Goal: Task Accomplishment & Management: Manage account settings

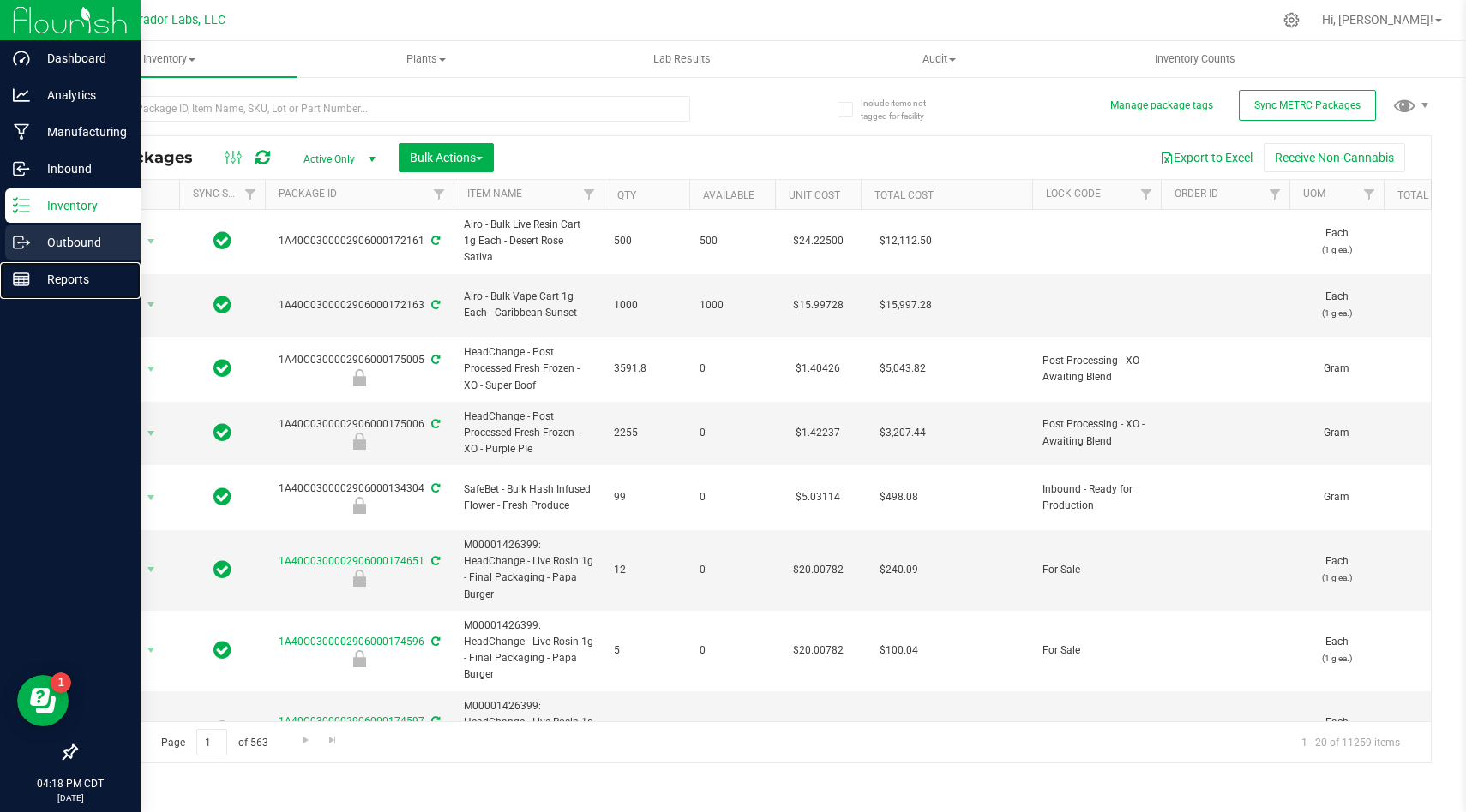
click at [23, 261] on nav "Dashboard Analytics Manufacturing Inbound Inventory Outbound Reports 04:18 PM C…" at bounding box center [70, 406] width 141 height 812
click at [43, 248] on p "Outbound" at bounding box center [81, 243] width 103 height 21
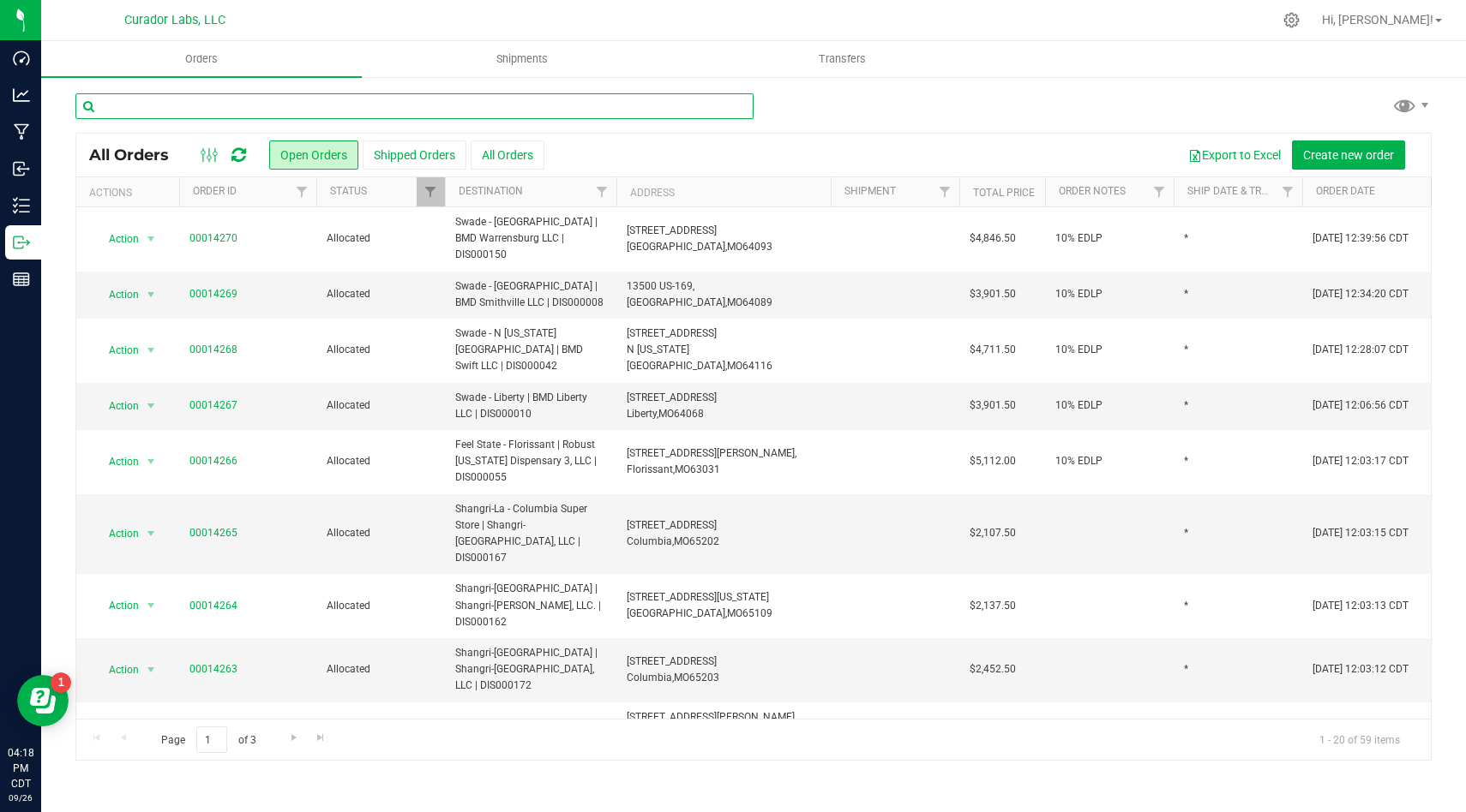
click at [624, 112] on input "text" at bounding box center [414, 106] width 678 height 26
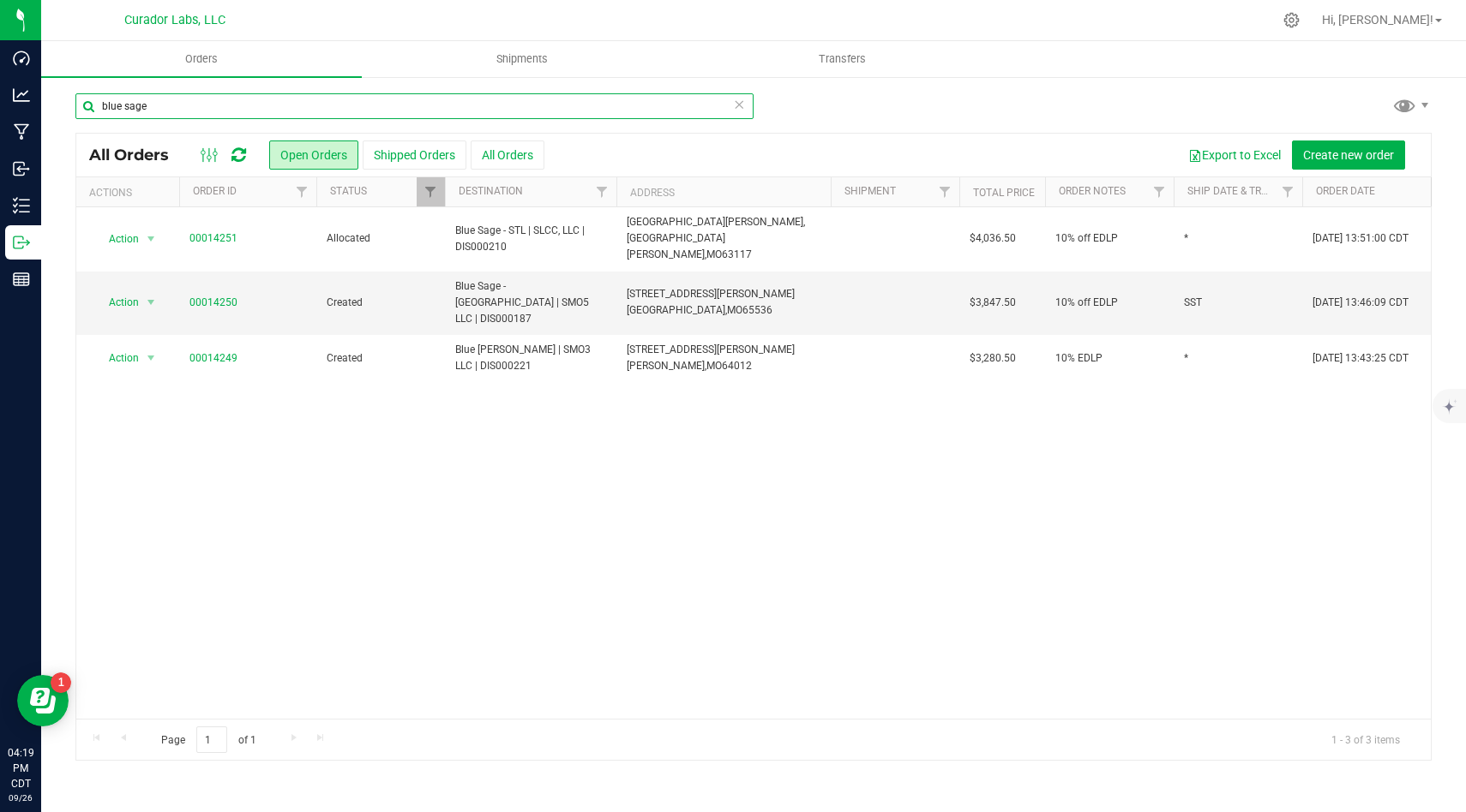
type input "blue sage"
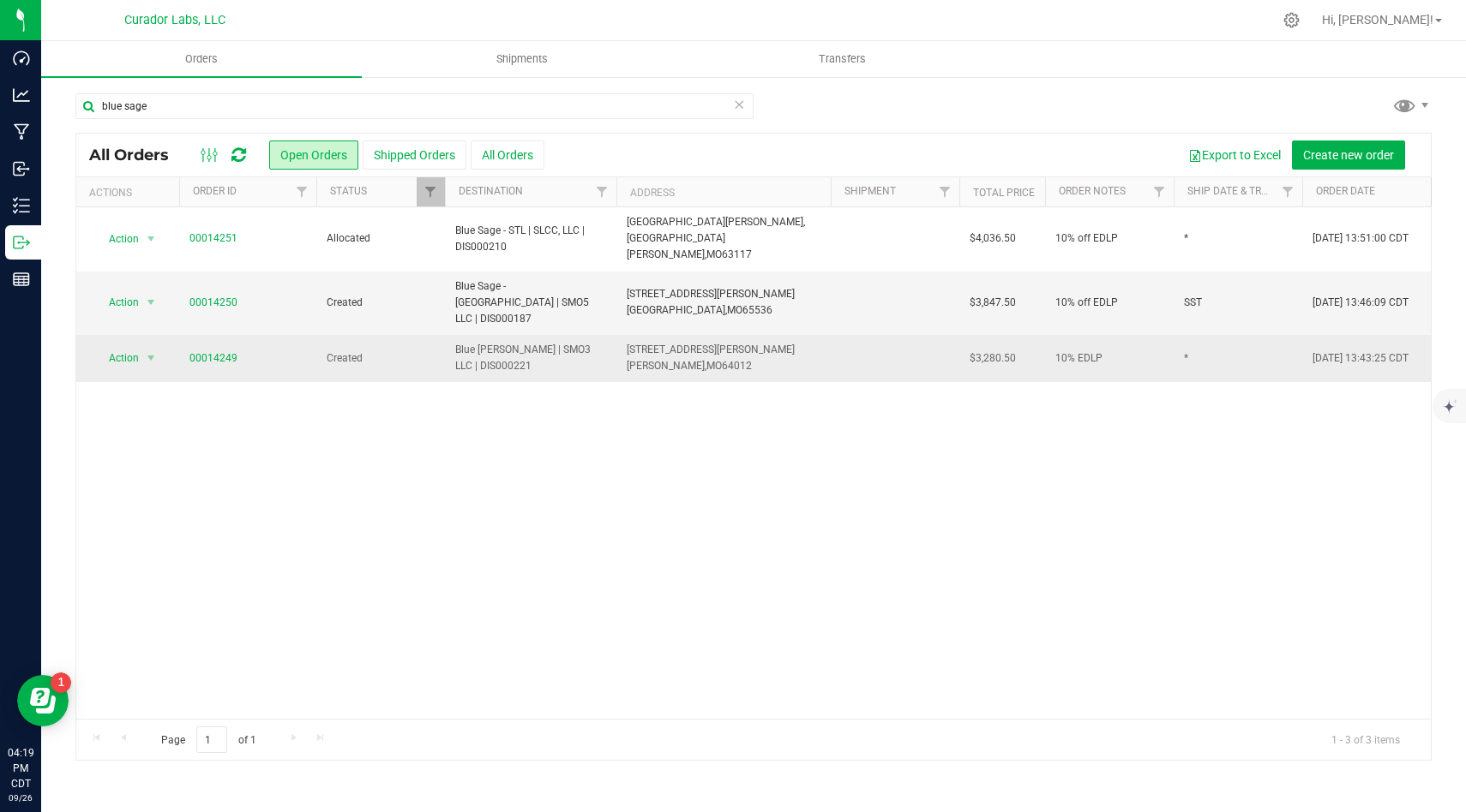
click at [620, 335] on td "[STREET_ADDRESS][PERSON_NAME] [GEOGRAPHIC_DATA], [GEOGRAPHIC_DATA] 64012" at bounding box center [724, 357] width 215 height 46
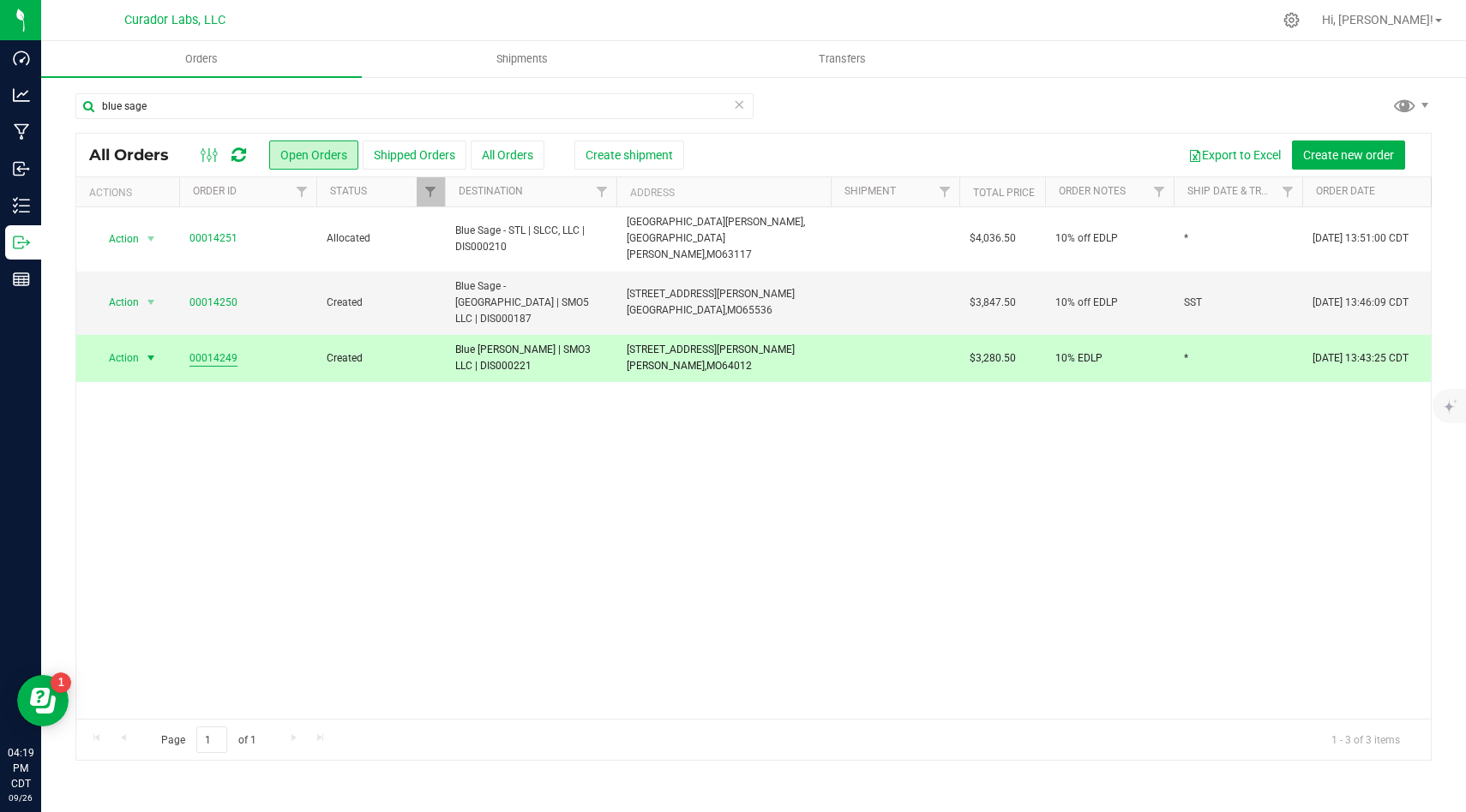
click at [226, 351] on link "00014249" at bounding box center [213, 358] width 48 height 16
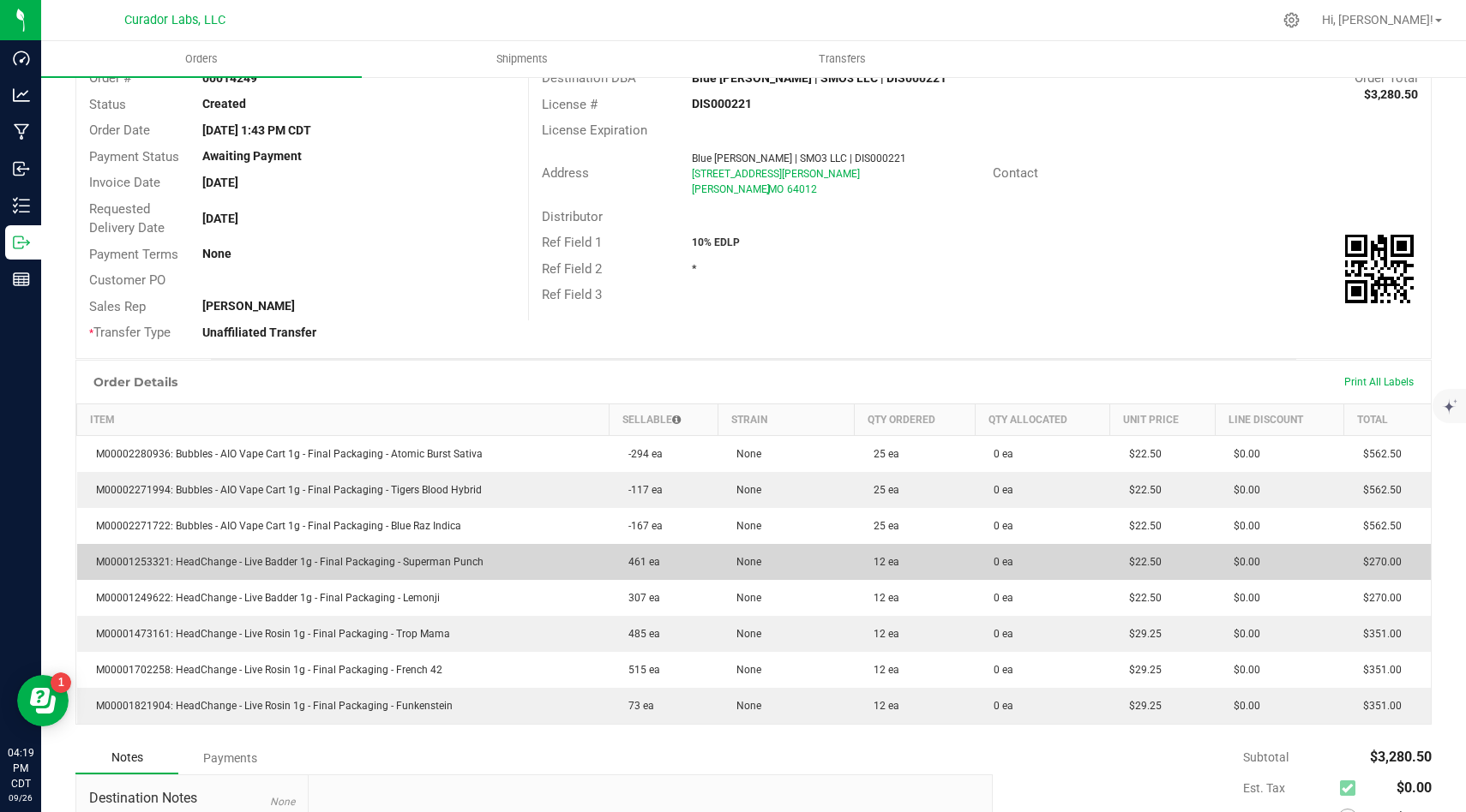
scroll to position [122, 0]
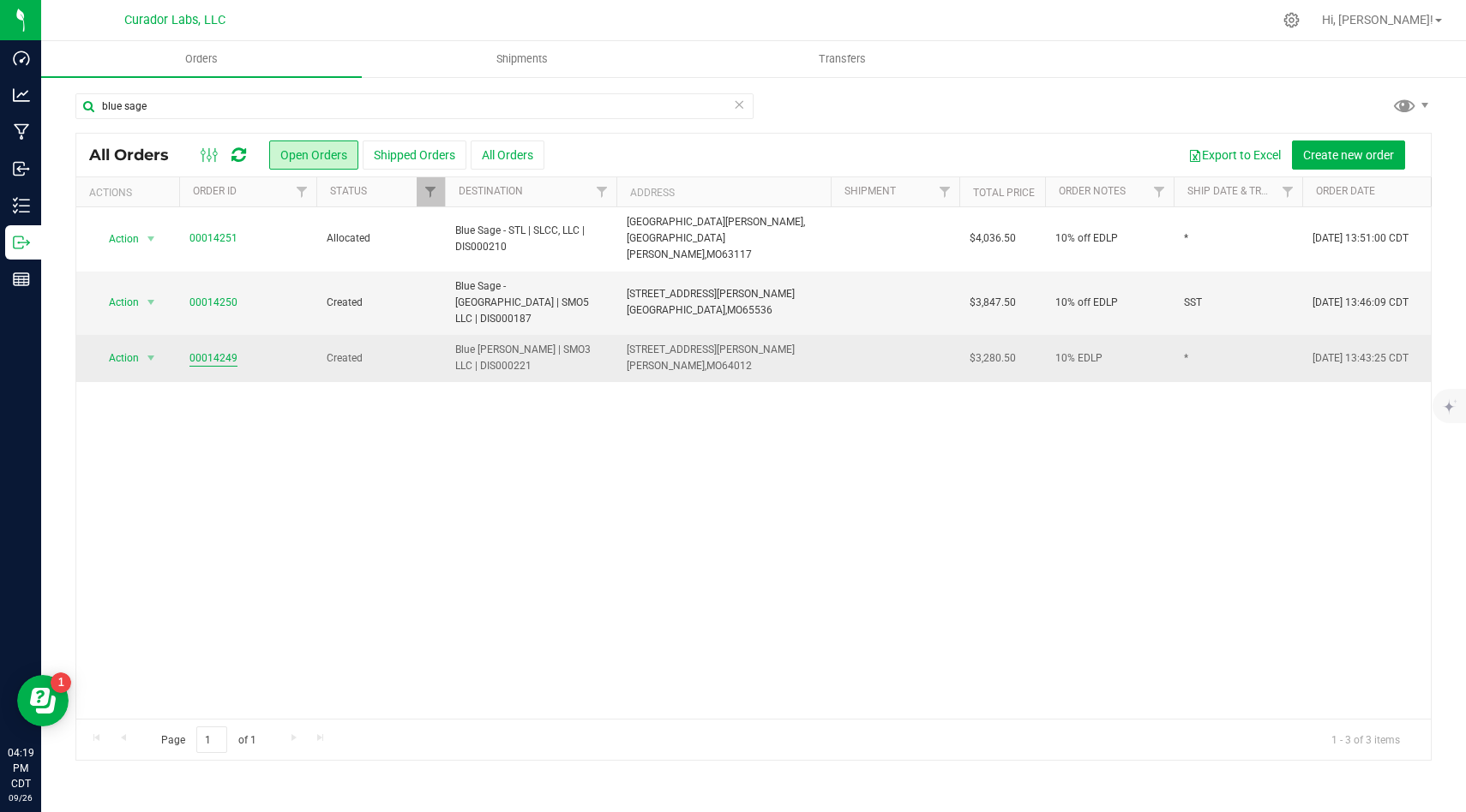
click at [225, 351] on link "00014249" at bounding box center [213, 358] width 48 height 16
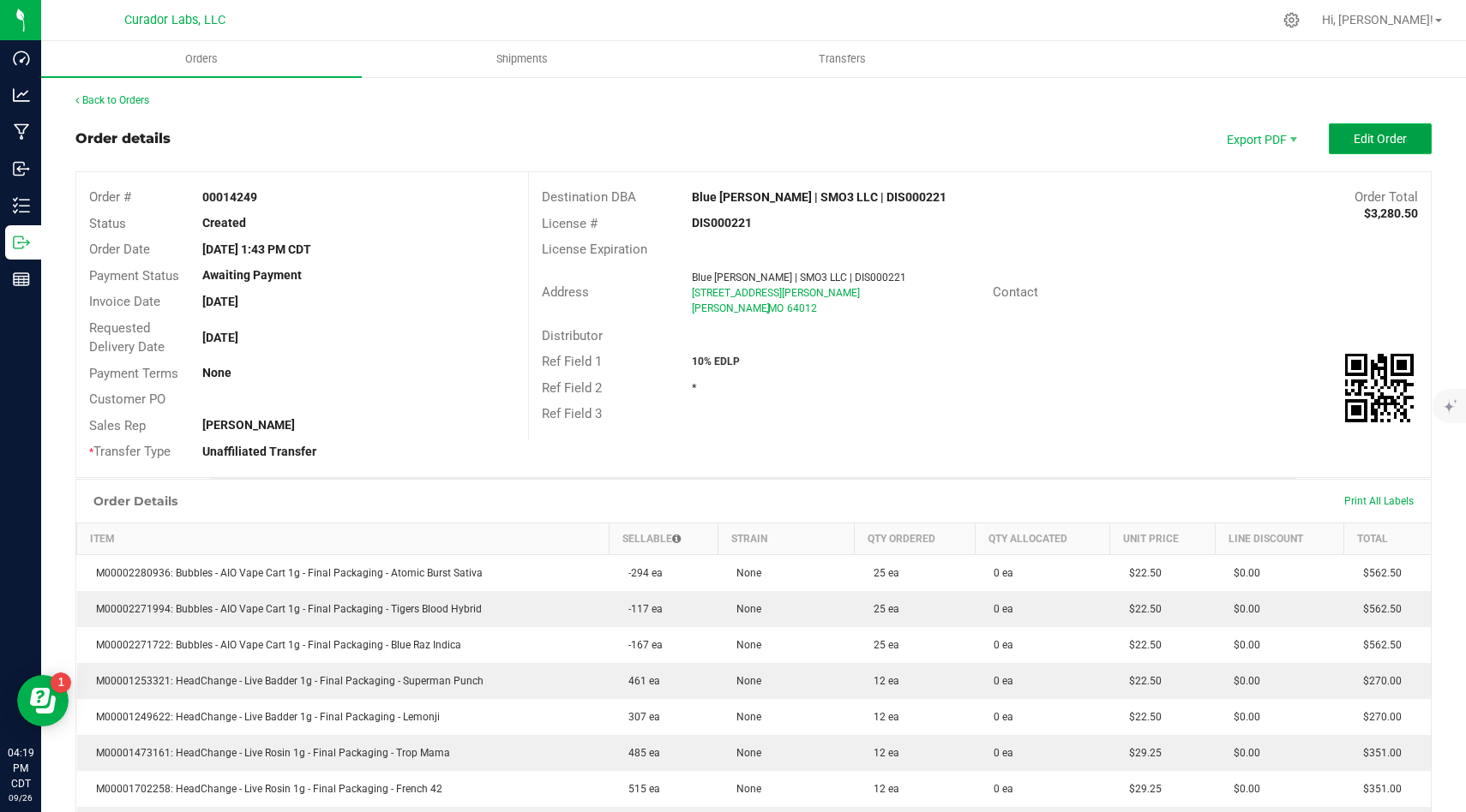
click at [1382, 138] on span "Edit Order" at bounding box center [1380, 139] width 53 height 13
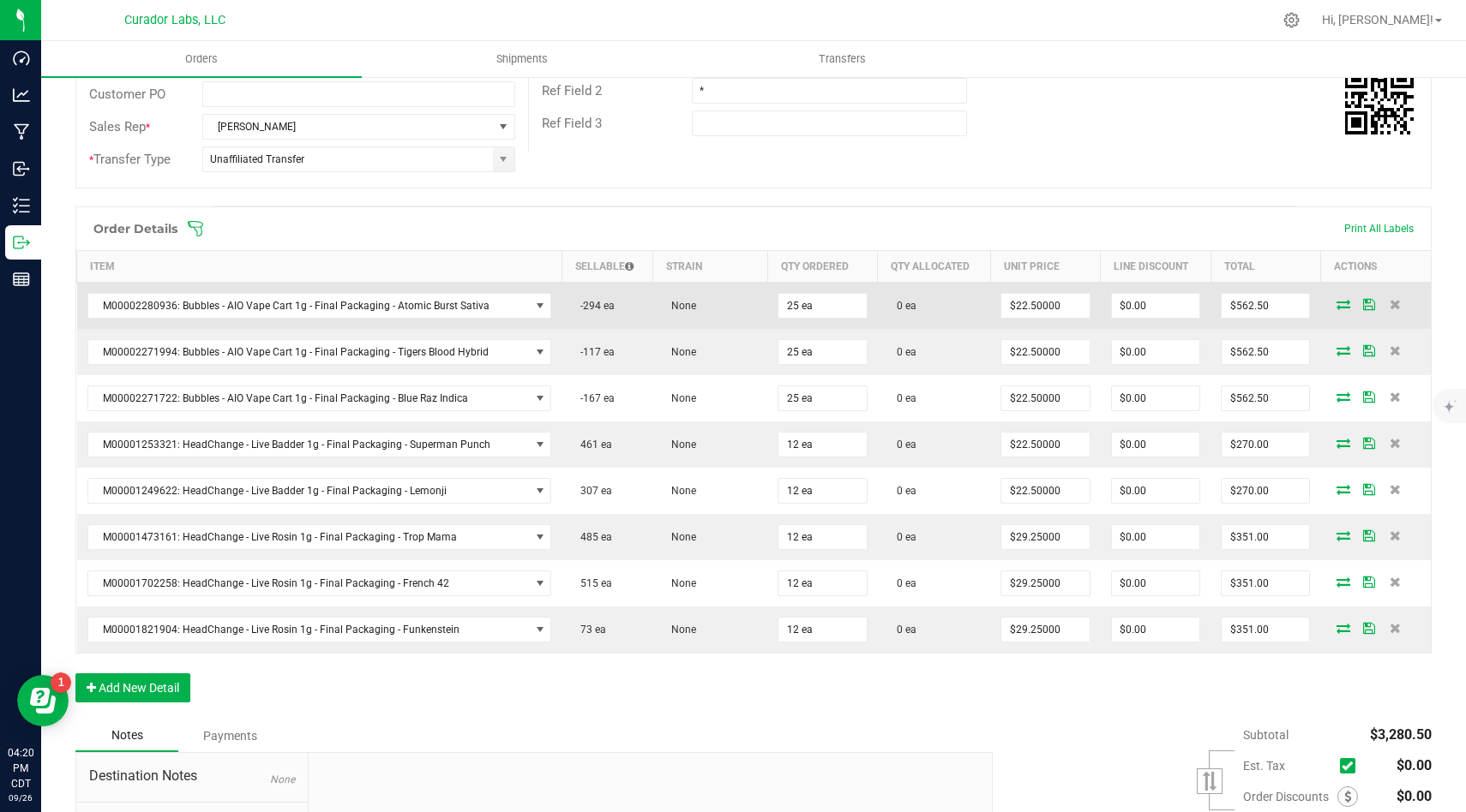
scroll to position [349, 0]
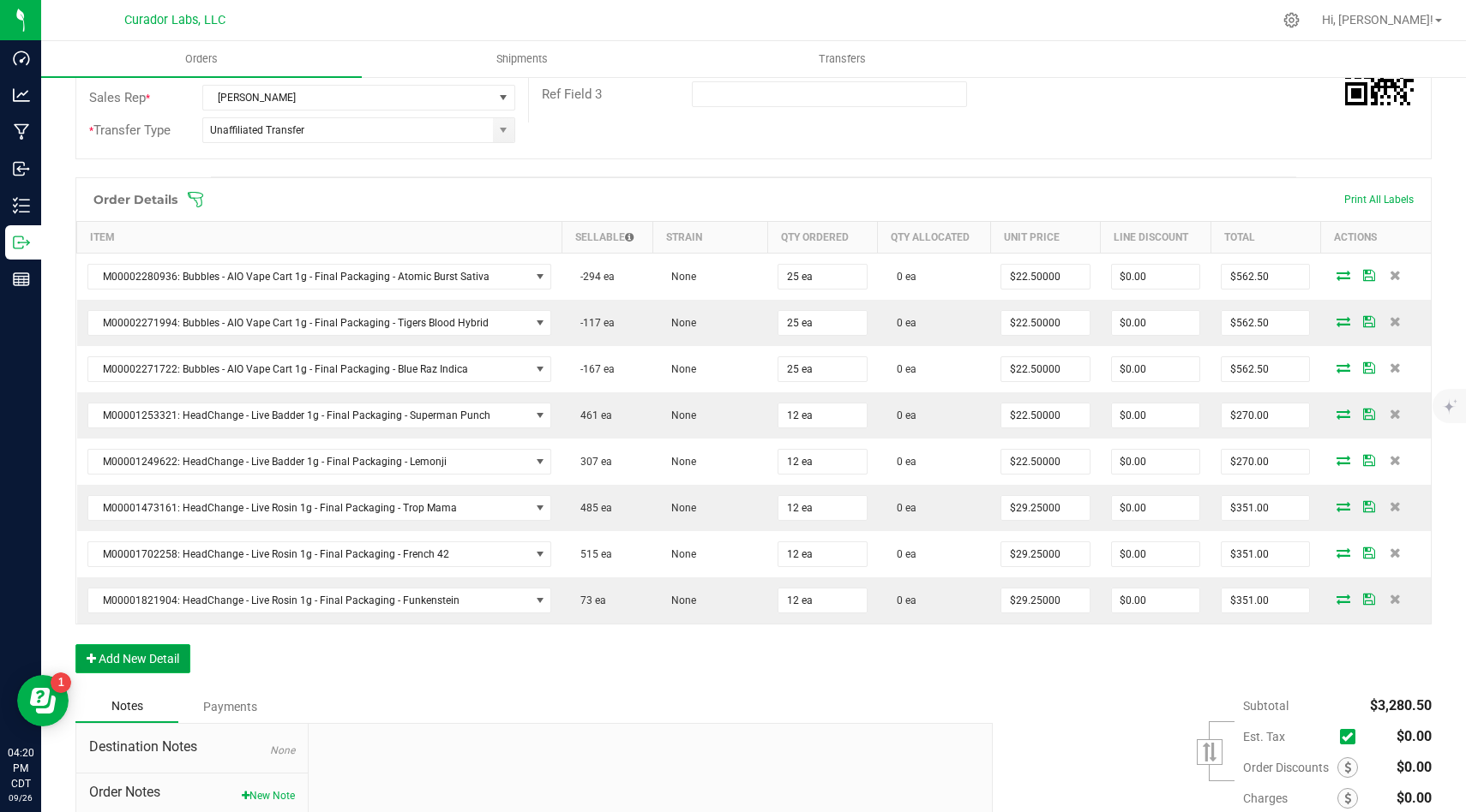
click at [170, 660] on button "Add New Detail" at bounding box center [132, 658] width 114 height 29
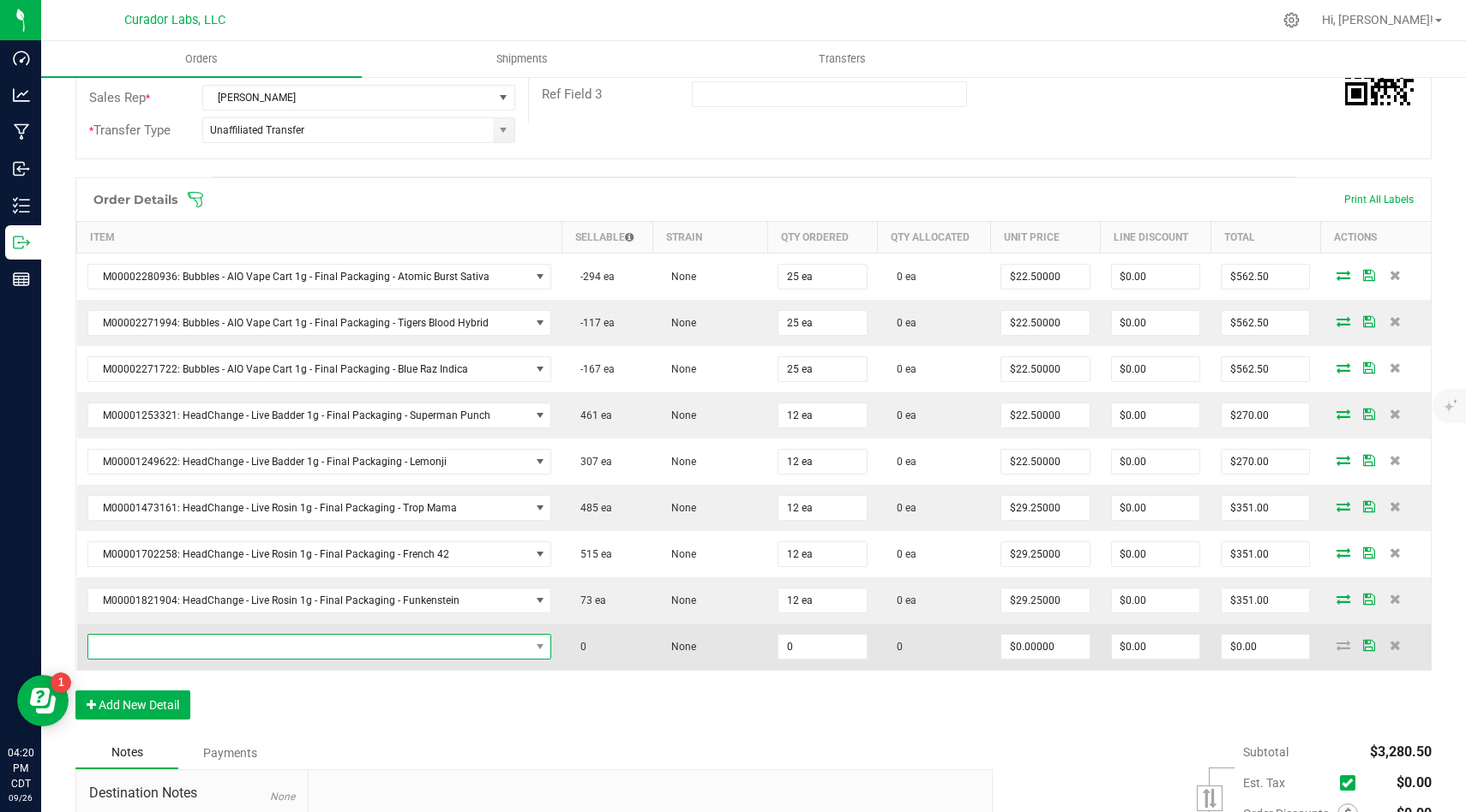
click at [288, 653] on span "NO DATA FOUND" at bounding box center [308, 646] width 442 height 24
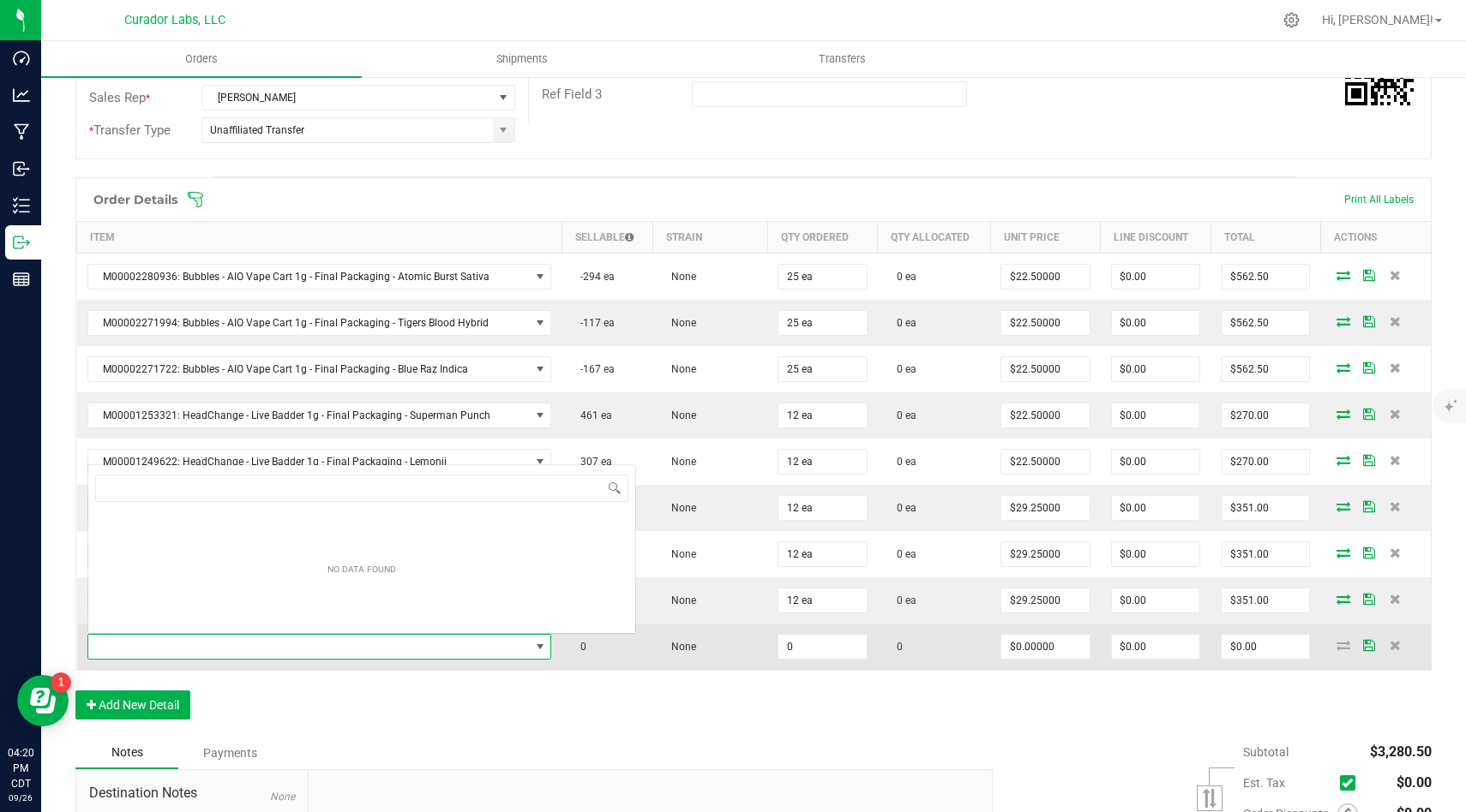
scroll to position [26, 458]
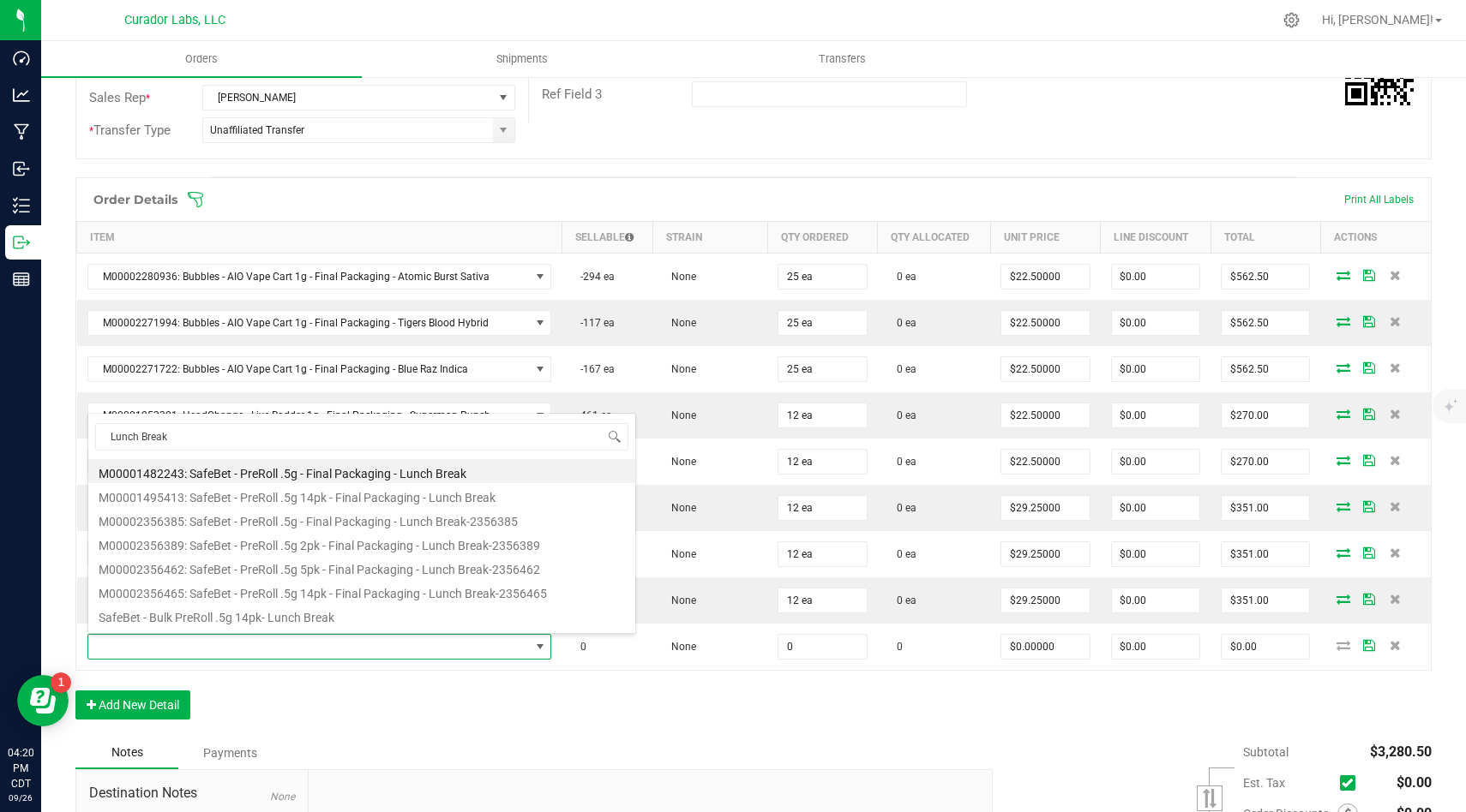
type input "Lunch Break"
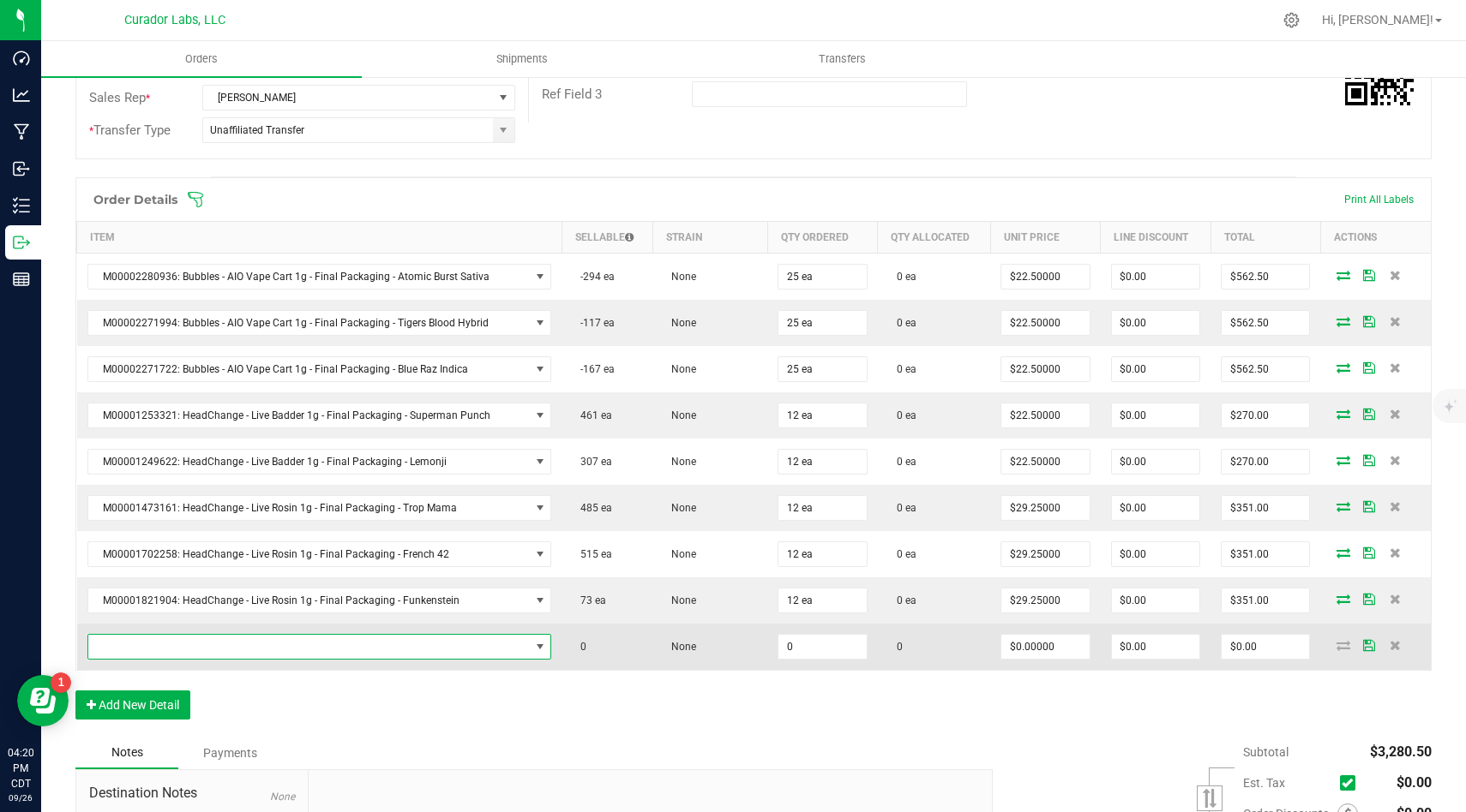
click at [396, 652] on span "NO DATA FOUND" at bounding box center [308, 646] width 442 height 24
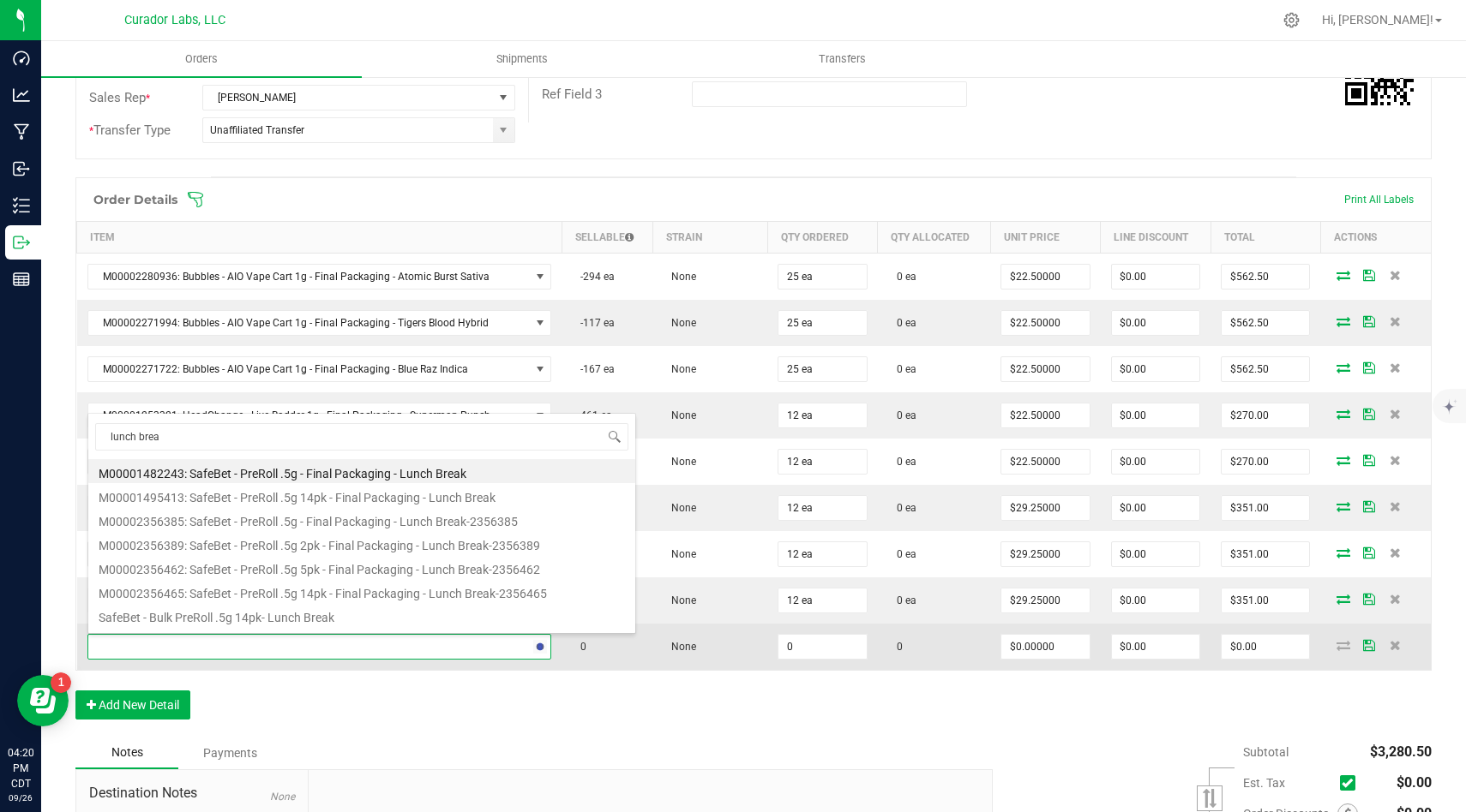
type input "lunch break"
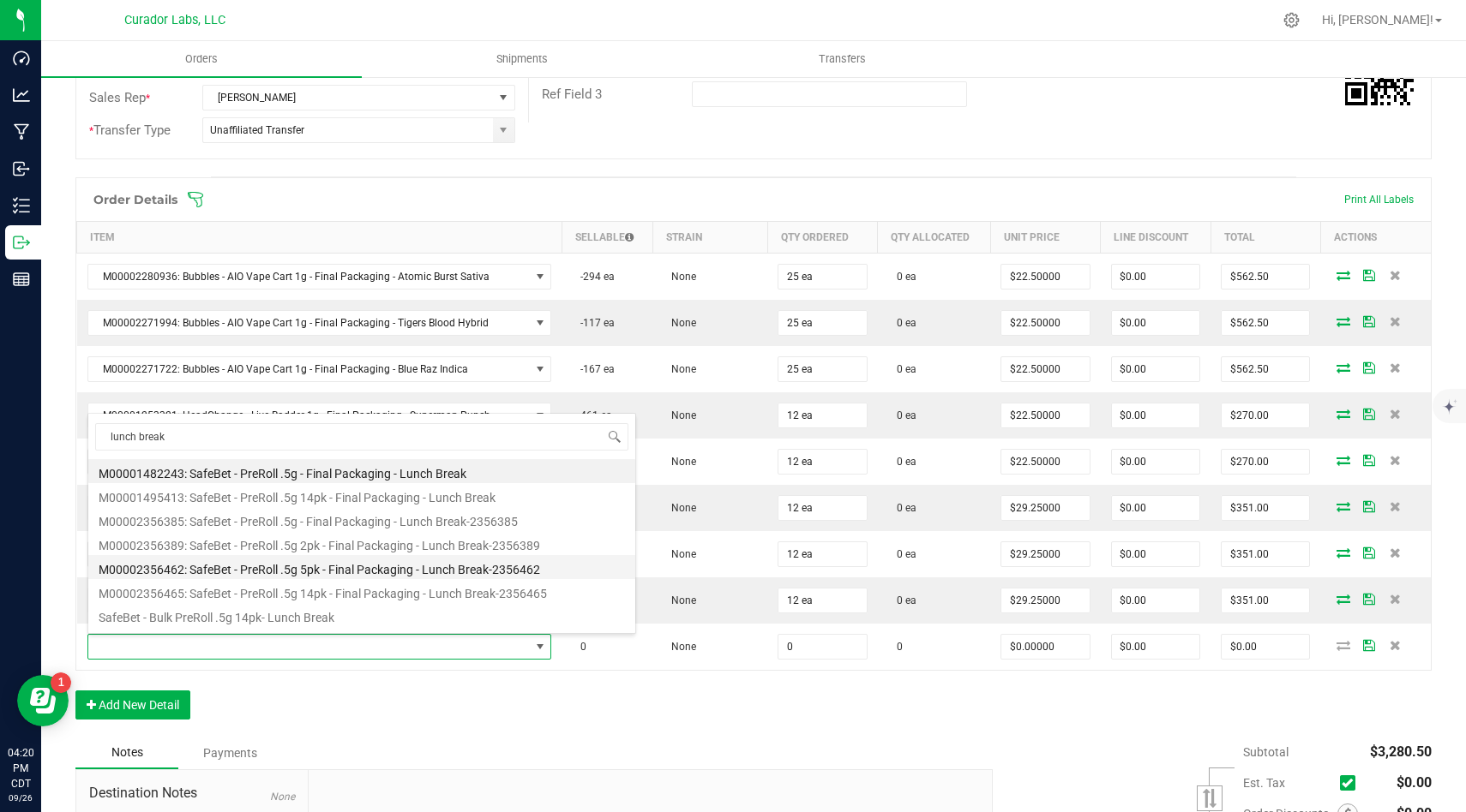
click at [432, 570] on li "M00002356462: SafeBet - PreRoll .5g 5pk - Final Packaging - Lunch Break-2356462" at bounding box center [361, 566] width 547 height 24
type input "0 ea"
type input "$225.00000"
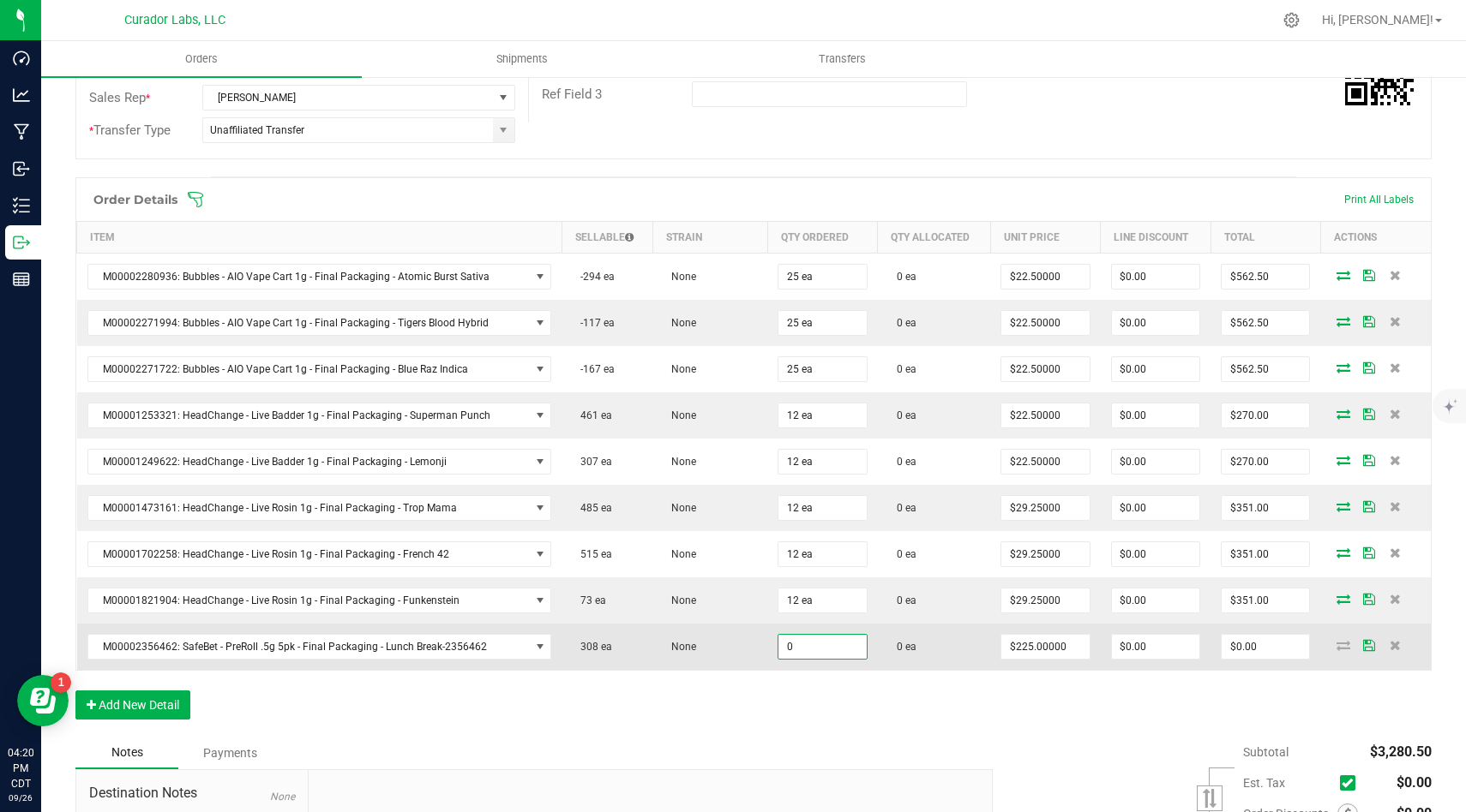
click at [834, 645] on input "0" at bounding box center [822, 646] width 87 height 24
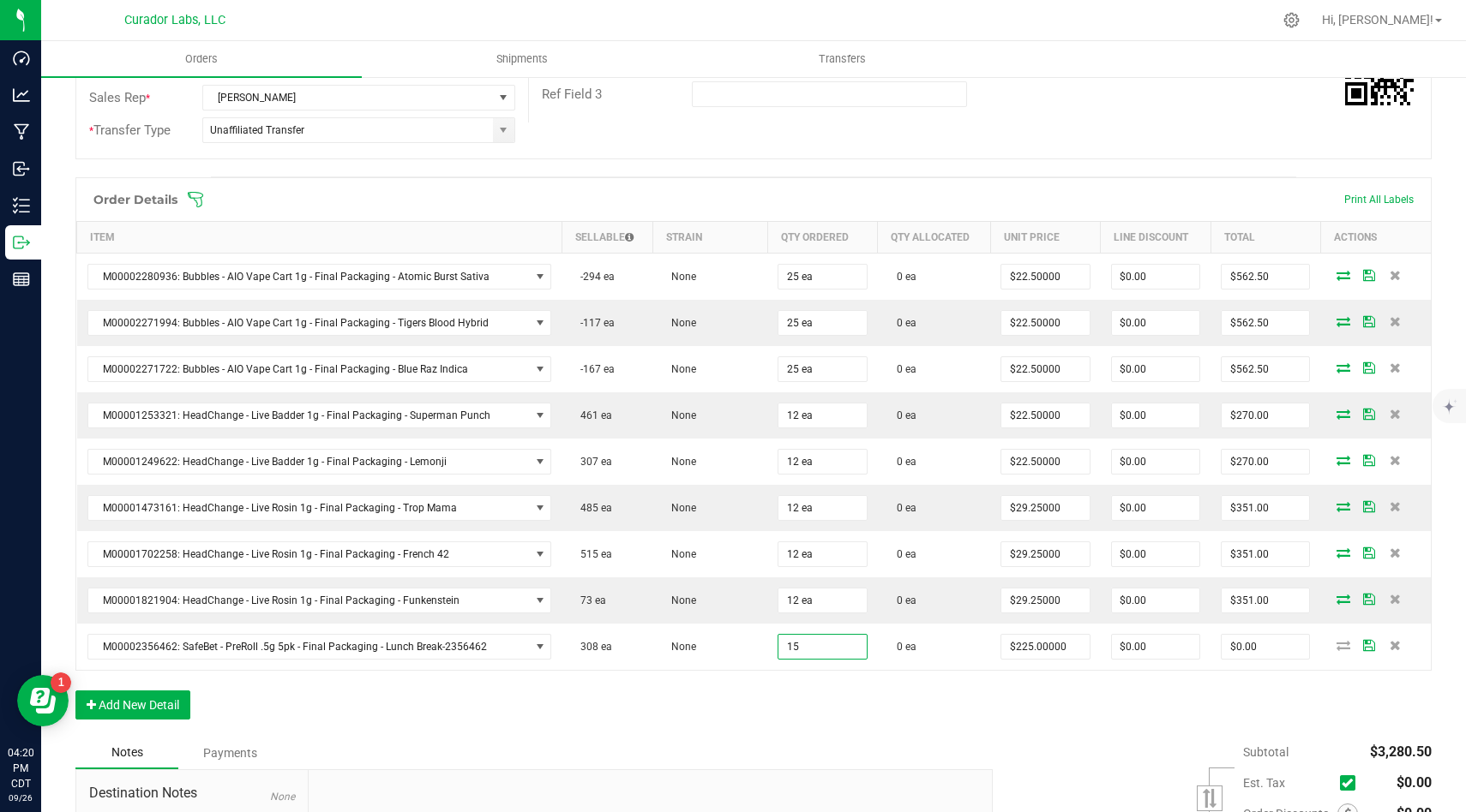
type input "15 ea"
type input "$3,375.00"
click at [812, 693] on div "Order Details Print All Labels Item Sellable Strain Qty Ordered Qty Allocated U…" at bounding box center [754, 458] width 1356 height 560
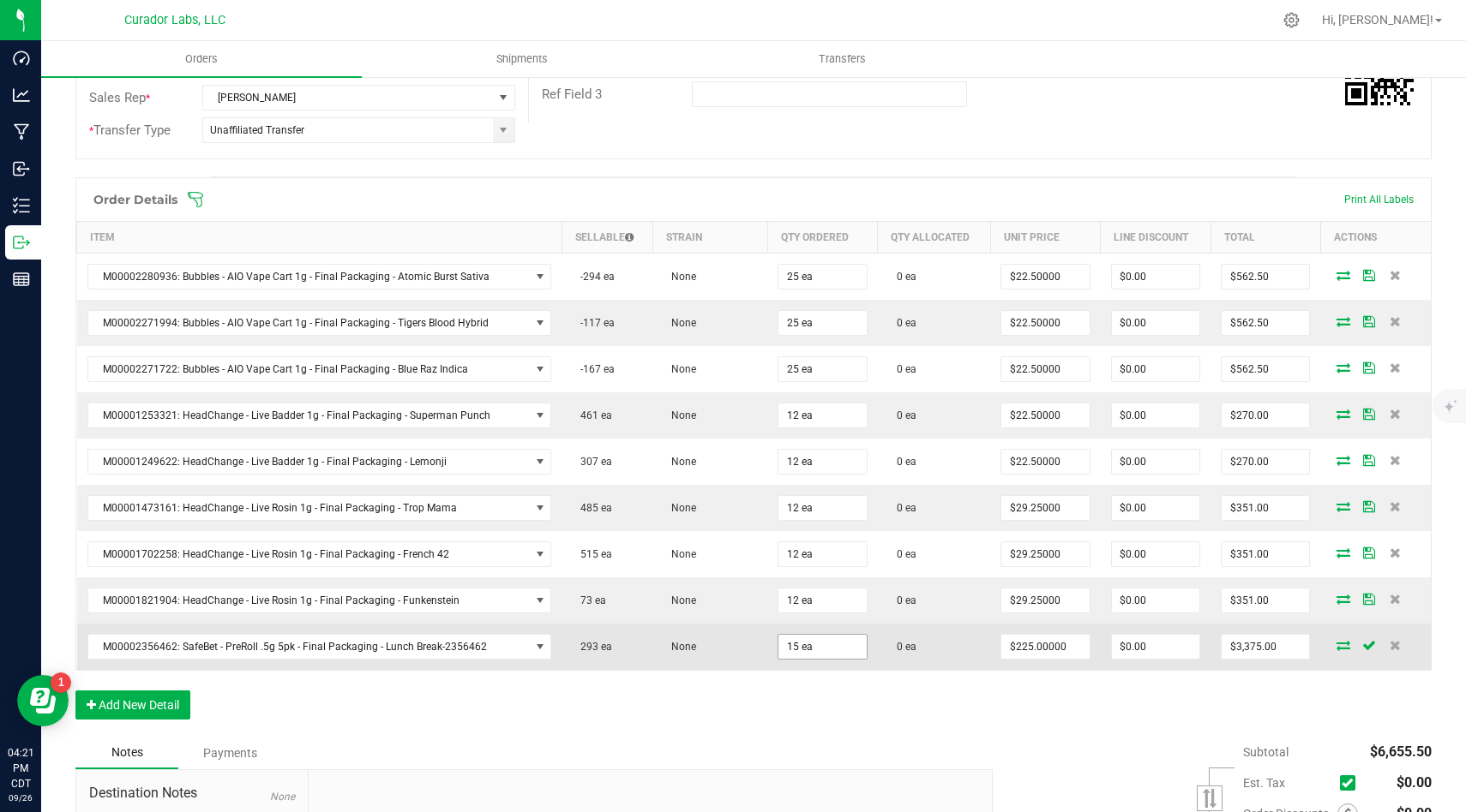
type input "15"
click at [815, 646] on input "15" at bounding box center [822, 646] width 87 height 24
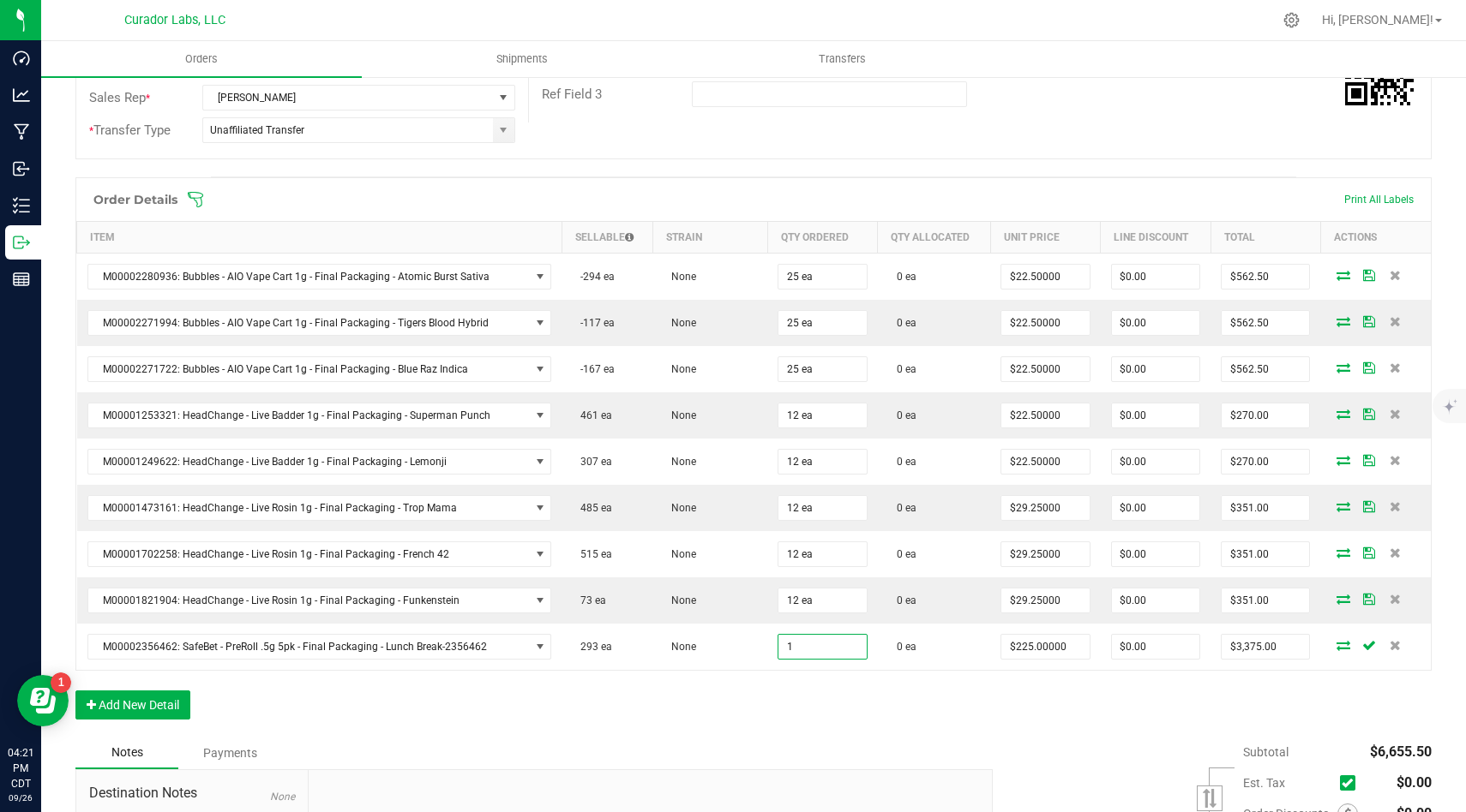
type input "1 ea"
type input "$225.00"
click at [826, 701] on div "Order Details Print All Labels Item Sellable Strain Qty Ordered Qty Allocated U…" at bounding box center [754, 458] width 1356 height 560
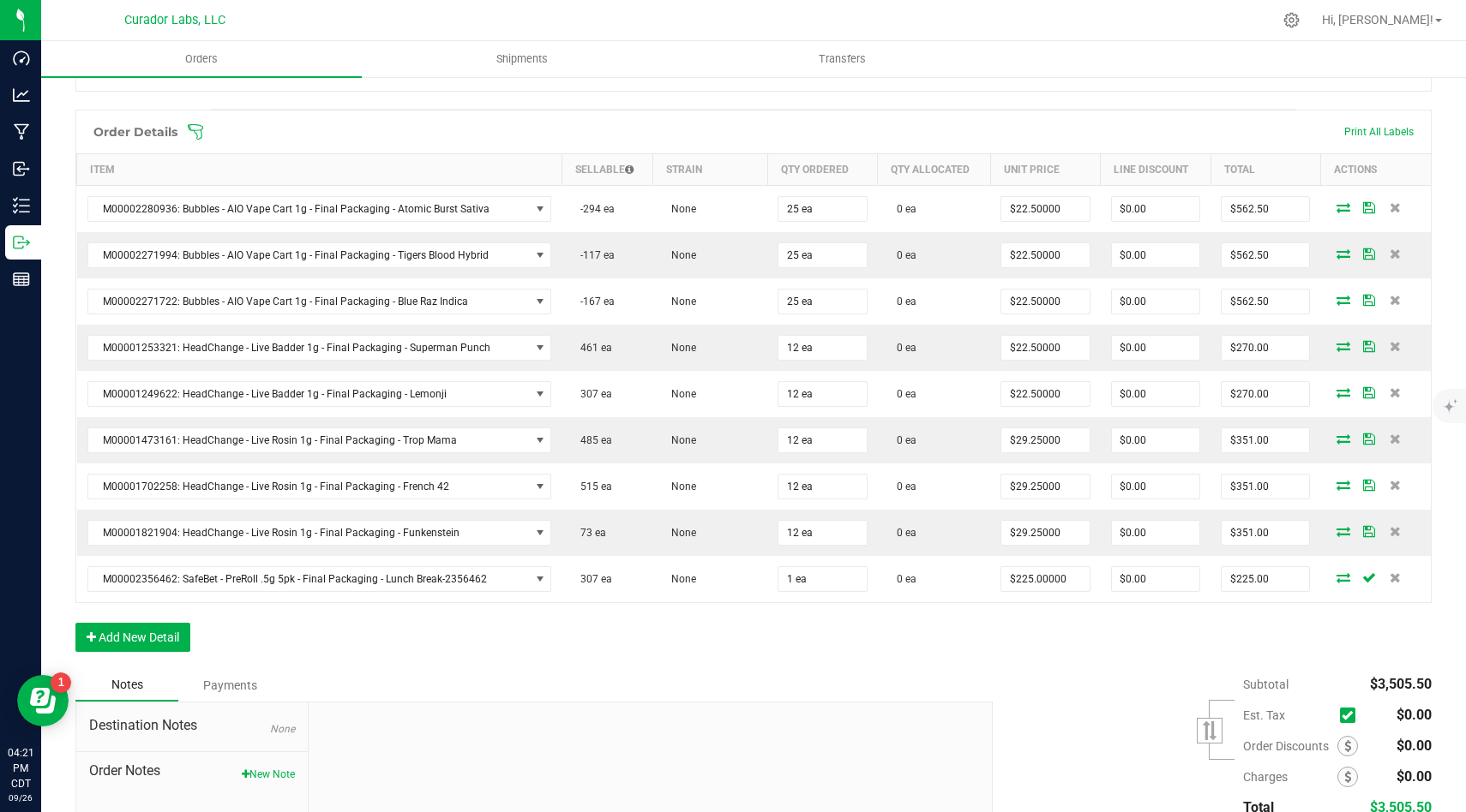
scroll to position [426, 0]
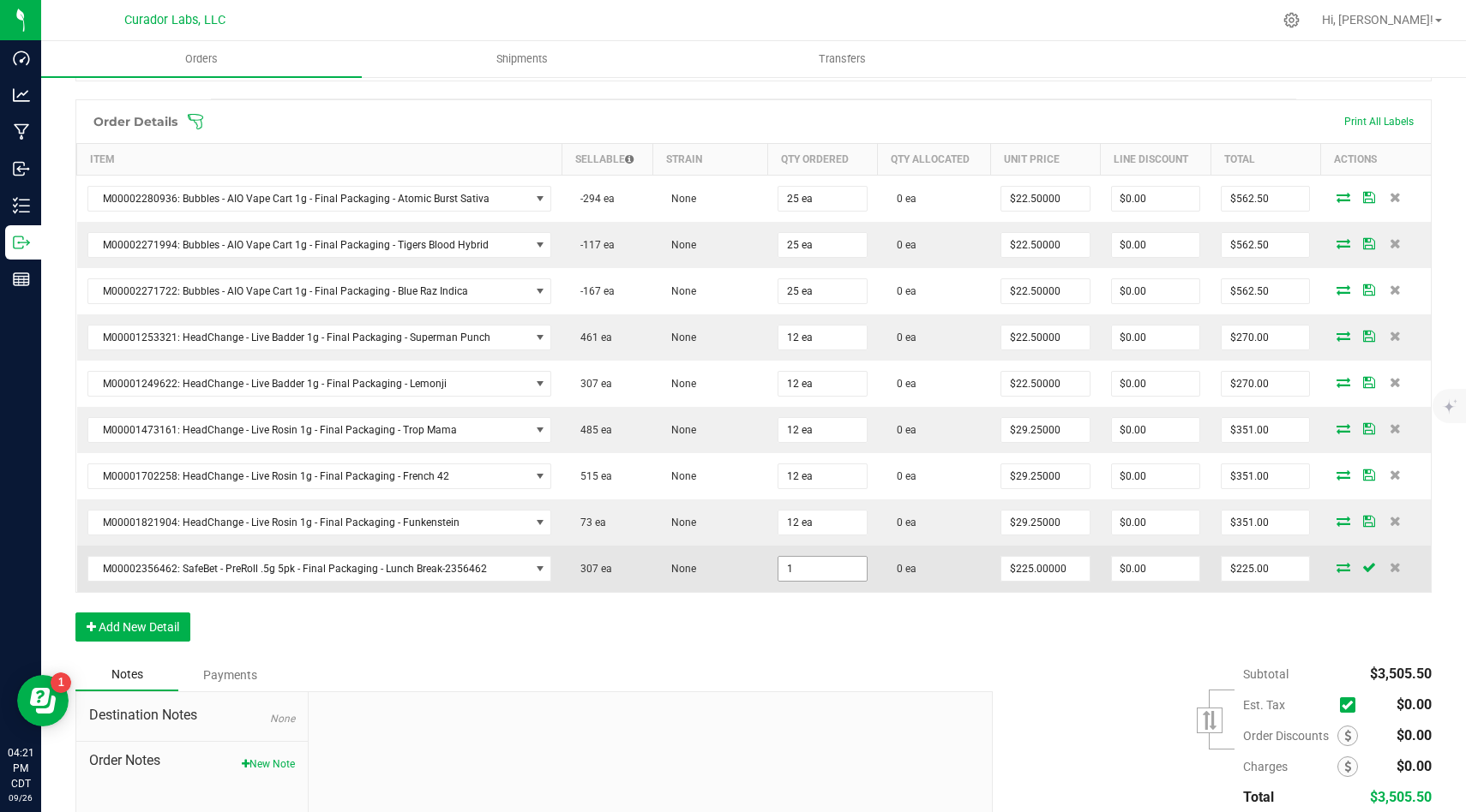
click at [832, 572] on input "1" at bounding box center [822, 568] width 87 height 24
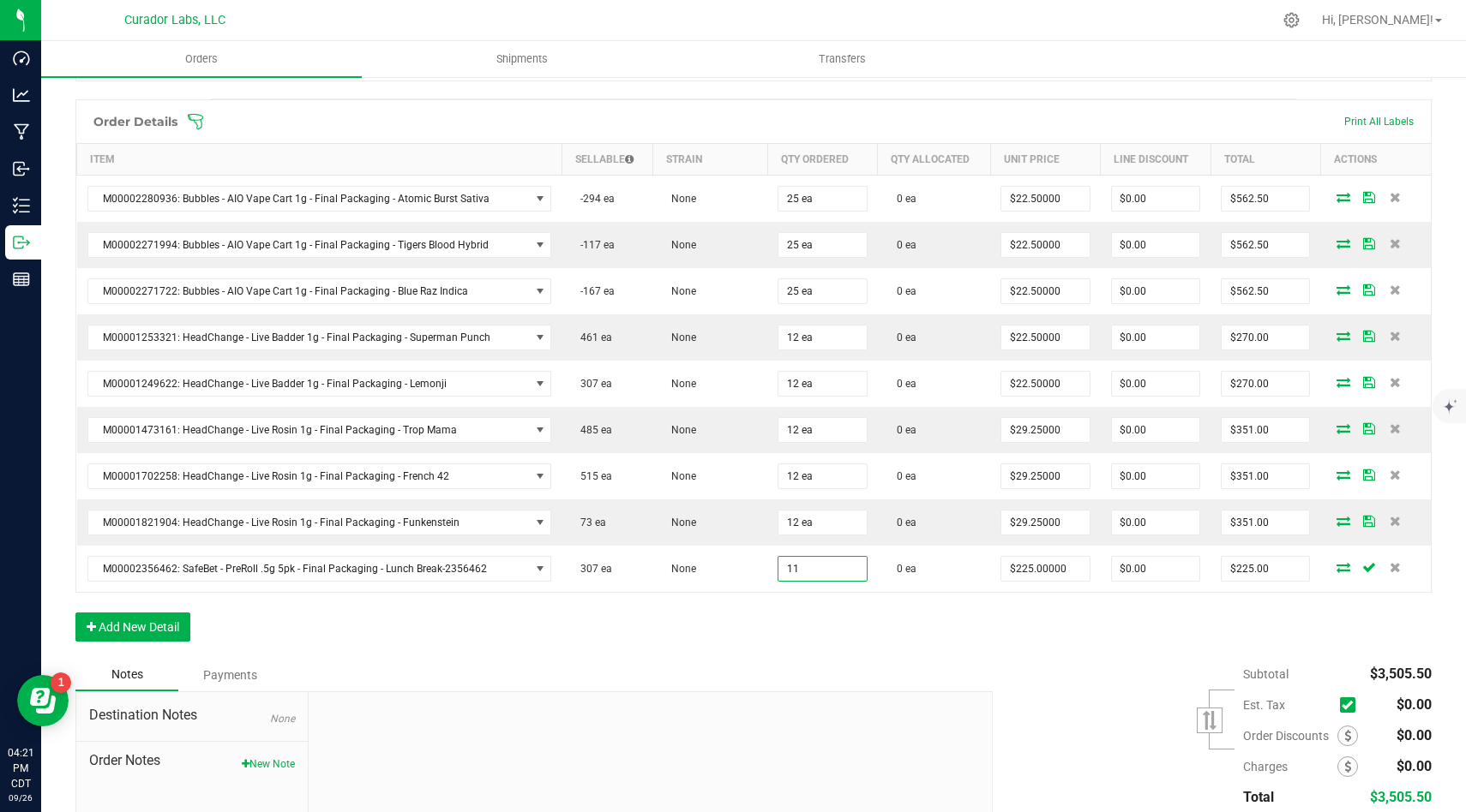
type input "11 ea"
type input "$2,475.00"
click at [871, 635] on div "Order Details Print All Labels Item Sellable Strain Qty Ordered Qty Allocated U…" at bounding box center [754, 379] width 1356 height 560
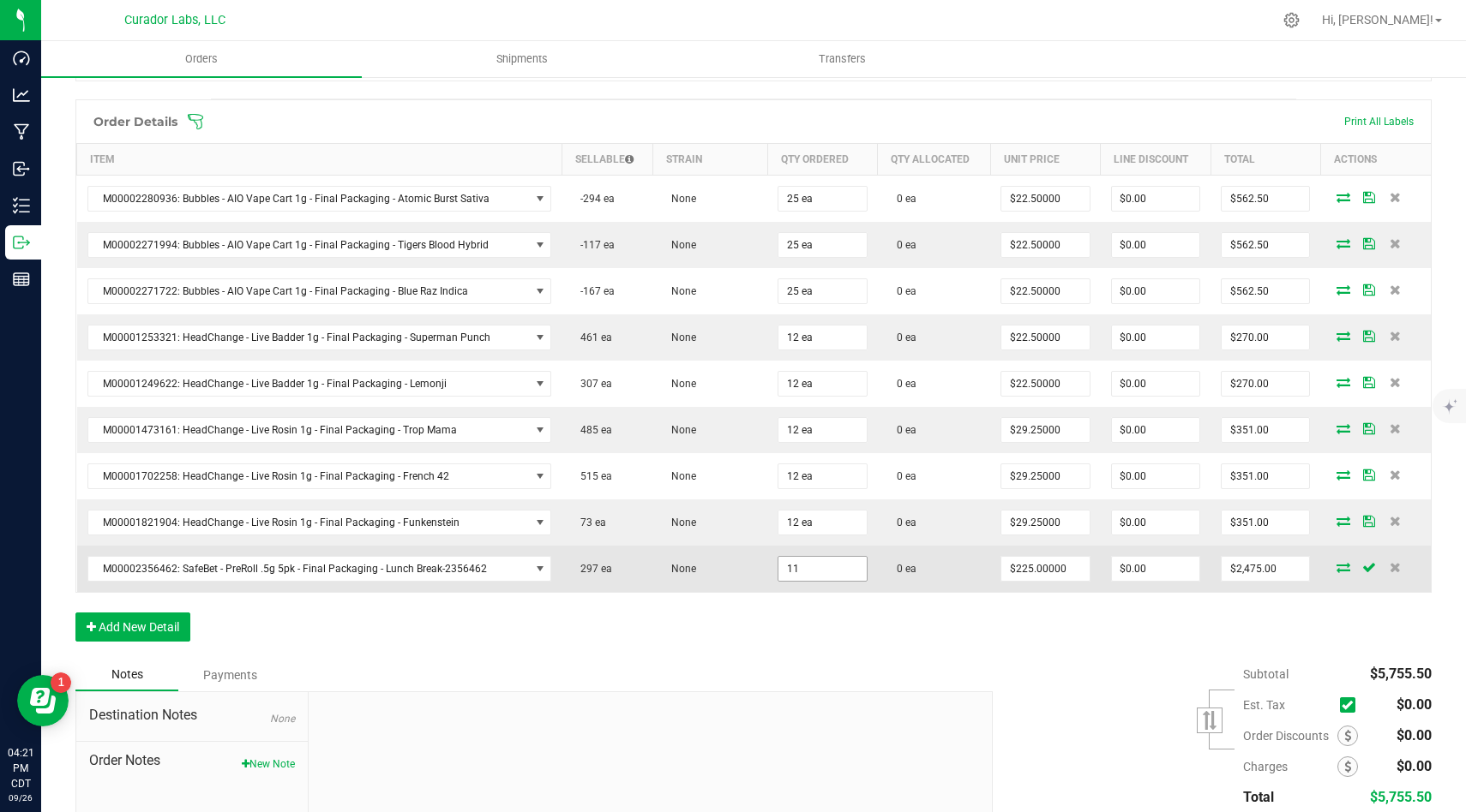
click at [836, 569] on input "11" at bounding box center [822, 568] width 87 height 24
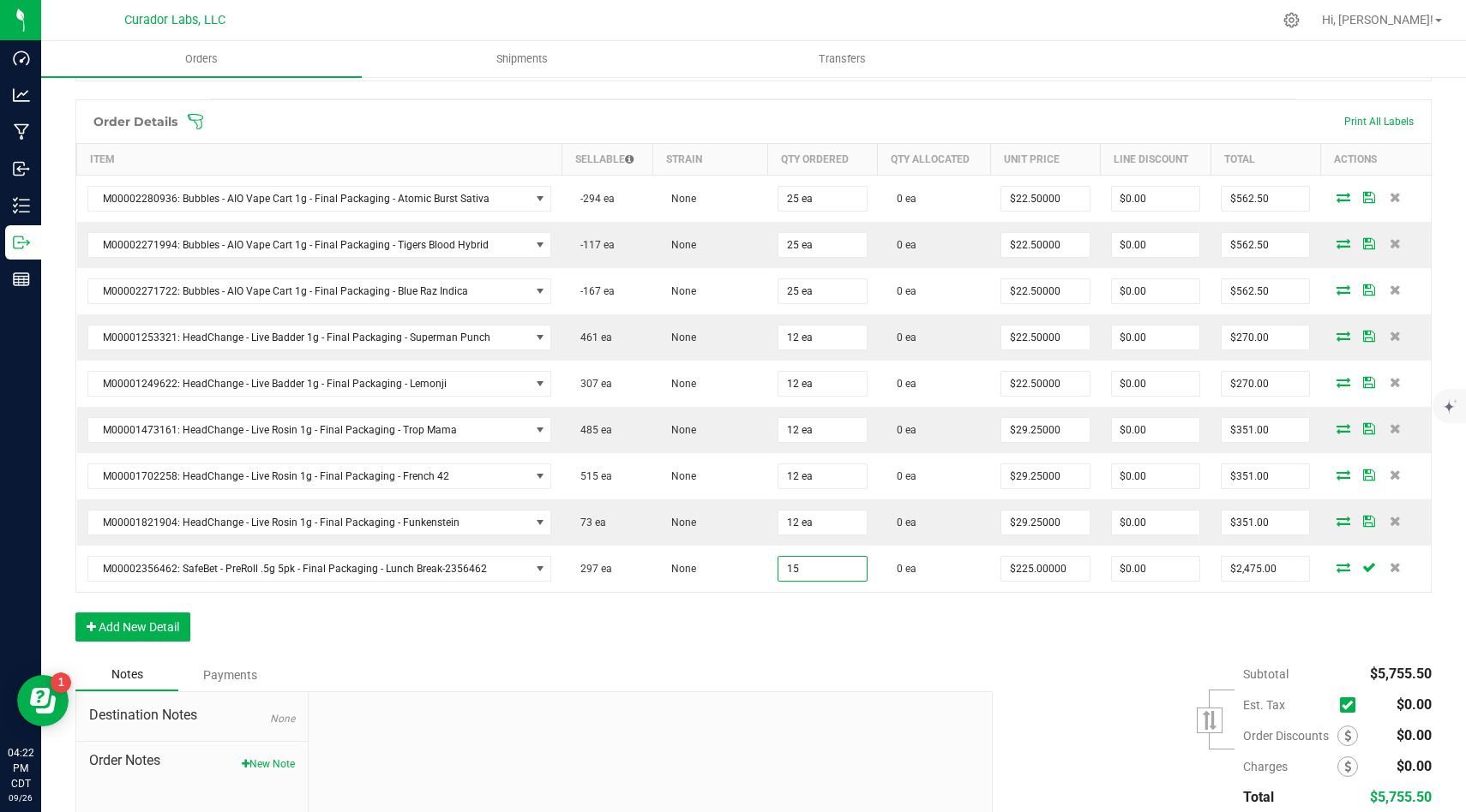
type input "15 ea"
type input "$3,375.00"
click at [845, 634] on div "Order Details Print All Labels Item Sellable Strain Qty Ordered Qty Allocated U…" at bounding box center [754, 379] width 1356 height 560
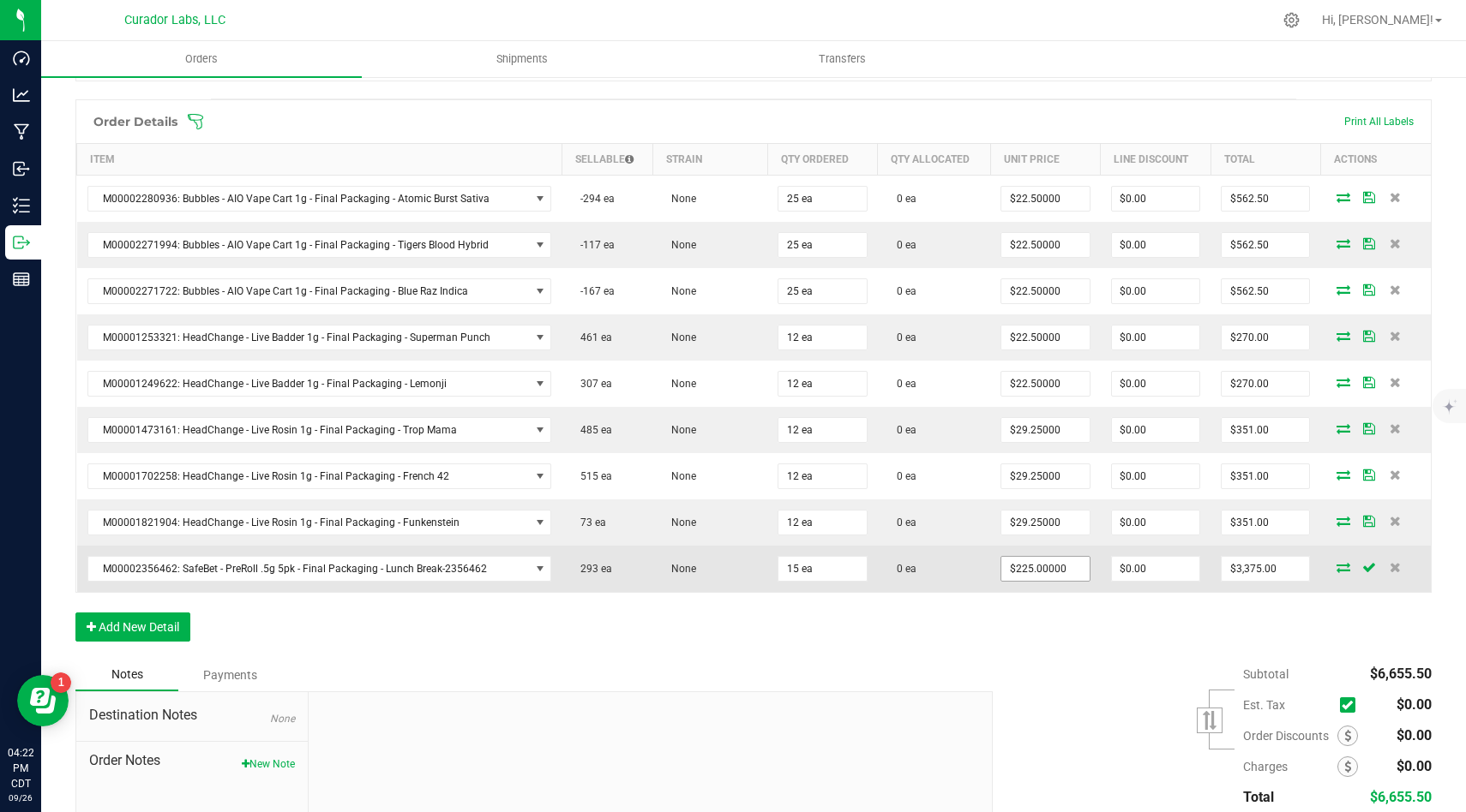
type input "225"
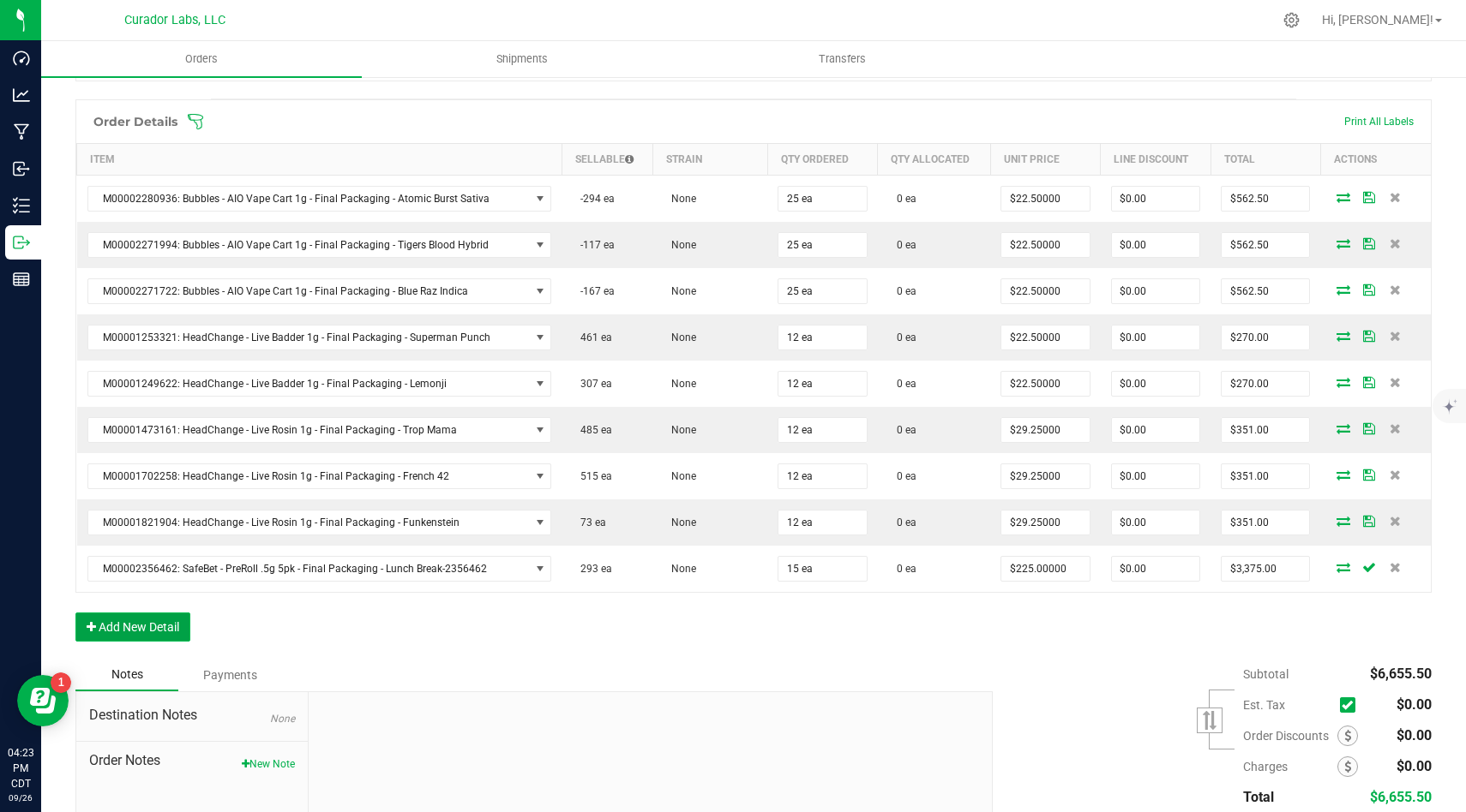
click at [160, 630] on button "Add New Detail" at bounding box center [132, 627] width 114 height 29
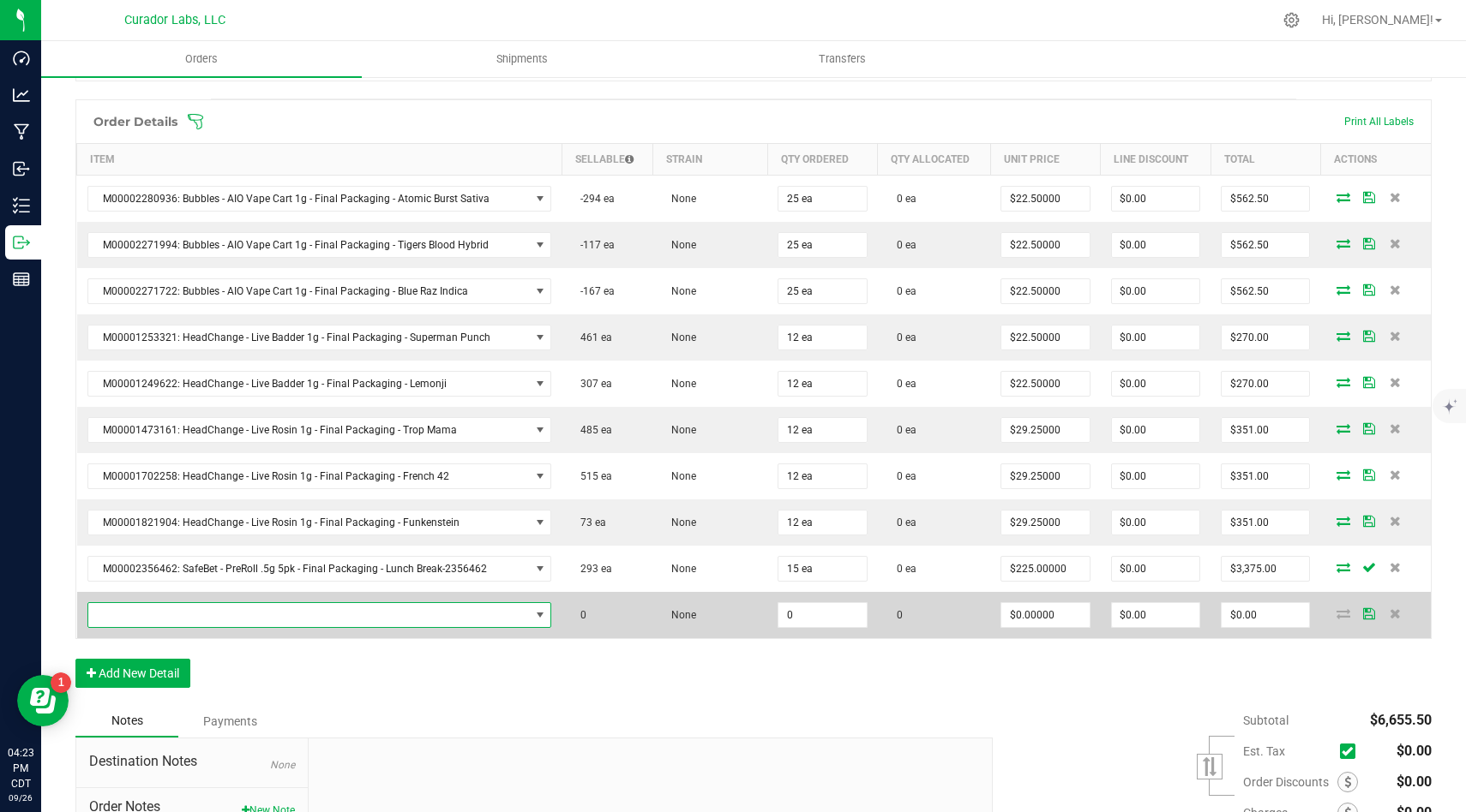
click at [222, 618] on span "NO DATA FOUND" at bounding box center [308, 614] width 442 height 24
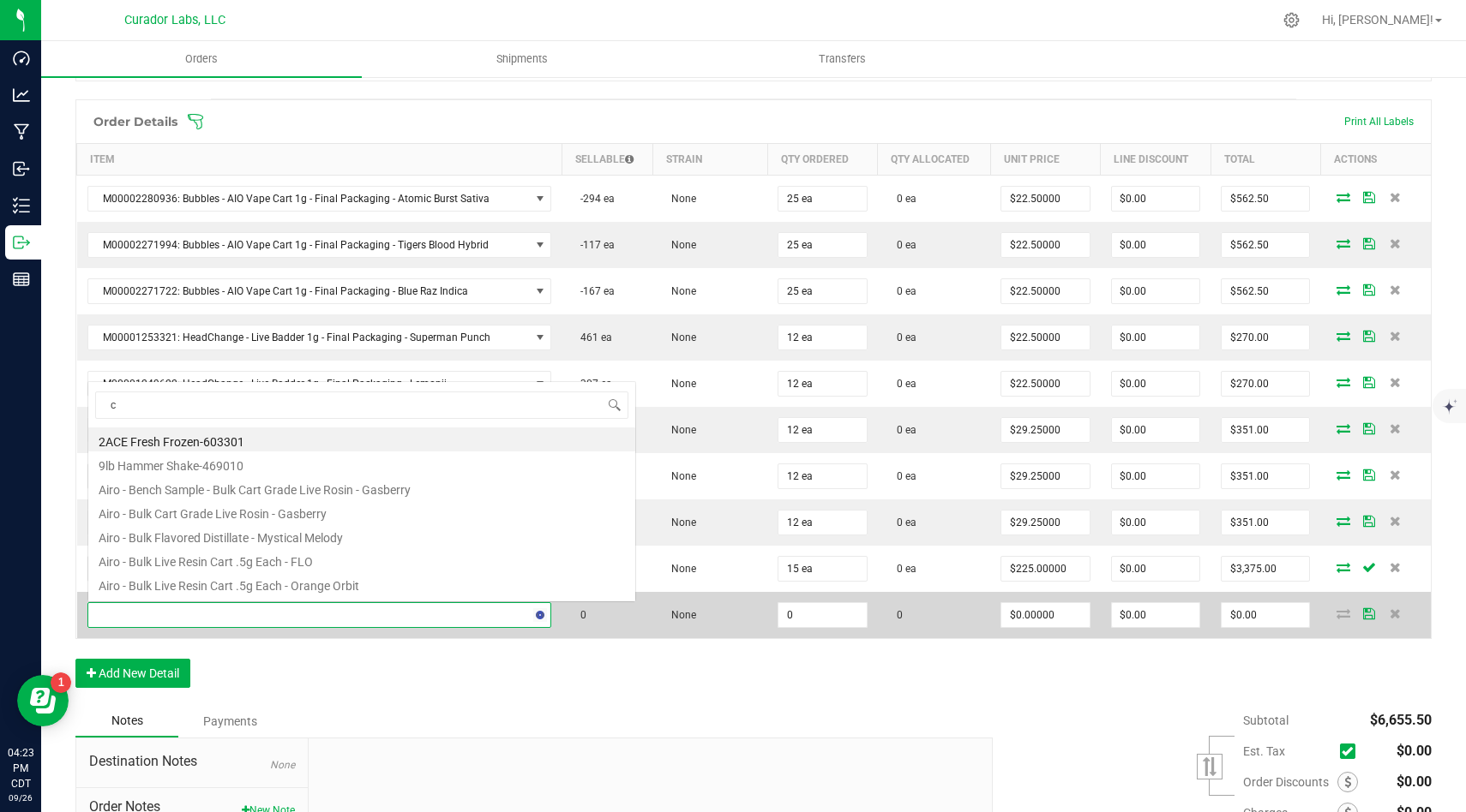
scroll to position [30, 0]
type input "chillwill"
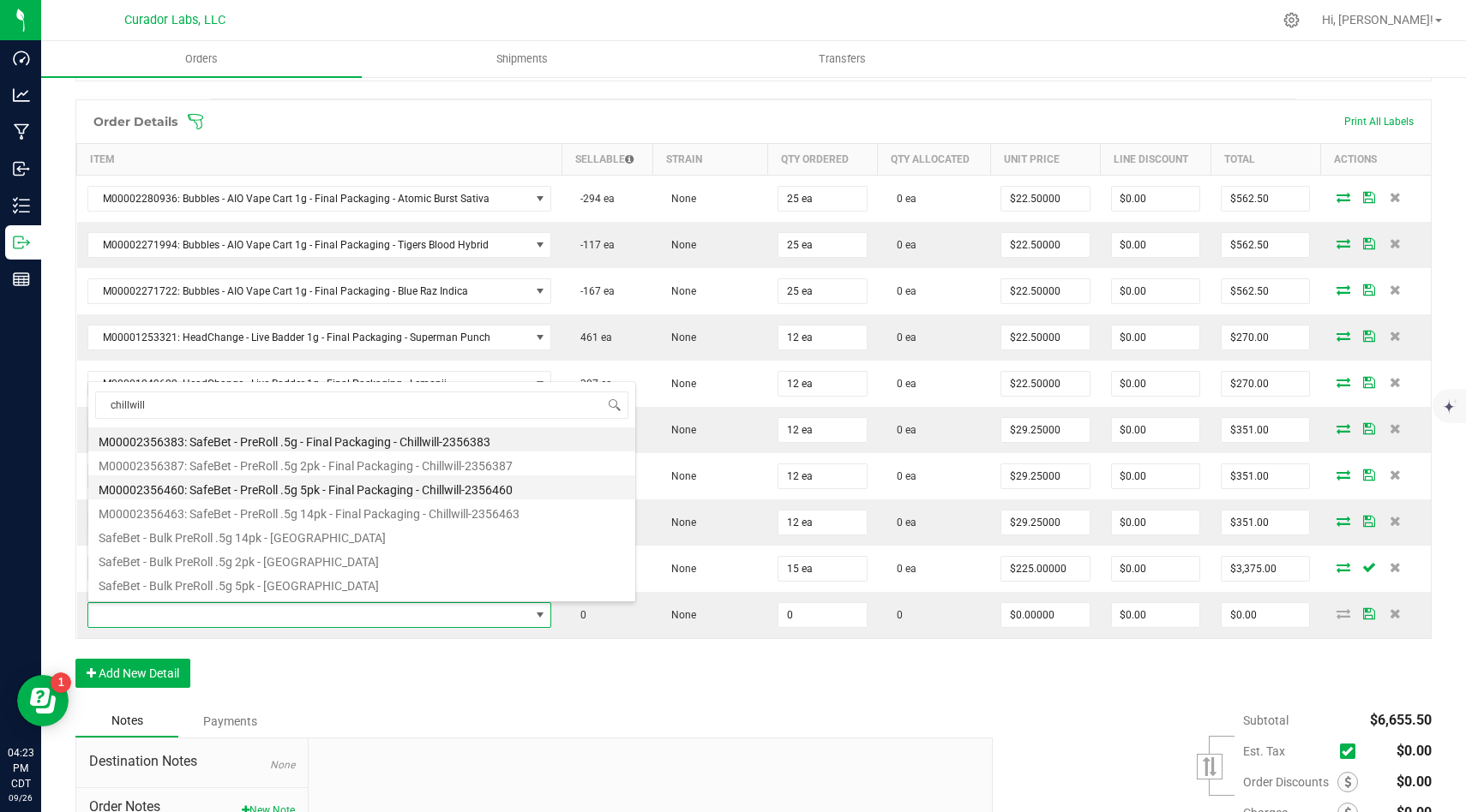
click at [358, 491] on li "M00002356460: SafeBet - PreRoll .5g 5pk - Final Packaging - Chillwill-2356460" at bounding box center [361, 487] width 547 height 24
type input "0 ea"
type input "$225.00000"
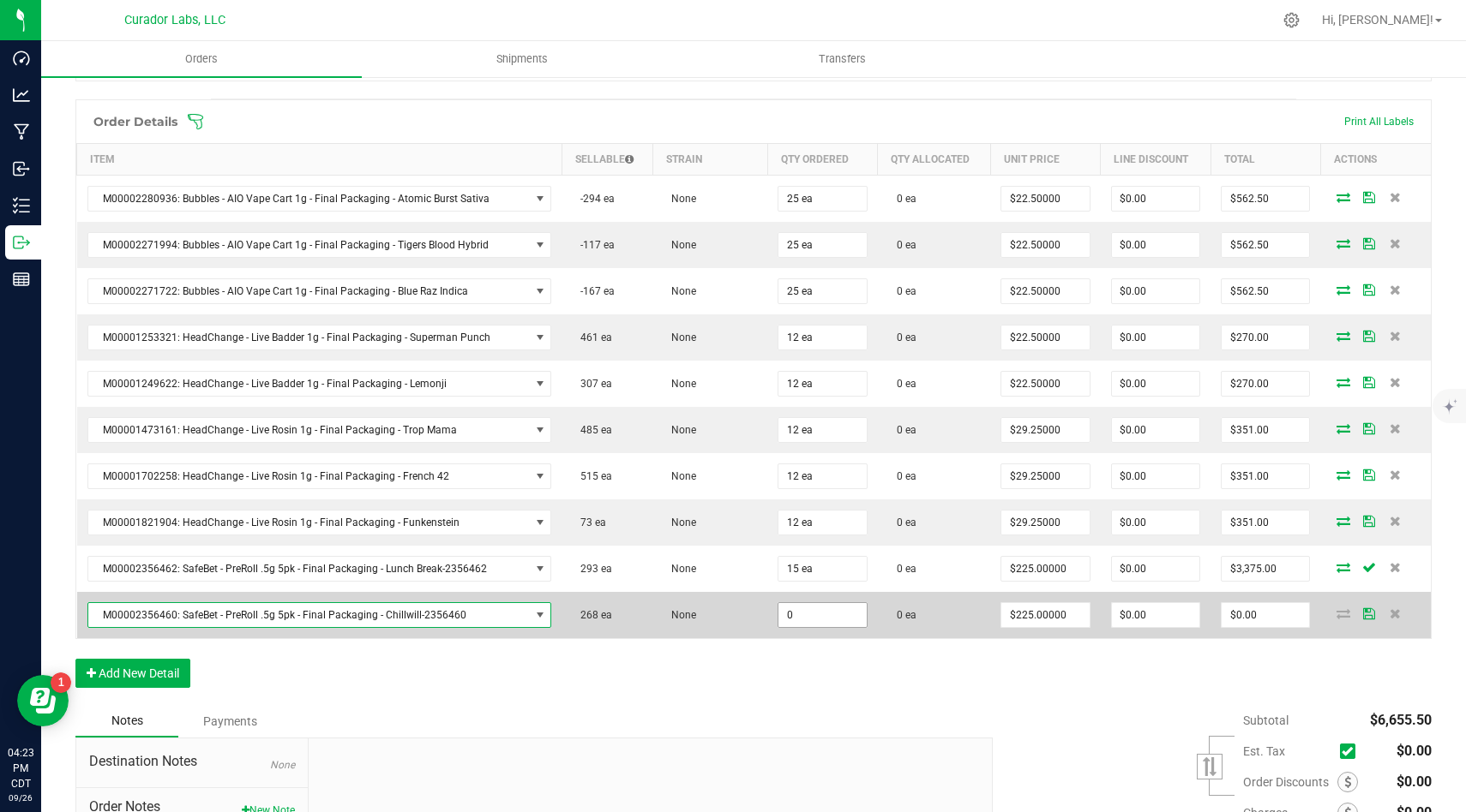
click at [803, 623] on input "0" at bounding box center [822, 614] width 87 height 24
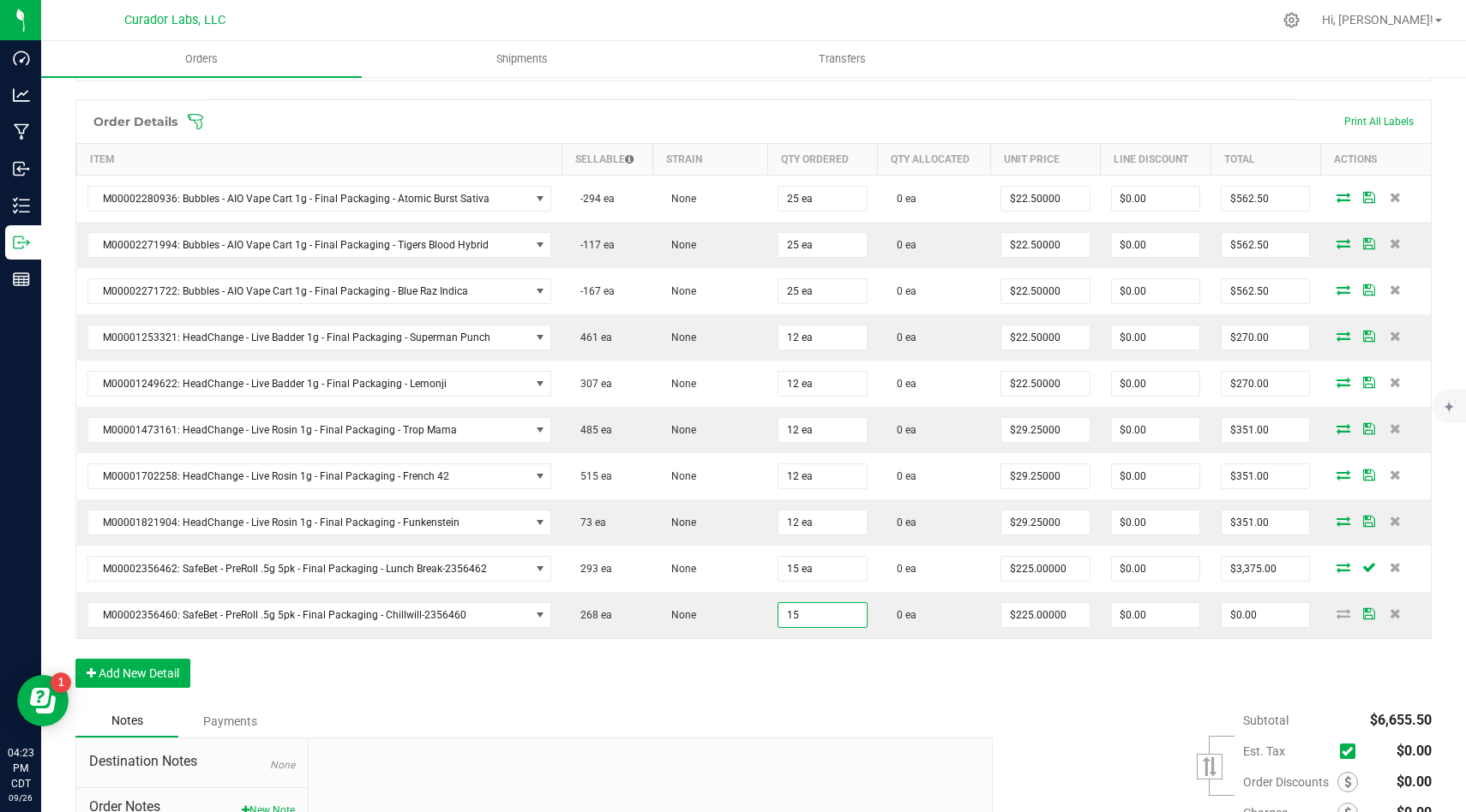
type input "15 ea"
type input "$3,375.00"
click at [800, 672] on div "Order Details Print All Labels Item Sellable Strain Qty Ordered Qty Allocated U…" at bounding box center [754, 402] width 1356 height 606
click at [800, 671] on div "Order Details Print All Labels Item Sellable Strain Qty Ordered Qty Allocated U…" at bounding box center [754, 402] width 1356 height 606
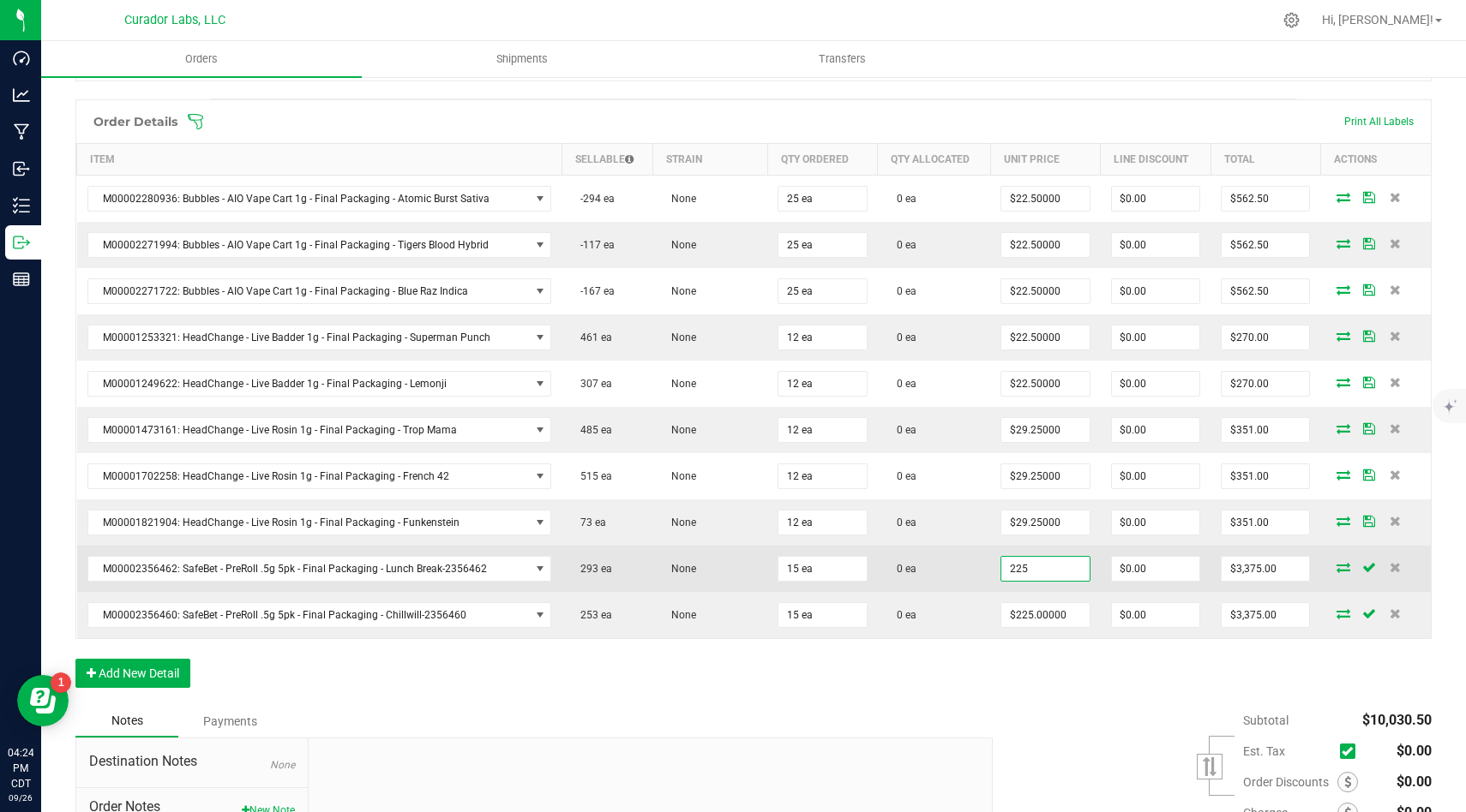
click at [1082, 570] on input "225" at bounding box center [1044, 568] width 87 height 24
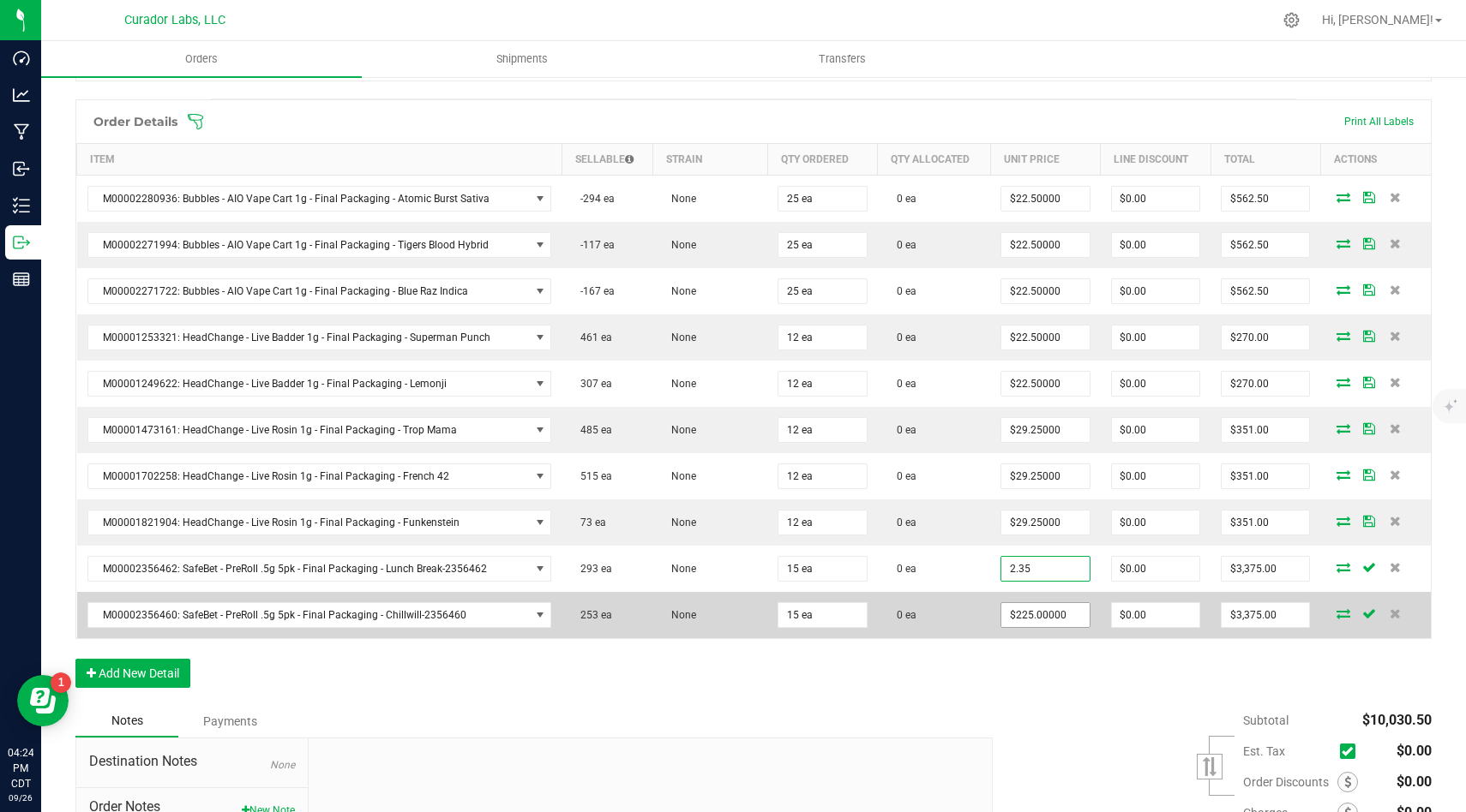
type input "$2.35000"
type input "$35.25"
click at [1073, 616] on input "225" at bounding box center [1044, 614] width 87 height 24
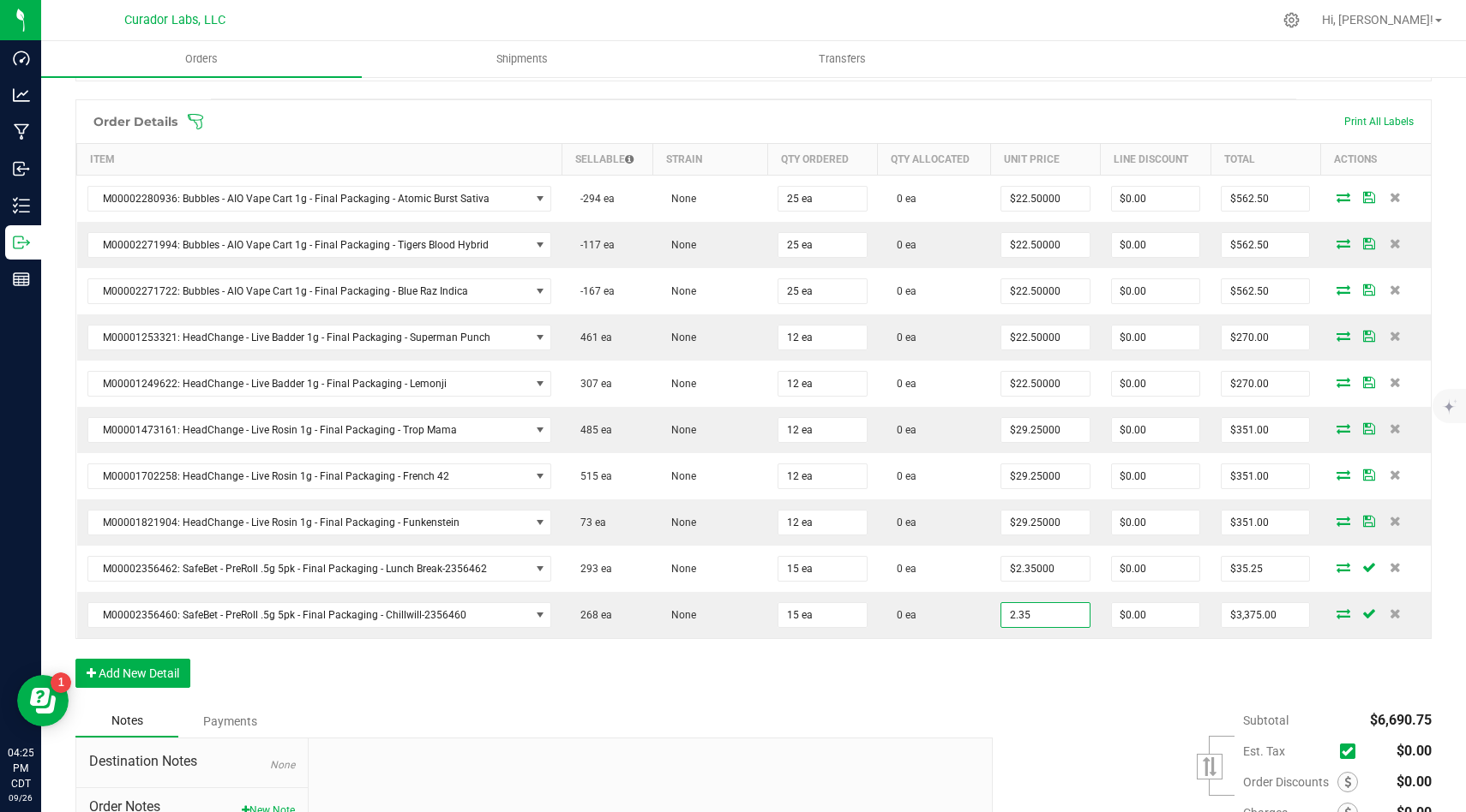
type input "$2.35000"
type input "$35.25"
click at [1038, 694] on div "Order Details Print All Labels Item Sellable Strain Qty Ordered Qty Allocated U…" at bounding box center [754, 402] width 1356 height 606
click at [584, 689] on div "Order Details Print All Labels Item Sellable Strain Qty Ordered Qty Allocated U…" at bounding box center [754, 402] width 1356 height 606
click at [150, 665] on button "Add New Detail" at bounding box center [132, 673] width 114 height 29
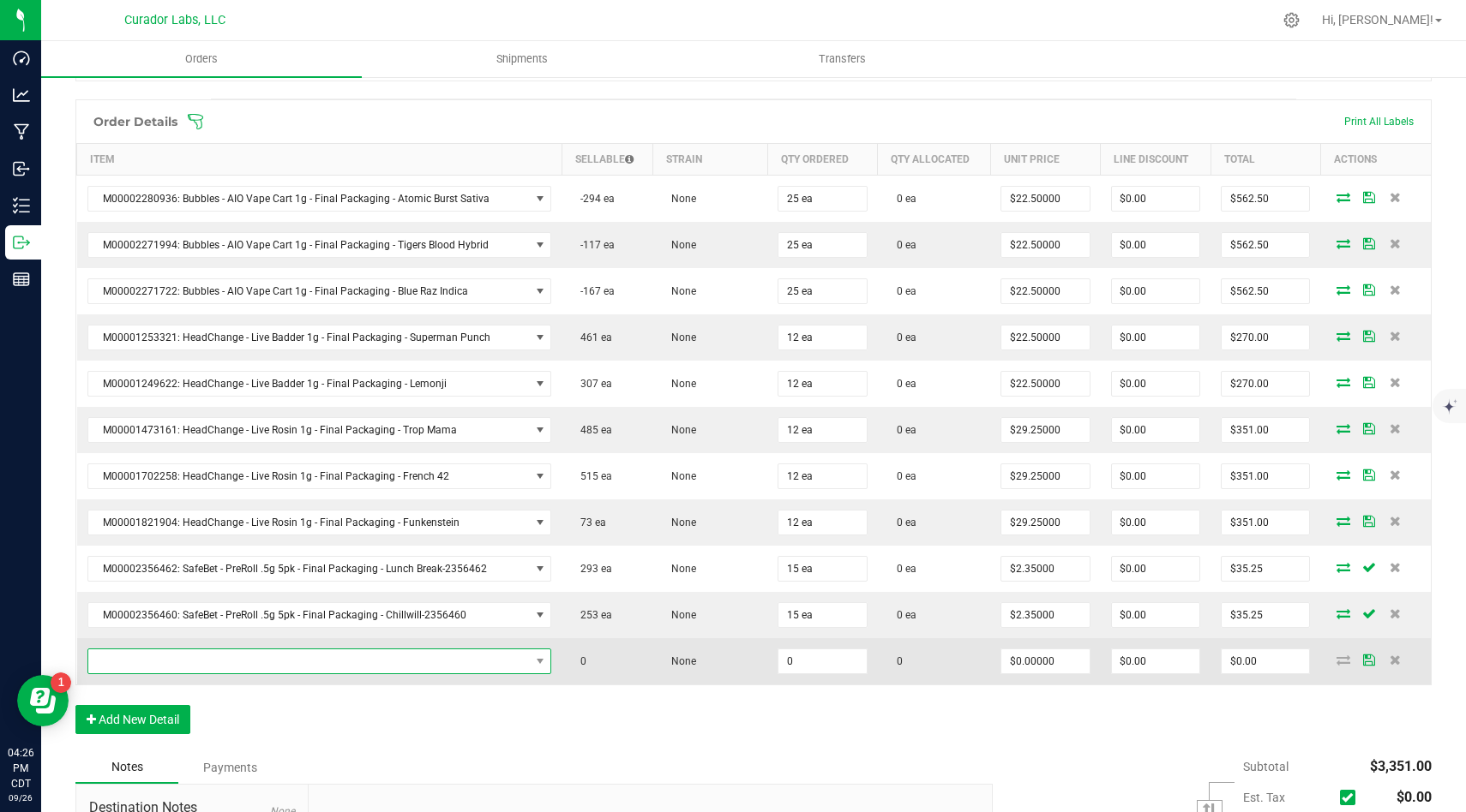
click at [218, 663] on span "NO DATA FOUND" at bounding box center [308, 661] width 442 height 24
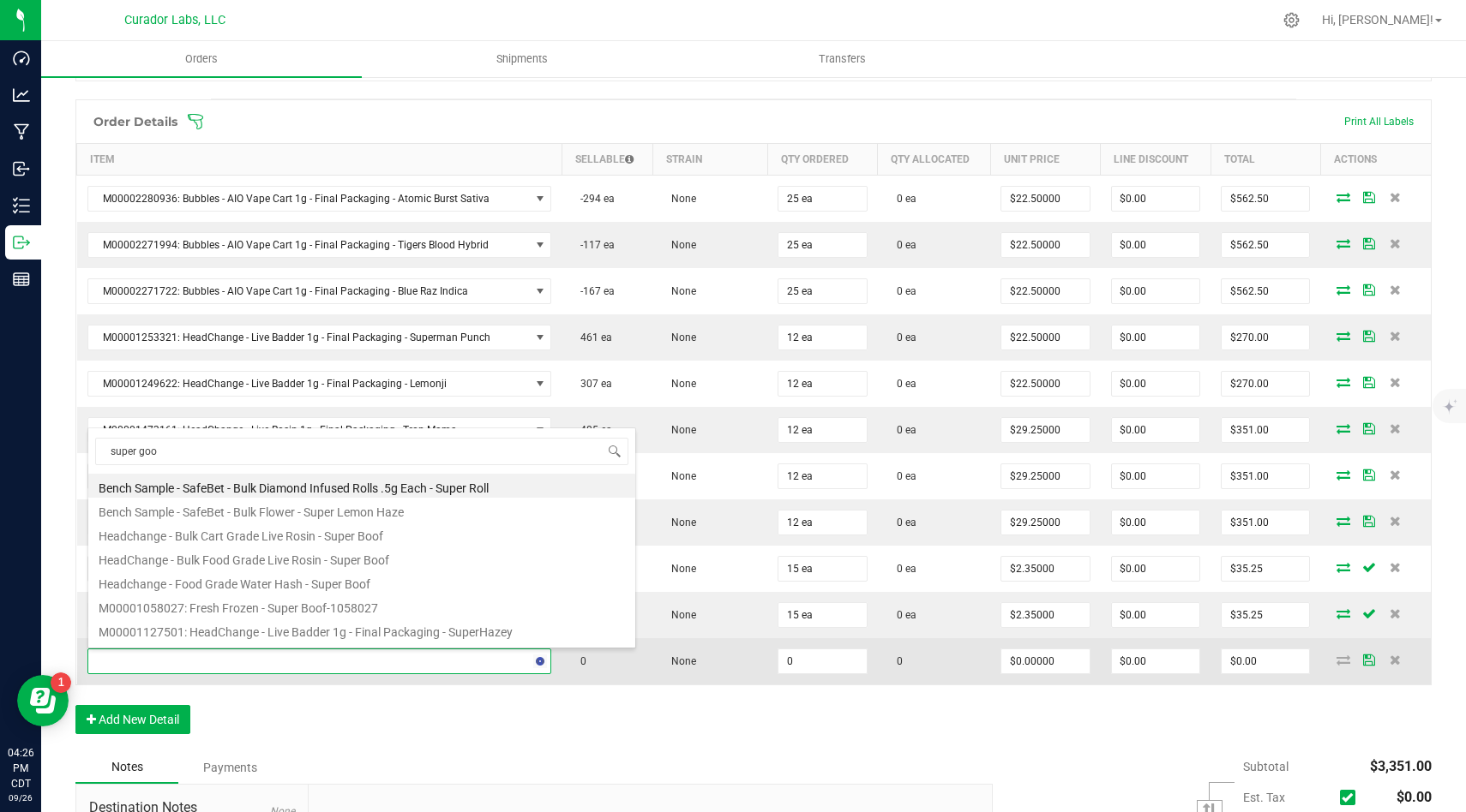
type input "super good"
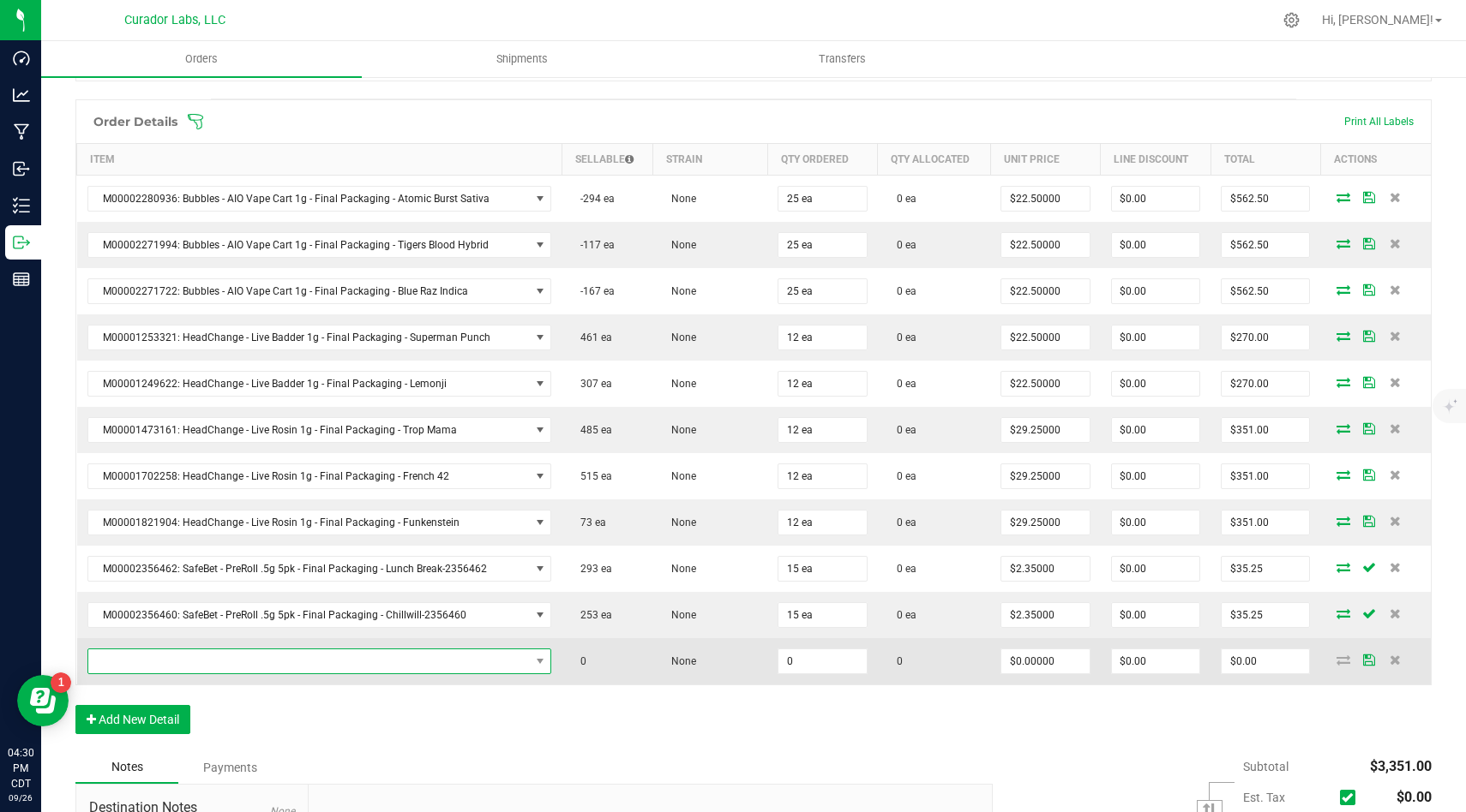
click at [488, 658] on span "NO DATA FOUND" at bounding box center [308, 661] width 442 height 24
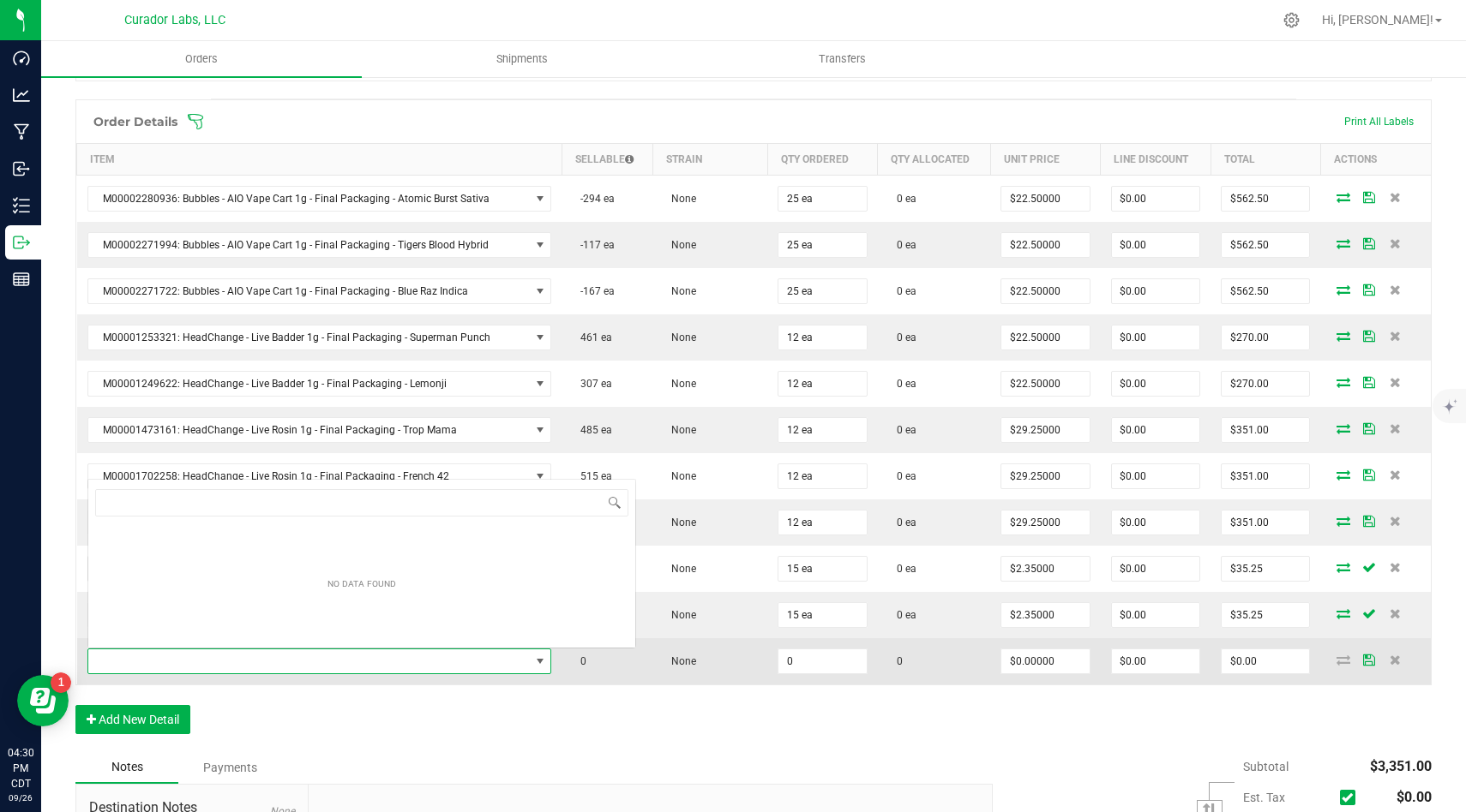
scroll to position [26, 458]
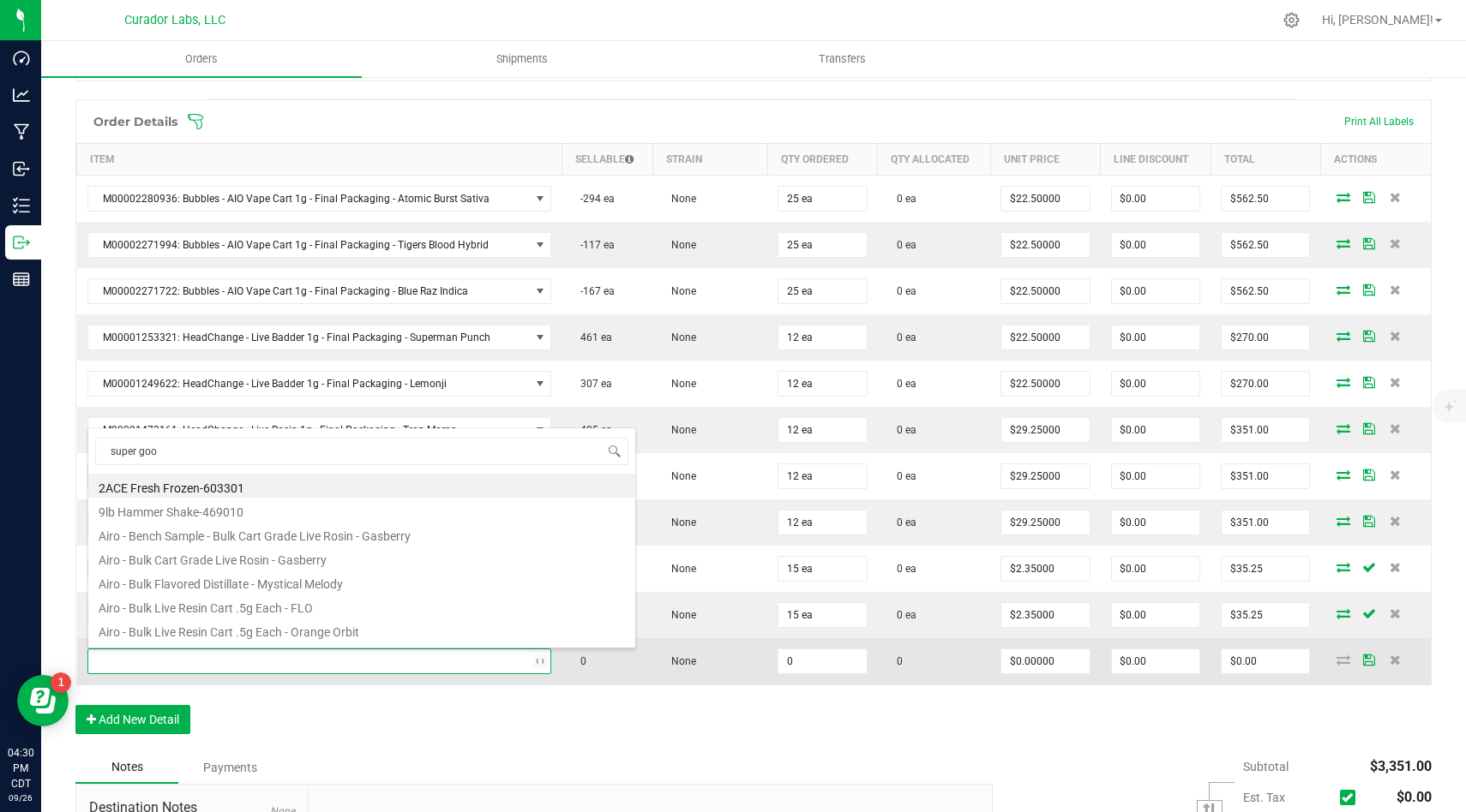
type input "super goof"
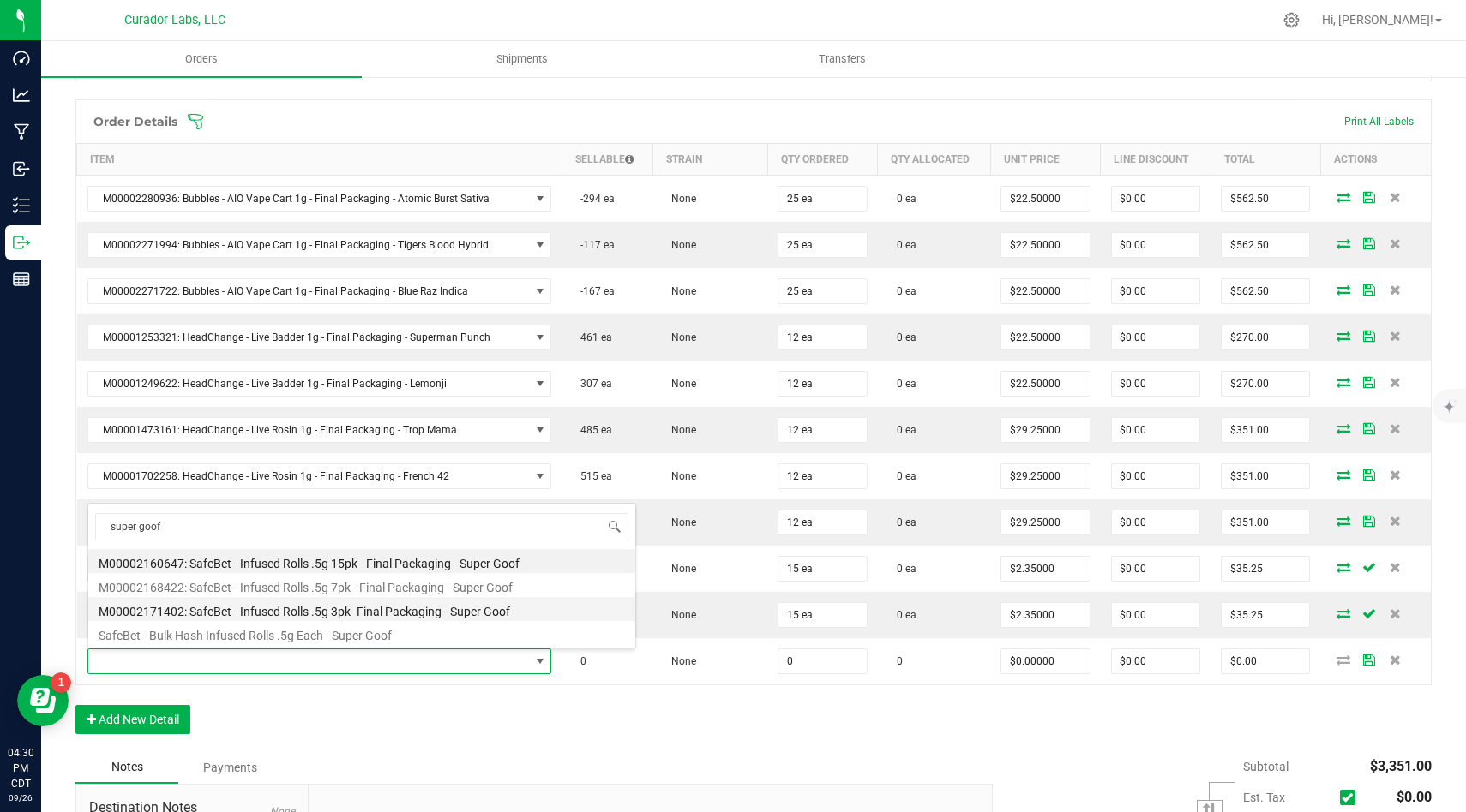
click at [398, 610] on li "M00002171402: SafeBet - Infused Rolls .5g 3pk- Final Packaging - Super Goof" at bounding box center [361, 609] width 547 height 24
type input "0 ea"
type input "$14.00000"
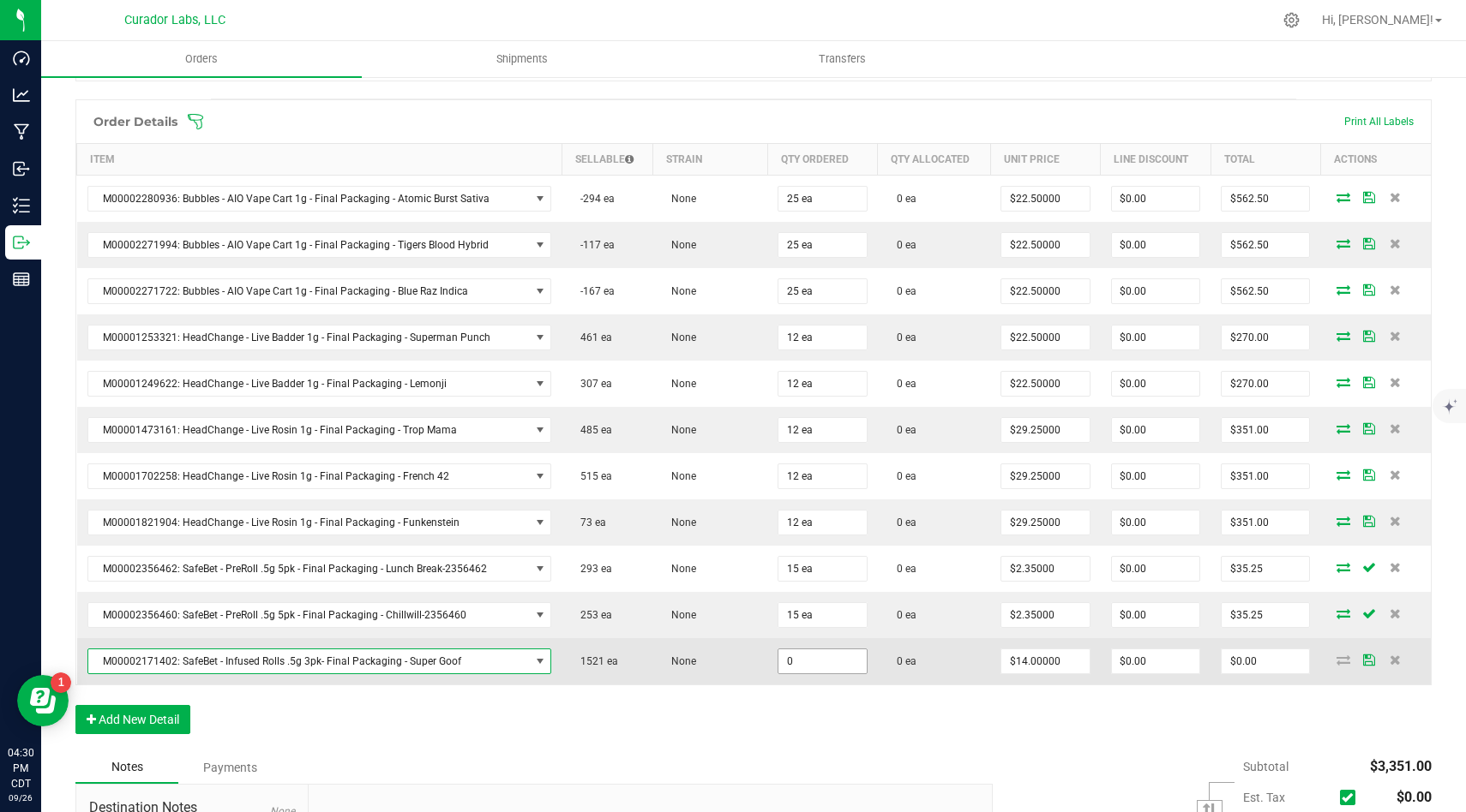
click at [812, 657] on input "0" at bounding box center [822, 661] width 87 height 24
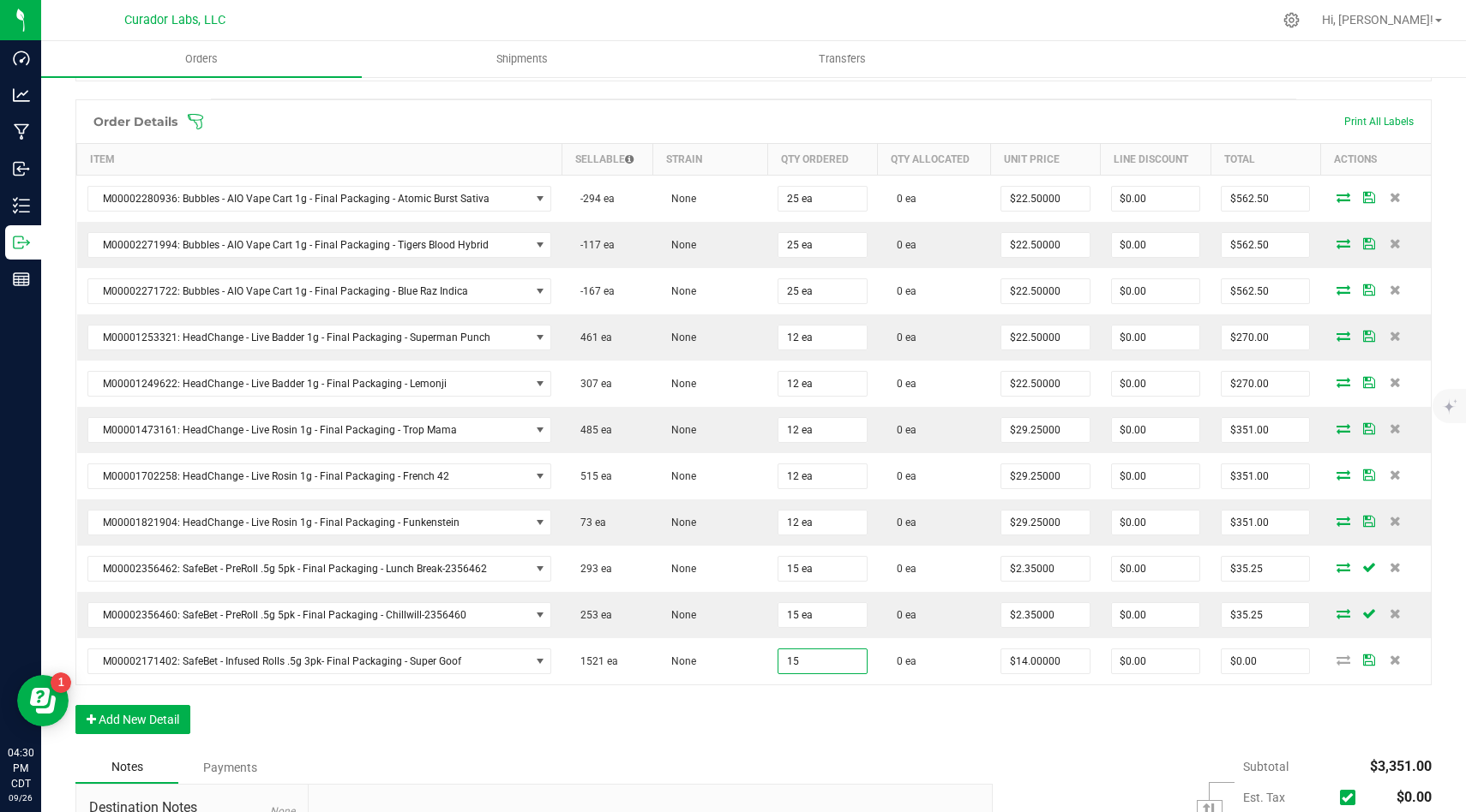
type input "15 ea"
type input "$210.00"
click at [810, 720] on div "Order Details Print All Labels Item Sellable Strain Qty Ordered Qty Allocated U…" at bounding box center [754, 425] width 1356 height 652
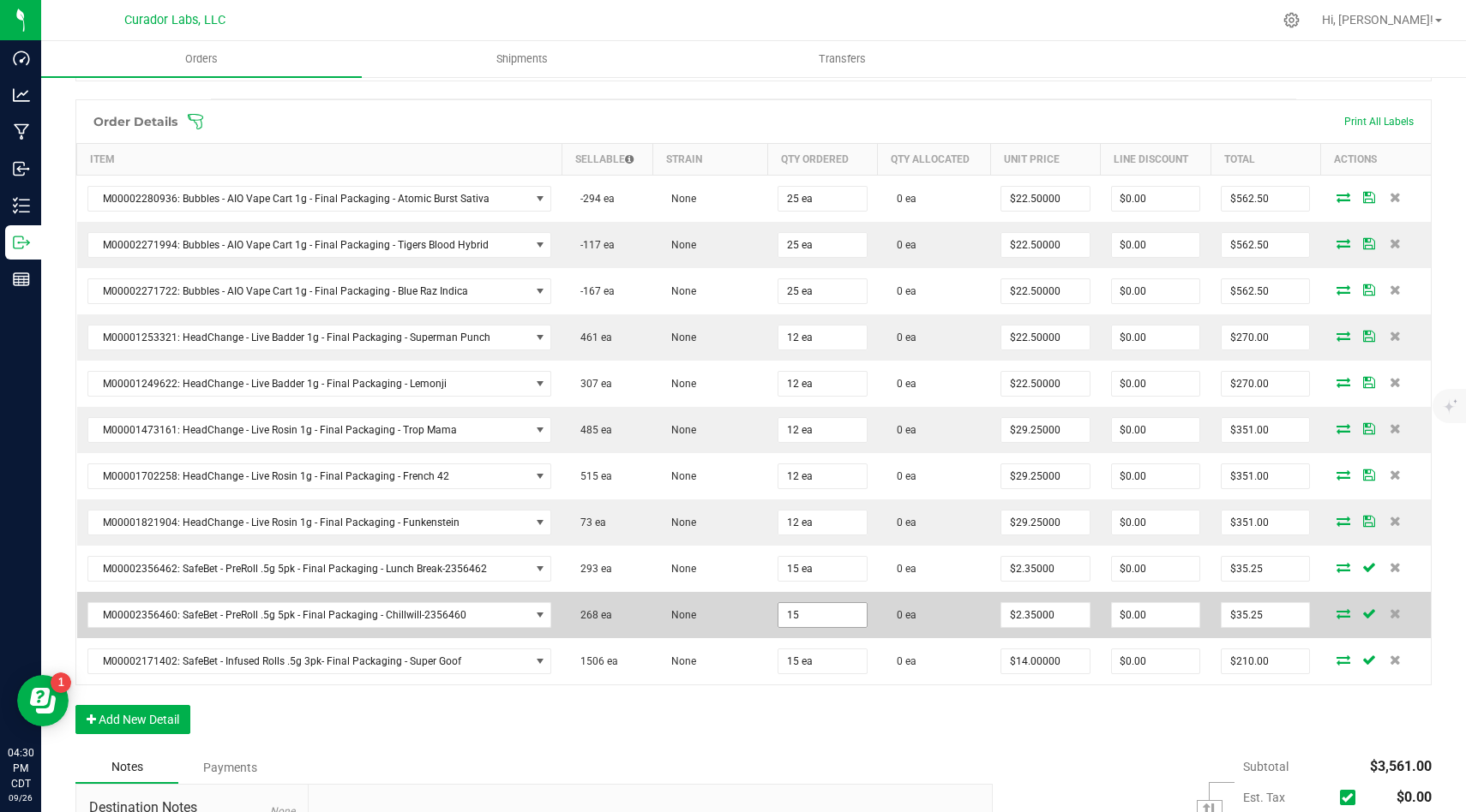
click at [822, 624] on input "15" at bounding box center [822, 614] width 87 height 24
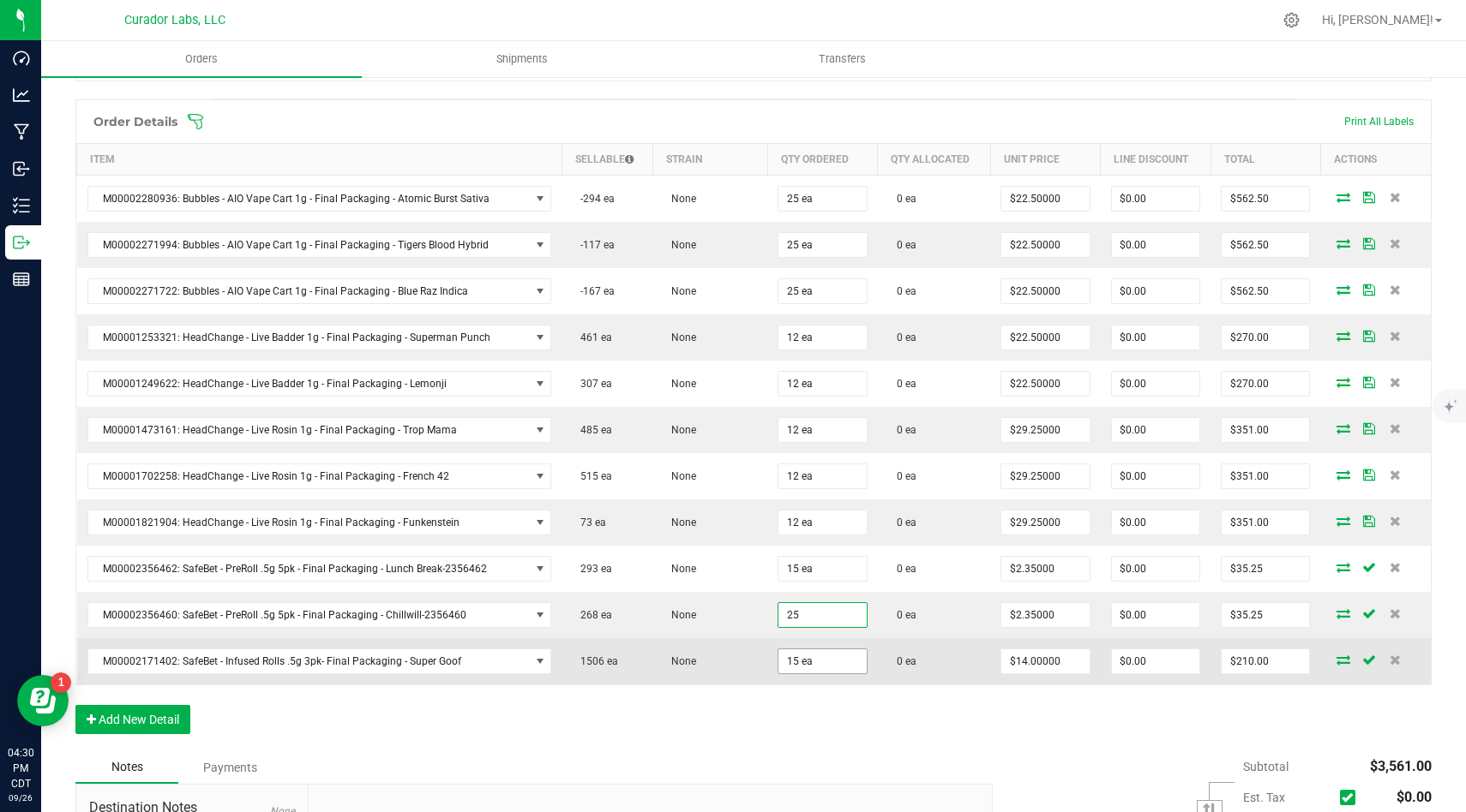
type input "25 ea"
type input "$58.75"
click at [836, 659] on input "15" at bounding box center [822, 661] width 87 height 24
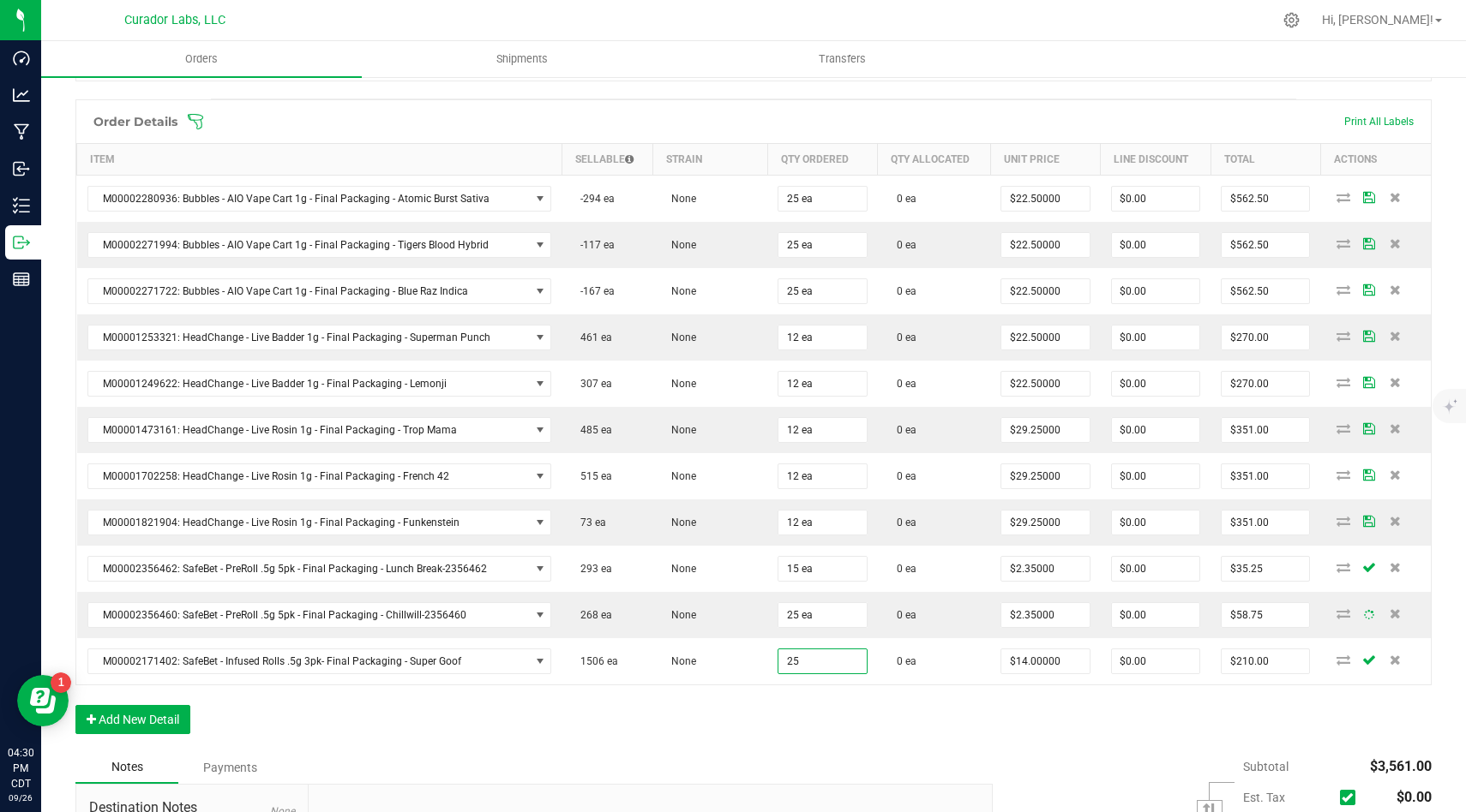
type input "25 ea"
type input "$350.00"
click at [845, 735] on div "Order Details Print All Labels Item Sellable Strain Qty Ordered Qty Allocated U…" at bounding box center [754, 425] width 1356 height 652
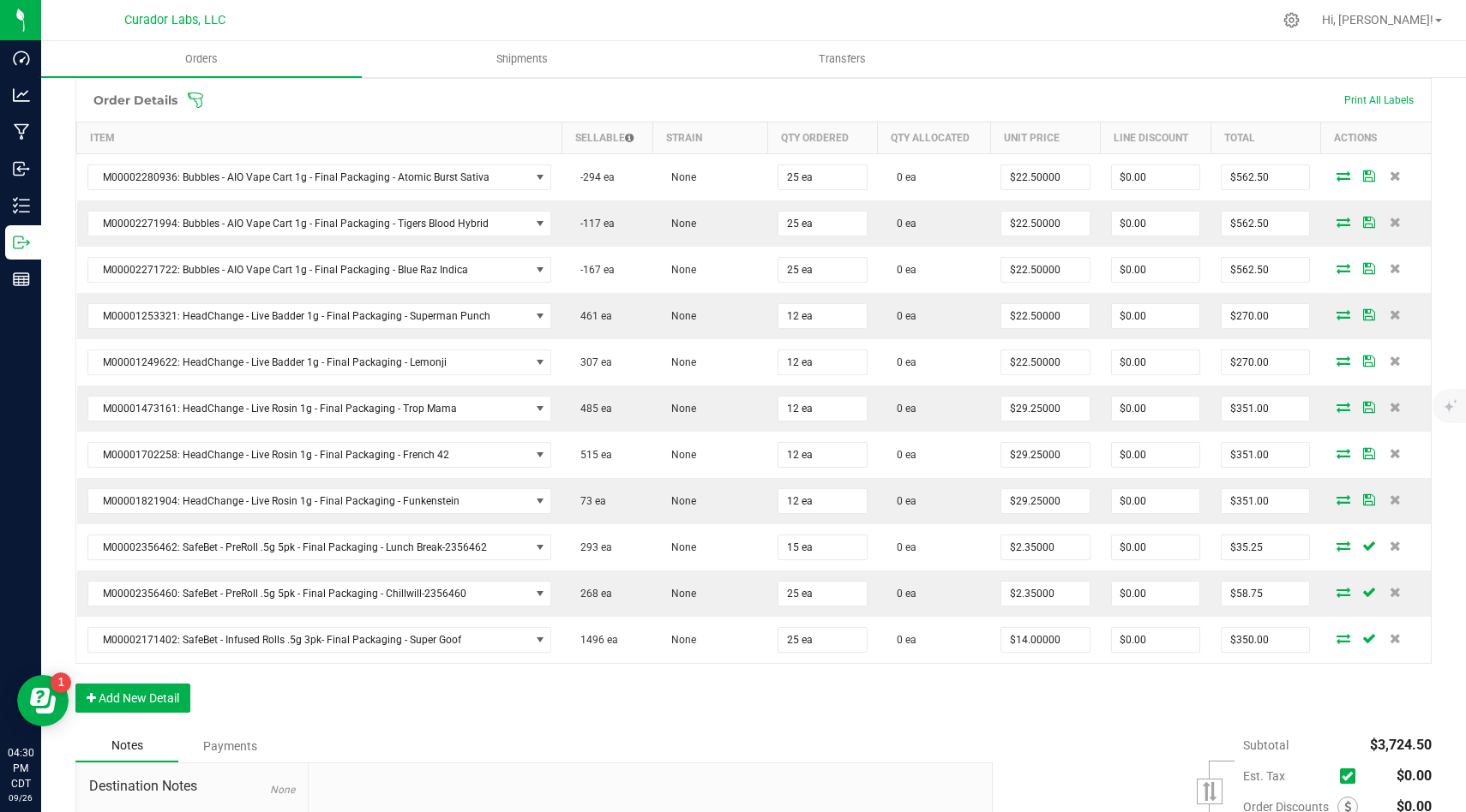
scroll to position [451, 0]
click at [845, 736] on div "Notes Payments" at bounding box center [528, 743] width 904 height 32
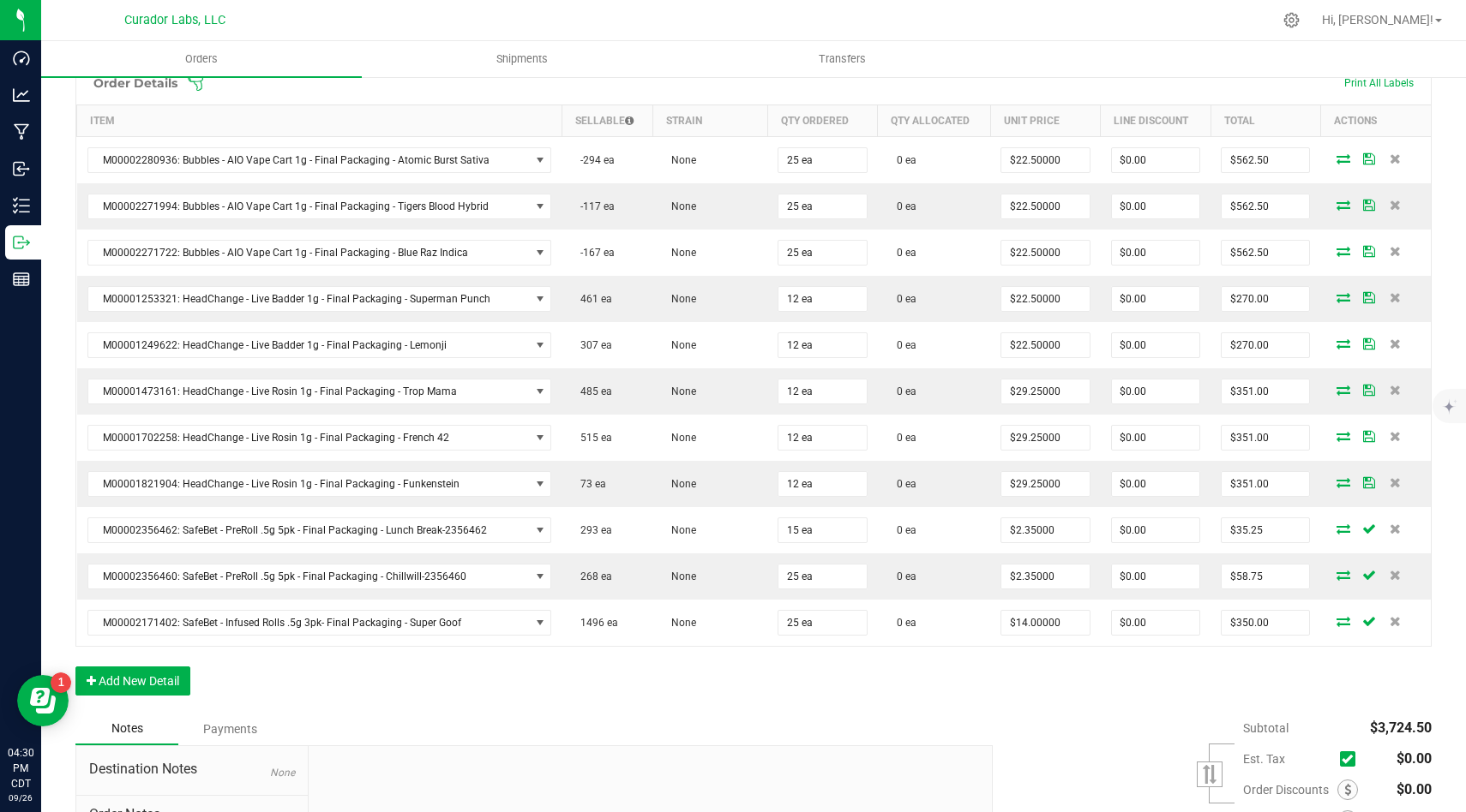
click at [185, 663] on div "Order Details Print All Labels Item Sellable Strain Qty Ordered Qty Allocated U…" at bounding box center [754, 387] width 1356 height 652
click at [181, 676] on button "Add New Detail" at bounding box center [132, 681] width 114 height 29
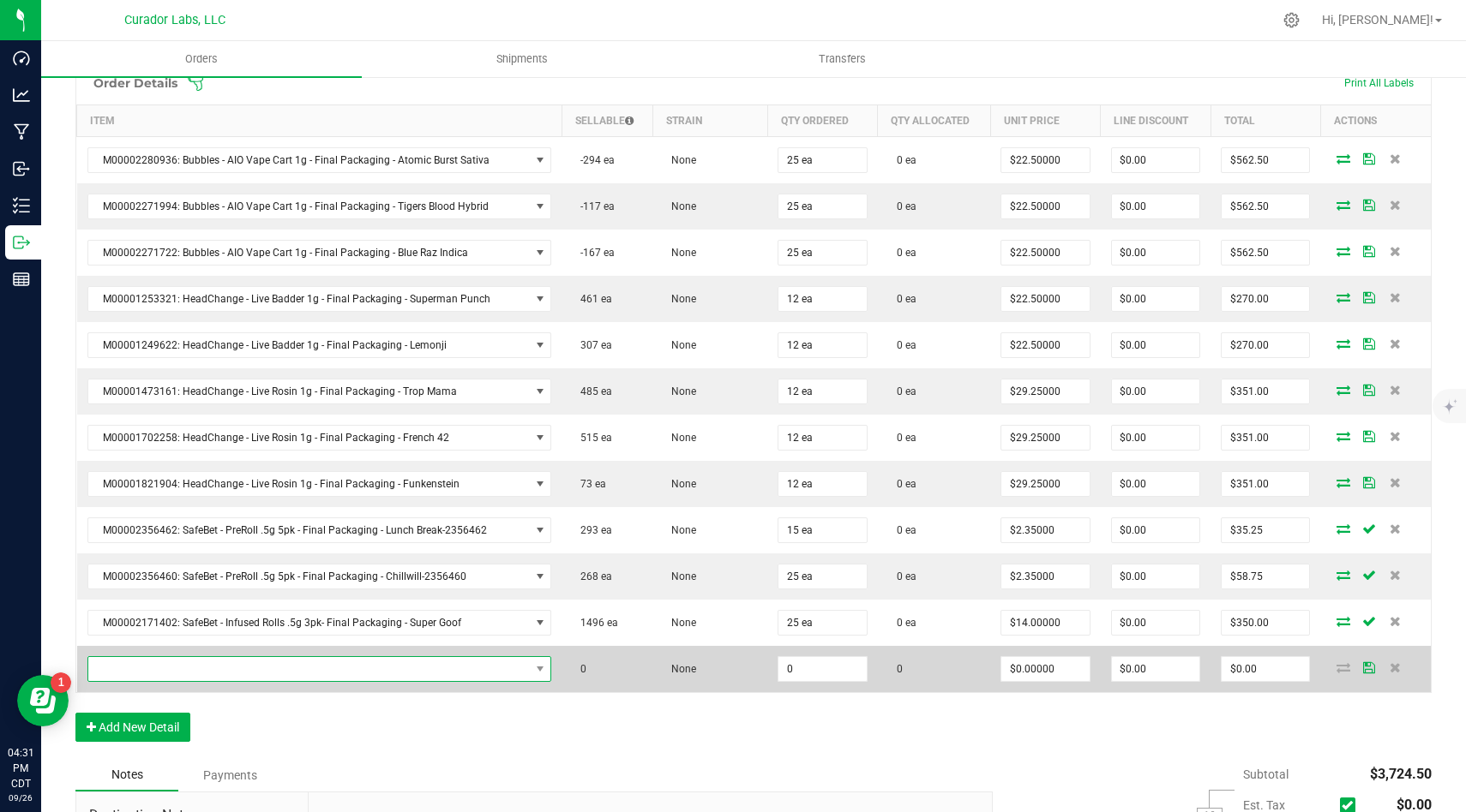
click at [225, 664] on span "NO DATA FOUND" at bounding box center [308, 668] width 442 height 24
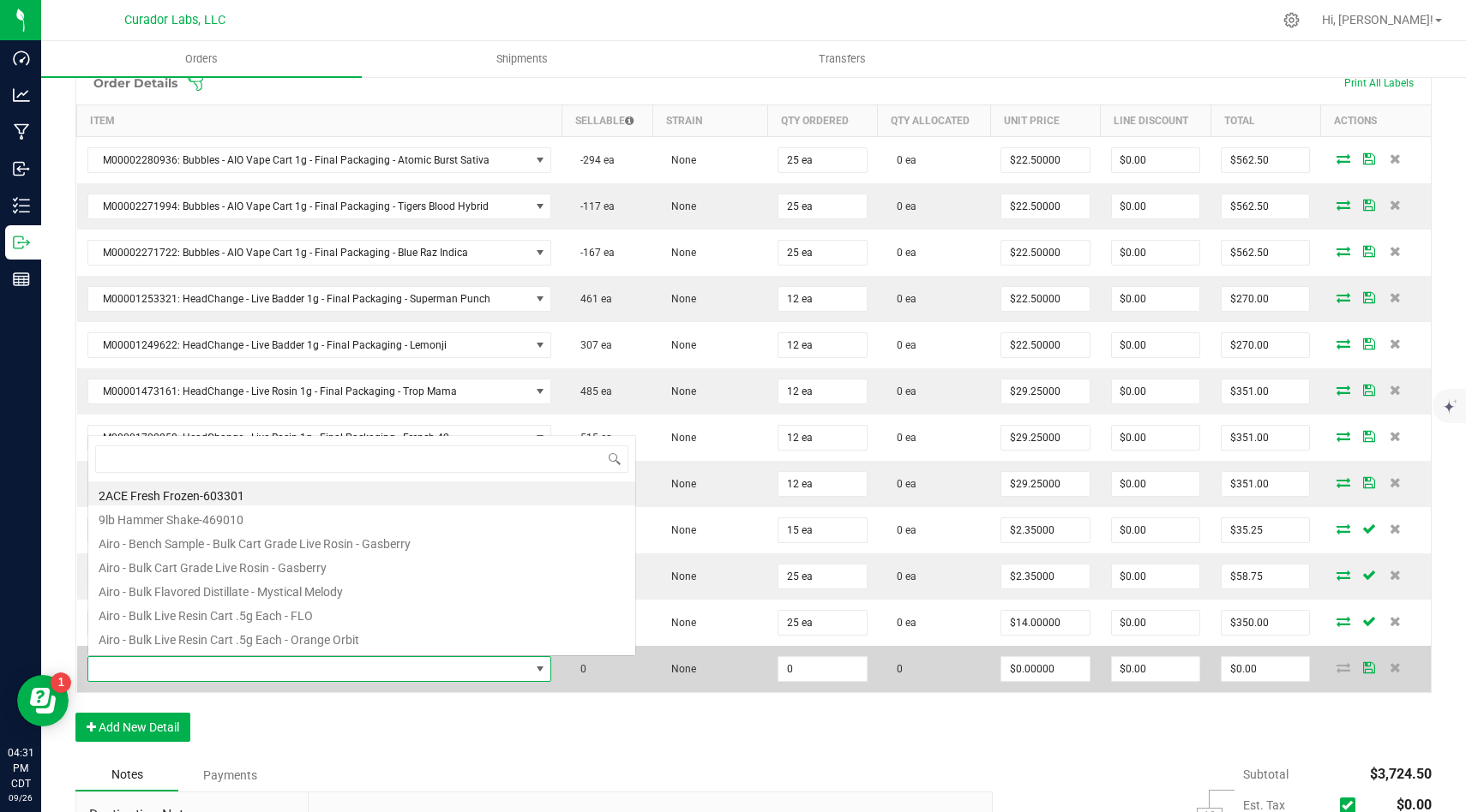
scroll to position [26, 458]
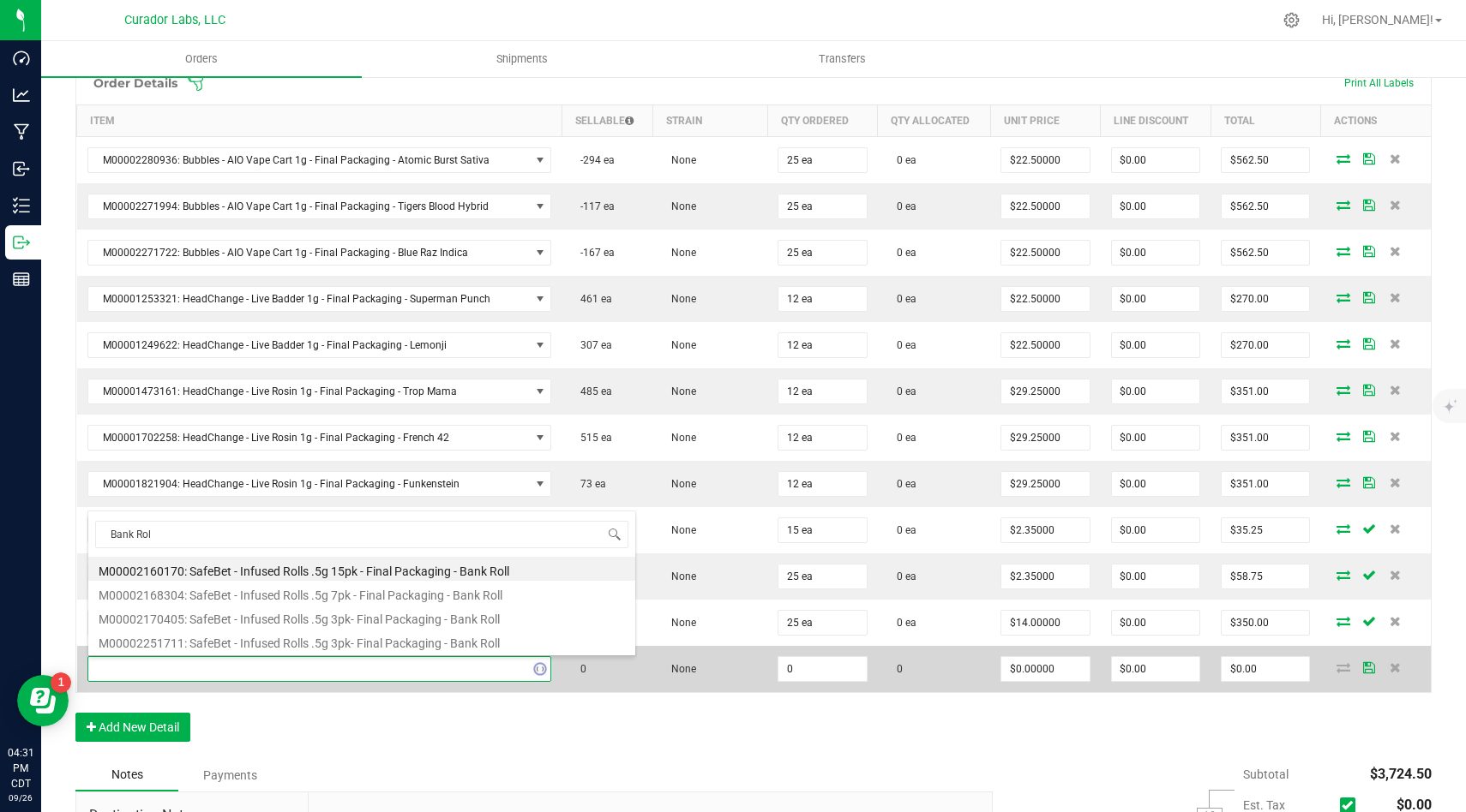
type input "Bank Roll"
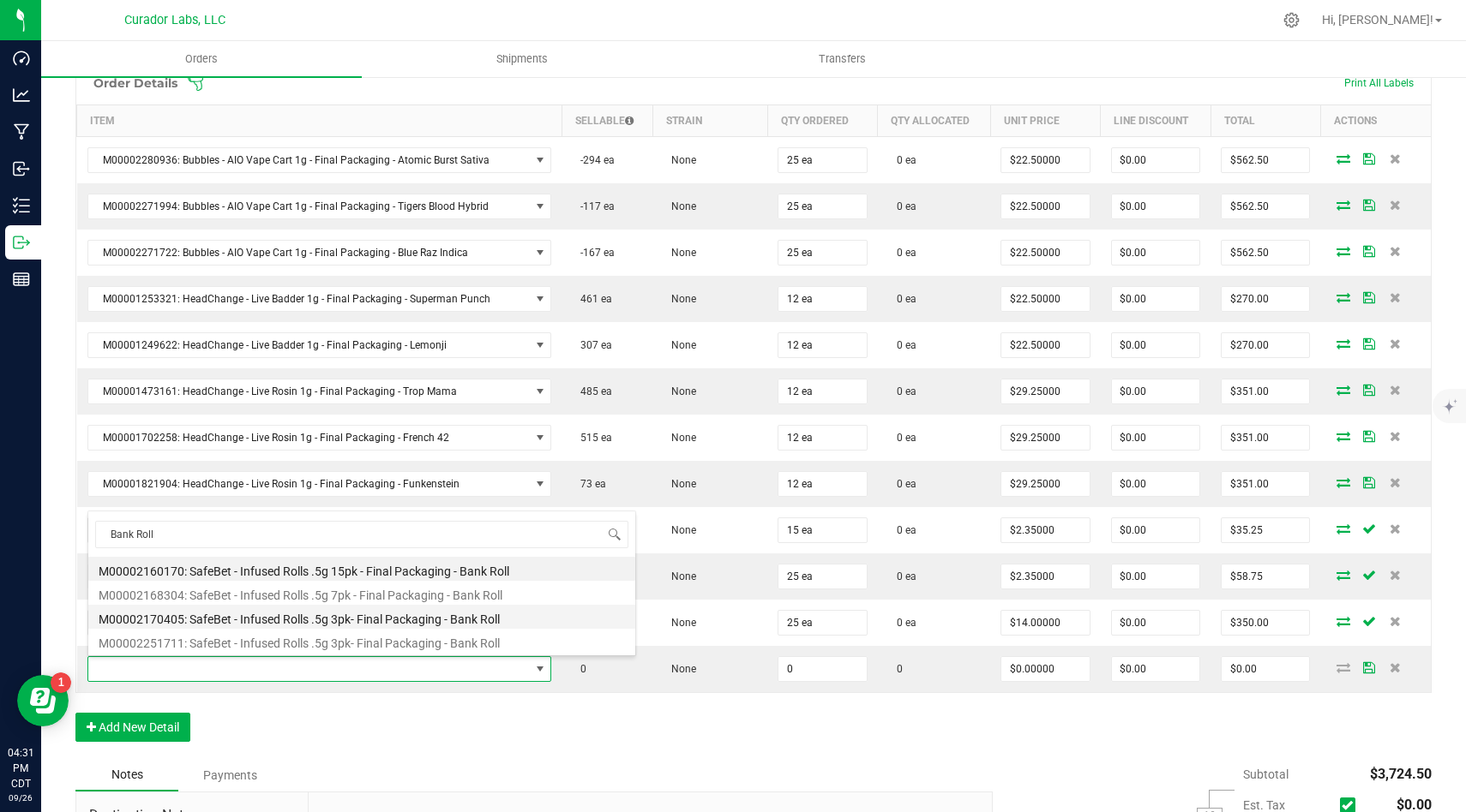
click at [379, 617] on li "M00002170405: SafeBet - Infused Rolls .5g 3pk- Final Packaging - Bank Roll" at bounding box center [361, 616] width 547 height 24
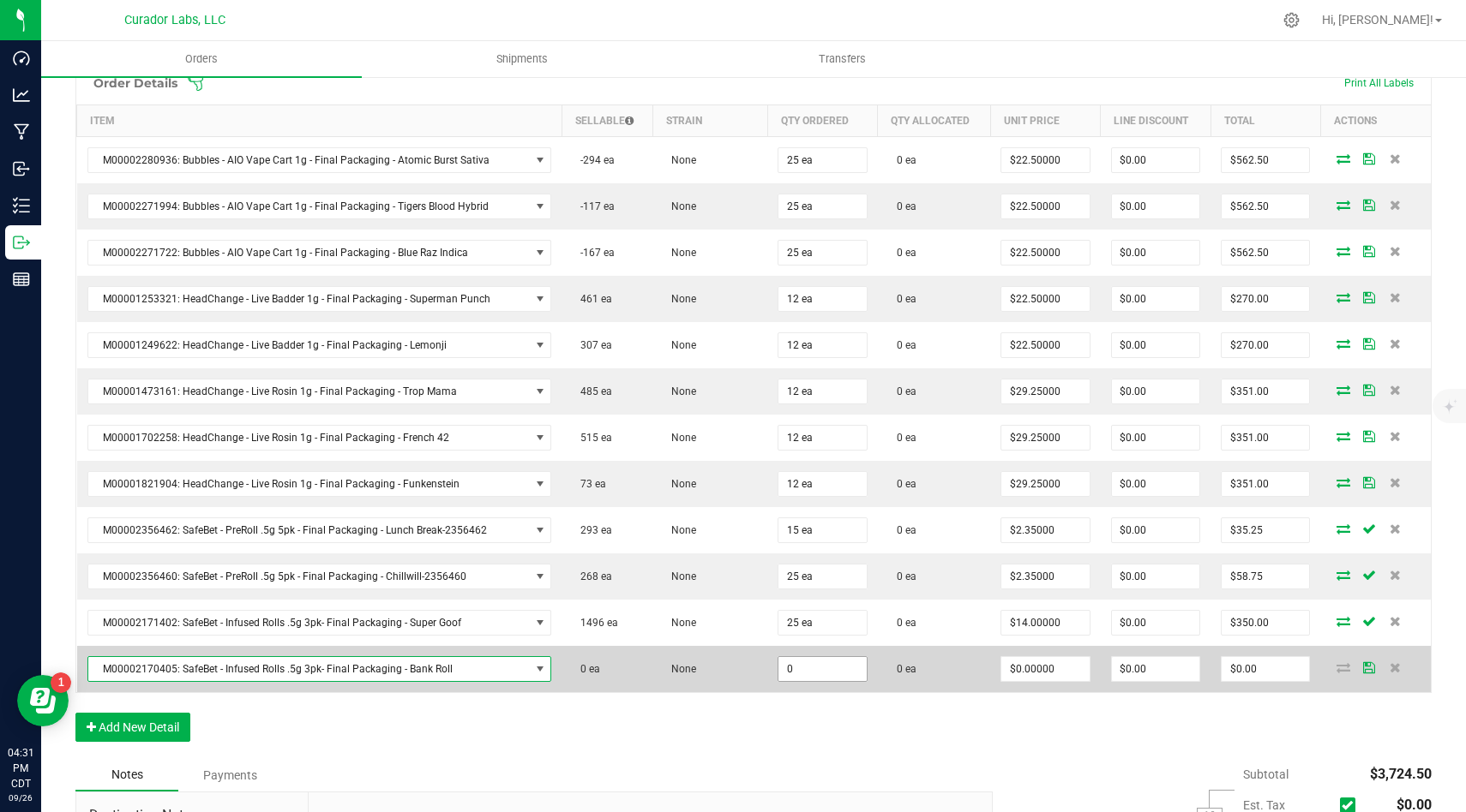
click at [806, 671] on input "0" at bounding box center [822, 668] width 87 height 24
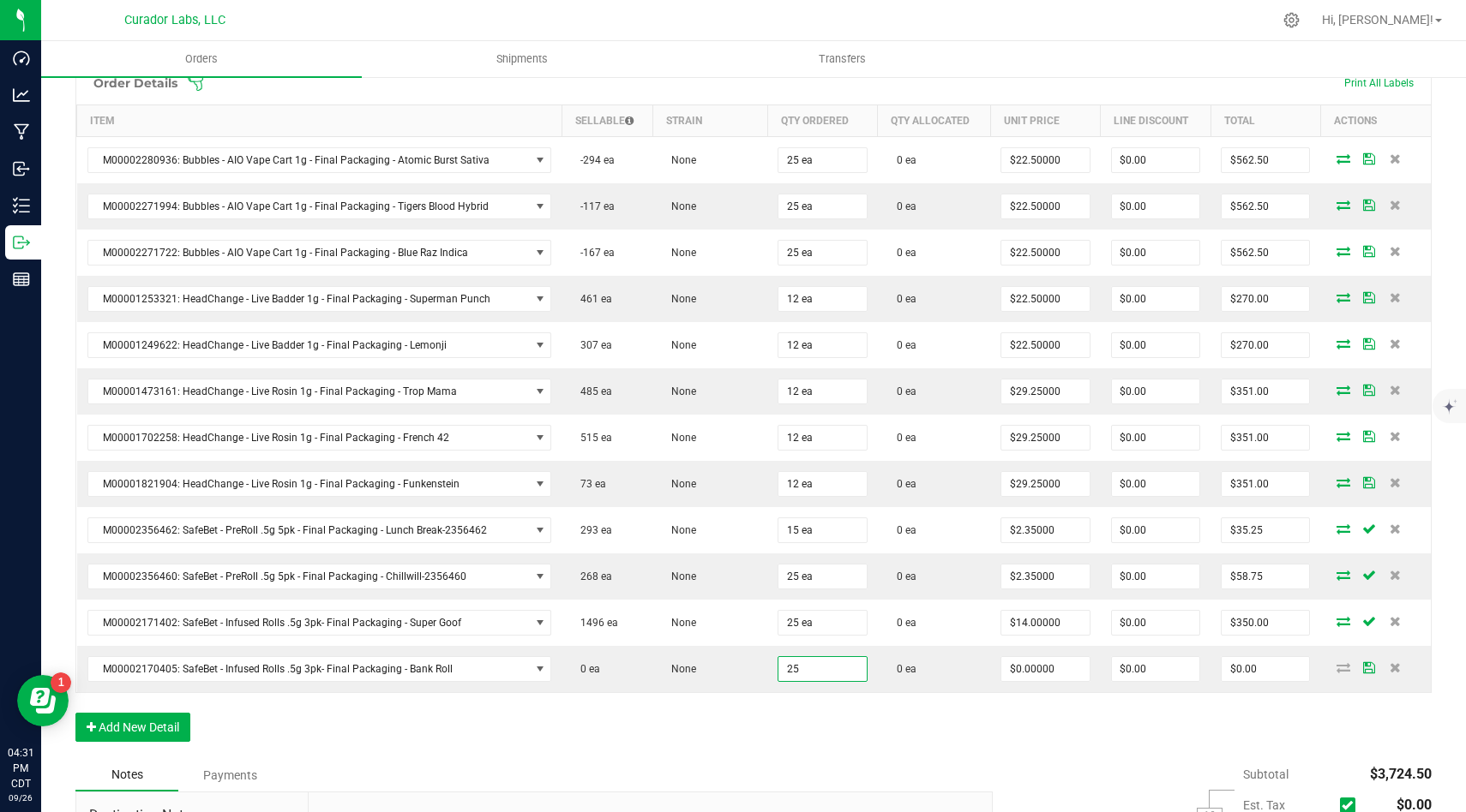
type input "25 ea"
click at [808, 719] on div "Order Details Print All Labels Item Sellable Strain Qty Ordered Qty Allocated U…" at bounding box center [754, 409] width 1356 height 699
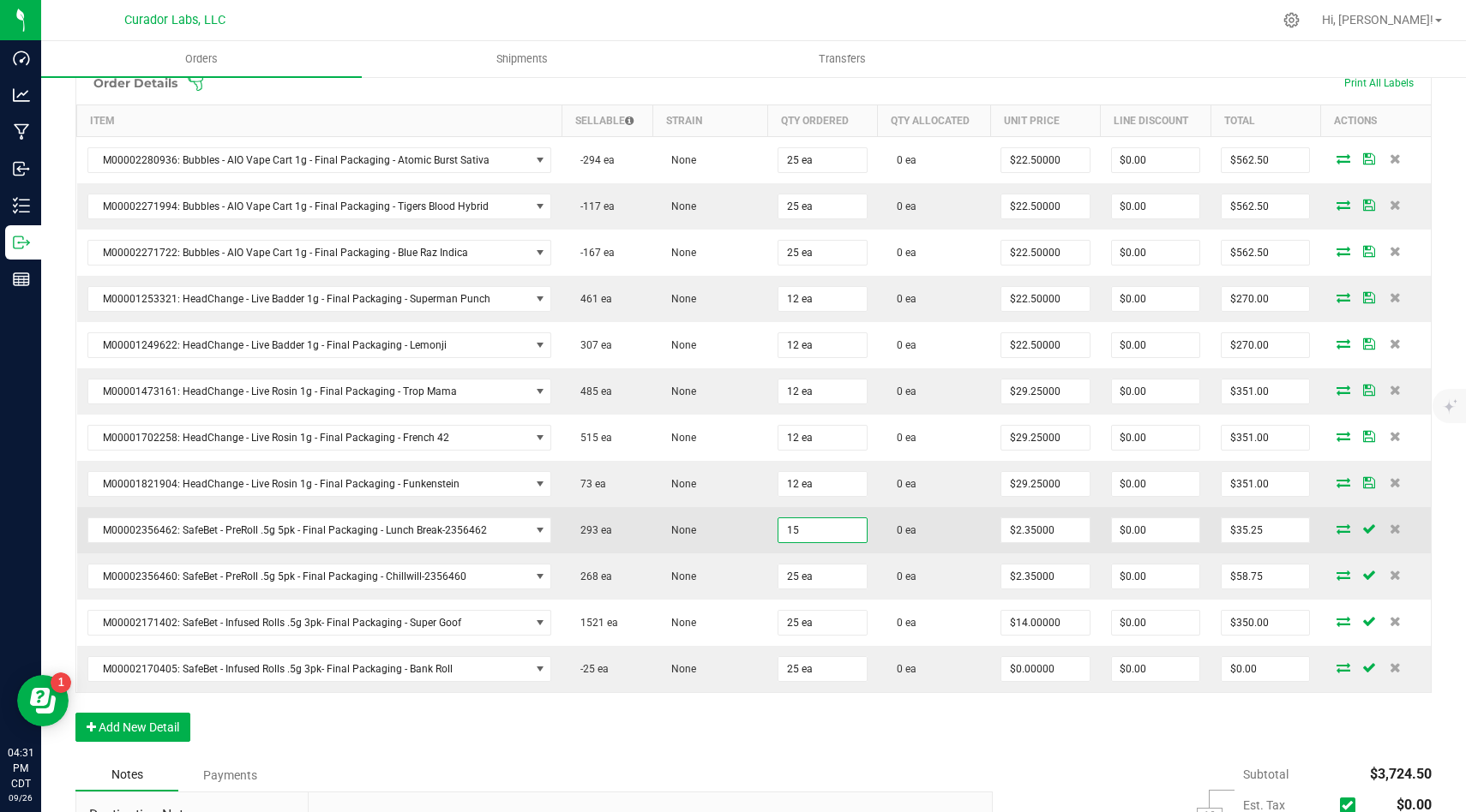
click at [828, 528] on input "15" at bounding box center [822, 529] width 87 height 24
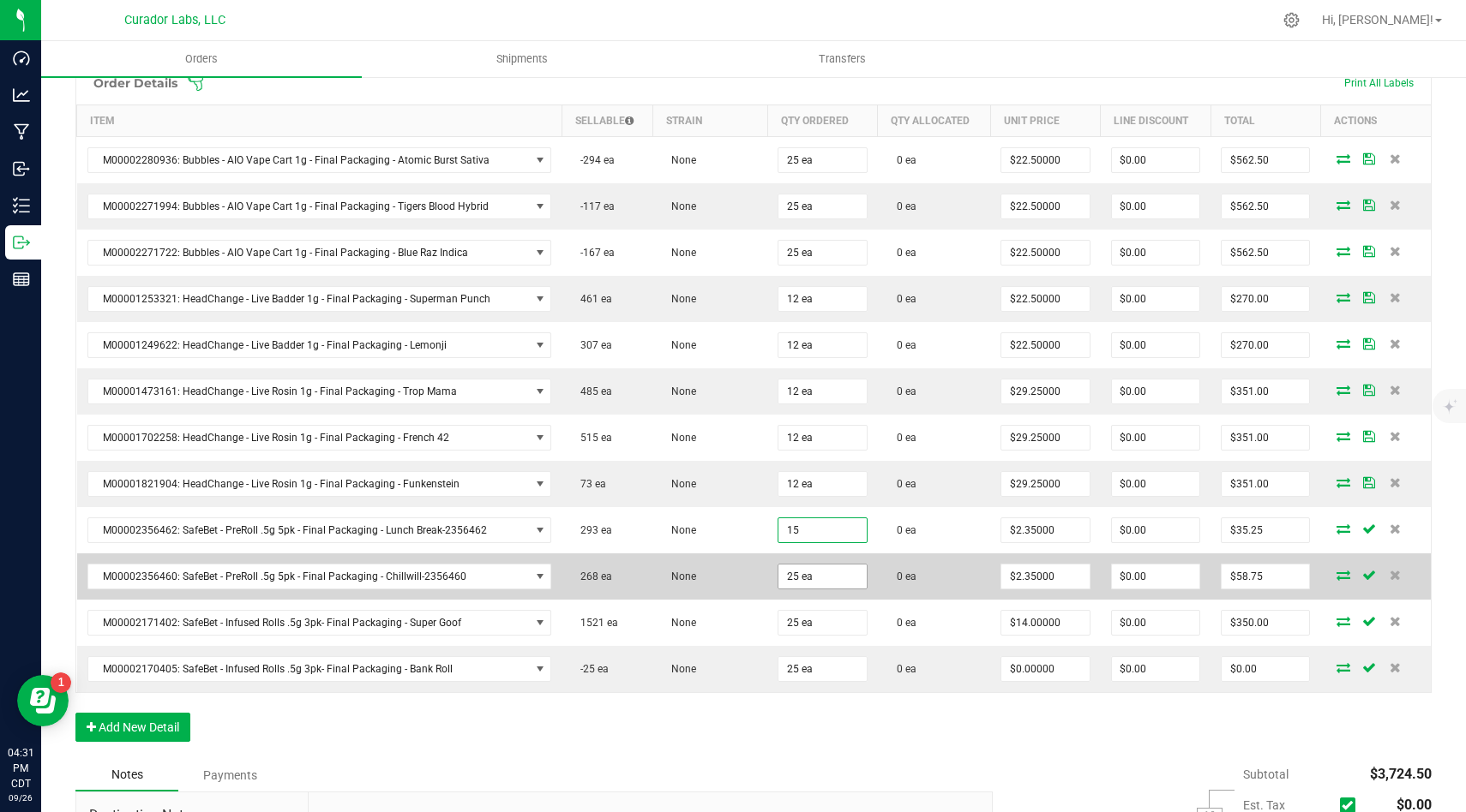
type input "15 ea"
type input "25"
click at [829, 571] on input "25" at bounding box center [822, 576] width 87 height 24
click at [841, 583] on input "25" at bounding box center [822, 576] width 87 height 24
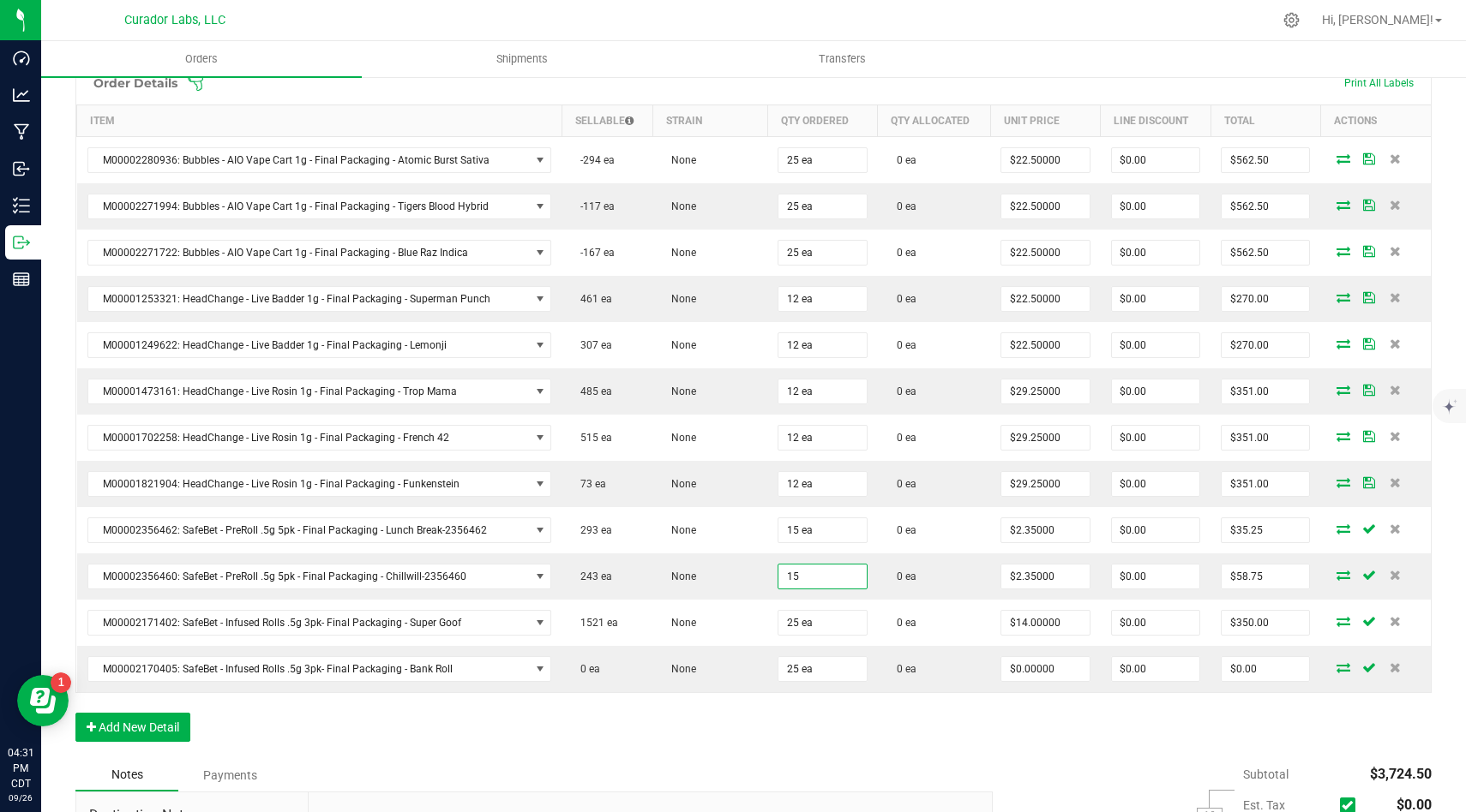
type input "15 ea"
type input "$35.25"
click at [832, 734] on div "Order Details Print All Labels Item Sellable Strain Qty Ordered Qty Allocated U…" at bounding box center [754, 409] width 1356 height 699
click at [501, 729] on div "Order Details Print All Labels Item Sellable Strain Qty Ordered Qty Allocated U…" at bounding box center [754, 409] width 1356 height 699
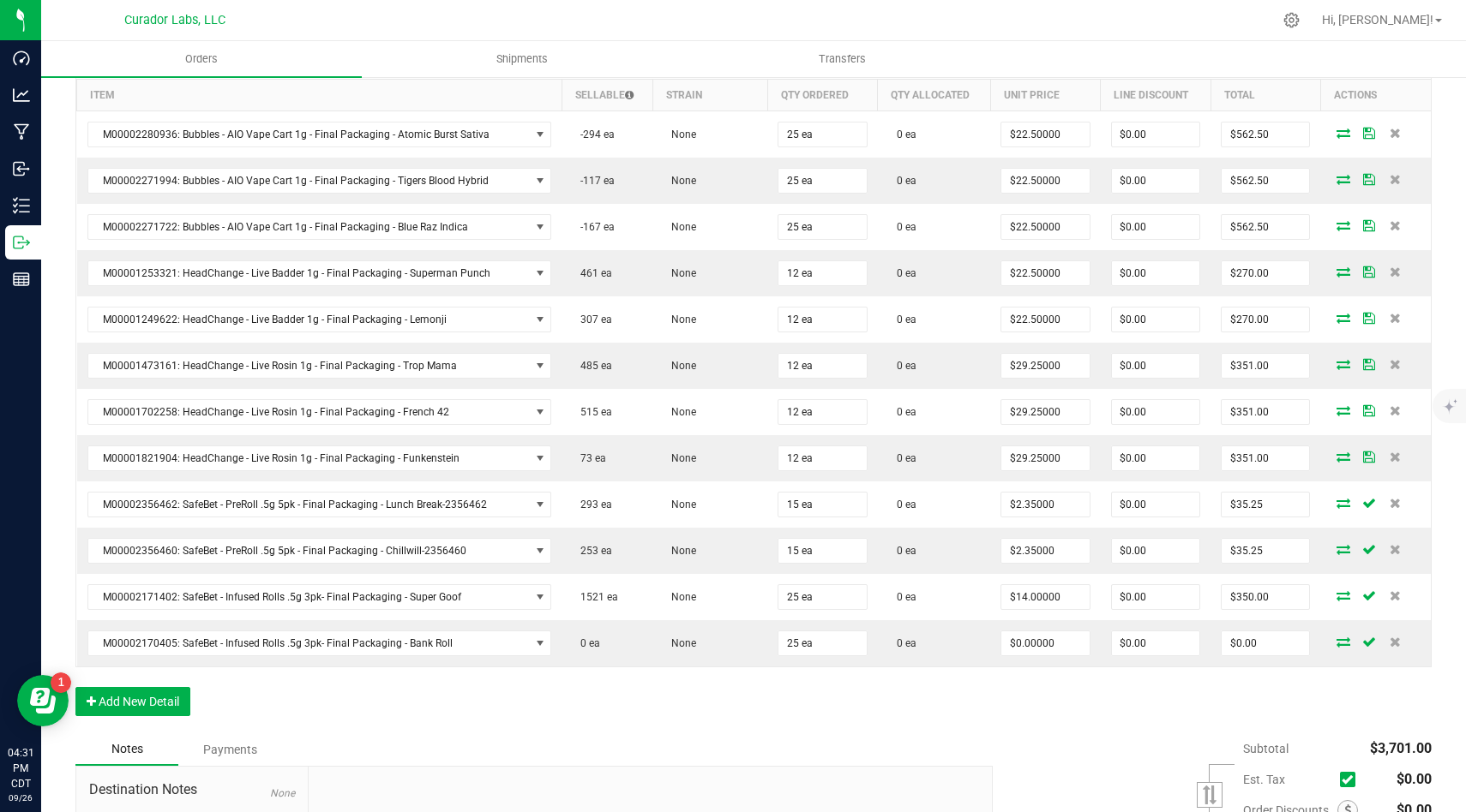
scroll to position [493, 0]
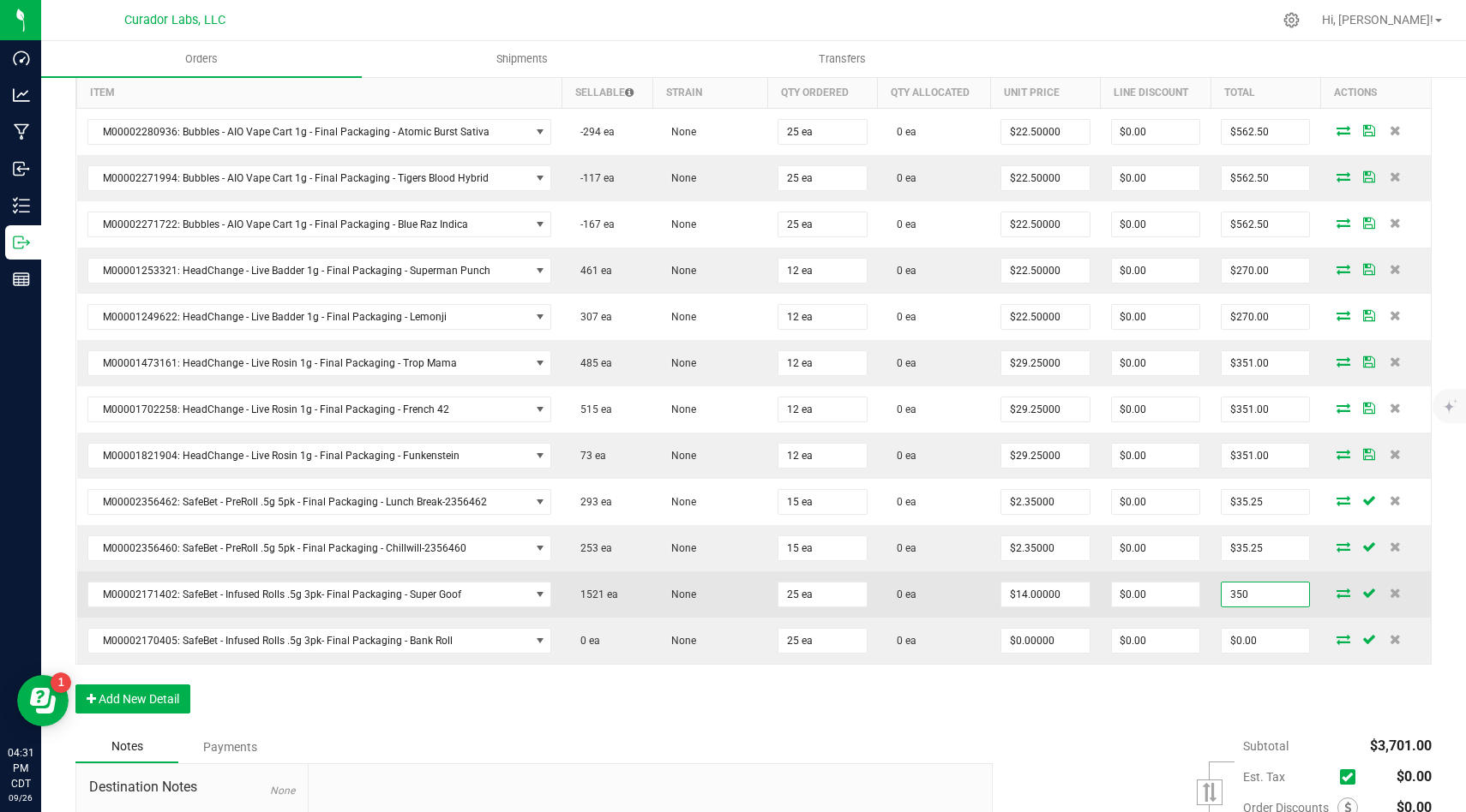
click at [1278, 605] on input "350" at bounding box center [1265, 594] width 87 height 24
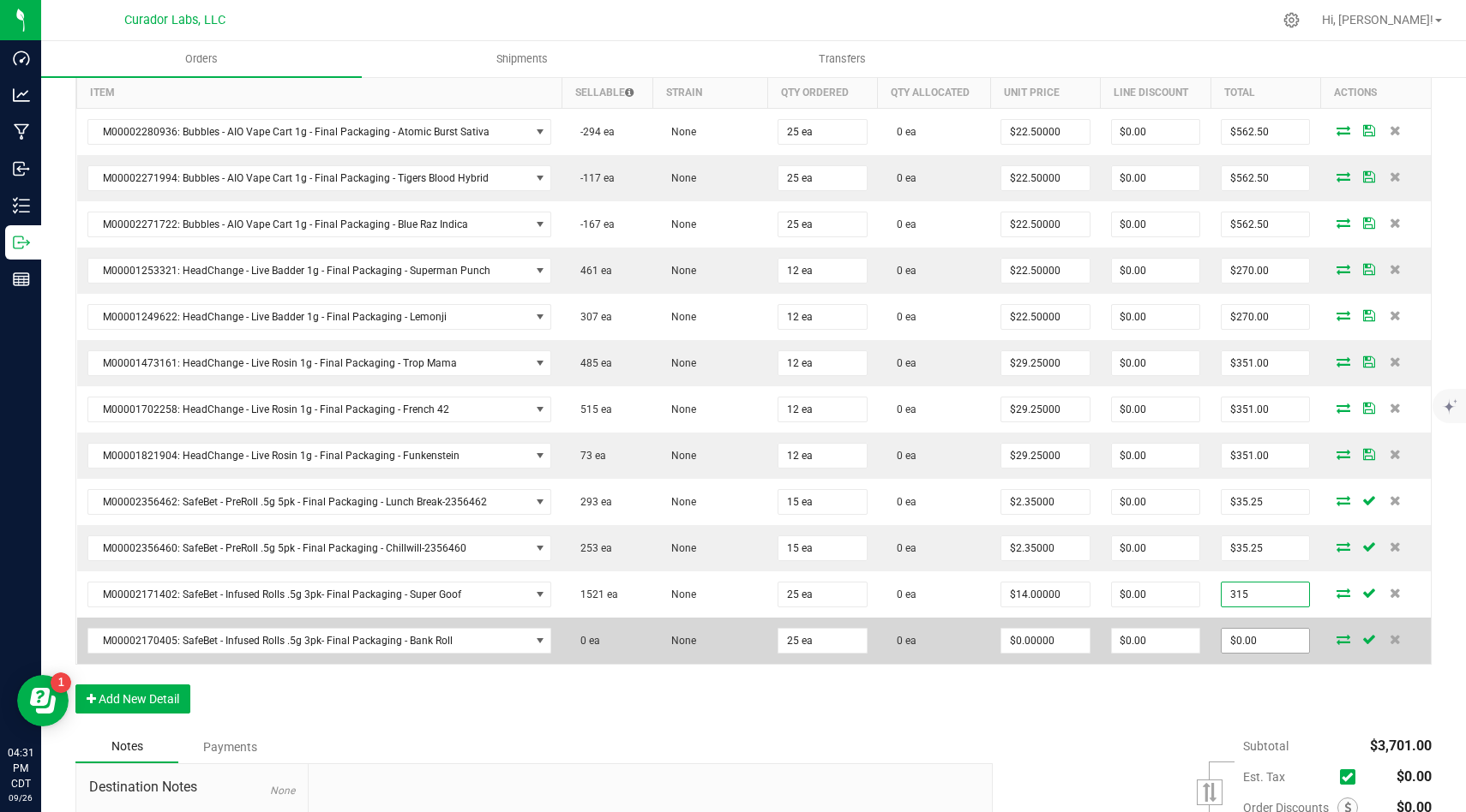
type input "315"
type input "$12.60000"
type input "$315.00"
click at [1286, 647] on input "0" at bounding box center [1265, 640] width 87 height 24
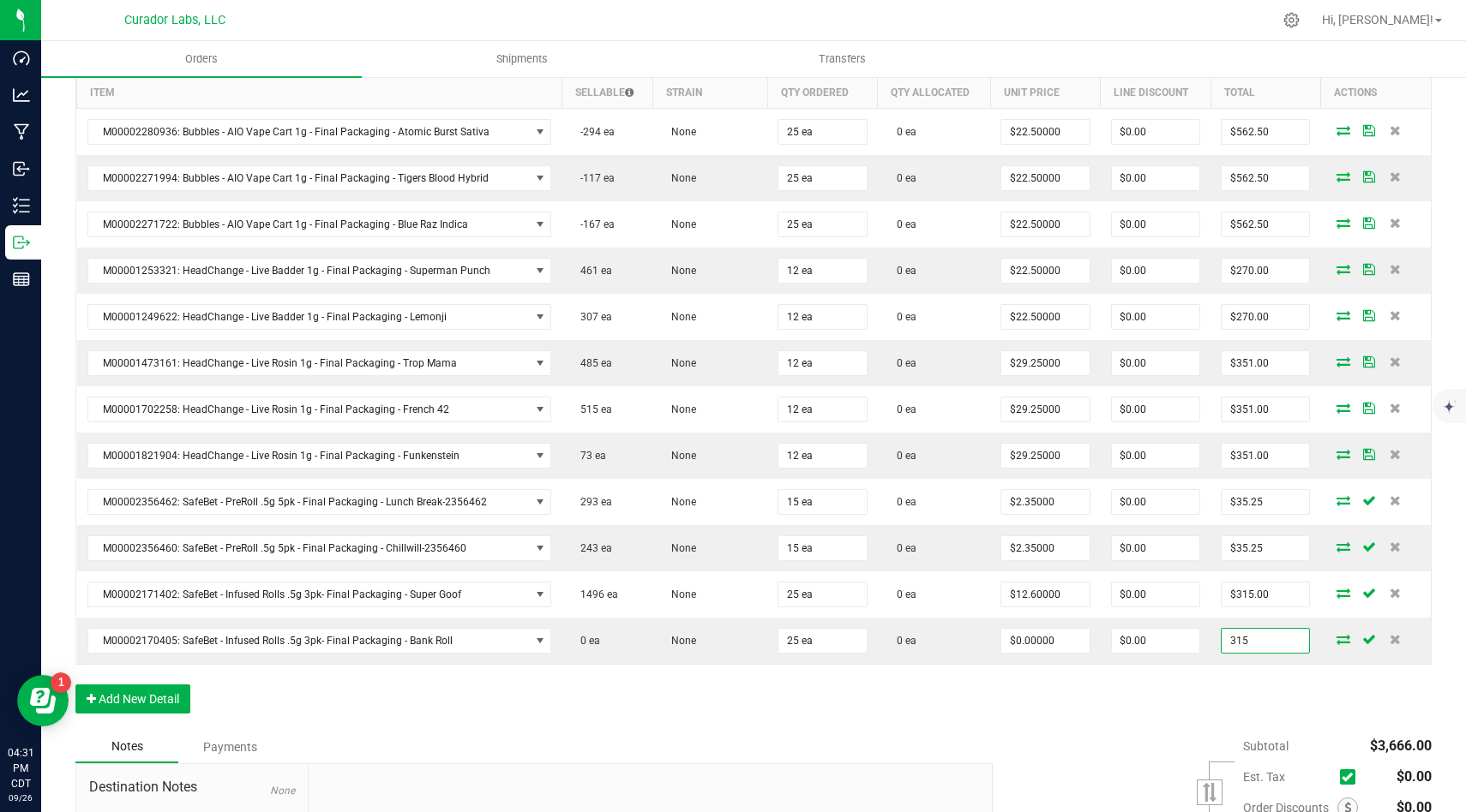
type input "315"
type input "$12.60000"
type input "$315.00"
click at [1283, 684] on div "Order Details Print All Labels Item Sellable Strain Qty Ordered Qty Allocated U…" at bounding box center [754, 381] width 1356 height 699
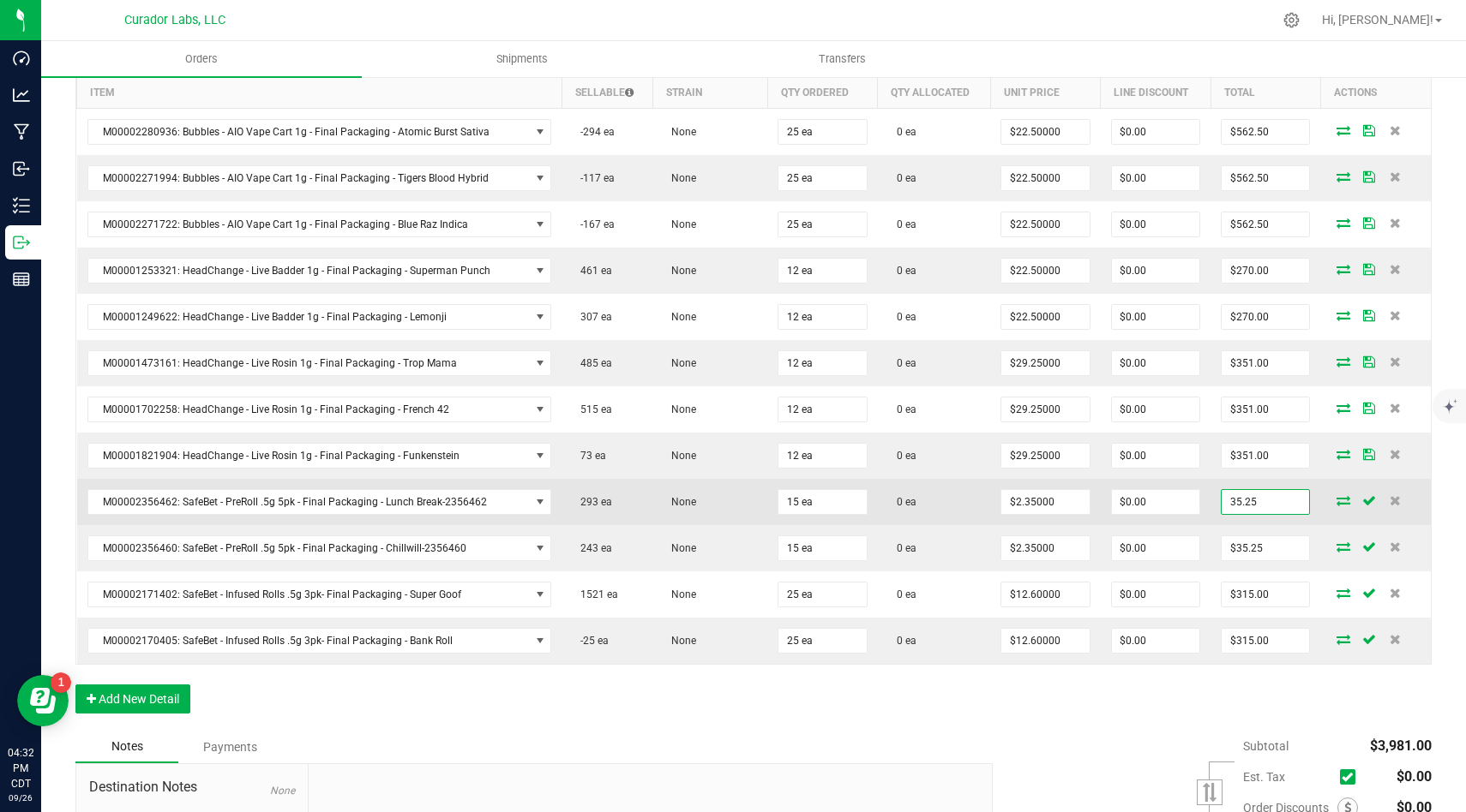
click at [1276, 504] on input "35.25" at bounding box center [1265, 501] width 87 height 24
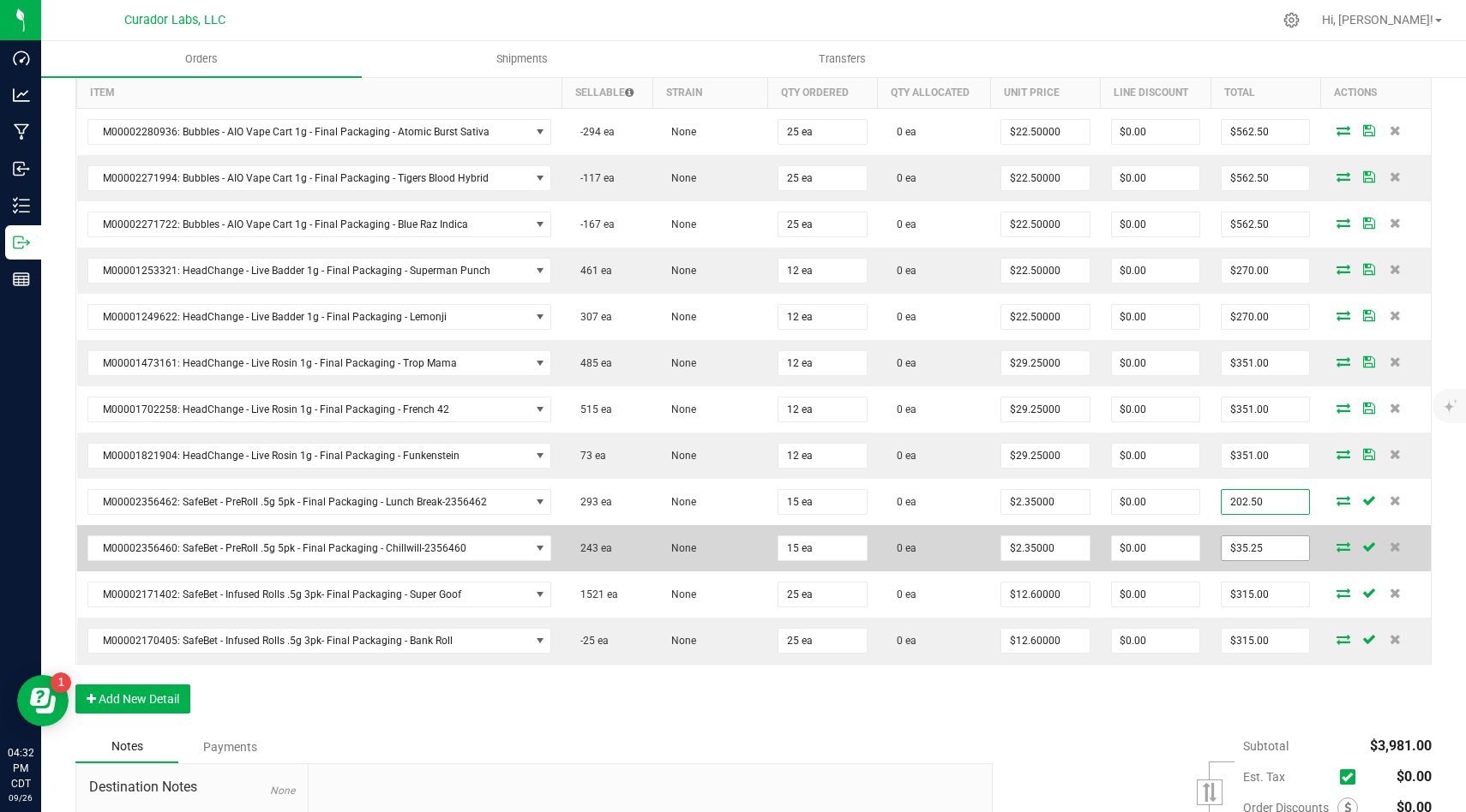
type input "202.50"
type input "$13.50000"
type input "$202.50"
click at [1300, 546] on input "35.25" at bounding box center [1265, 547] width 87 height 24
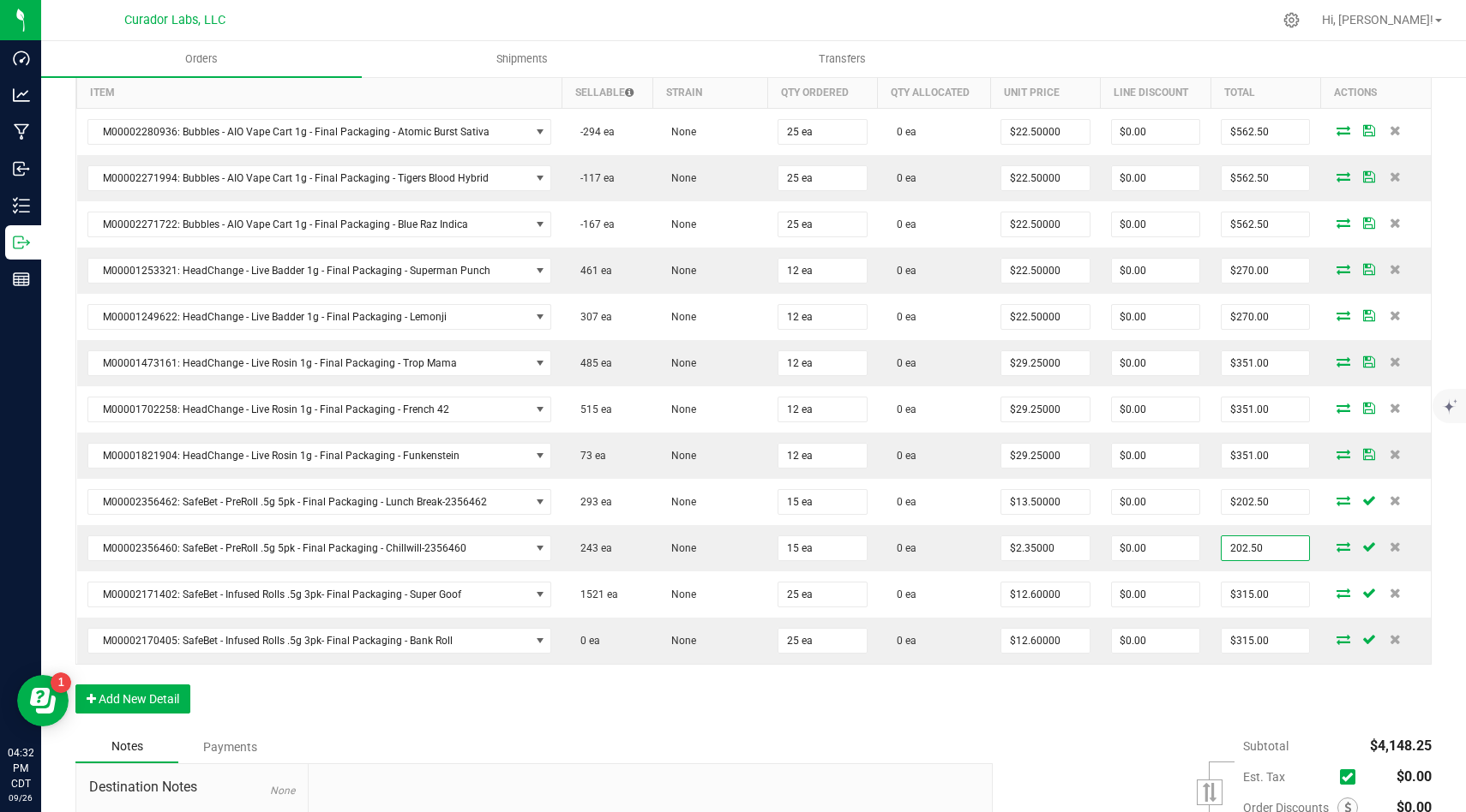
type input "202.50"
type input "$13.50000"
type input "$202.50"
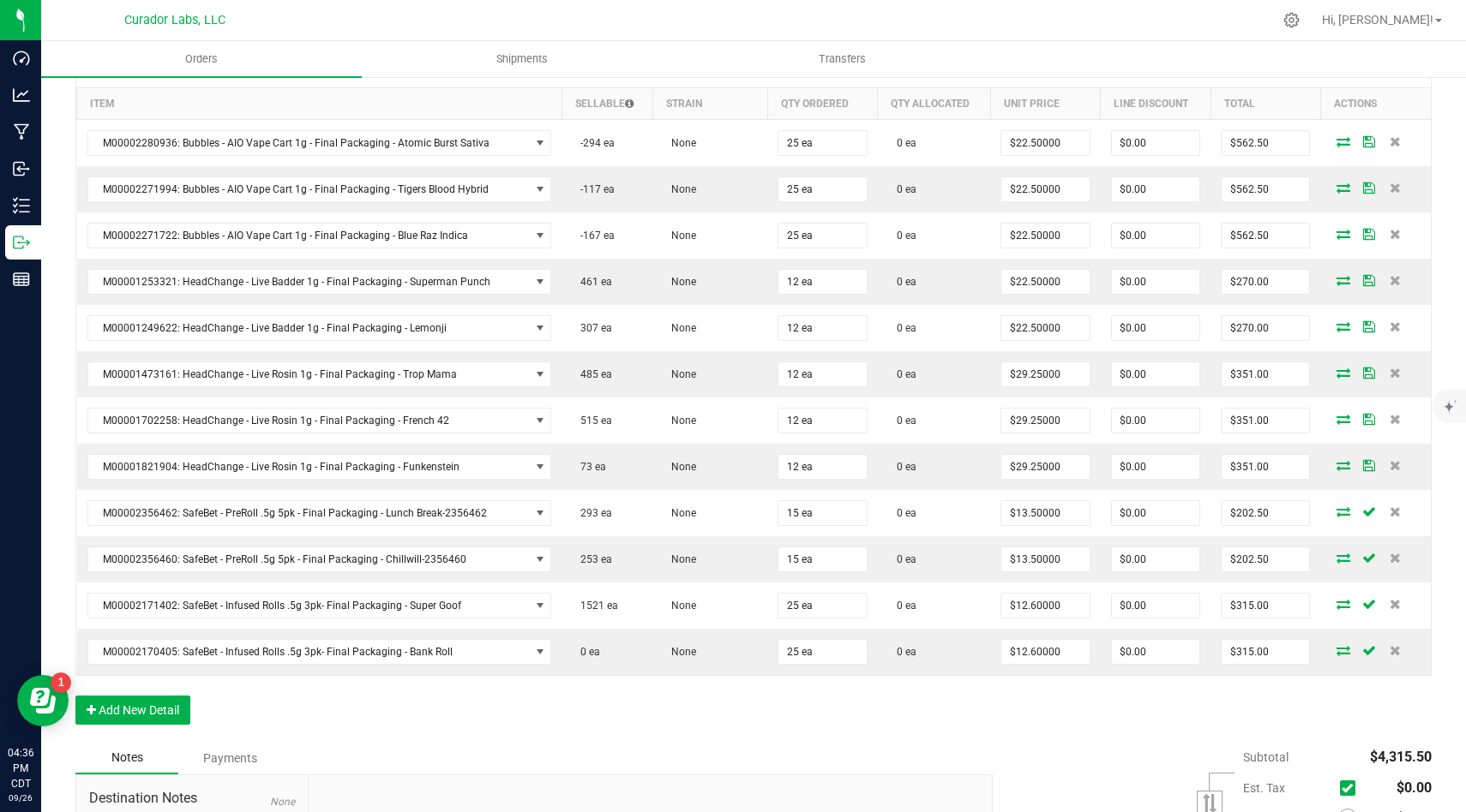
click at [707, 717] on div "Order Details Print All Labels Item Sellable Strain Qty Ordered Qty Allocated U…" at bounding box center [754, 392] width 1356 height 699
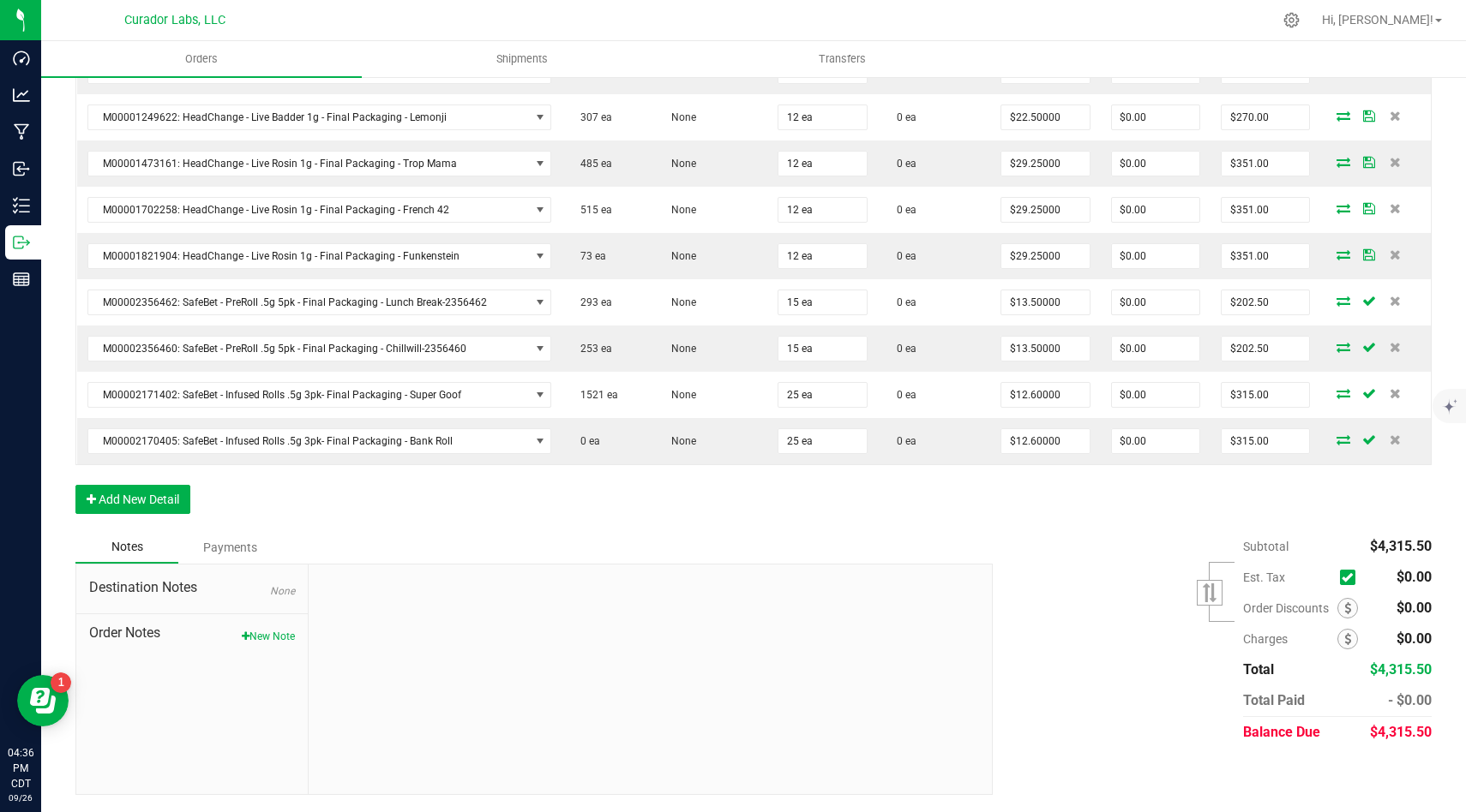
click at [1063, 577] on div "Subtotal $4,315.50 Est. Tax" at bounding box center [1206, 639] width 452 height 216
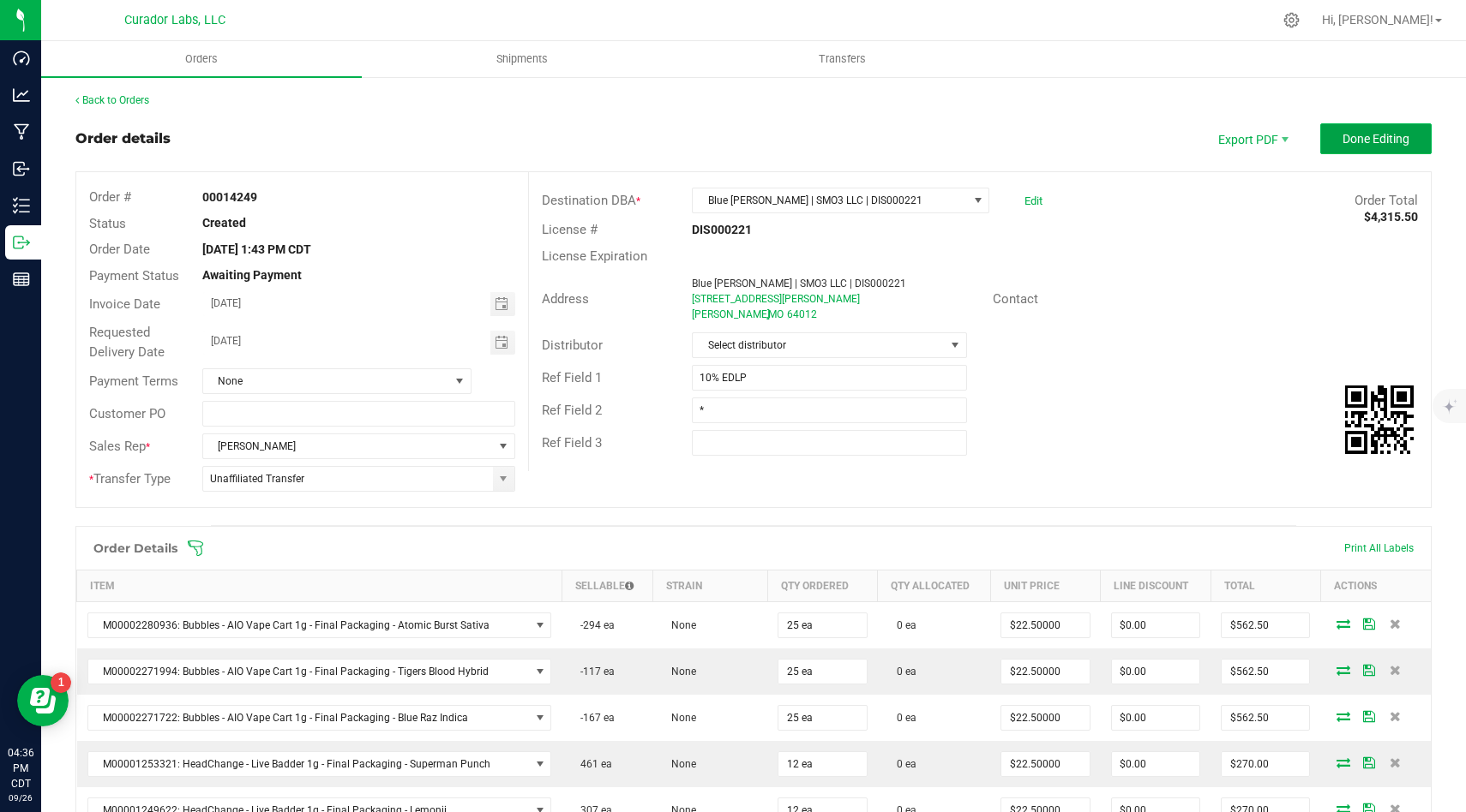
click at [1401, 144] on span "Done Editing" at bounding box center [1375, 139] width 67 height 13
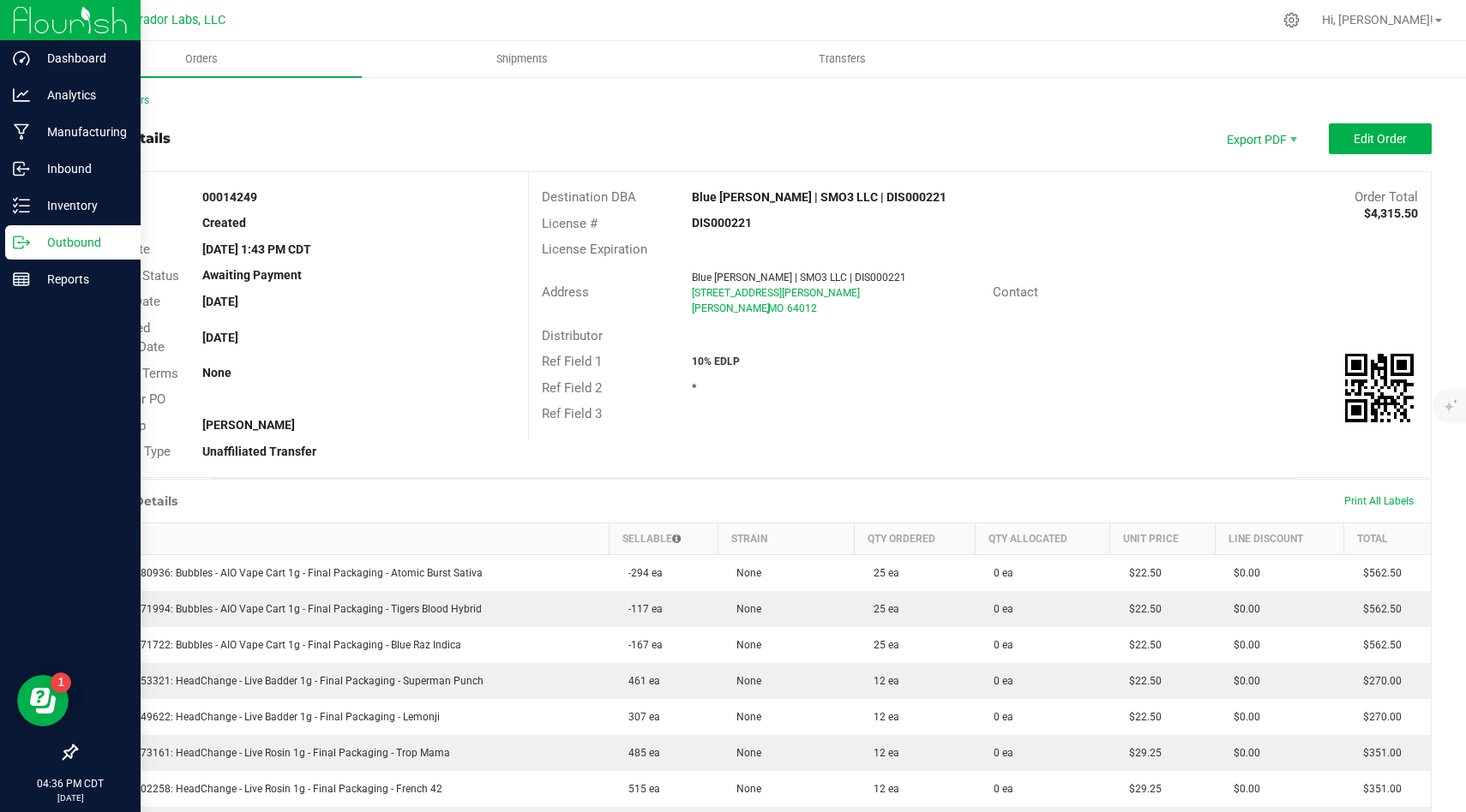
click at [73, 230] on div "Outbound" at bounding box center [72, 242] width 135 height 34
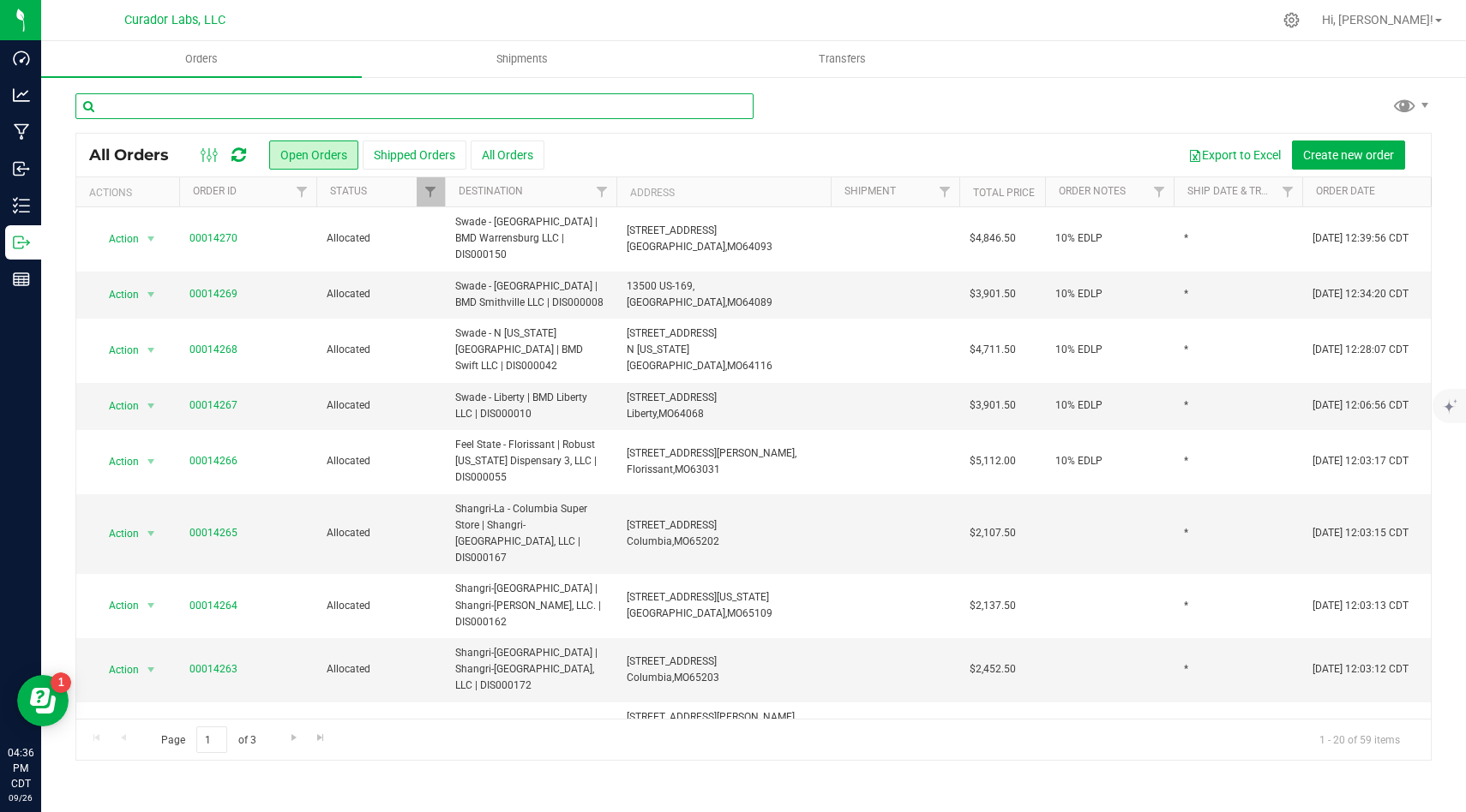
click at [351, 115] on input "text" at bounding box center [414, 106] width 678 height 26
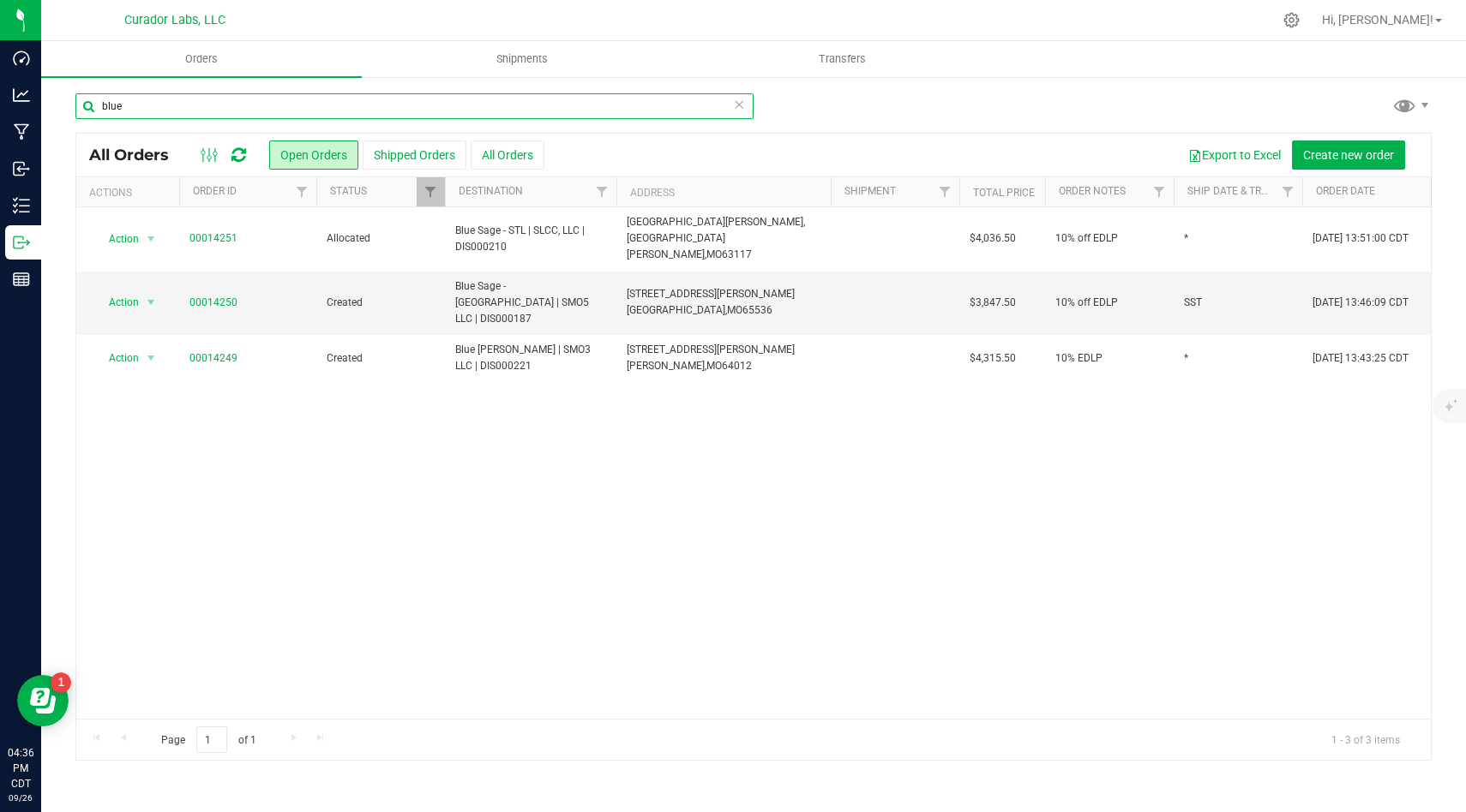
type input "blue"
click at [1320, 155] on span "Create new order" at bounding box center [1348, 155] width 91 height 13
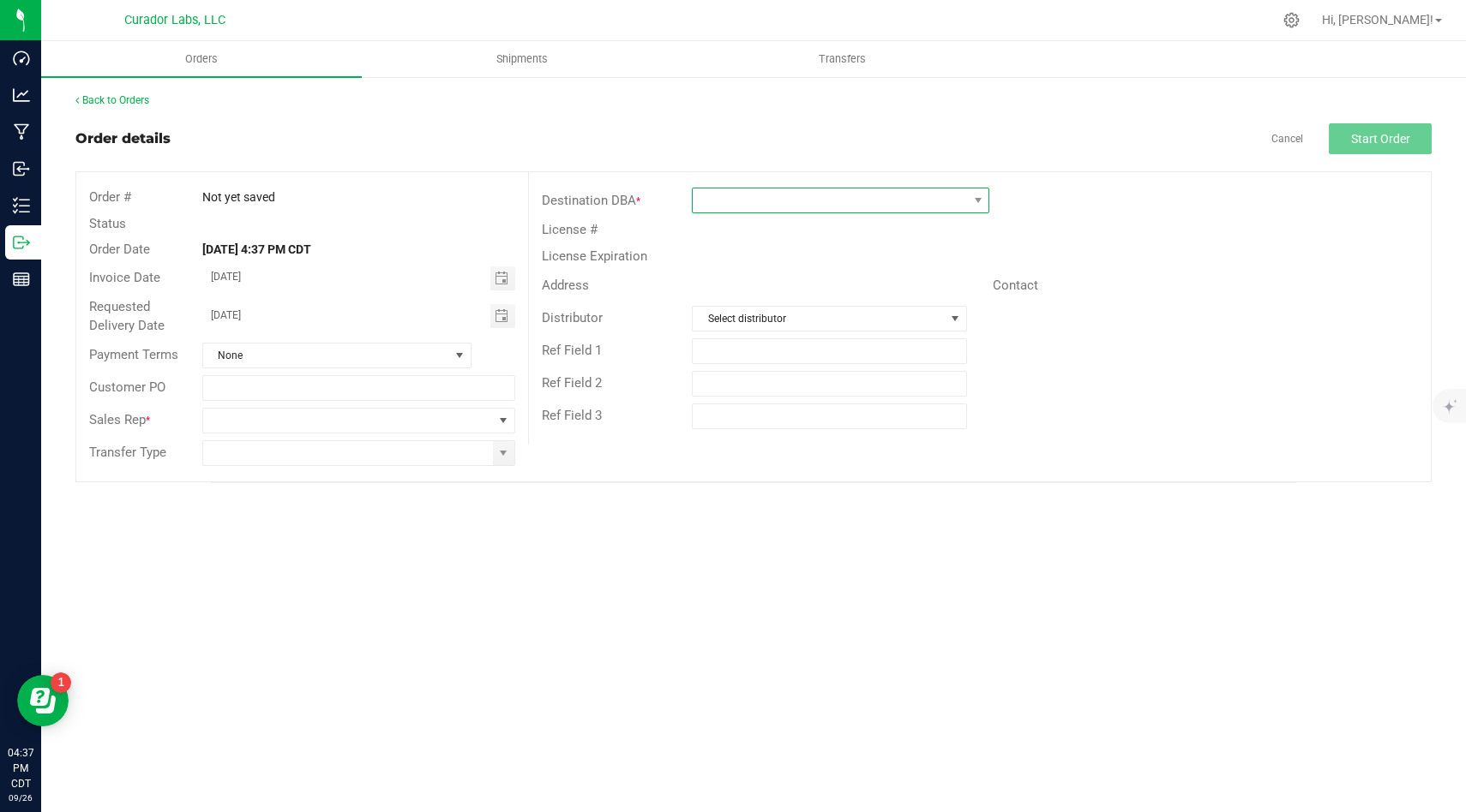
click at [924, 205] on span at bounding box center [829, 199] width 274 height 24
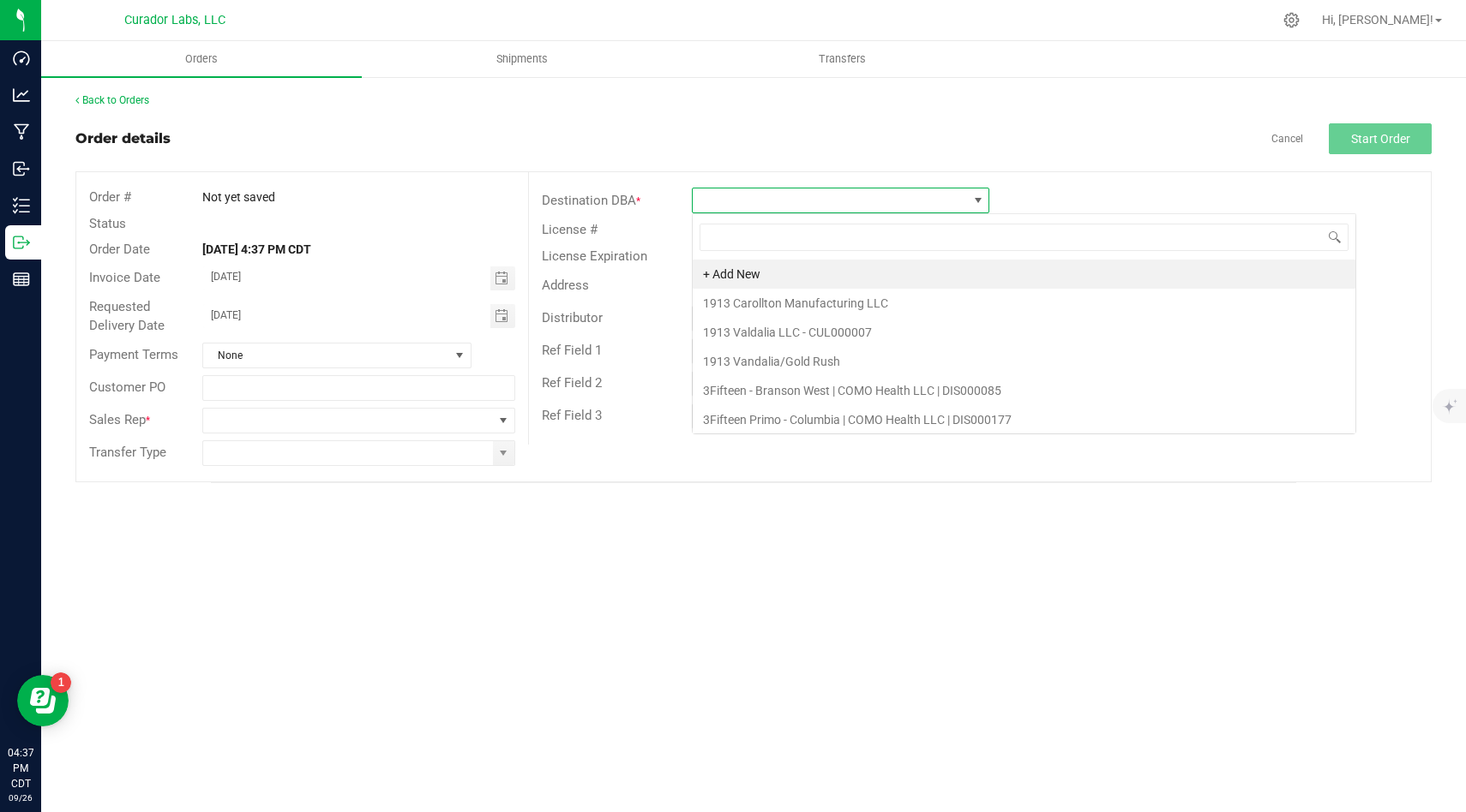
scroll to position [26, 297]
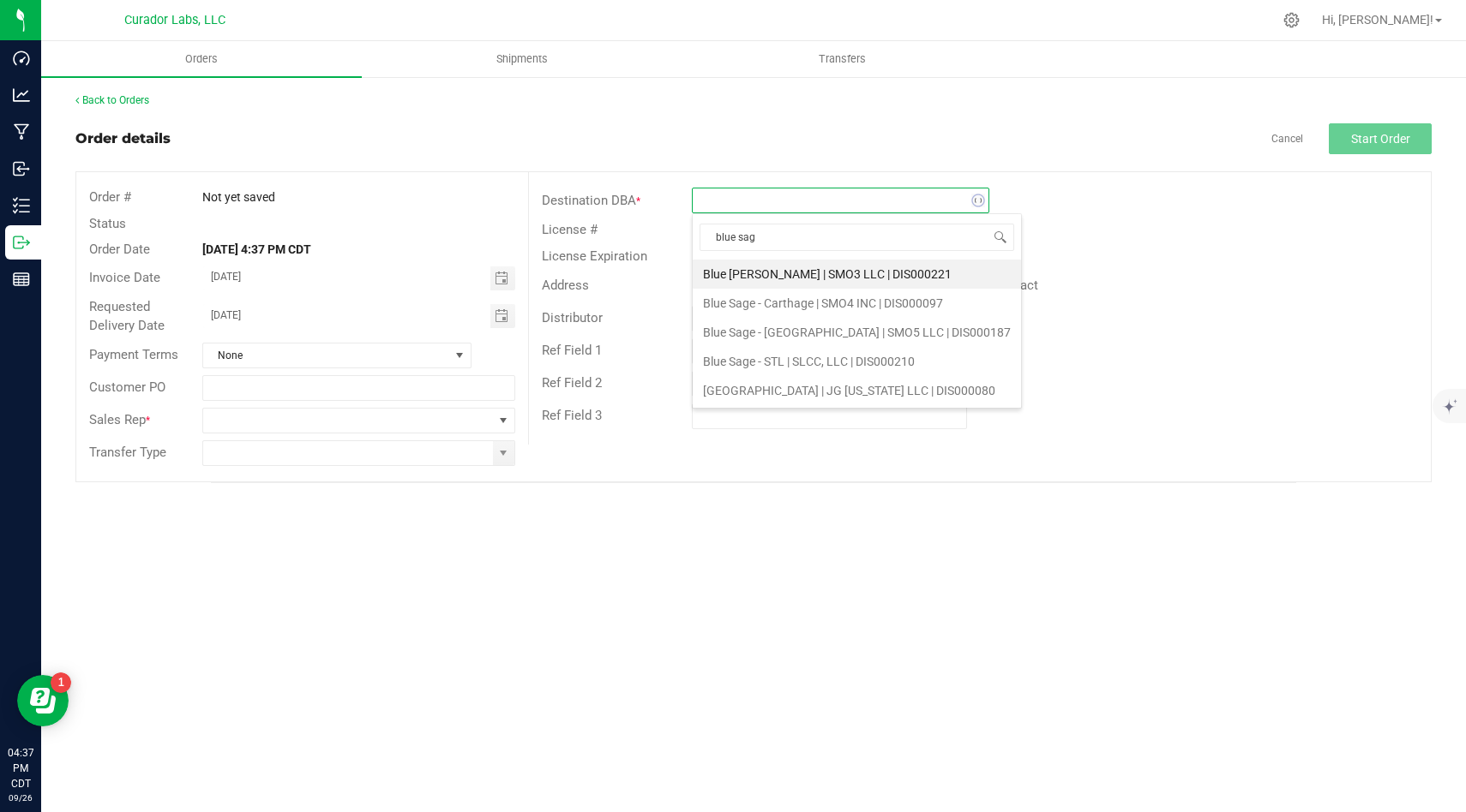
type input "blue sage"
click at [916, 310] on li "Blue Sage - Carthage | SMO4 INC | DIS000097" at bounding box center [856, 302] width 328 height 29
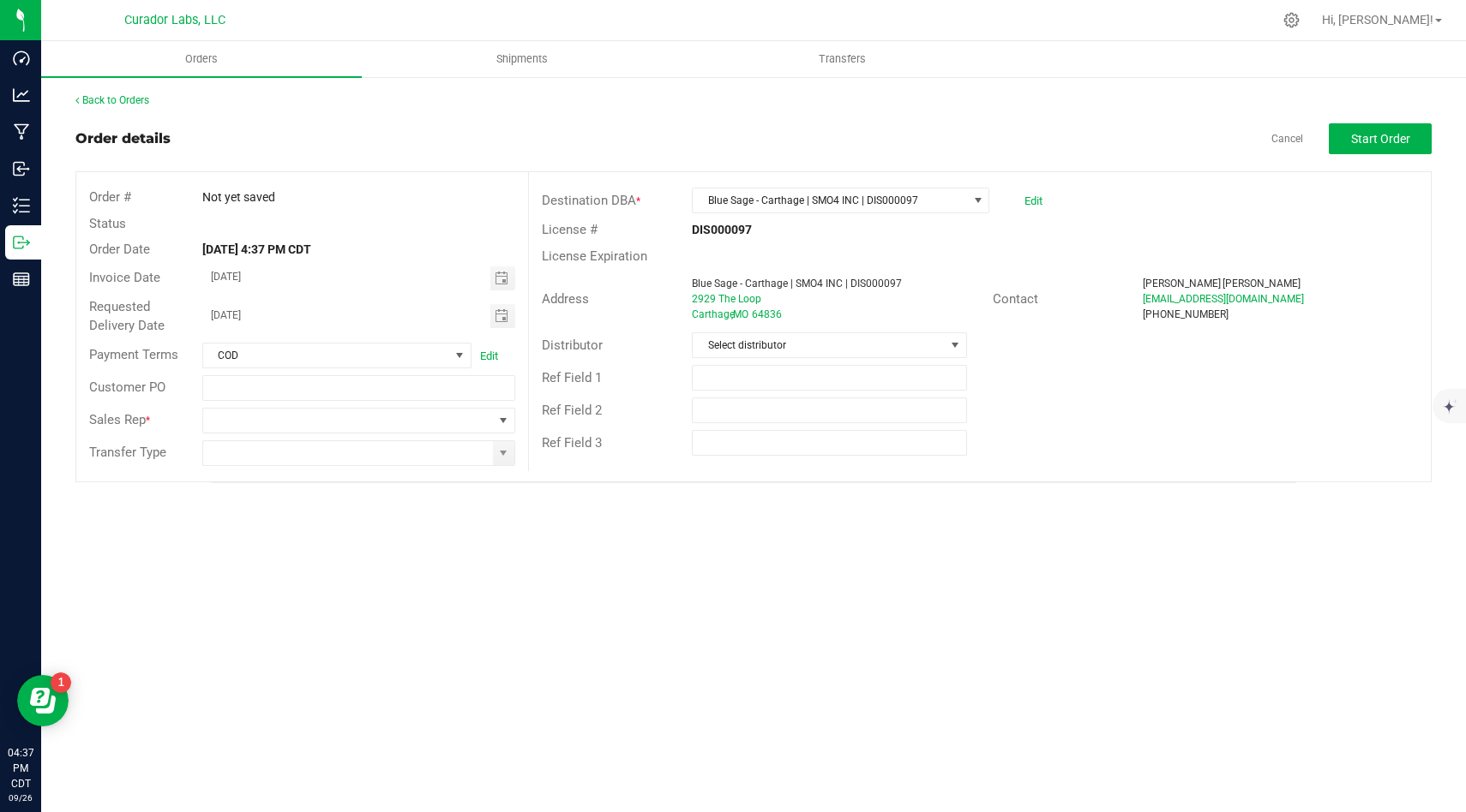
click at [1098, 396] on div "Ref Field 2" at bounding box center [979, 410] width 901 height 32
click at [408, 418] on span at bounding box center [348, 420] width 289 height 24
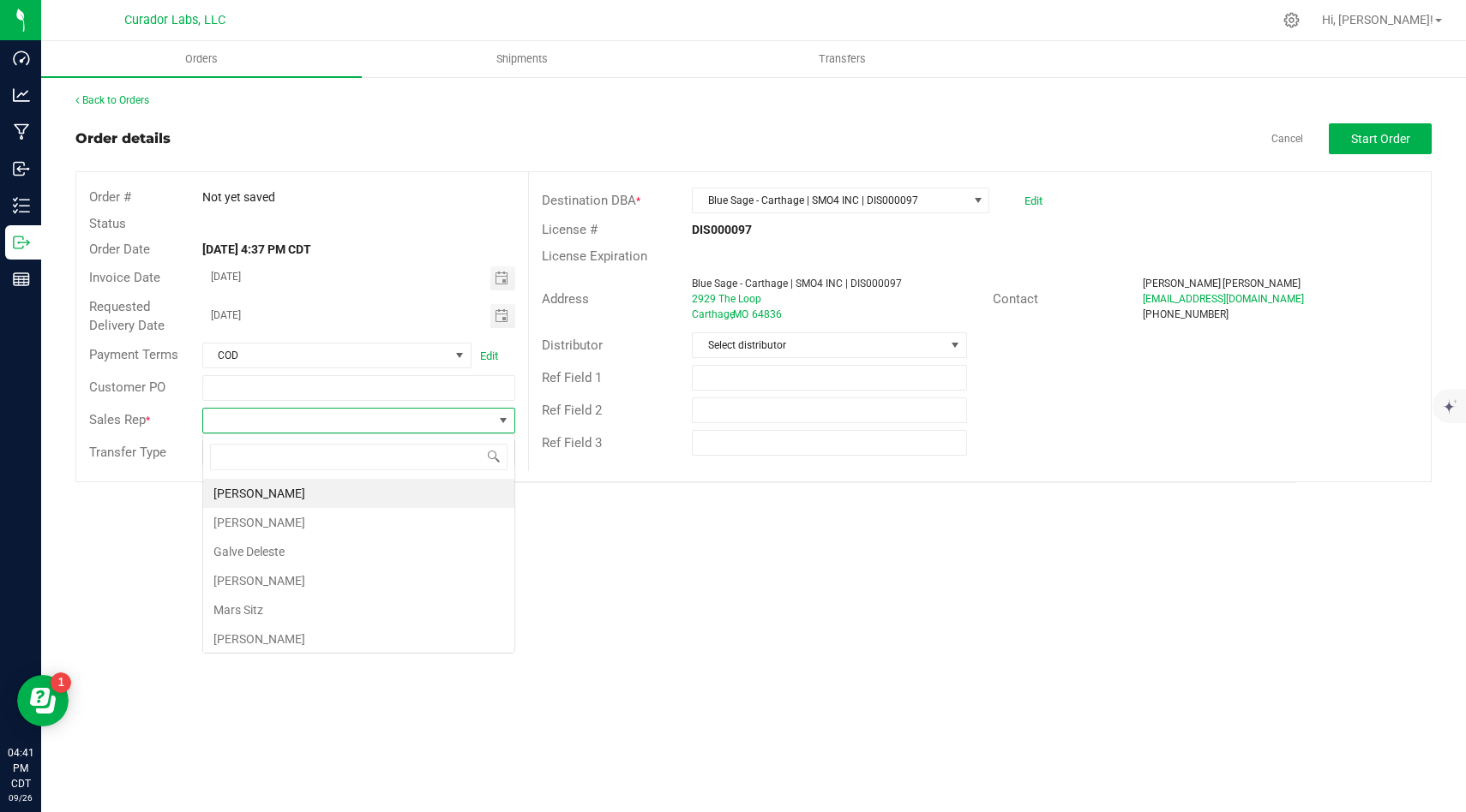
scroll to position [26, 313]
type input "matt"
click at [388, 488] on li "[PERSON_NAME]" at bounding box center [358, 493] width 311 height 29
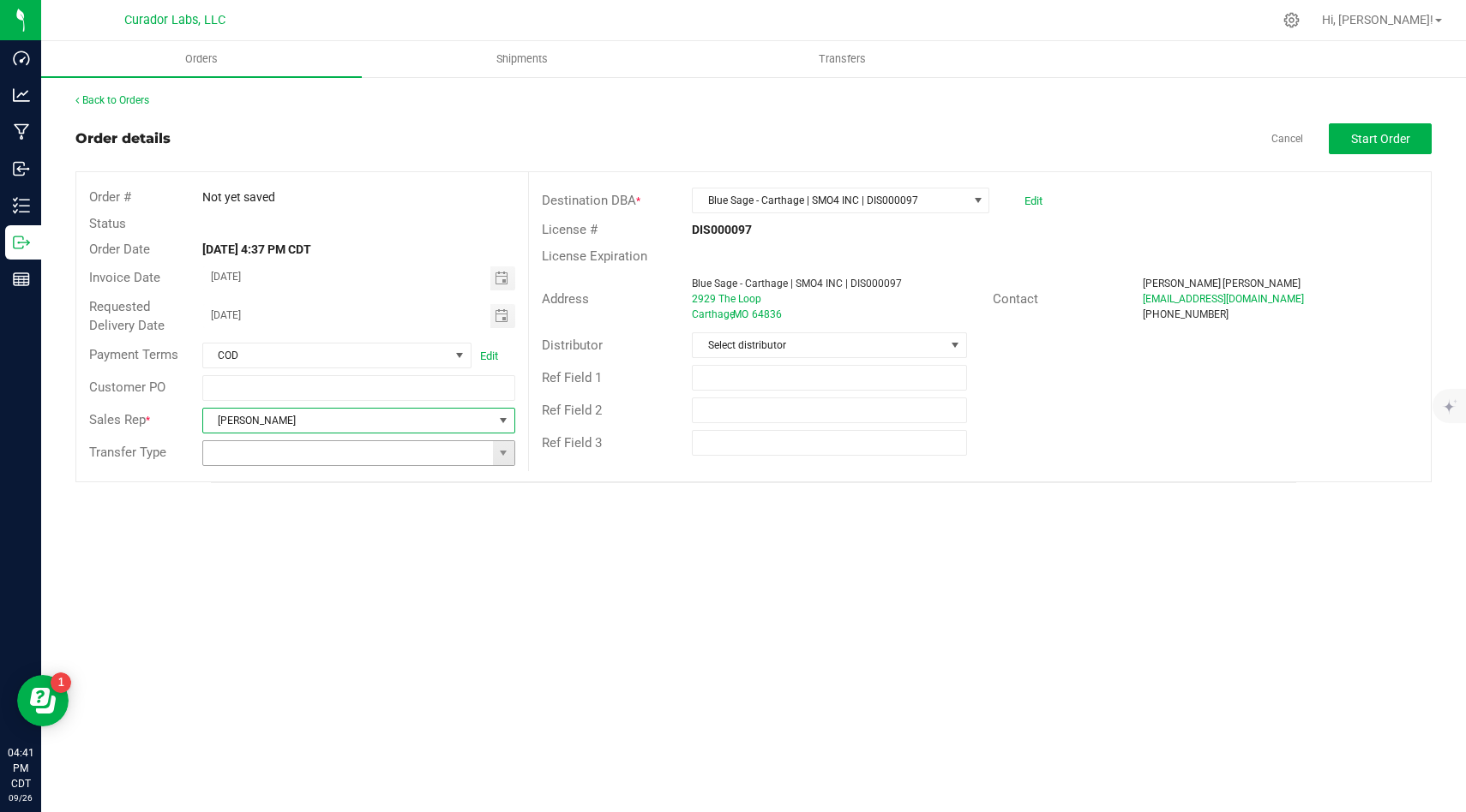
click at [401, 450] on input at bounding box center [348, 453] width 289 height 24
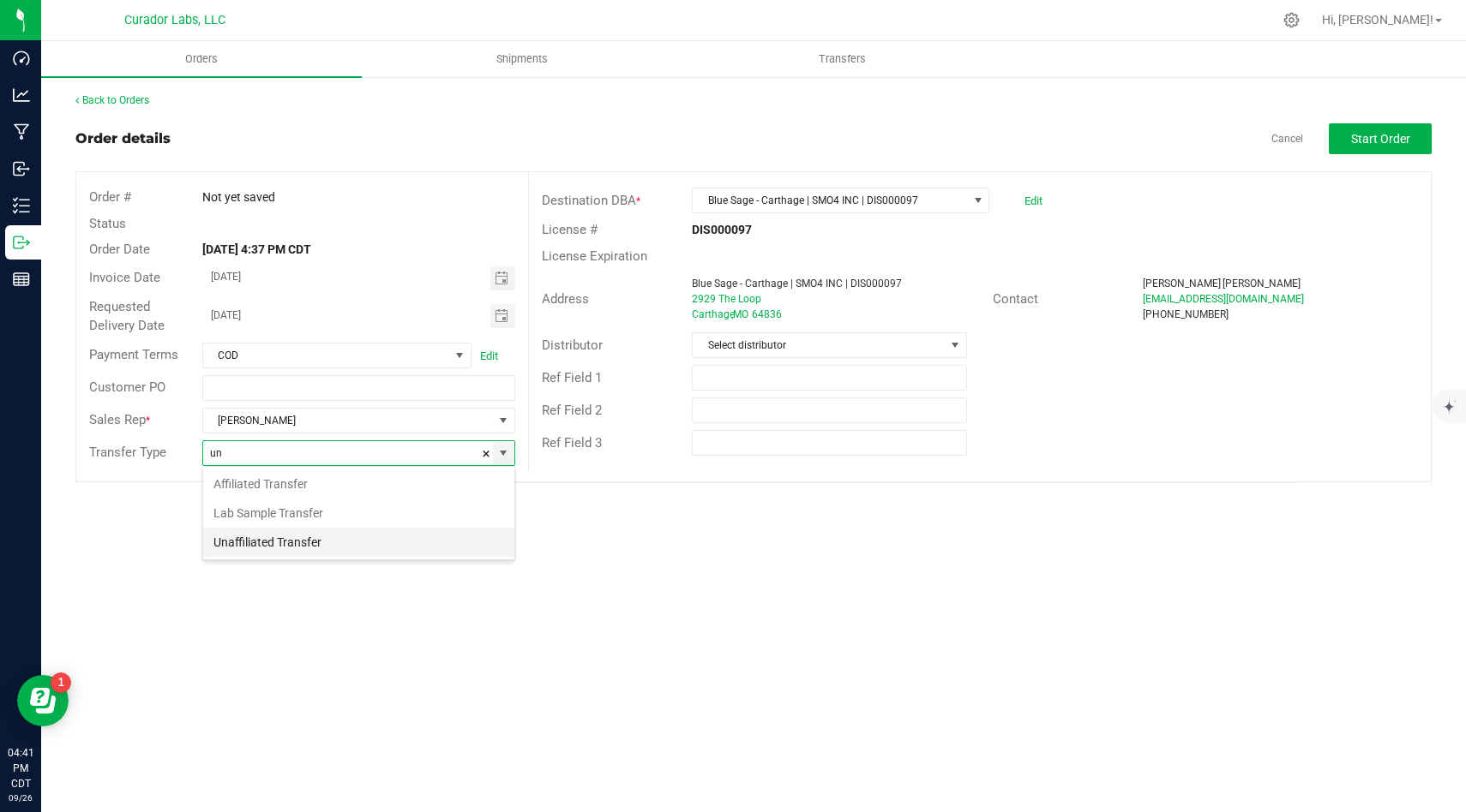
click at [439, 535] on li "Unaffiliated Transfer" at bounding box center [358, 542] width 311 height 29
type input "Unaffiliated Transfer"
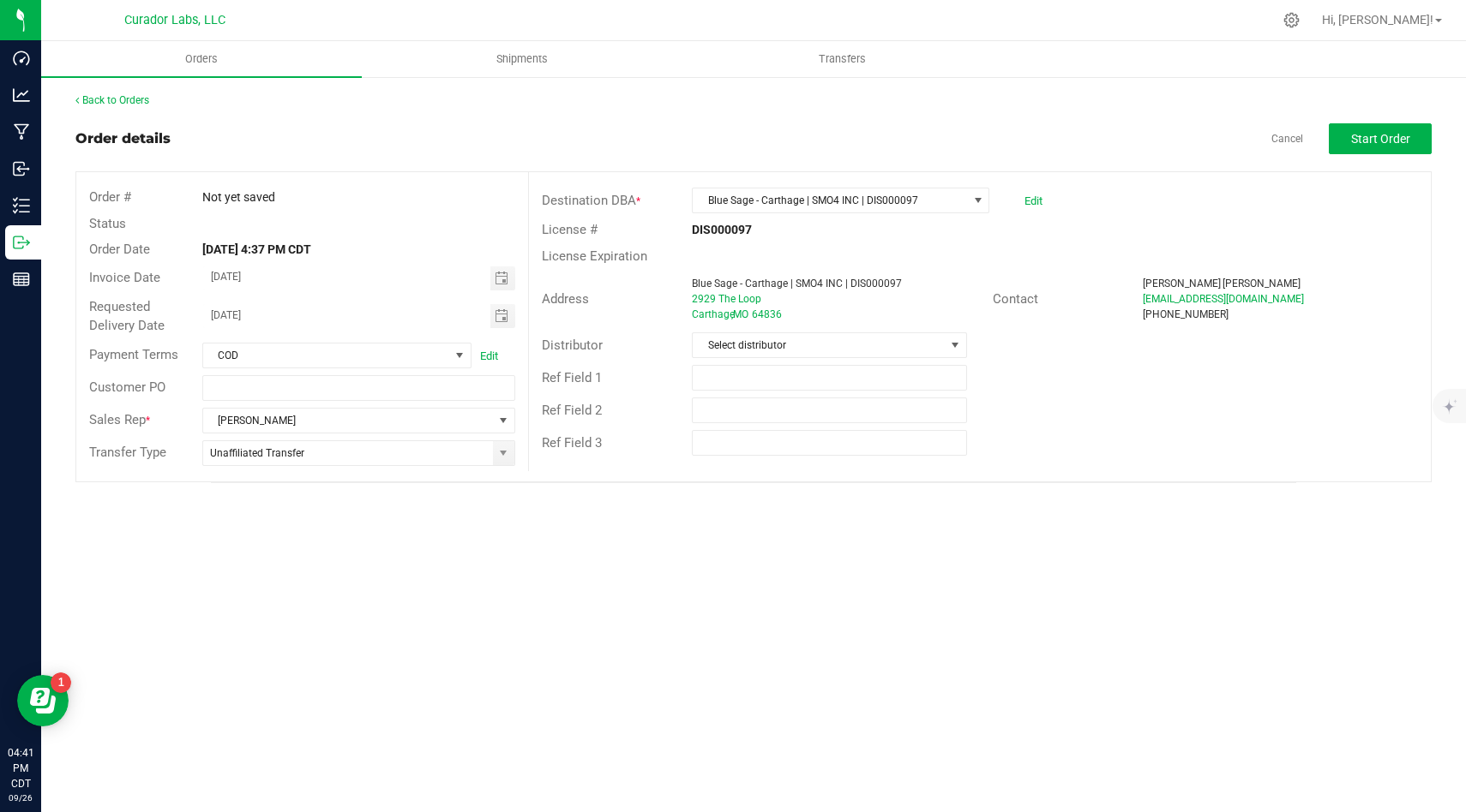
click at [624, 531] on div "Orders Shipments Transfers Back to Orders Order details Cancel Start Order Orde…" at bounding box center [753, 426] width 1424 height 771
click at [1351, 127] on button "Start Order" at bounding box center [1380, 138] width 103 height 31
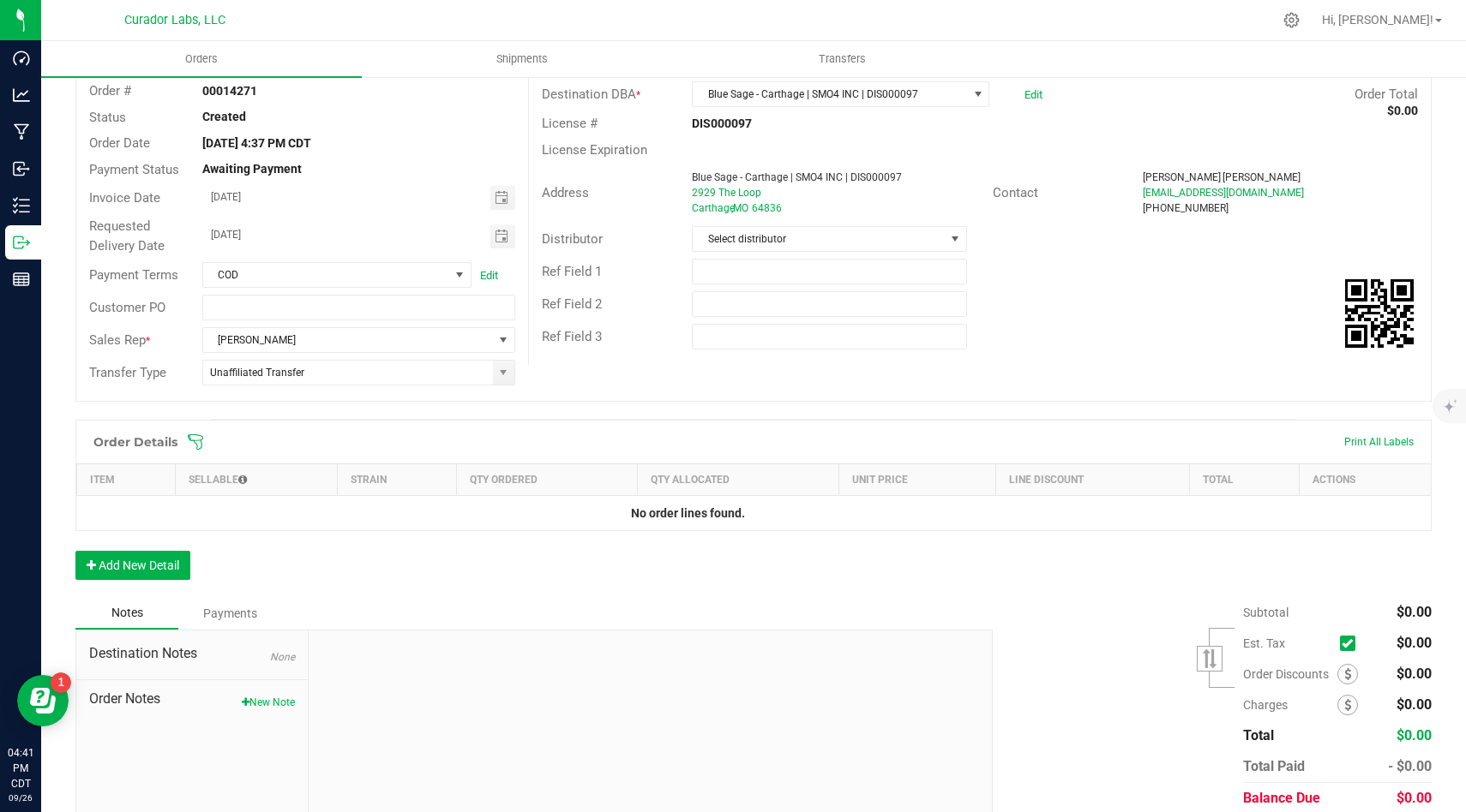
scroll to position [172, 0]
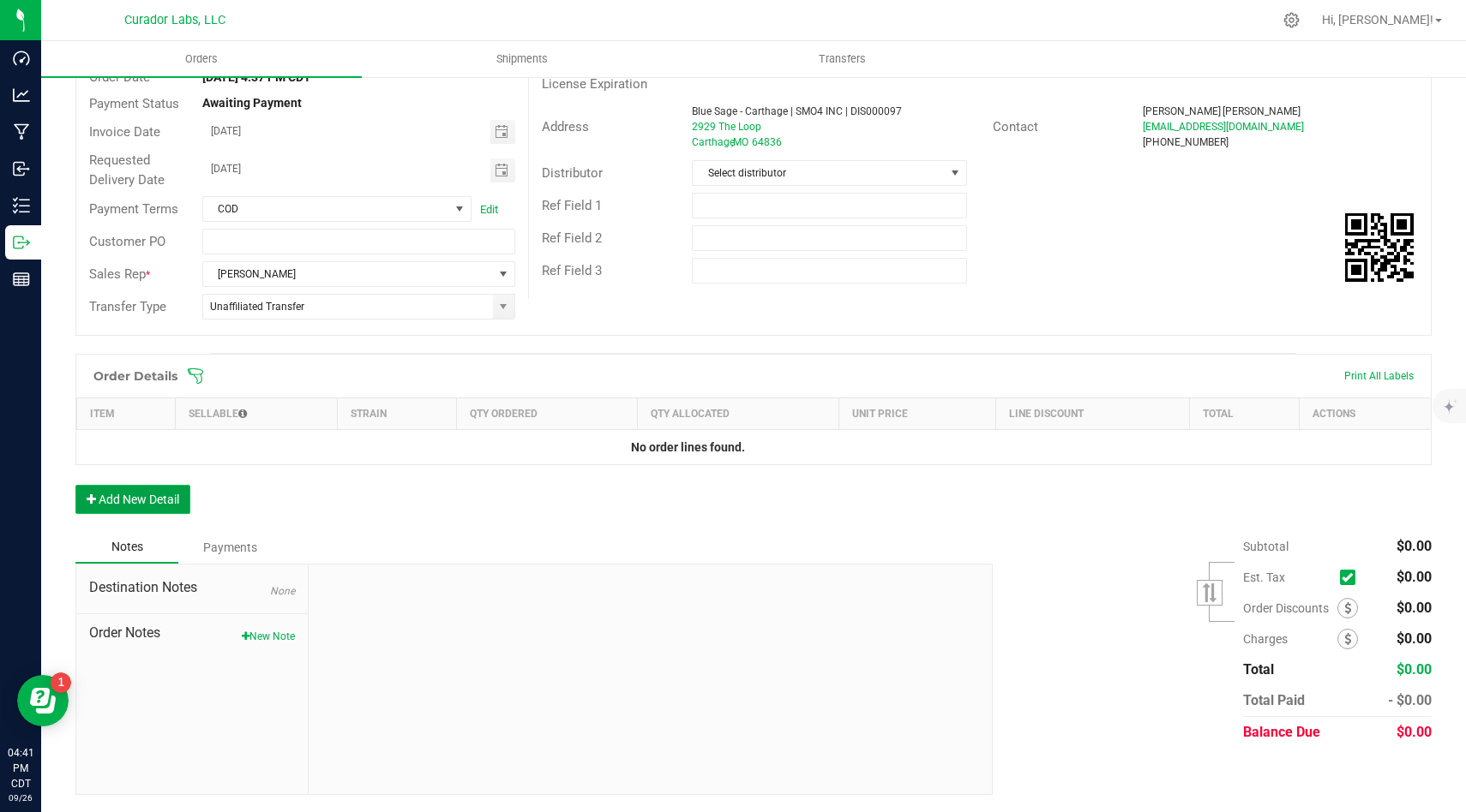
click at [146, 500] on button "Add New Detail" at bounding box center [132, 499] width 114 height 29
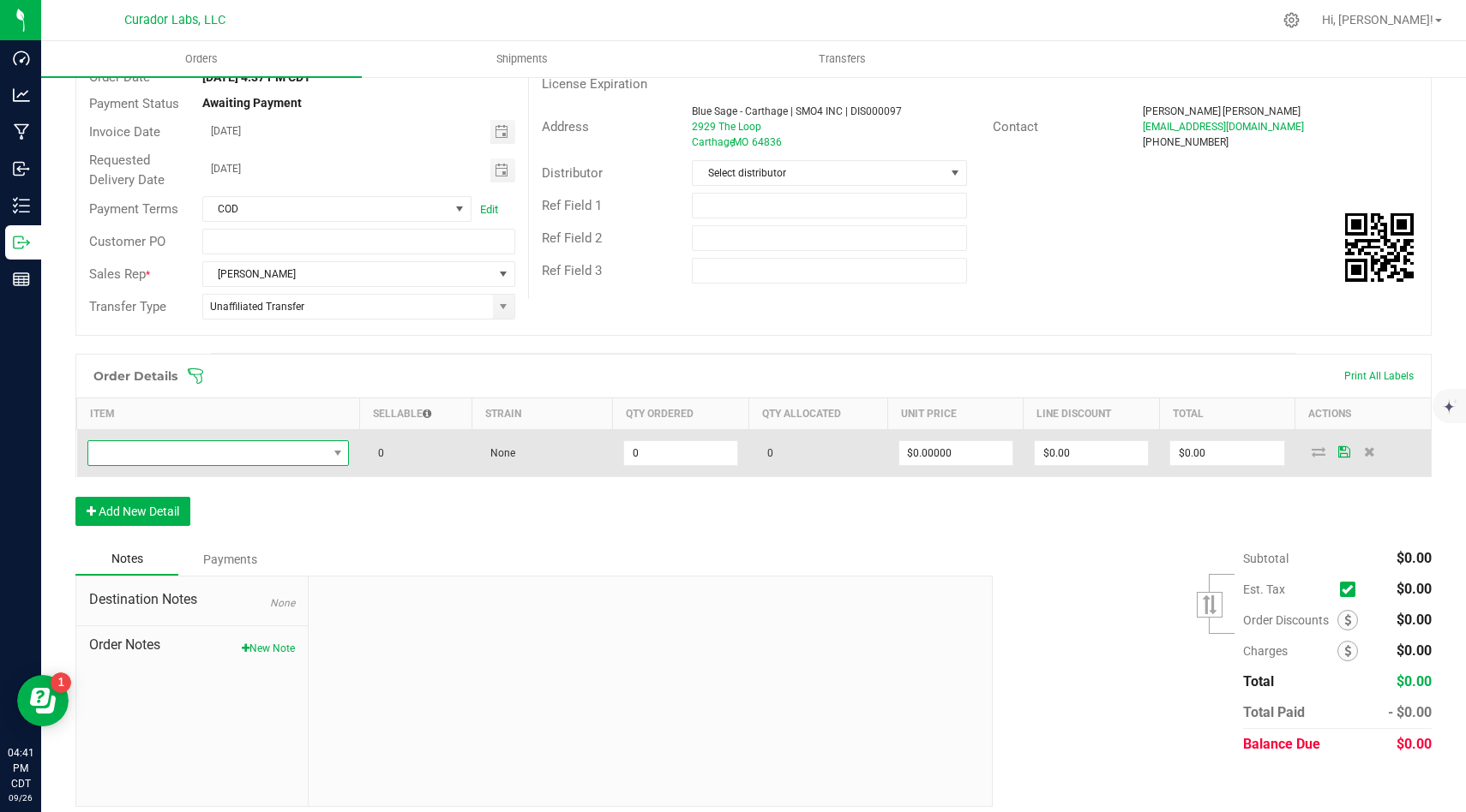
click at [248, 461] on span "NO DATA FOUND" at bounding box center [207, 453] width 239 height 24
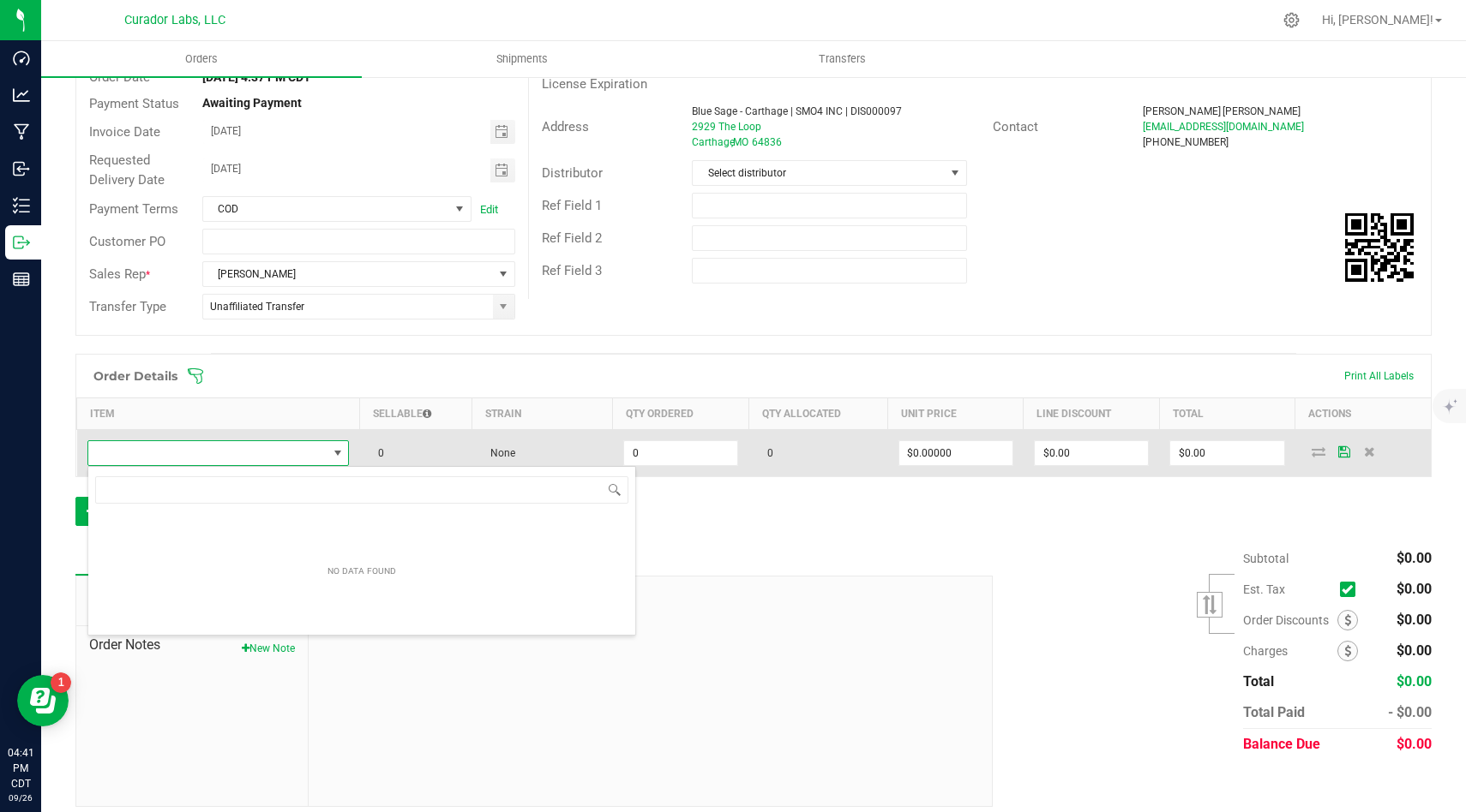
scroll to position [26, 261]
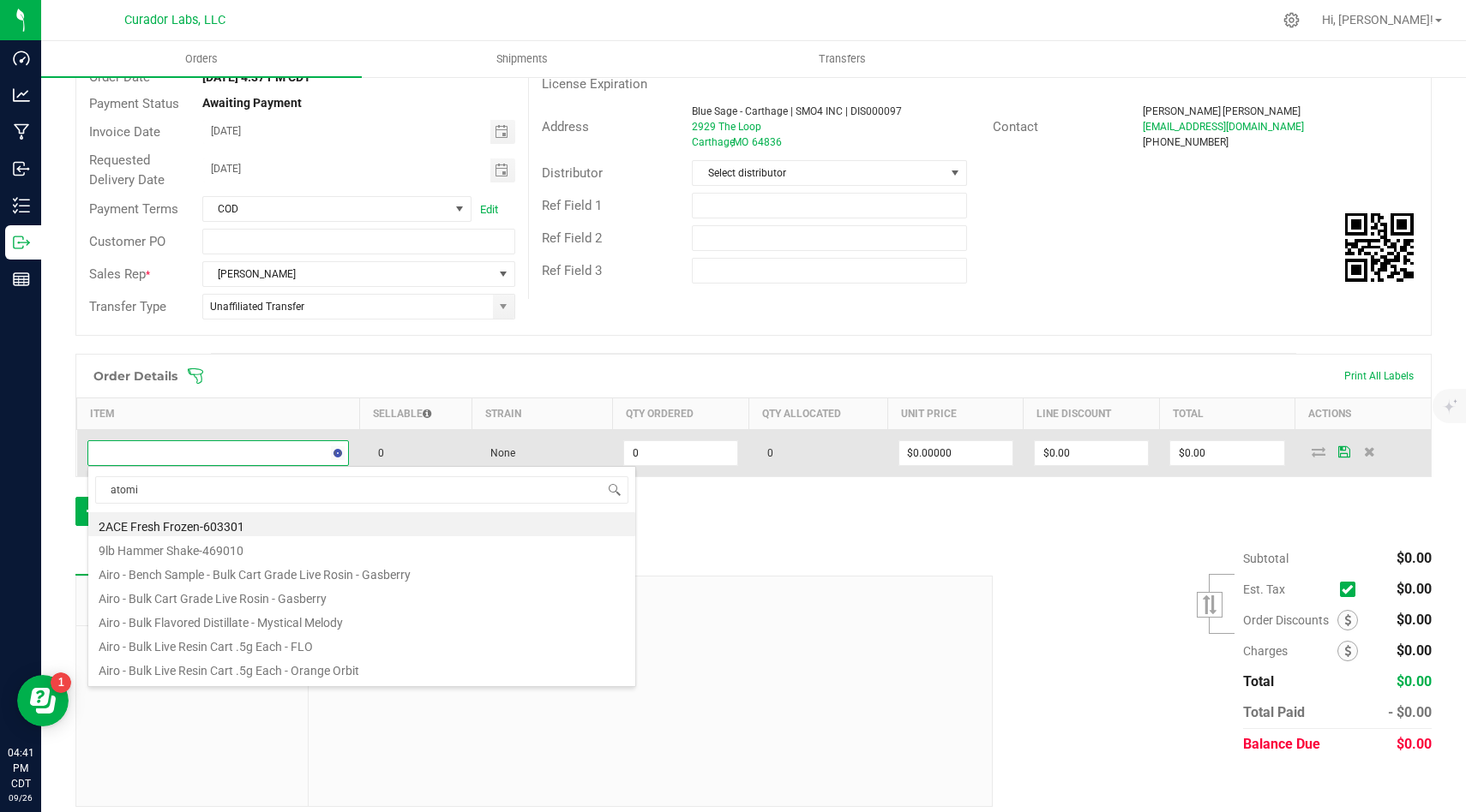
type input "atomic"
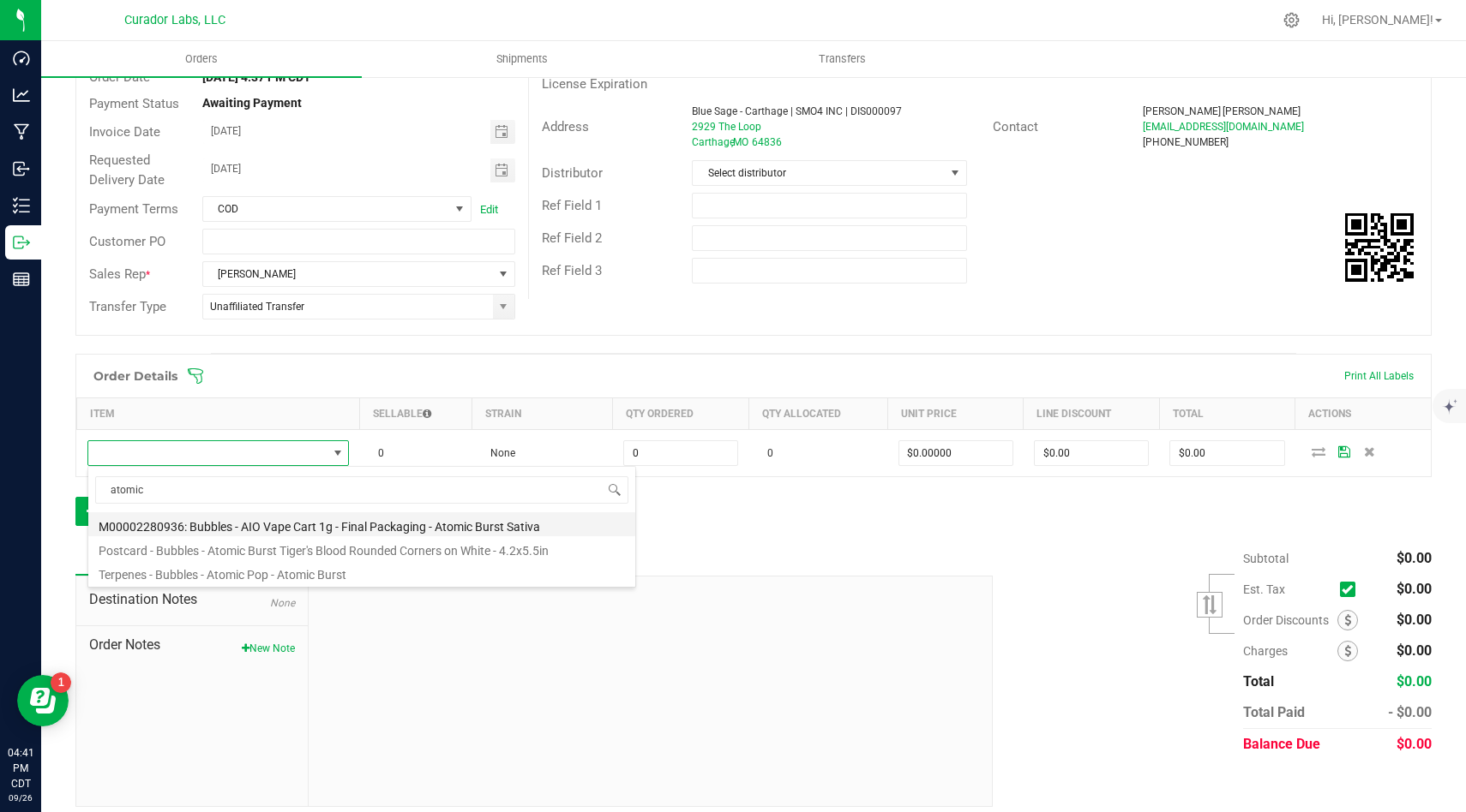
click at [459, 525] on li "M00002280936: Bubbles - AIO Vape Cart 1g - Final Packaging - Atomic Burst Sativa" at bounding box center [361, 524] width 547 height 24
type input "0 ea"
type input "$25.00000"
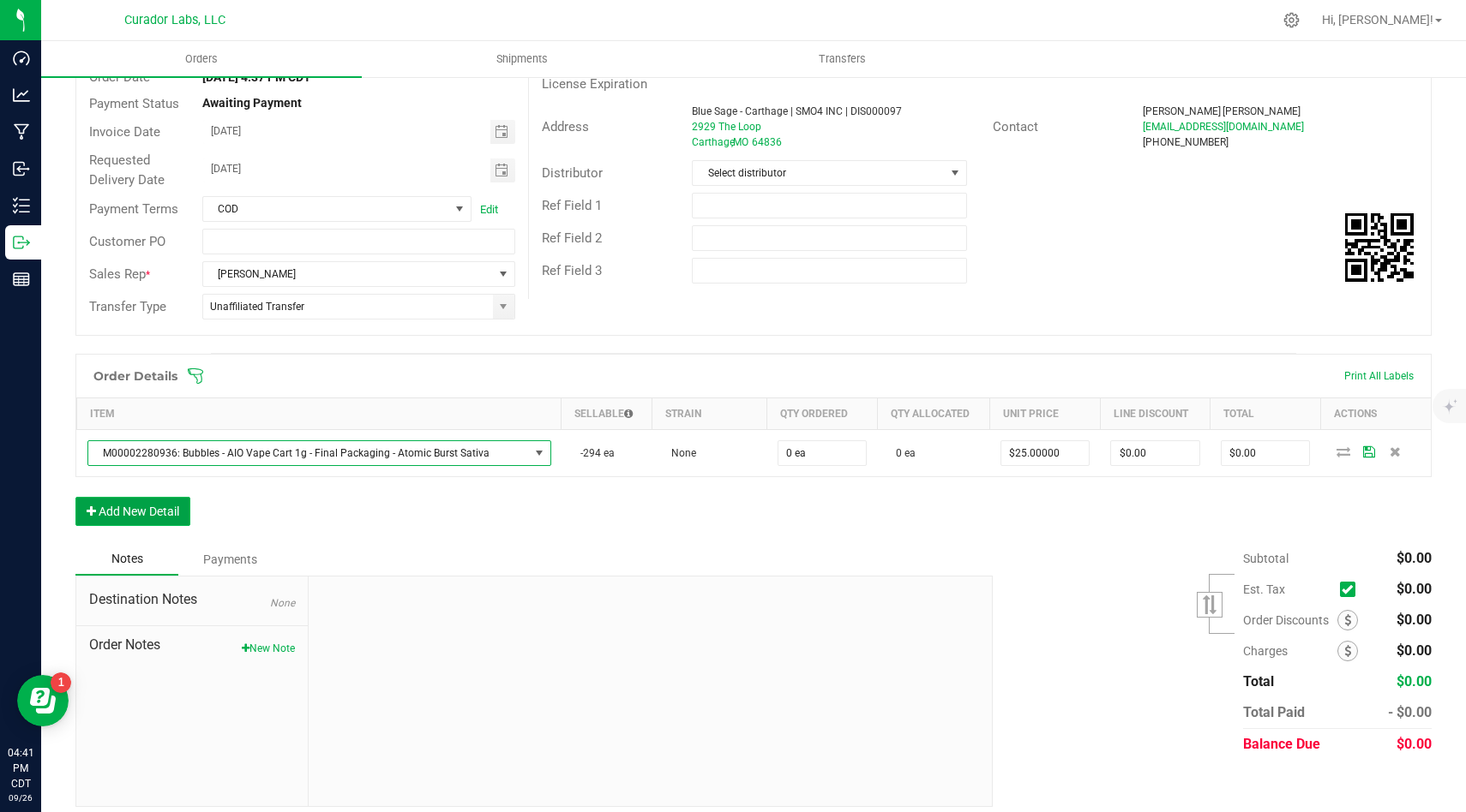
click at [189, 511] on button "Add New Detail" at bounding box center [132, 511] width 114 height 29
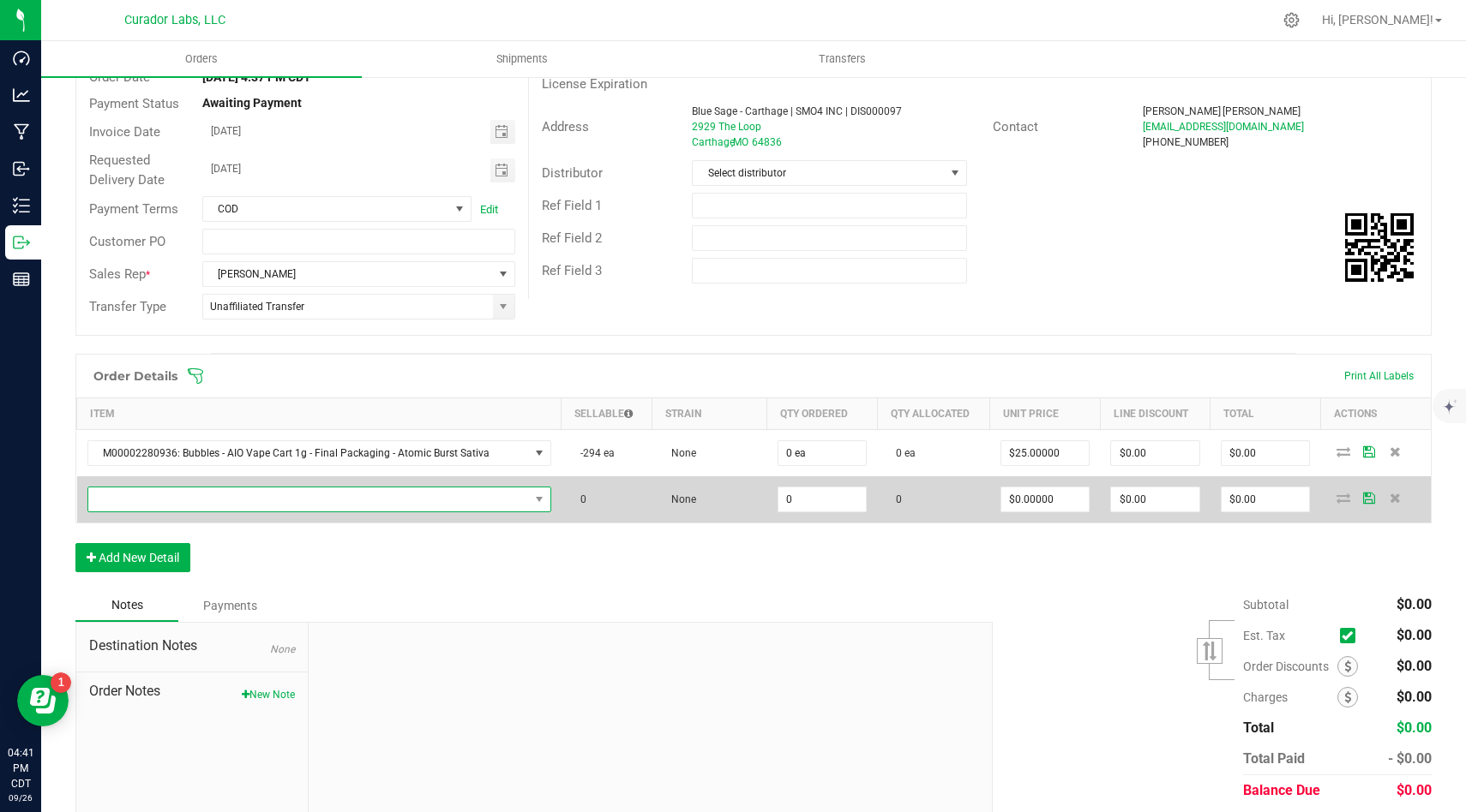
click at [247, 495] on span "NO DATA FOUND" at bounding box center [308, 499] width 441 height 24
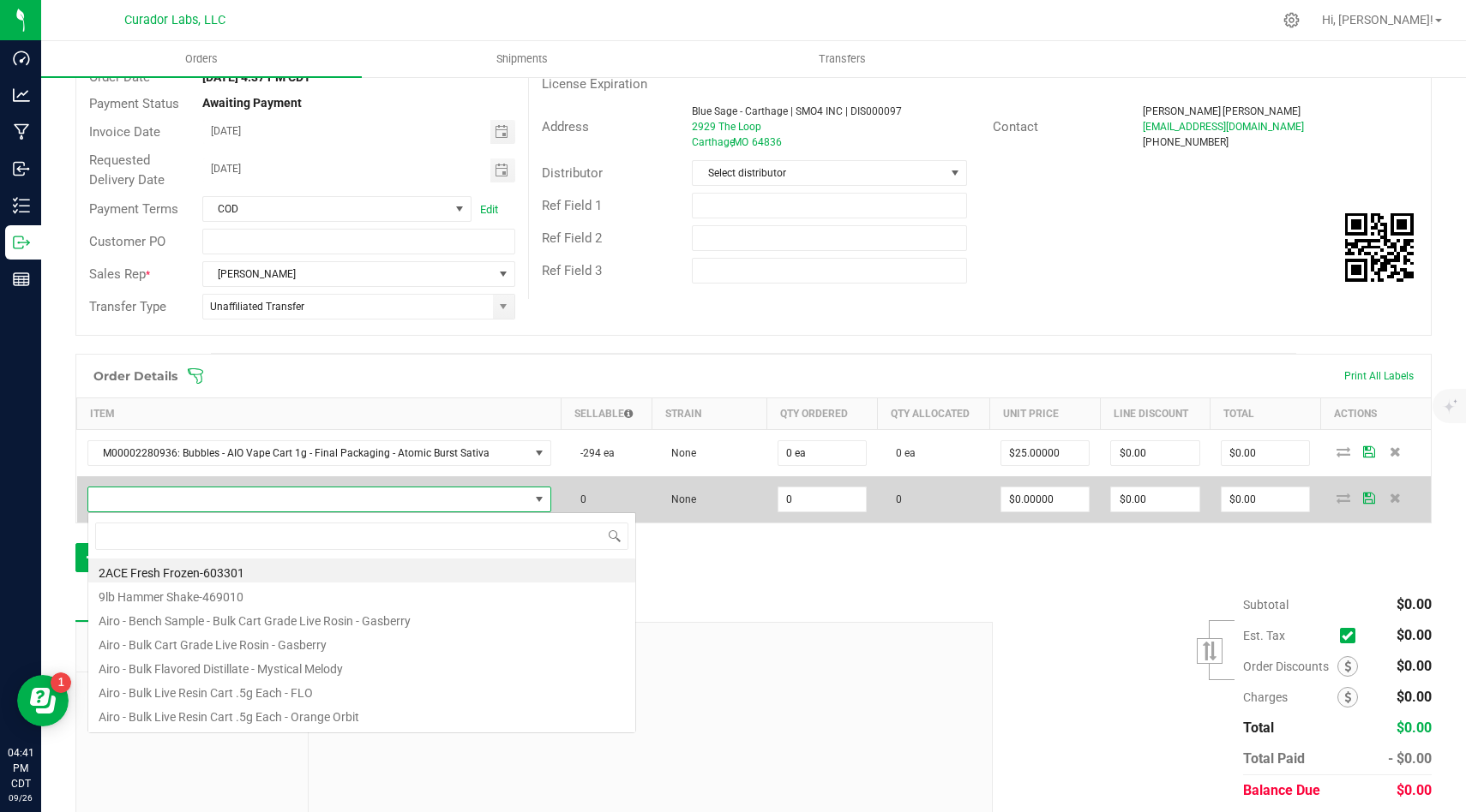
scroll to position [26, 458]
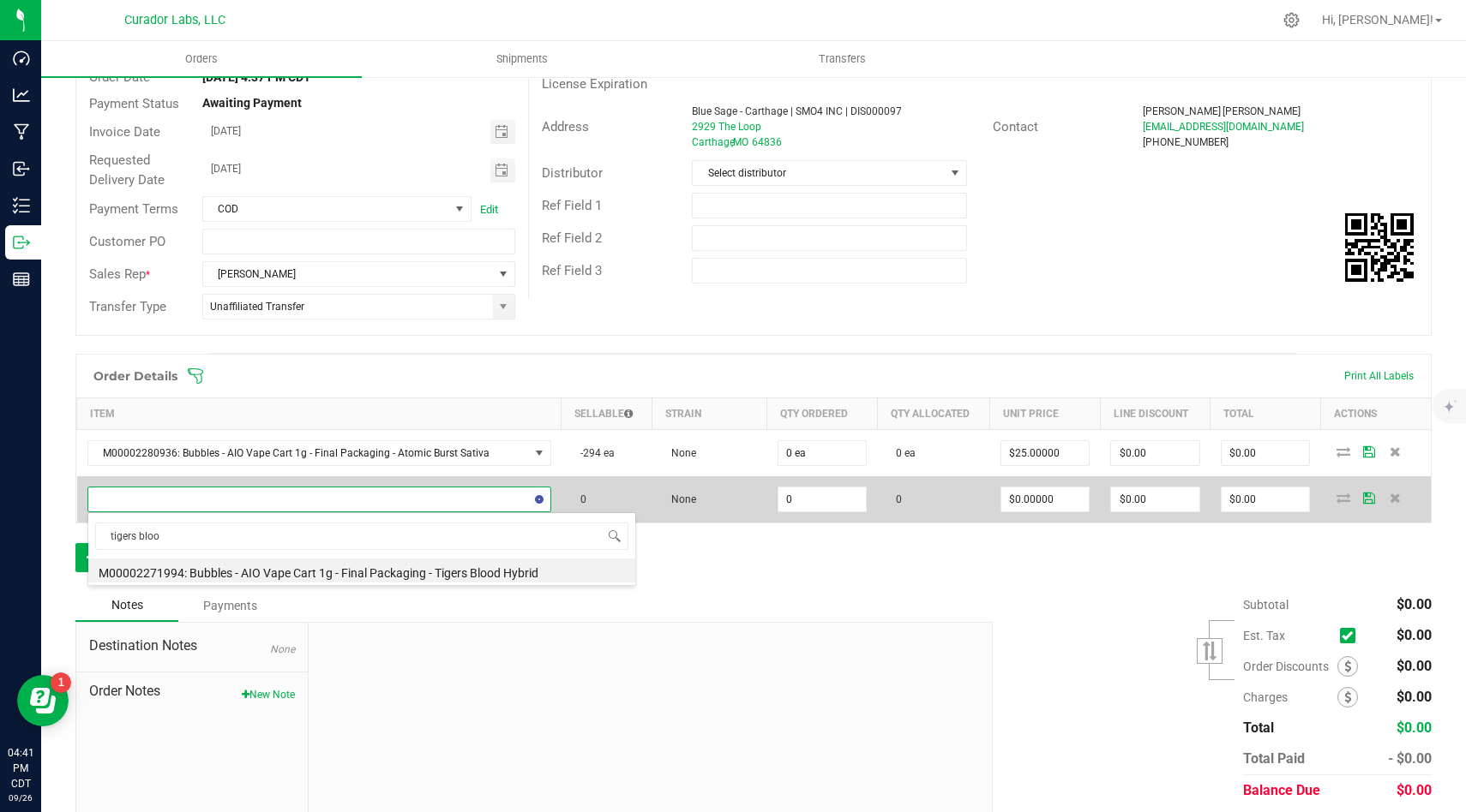
type input "tigers blood"
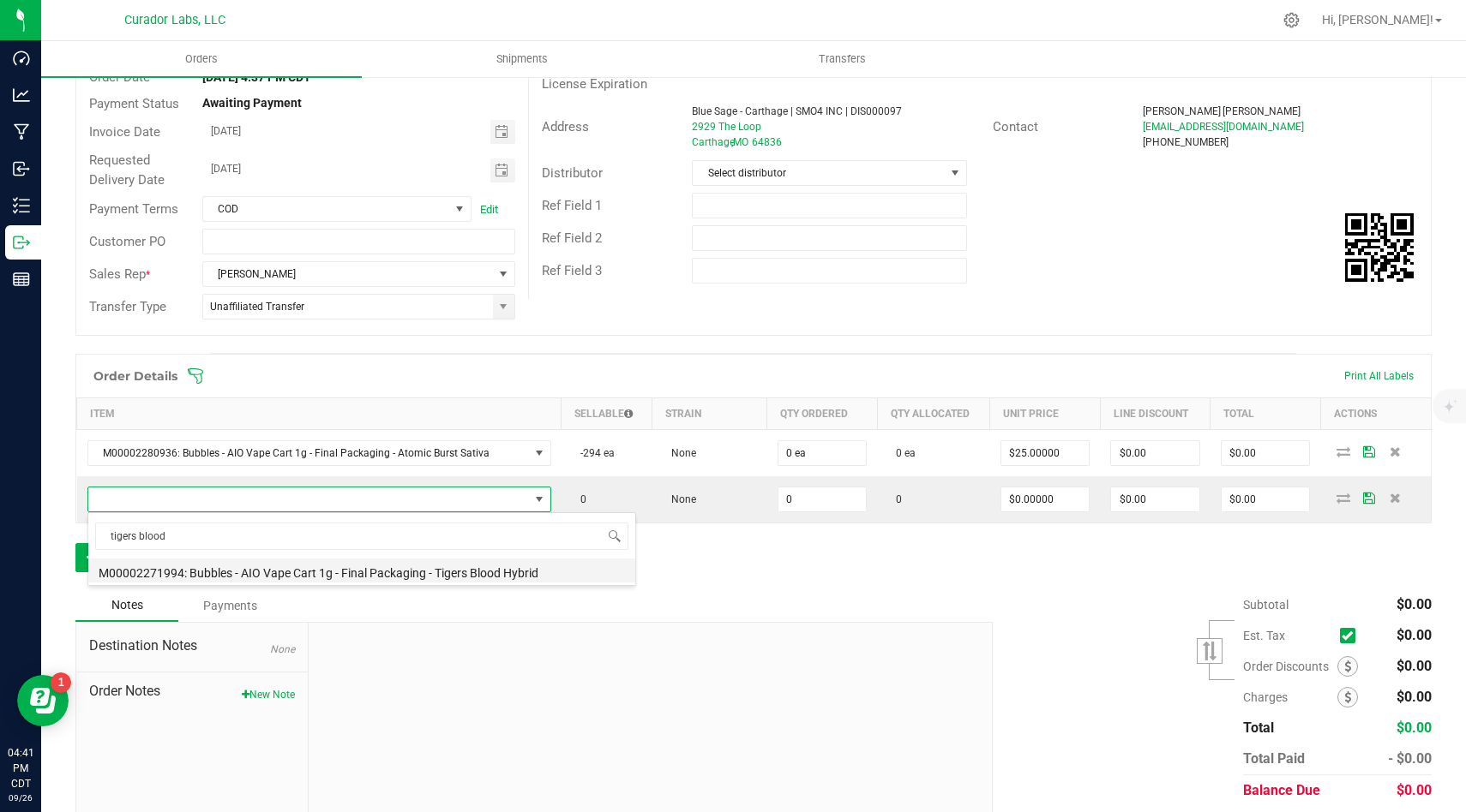
click at [412, 571] on li "M00002271994: Bubbles - AIO Vape Cart 1g - Final Packaging - Tigers Blood Hybrid" at bounding box center [361, 570] width 547 height 24
type input "0 ea"
type input "$25.00000"
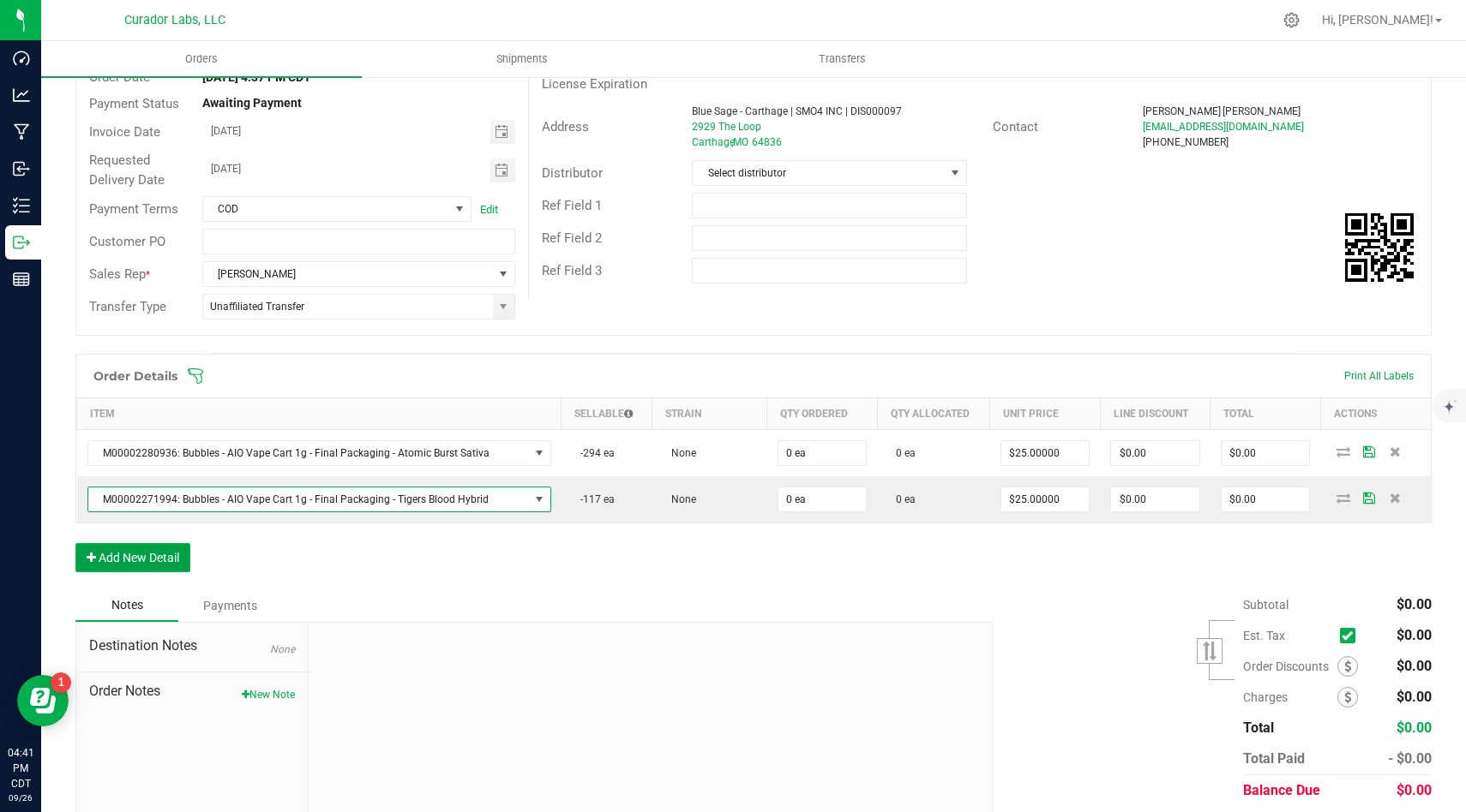
click at [165, 561] on button "Add New Detail" at bounding box center [132, 558] width 114 height 29
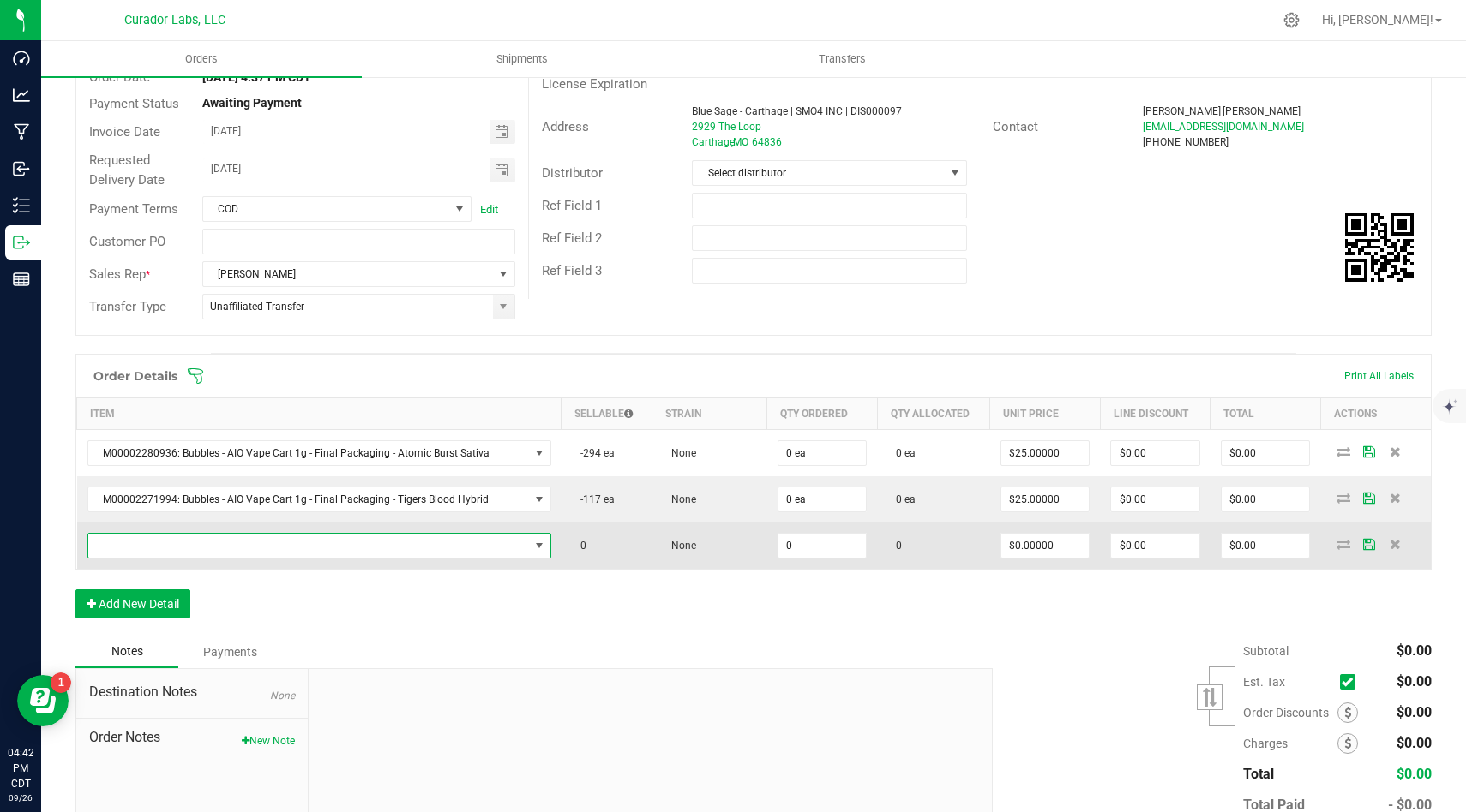
click at [375, 544] on span "NO DATA FOUND" at bounding box center [308, 545] width 441 height 24
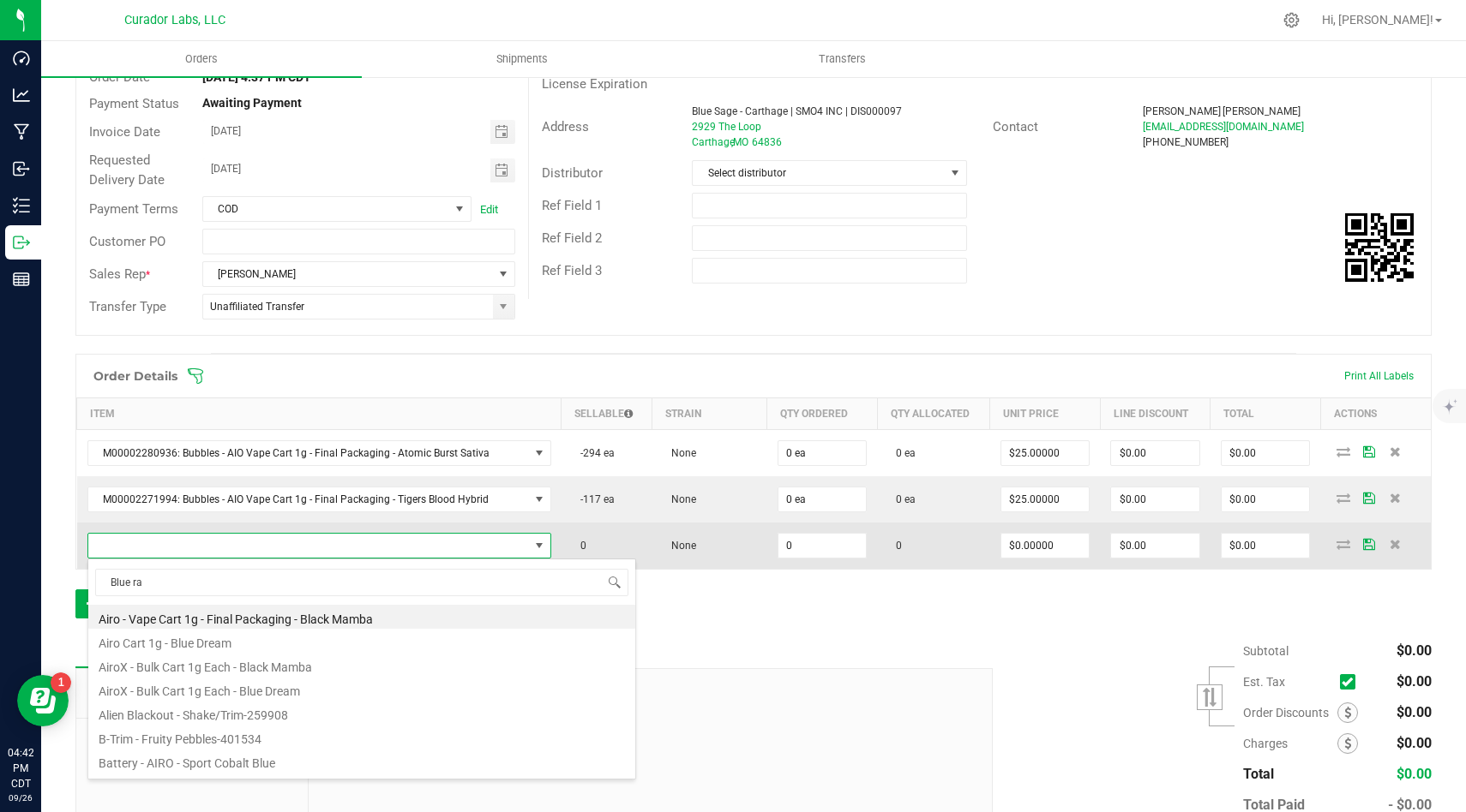
type input "Blue raz"
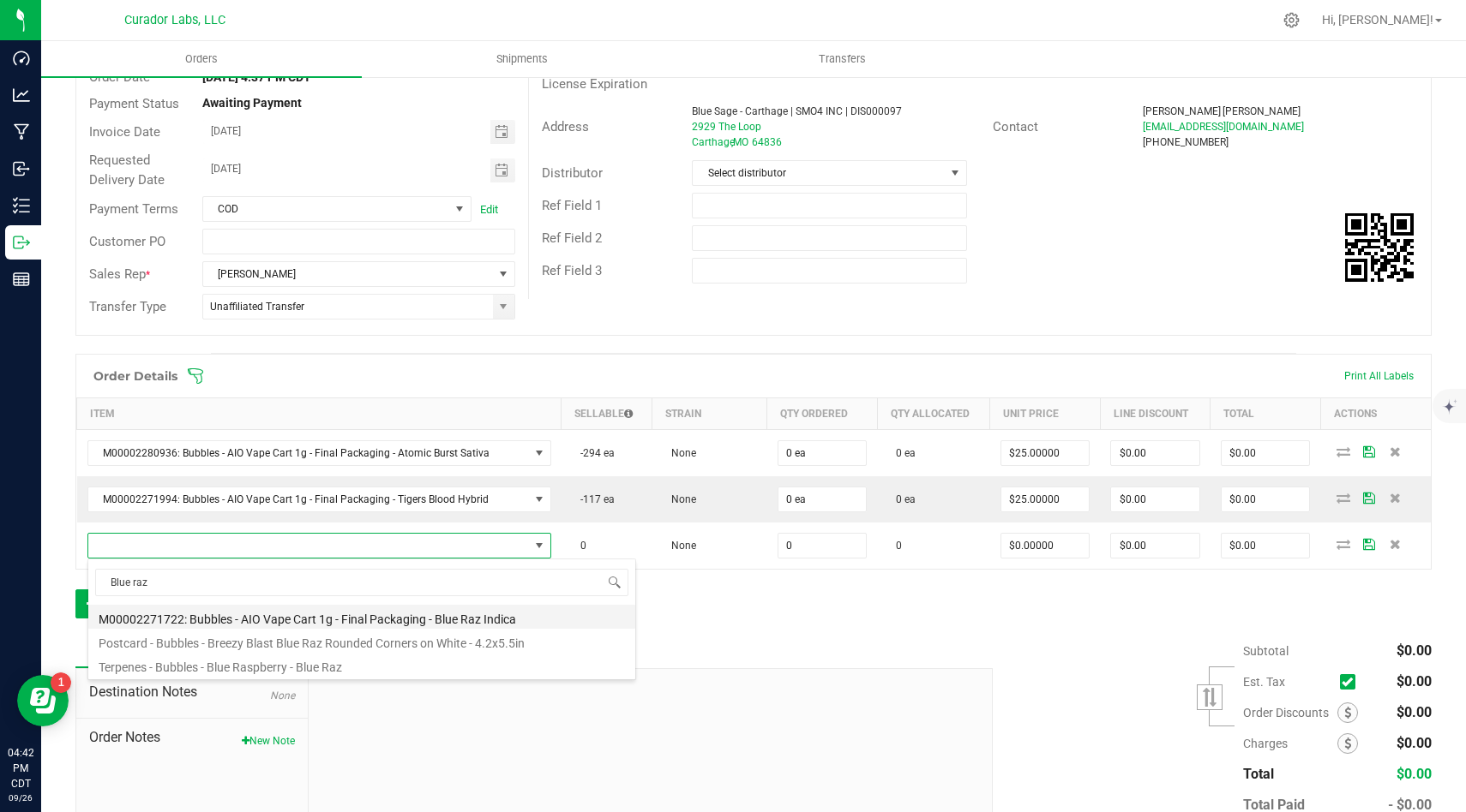
click at [403, 614] on li "M00002271722: Bubbles - AIO Vape Cart 1g - Final Packaging - Blue Raz Indica" at bounding box center [361, 616] width 547 height 24
type input "0 ea"
type input "$25.00000"
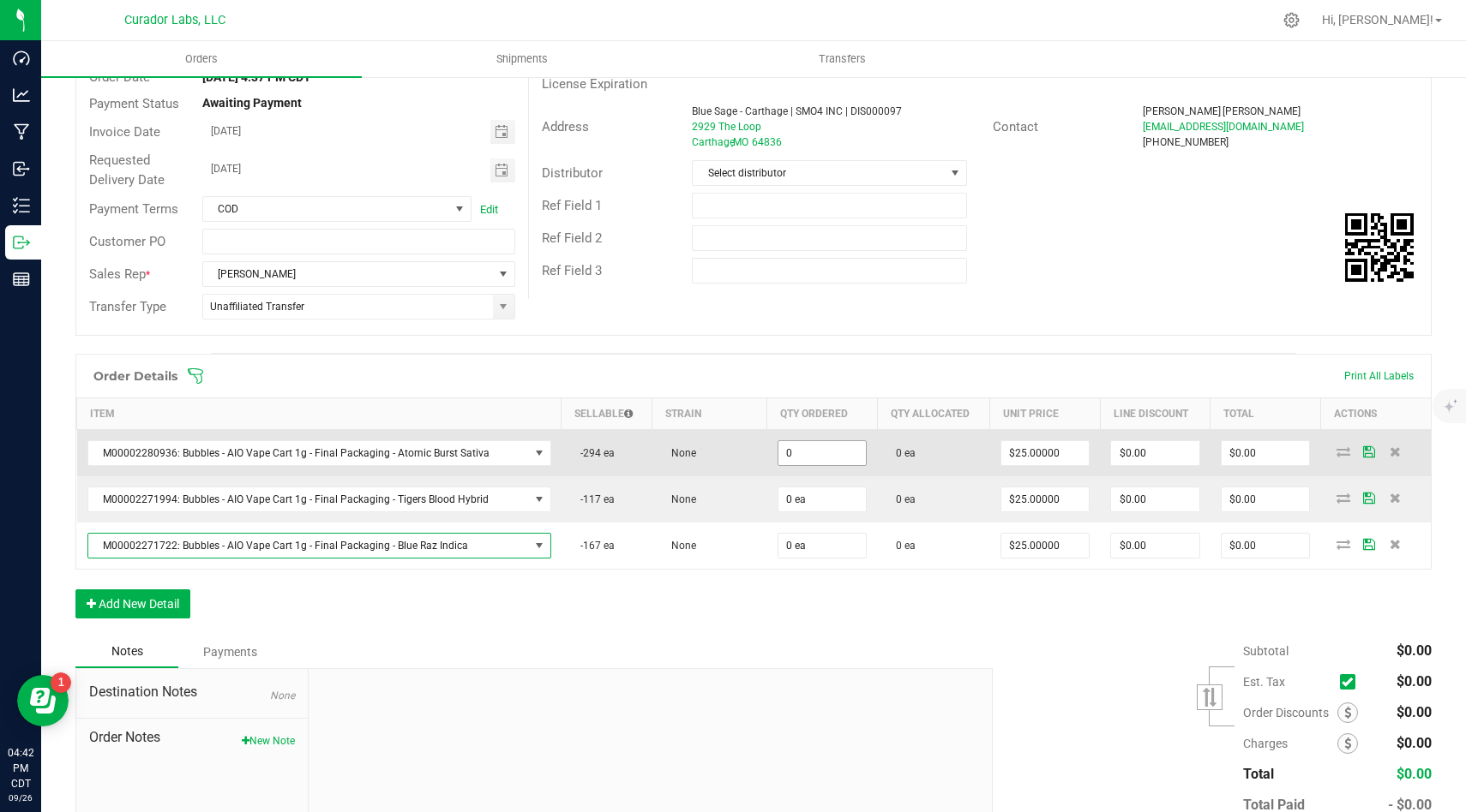
click at [815, 451] on input "0" at bounding box center [822, 453] width 88 height 24
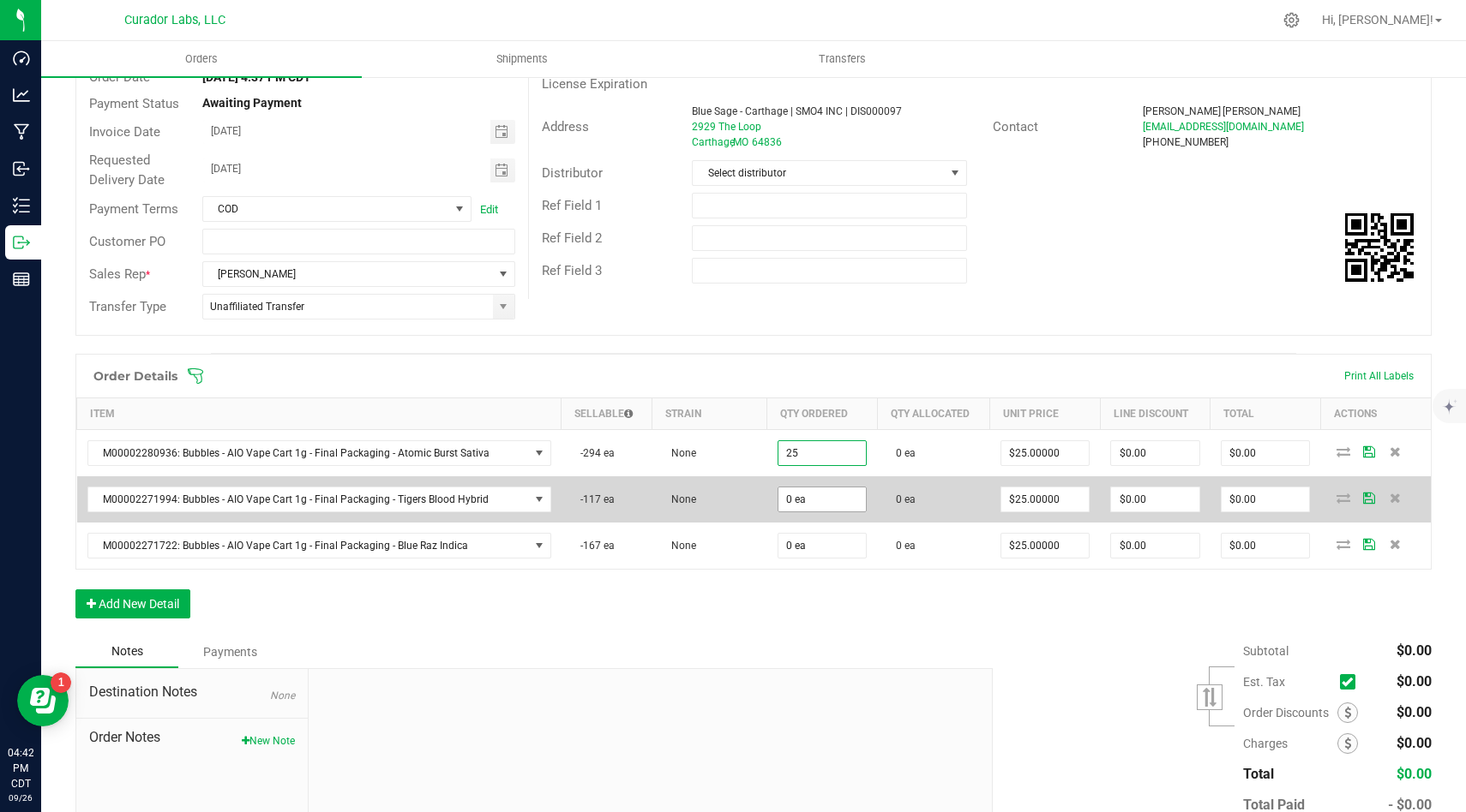
type input "25 ea"
type input "$625.00"
click at [833, 503] on input "0" at bounding box center [822, 499] width 88 height 24
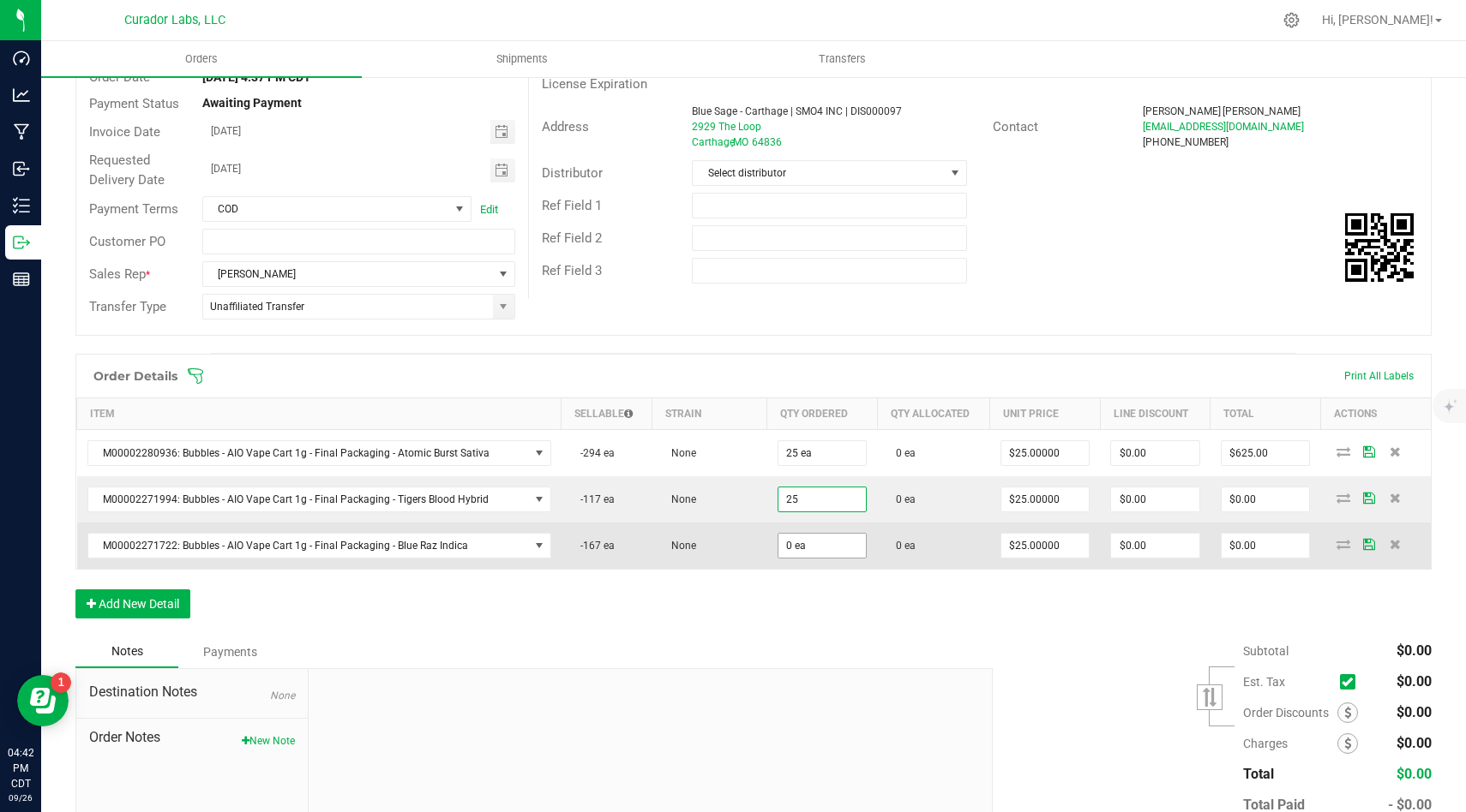
type input "25 ea"
type input "$625.00"
click at [833, 541] on input "0" at bounding box center [822, 545] width 88 height 24
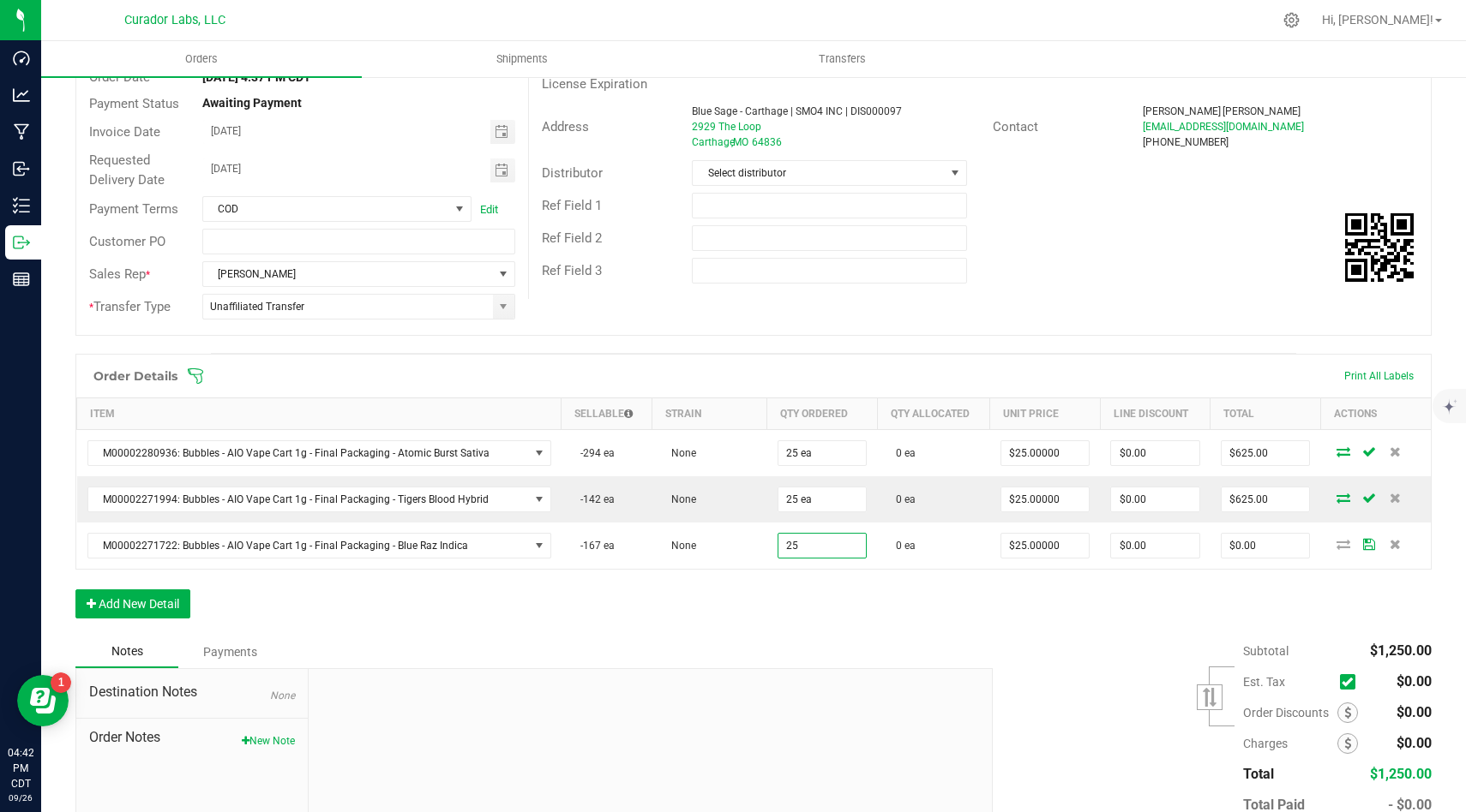
type input "25 ea"
type input "$625.00"
click at [1024, 591] on div "Order Details Print All Labels Item Sellable Strain Qty Ordered Qty Allocated U…" at bounding box center [754, 494] width 1356 height 282
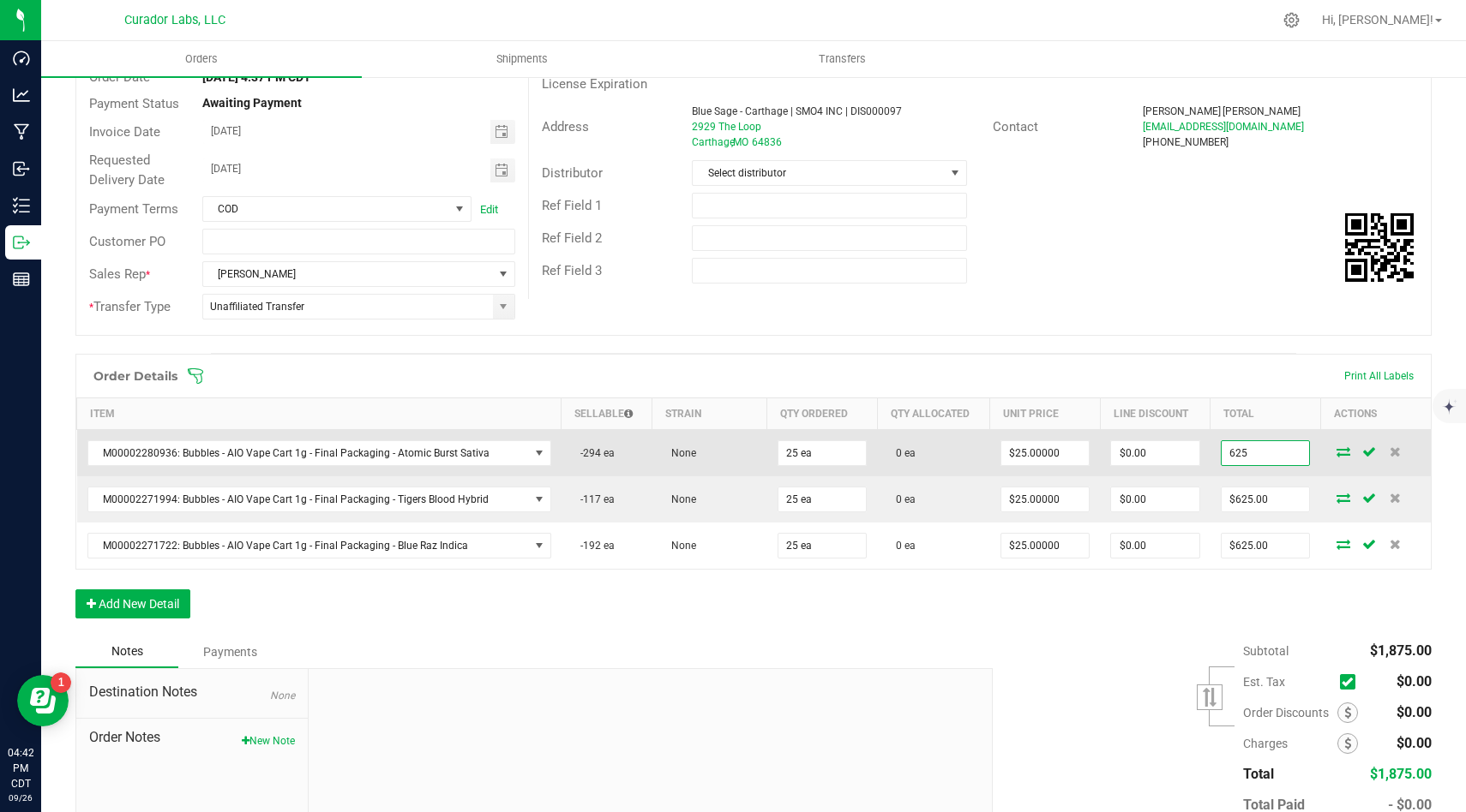
click at [1266, 447] on input "625" at bounding box center [1265, 453] width 88 height 24
type input "6"
click at [1286, 448] on input "562.50" at bounding box center [1265, 453] width 88 height 24
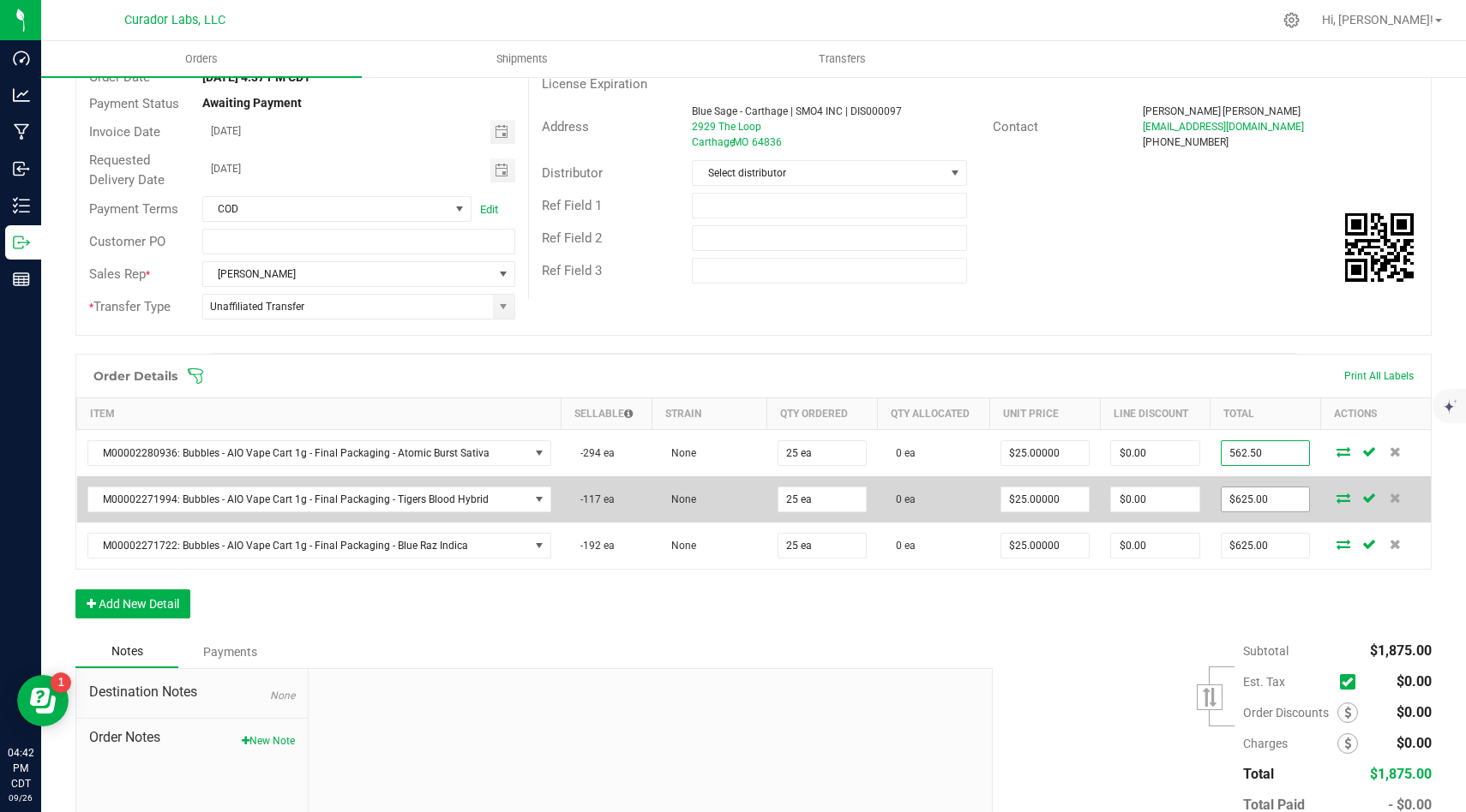
type input "562.50"
type input "$22.50000"
type input "$562.50"
click at [1271, 505] on input "625" at bounding box center [1265, 499] width 88 height 24
paste input "562."
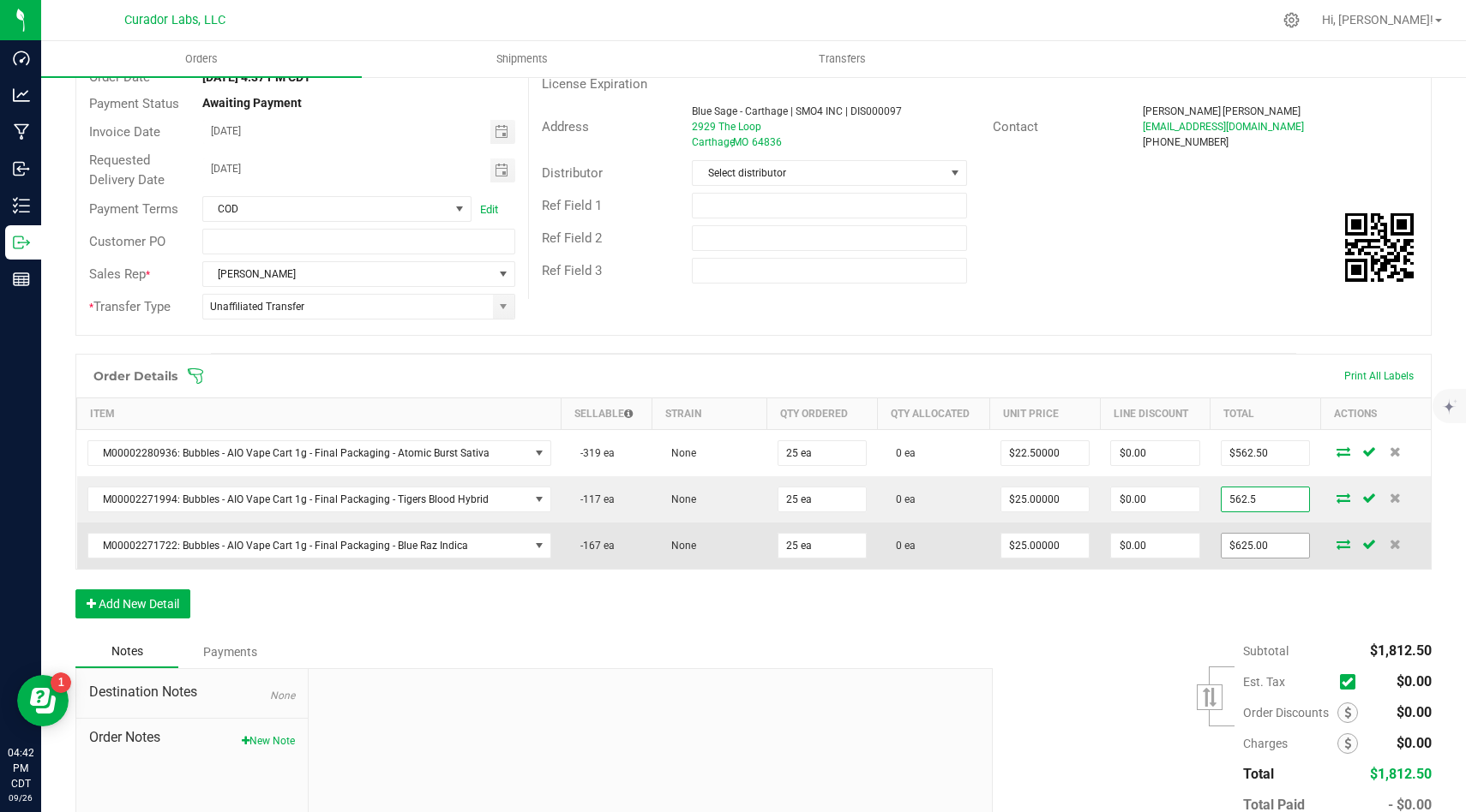
type input "562.5"
type input "$22.50000"
type input "$562.50"
click at [1275, 544] on input "625" at bounding box center [1265, 545] width 88 height 24
paste input "562."
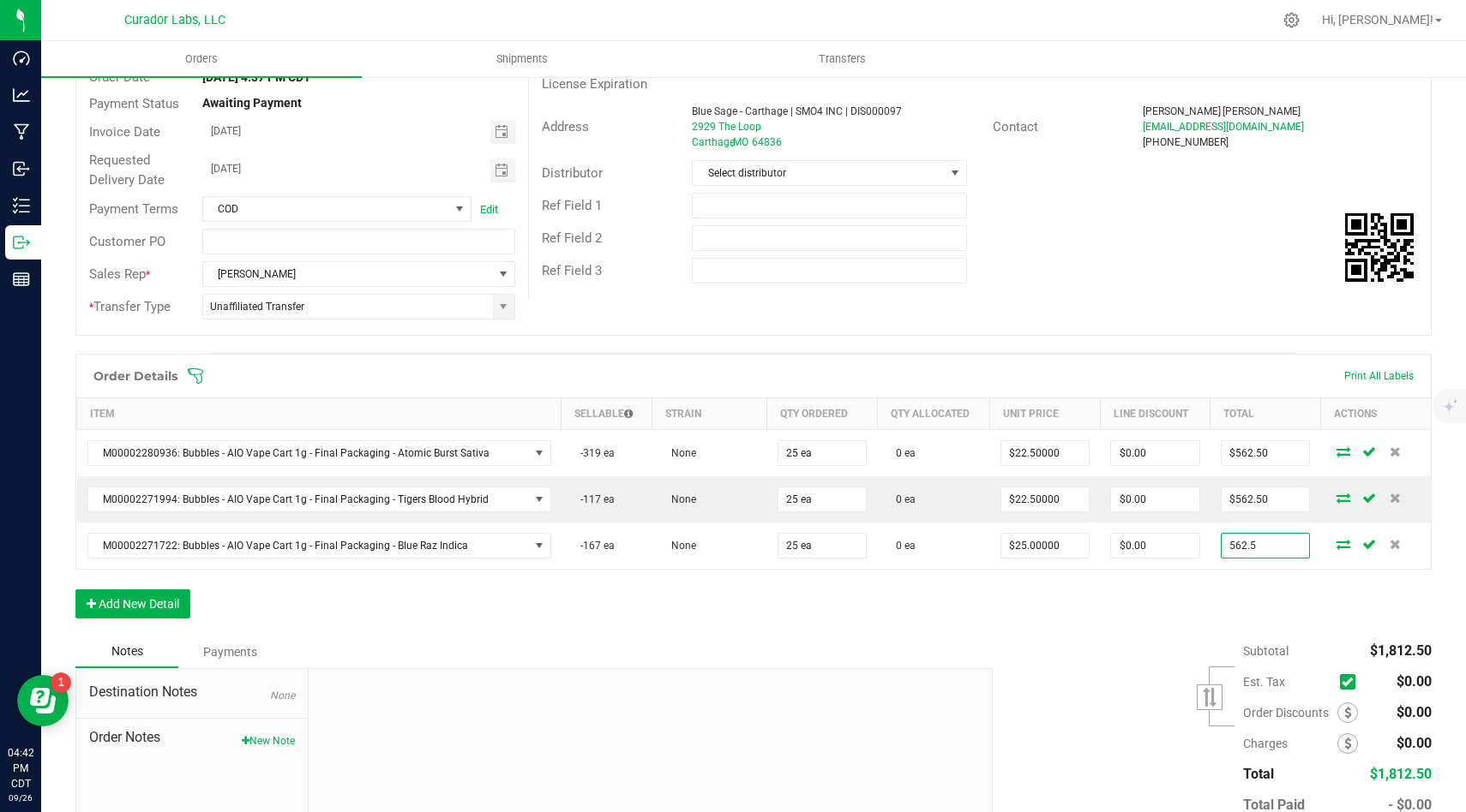
type input "562.5"
type input "$22.50000"
type input "$562.50"
click at [1263, 593] on div "Order Details Print All Labels Item Sellable Strain Qty Ordered Qty Allocated U…" at bounding box center [754, 494] width 1356 height 282
click at [169, 599] on button "Add New Detail" at bounding box center [132, 603] width 114 height 29
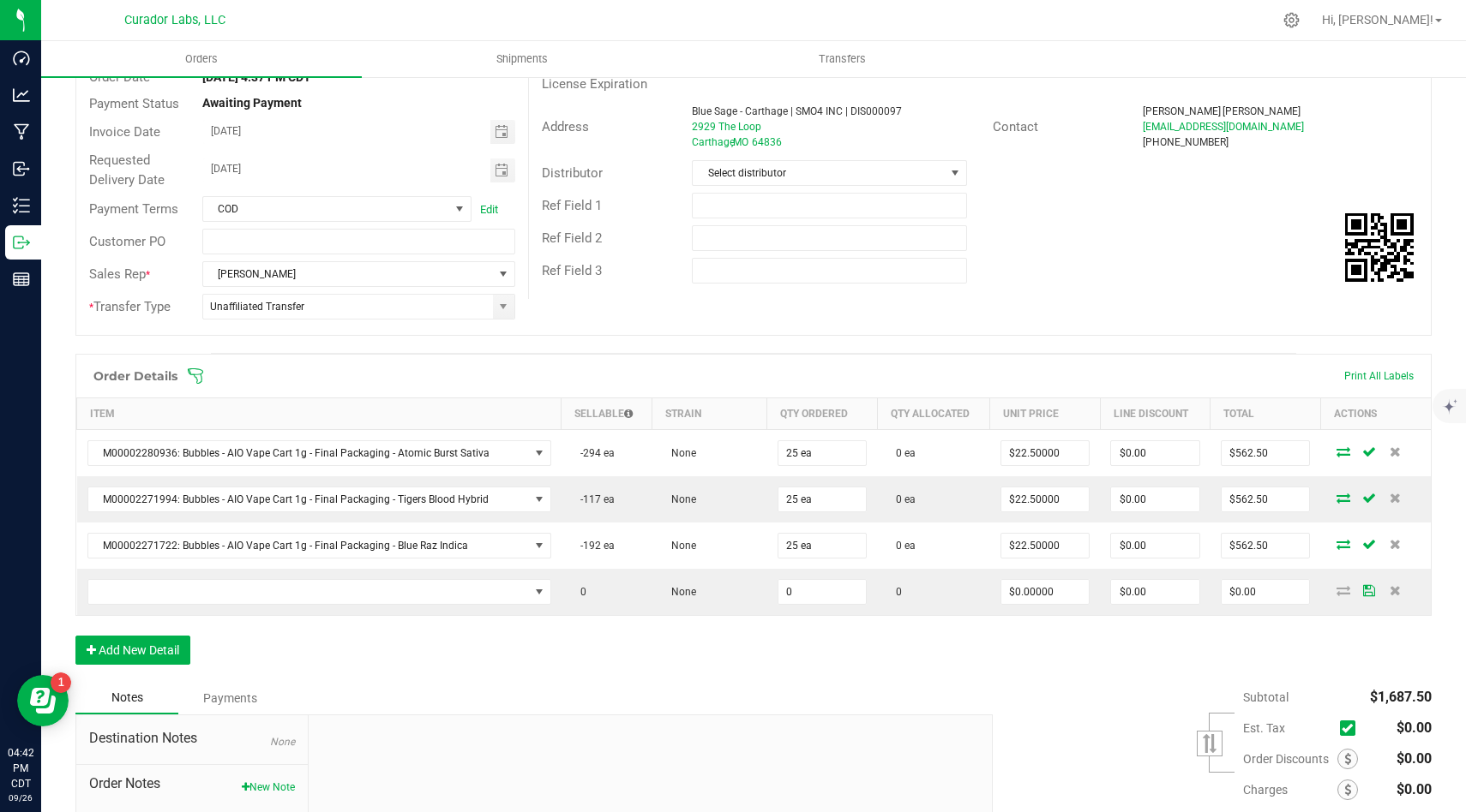
click at [412, 666] on div "Order Details Print All Labels Item Sellable Strain Qty Ordered Qty Allocated U…" at bounding box center [754, 517] width 1356 height 328
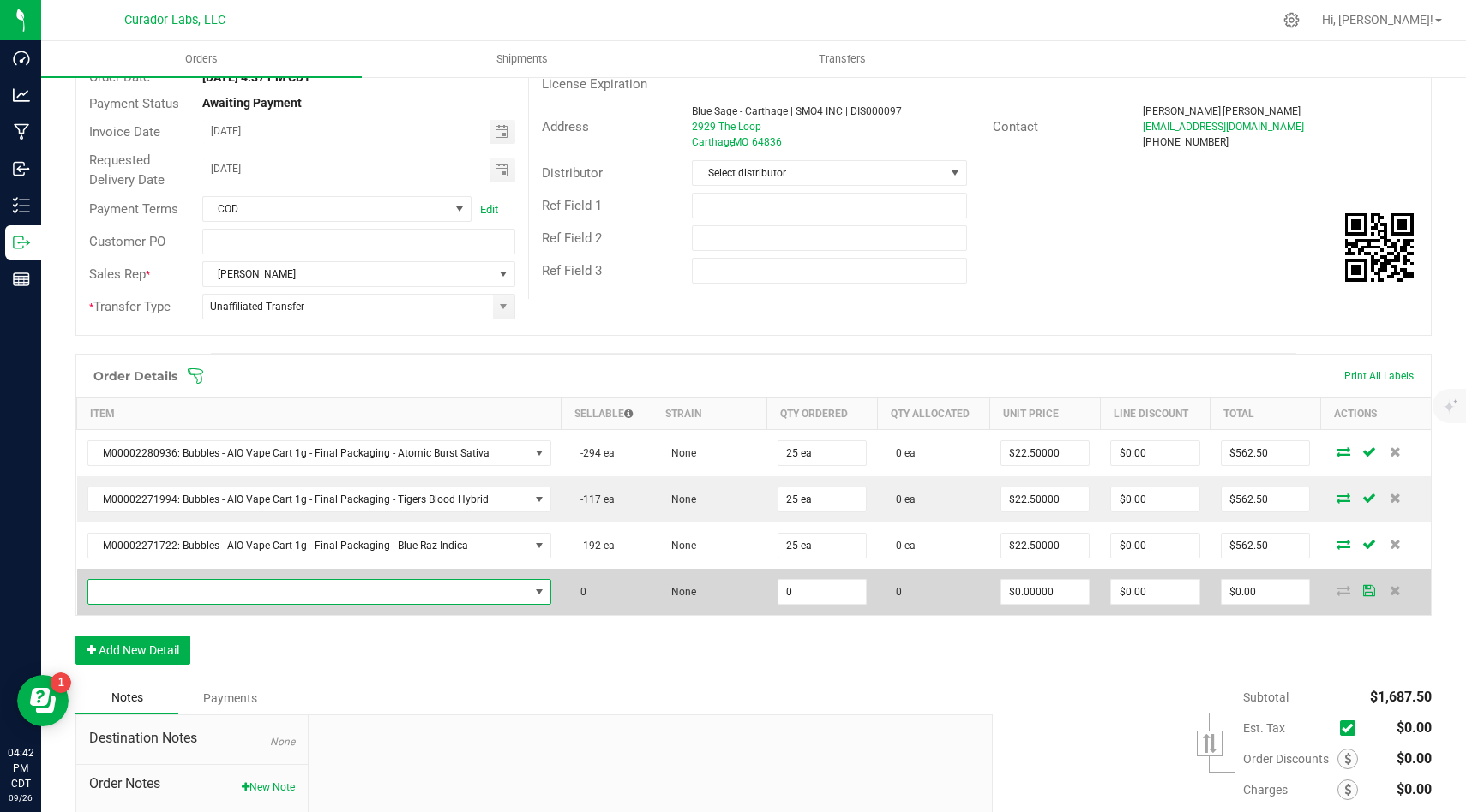
click at [505, 585] on span "NO DATA FOUND" at bounding box center [308, 591] width 441 height 24
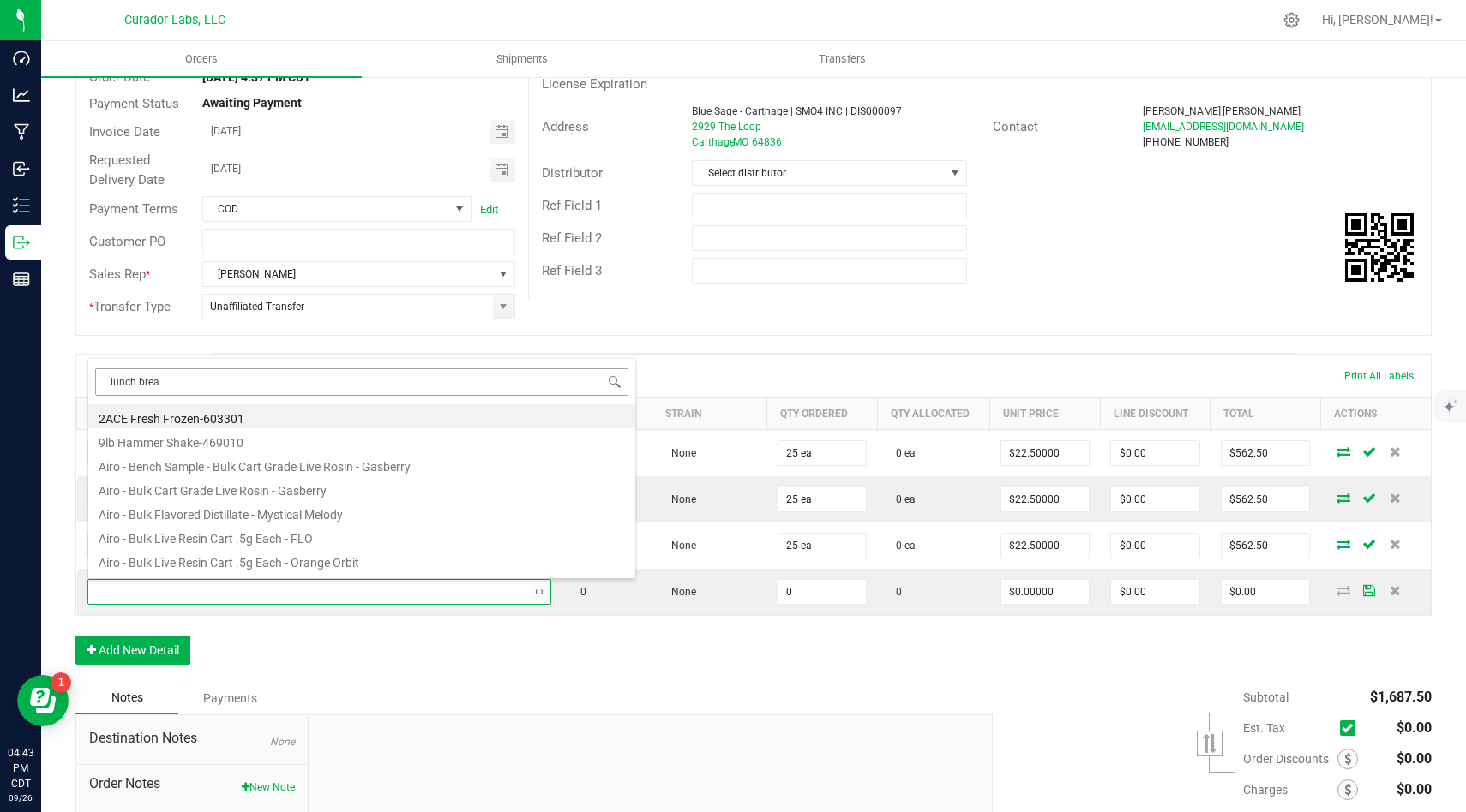
type input "lunch break"
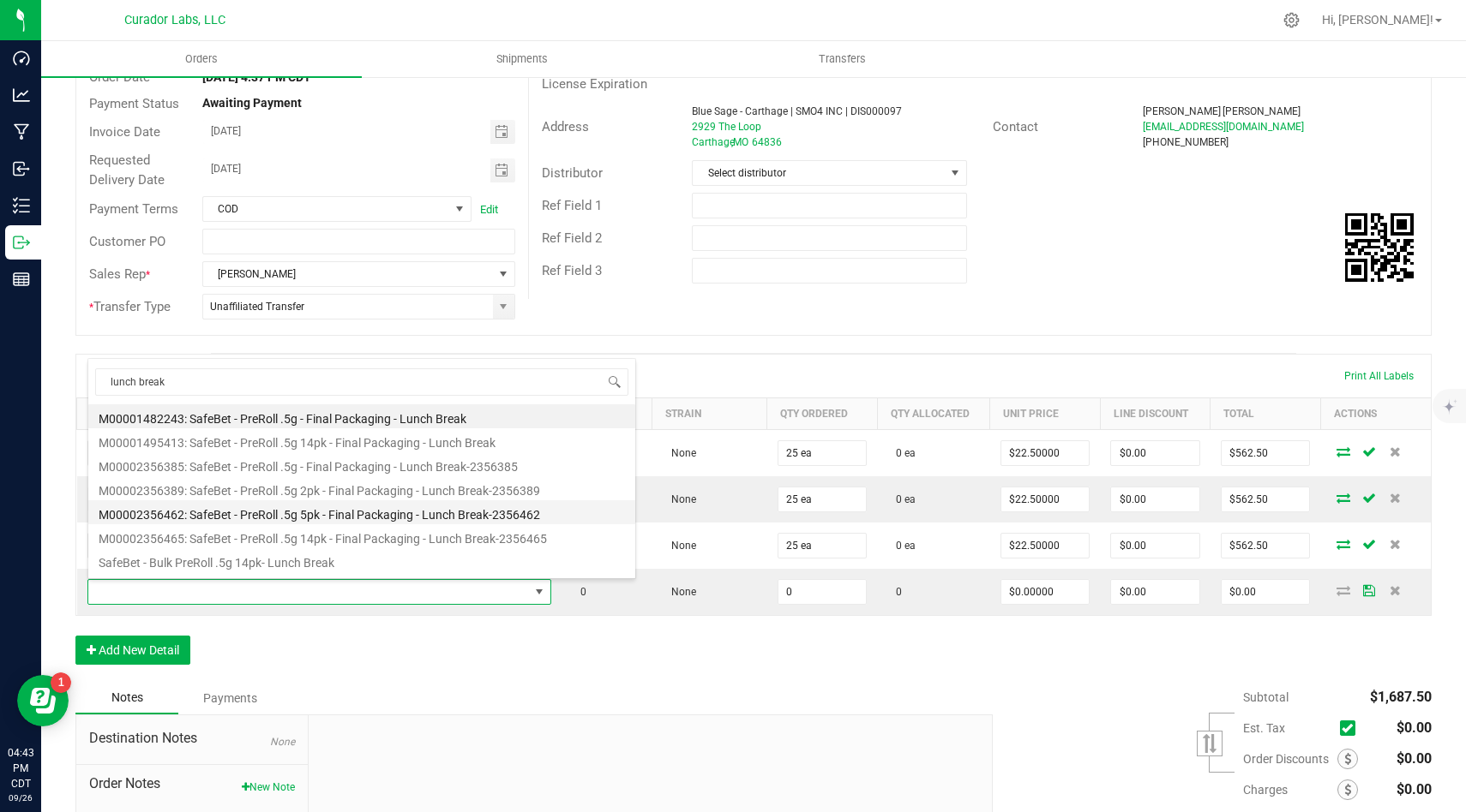
click at [474, 511] on li "M00002356462: SafeBet - PreRoll .5g 5pk - Final Packaging - Lunch Break-2356462" at bounding box center [361, 511] width 547 height 24
type input "0 ea"
type input "$225.00000"
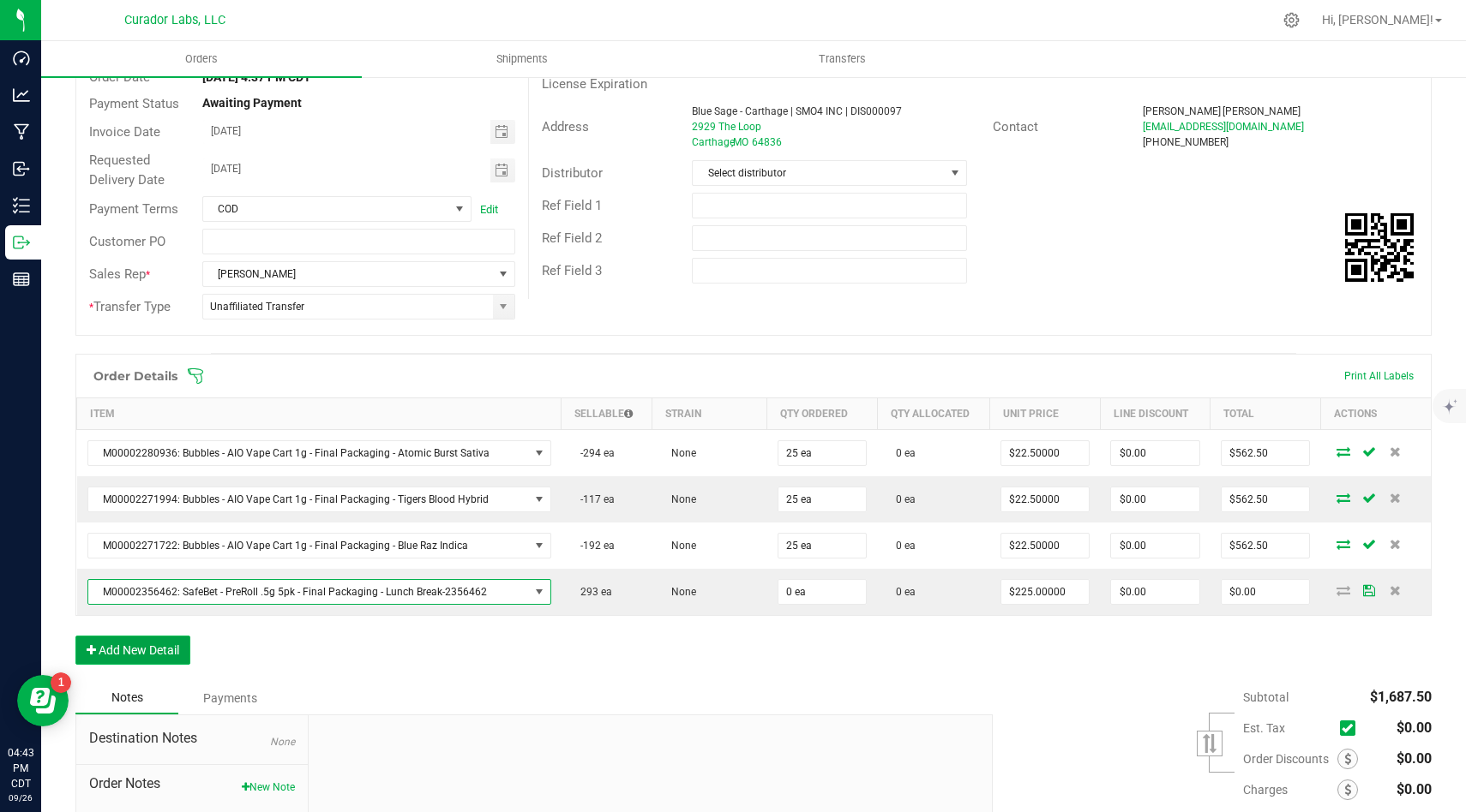
click at [183, 653] on button "Add New Detail" at bounding box center [132, 649] width 114 height 29
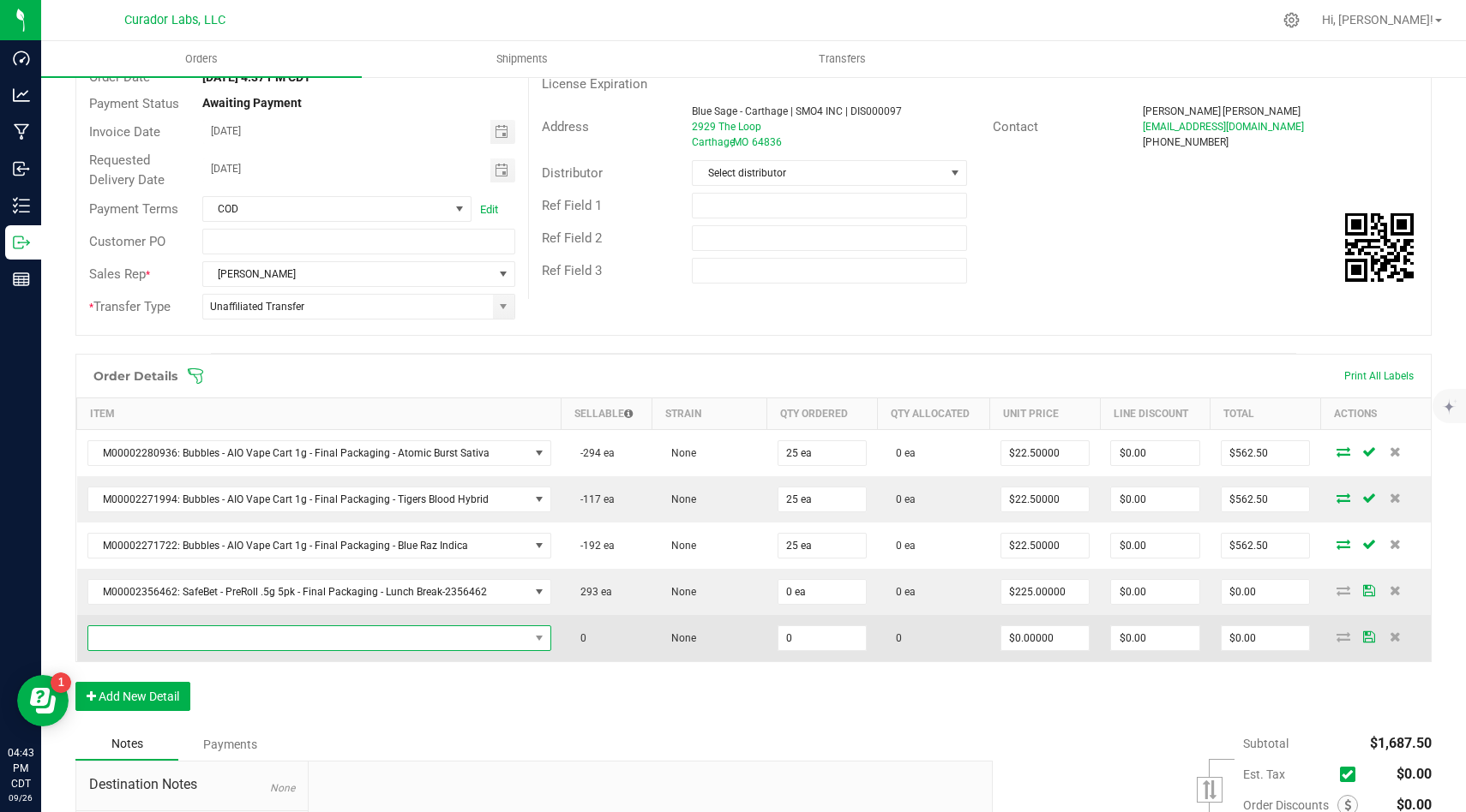
click at [281, 630] on span "NO DATA FOUND" at bounding box center [308, 637] width 441 height 24
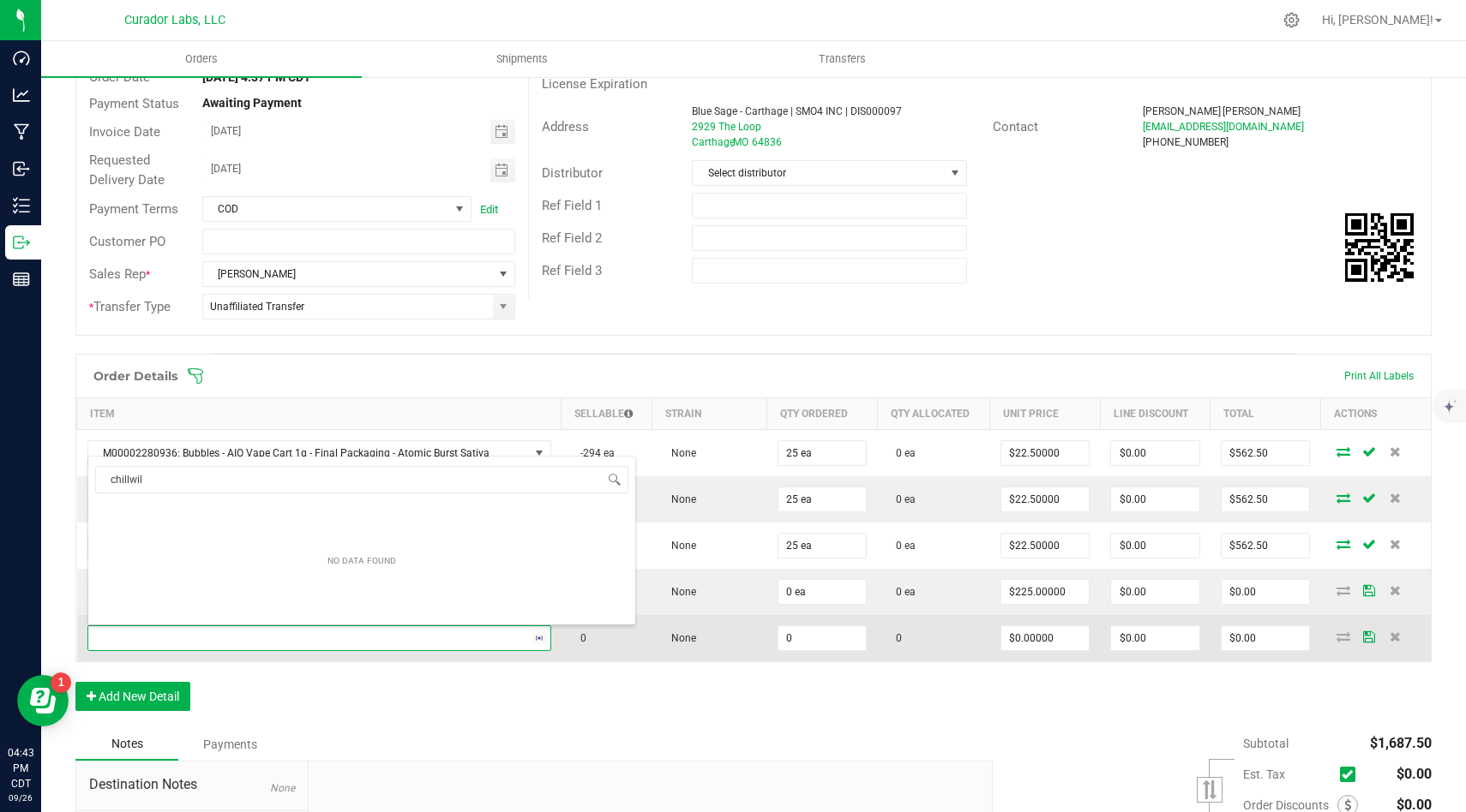
type input "chillwill"
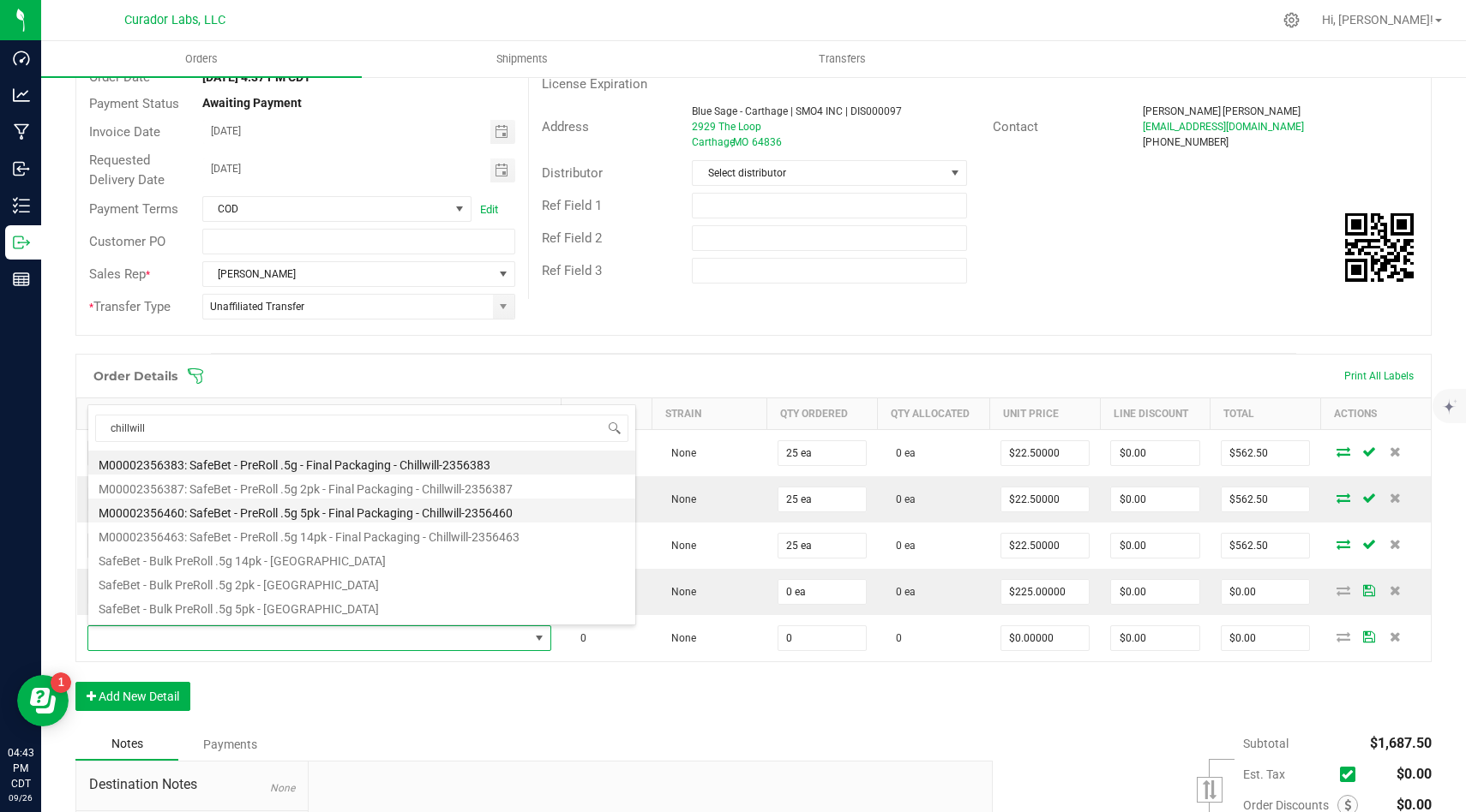
click at [386, 509] on li "M00002356460: SafeBet - PreRoll .5g 5pk - Final Packaging - Chillwill-2356460" at bounding box center [361, 510] width 547 height 24
type input "0 ea"
type input "$225.00000"
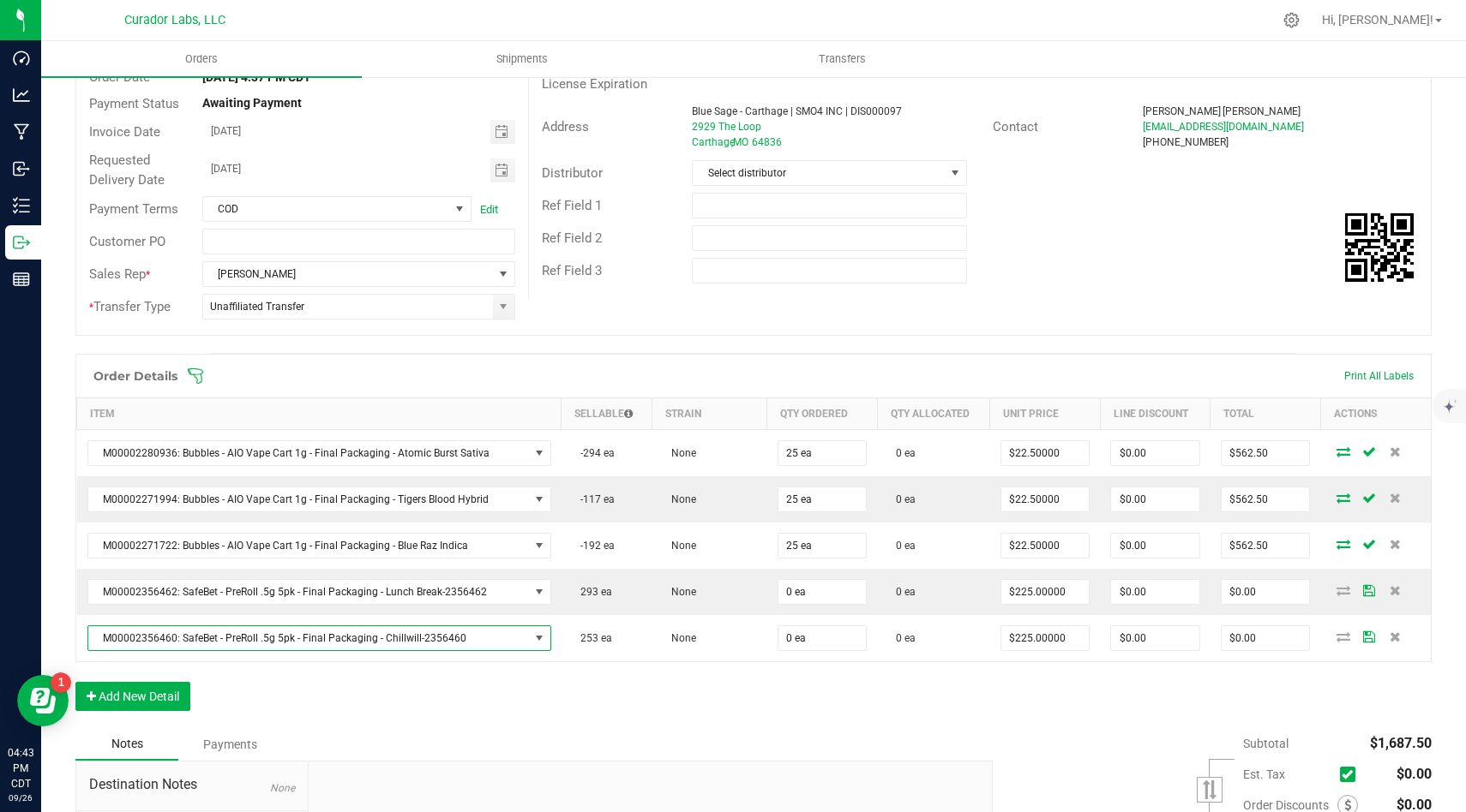
click at [700, 696] on div "Order Details Print All Labels Item Sellable Strain Qty Ordered Qty Allocated U…" at bounding box center [754, 541] width 1356 height 374
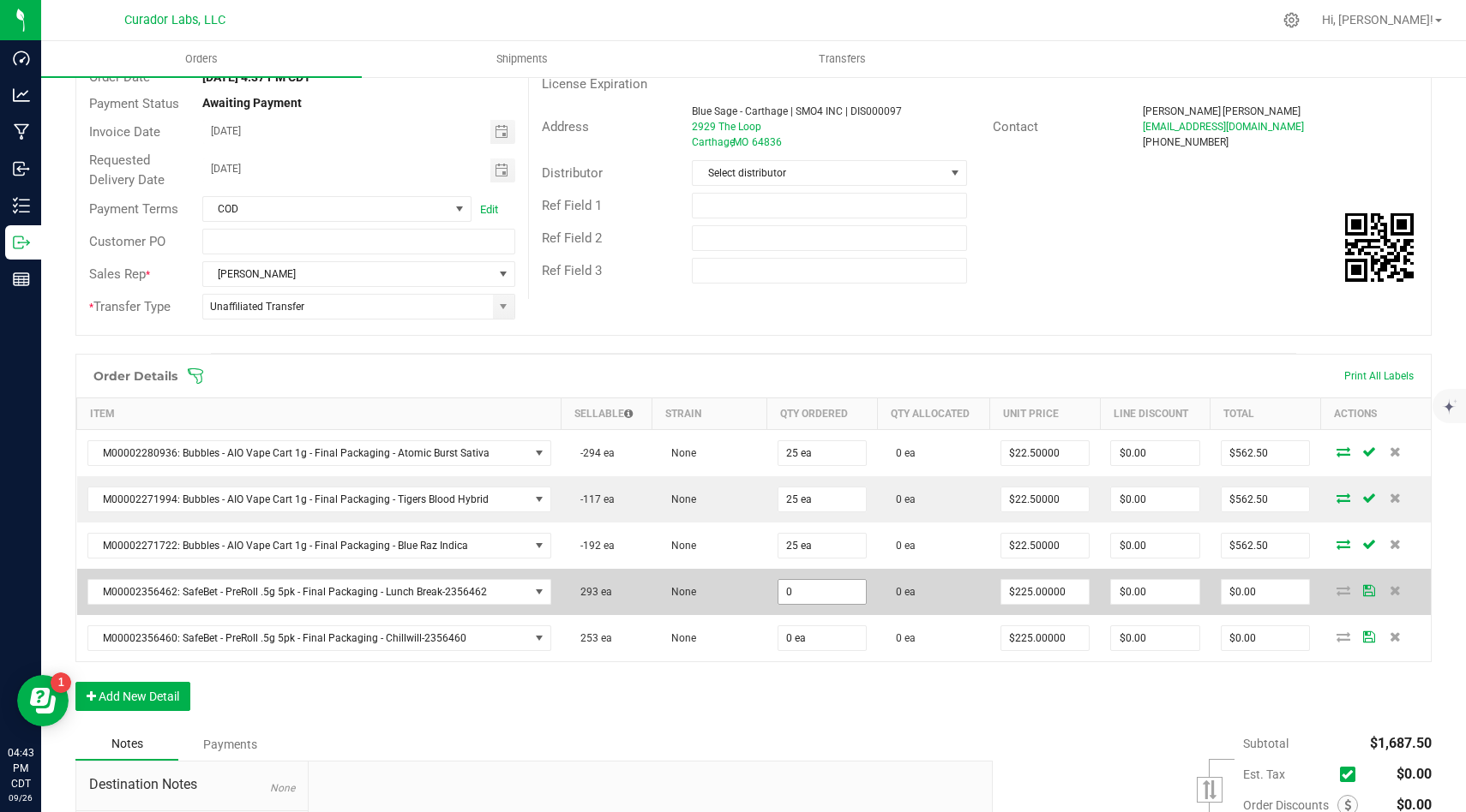
click at [845, 599] on input "0" at bounding box center [822, 591] width 88 height 24
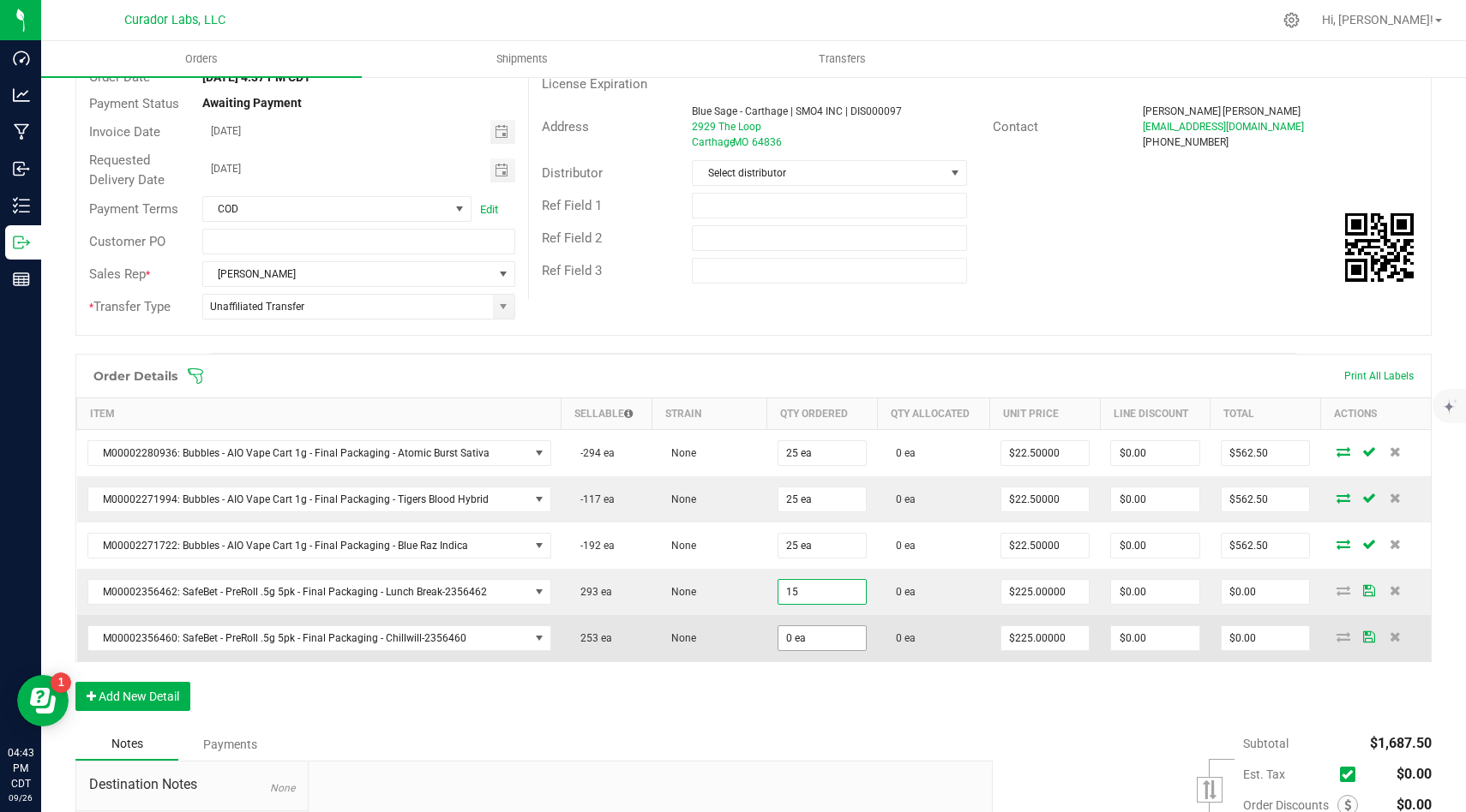
type input "15 ea"
type input "$3,375.00"
click at [845, 635] on input "0" at bounding box center [822, 637] width 88 height 24
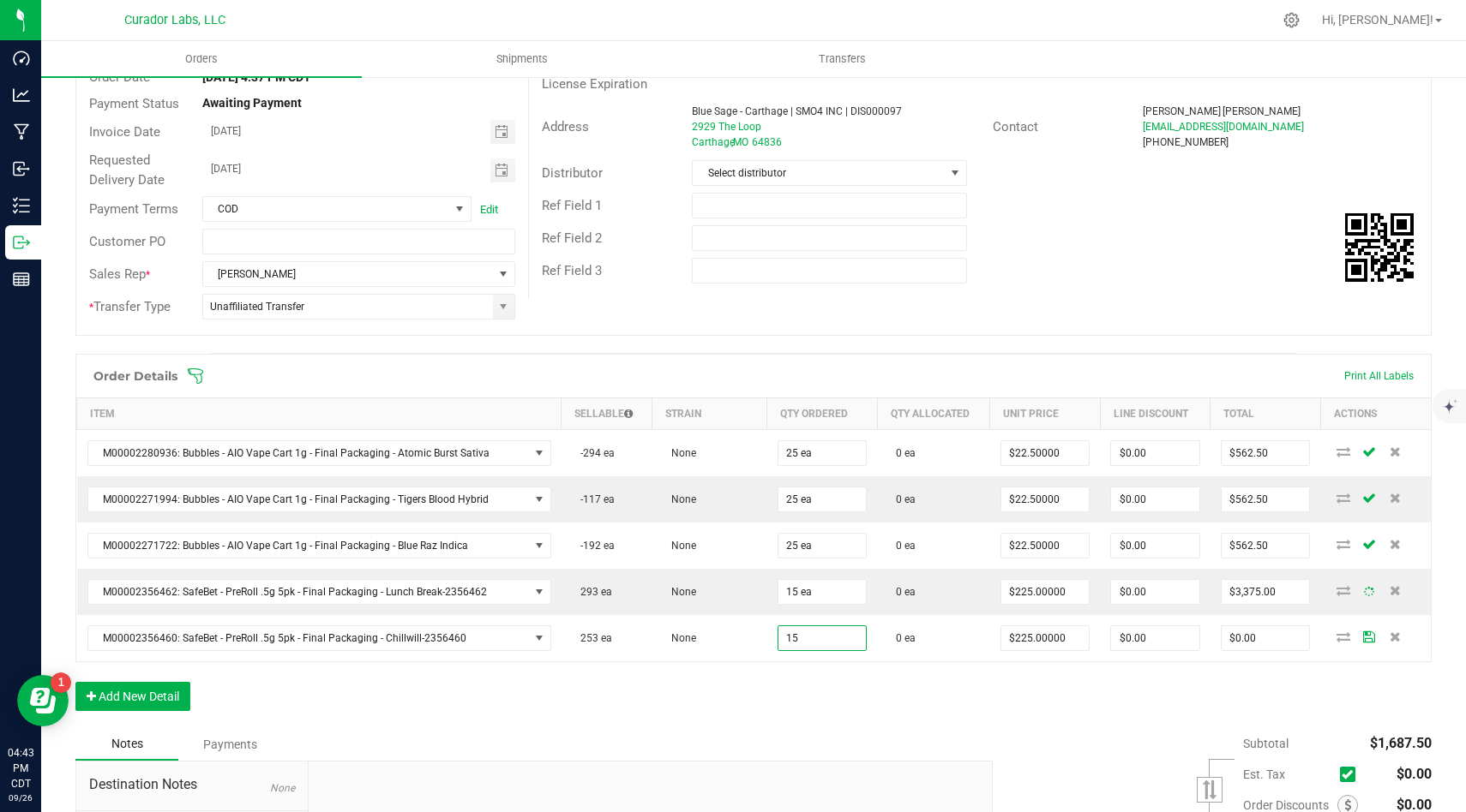
type input "15 ea"
type input "$3,375.00"
click at [860, 718] on div "Order Details Print All Labels Item Sellable Strain Qty Ordered Qty Allocated U…" at bounding box center [754, 541] width 1356 height 374
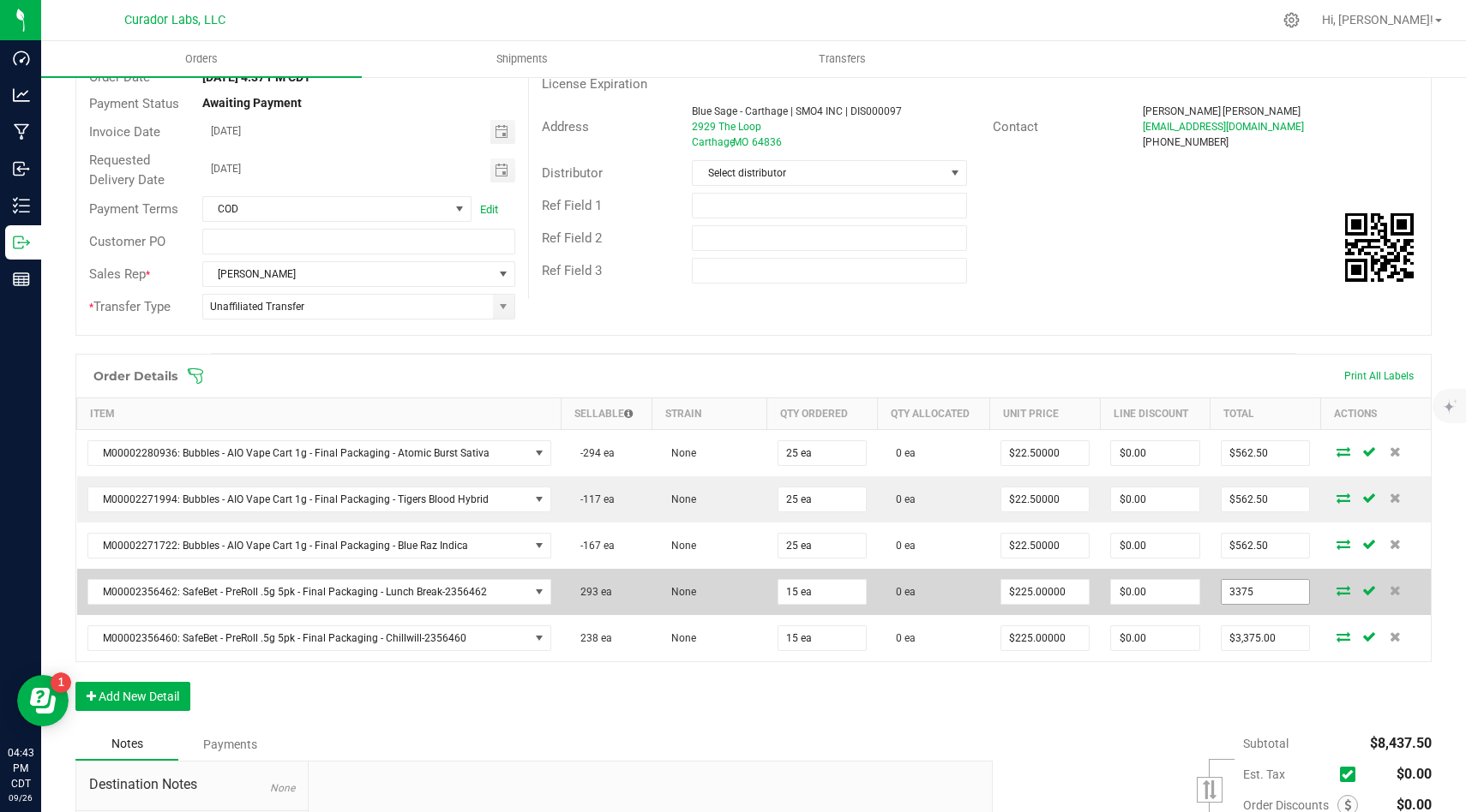
click at [1290, 596] on input "3375" at bounding box center [1265, 591] width 88 height 24
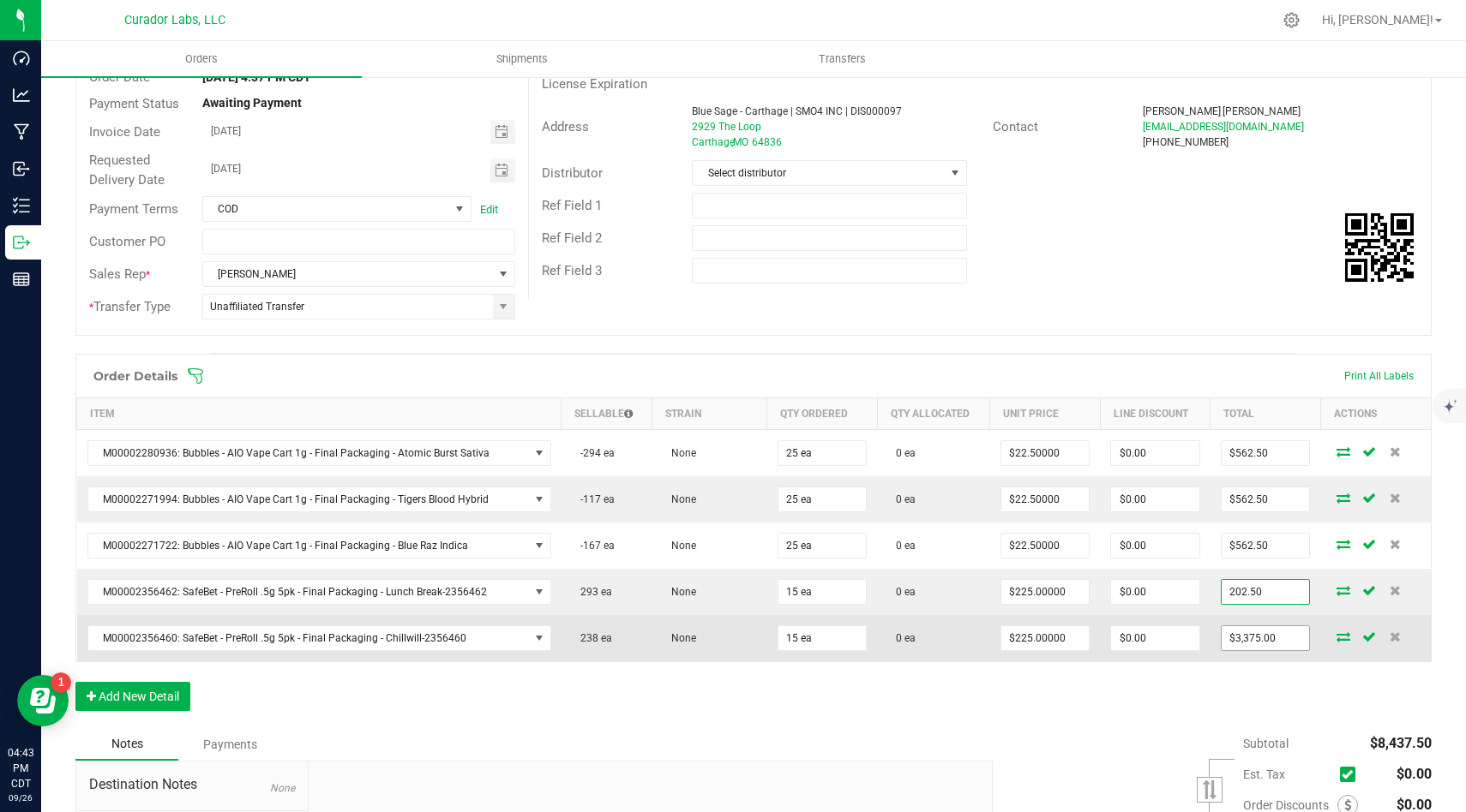
type input "202.50"
type input "$13.50000"
type input "$202.50"
click at [1285, 641] on input "3375" at bounding box center [1265, 637] width 88 height 24
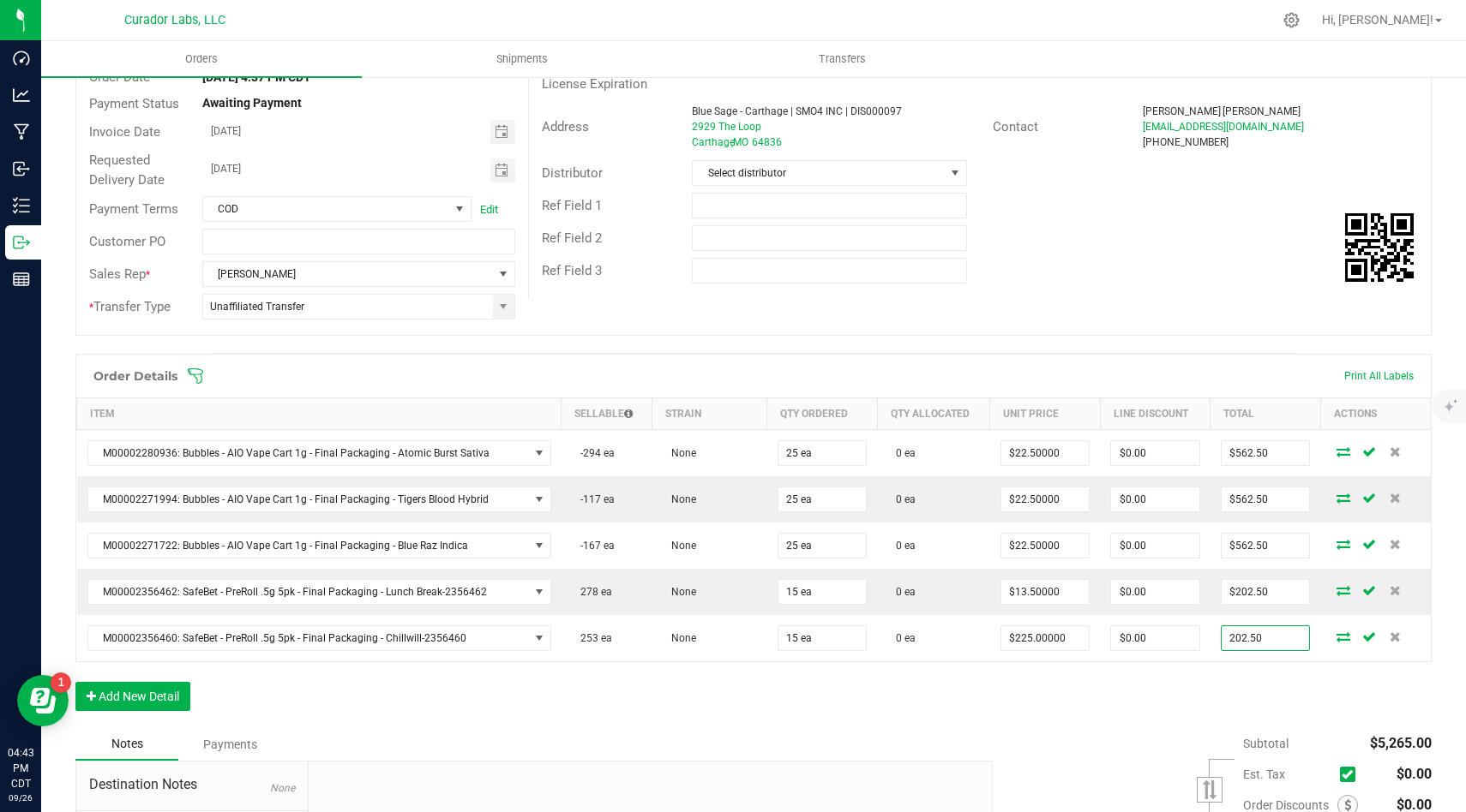
type input "202.50"
type input "$13.50000"
type input "$202.50"
click at [1160, 710] on div "Order Details Print All Labels Item Sellable Strain Qty Ordered Qty Allocated U…" at bounding box center [754, 541] width 1356 height 374
click at [176, 691] on button "Add New Detail" at bounding box center [132, 696] width 114 height 29
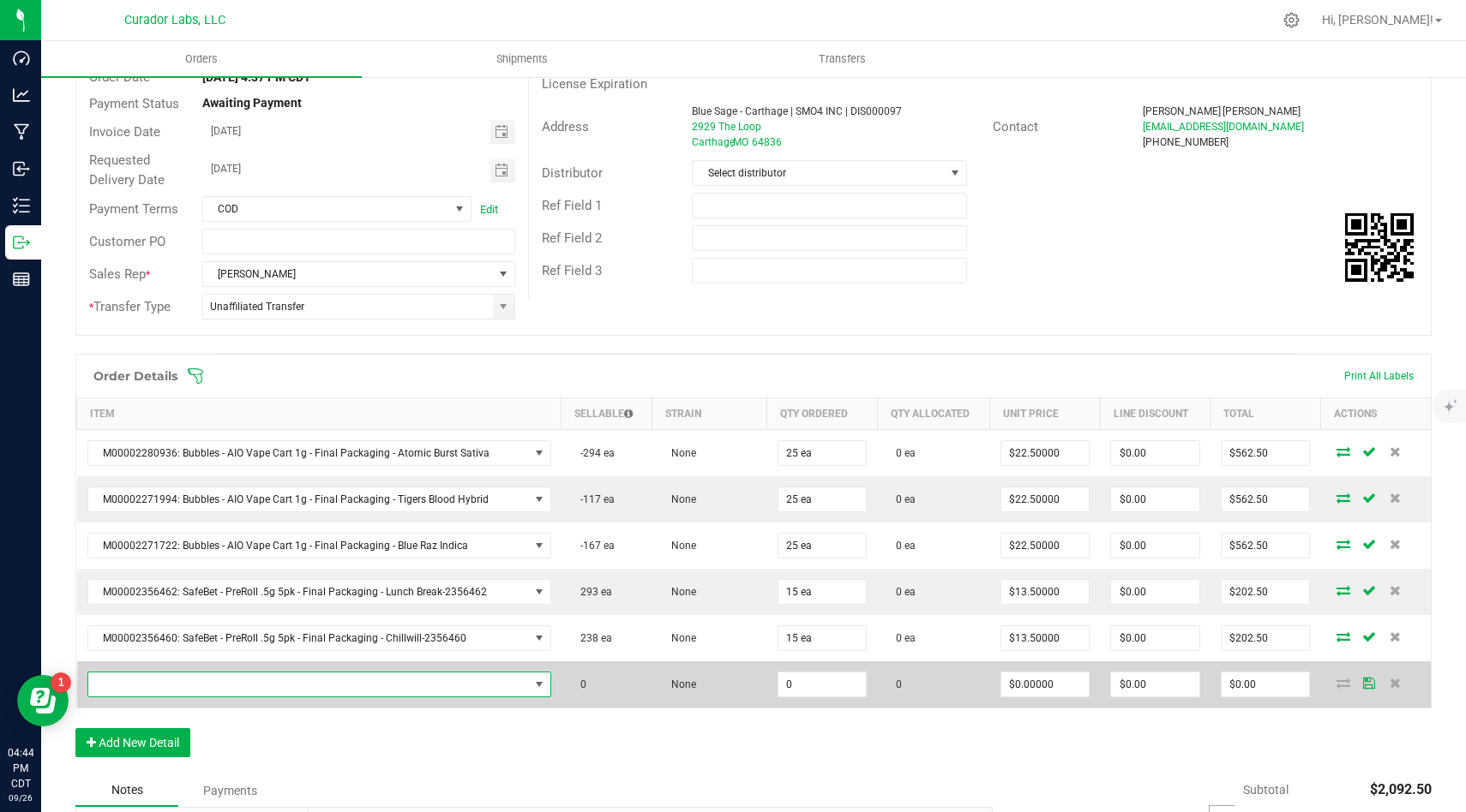
click at [532, 685] on span "NO DATA FOUND" at bounding box center [539, 684] width 13 height 13
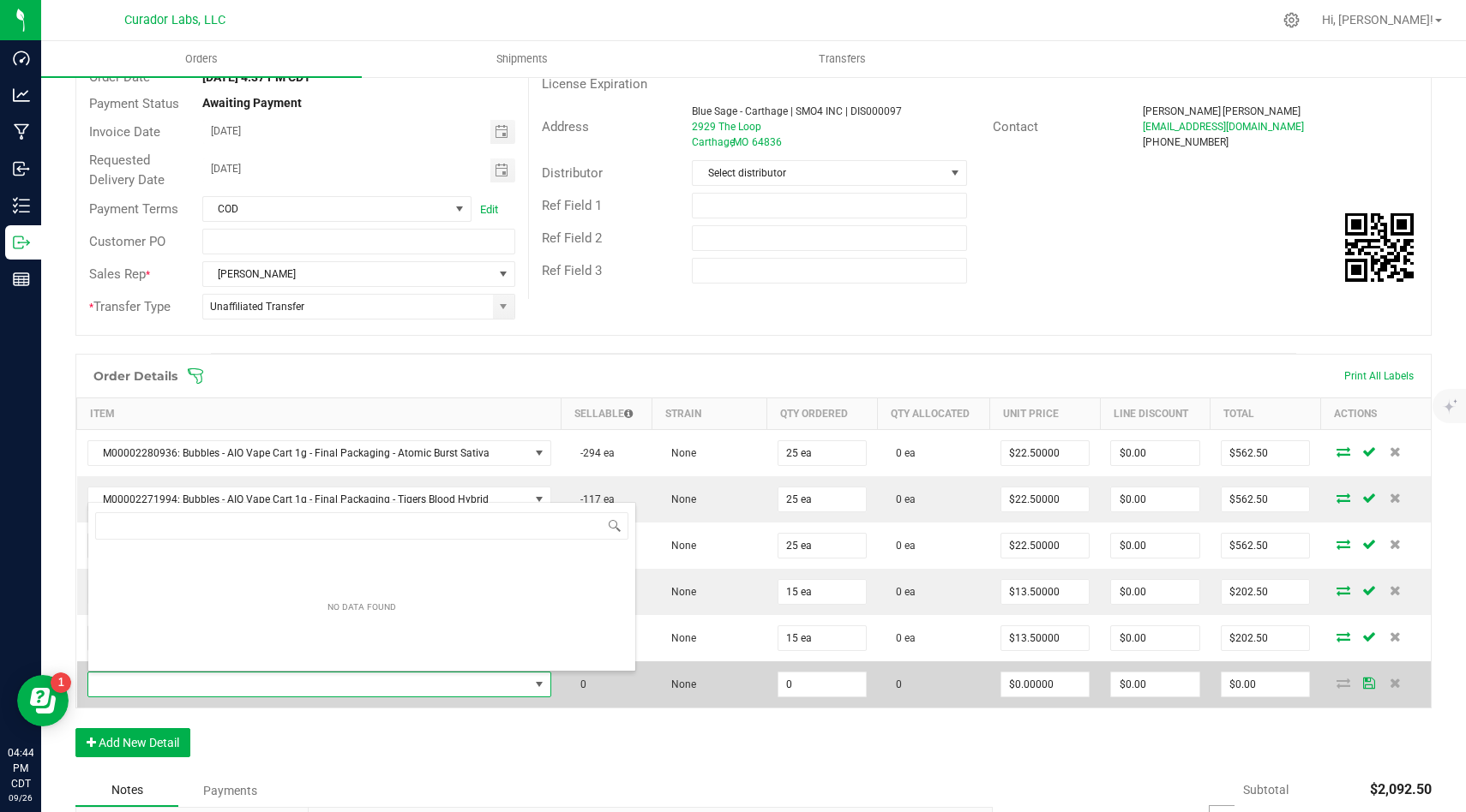
type input "r"
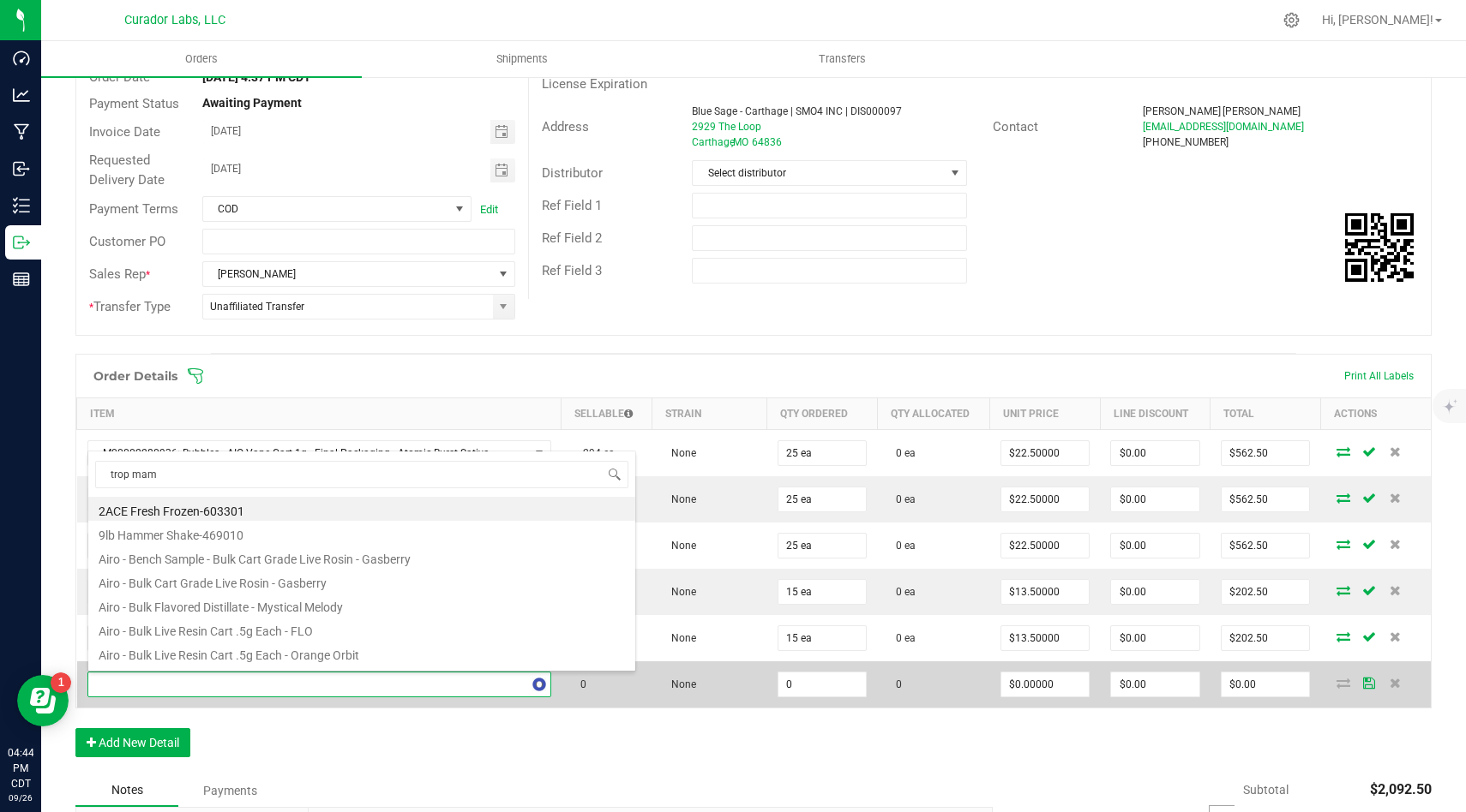
type input "trop mama"
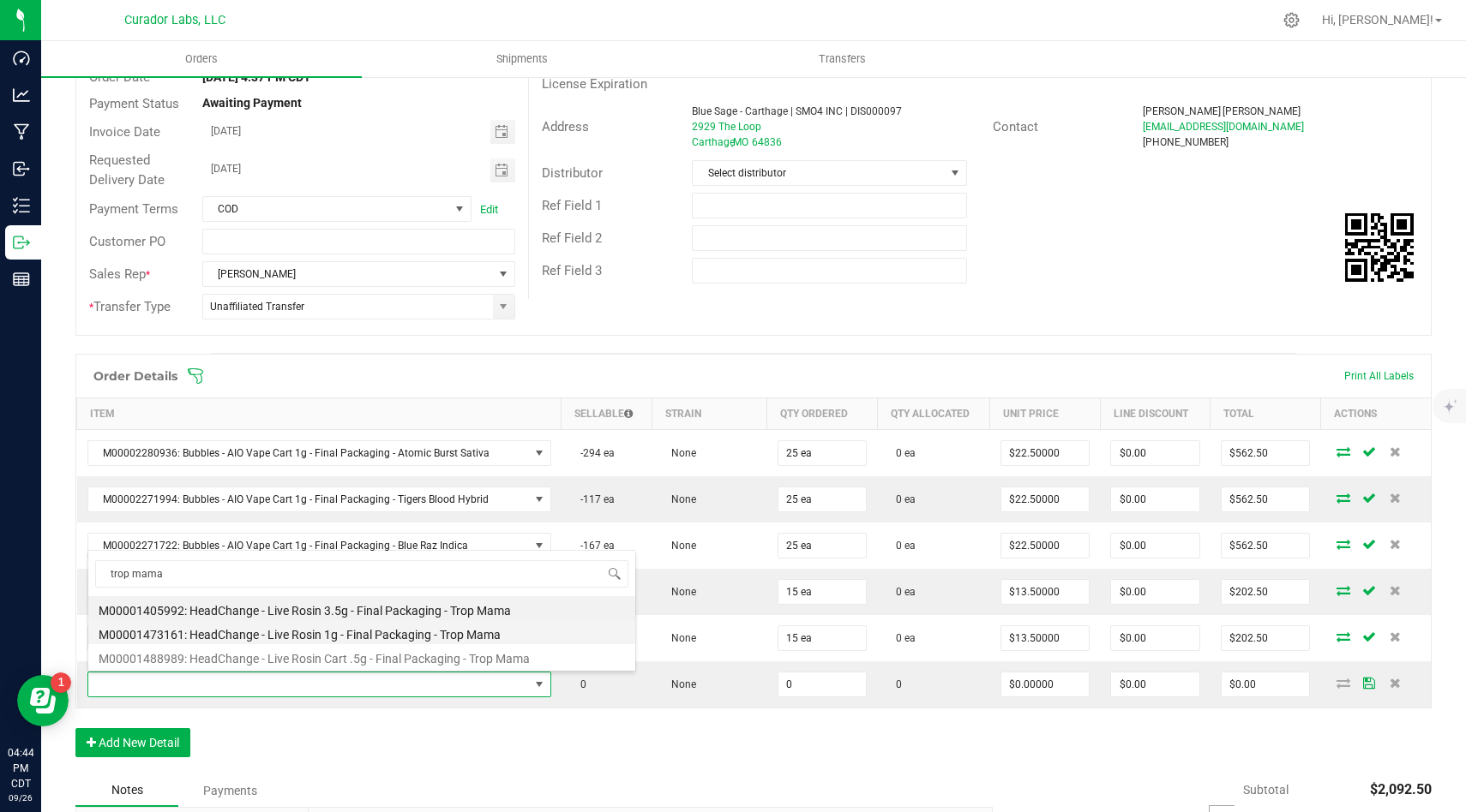
click at [459, 635] on li "M00001473161: HeadChange - Live Rosin 1g - Final Packaging - Trop Mama" at bounding box center [361, 631] width 547 height 24
type input "0 ea"
type input "$32.50000"
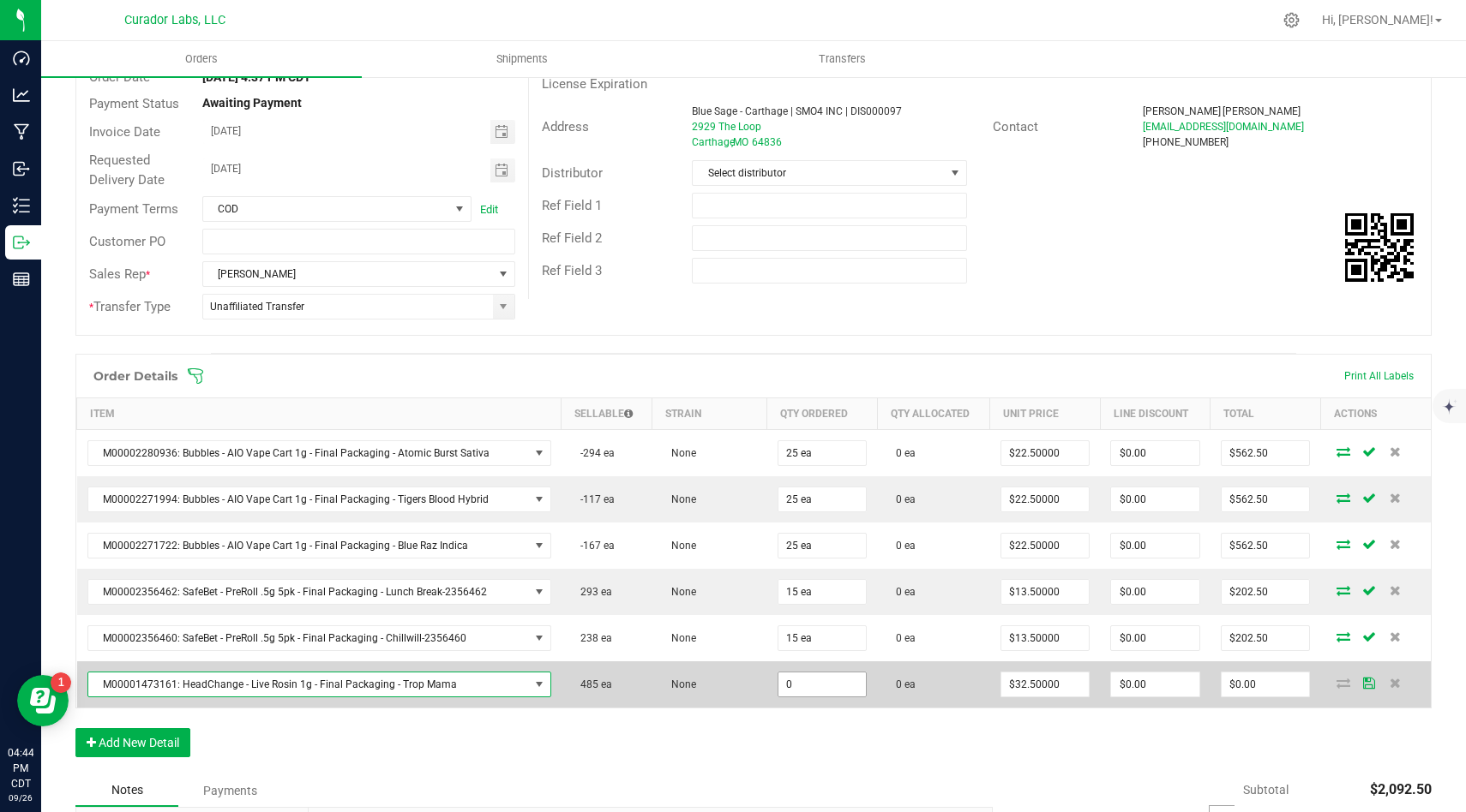
click at [812, 680] on input "0" at bounding box center [822, 683] width 88 height 24
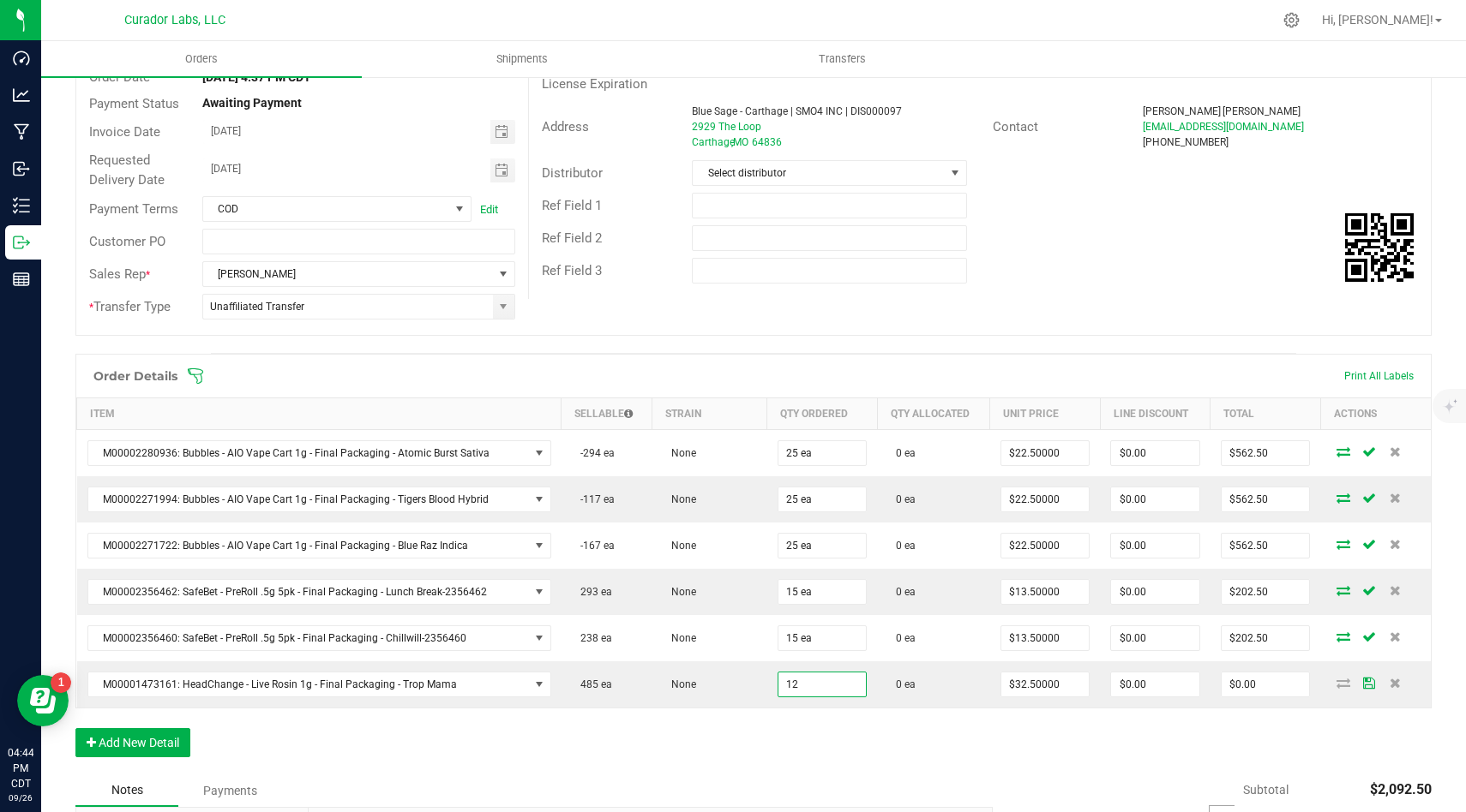
type input "12 ea"
type input "$390.00"
click at [794, 753] on div "Order Details Print All Labels Item Sellable Strain Qty Ordered Qty Allocated U…" at bounding box center [754, 563] width 1356 height 421
click at [149, 736] on button "Add New Detail" at bounding box center [132, 742] width 114 height 29
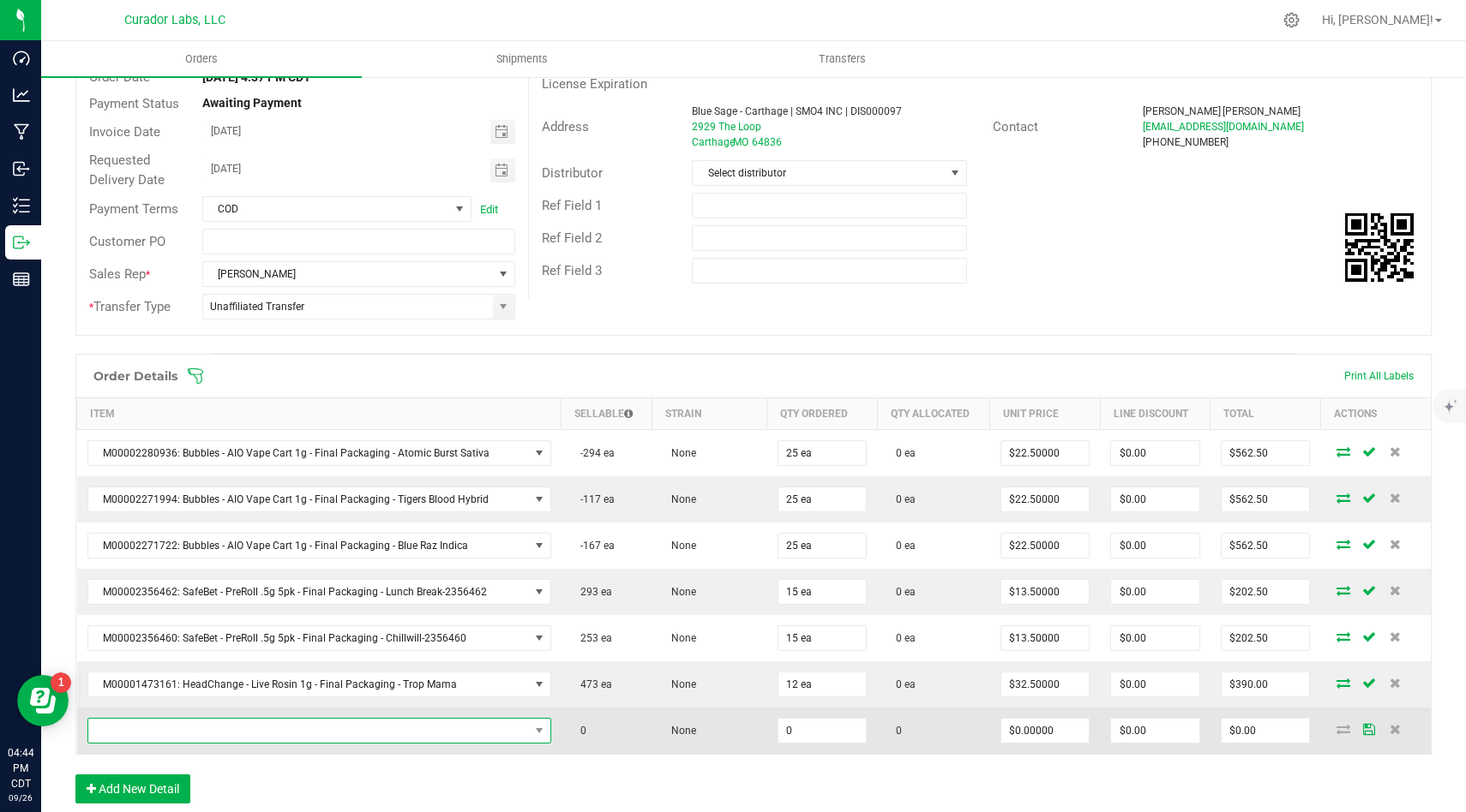
click at [458, 731] on span "NO DATA FOUND" at bounding box center [308, 730] width 441 height 24
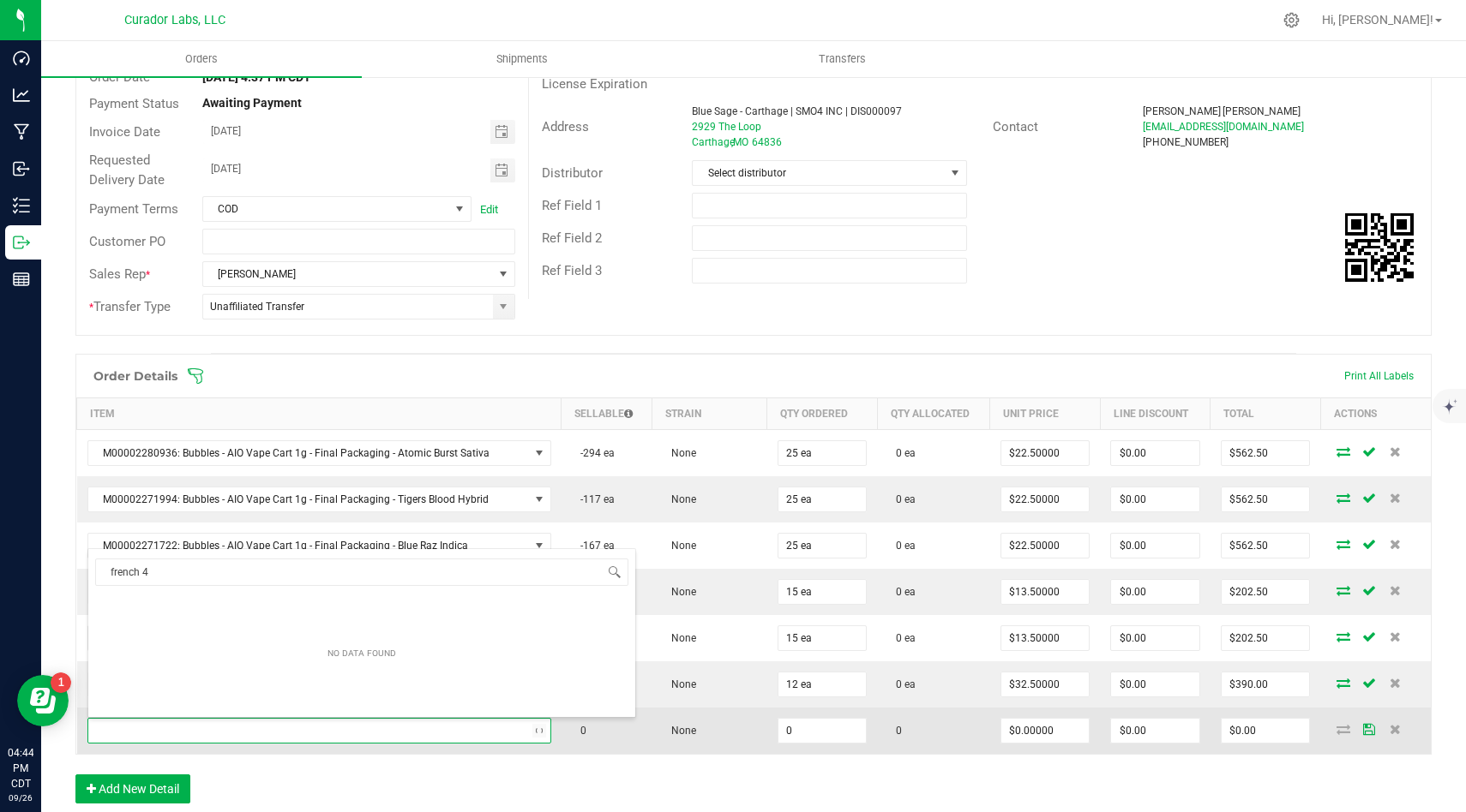
type input "french 42"
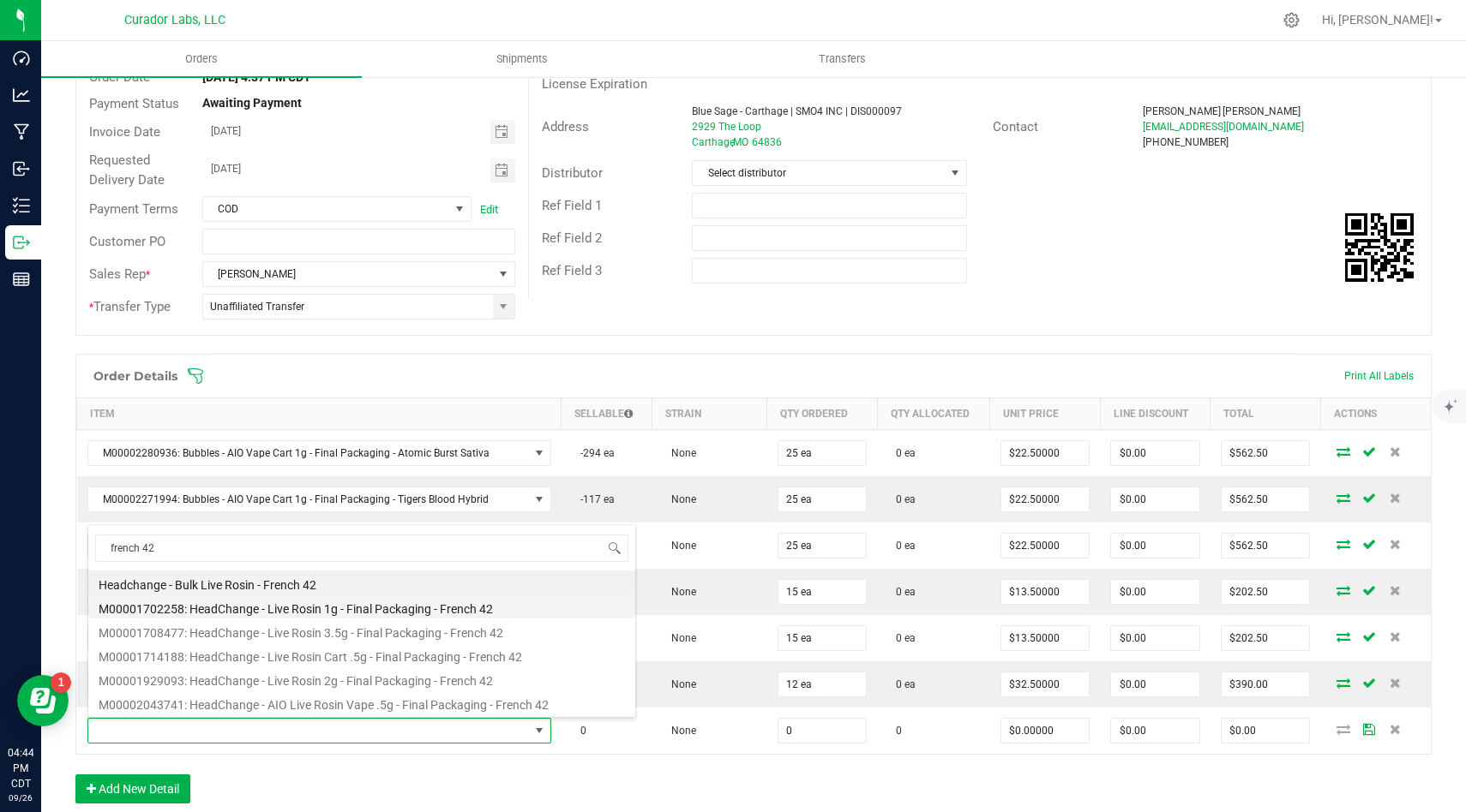
click at [467, 605] on li "M00001702258: HeadChange - Live Rosin 1g - Final Packaging - French 42" at bounding box center [361, 606] width 547 height 24
type input "0 ea"
type input "$32.50000"
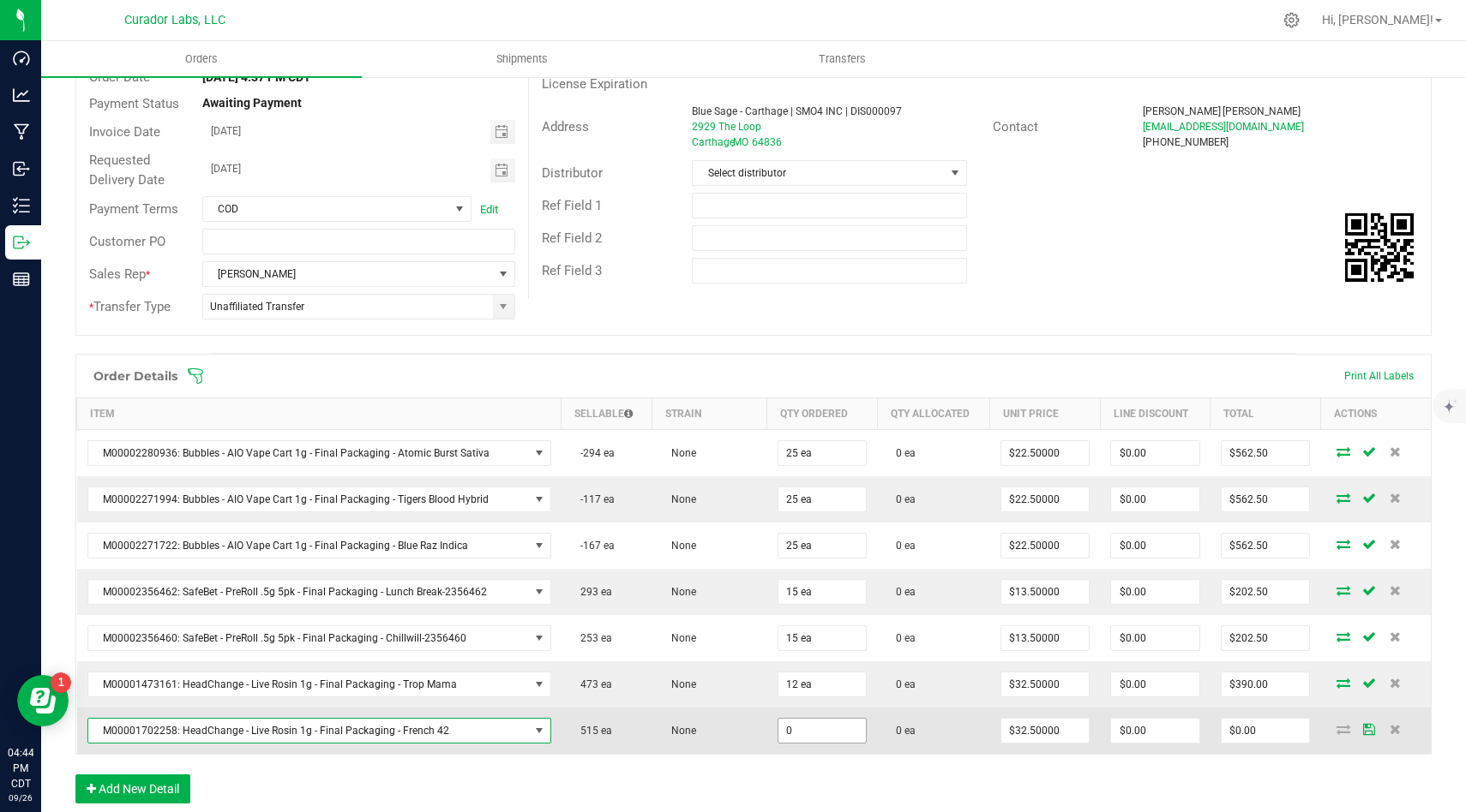
click at [827, 726] on input "0" at bounding box center [822, 730] width 88 height 24
type input "0 ea"
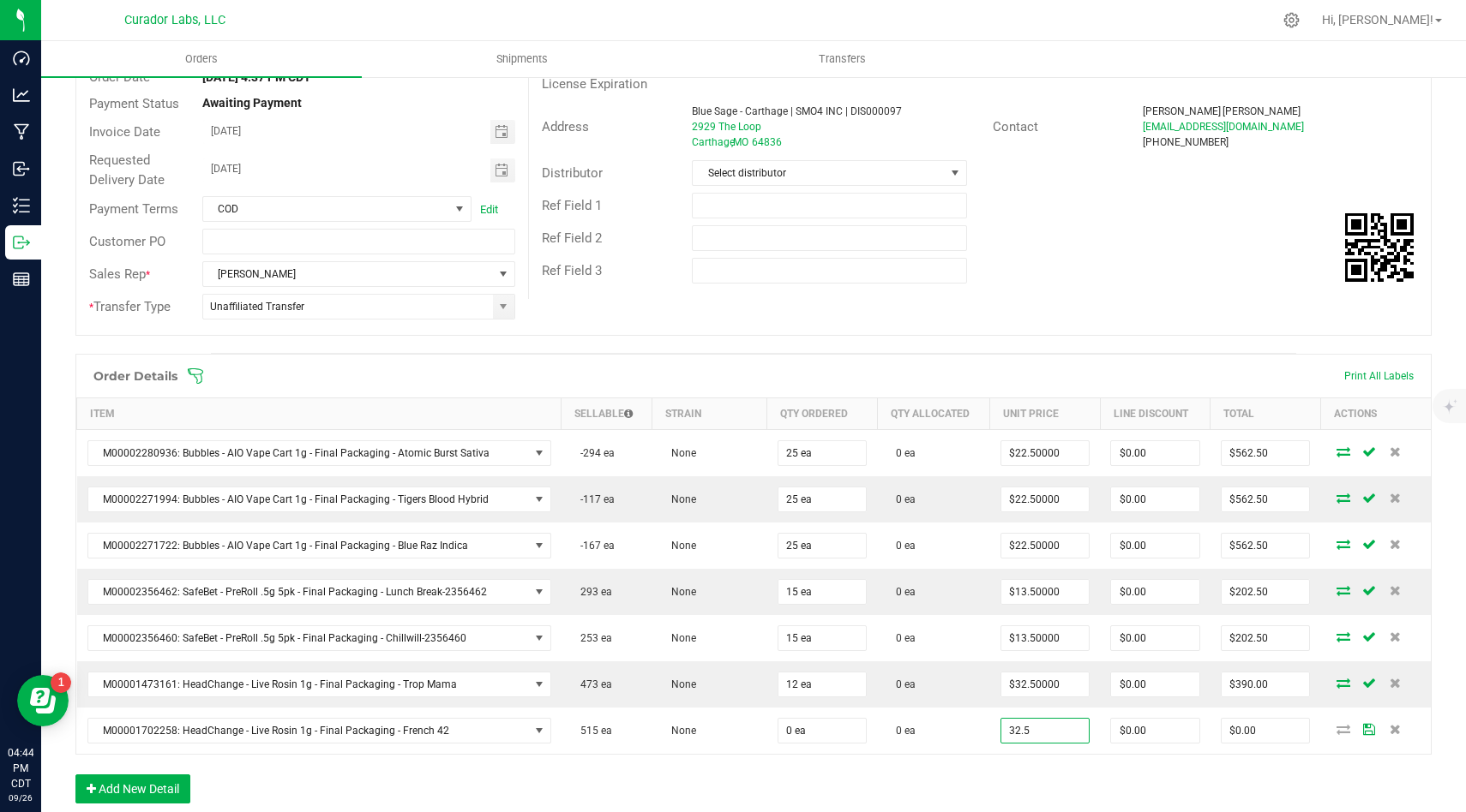
type input "$32.50000"
click at [816, 759] on div "Order Details Print All Labels Item Sellable Strain Qty Ordered Qty Allocated U…" at bounding box center [754, 587] width 1356 height 467
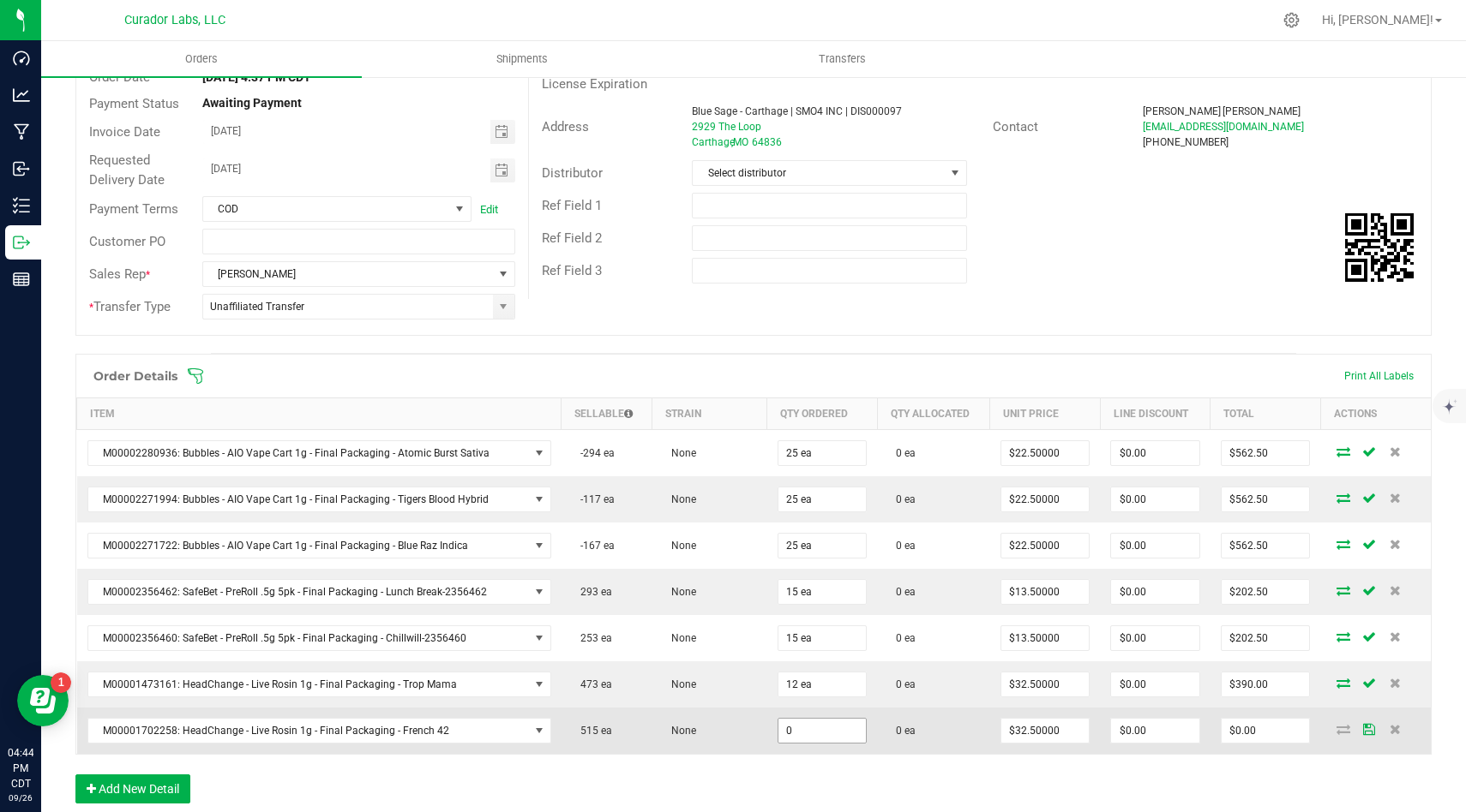
click at [829, 735] on input "0" at bounding box center [822, 730] width 88 height 24
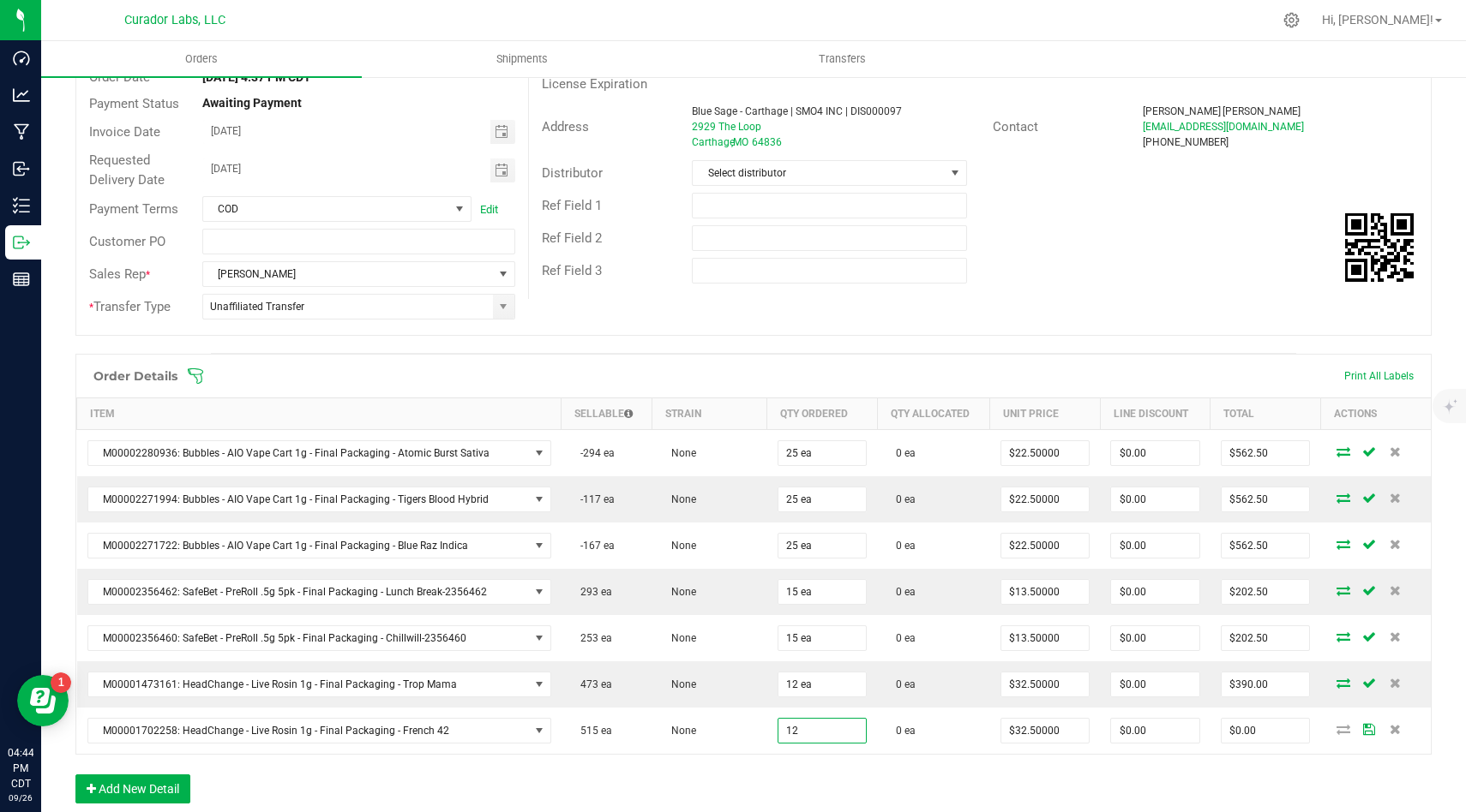
type input "12 ea"
type input "$390.00"
click at [834, 768] on div "Order Details Print All Labels Item Sellable Strain Qty Ordered Qty Allocated U…" at bounding box center [754, 587] width 1356 height 467
click at [141, 781] on button "Add New Detail" at bounding box center [132, 788] width 114 height 29
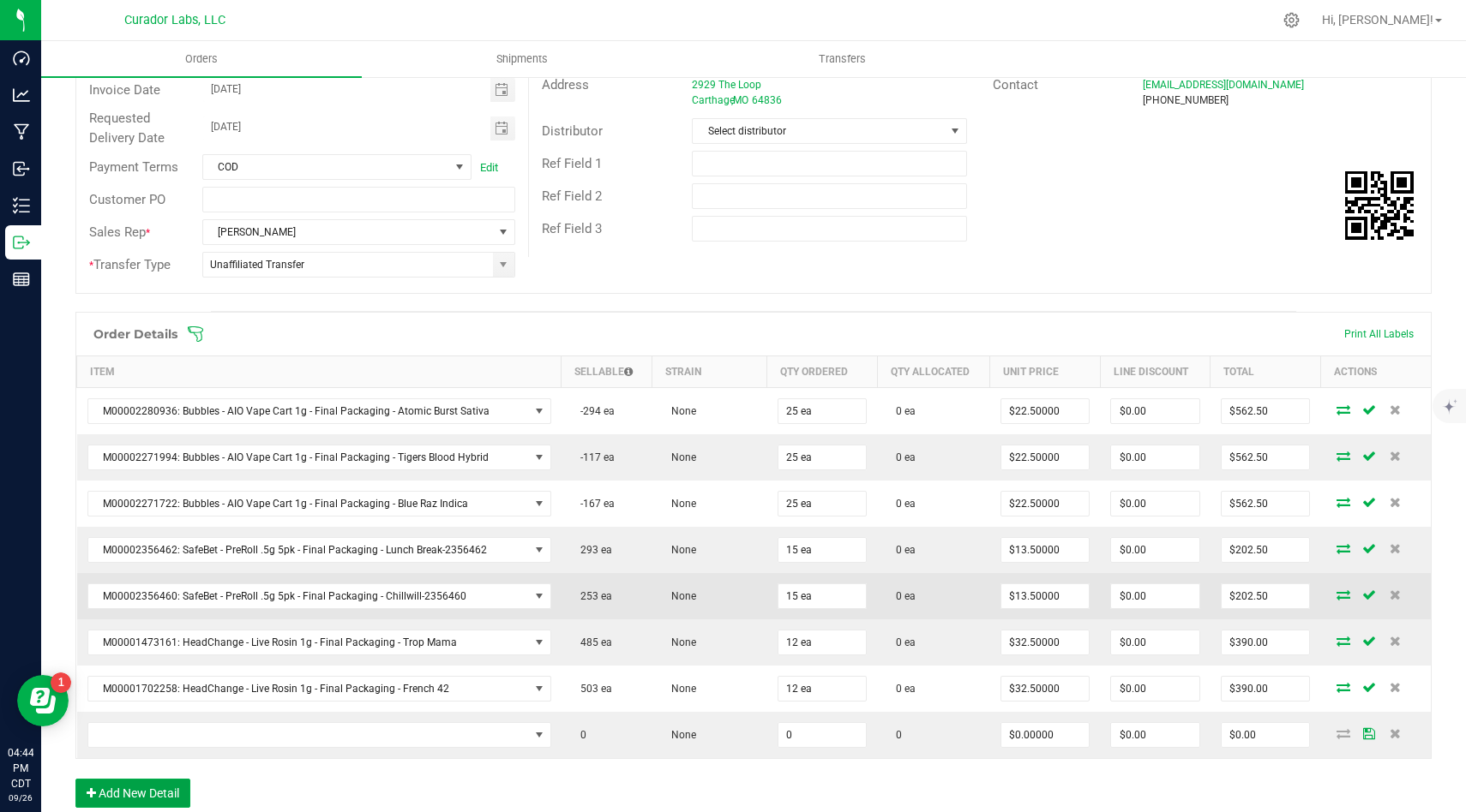
scroll to position [274, 0]
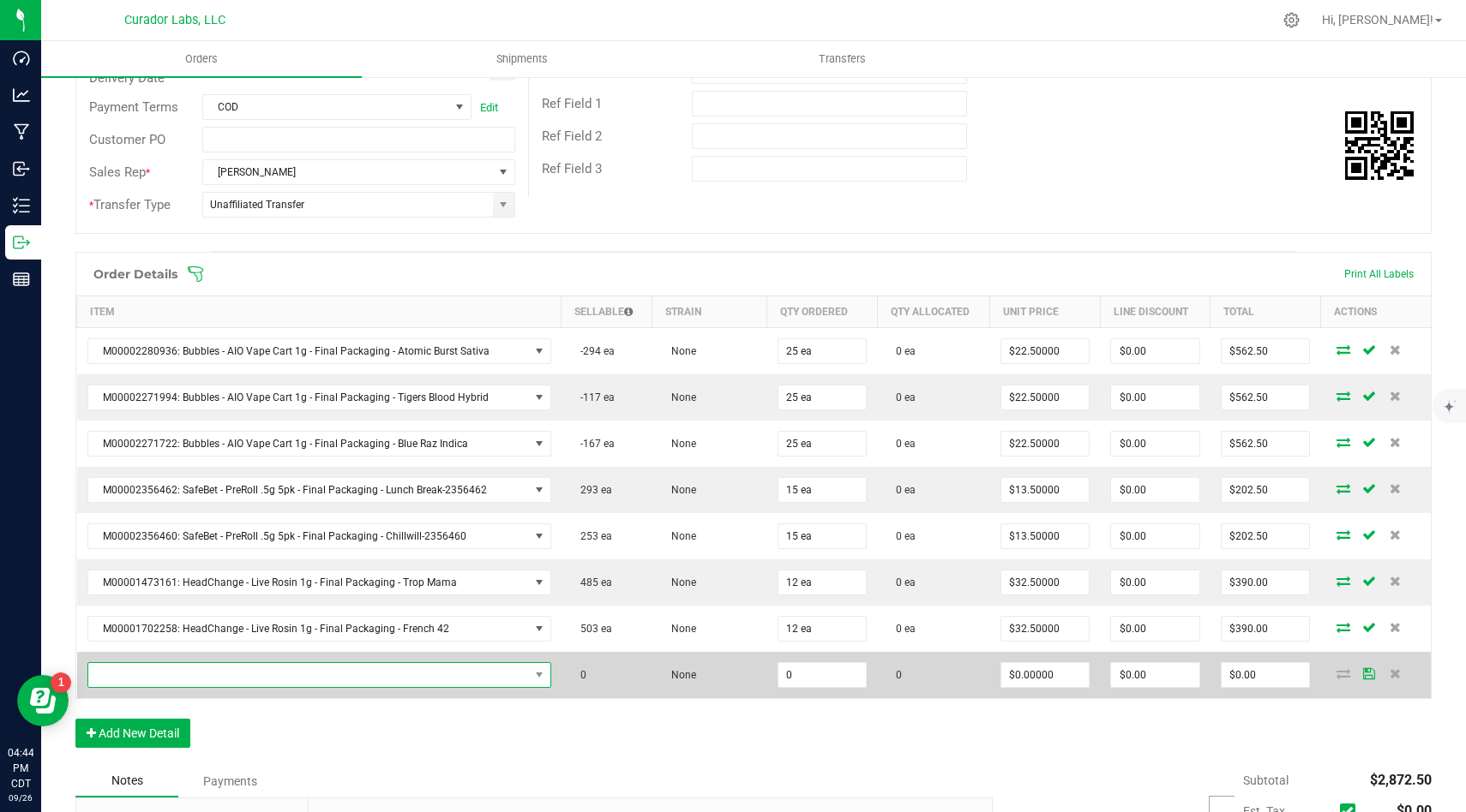
click at [516, 674] on span "NO DATA FOUND" at bounding box center [308, 674] width 441 height 24
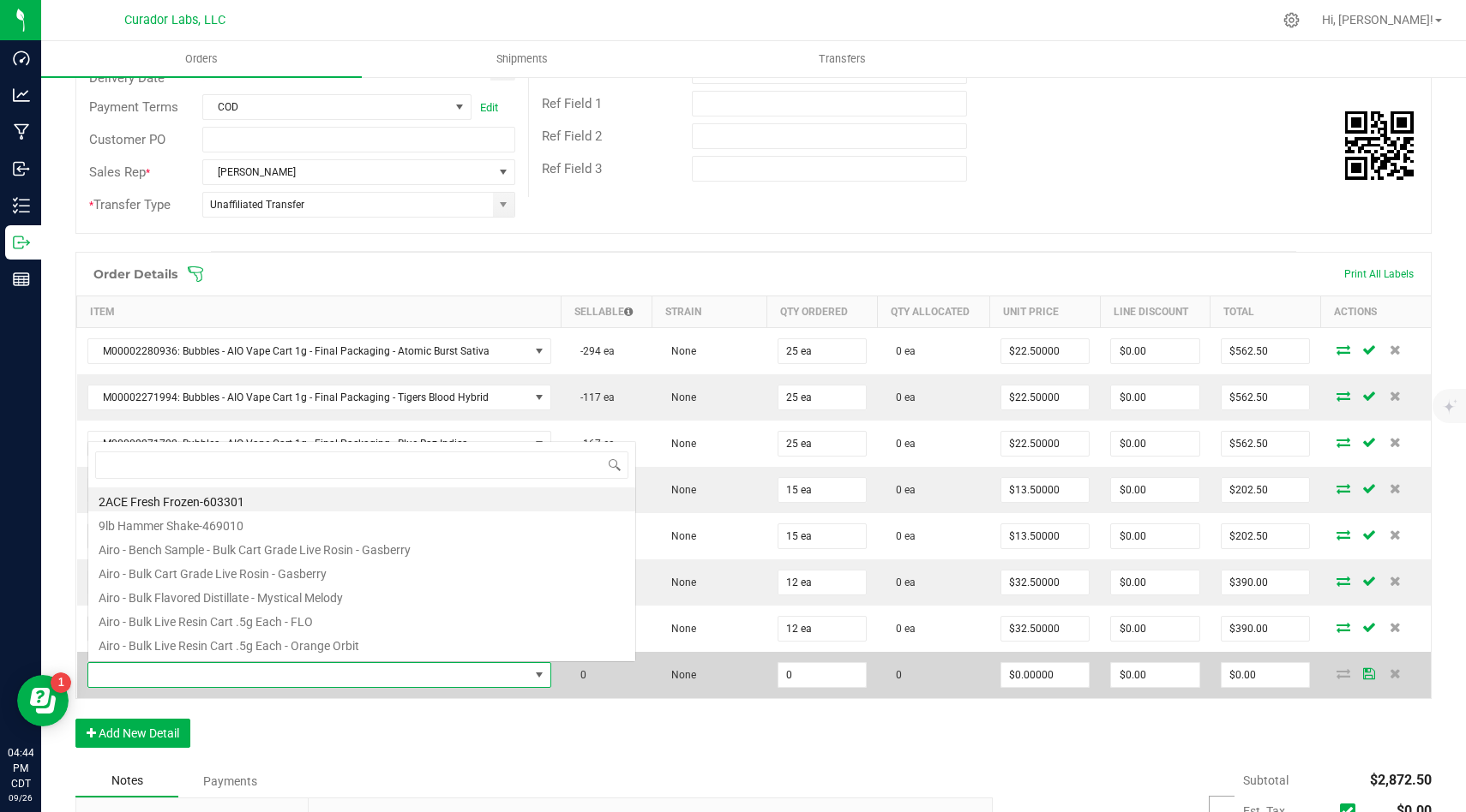
scroll to position [26, 458]
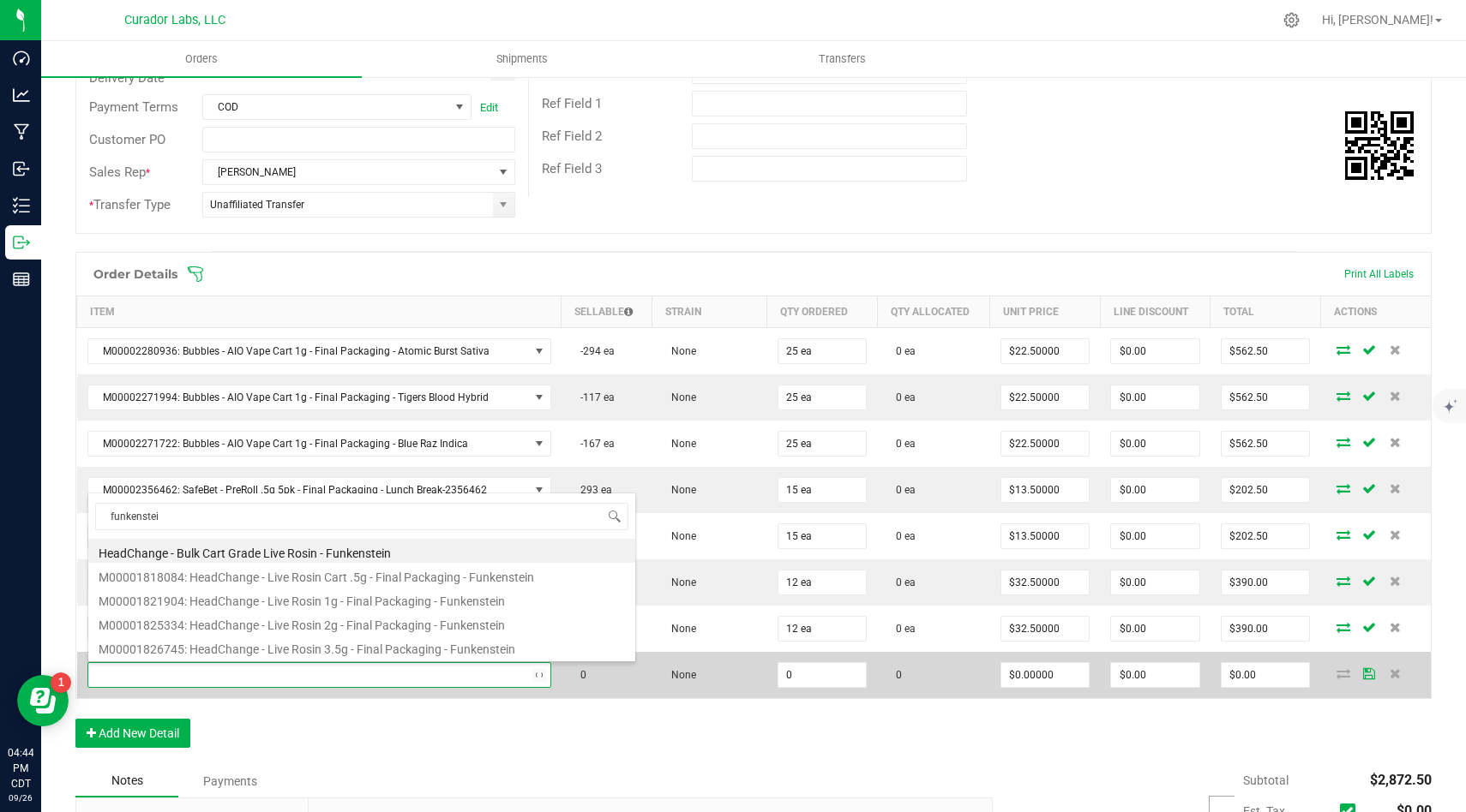
type input "funkenstein"
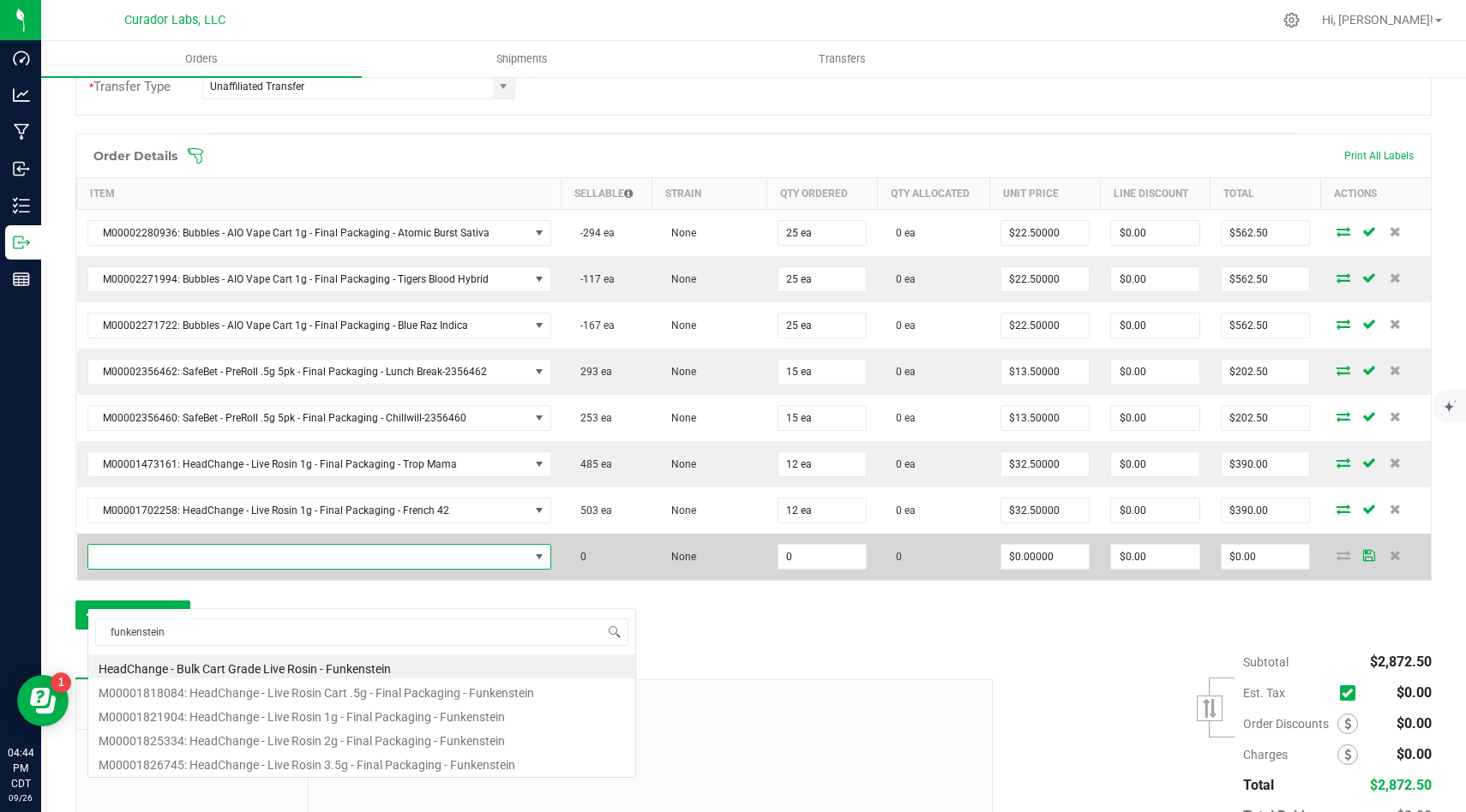
scroll to position [420, 0]
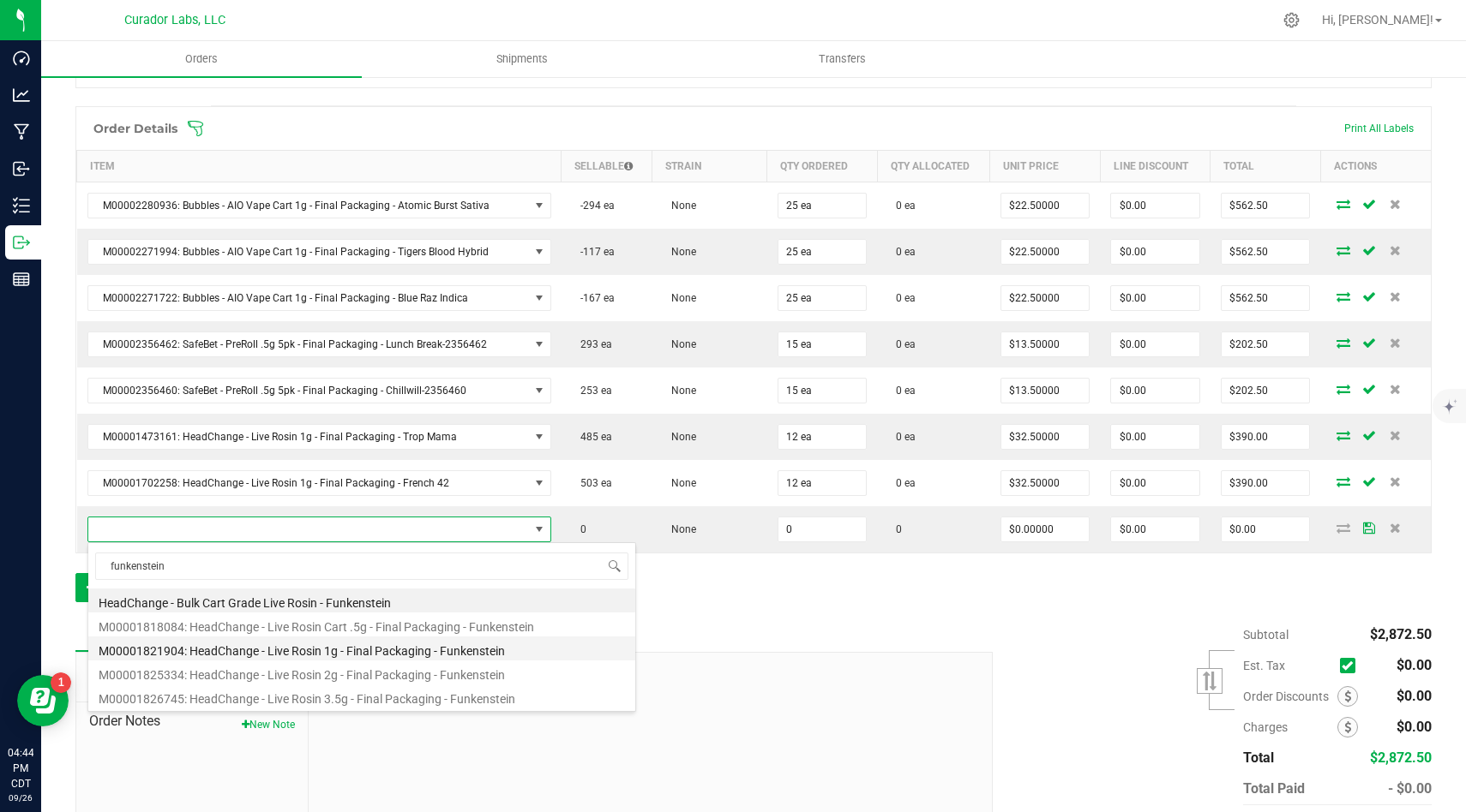
click at [542, 650] on li "M00001821904: HeadChange - Live Rosin 1g - Final Packaging - Funkenstein" at bounding box center [361, 648] width 547 height 24
type input "0 ea"
type input "$32.50000"
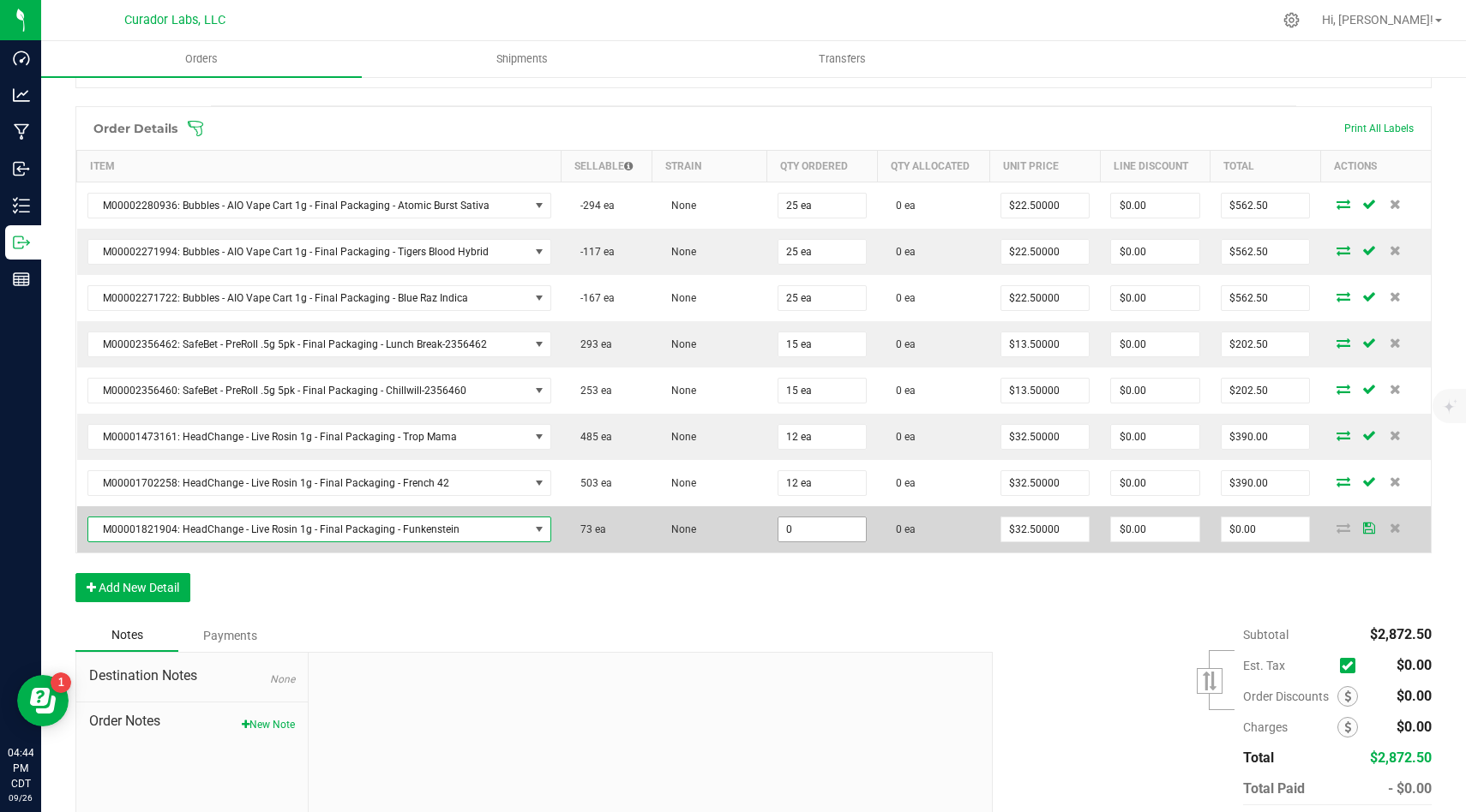
click at [825, 538] on input "0" at bounding box center [822, 528] width 88 height 24
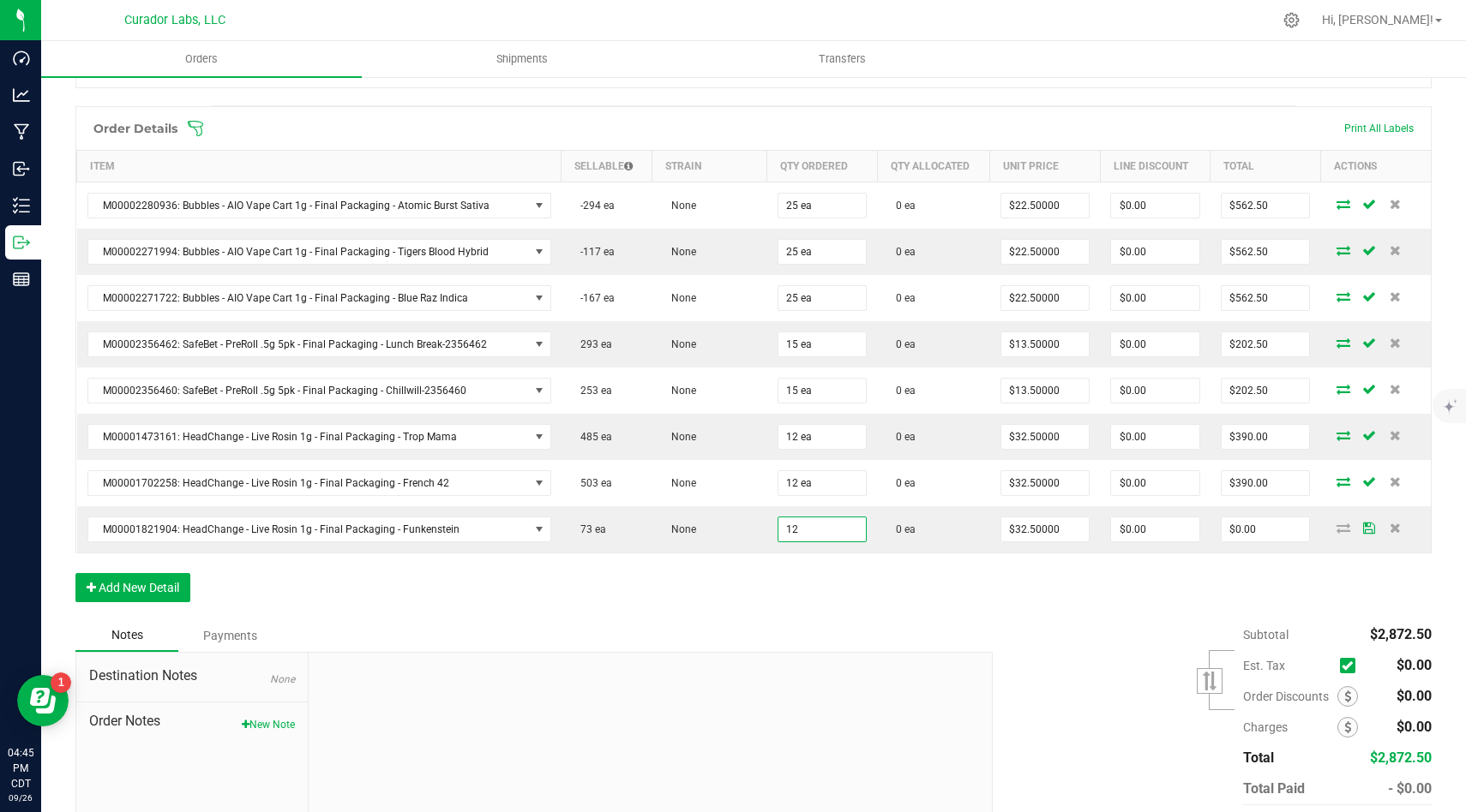
type input "12 ea"
type input "$390.00"
click at [839, 592] on div "Order Details Print All Labels Item Sellable Strain Qty Ordered Qty Allocated U…" at bounding box center [754, 362] width 1356 height 513
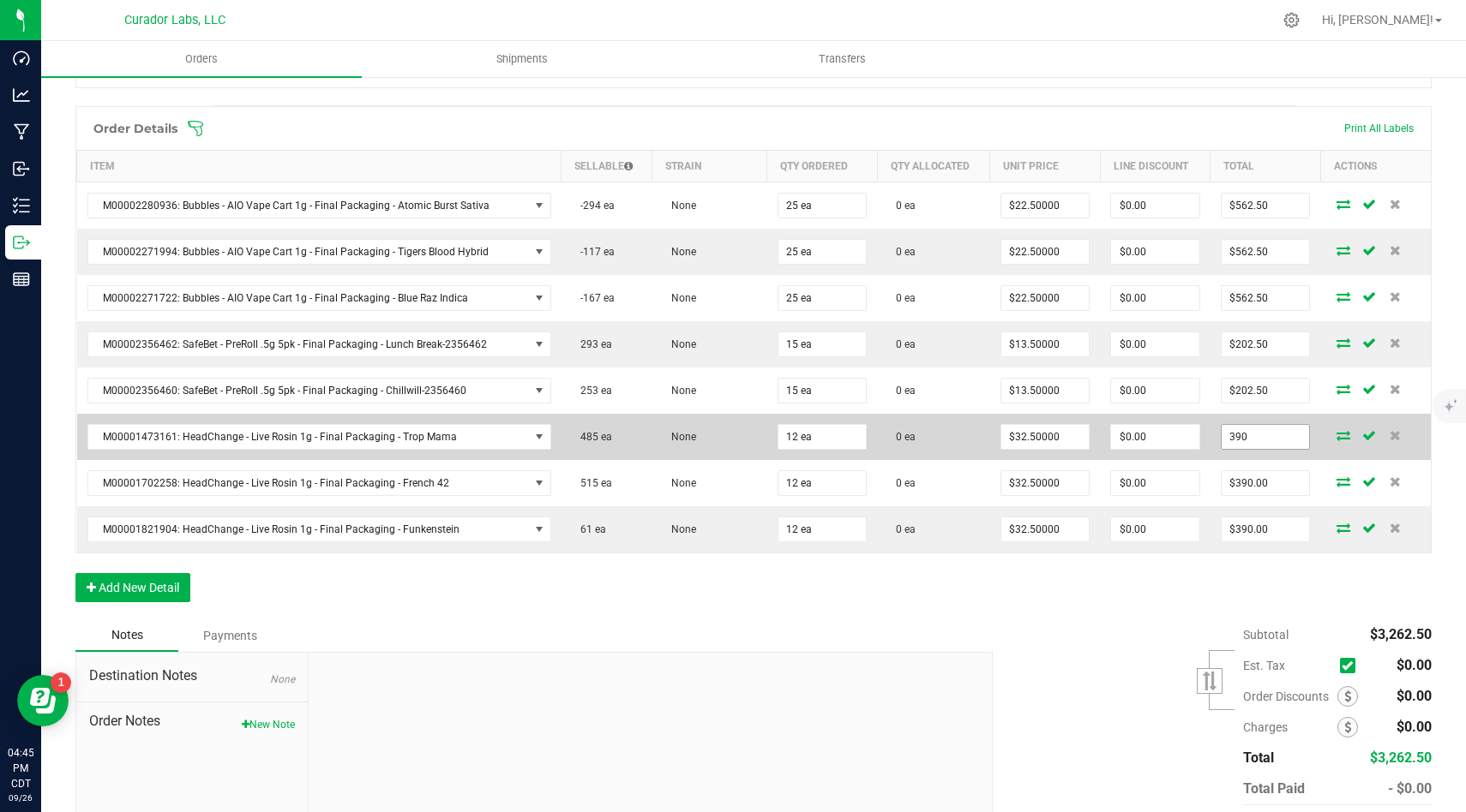
click at [1293, 440] on input "390" at bounding box center [1265, 436] width 88 height 24
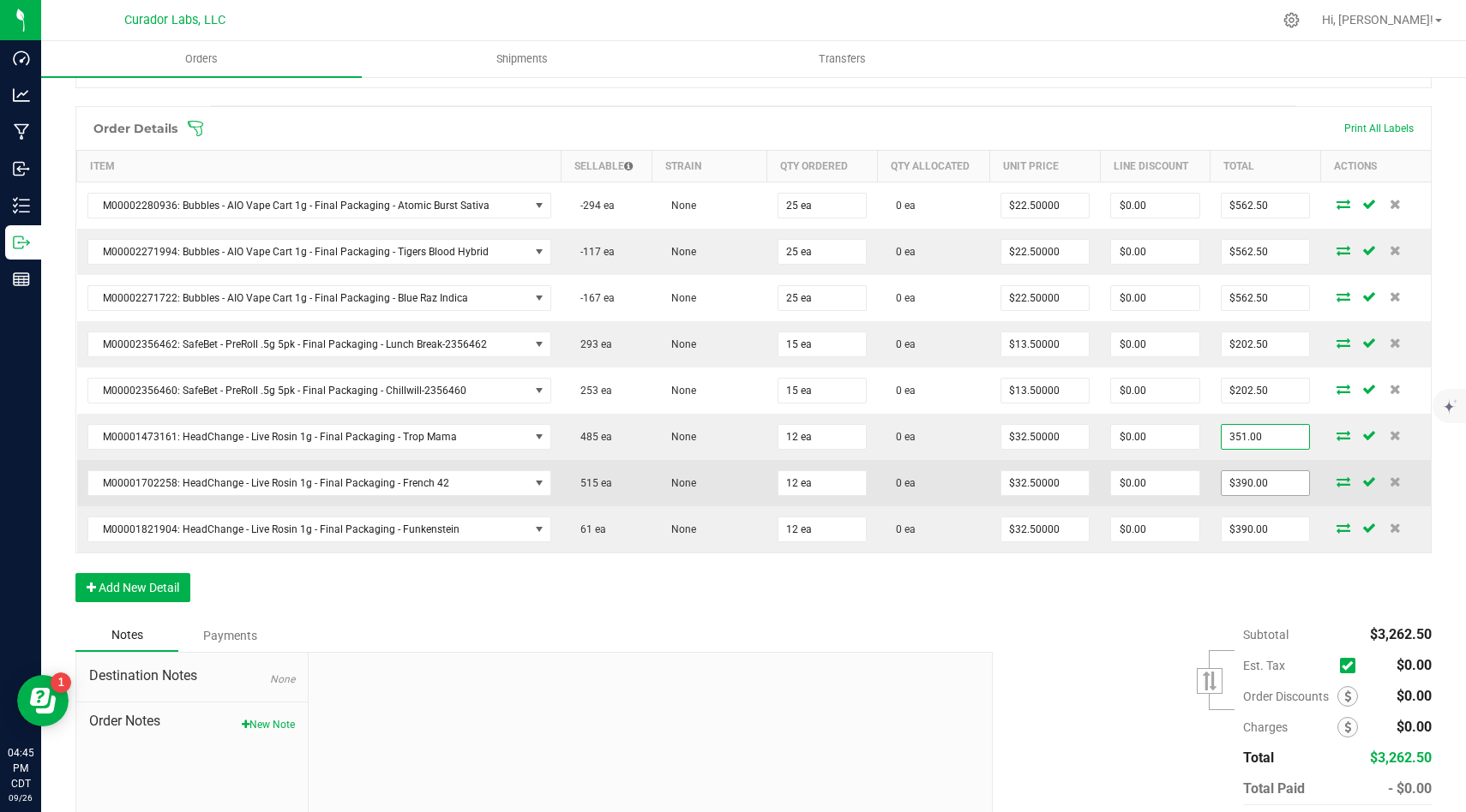
type input "351.00"
type input "$29.25000"
type input "$351.00"
click at [1300, 482] on input "390" at bounding box center [1265, 482] width 88 height 24
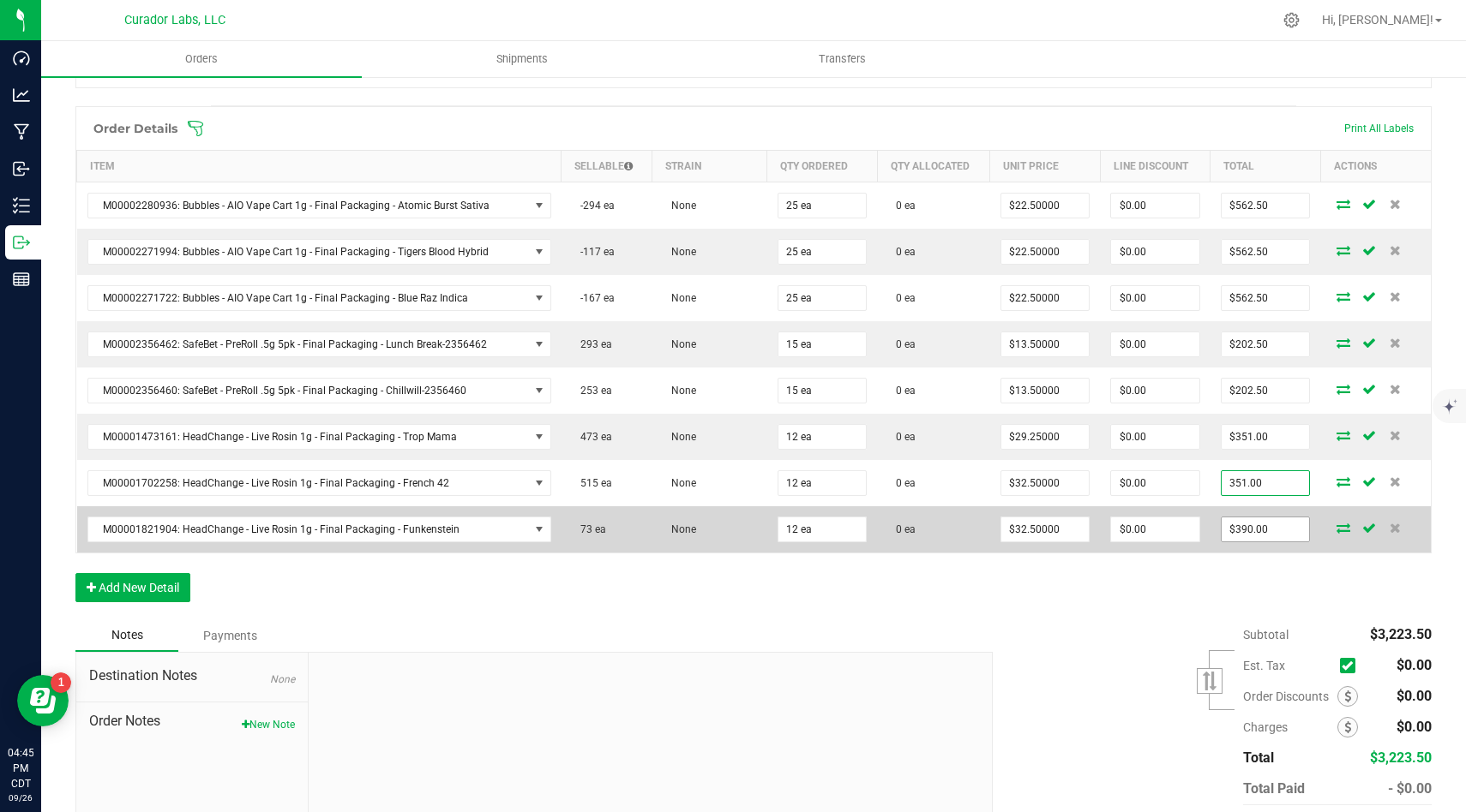
type input "351.00"
type input "$29.25000"
type input "$351.00"
click at [1298, 529] on input "390" at bounding box center [1265, 528] width 88 height 24
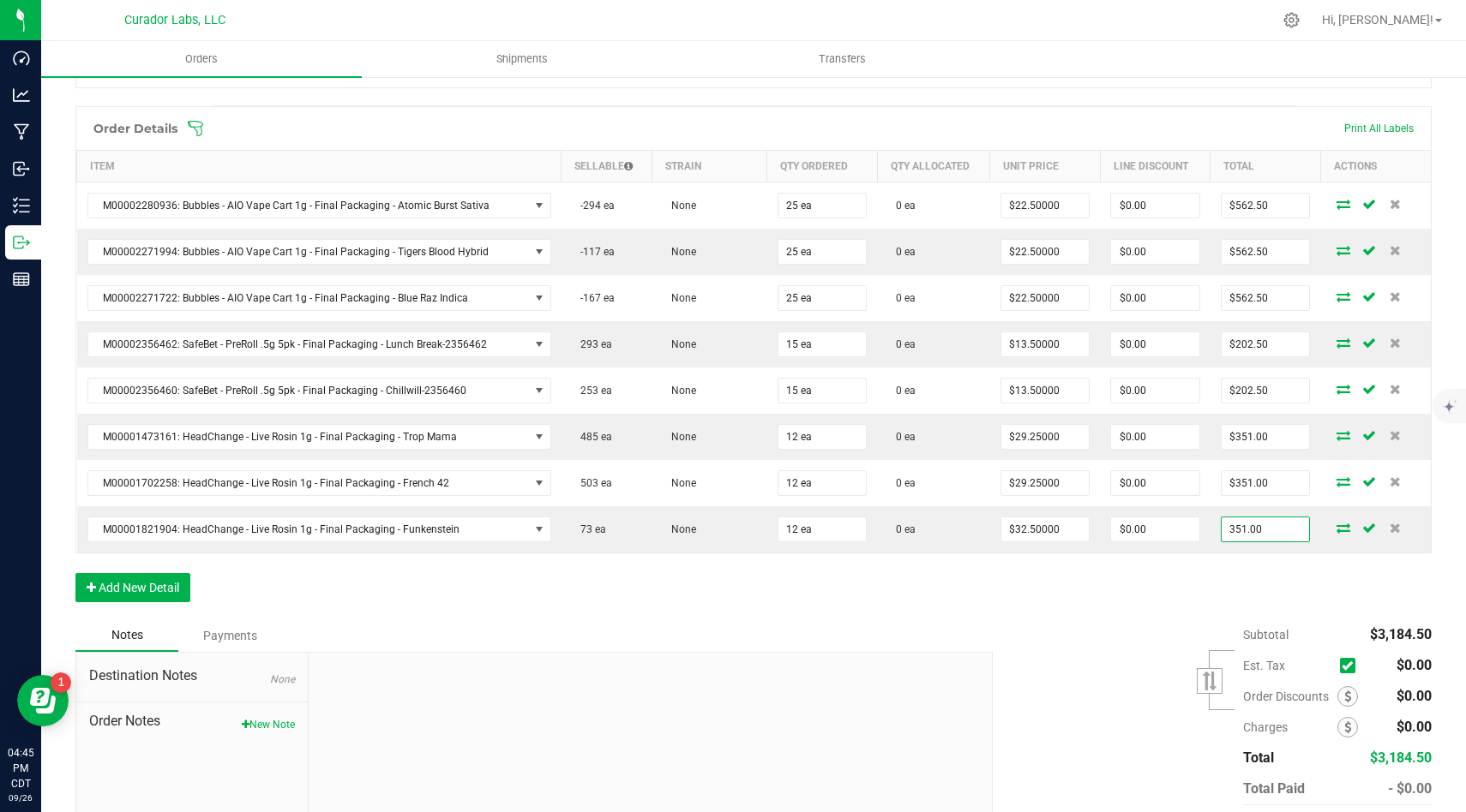
type input "351.00"
type input "$29.25000"
type input "$351.00"
click at [1090, 667] on div "Subtotal $3,184.50 Est. Tax" at bounding box center [1206, 727] width 452 height 216
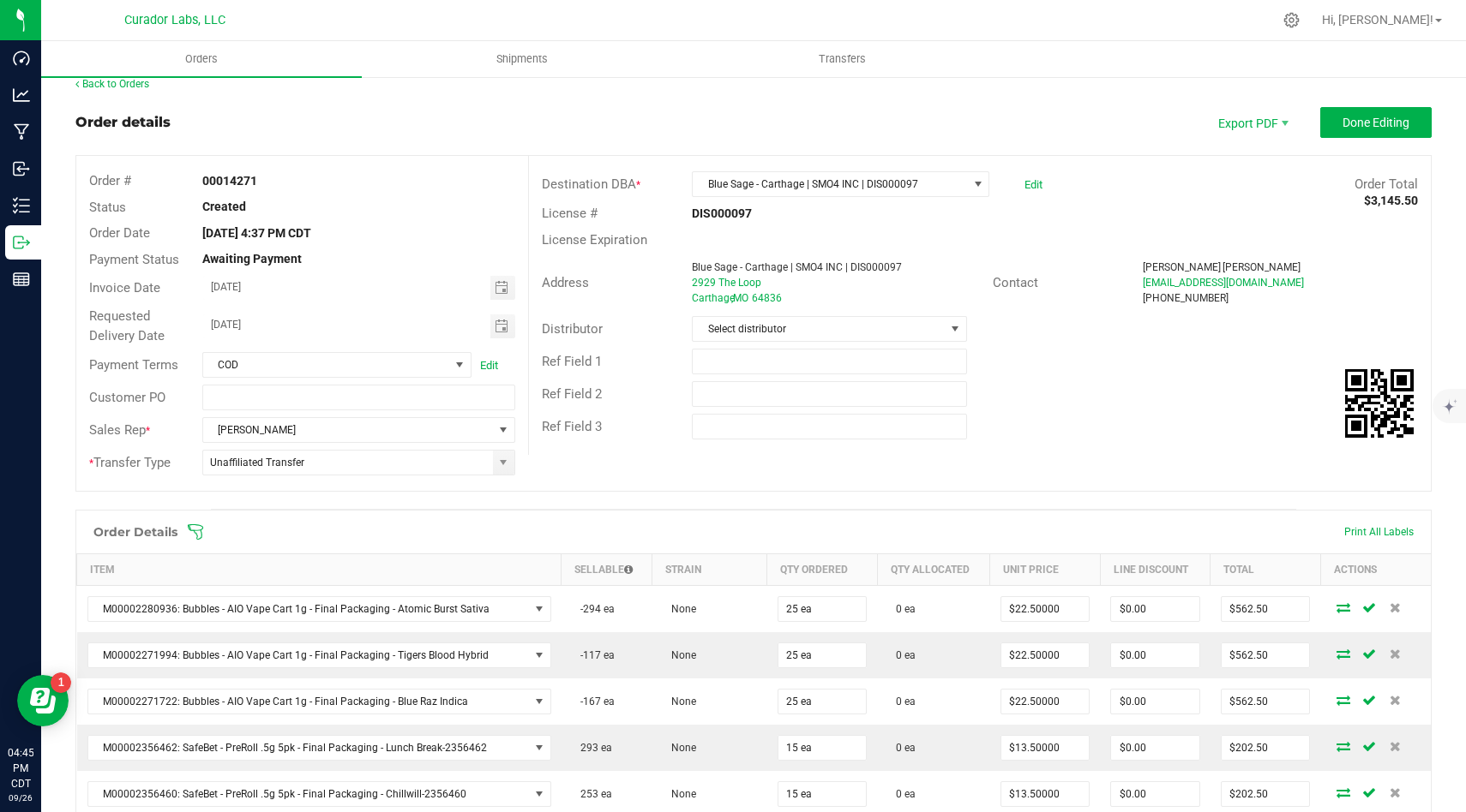
scroll to position [0, 0]
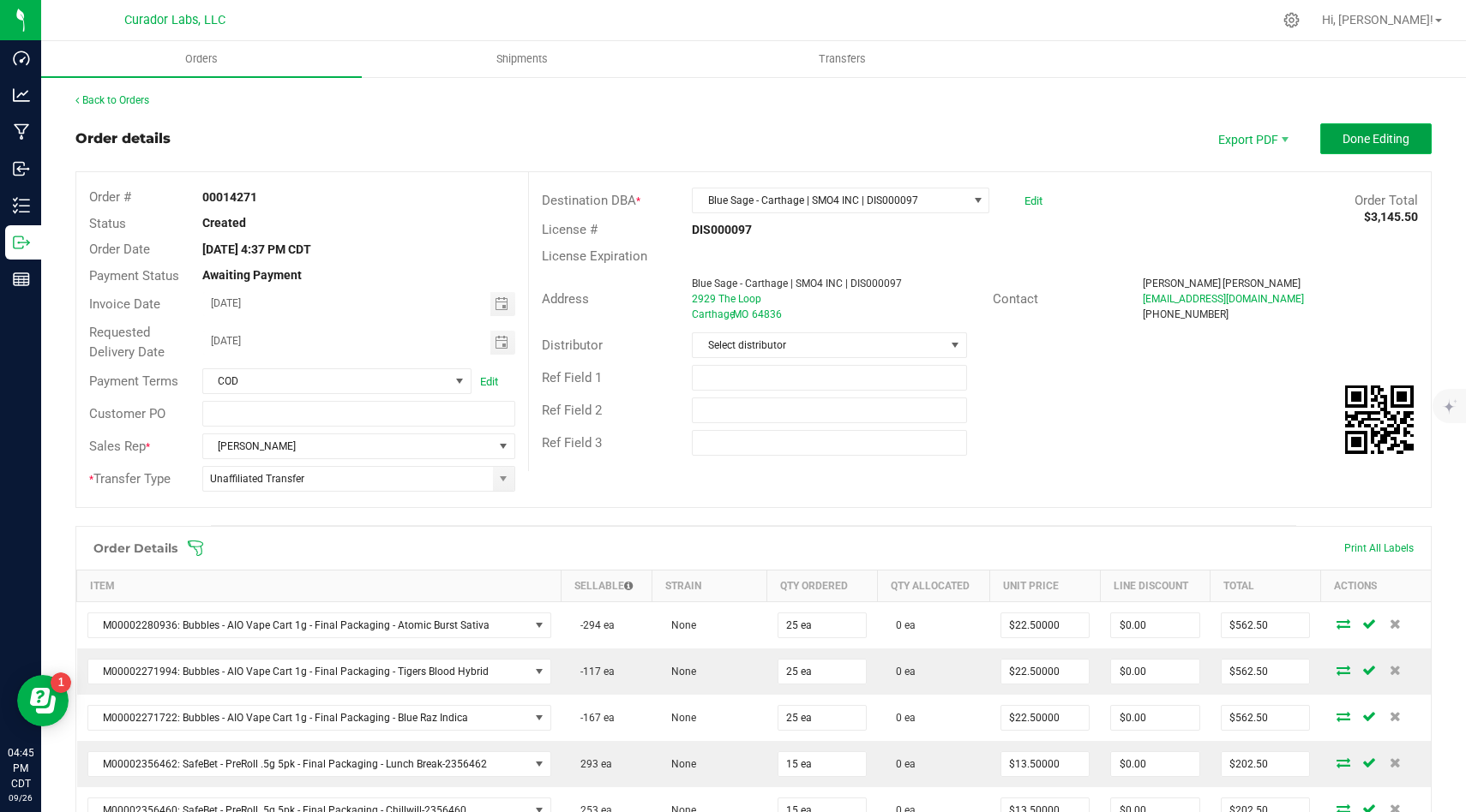
click at [1399, 129] on button "Done Editing" at bounding box center [1376, 138] width 112 height 31
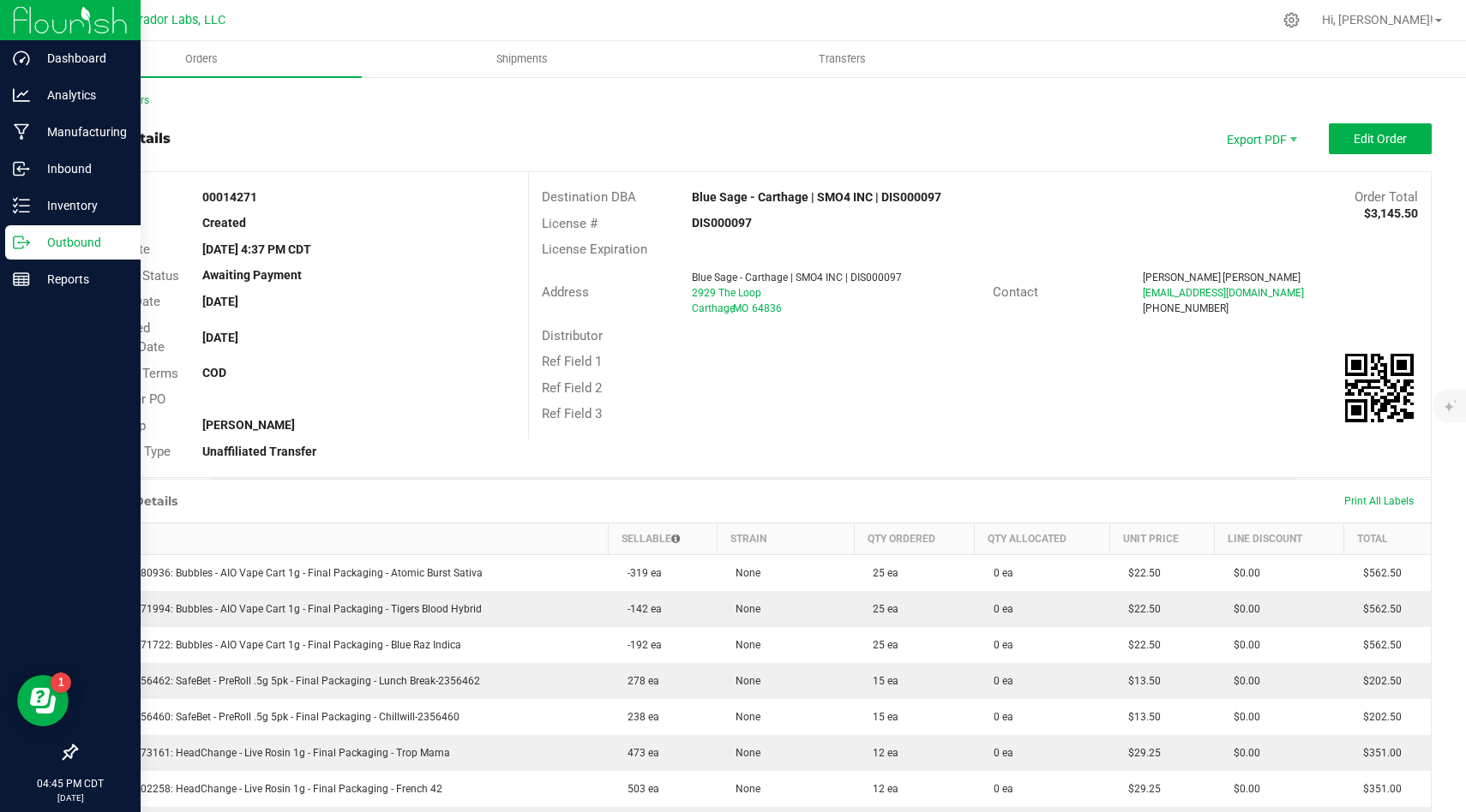
click at [53, 259] on div "Outbound" at bounding box center [72, 242] width 135 height 34
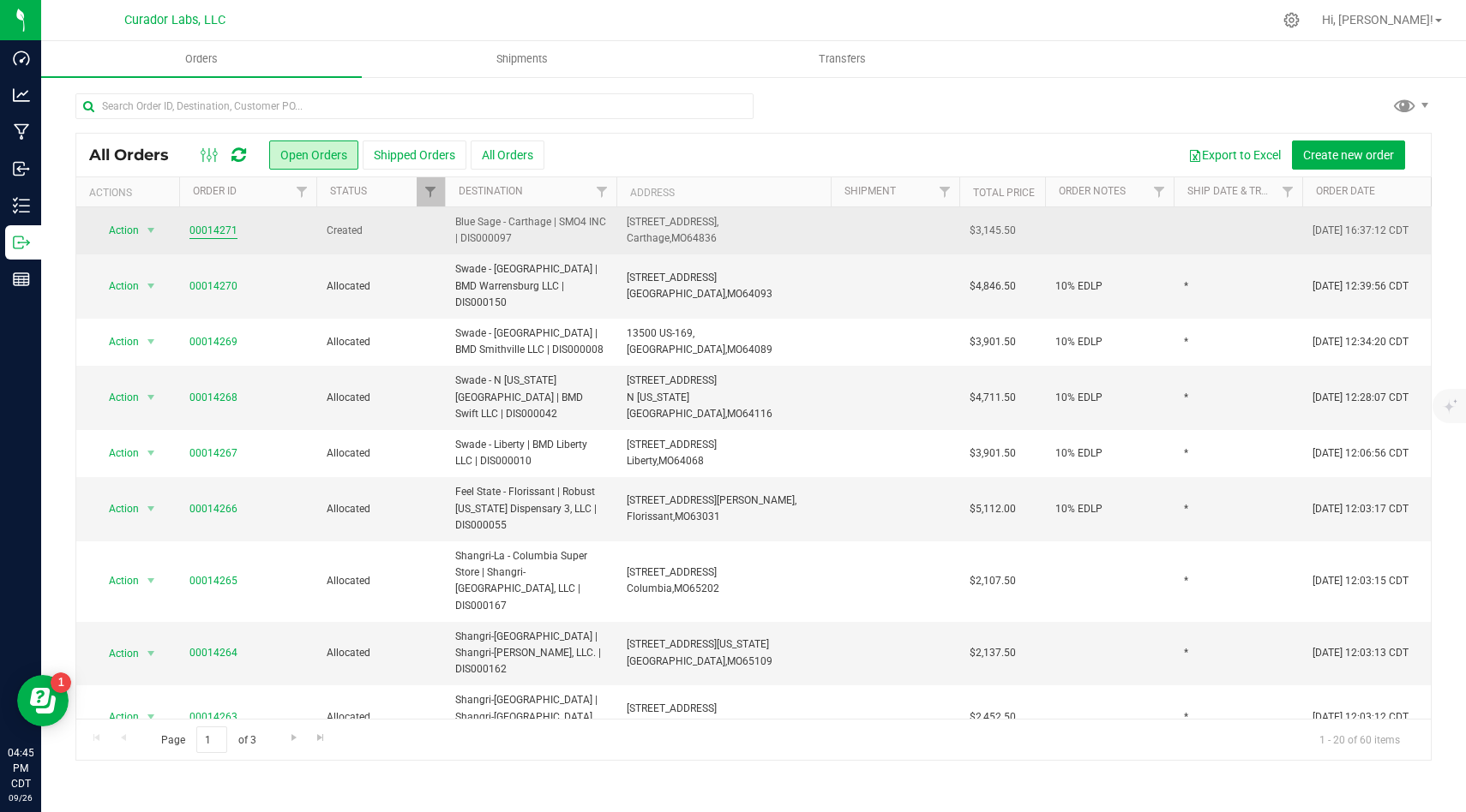
click at [221, 224] on link "00014271" at bounding box center [213, 231] width 48 height 16
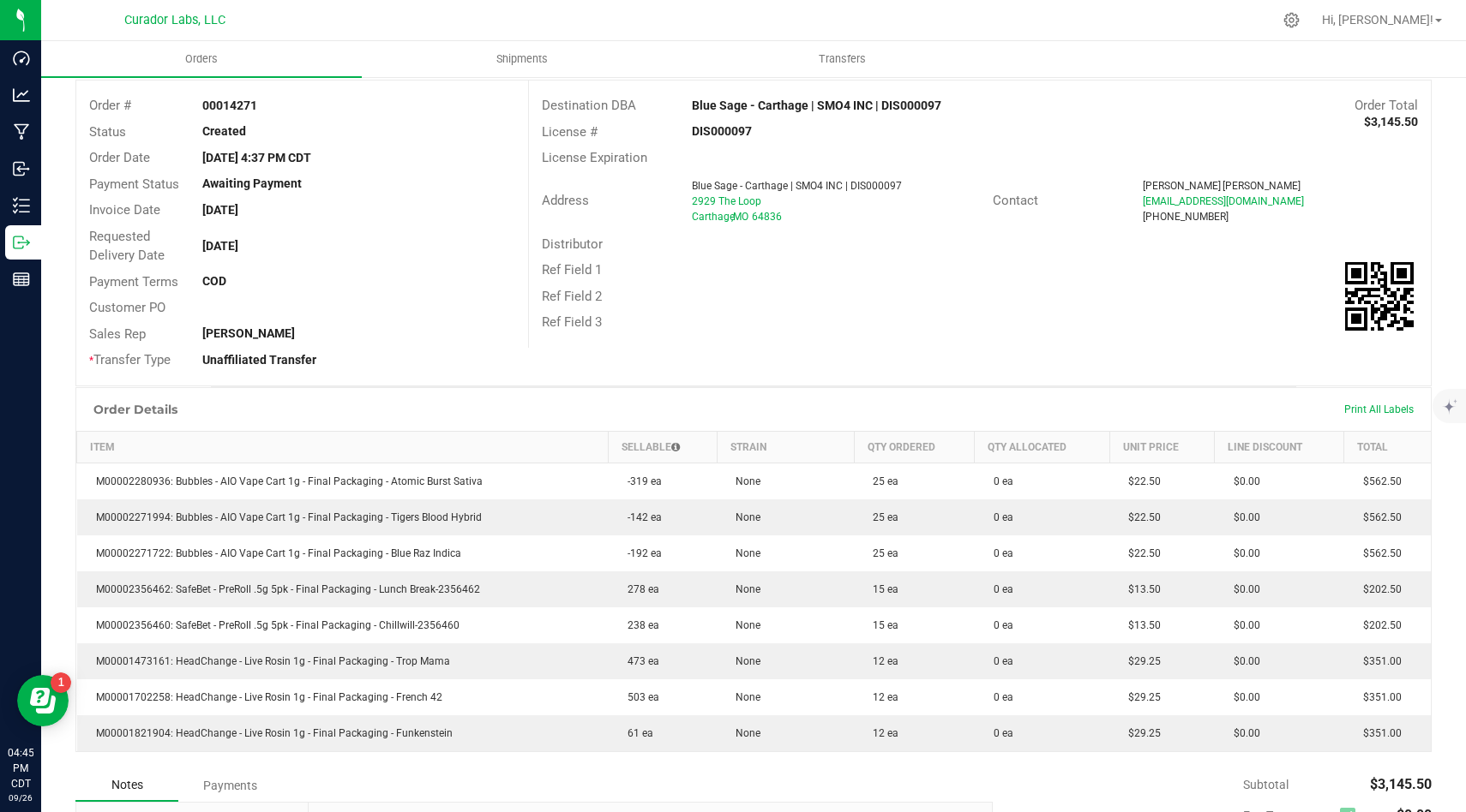
scroll to position [95, 0]
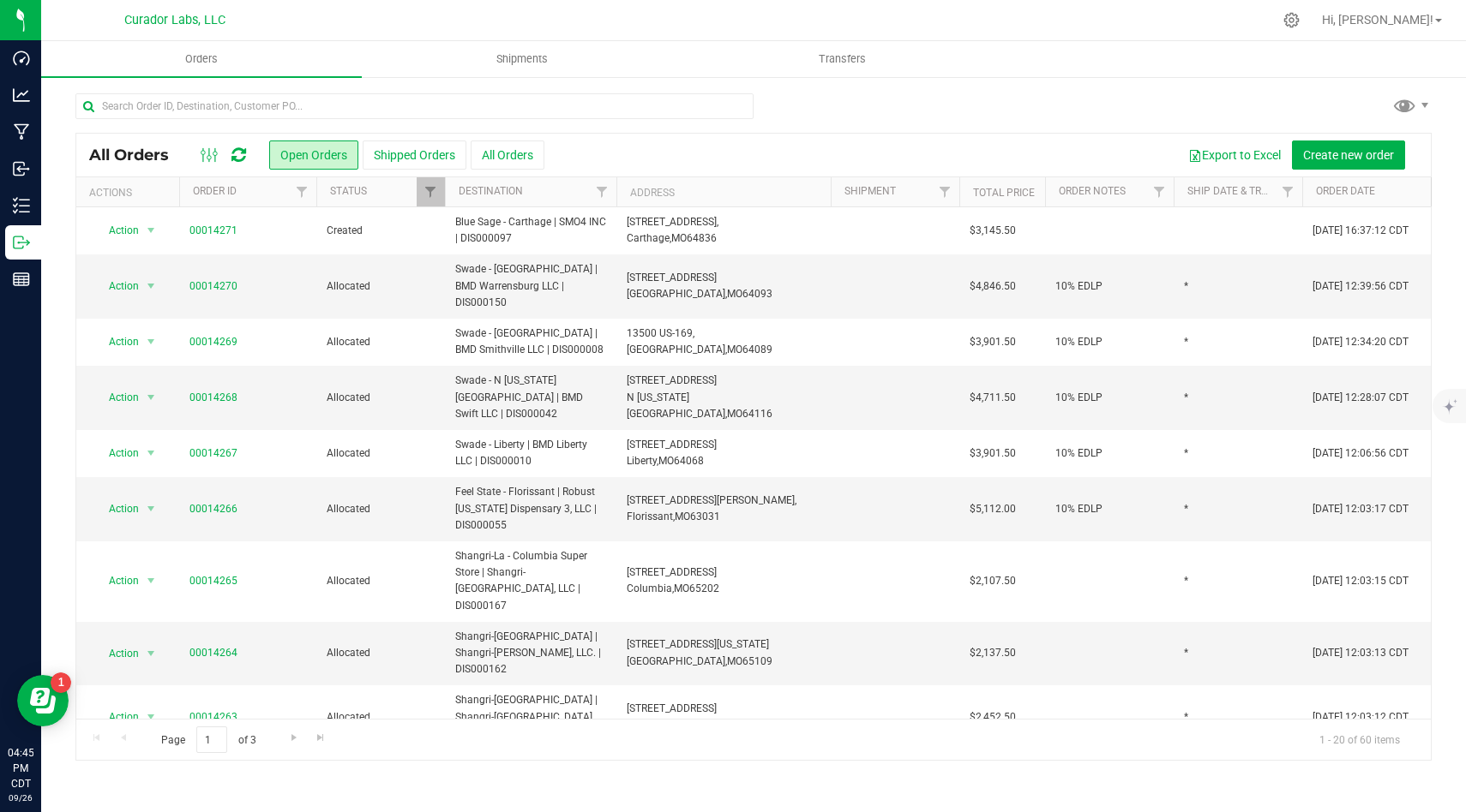
click at [245, 153] on icon at bounding box center [238, 155] width 14 height 17
click at [425, 193] on span "Filter" at bounding box center [430, 192] width 13 height 13
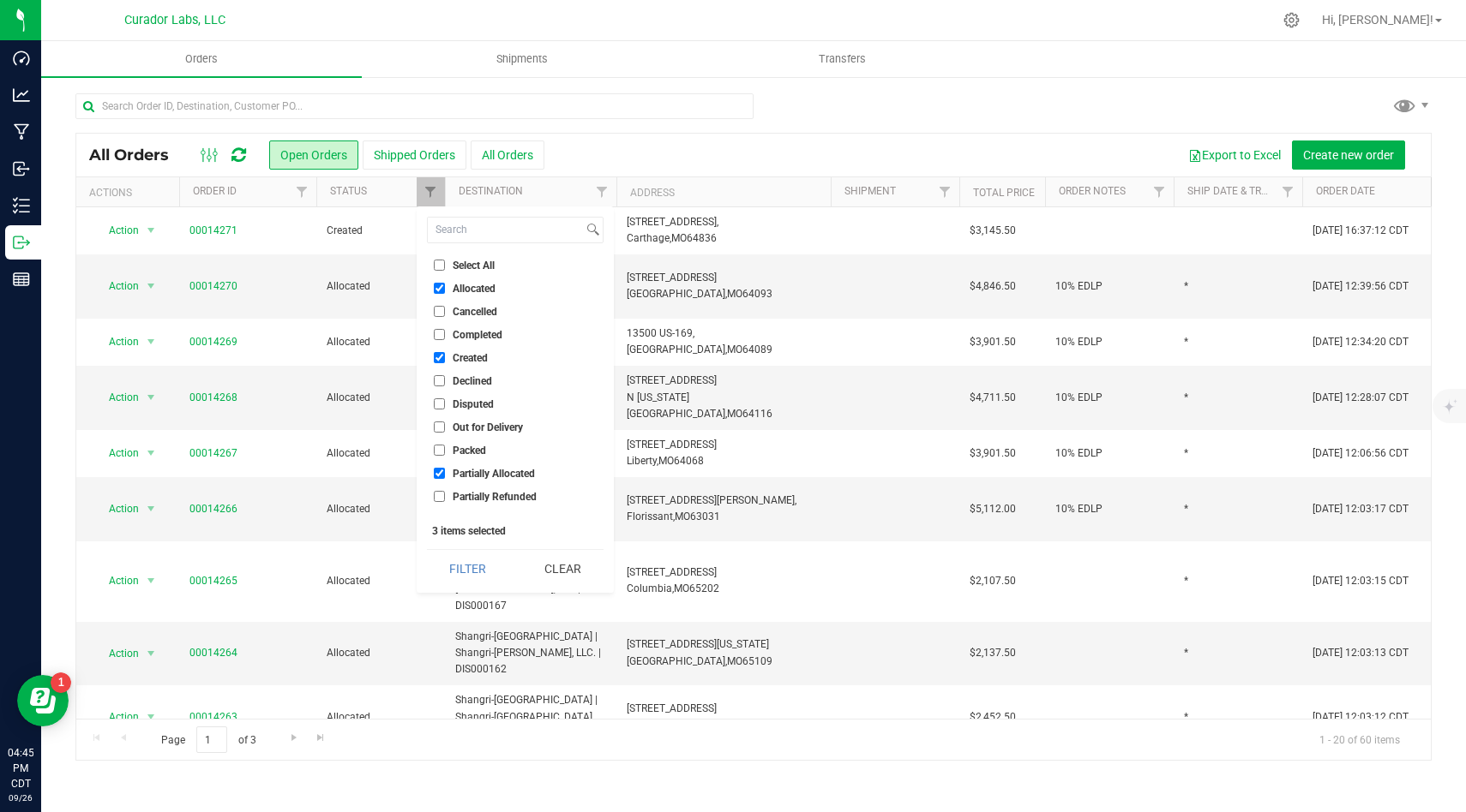
click at [436, 287] on input "Allocated" at bounding box center [440, 288] width 11 height 11
checkbox input "false"
click at [443, 470] on input "Partially Allocated" at bounding box center [440, 474] width 11 height 11
checkbox input "false"
click at [475, 565] on button "Filter" at bounding box center [467, 569] width 82 height 38
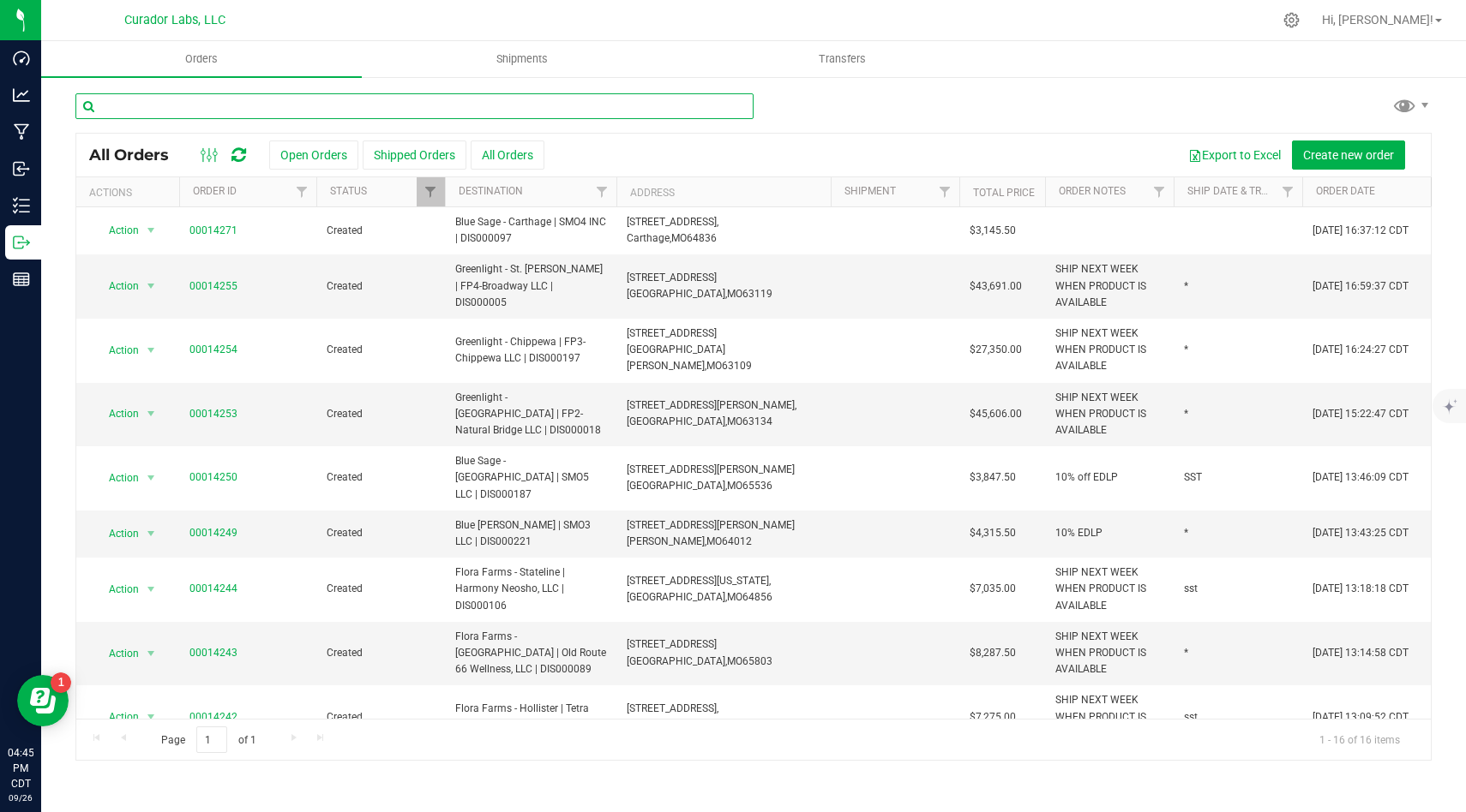
click at [510, 116] on input "text" at bounding box center [414, 106] width 678 height 26
type input "blue"
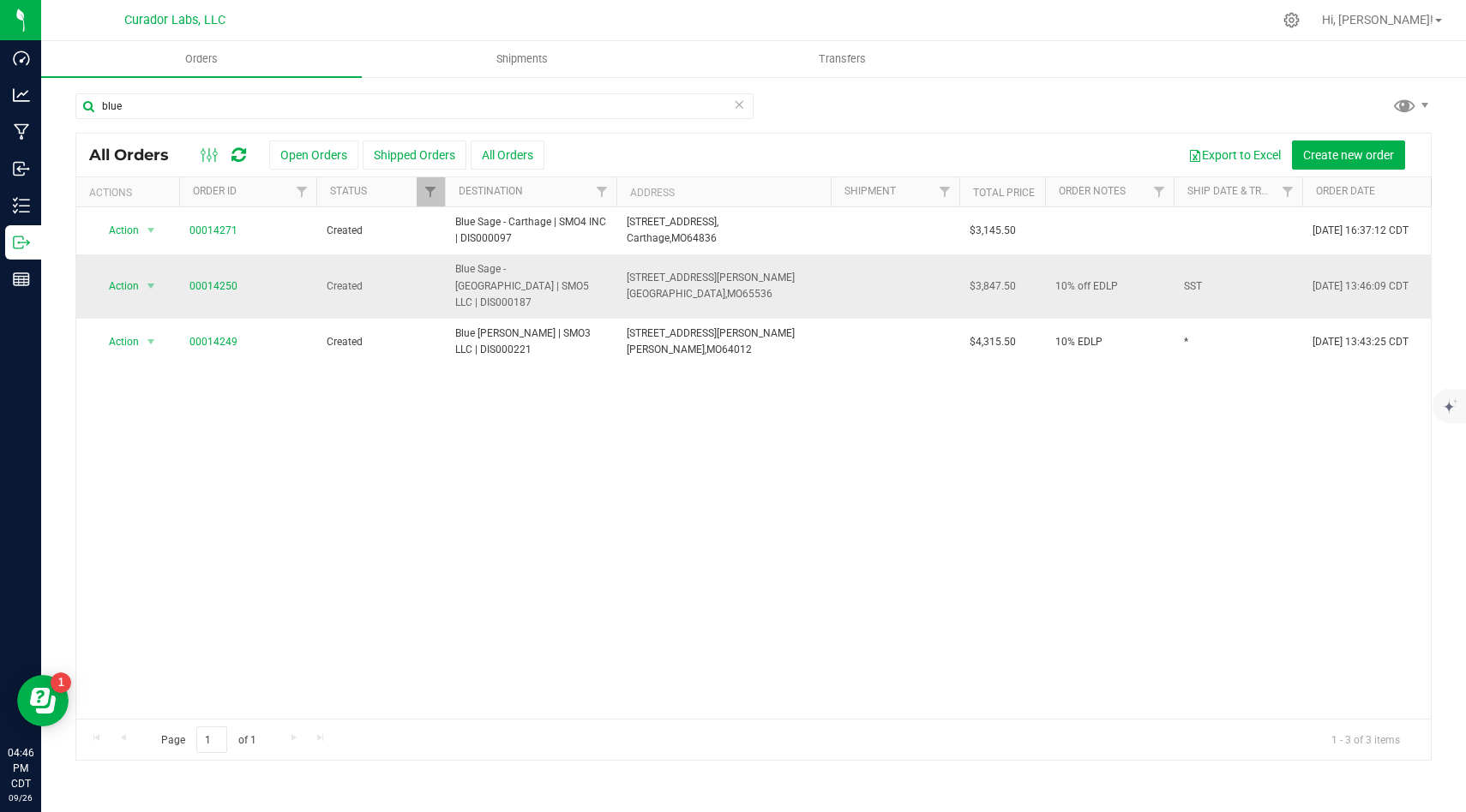
click at [1087, 282] on span "10% off EDLP" at bounding box center [1086, 286] width 62 height 16
click at [1087, 282] on input "10% off EDLP" at bounding box center [1106, 286] width 123 height 26
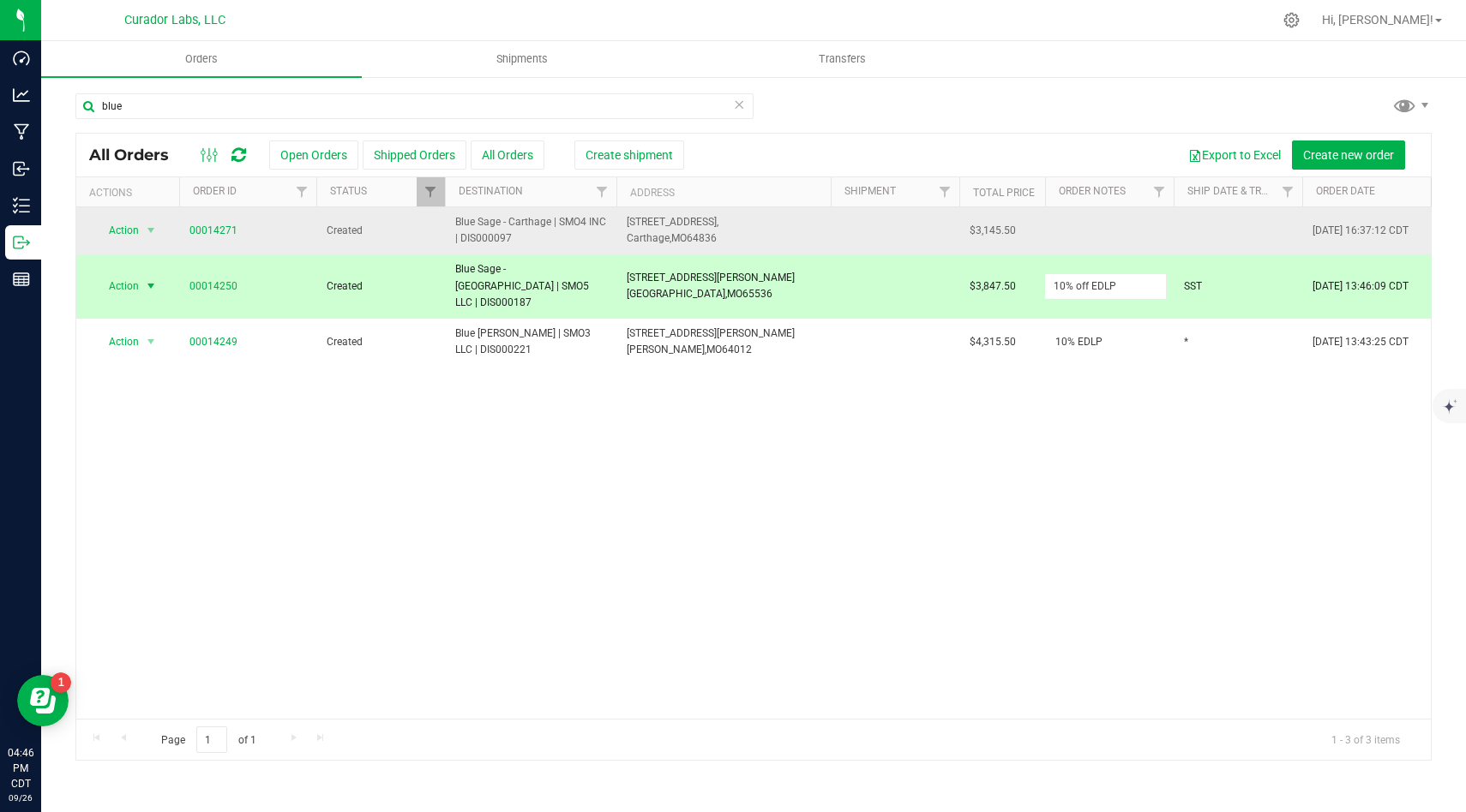
click at [1081, 236] on td at bounding box center [1109, 231] width 129 height 47
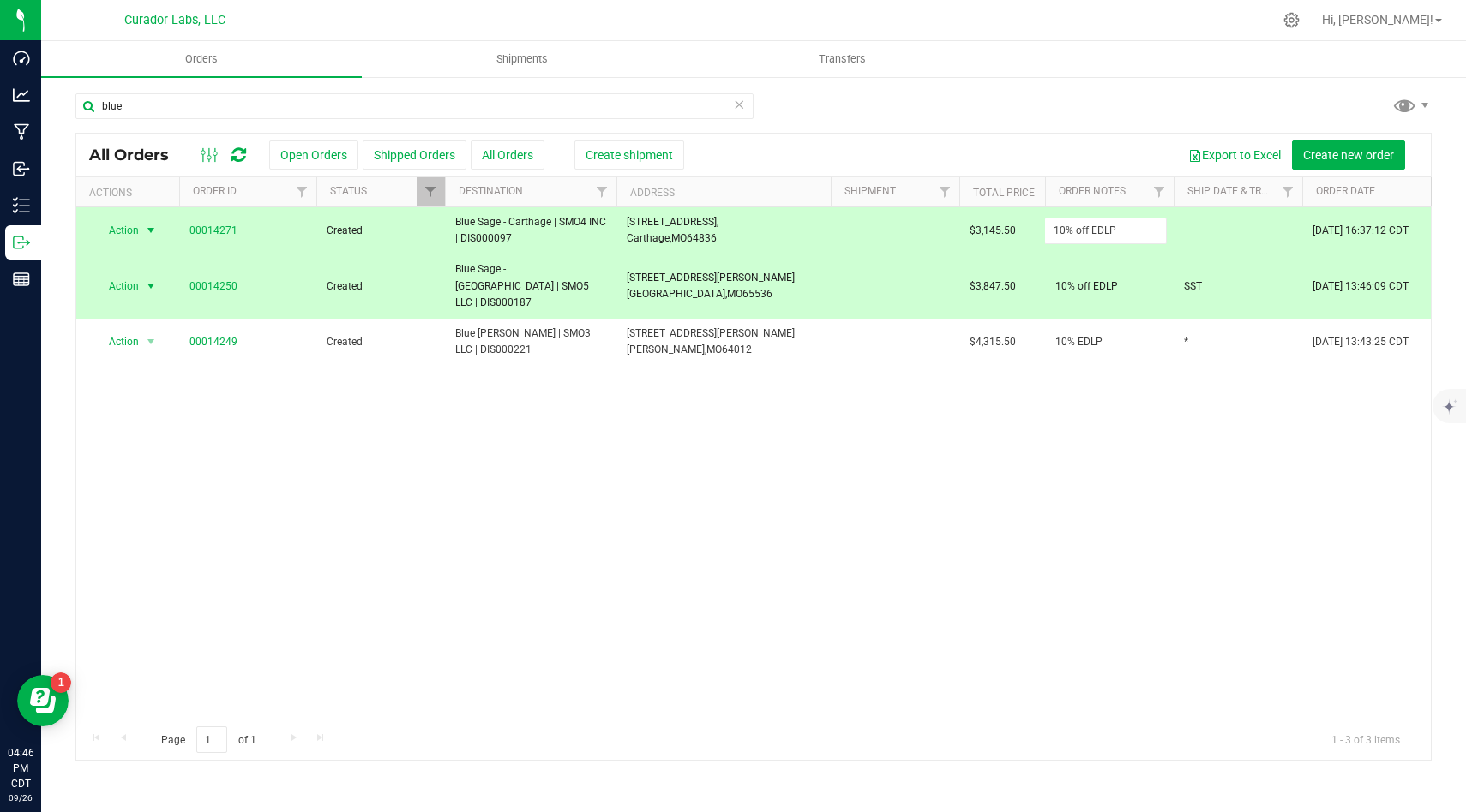
type input "10% off EDLP"
click at [943, 395] on div "All Orders Open Orders Shipped Orders All Orders Create shipment Export to Exce…" at bounding box center [754, 446] width 1356 height 628
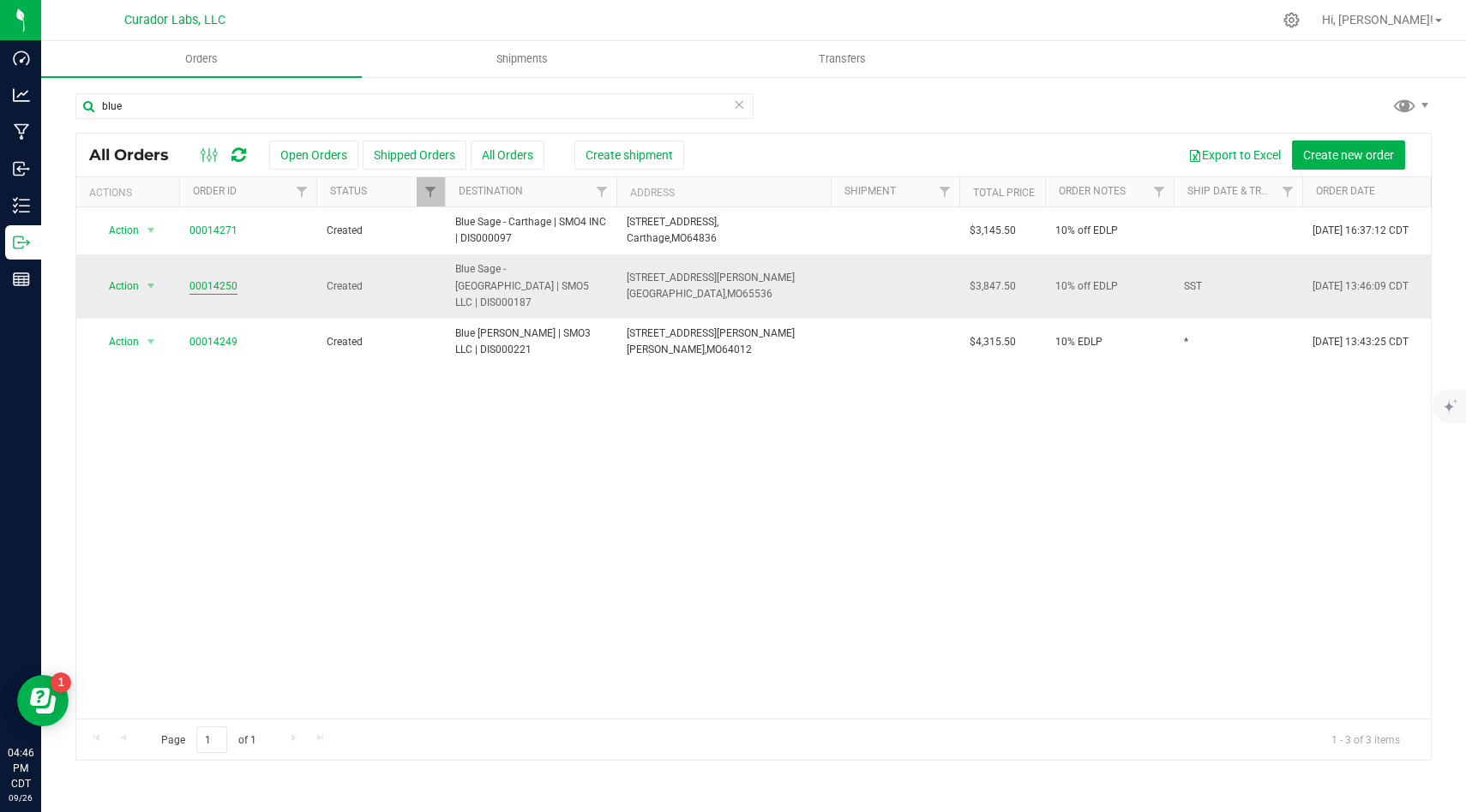
click at [215, 279] on link "00014250" at bounding box center [213, 286] width 48 height 16
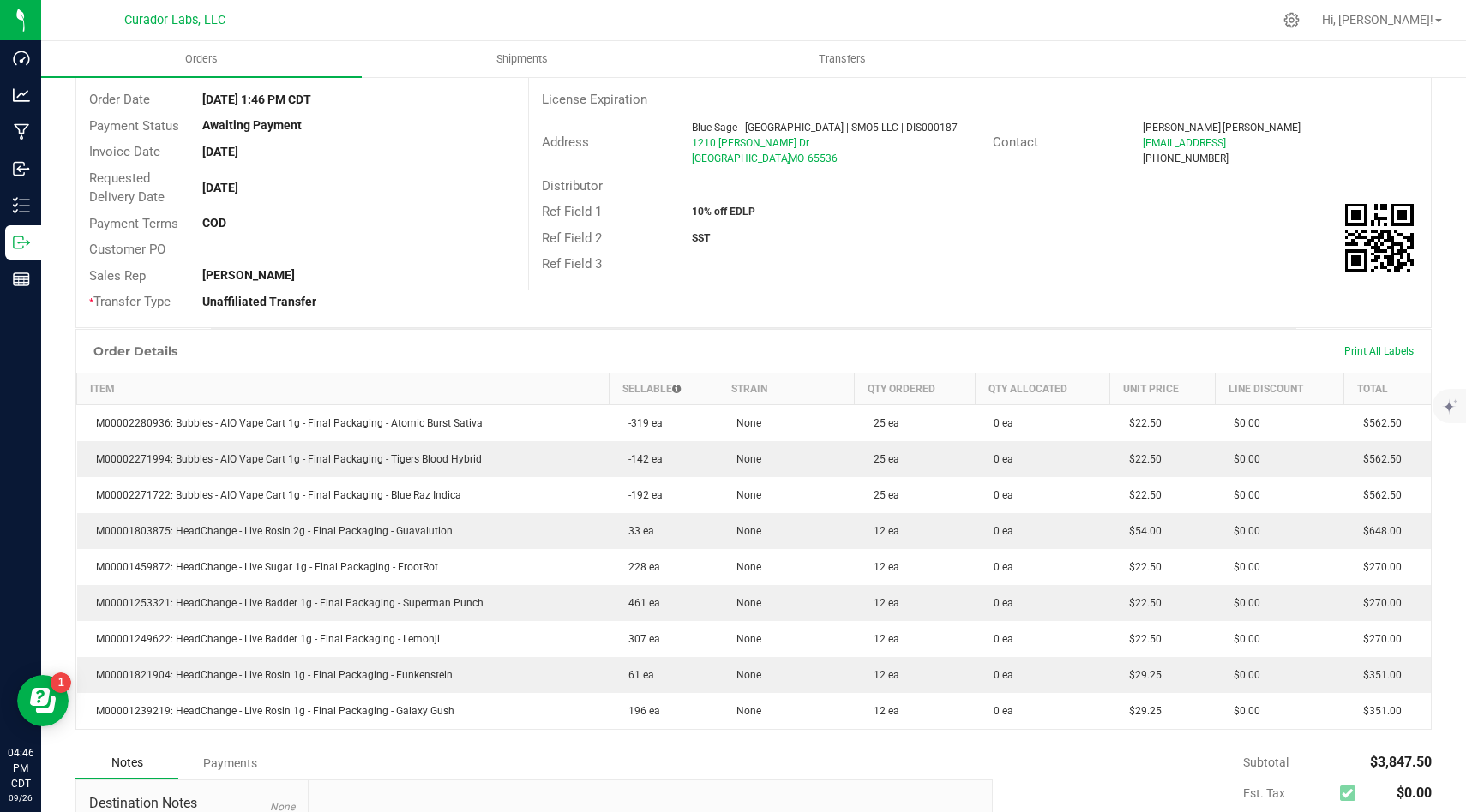
scroll to position [164, 0]
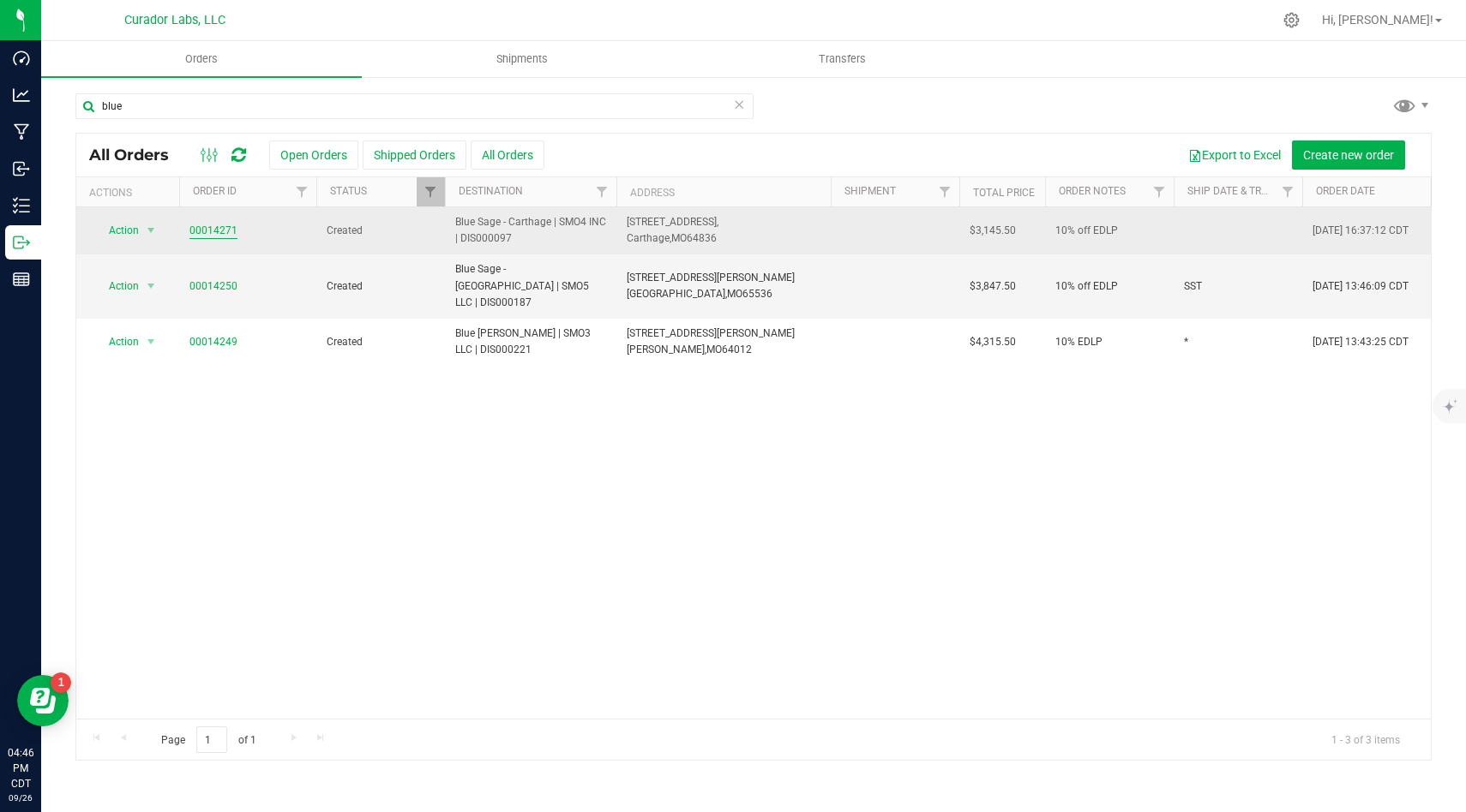
click at [233, 230] on link "00014271" at bounding box center [213, 231] width 48 height 16
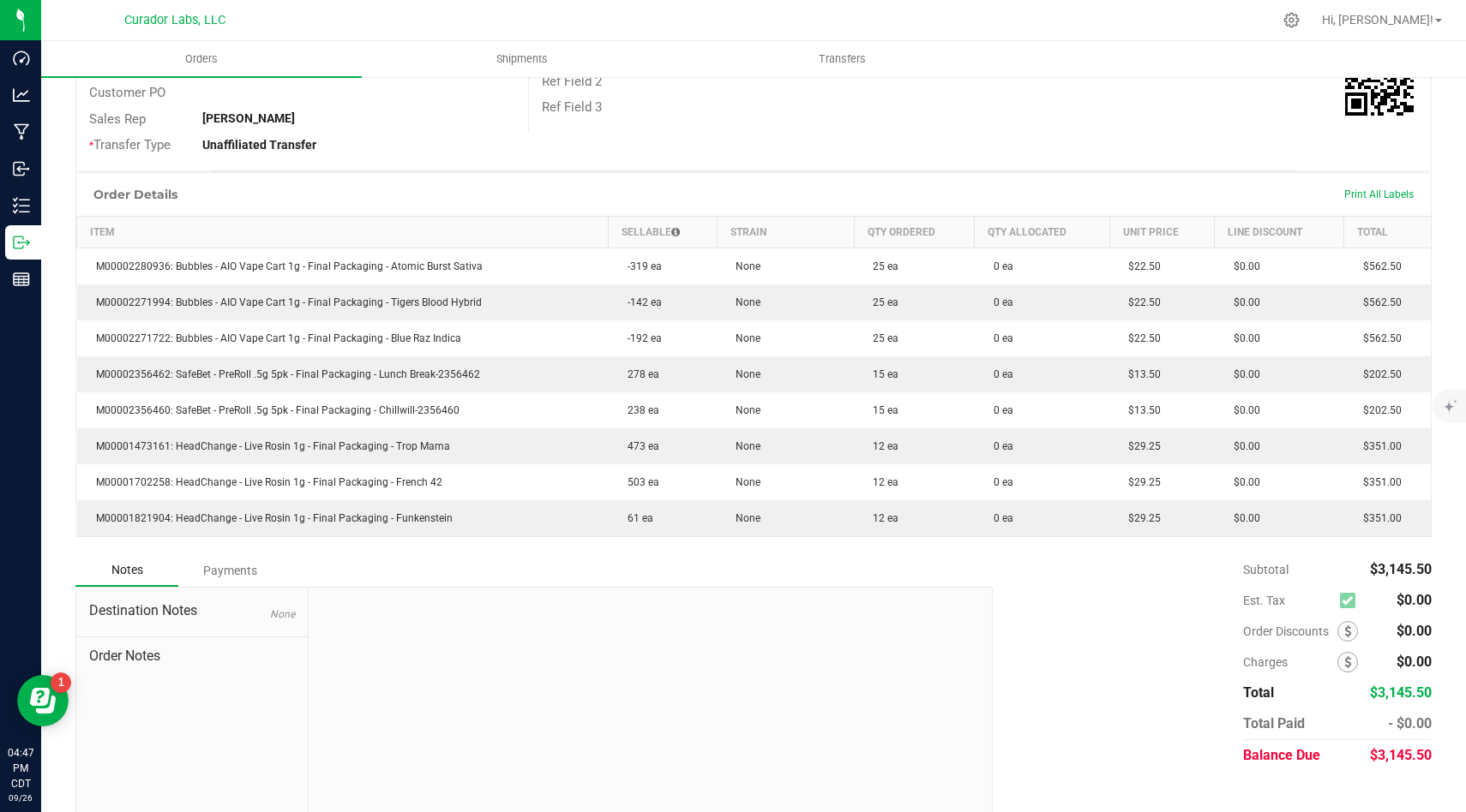
scroll to position [307, 0]
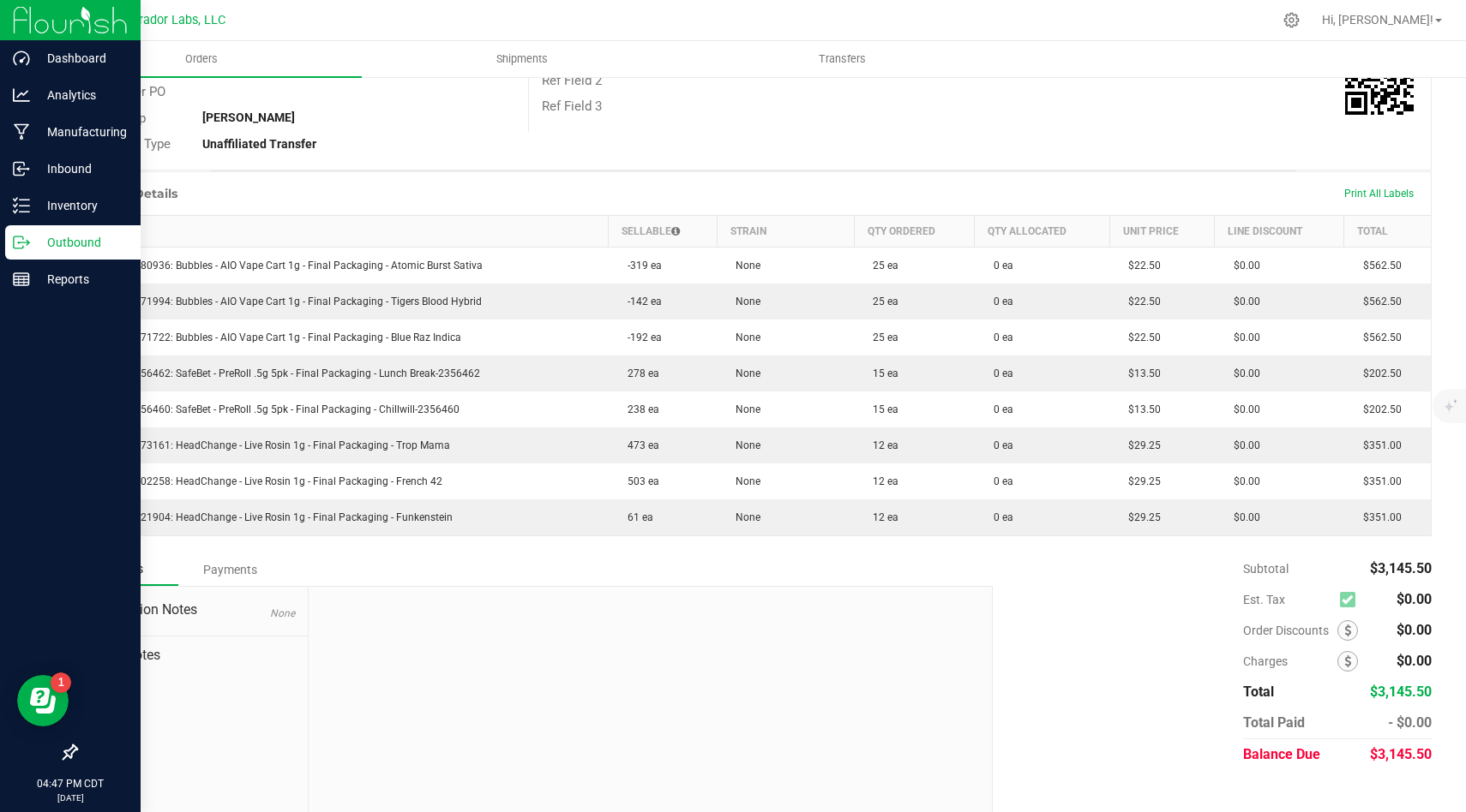
click at [32, 246] on p "Outbound" at bounding box center [81, 243] width 103 height 21
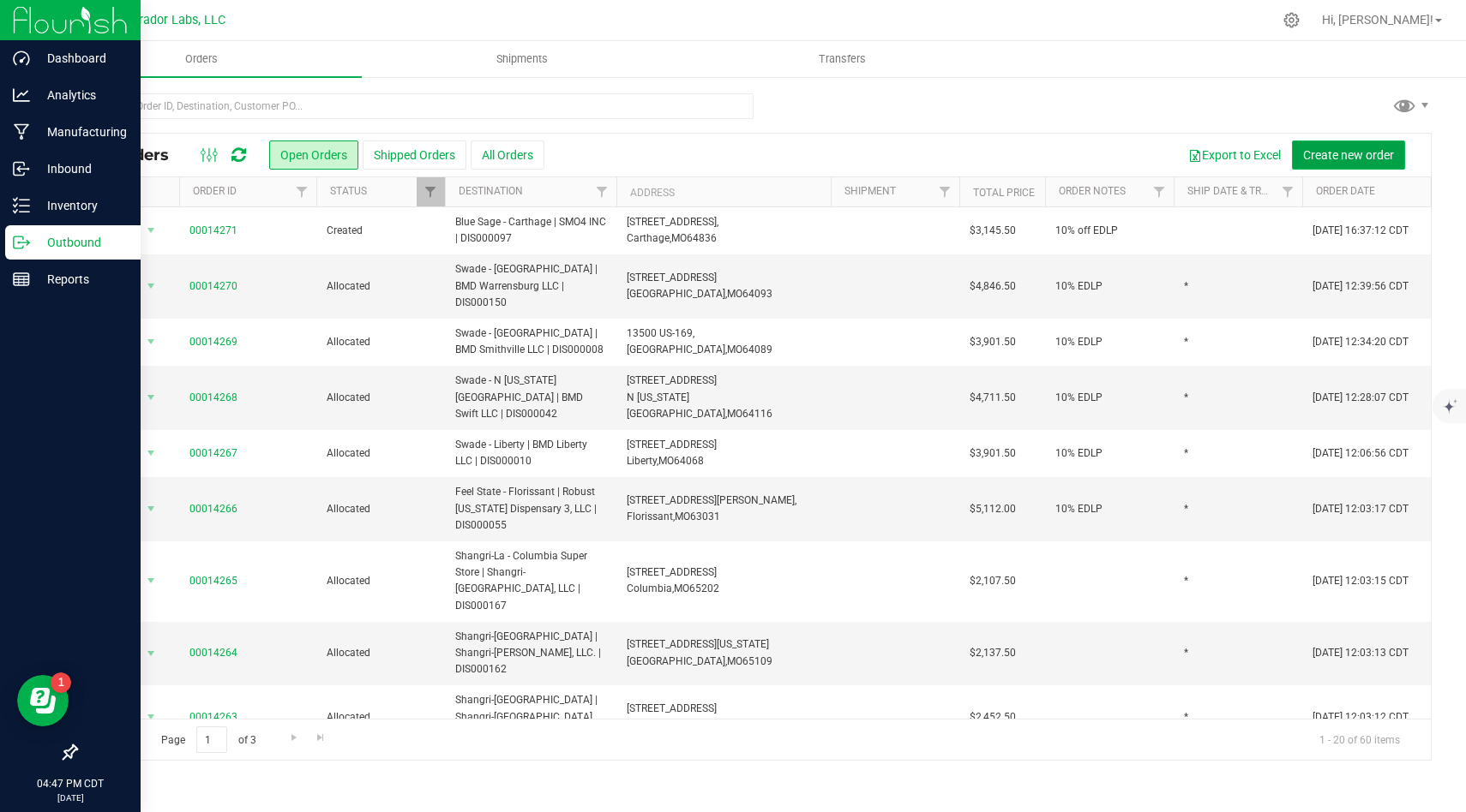
click at [1342, 154] on span "Create new order" at bounding box center [1348, 155] width 91 height 13
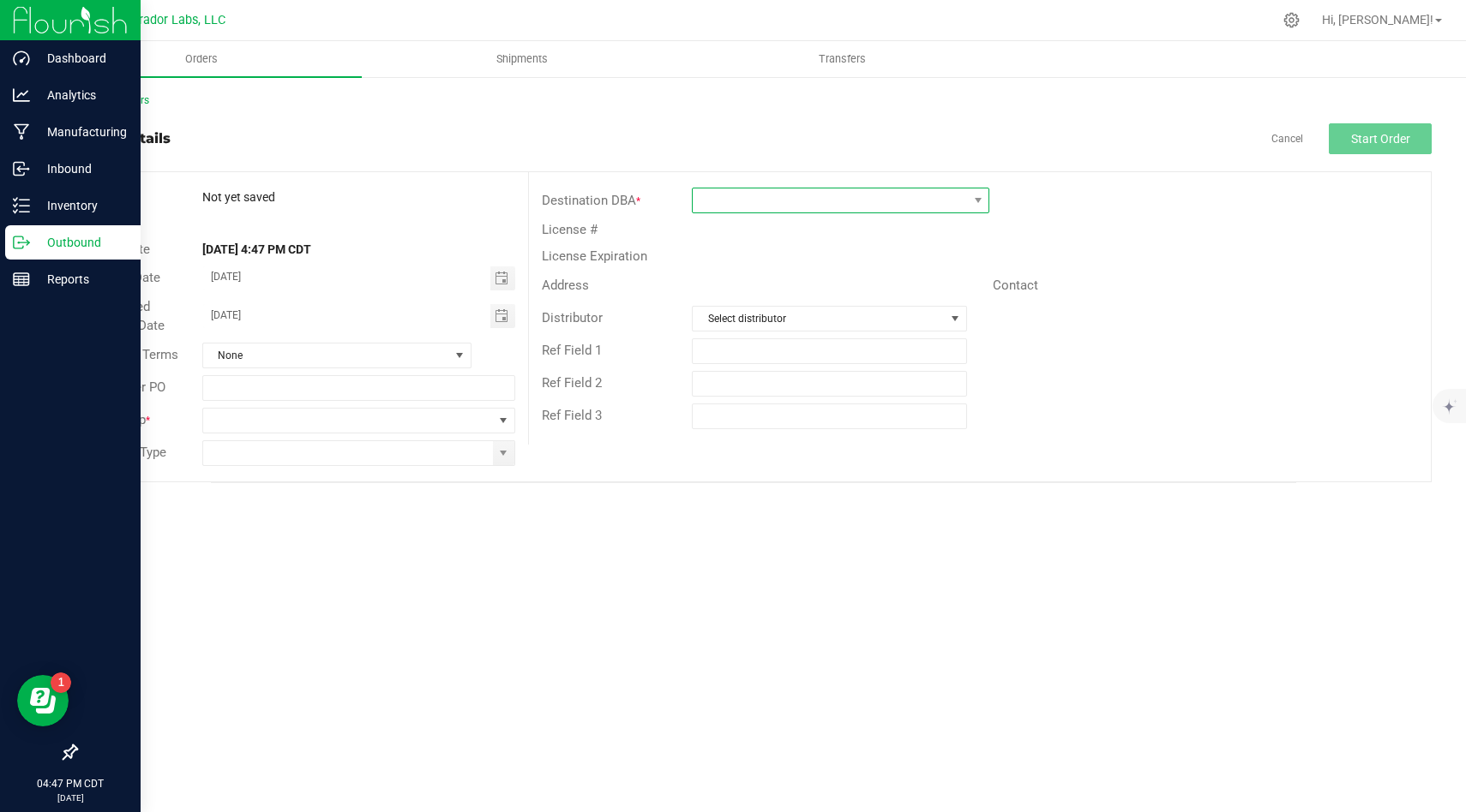
click at [772, 193] on span at bounding box center [829, 199] width 274 height 24
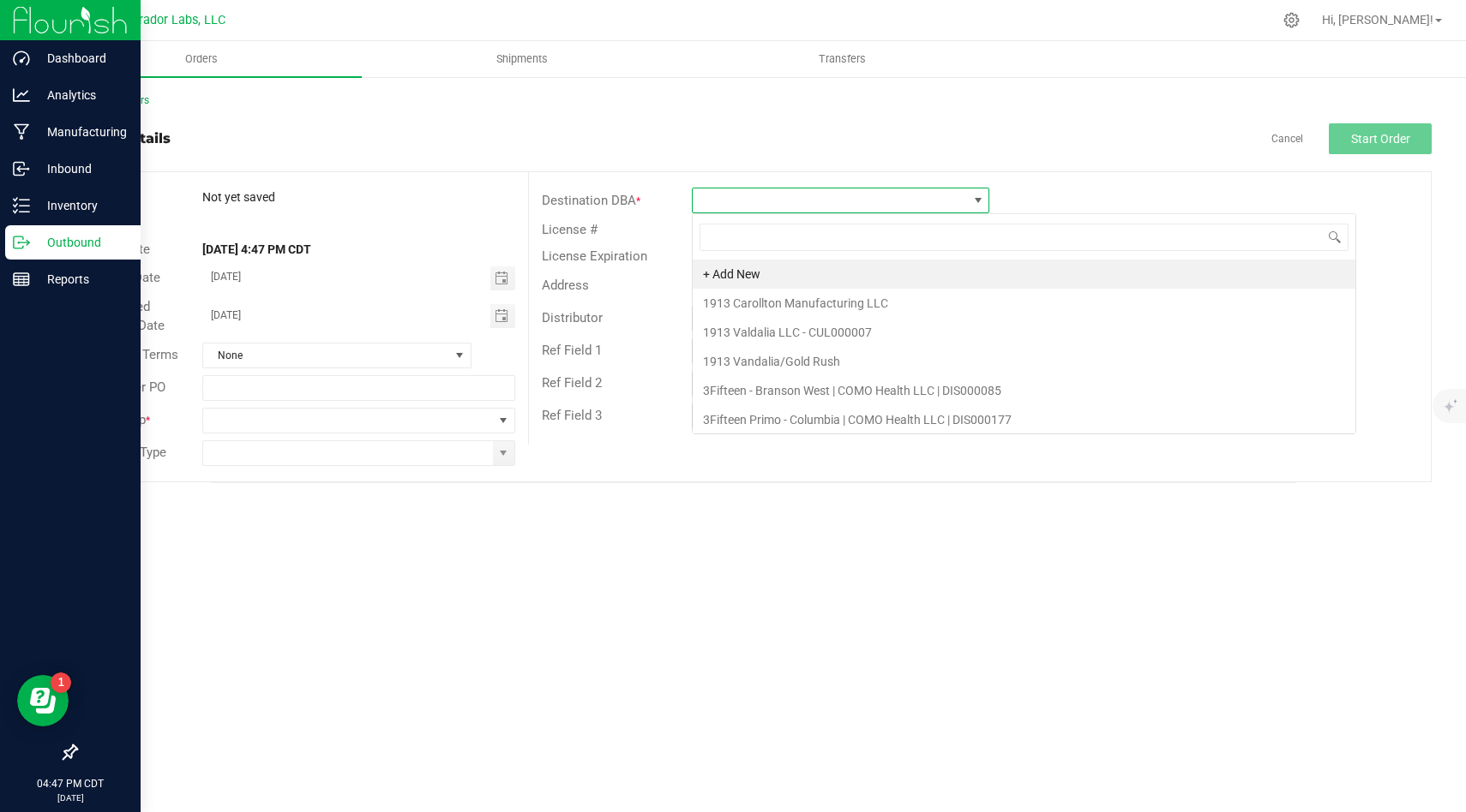
scroll to position [26, 297]
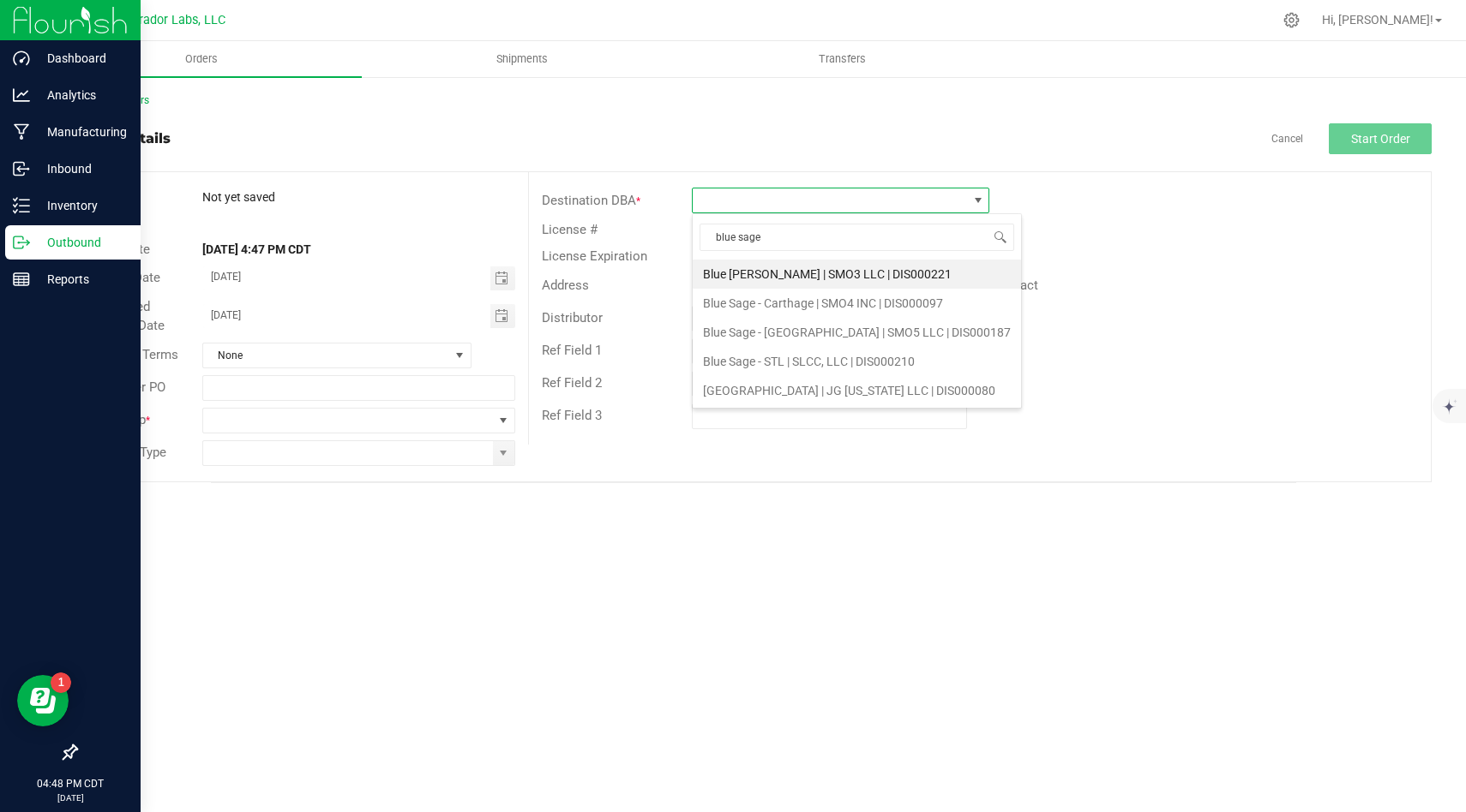
drag, startPoint x: 823, startPoint y: 241, endPoint x: 680, endPoint y: 205, distance: 147.5
click at [680, 205] on body "Dashboard Analytics Manufacturing Inbound Inventory Outbound Reports 04:48 PM C…" at bounding box center [733, 406] width 1466 height 812
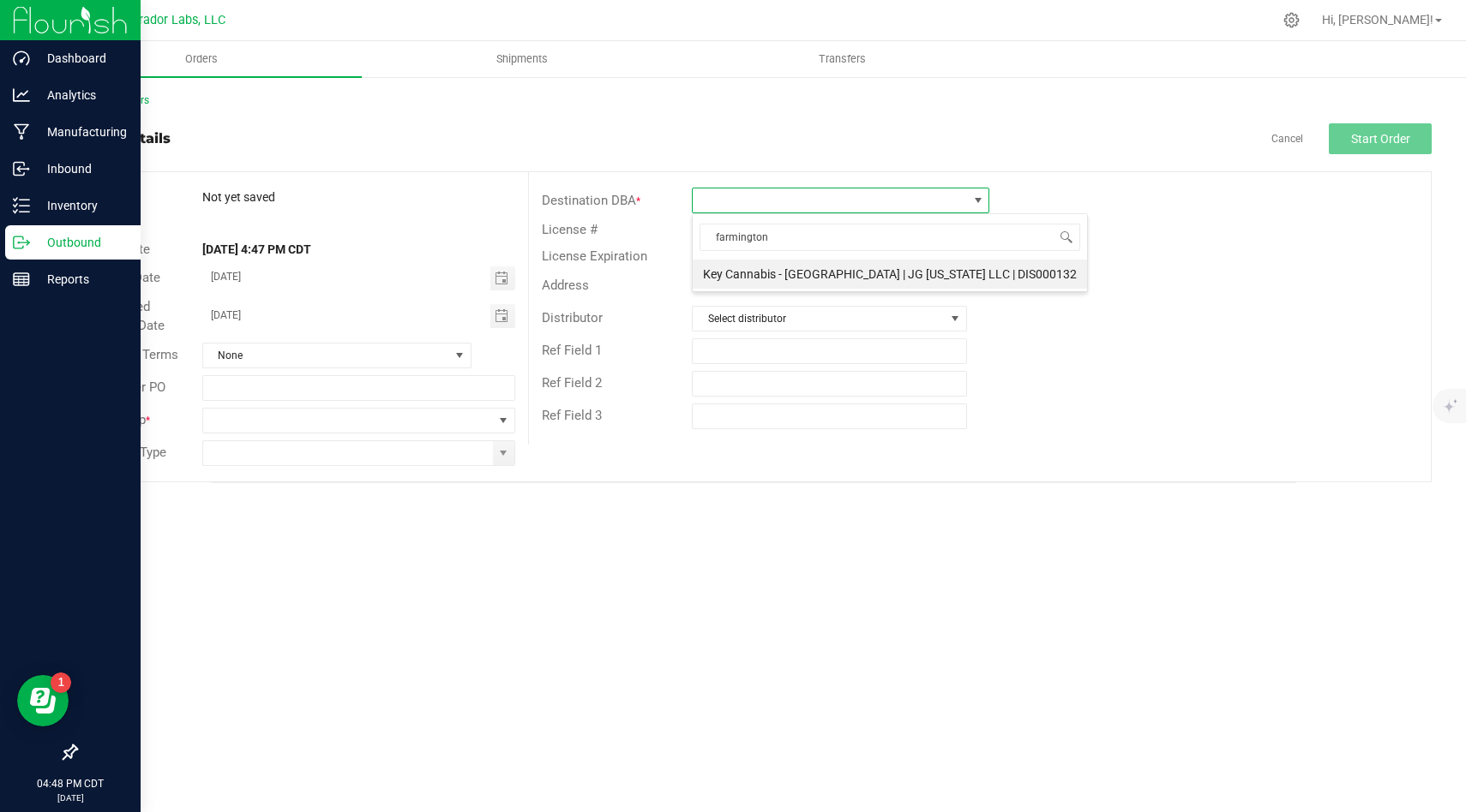
type input "farmington"
click at [740, 191] on span at bounding box center [829, 199] width 274 height 24
type input "leban"
click at [30, 242] on p "Outbound" at bounding box center [81, 243] width 103 height 21
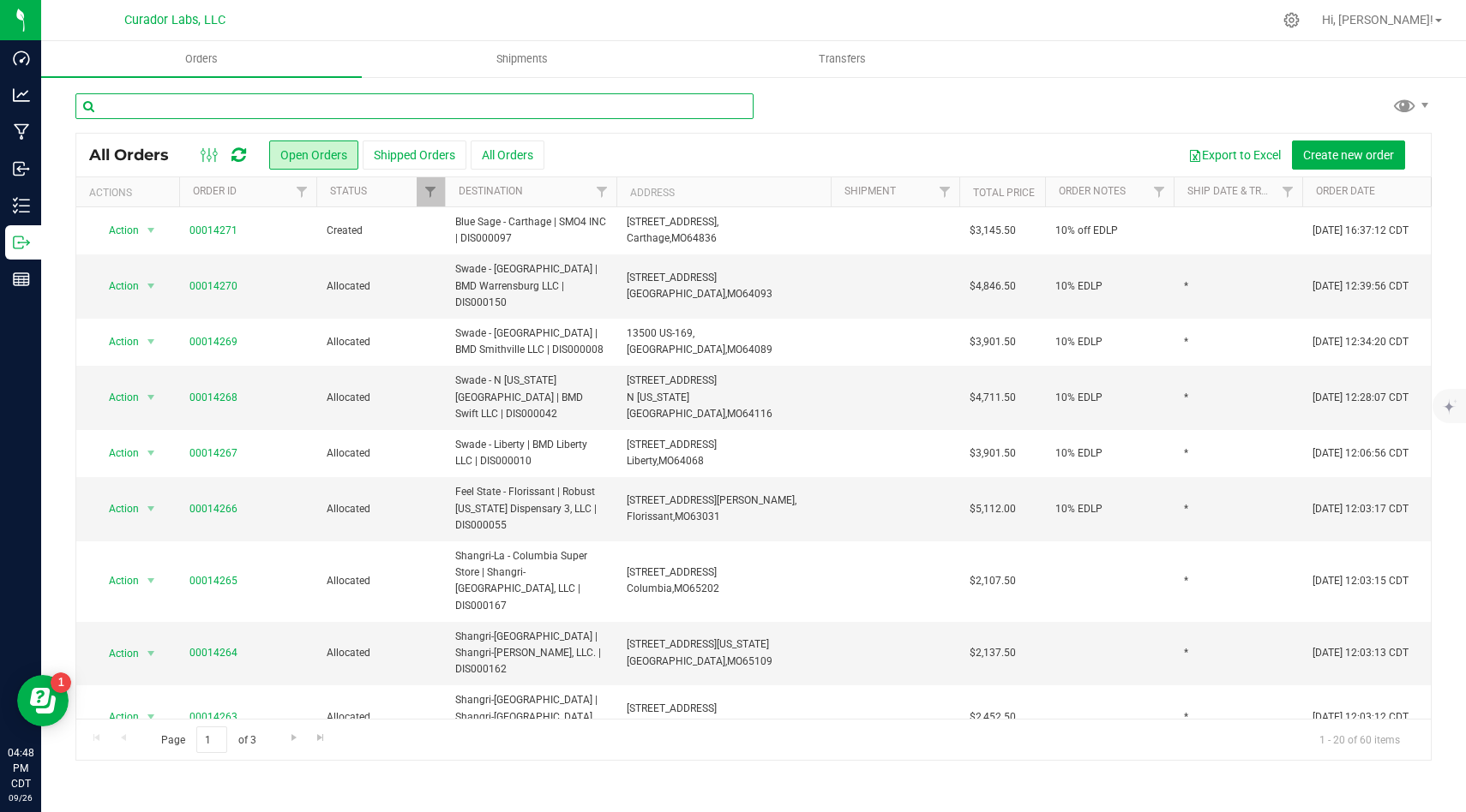
click at [435, 102] on input "text" at bounding box center [414, 106] width 678 height 26
paste input "10% off EDLP"
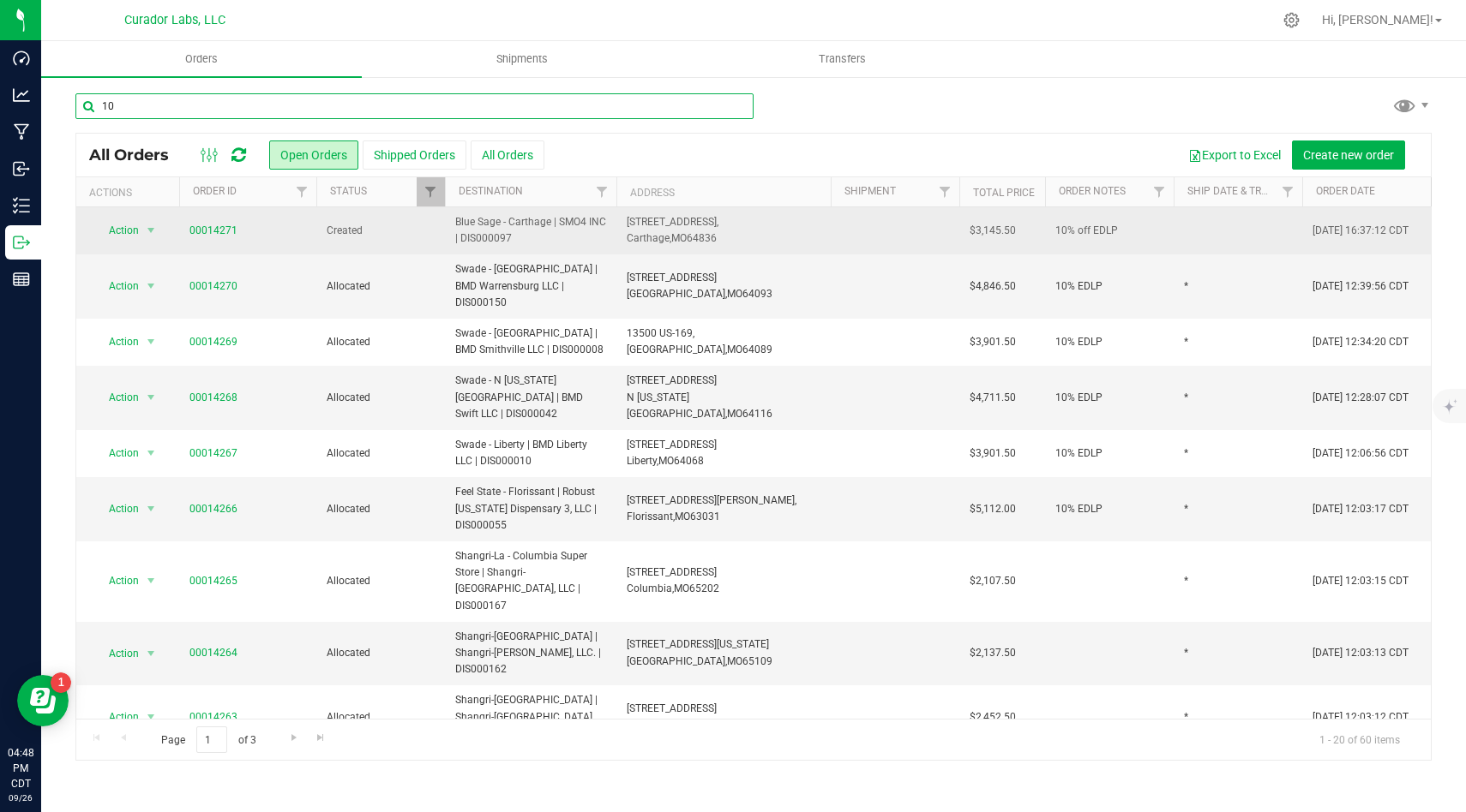
type input "1"
type input "blue sage"
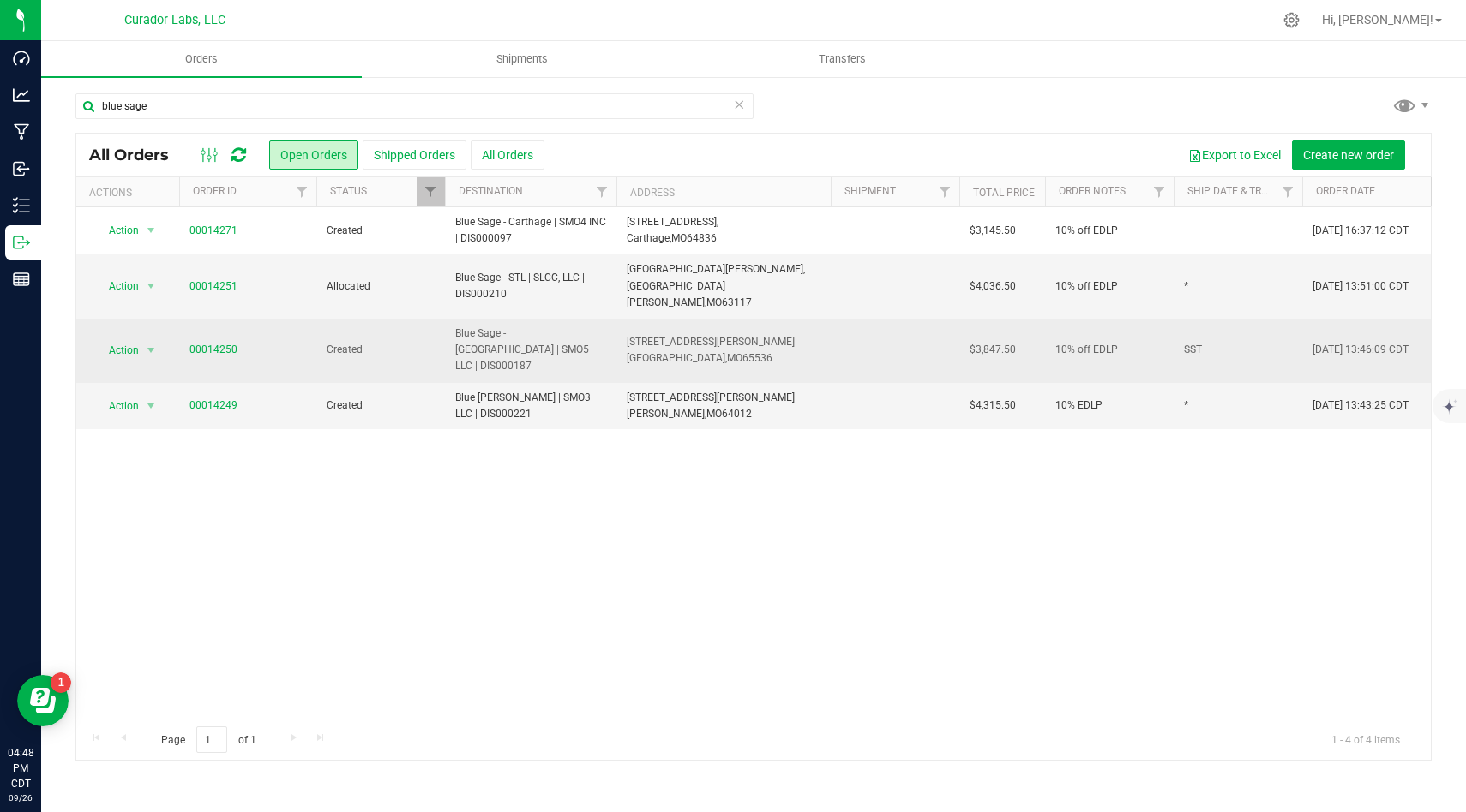
click at [791, 321] on td "[STREET_ADDRESS][PERSON_NAME] [GEOGRAPHIC_DATA], [GEOGRAPHIC_DATA] 65536" at bounding box center [724, 351] width 215 height 64
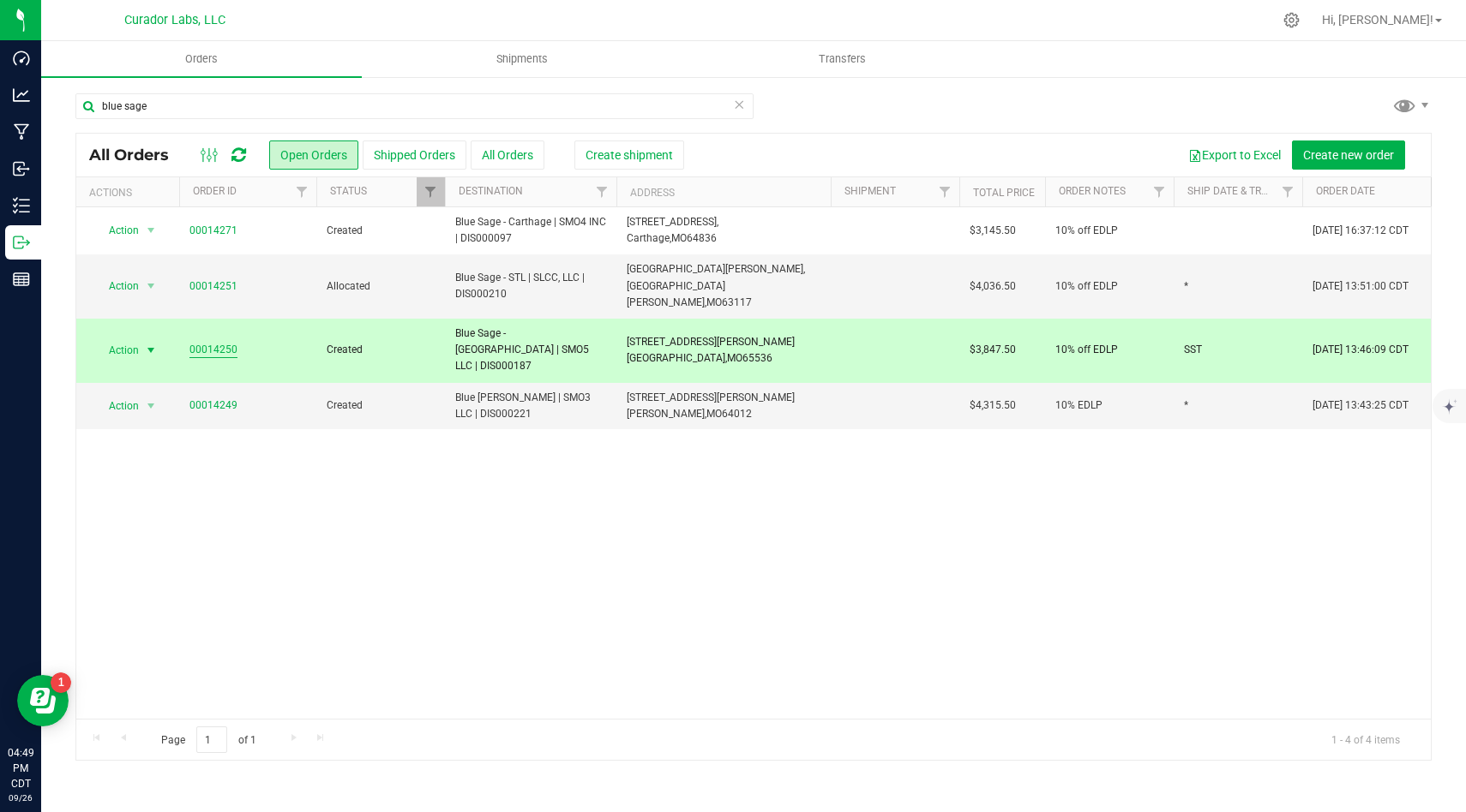
click at [204, 342] on link "00014250" at bounding box center [213, 350] width 48 height 16
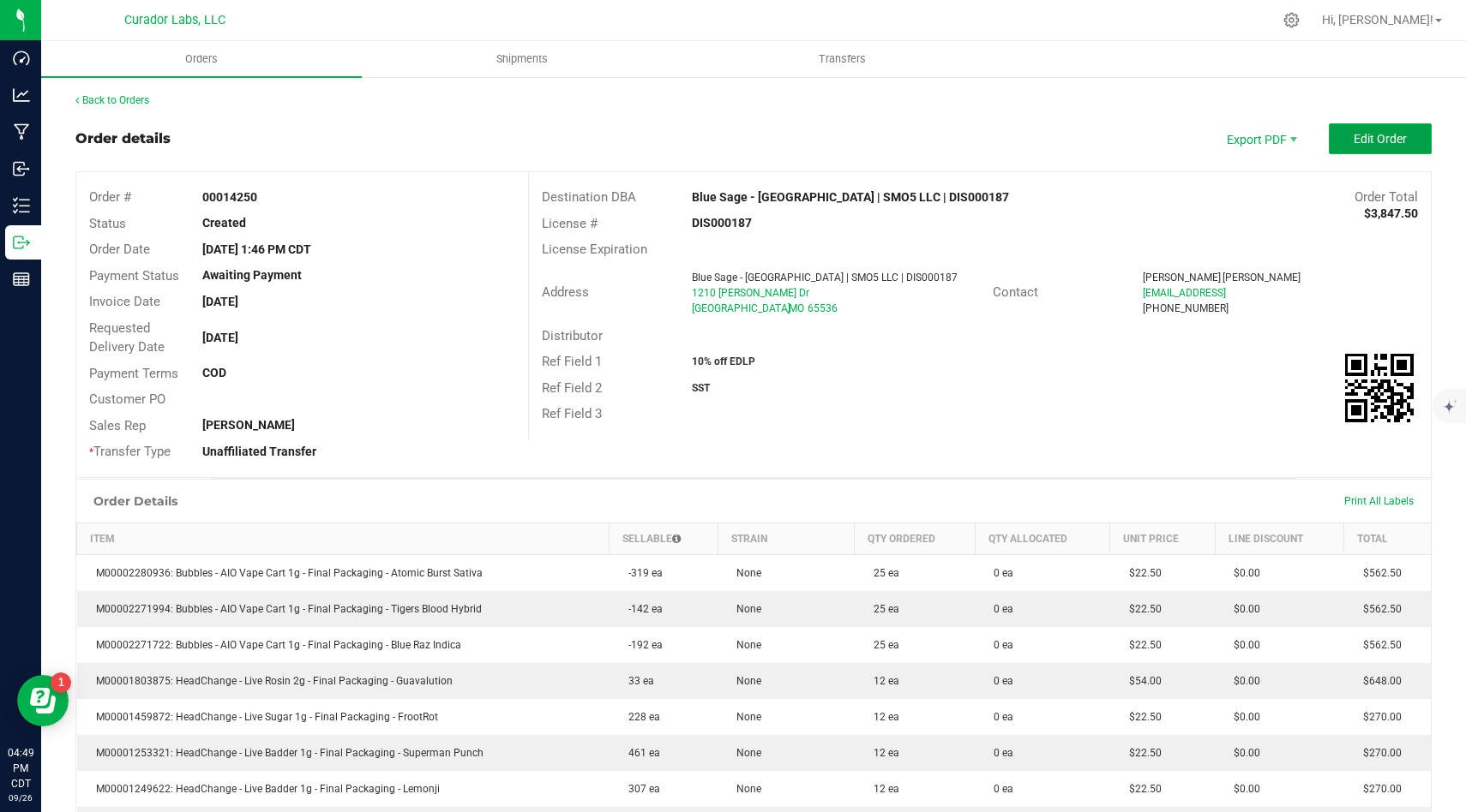
click at [1400, 141] on span "Edit Order" at bounding box center [1380, 139] width 53 height 13
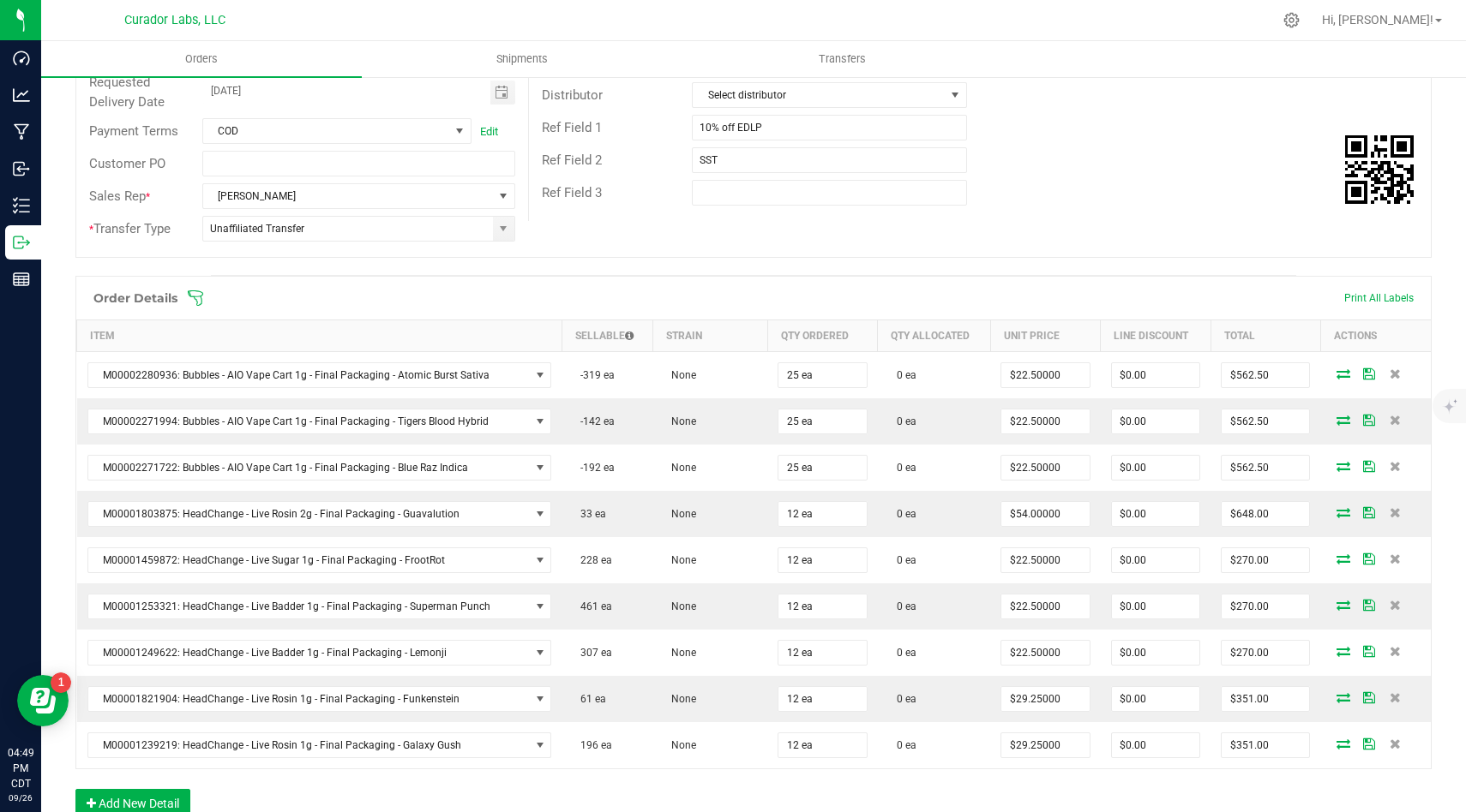
scroll to position [426, 0]
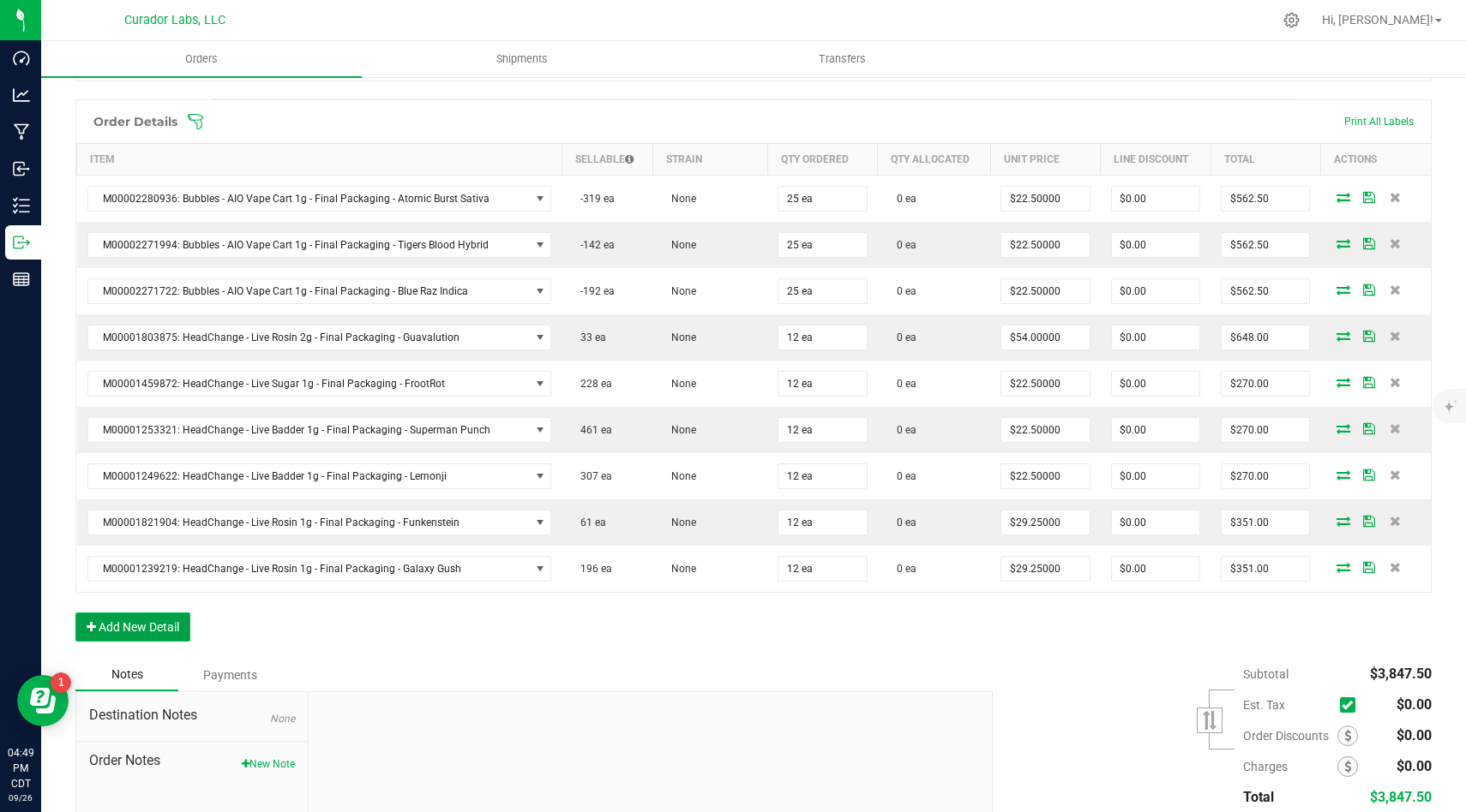
click at [177, 626] on button "Add New Detail" at bounding box center [132, 627] width 114 height 29
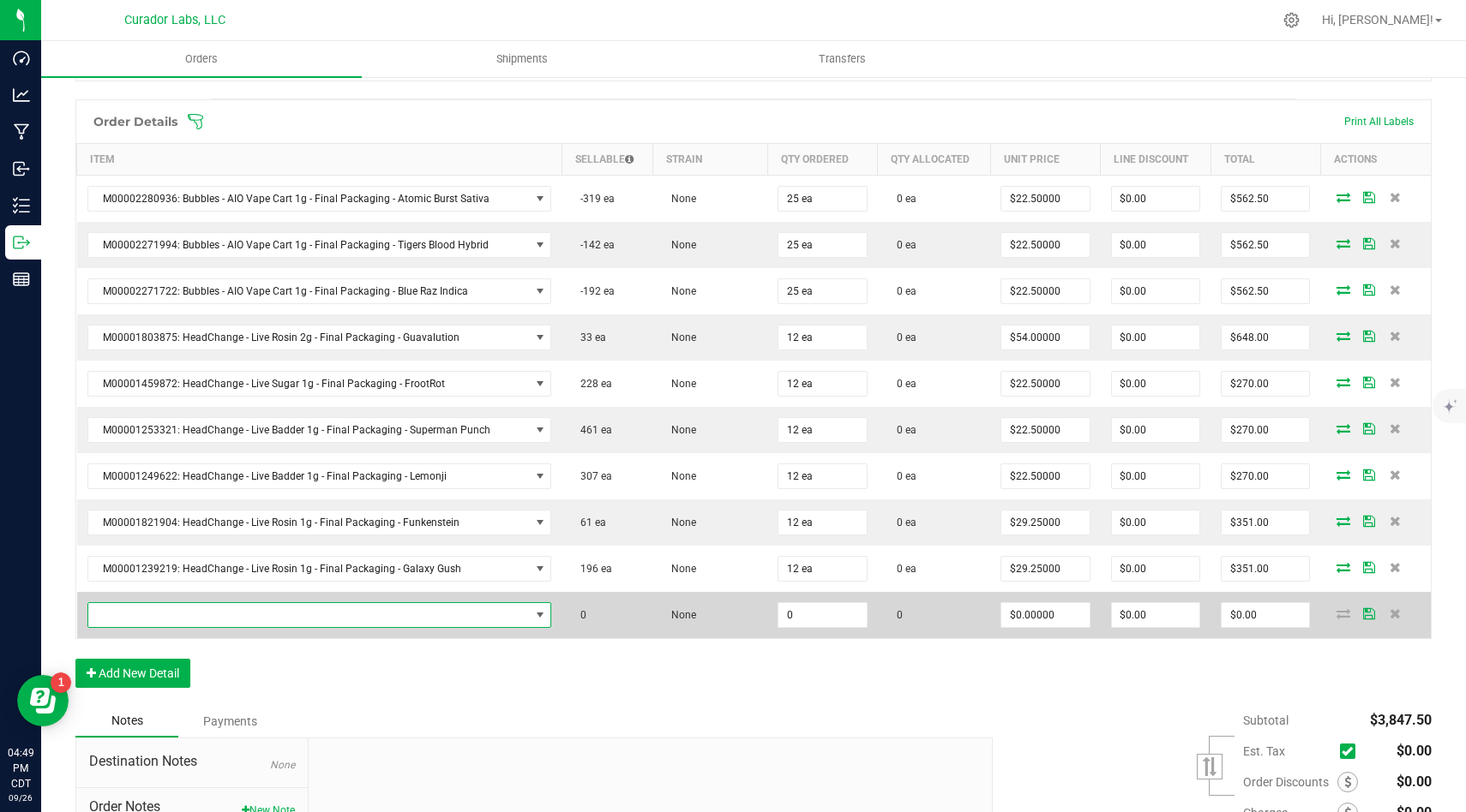
click at [288, 611] on span "NO DATA FOUND" at bounding box center [308, 614] width 442 height 24
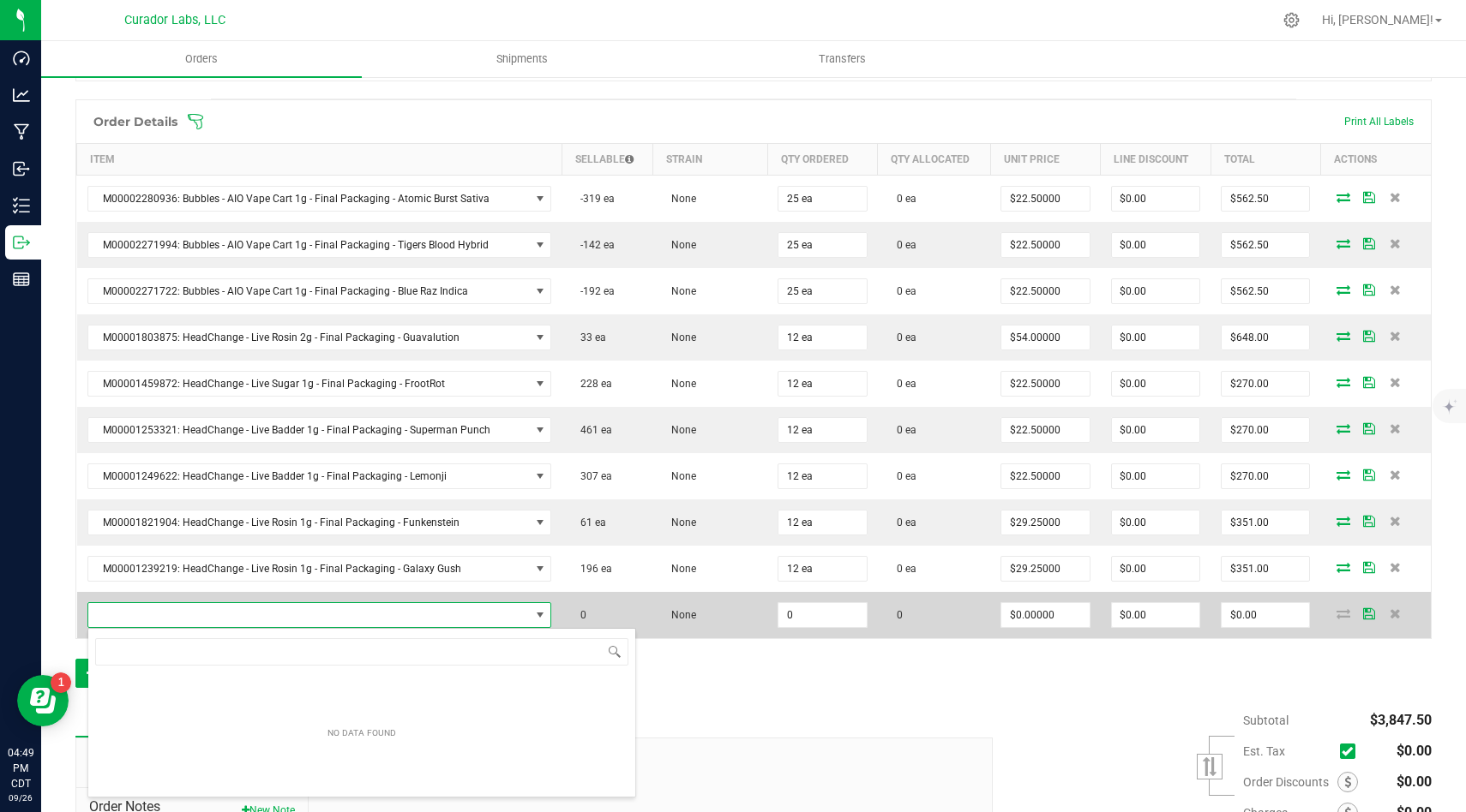
scroll to position [26, 458]
type input "super goof"
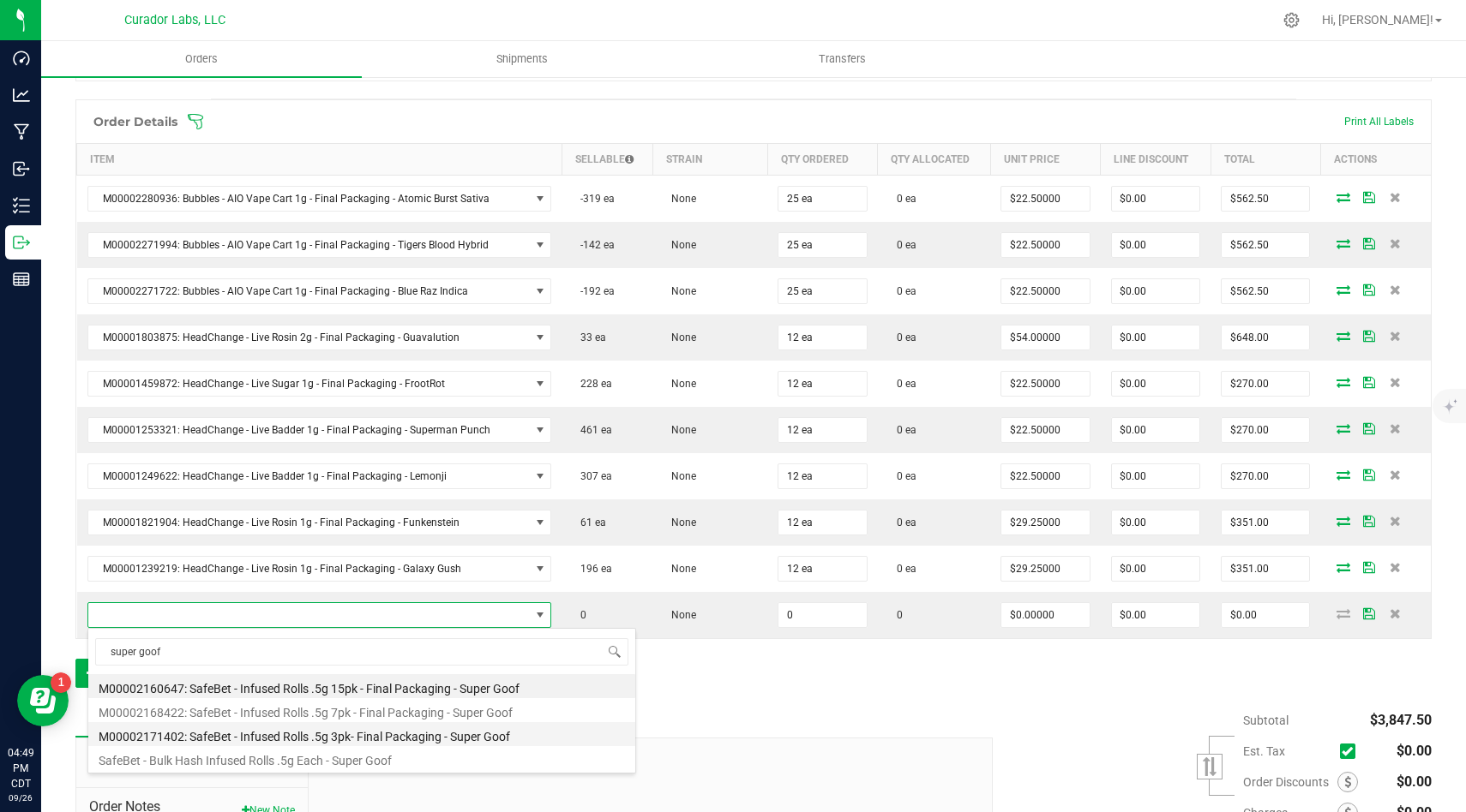
click at [334, 735] on li "M00002171402: SafeBet - Infused Rolls .5g 3pk- Final Packaging - Super Goof" at bounding box center [361, 734] width 547 height 24
type input "0 ea"
type input "$14.00000"
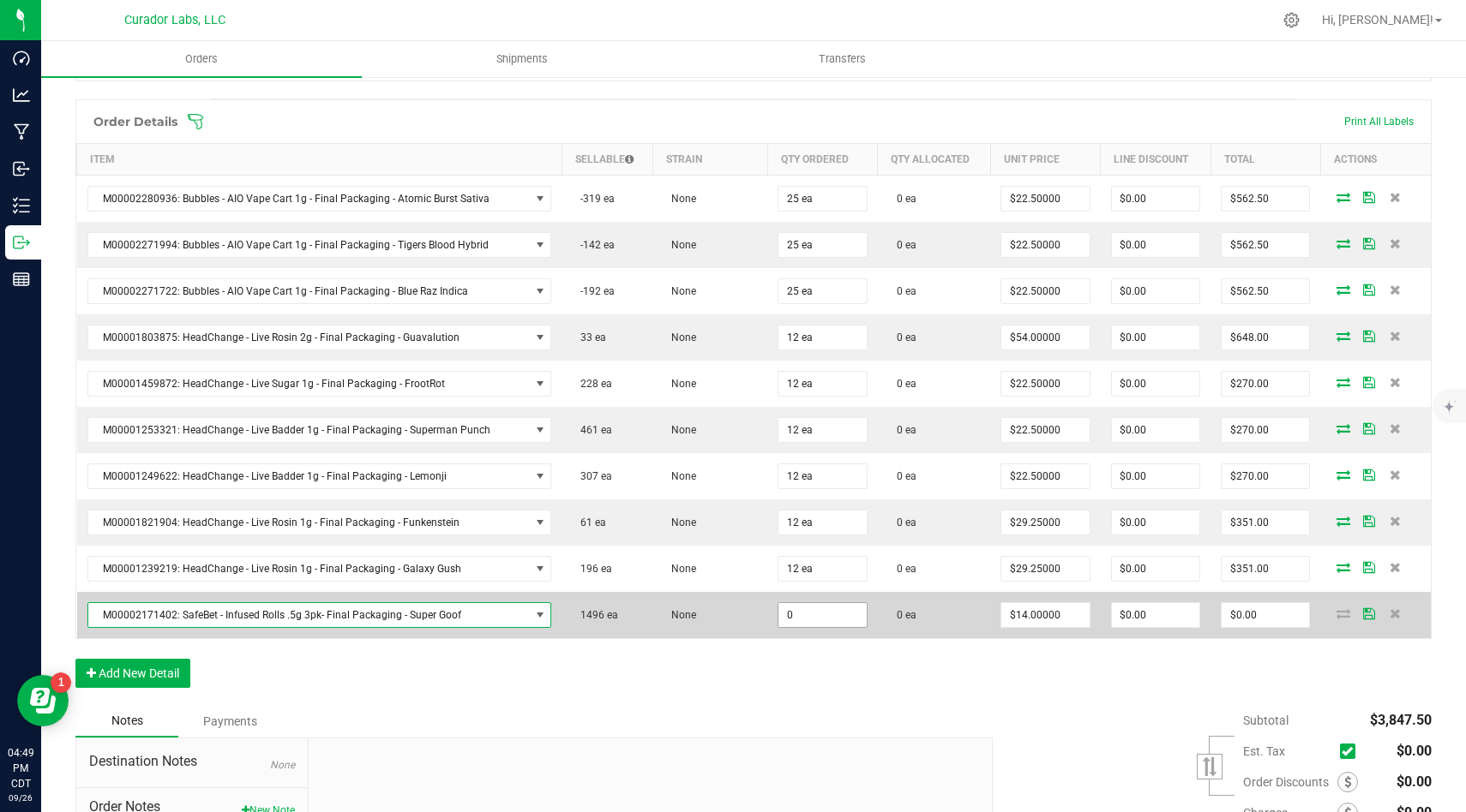
click at [801, 609] on input "0" at bounding box center [822, 614] width 87 height 24
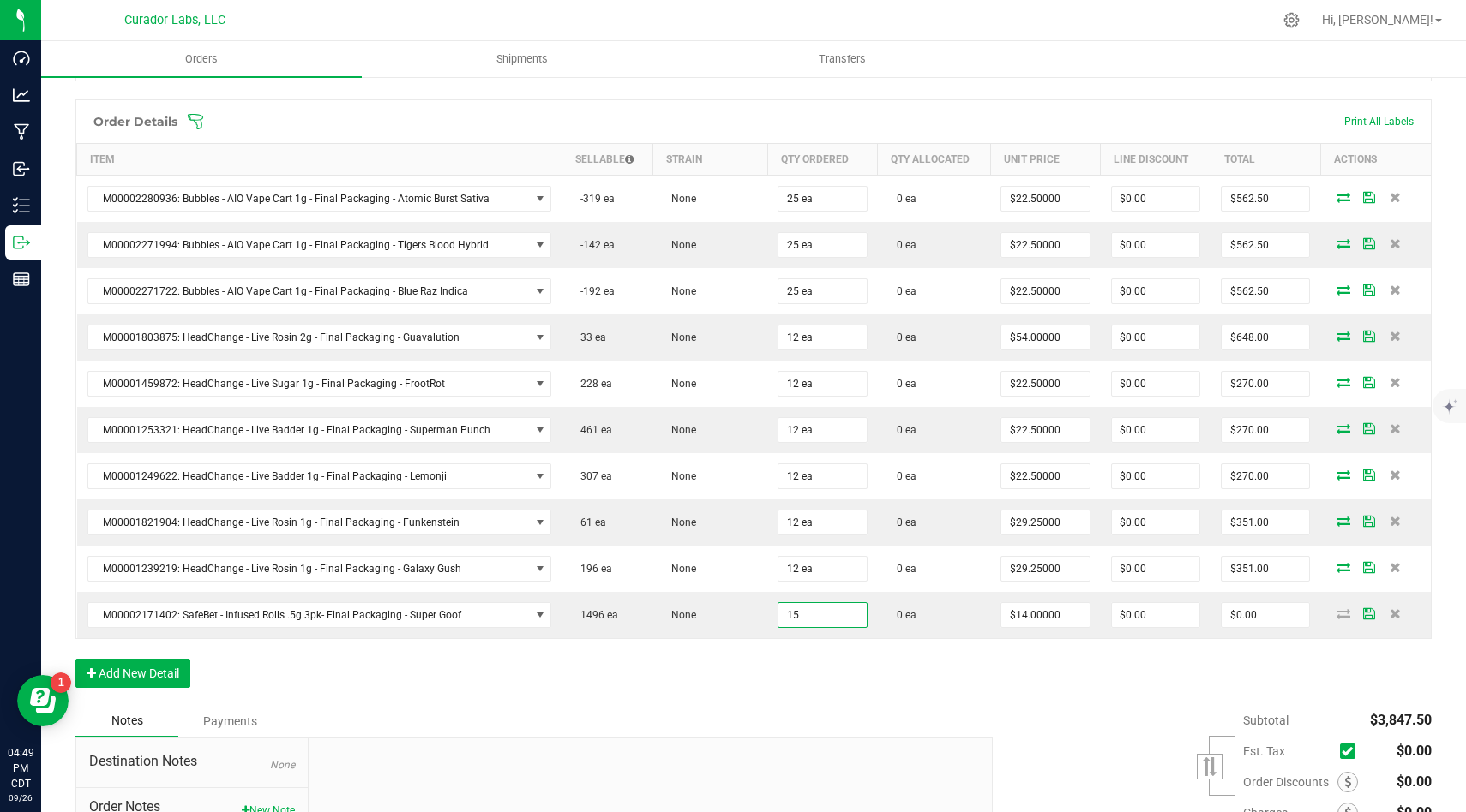
type input "15 ea"
type input "$210.00"
click at [804, 671] on div "Order Details Print All Labels Item Sellable Strain Qty Ordered Qty Allocated U…" at bounding box center [754, 402] width 1356 height 606
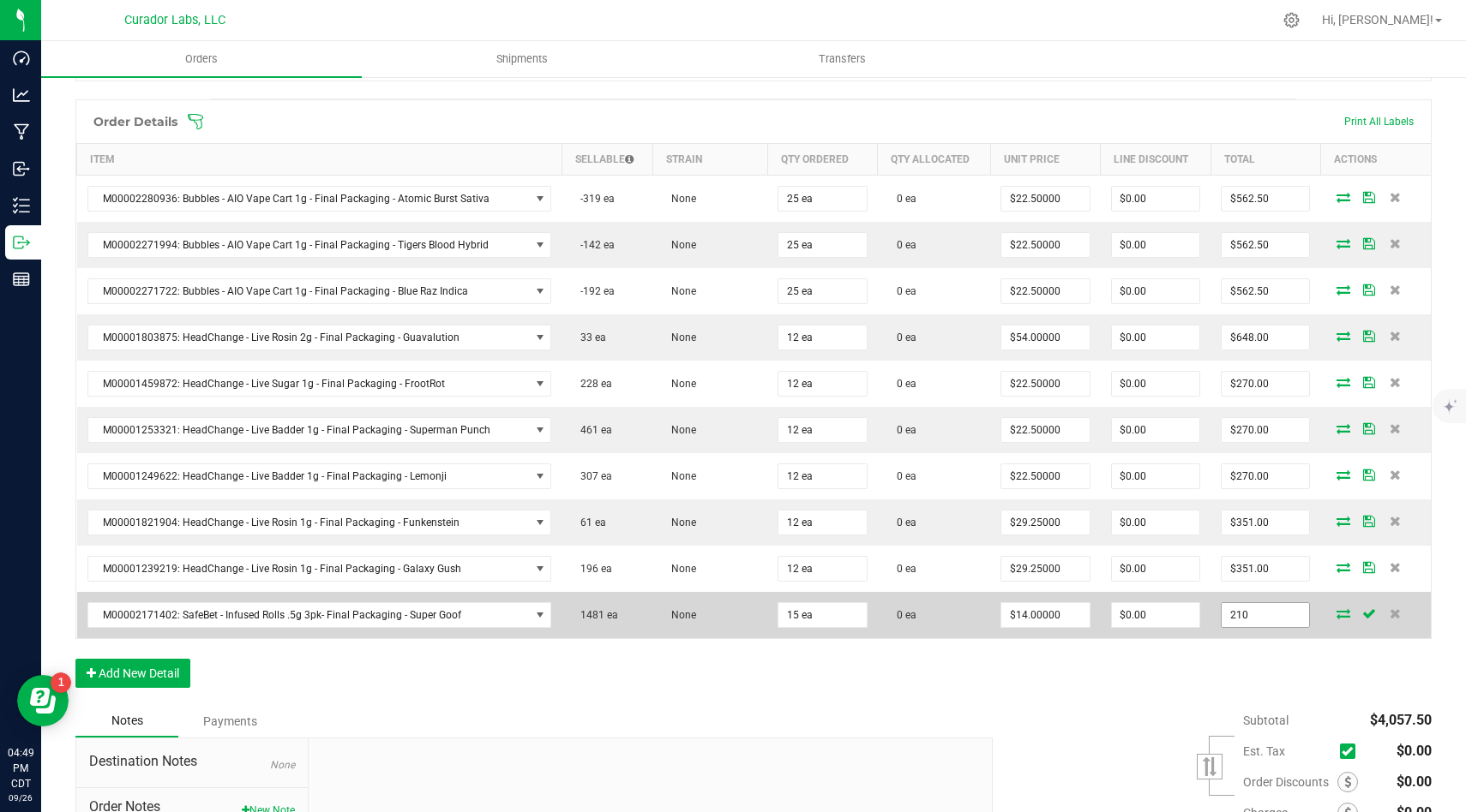
click at [1253, 616] on input "210" at bounding box center [1265, 614] width 87 height 24
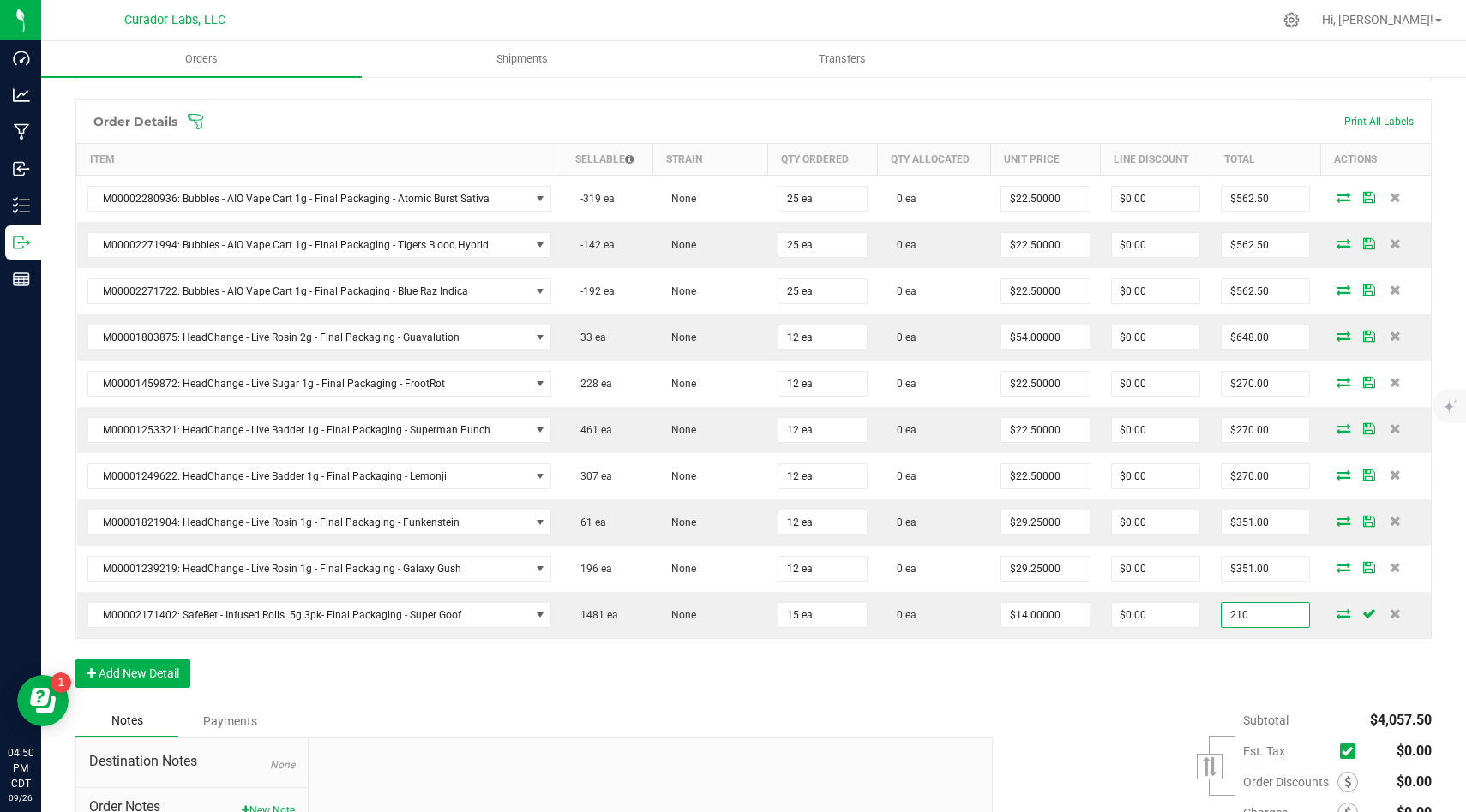
type input "$210.00"
click at [1238, 682] on div "Order Details Print All Labels Item Sellable Strain Qty Ordered Qty Allocated U…" at bounding box center [754, 402] width 1356 height 606
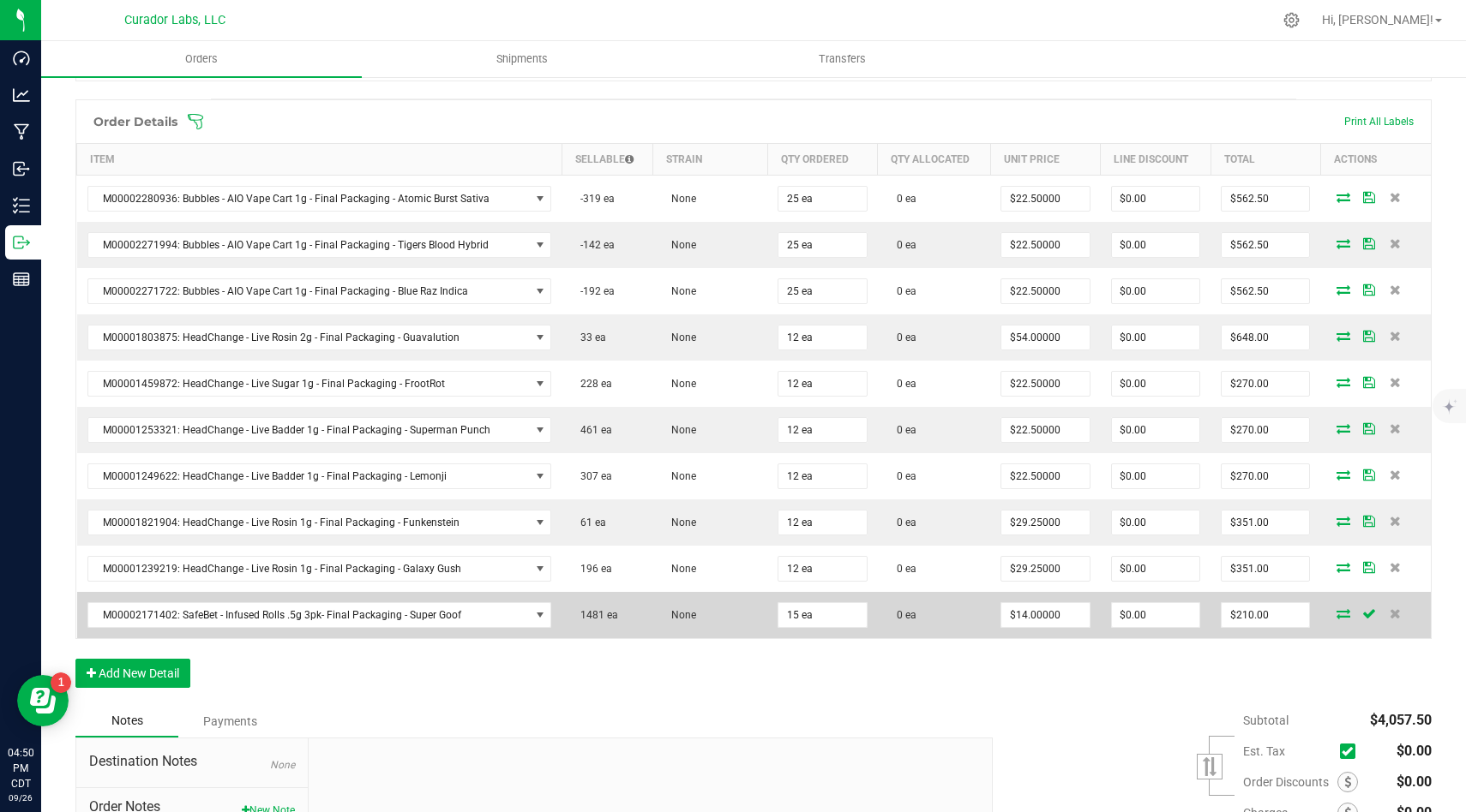
click at [889, 622] on td "0 ea" at bounding box center [934, 614] width 113 height 46
click at [849, 616] on input "15" at bounding box center [822, 614] width 87 height 24
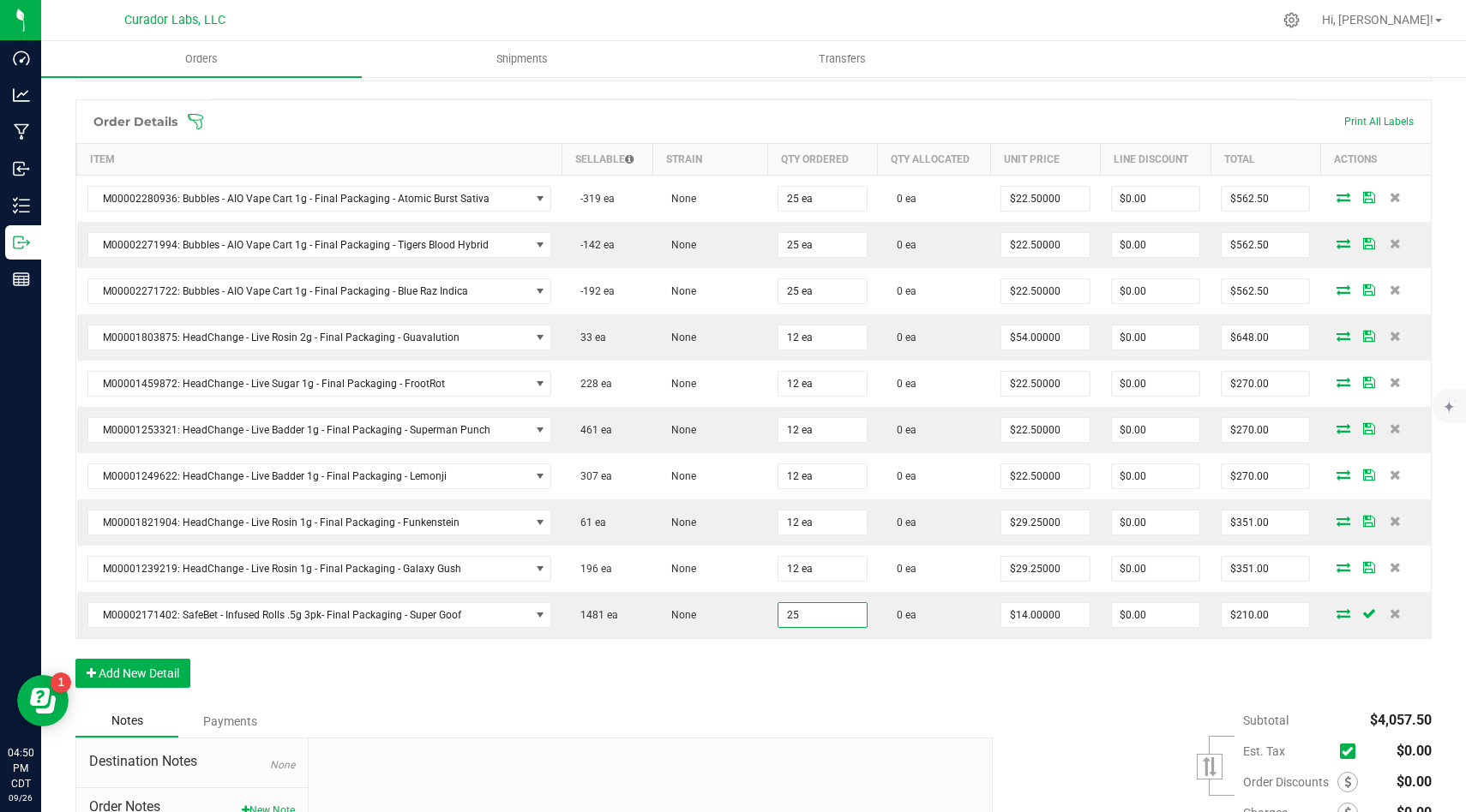
type input "25 ea"
type input "$350.00"
click at [857, 666] on div "Order Details Print All Labels Item Sellable Strain Qty Ordered Qty Allocated U…" at bounding box center [754, 402] width 1356 height 606
click at [176, 668] on button "Add New Detail" at bounding box center [132, 673] width 114 height 29
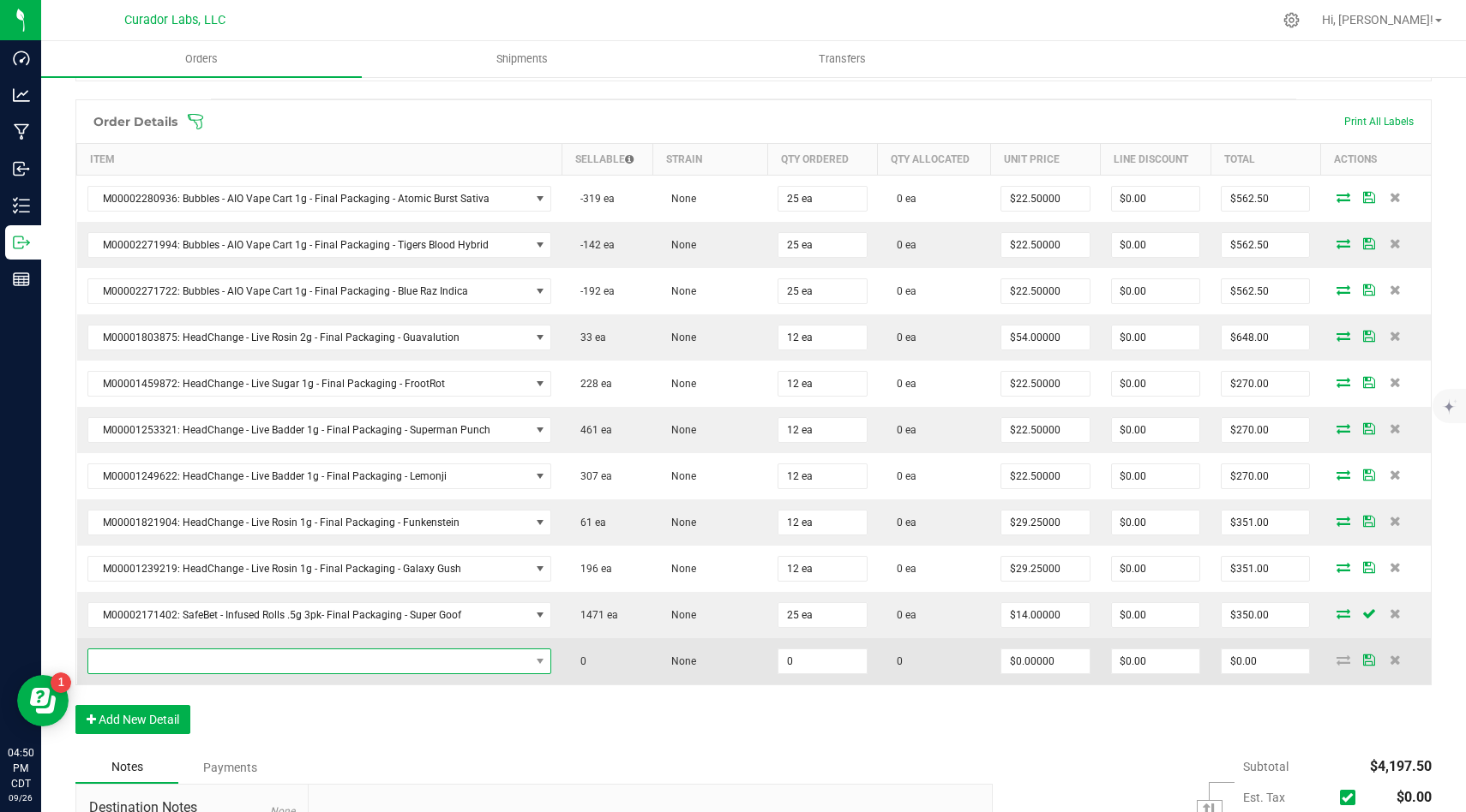
click at [240, 670] on span "NO DATA FOUND" at bounding box center [308, 661] width 442 height 24
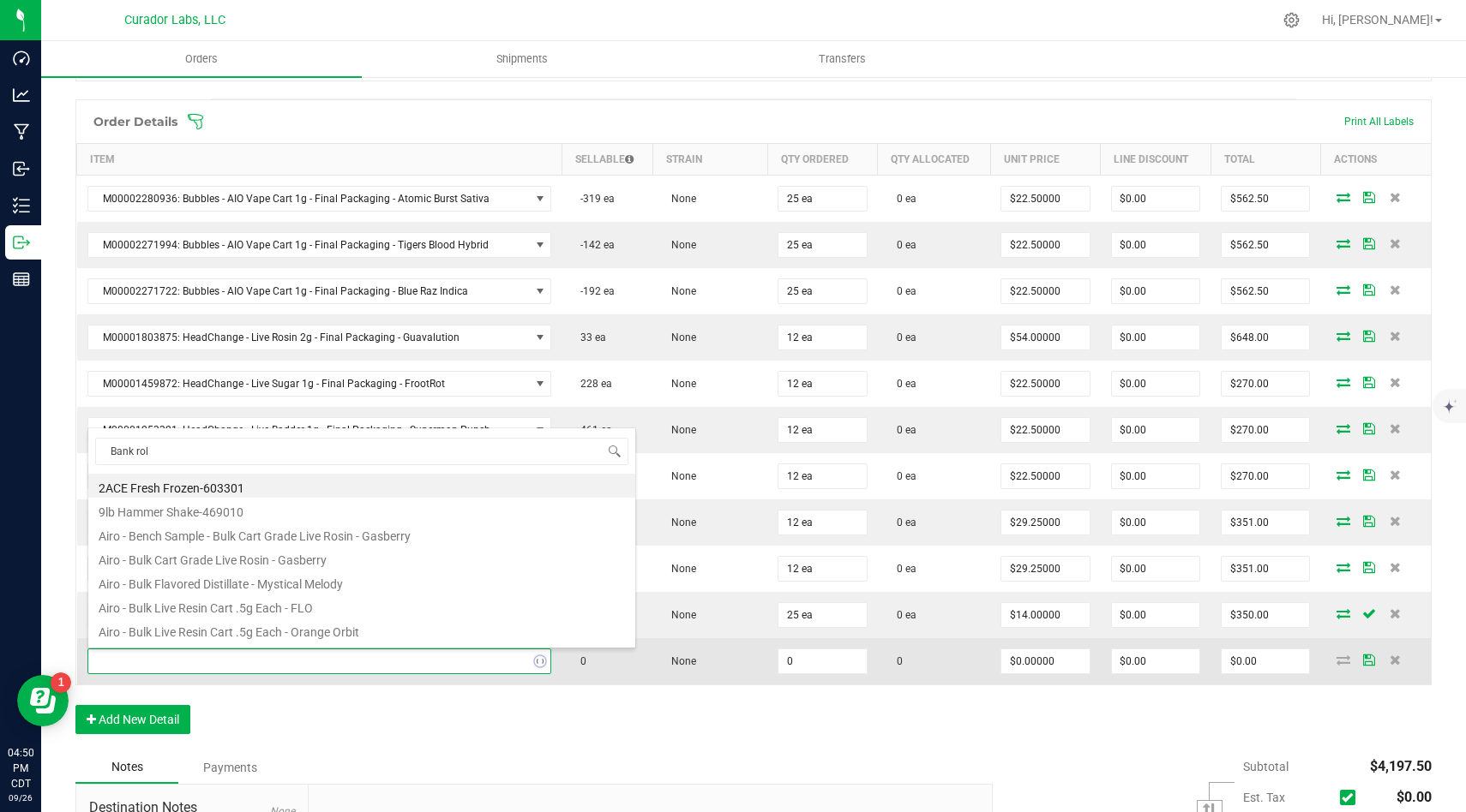
type input "Bank roll"
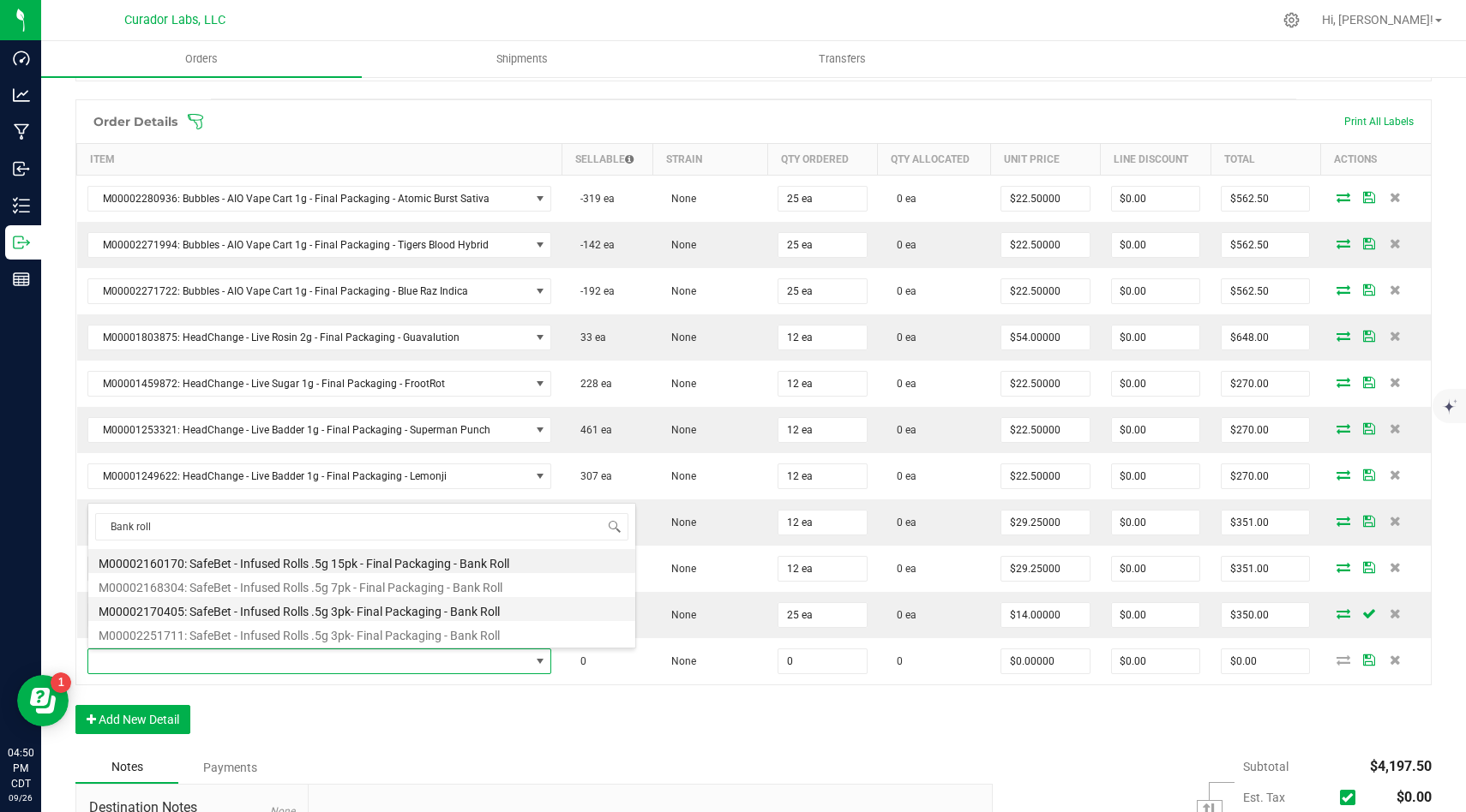
click at [333, 614] on li "M00002170405: SafeBet - Infused Rolls .5g 3pk- Final Packaging - Bank Roll" at bounding box center [361, 609] width 547 height 24
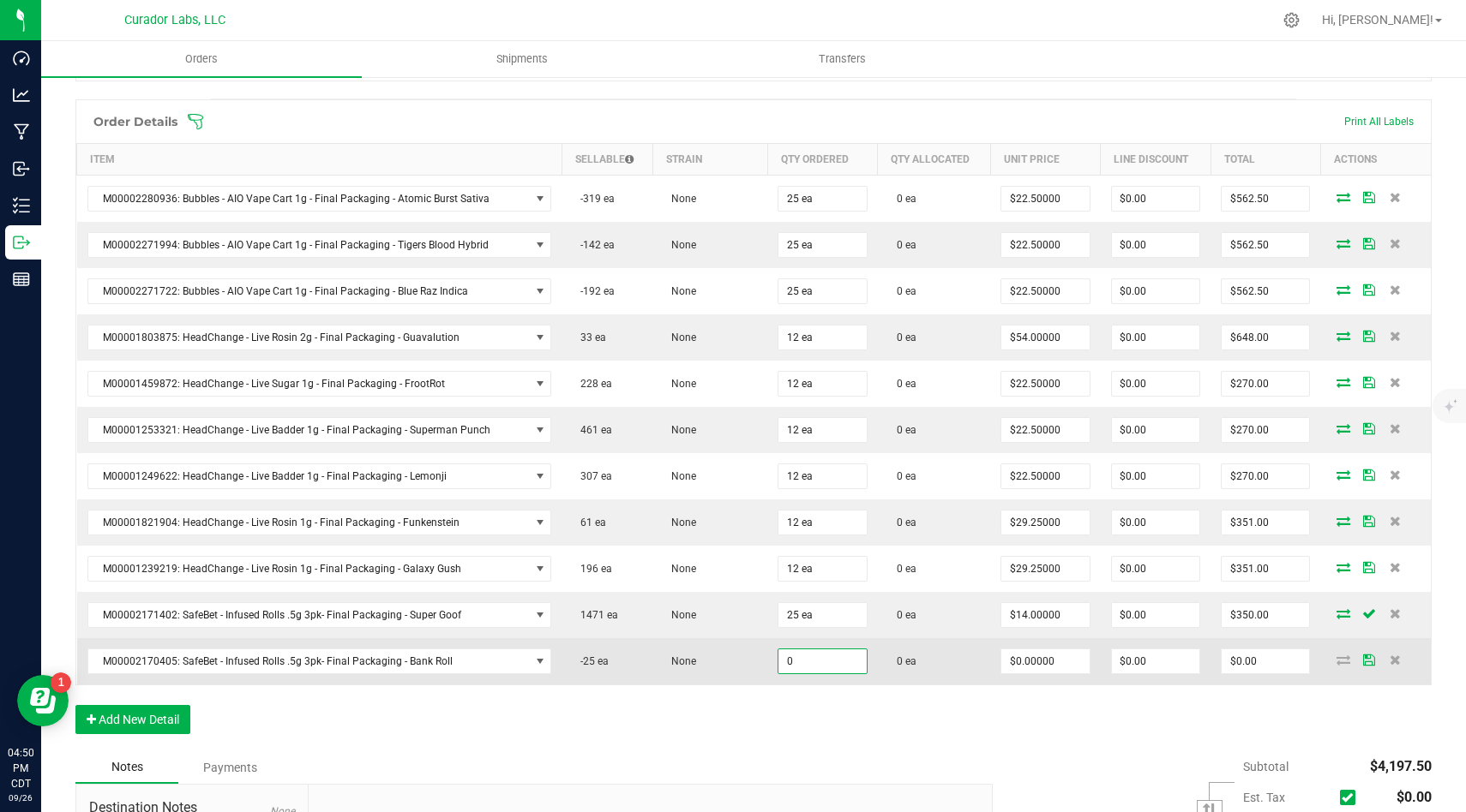
click at [822, 665] on input "0" at bounding box center [822, 661] width 87 height 24
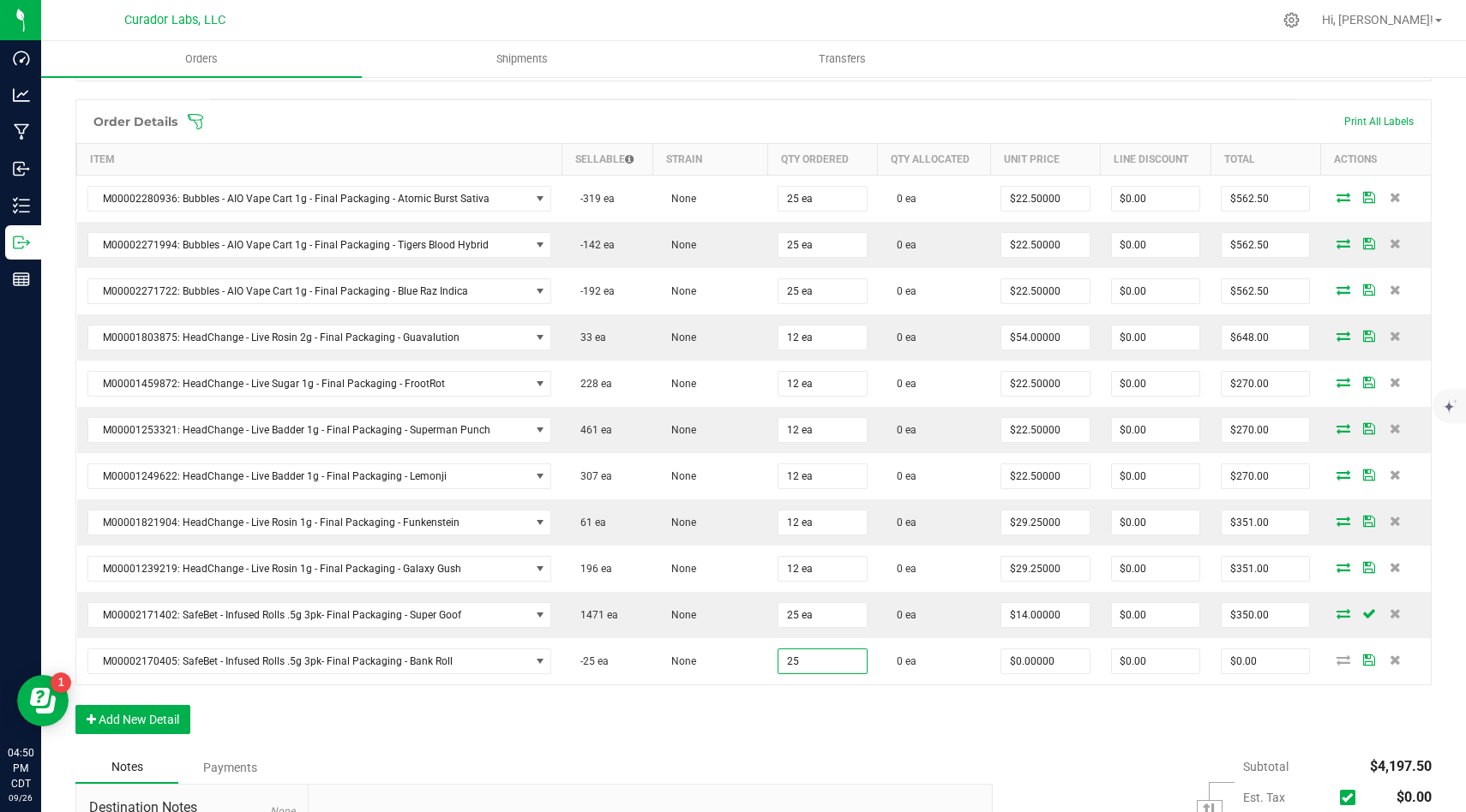
type input "25 ea"
click at [822, 745] on div "Order Details Print All Labels Item Sellable Strain Qty Ordered Qty Allocated U…" at bounding box center [754, 425] width 1356 height 652
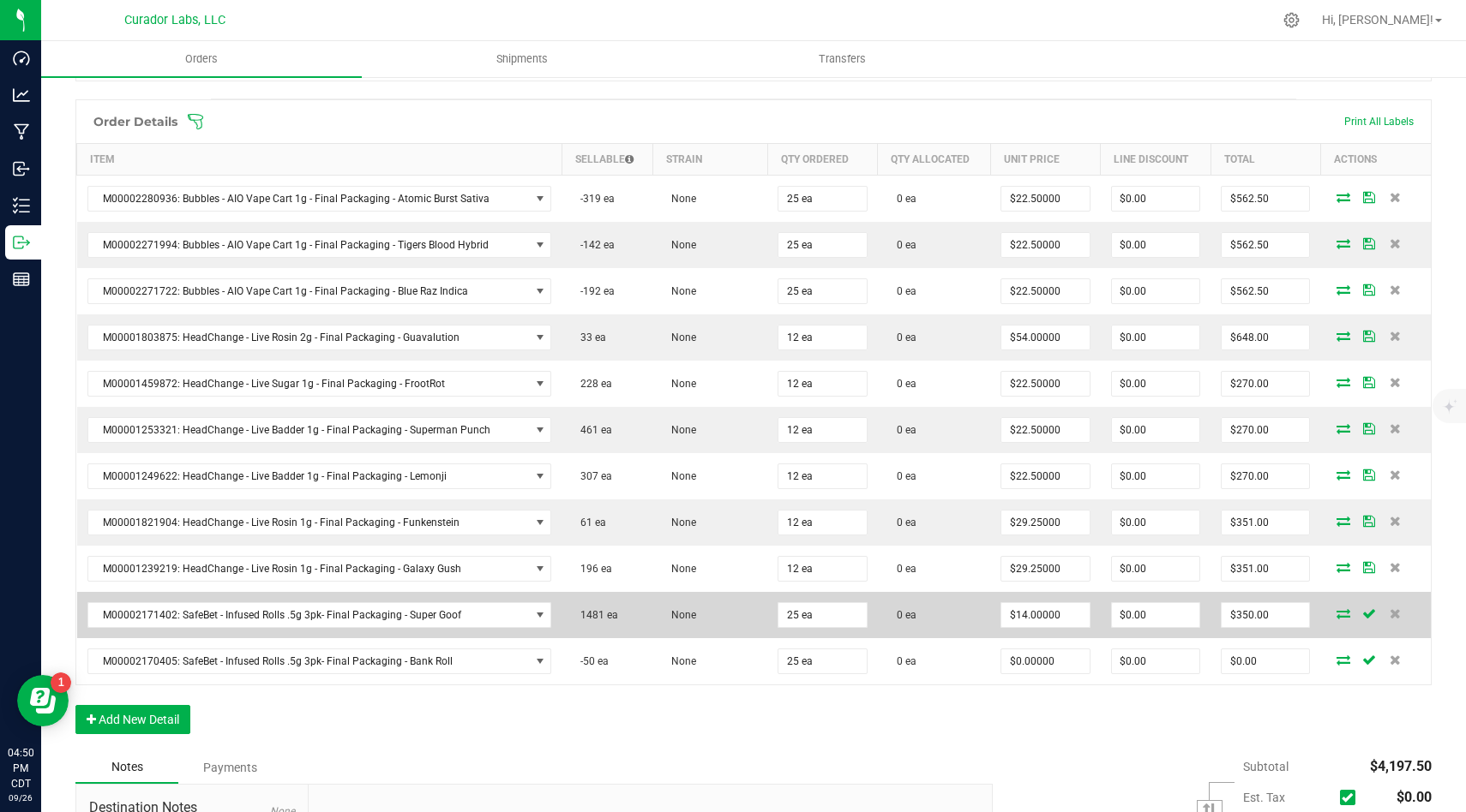
click at [1297, 628] on td "$350.00" at bounding box center [1265, 614] width 110 height 46
click at [1295, 620] on input "350" at bounding box center [1265, 614] width 87 height 24
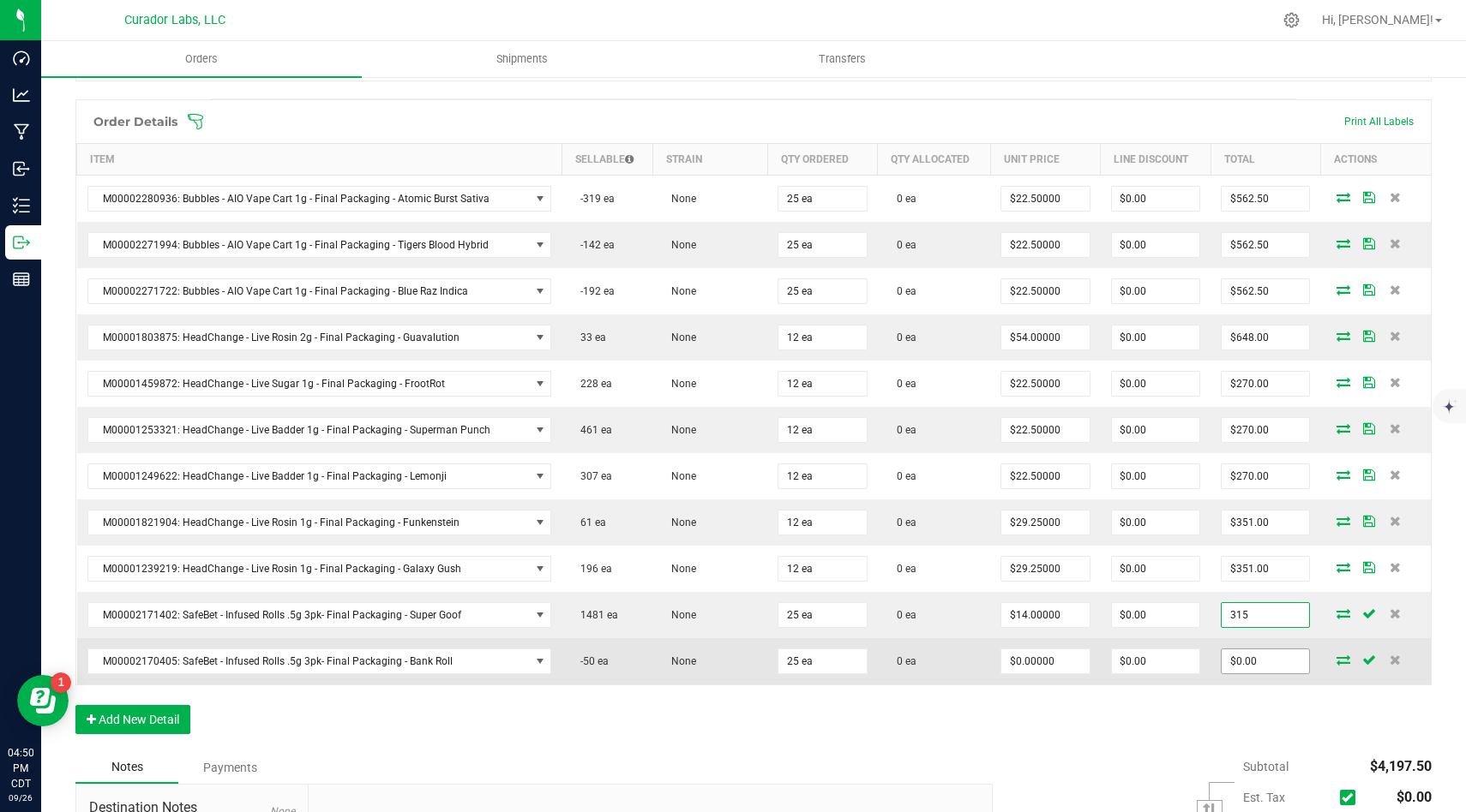
type input "315"
type input "$12.60000"
type input "$315.00"
click at [1299, 667] on input "0" at bounding box center [1265, 661] width 87 height 24
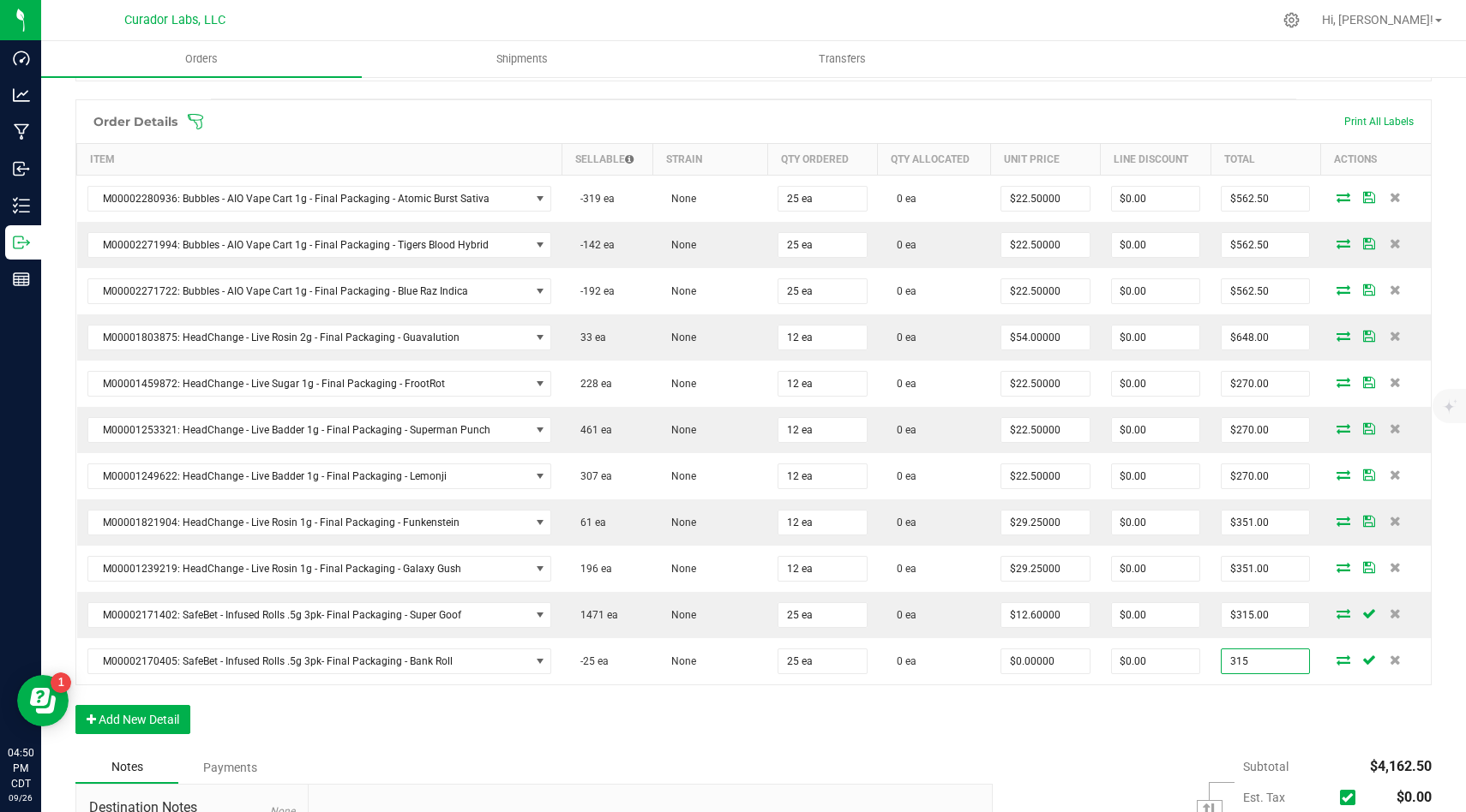
type input "315"
type input "$12.60000"
type input "$315.00"
click at [1178, 726] on div "Order Details Print All Labels Item Sellable Strain Qty Ordered Qty Allocated U…" at bounding box center [754, 425] width 1356 height 652
click at [150, 723] on button "Add New Detail" at bounding box center [132, 719] width 114 height 29
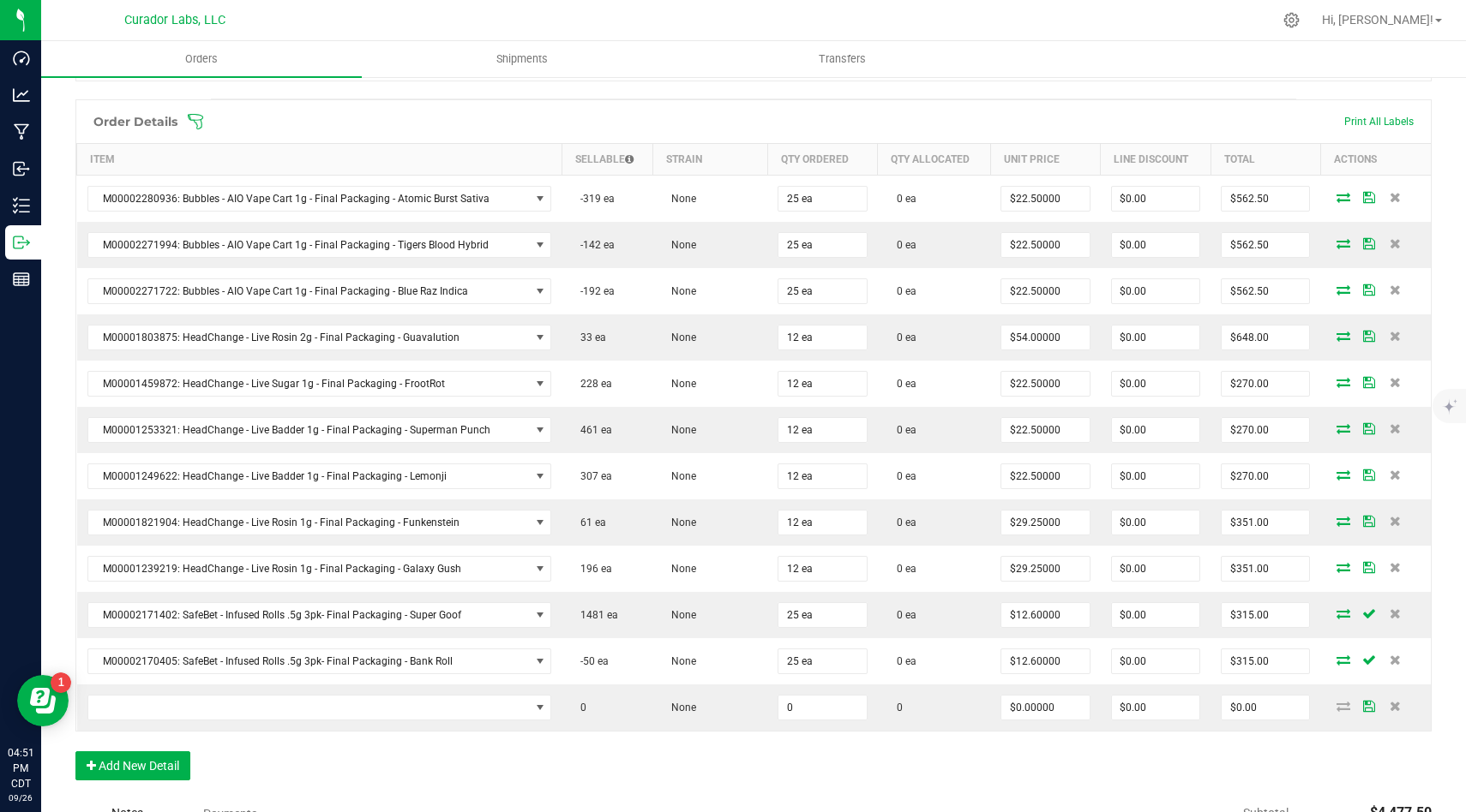
click at [650, 777] on div "Order Details Print All Labels Item Sellable Strain Qty Ordered Qty Allocated U…" at bounding box center [754, 448] width 1356 height 699
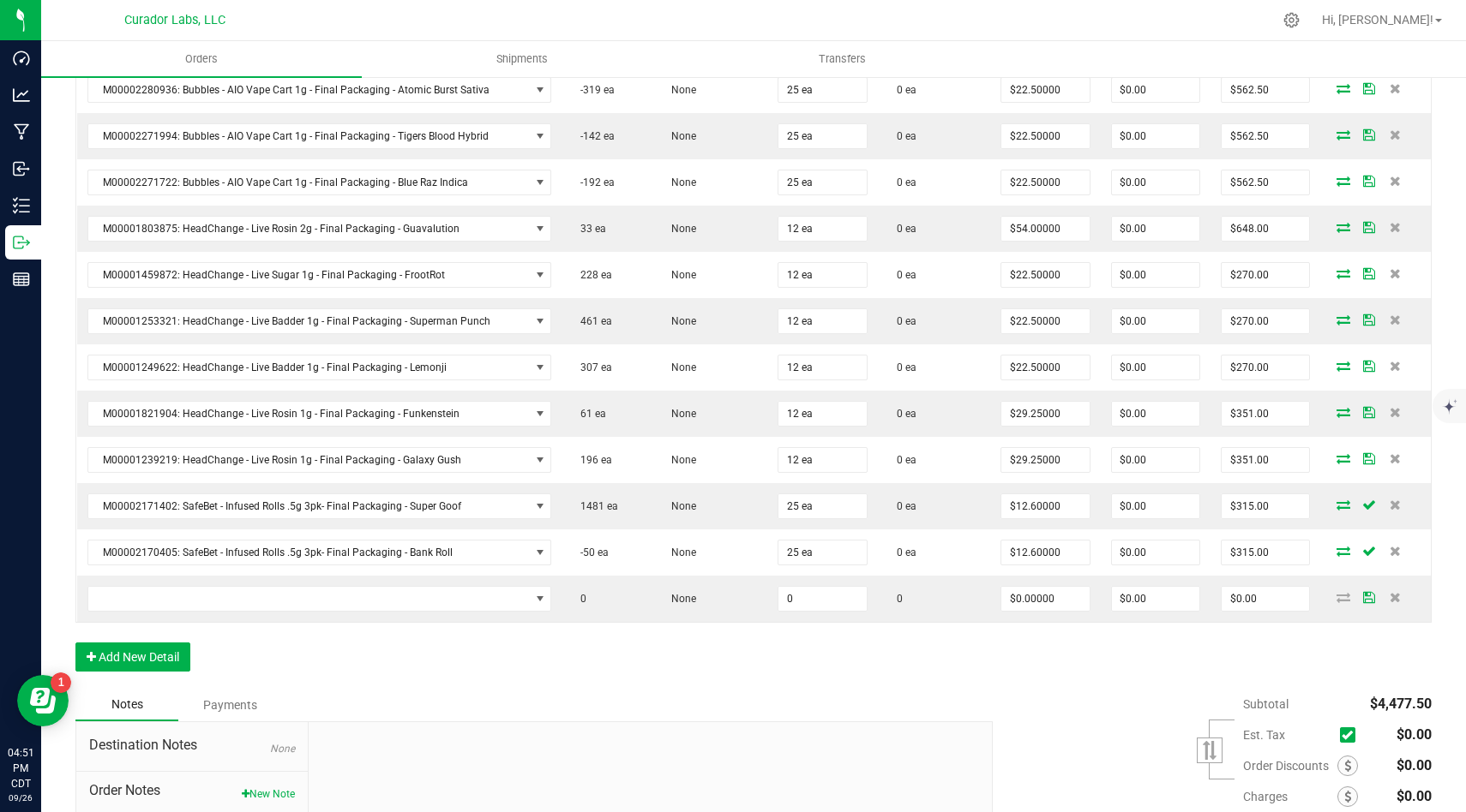
scroll to position [644, 0]
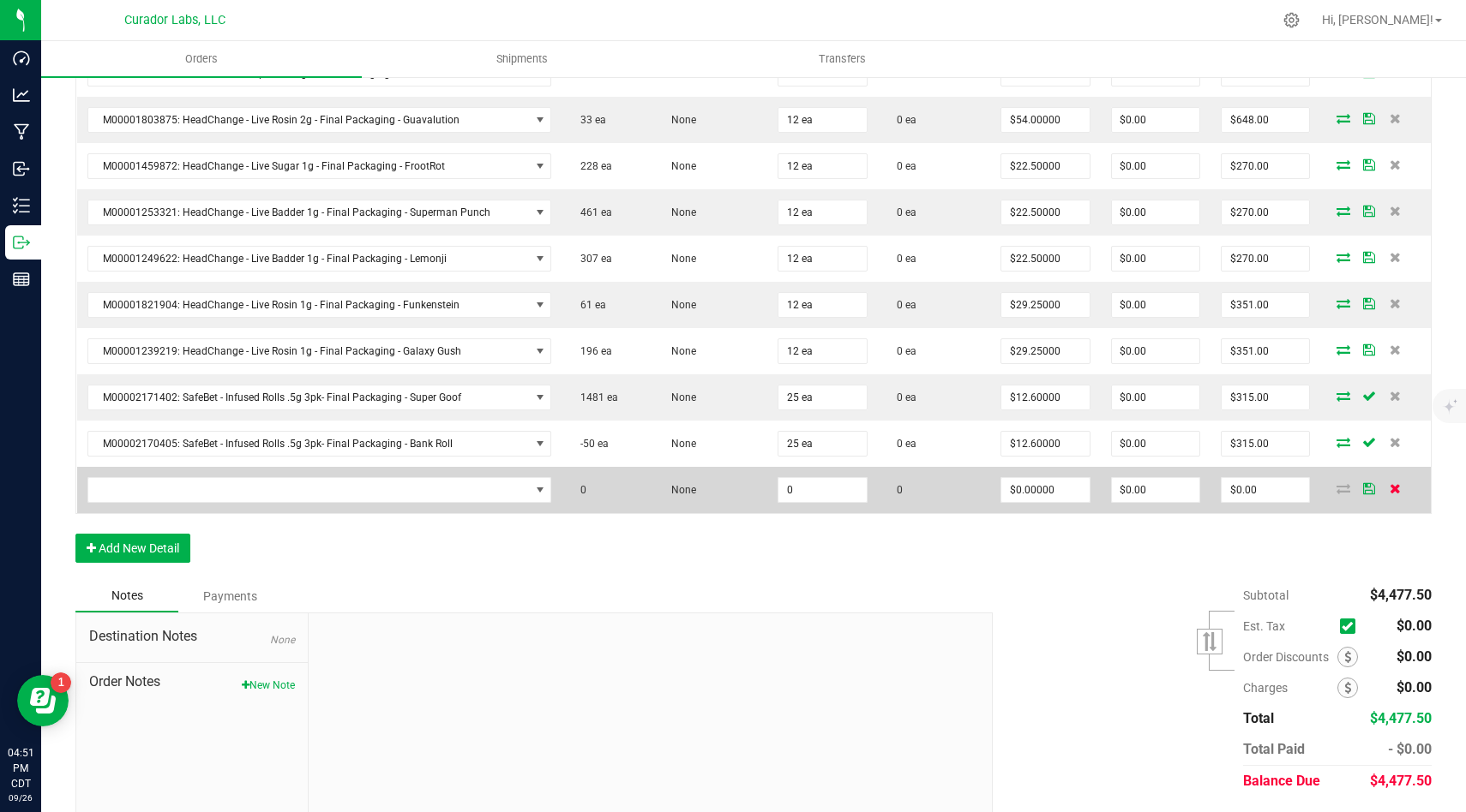
click at [1392, 493] on icon at bounding box center [1395, 488] width 11 height 10
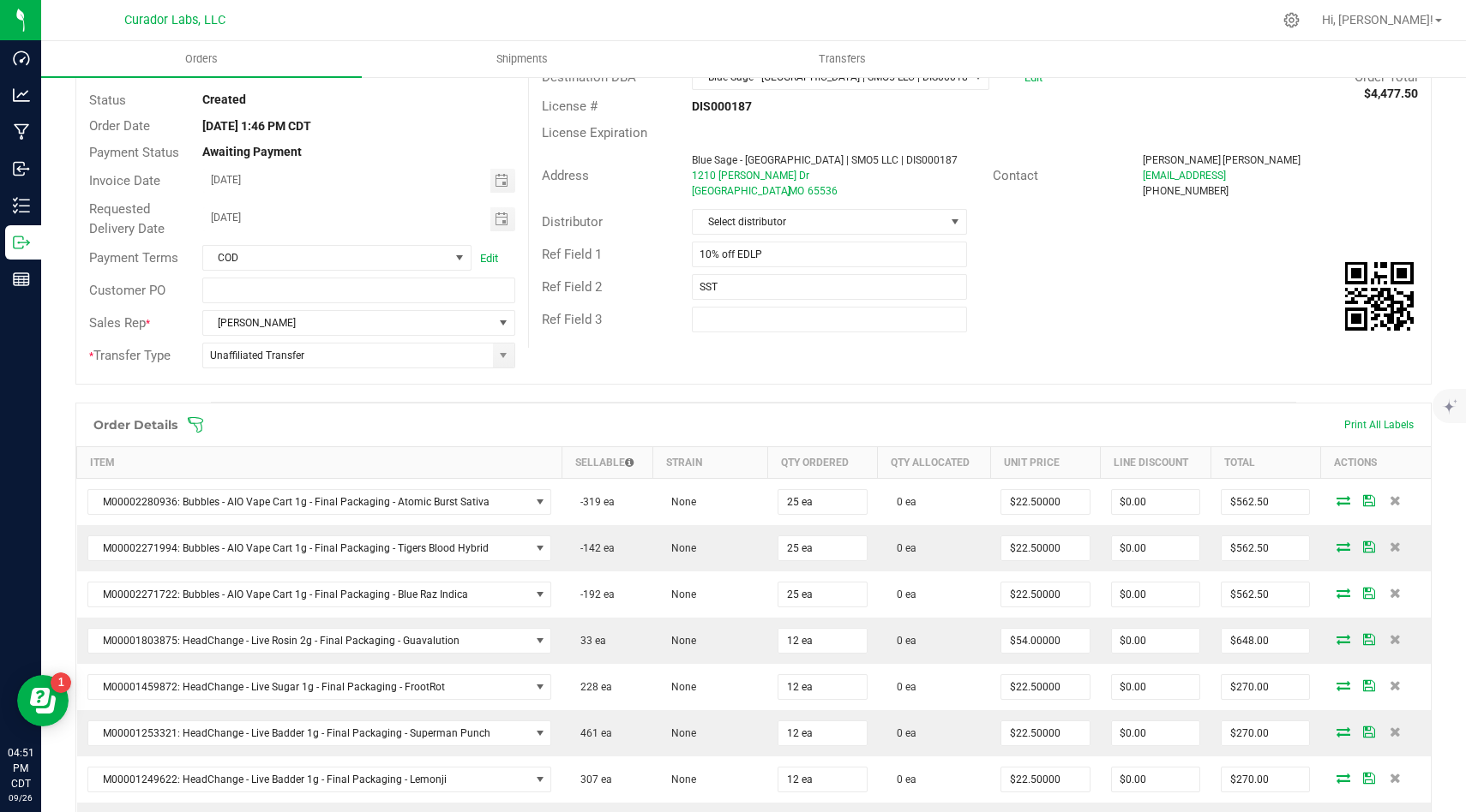
scroll to position [0, 0]
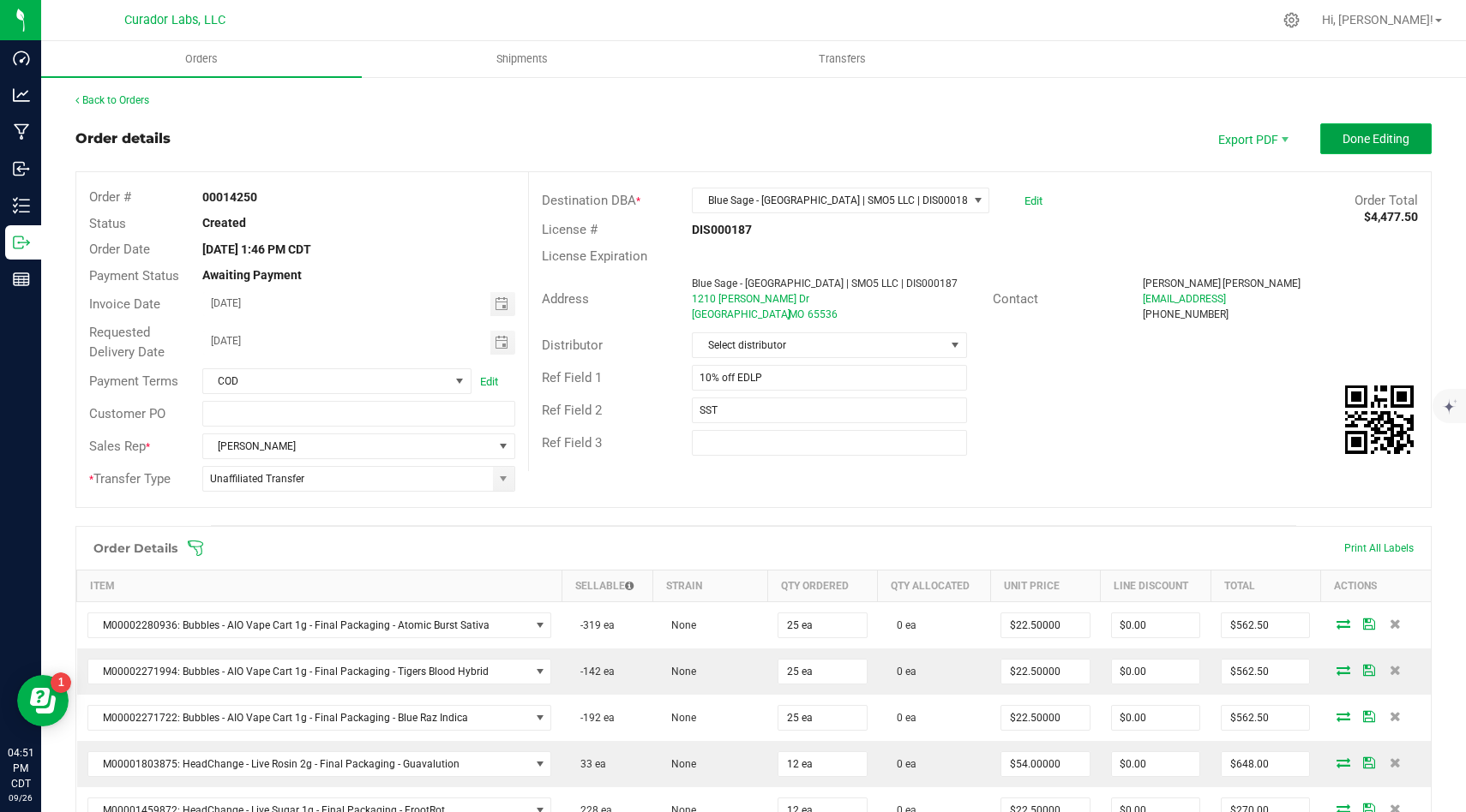
click at [1392, 143] on span "Done Editing" at bounding box center [1375, 139] width 67 height 13
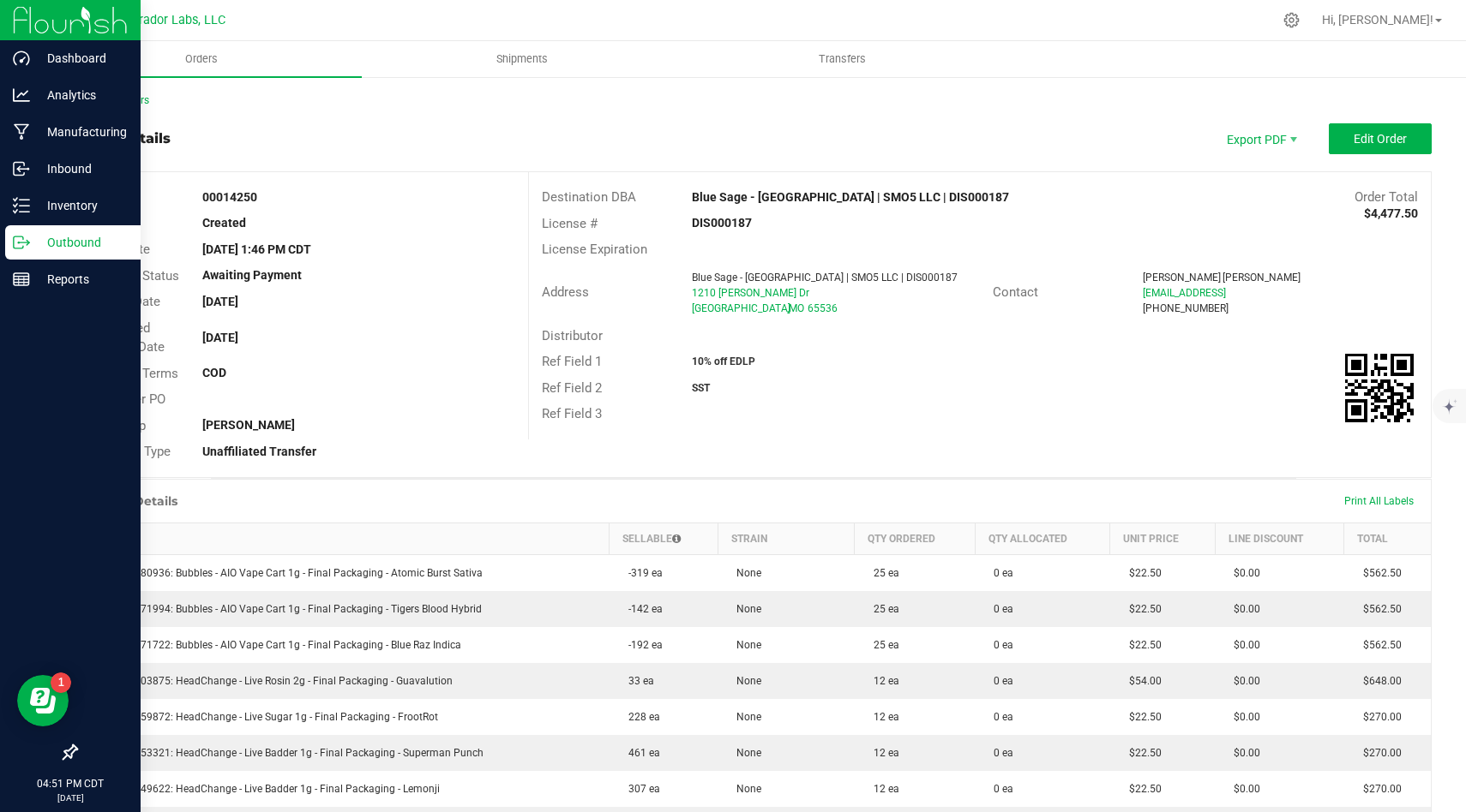
click at [26, 236] on icon at bounding box center [22, 242] width 17 height 17
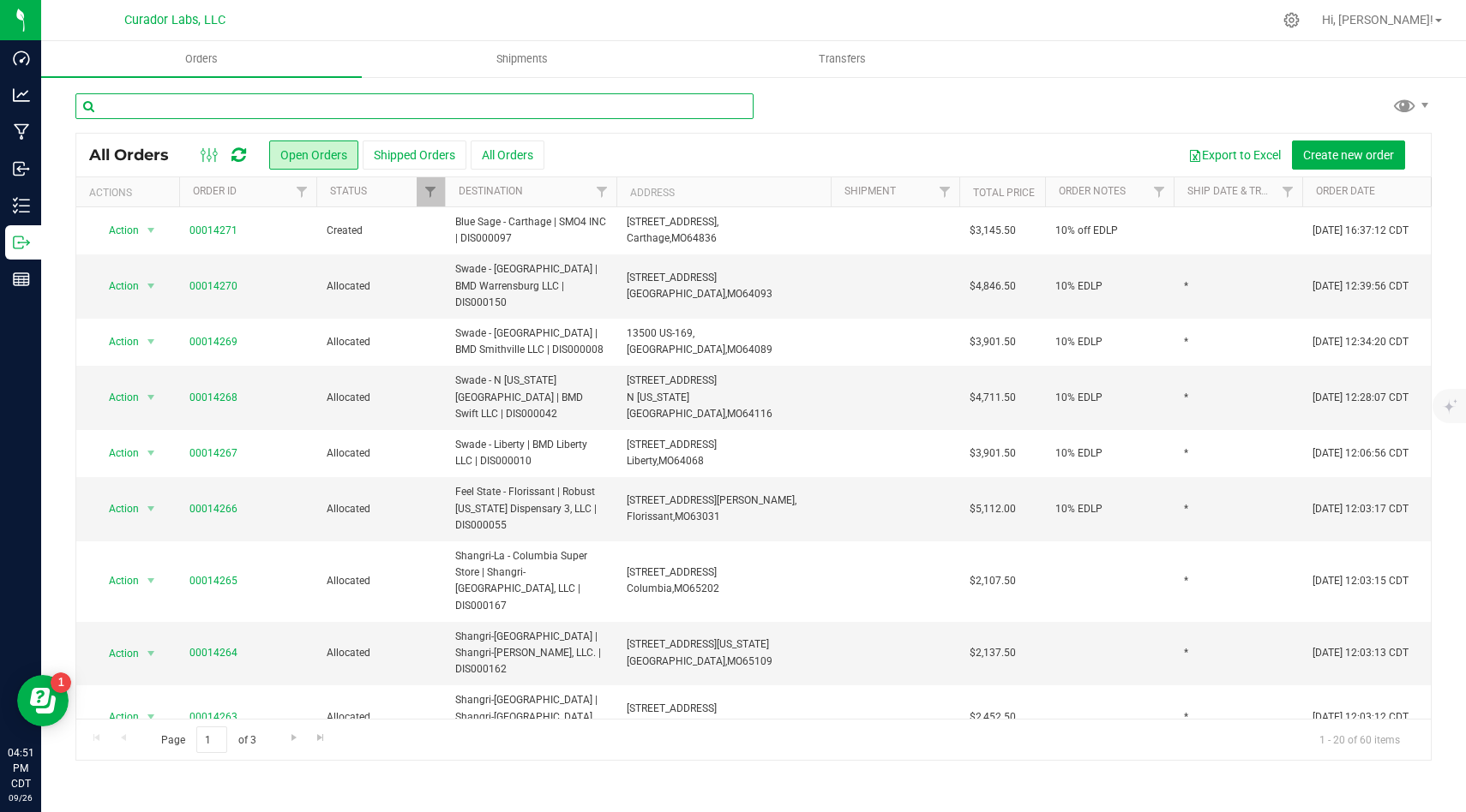
click at [376, 103] on input "text" at bounding box center [414, 106] width 678 height 26
type input "blue sage"
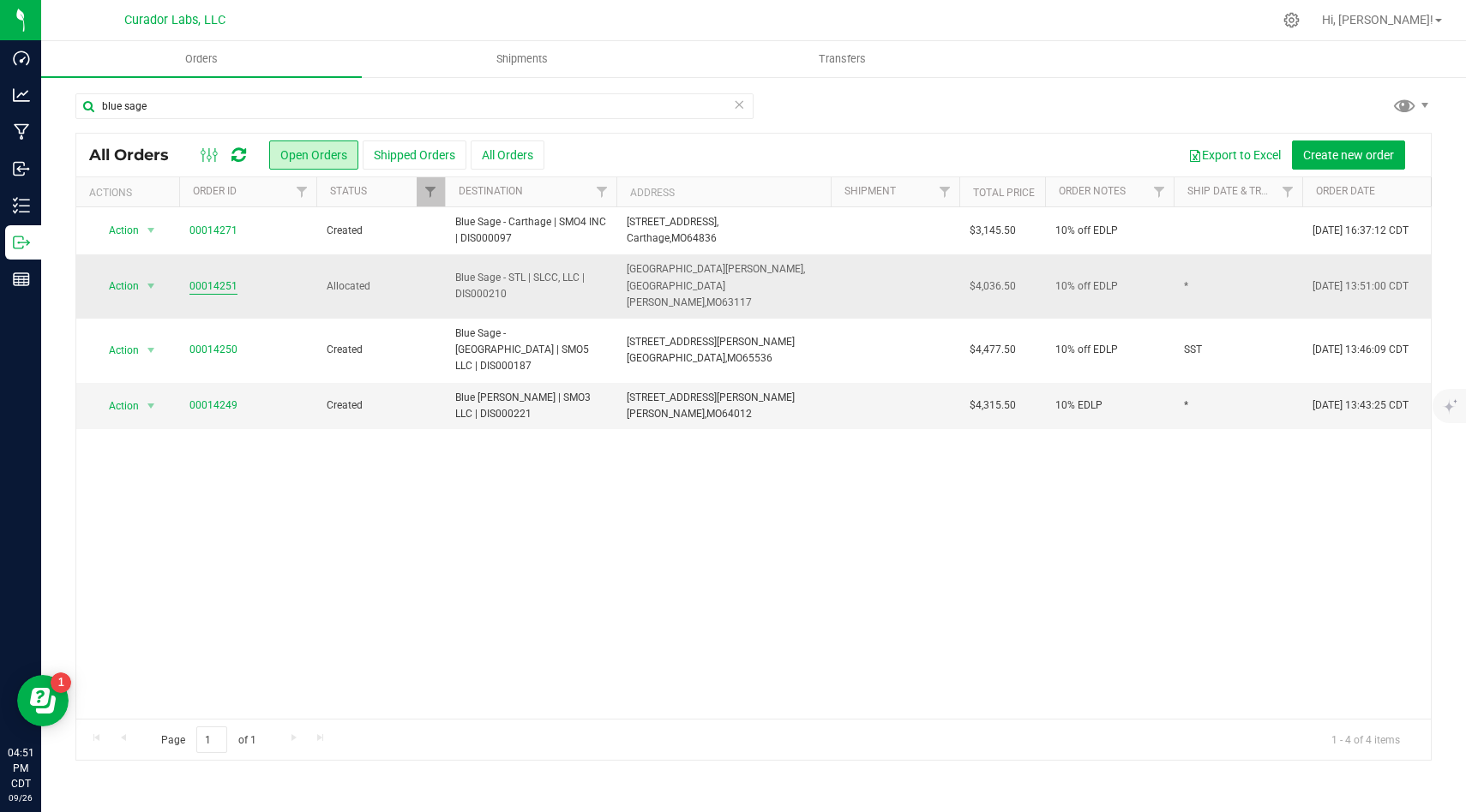
click at [225, 282] on link "00014251" at bounding box center [213, 286] width 48 height 16
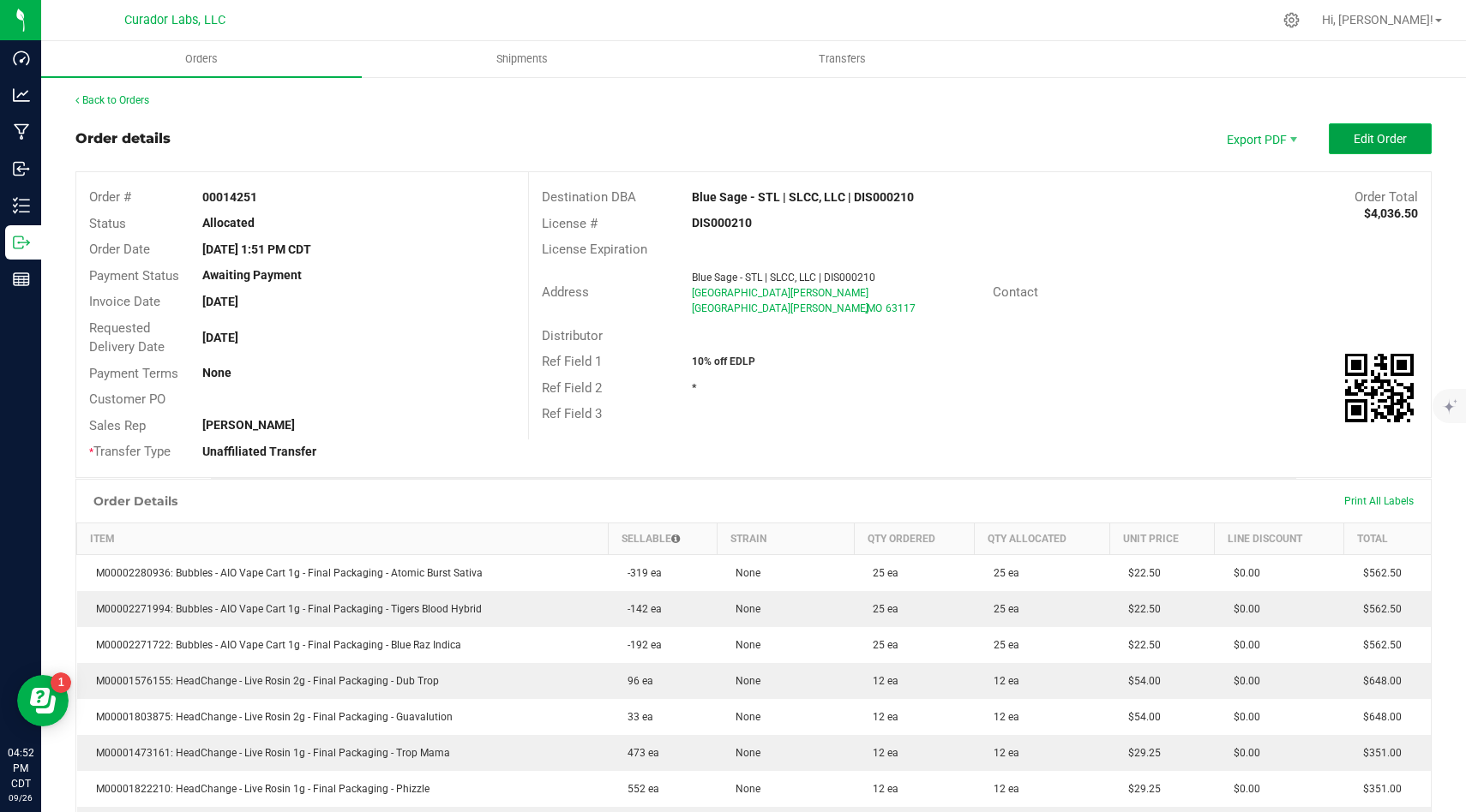
click at [1398, 138] on span "Edit Order" at bounding box center [1380, 139] width 53 height 13
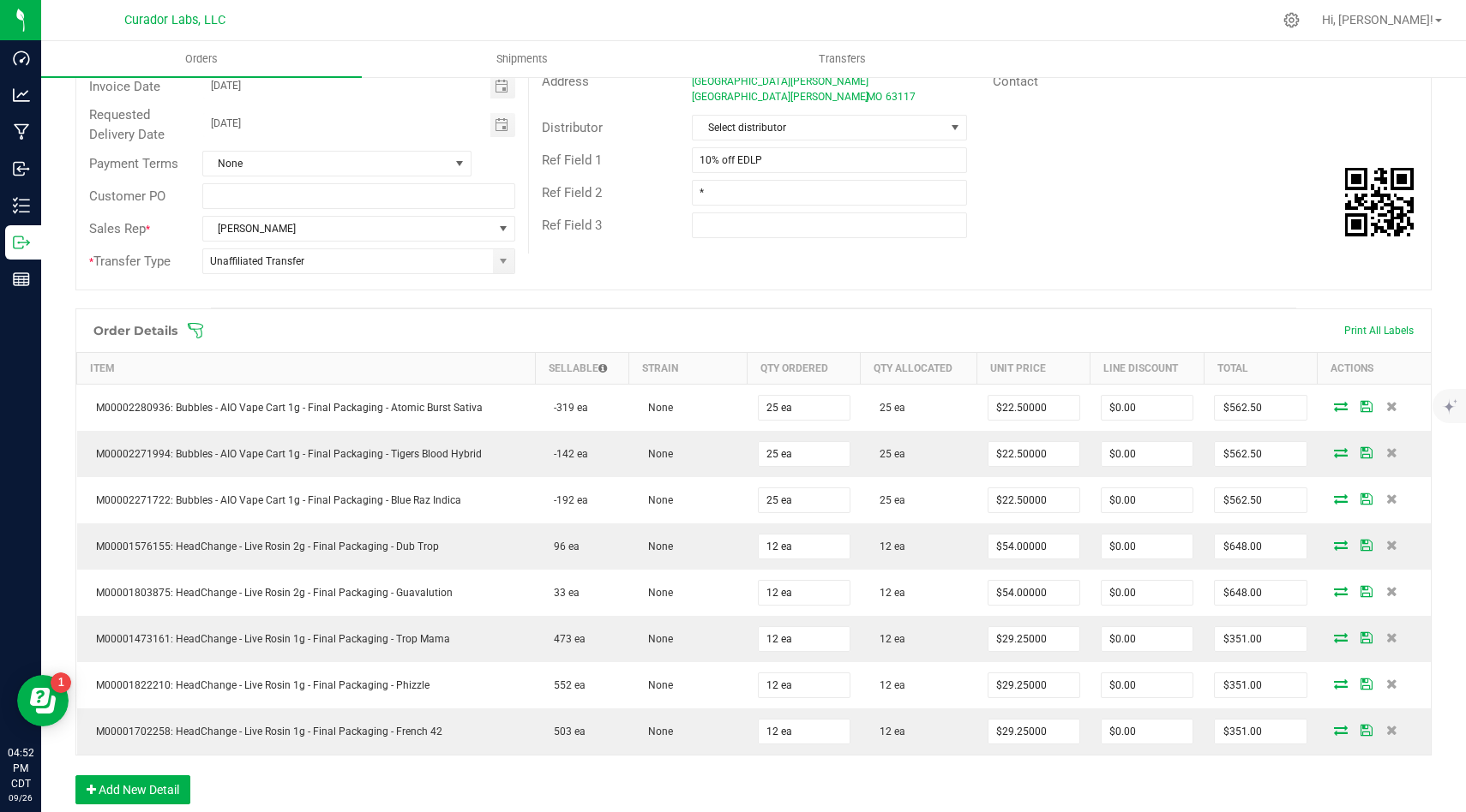
scroll to position [379, 0]
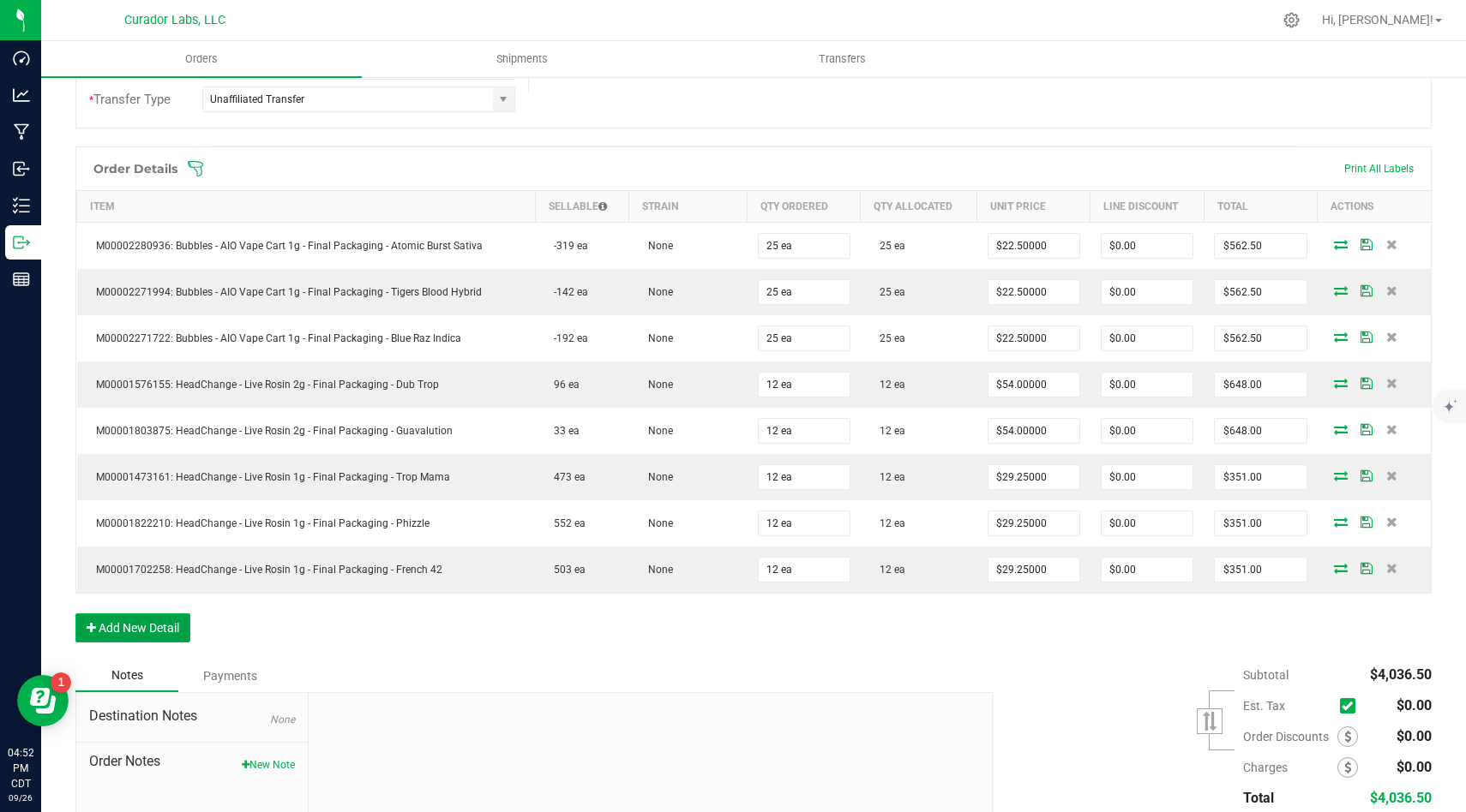
click at [169, 624] on button "Add New Detail" at bounding box center [132, 628] width 114 height 29
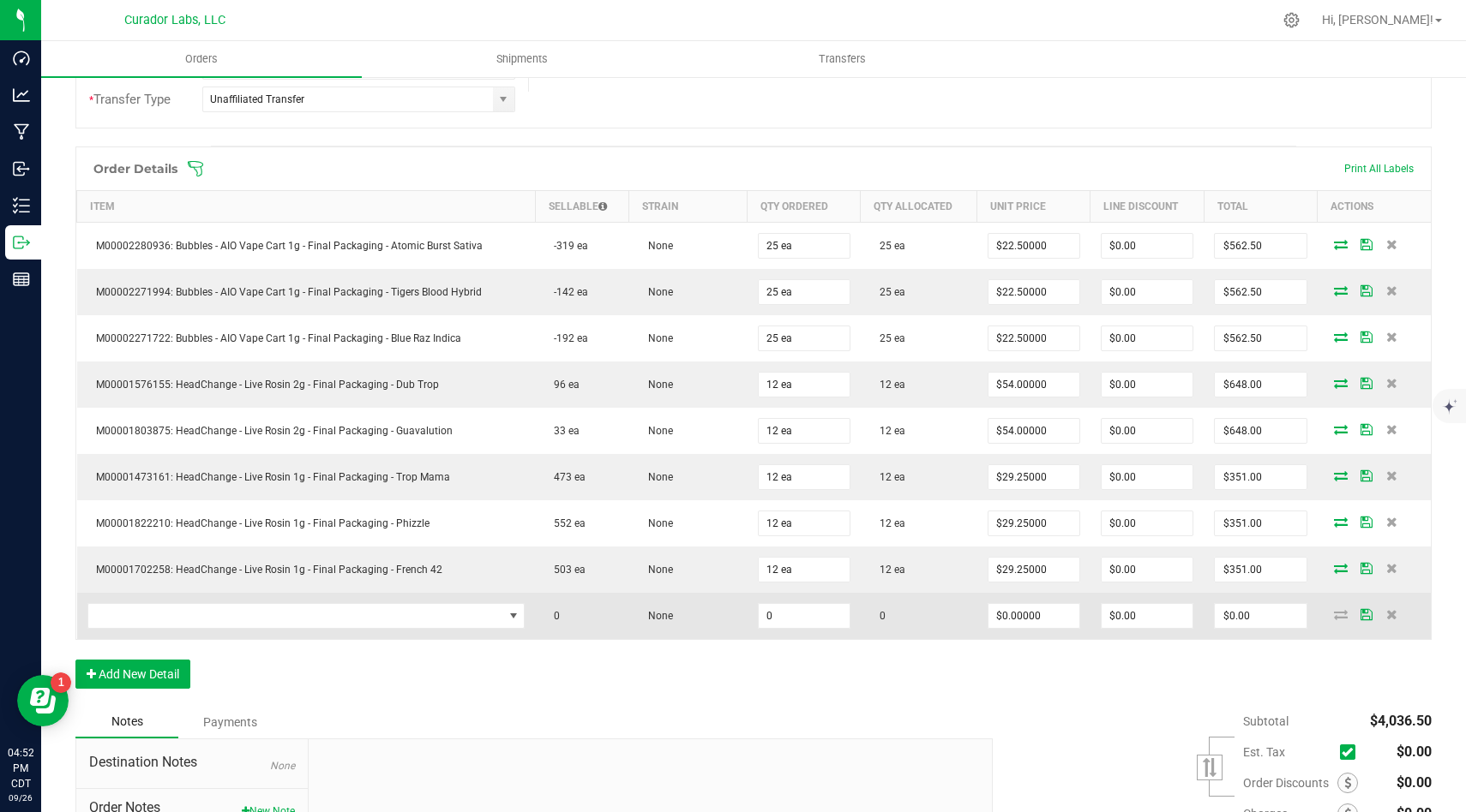
click at [280, 599] on td at bounding box center [306, 615] width 459 height 46
click at [280, 606] on span "NO DATA FOUND" at bounding box center [295, 615] width 415 height 24
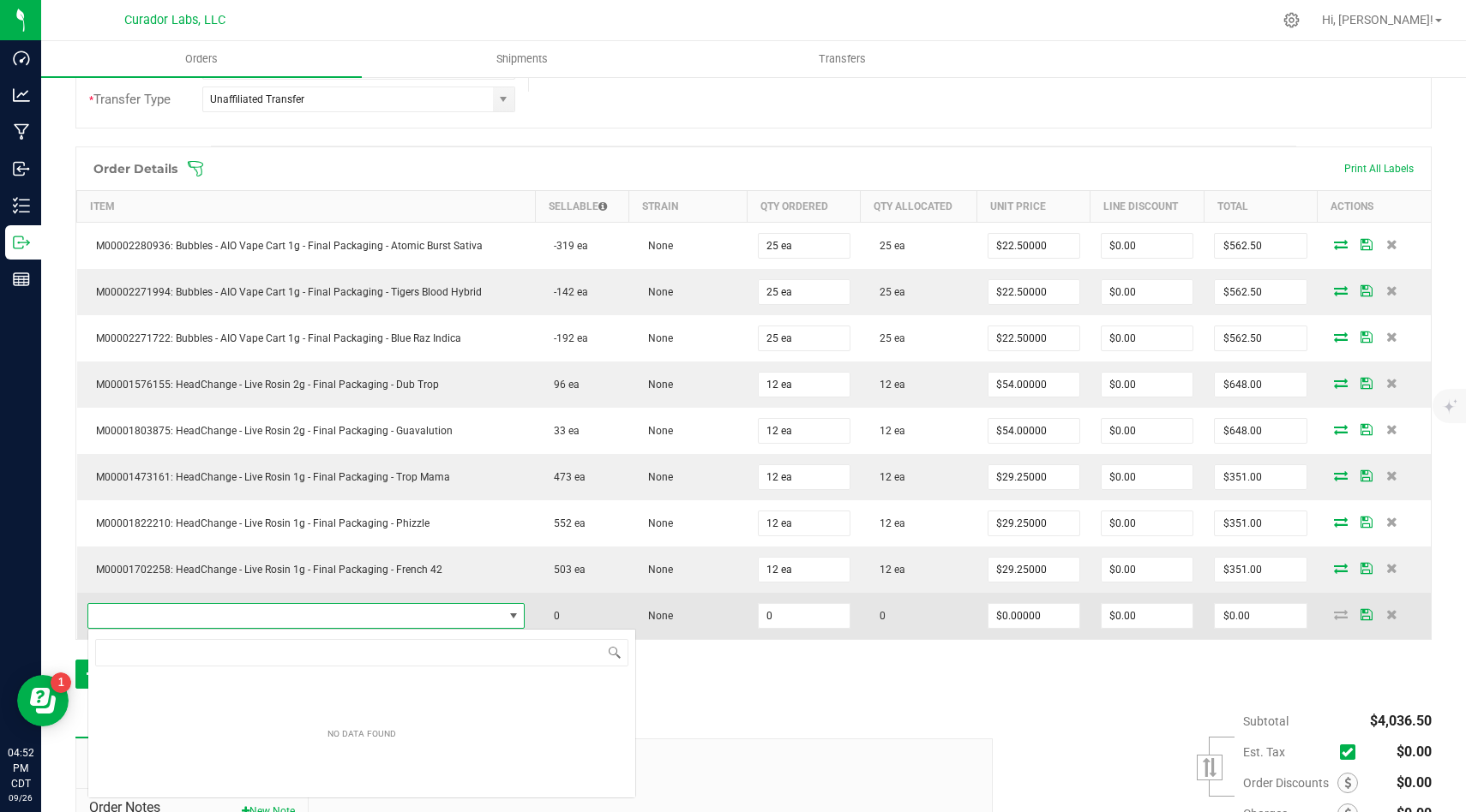
scroll to position [26, 432]
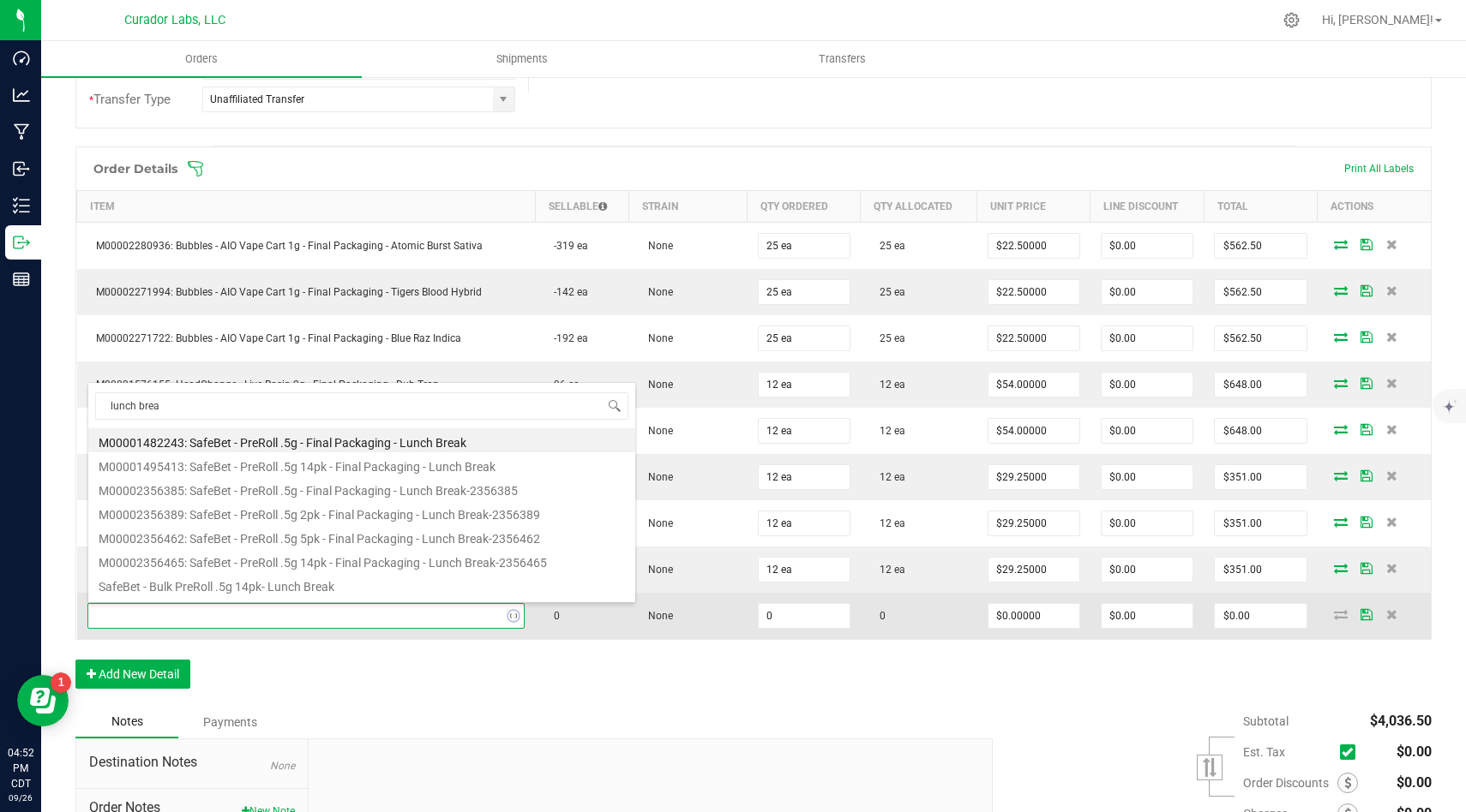
type input "lunch break"
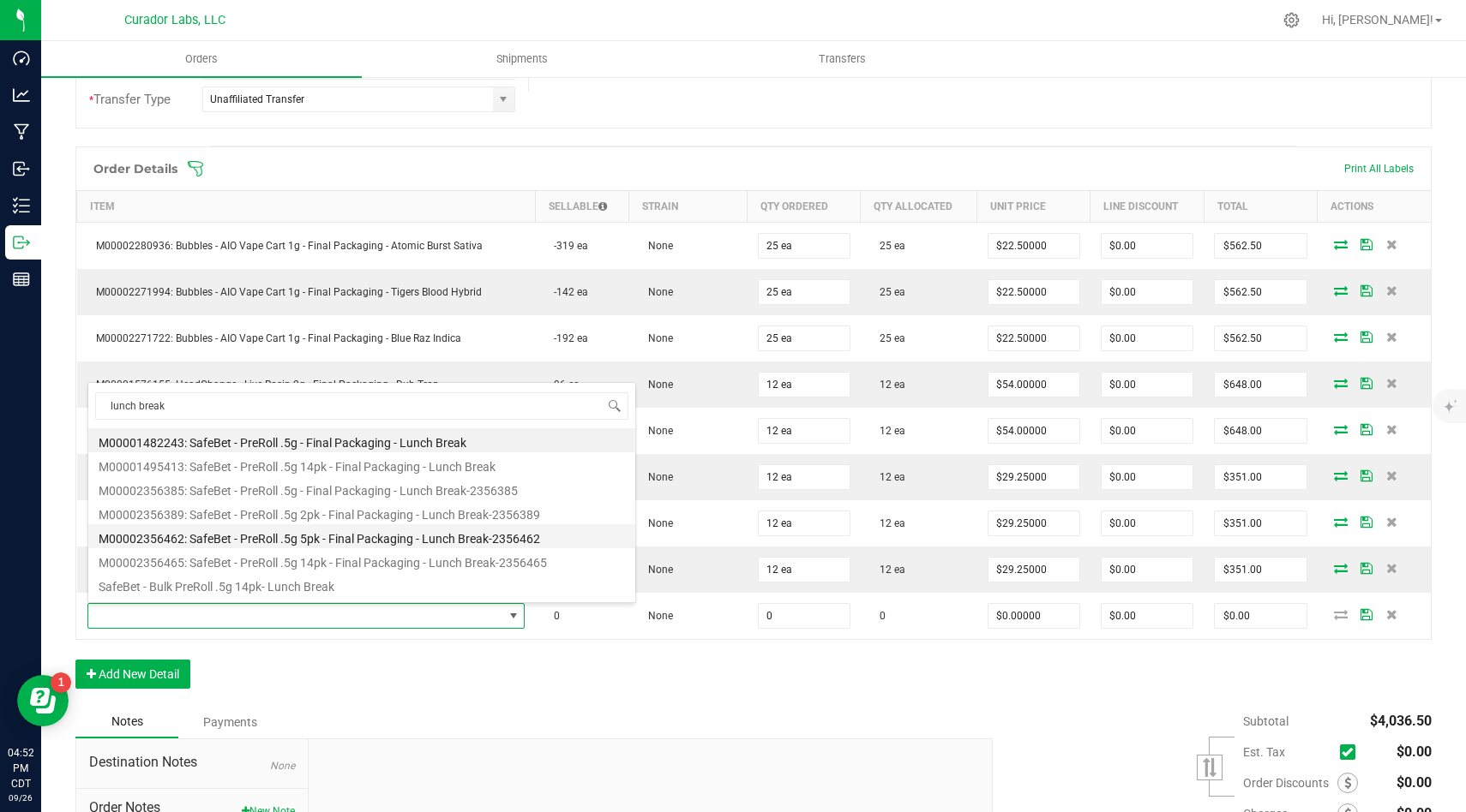
click at [480, 533] on li "M00002356462: SafeBet - PreRoll .5g 5pk - Final Packaging - Lunch Break-2356462" at bounding box center [361, 536] width 547 height 24
type input "0 ea"
type input "$225.00000"
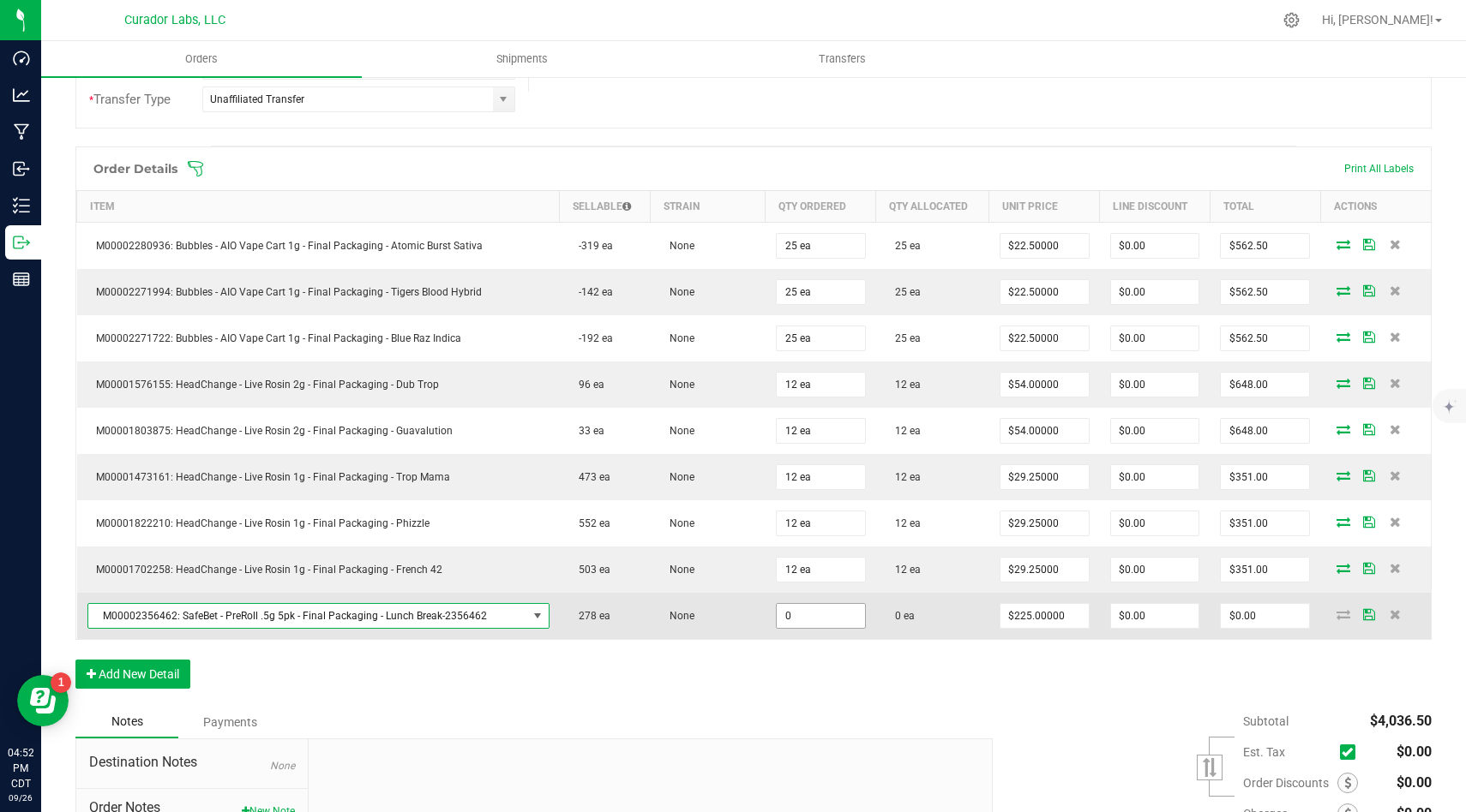
click at [798, 612] on input "0" at bounding box center [820, 615] width 88 height 24
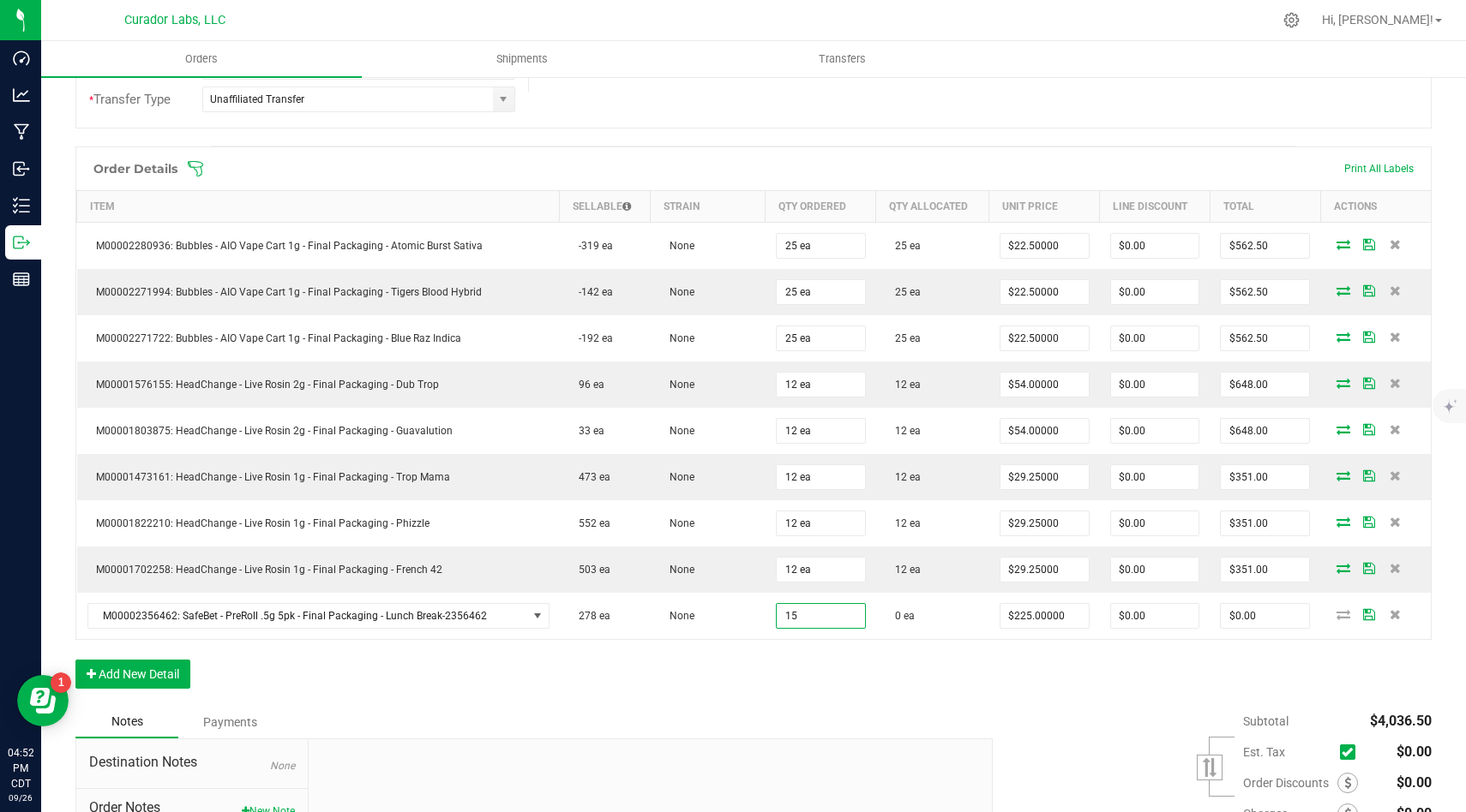
type input "15 ea"
type input "$3,375.00"
click at [791, 718] on div "Notes Payments" at bounding box center [528, 722] width 904 height 32
click at [185, 676] on button "Add New Detail" at bounding box center [132, 674] width 114 height 29
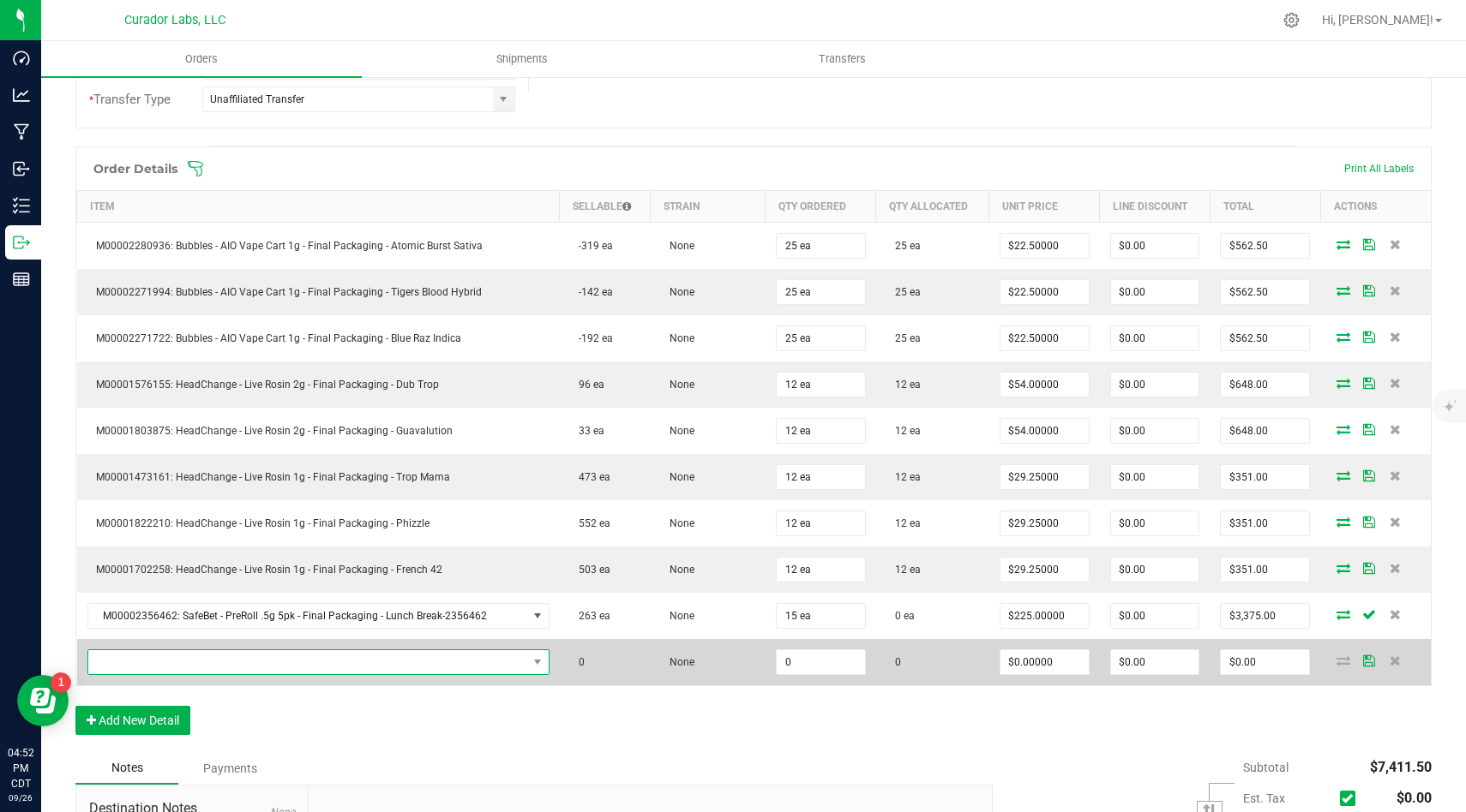
click at [251, 658] on span "NO DATA FOUND" at bounding box center [307, 662] width 439 height 24
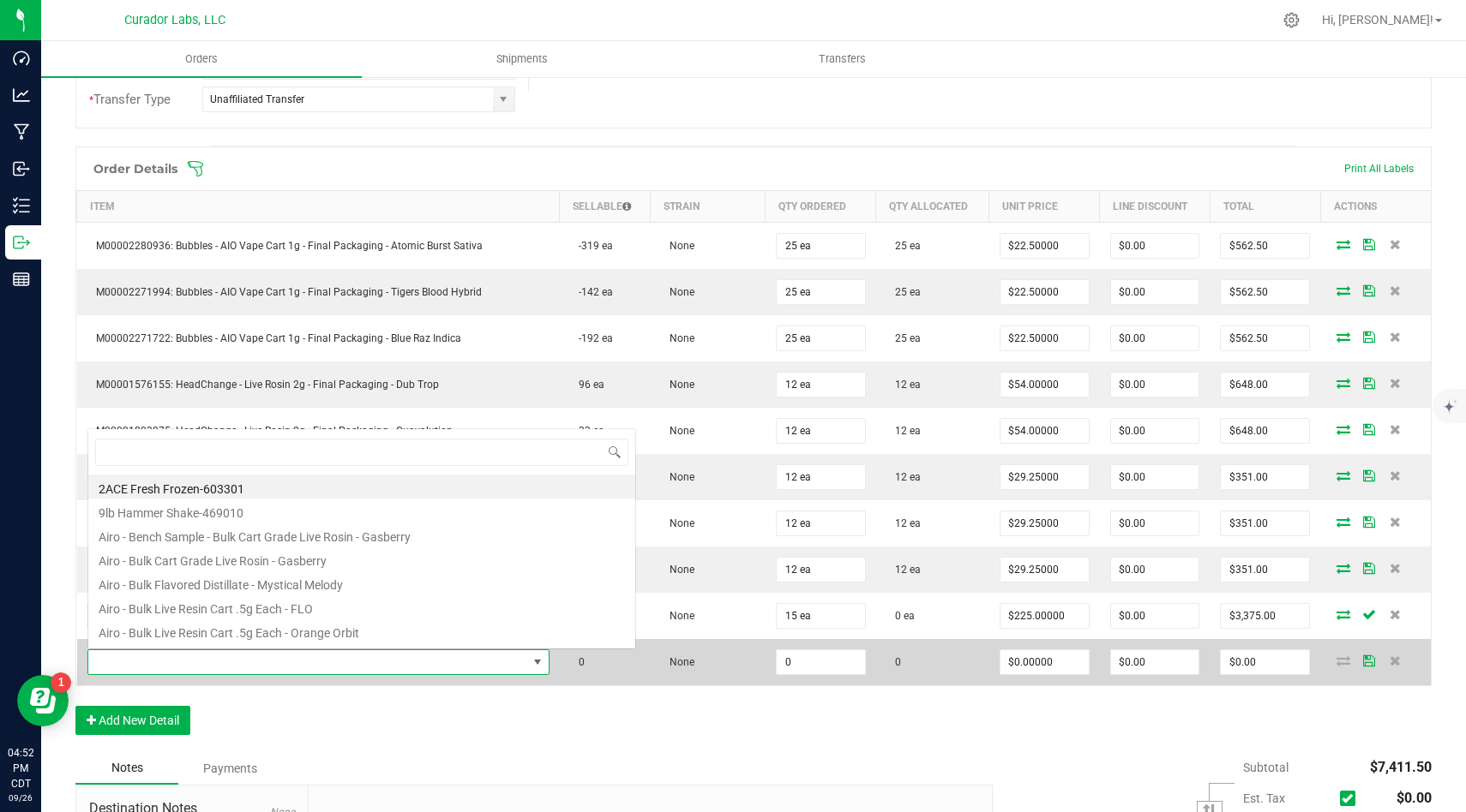
scroll to position [26, 458]
type input "chillwill"
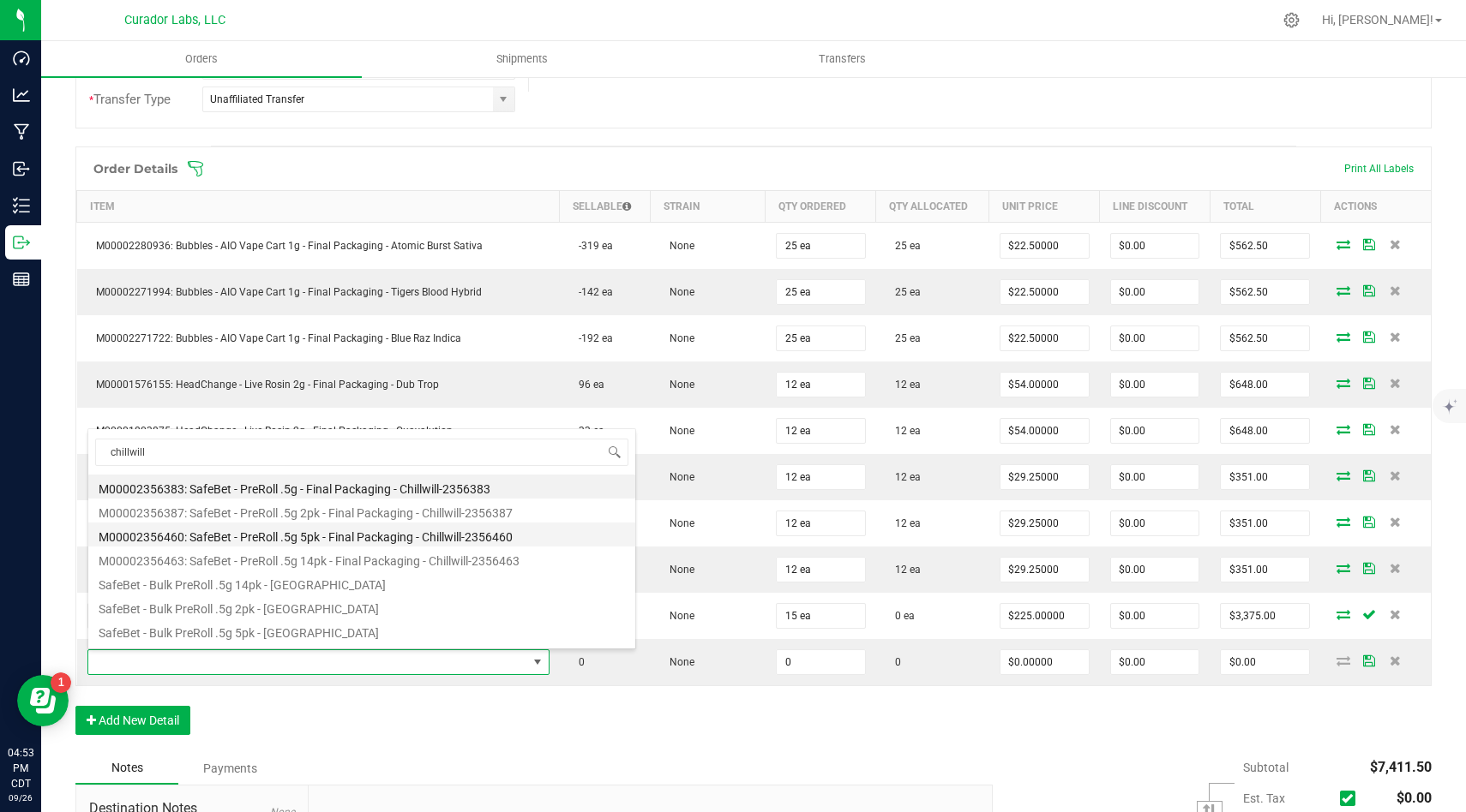
click at [365, 538] on li "M00002356460: SafeBet - PreRoll .5g 5pk - Final Packaging - Chillwill-2356460" at bounding box center [361, 534] width 547 height 24
type input "0 ea"
type input "$225.00000"
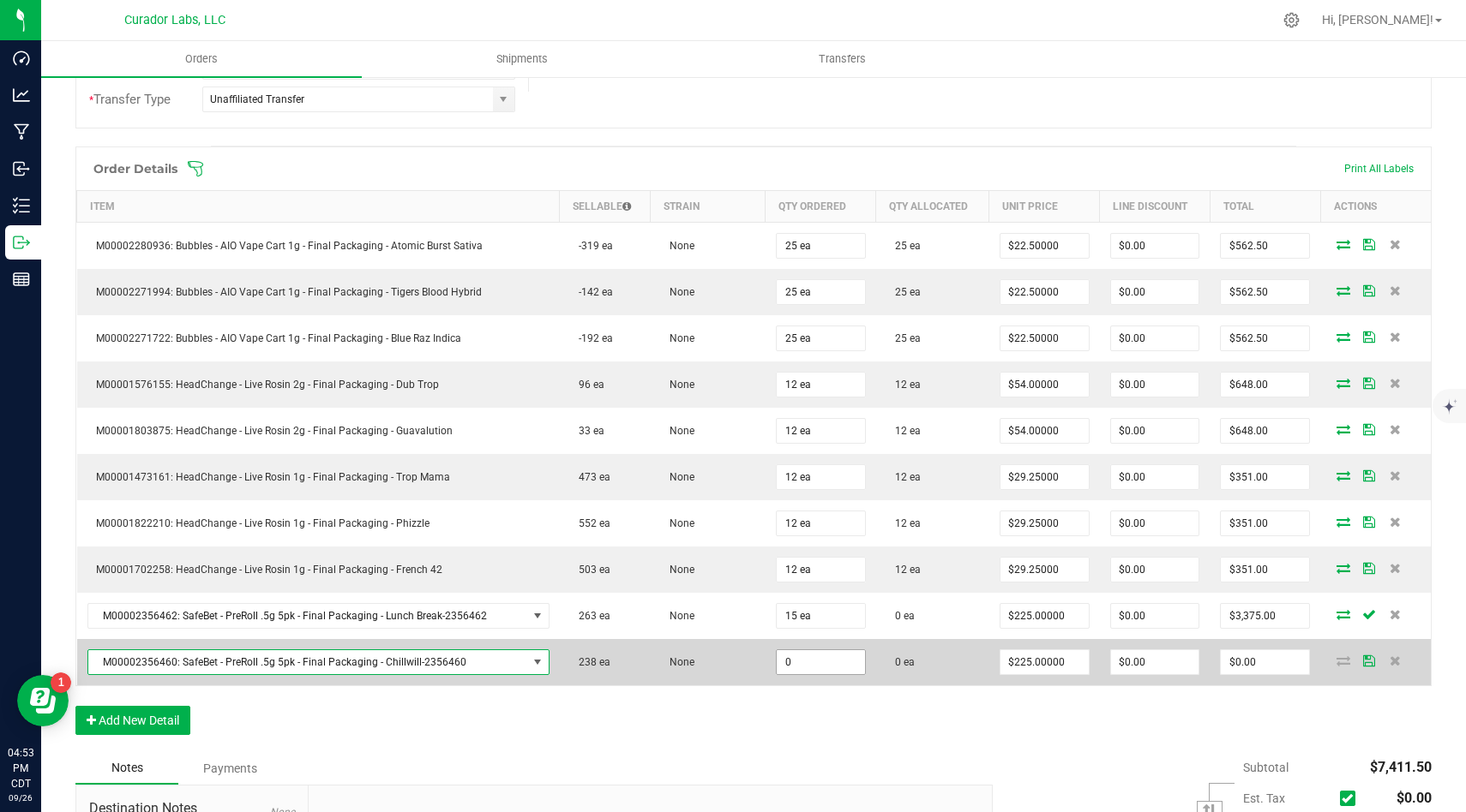
click at [818, 660] on input "0" at bounding box center [820, 662] width 88 height 24
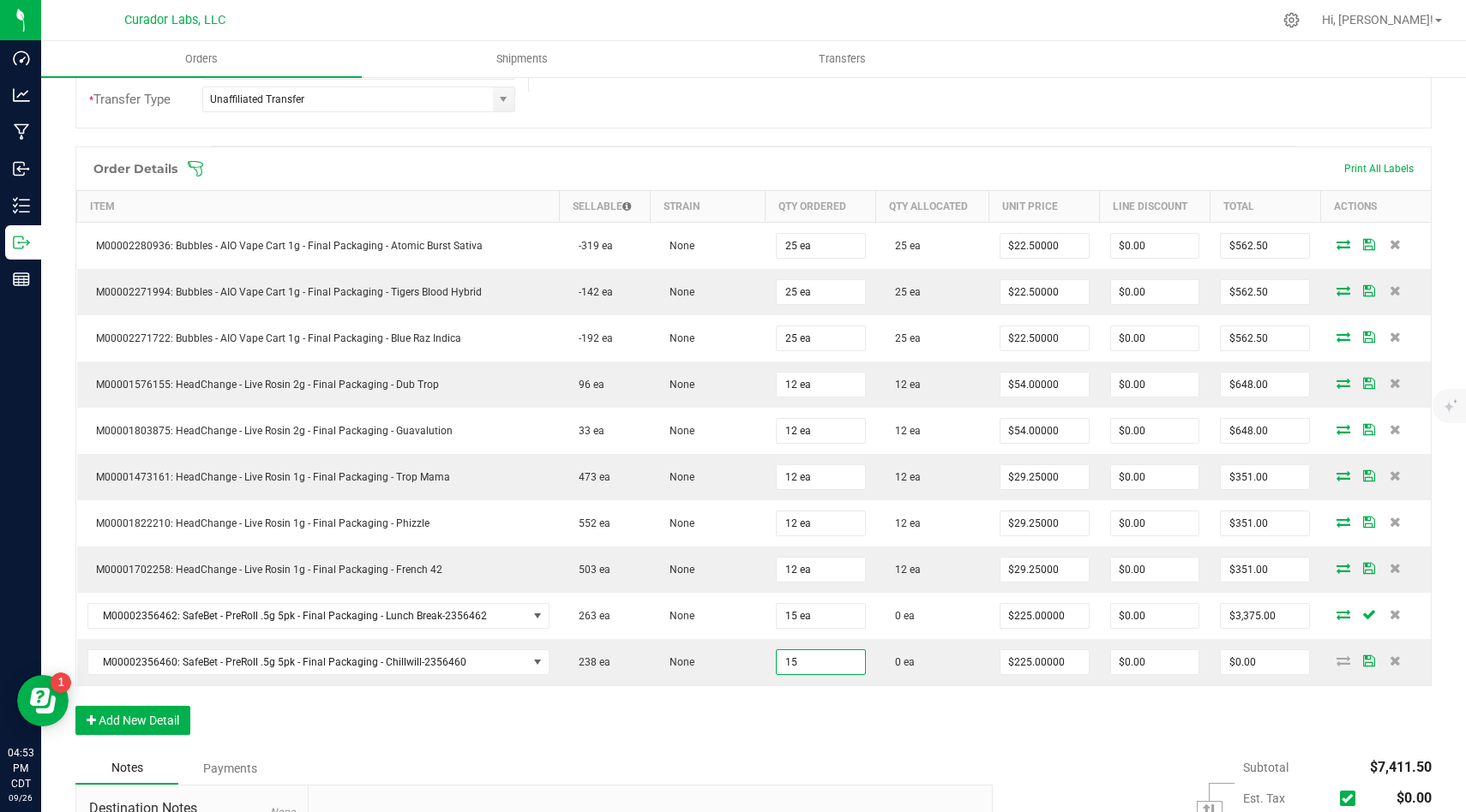
type input "15 ea"
type input "$3,375.00"
click at [821, 734] on div "Order Details Print All Labels Item Sellable Strain Qty Ordered Qty Allocated U…" at bounding box center [754, 449] width 1356 height 606
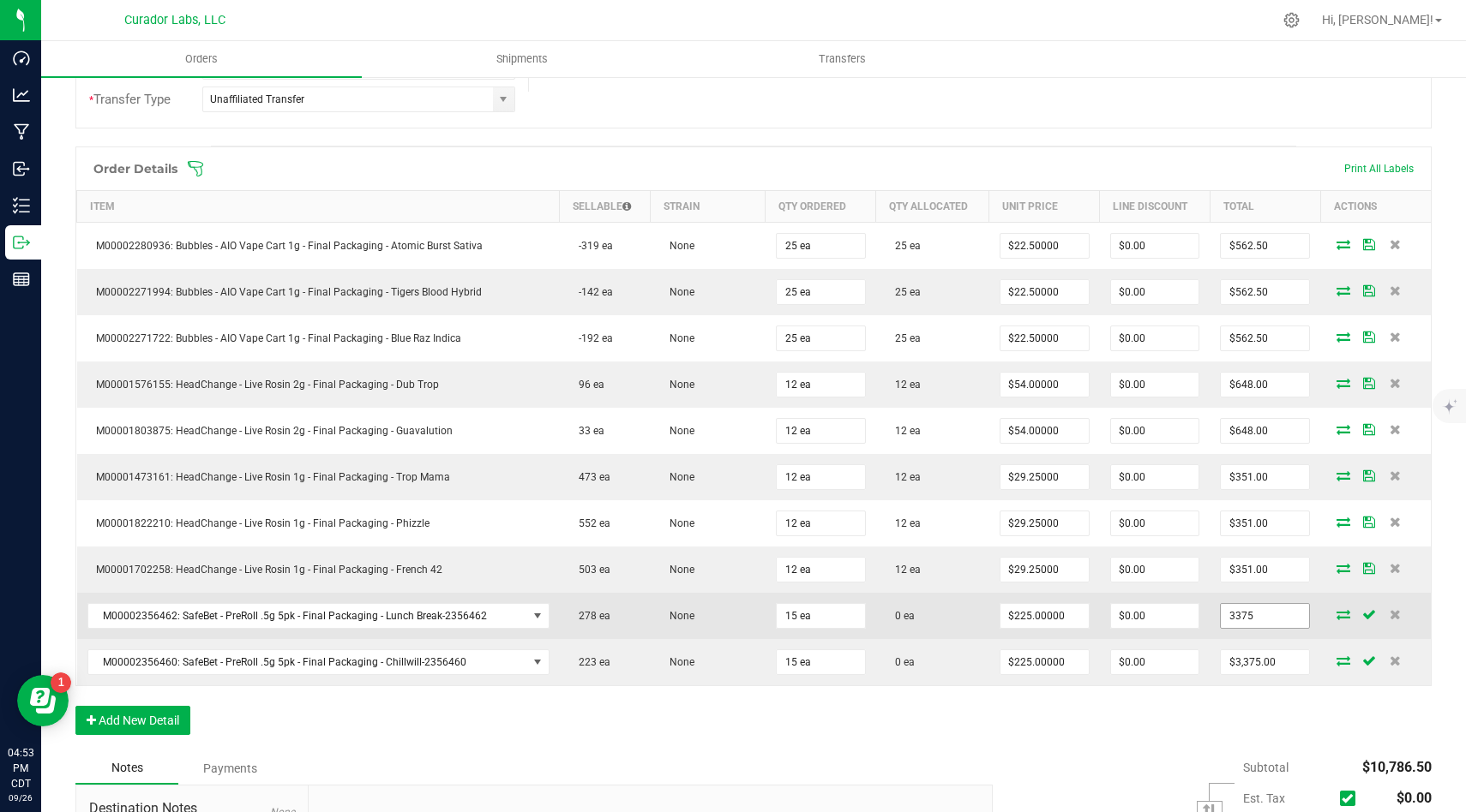
click at [1297, 624] on input "3375" at bounding box center [1264, 615] width 88 height 24
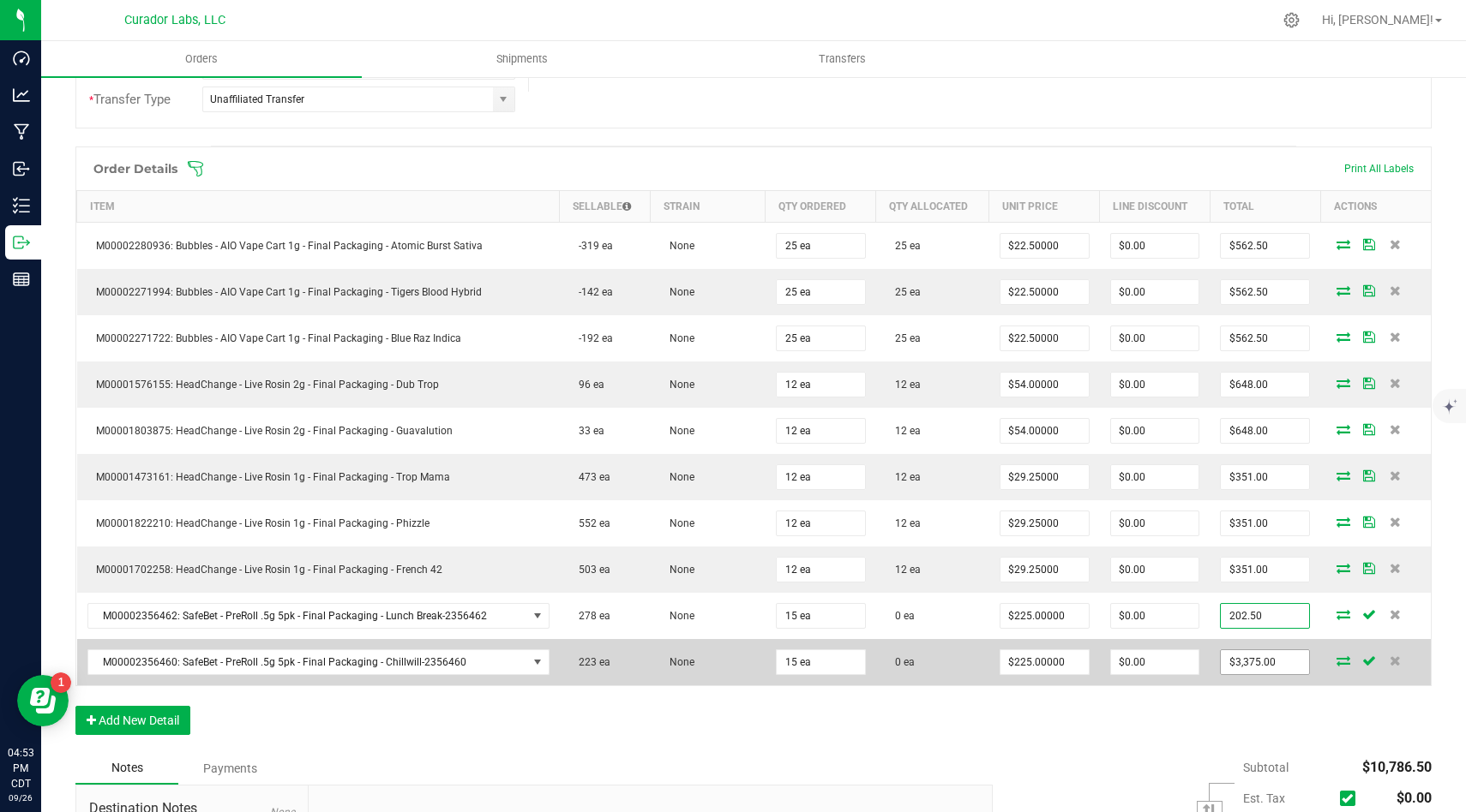
type input "202.50"
type input "$13.50000"
type input "$202.50"
click at [1294, 665] on input "3375" at bounding box center [1264, 662] width 88 height 24
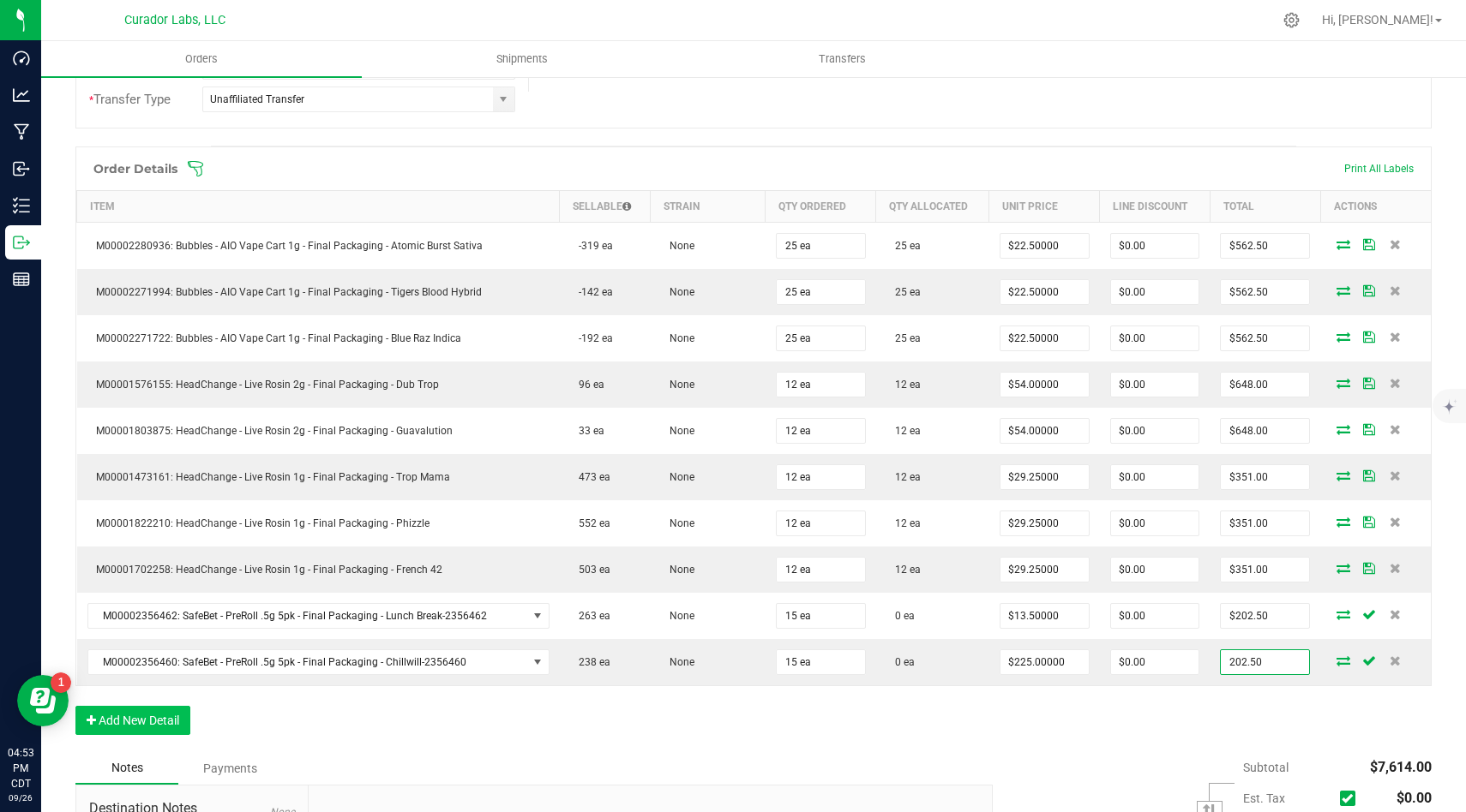
type input "202.50"
type input "$13.50000"
type input "$202.50"
click at [174, 723] on button "Add New Detail" at bounding box center [132, 720] width 114 height 29
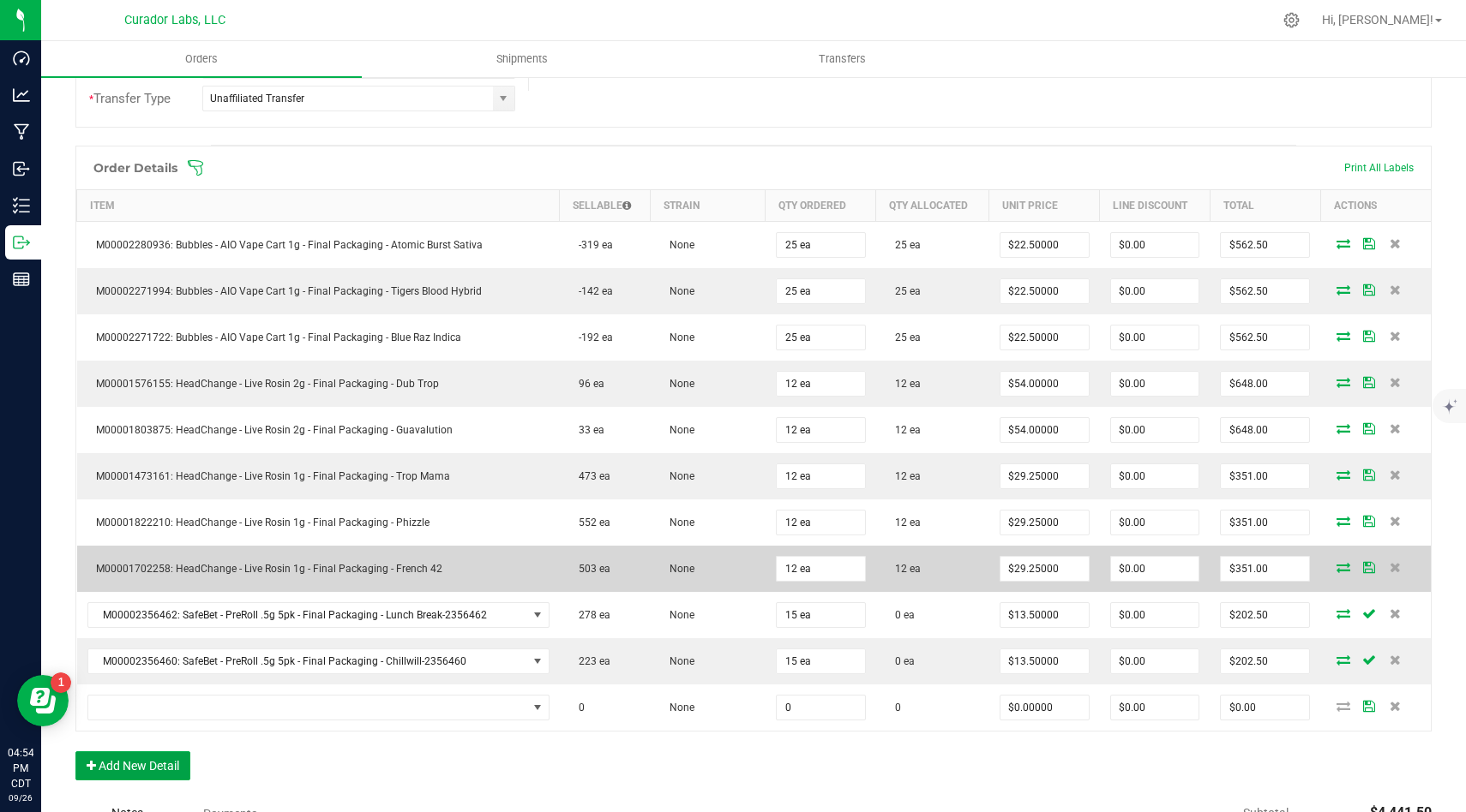
scroll to position [454, 0]
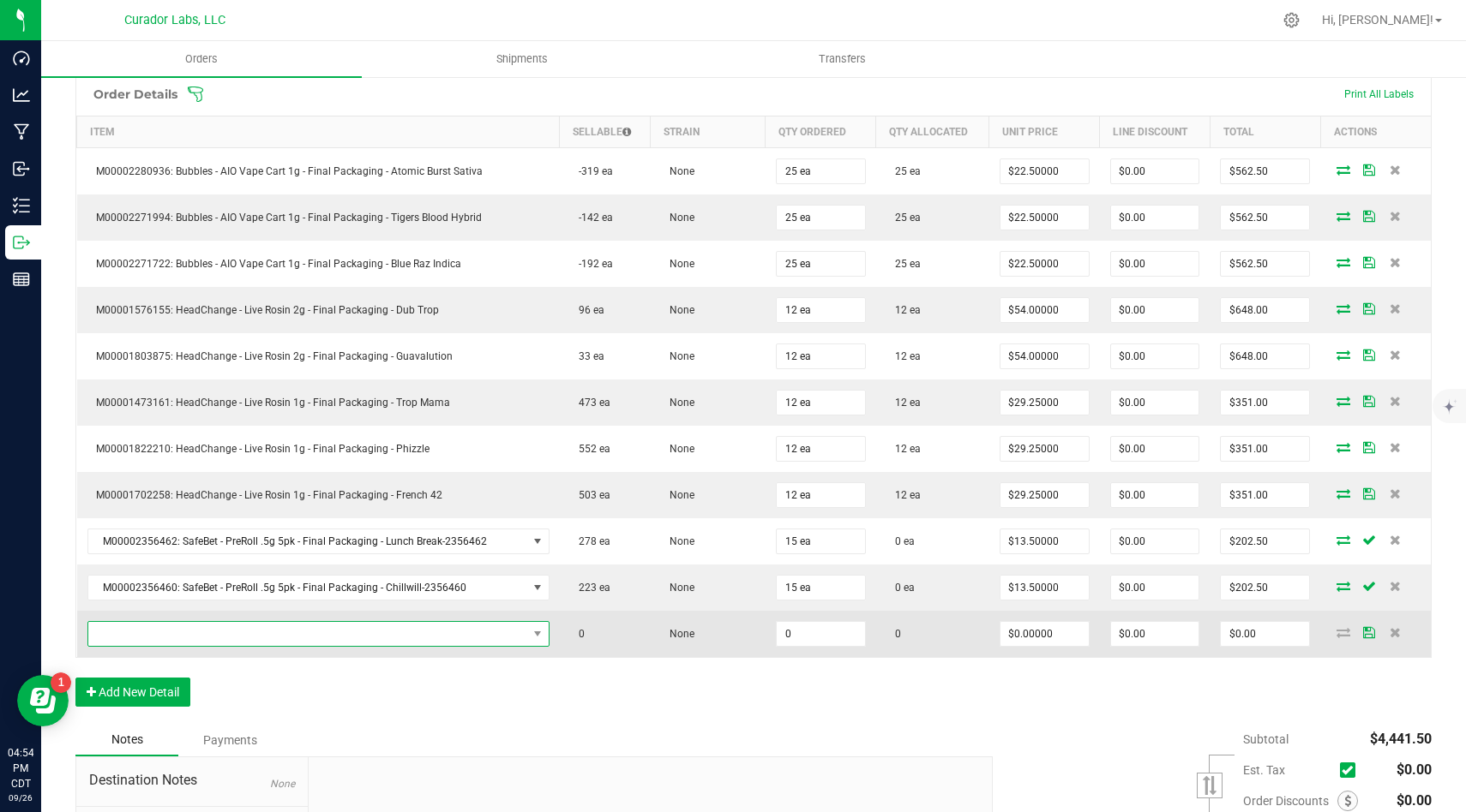
click at [476, 640] on span "NO DATA FOUND" at bounding box center [307, 633] width 439 height 24
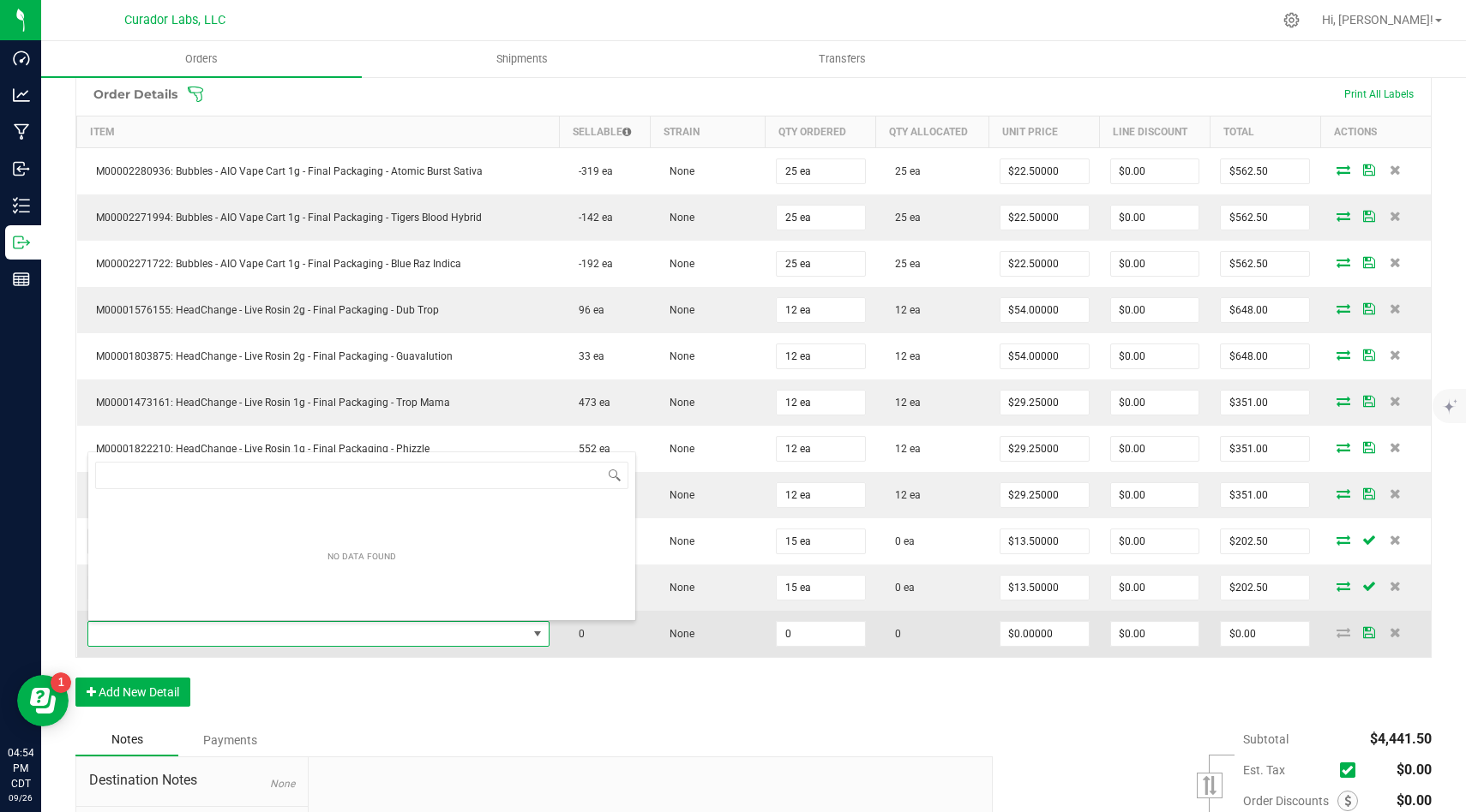
scroll to position [26, 458]
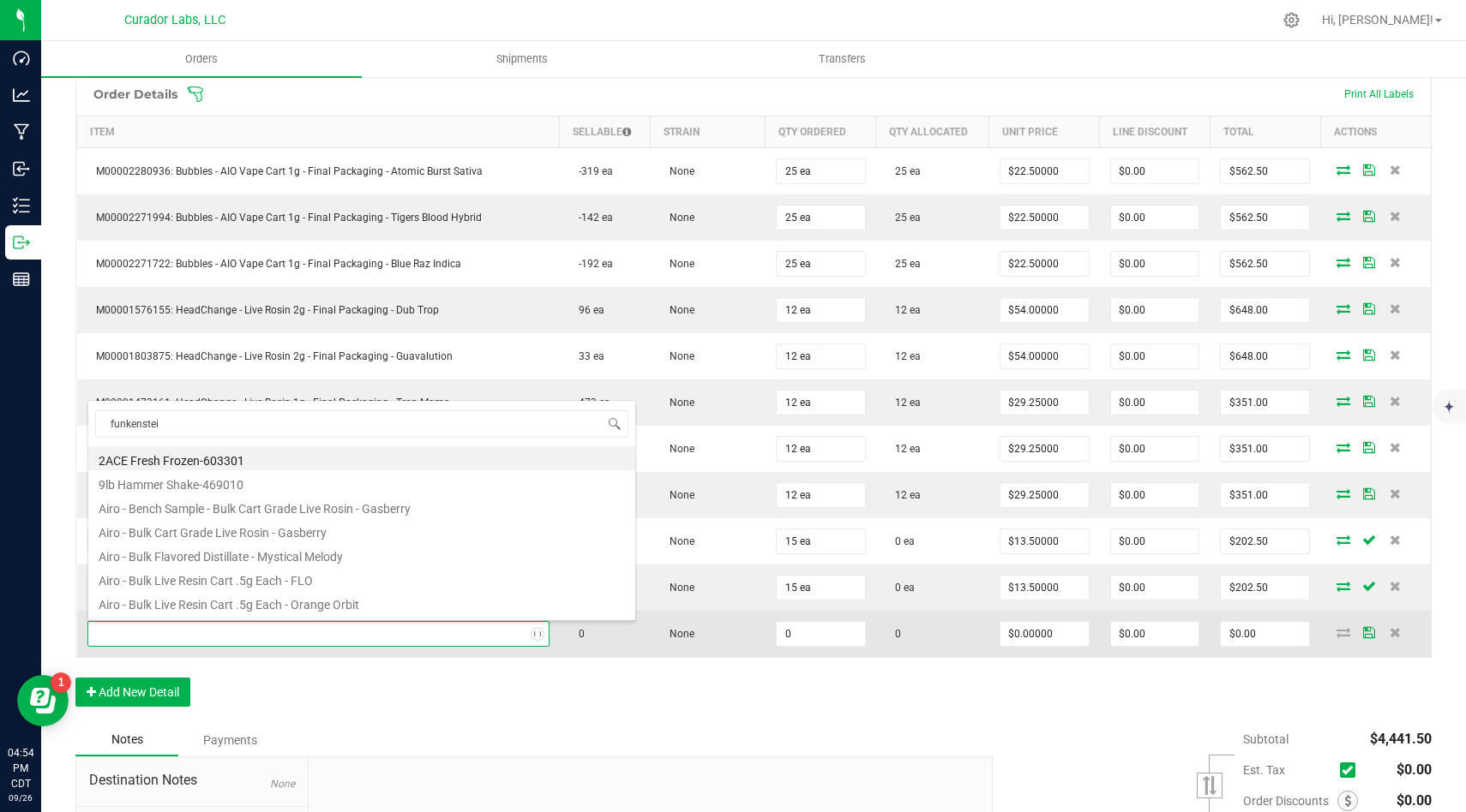
type input "funkenstein"
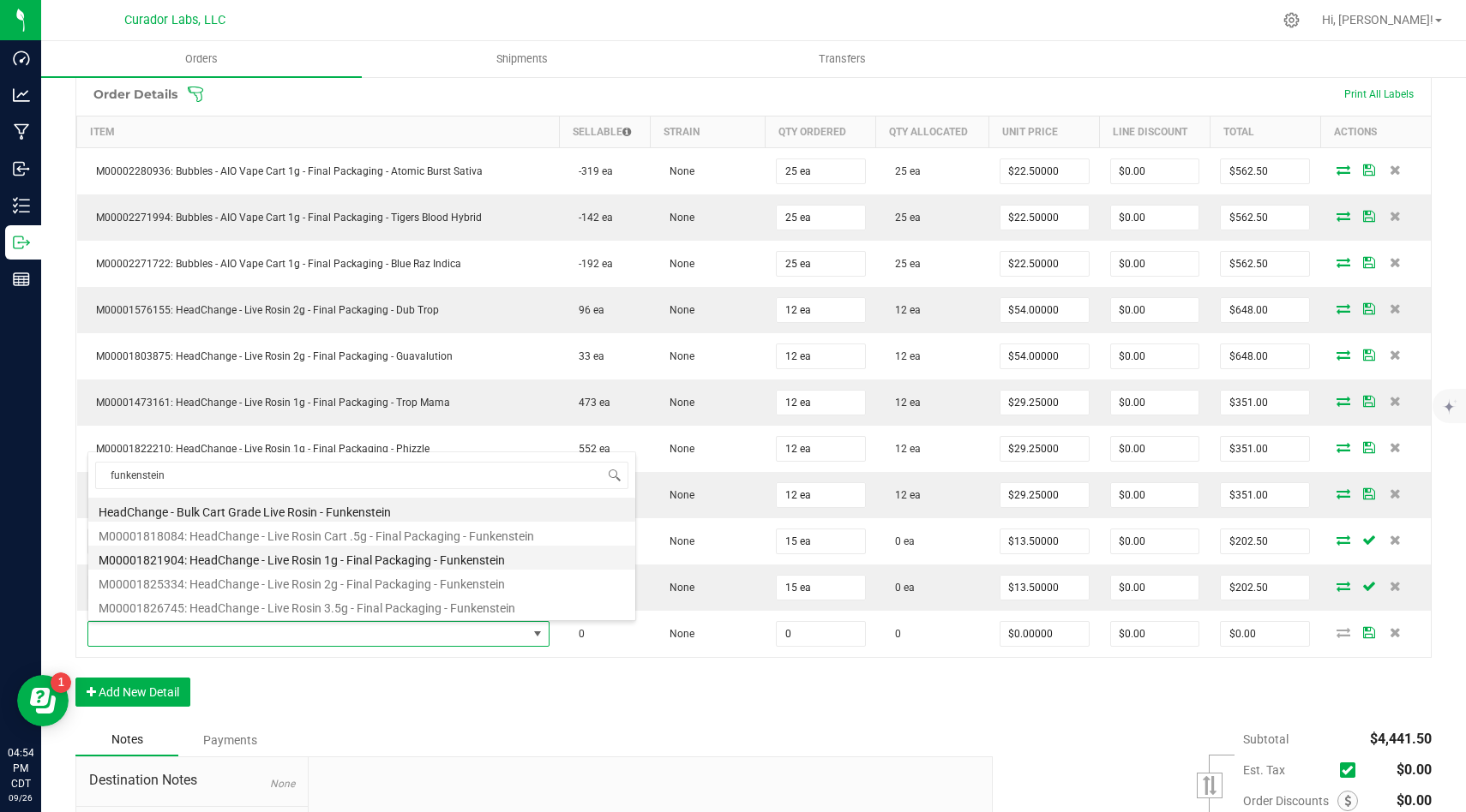
click at [485, 555] on li "M00001821904: HeadChange - Live Rosin 1g - Final Packaging - Funkenstein" at bounding box center [361, 557] width 547 height 24
type input "0 ea"
type input "$32.50000"
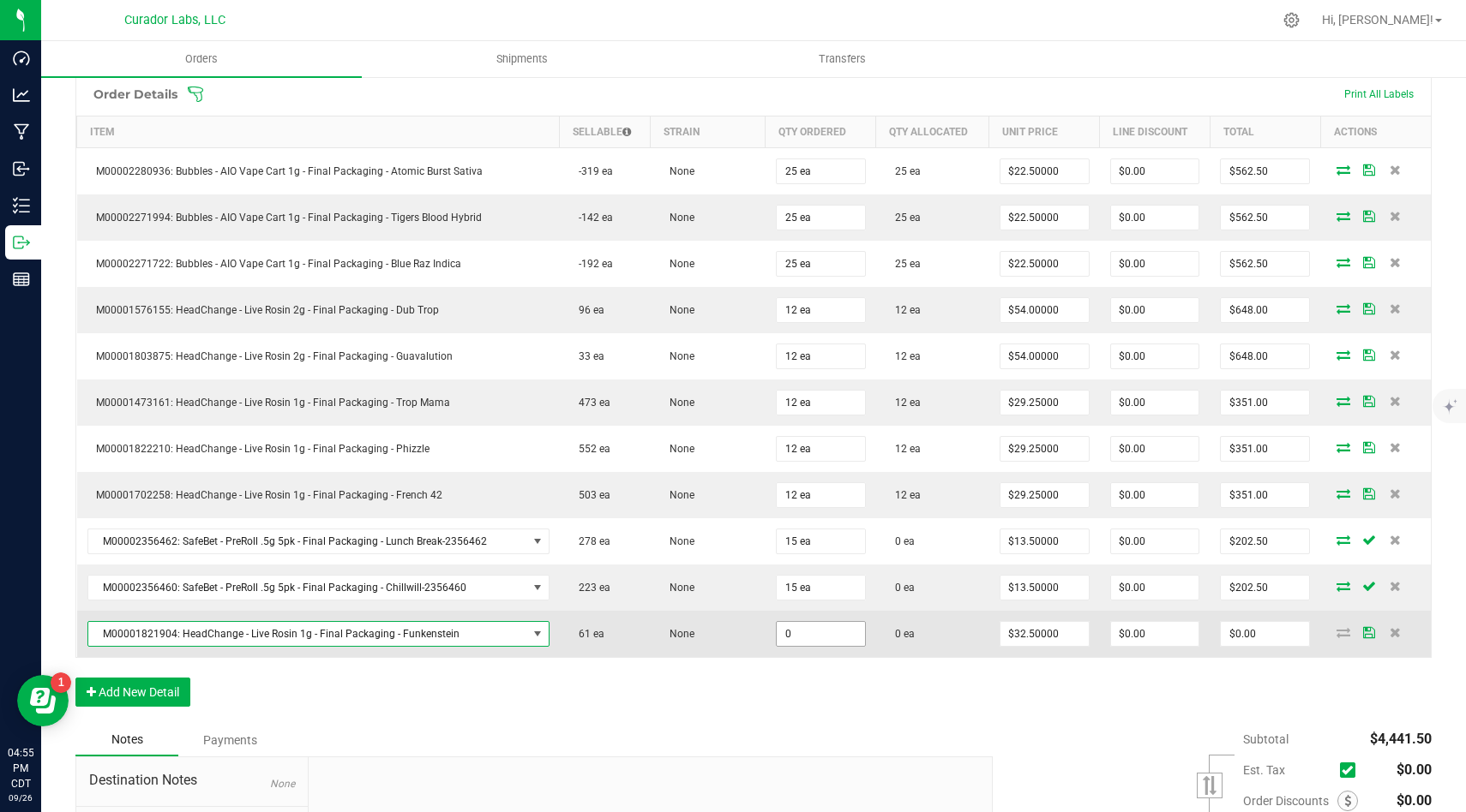
click at [805, 630] on input "0" at bounding box center [820, 633] width 88 height 24
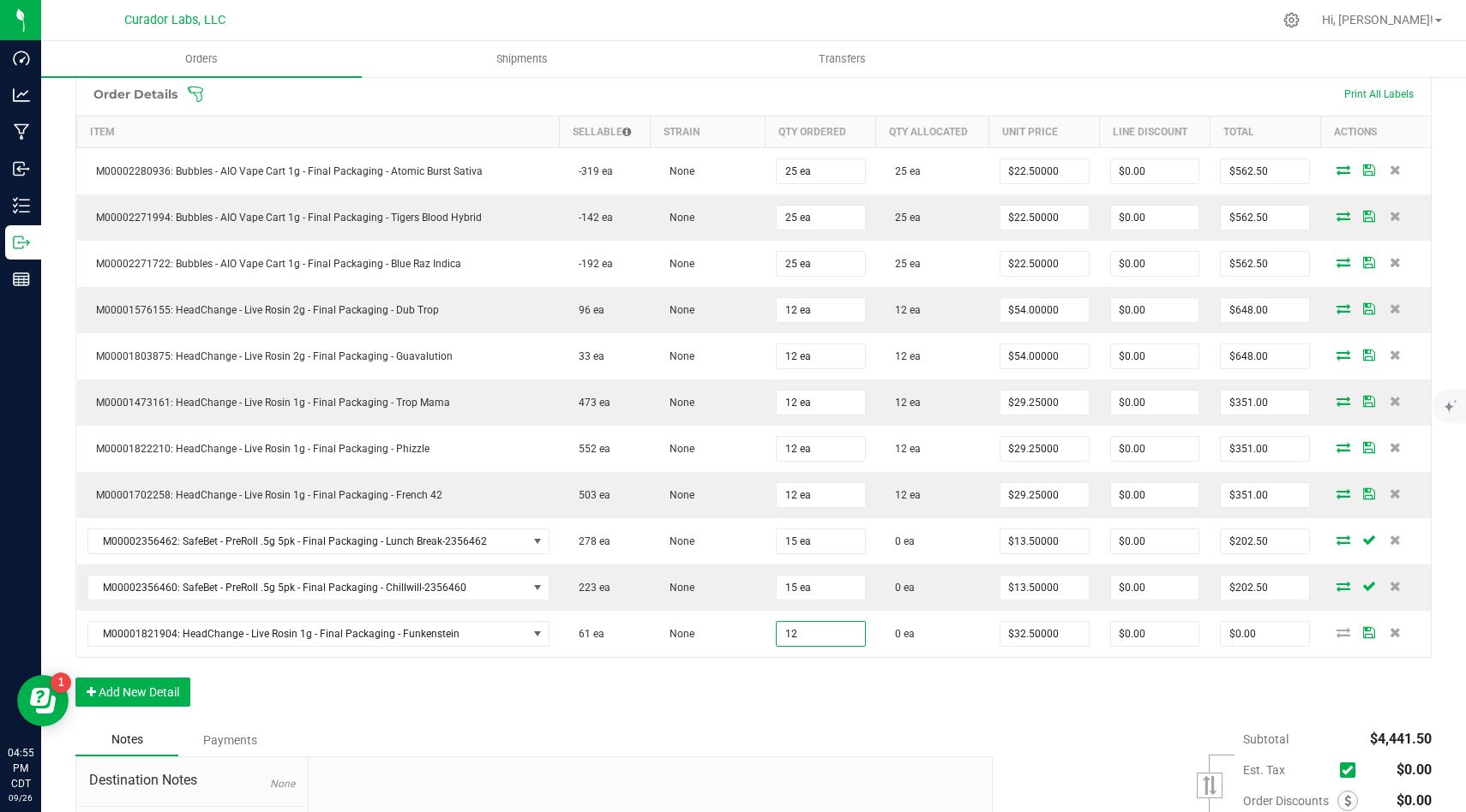
type input "12 ea"
type input "$390.00"
click at [748, 700] on div "Order Details Print All Labels Item Sellable Strain Qty Ordered Qty Allocated U…" at bounding box center [754, 398] width 1356 height 652
click at [164, 710] on div "Order Details Print All Labels Item Sellable Strain Qty Ordered Qty Allocated U…" at bounding box center [754, 398] width 1356 height 652
click at [178, 688] on button "Add New Detail" at bounding box center [132, 692] width 114 height 29
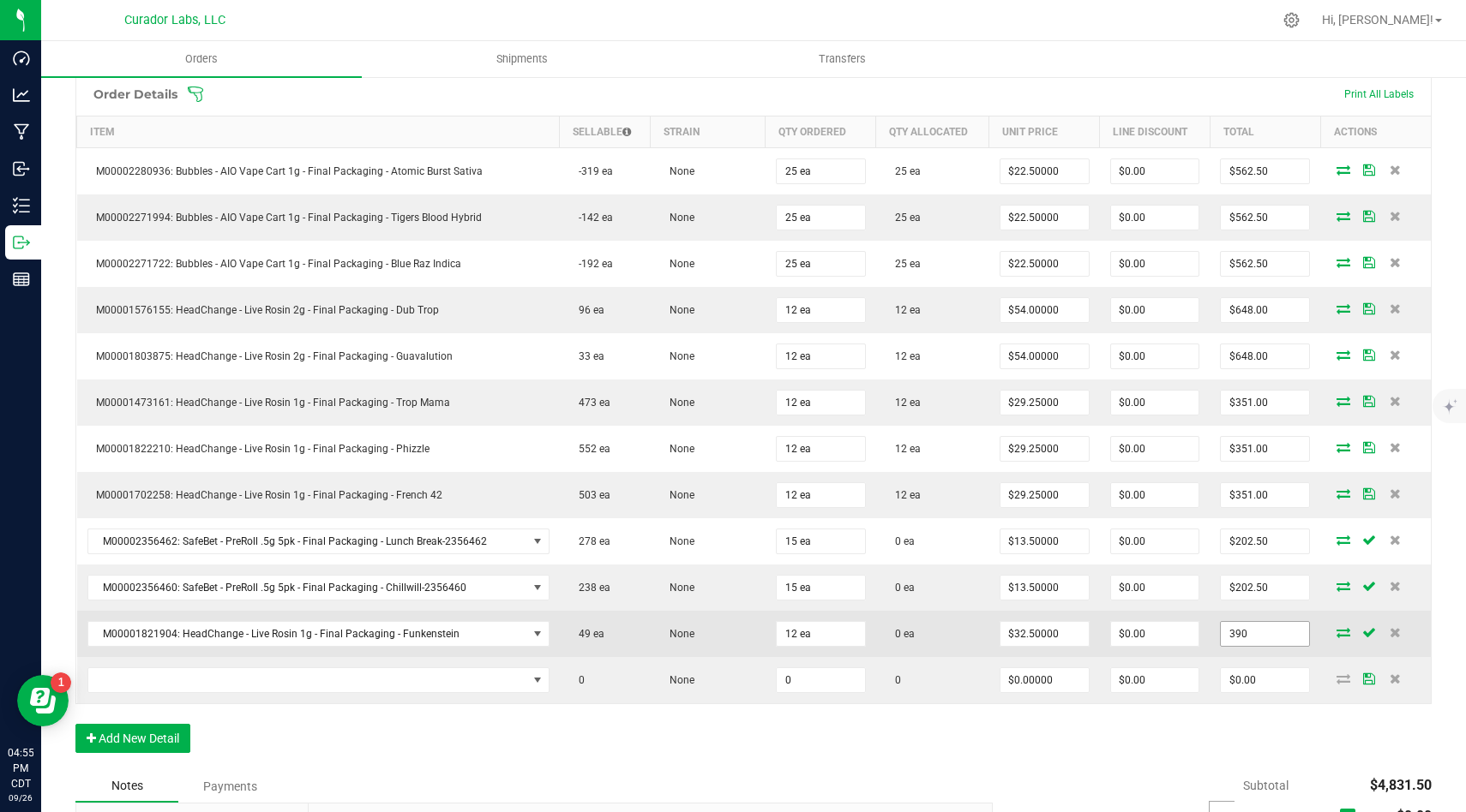
click at [1281, 626] on input "390" at bounding box center [1264, 633] width 88 height 24
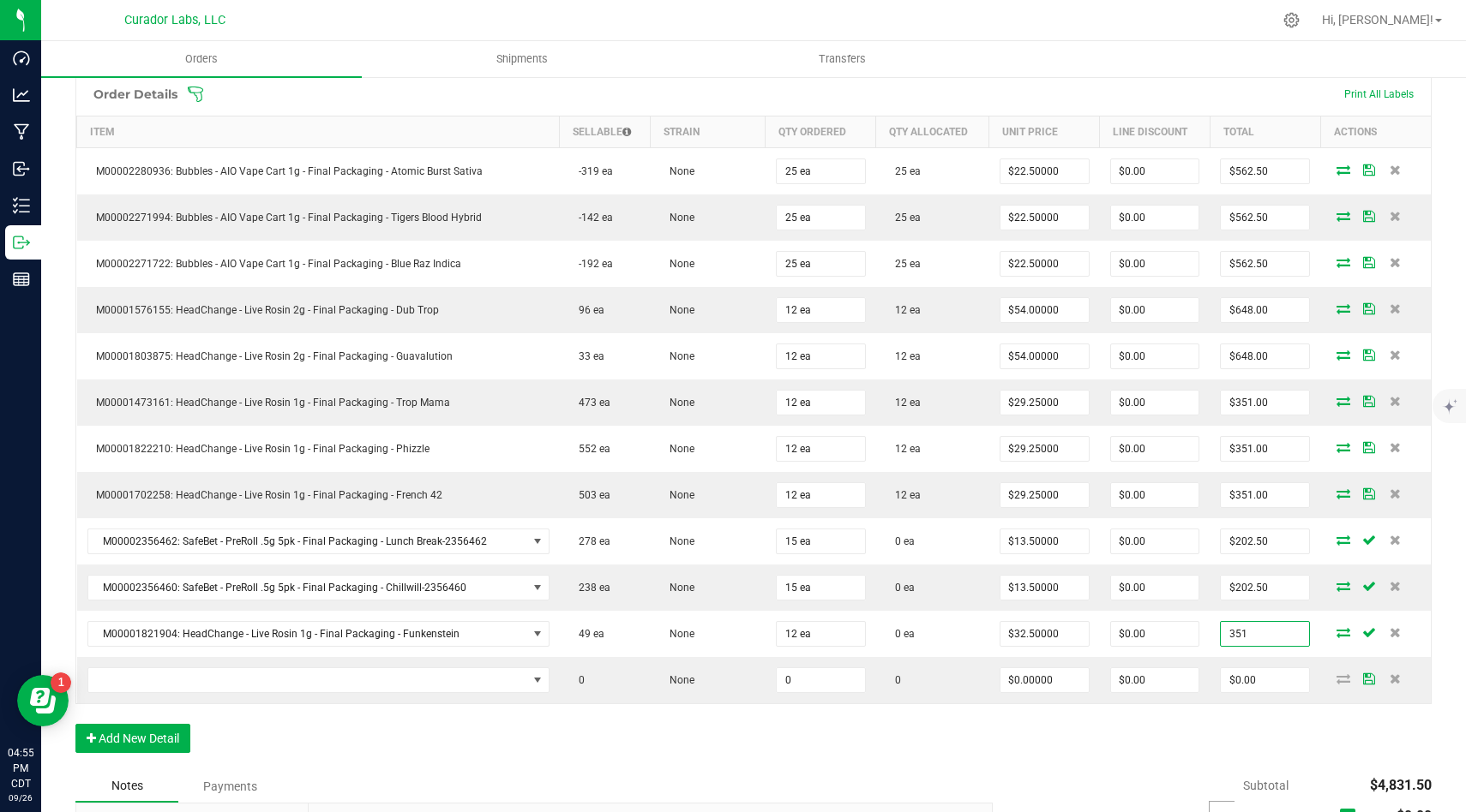
type input "351"
type input "$29.25000"
type input "$351.00"
click at [1264, 745] on div "Order Details Print All Labels Item Sellable Strain Qty Ordered Qty Allocated U…" at bounding box center [754, 421] width 1356 height 699
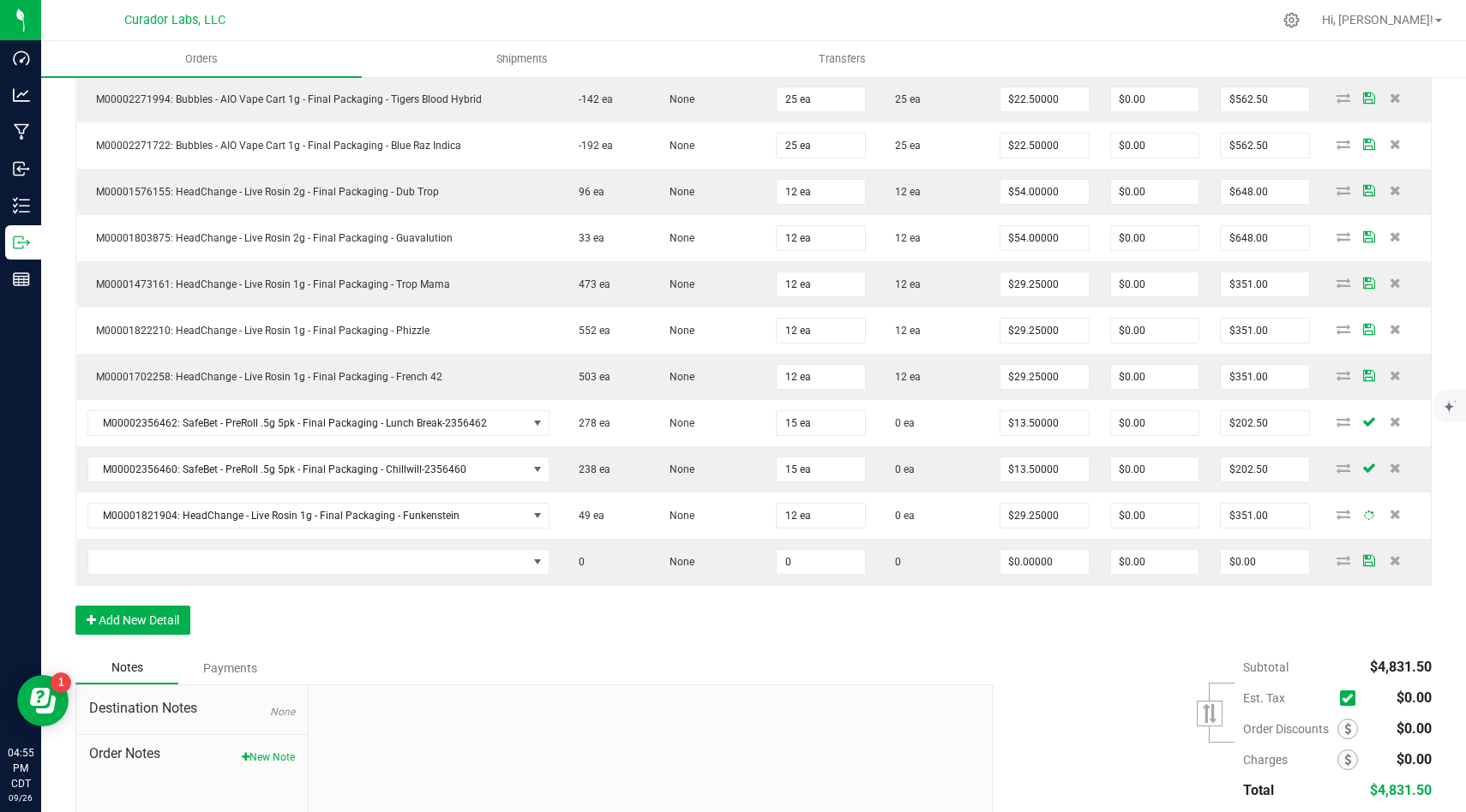
scroll to position [693, 0]
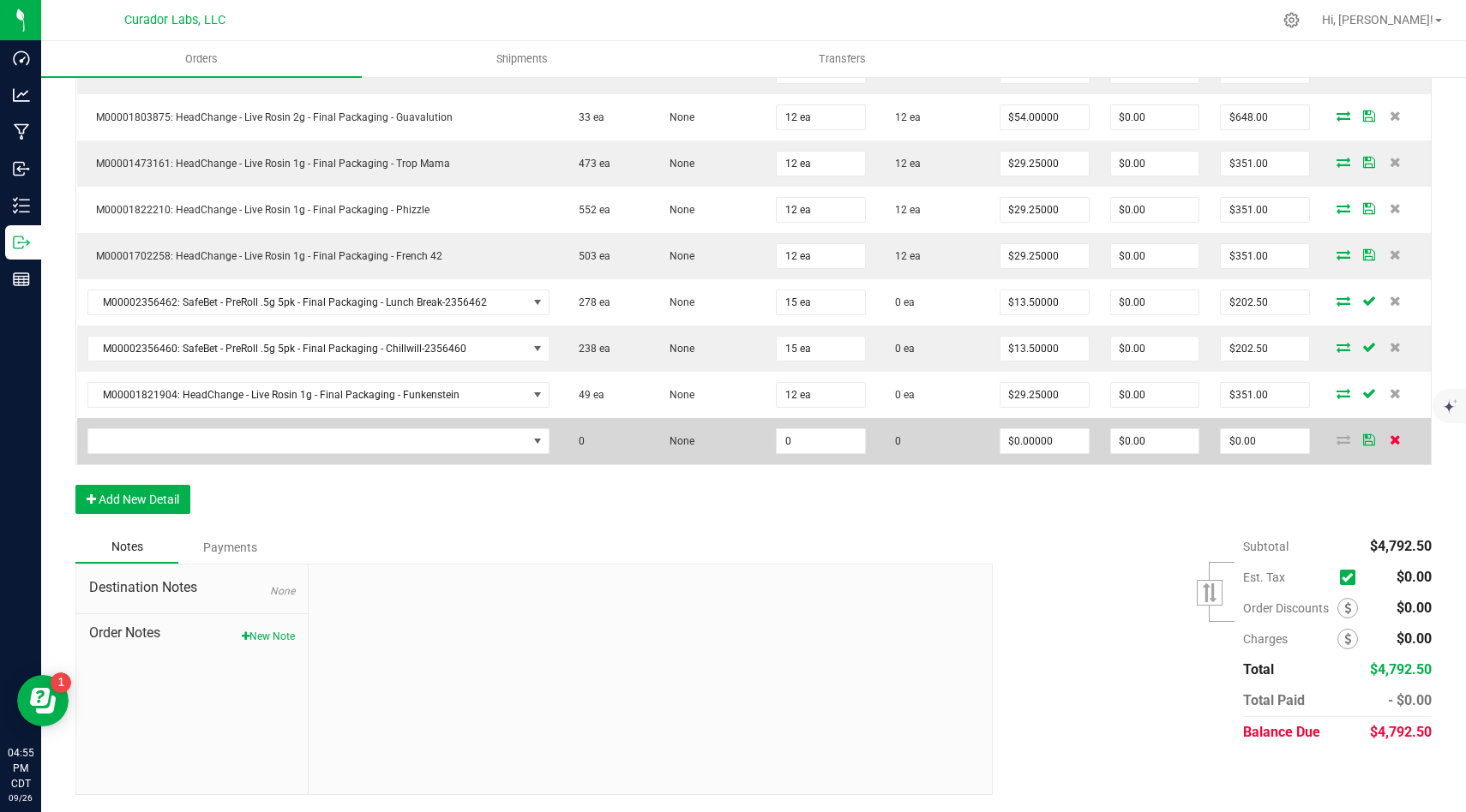
click at [1396, 436] on icon at bounding box center [1395, 439] width 11 height 10
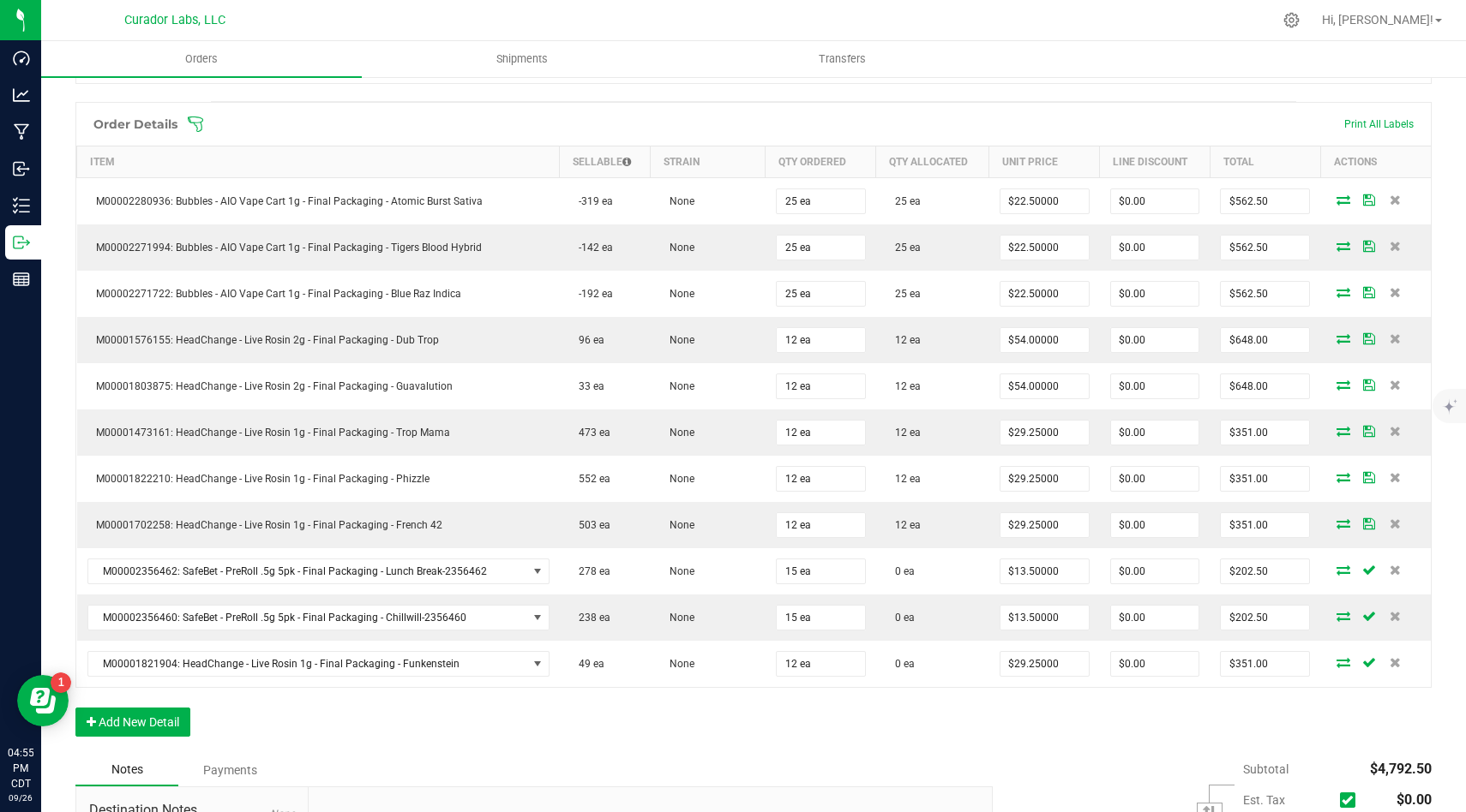
scroll to position [0, 0]
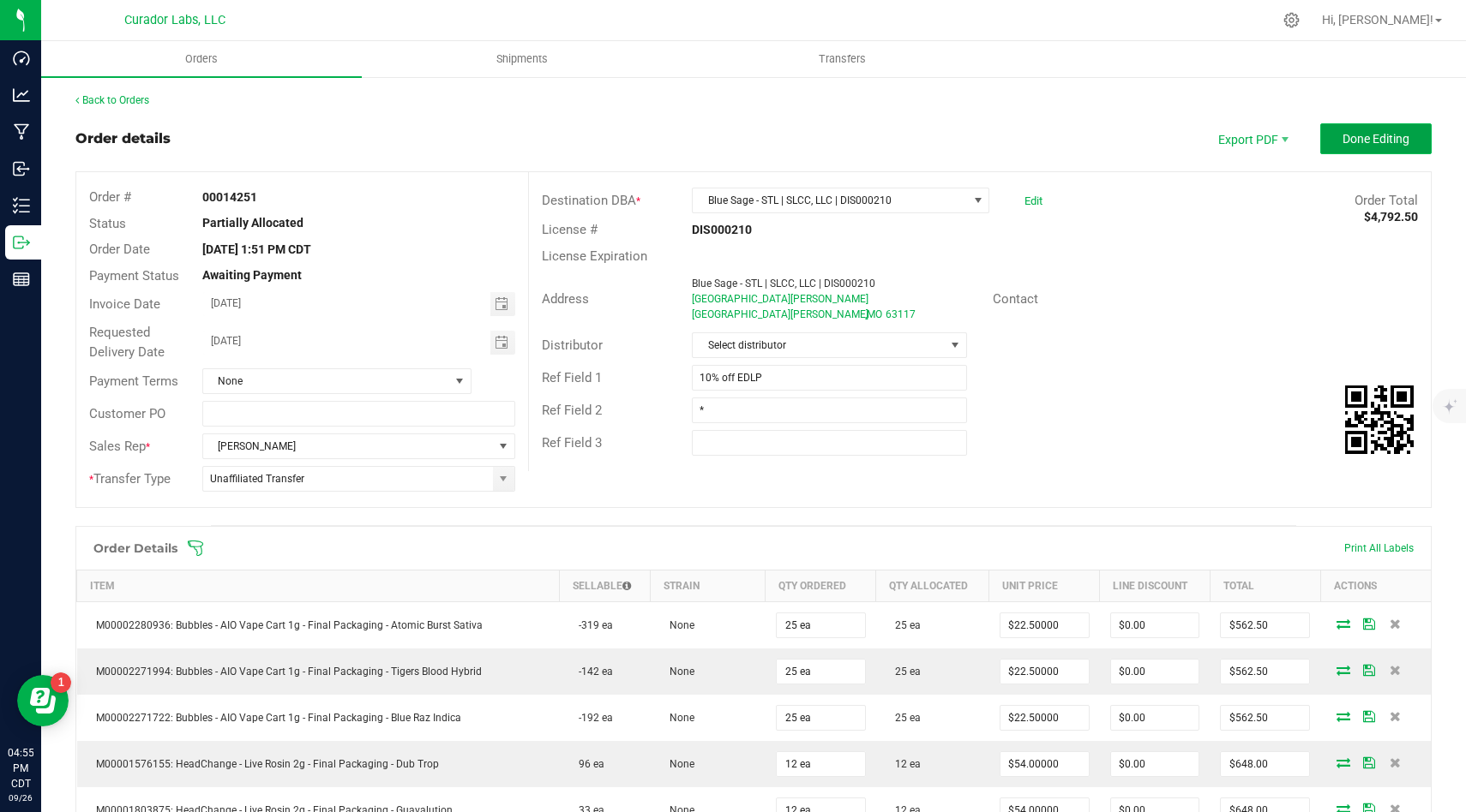
click at [1392, 147] on button "Done Editing" at bounding box center [1376, 138] width 112 height 31
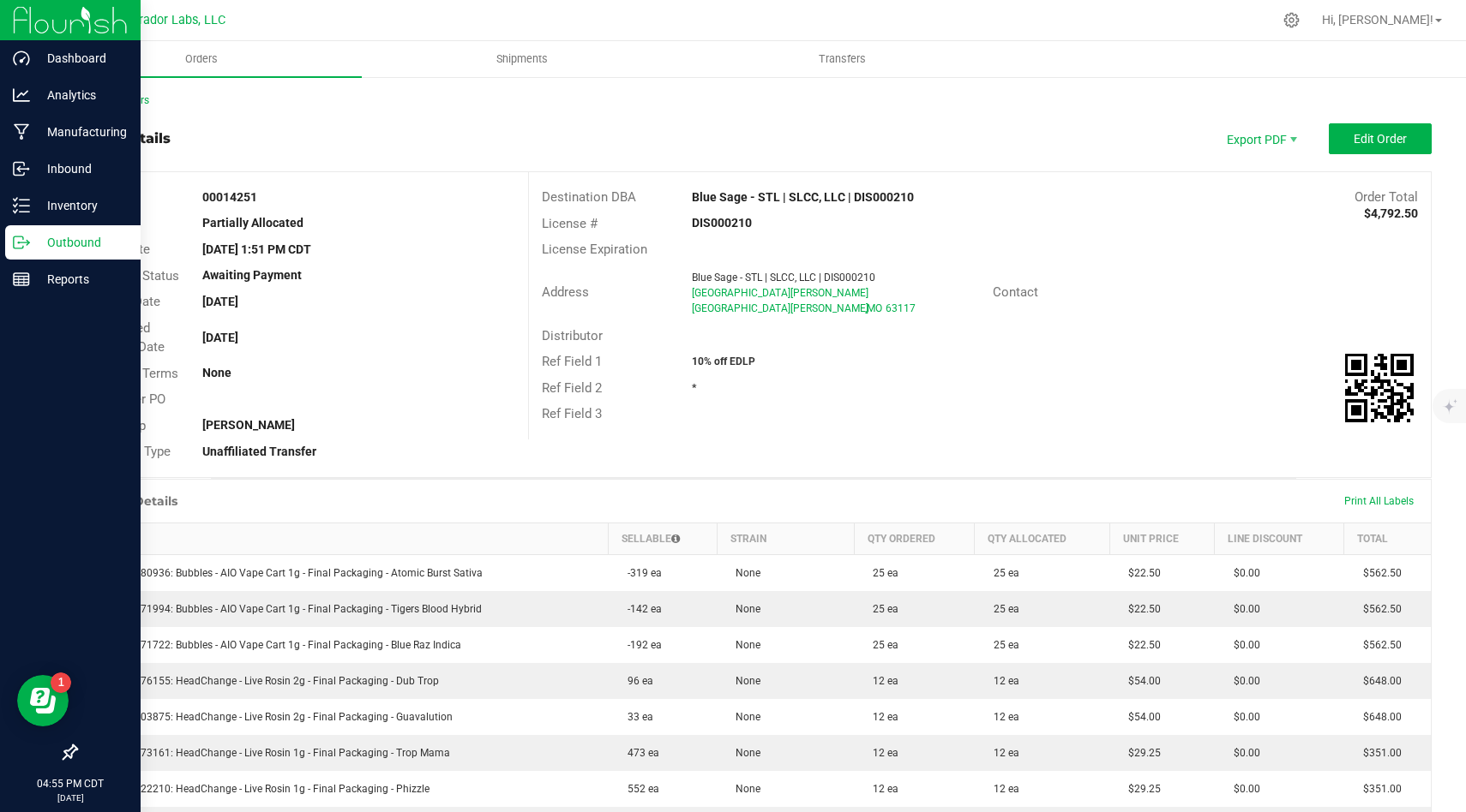
click at [29, 249] on icon at bounding box center [22, 242] width 17 height 17
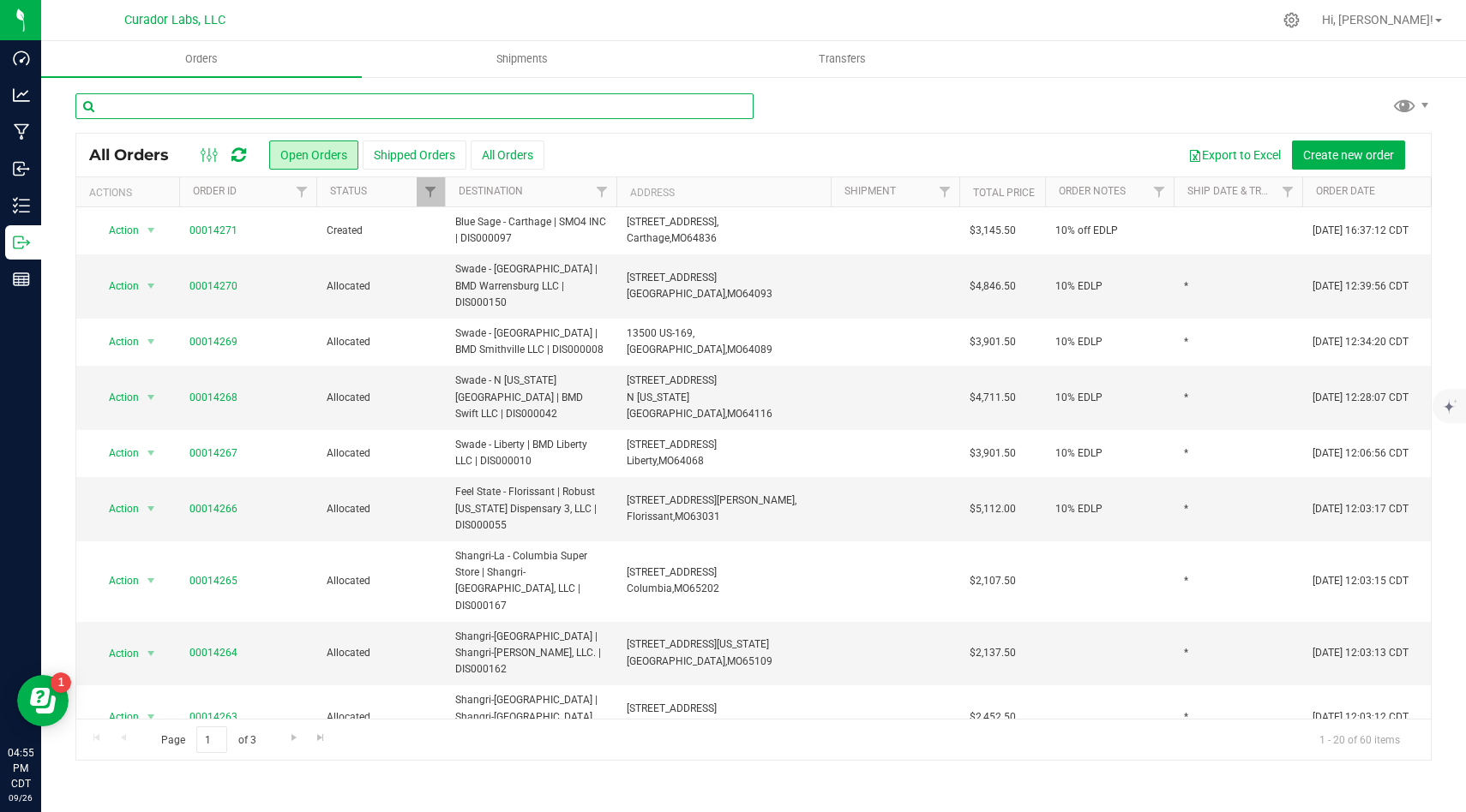
click at [445, 110] on input "text" at bounding box center [414, 106] width 678 height 26
type input "blue sage"
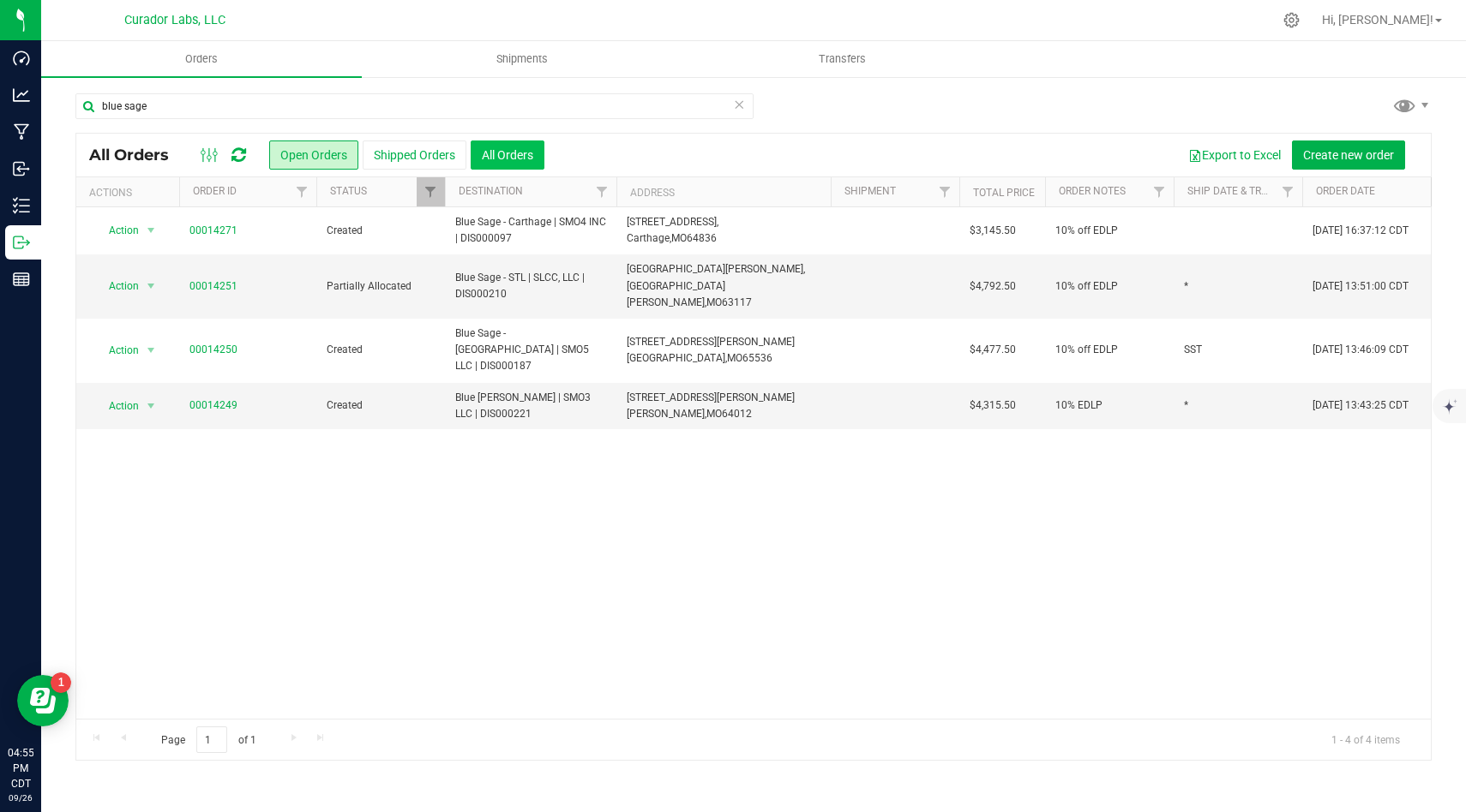
click at [519, 156] on button "All Orders" at bounding box center [507, 155] width 74 height 29
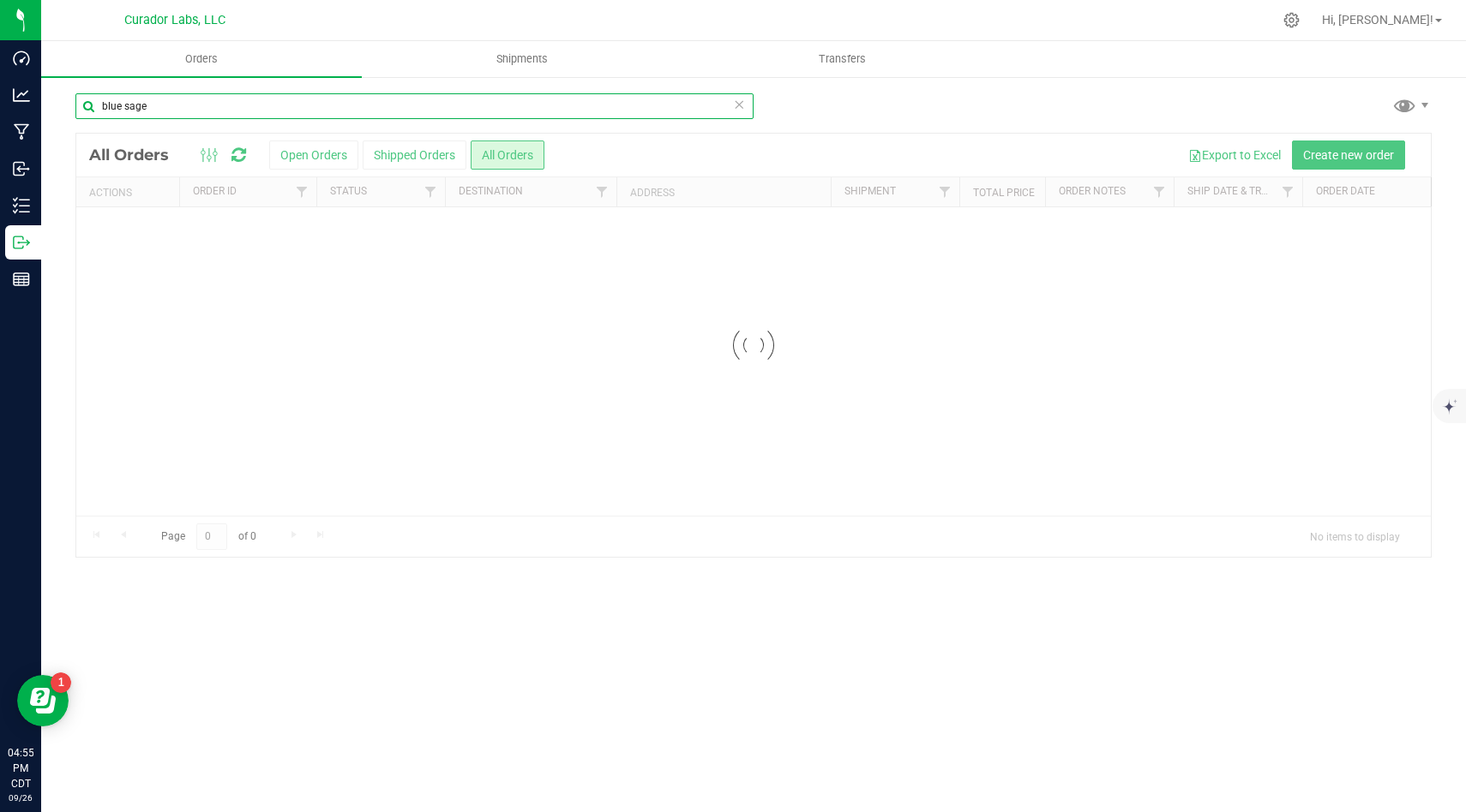
click at [489, 118] on input "blue sage" at bounding box center [414, 106] width 678 height 26
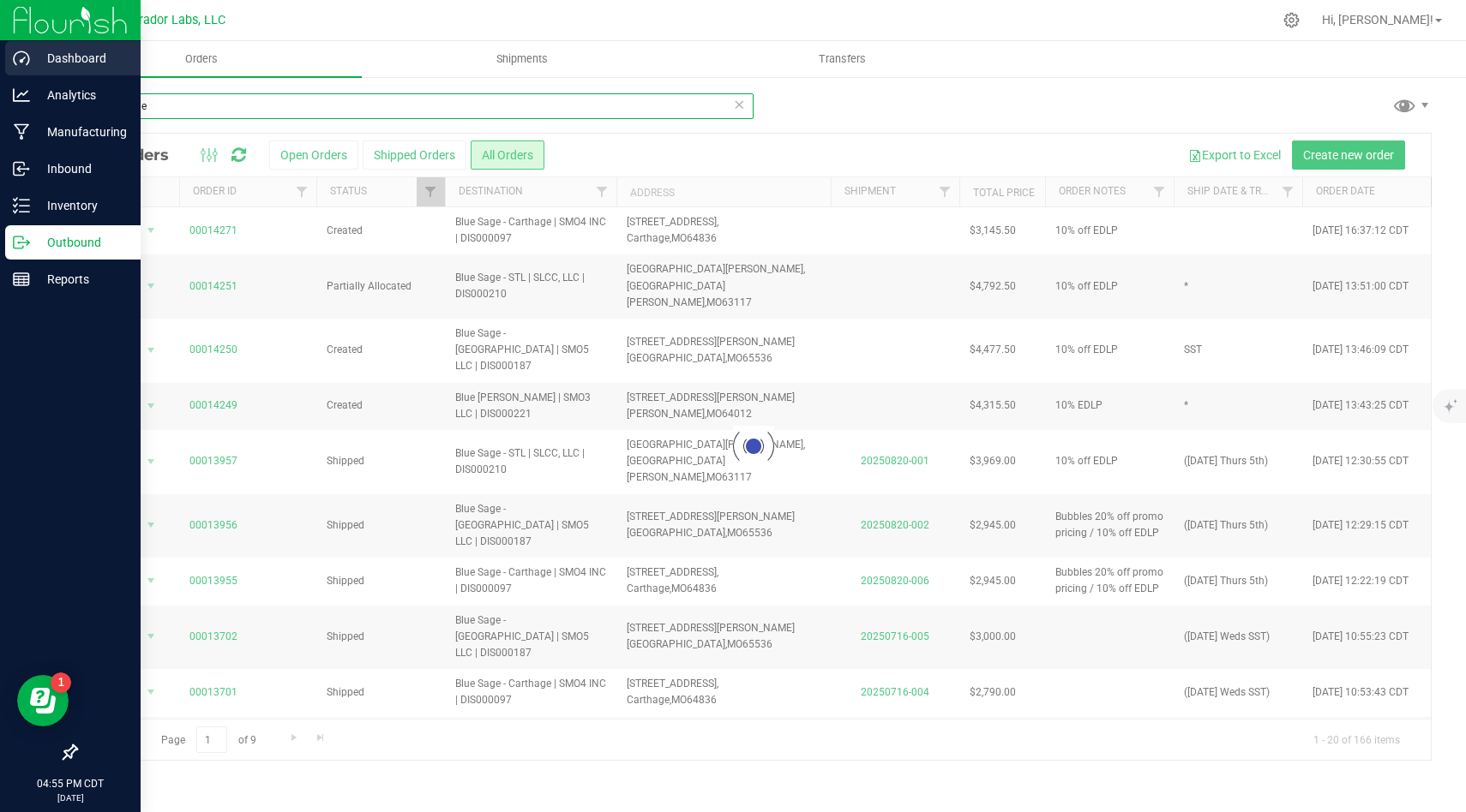
drag, startPoint x: 154, startPoint y: 104, endPoint x: 32, endPoint y: 73, distance: 125.9
click at [32, 73] on div "Dashboard Analytics Manufacturing Inbound Inventory Outbound Reports 04:55 PM C…" at bounding box center [733, 406] width 1466 height 812
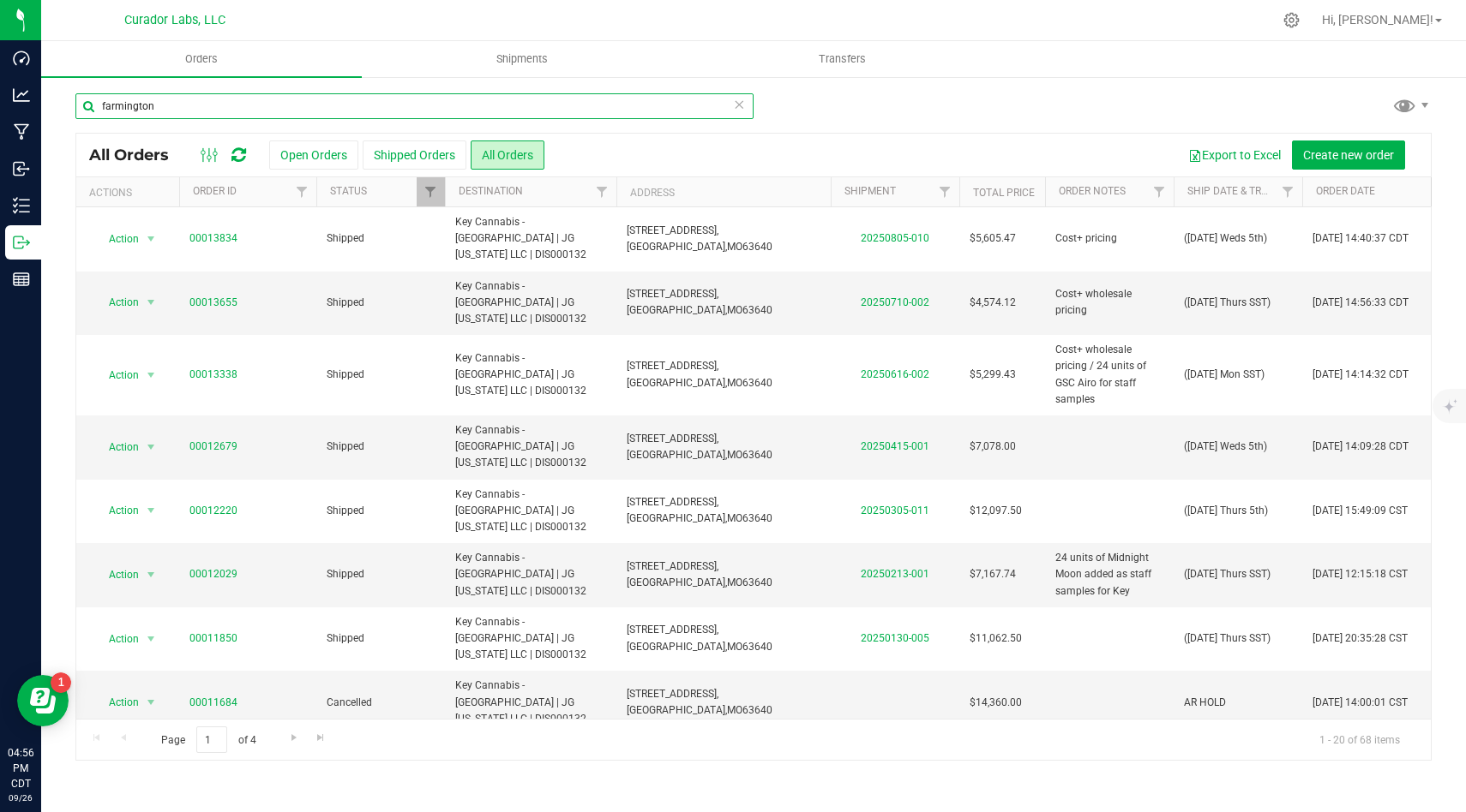
click at [360, 105] on input "farmington" at bounding box center [414, 106] width 678 height 26
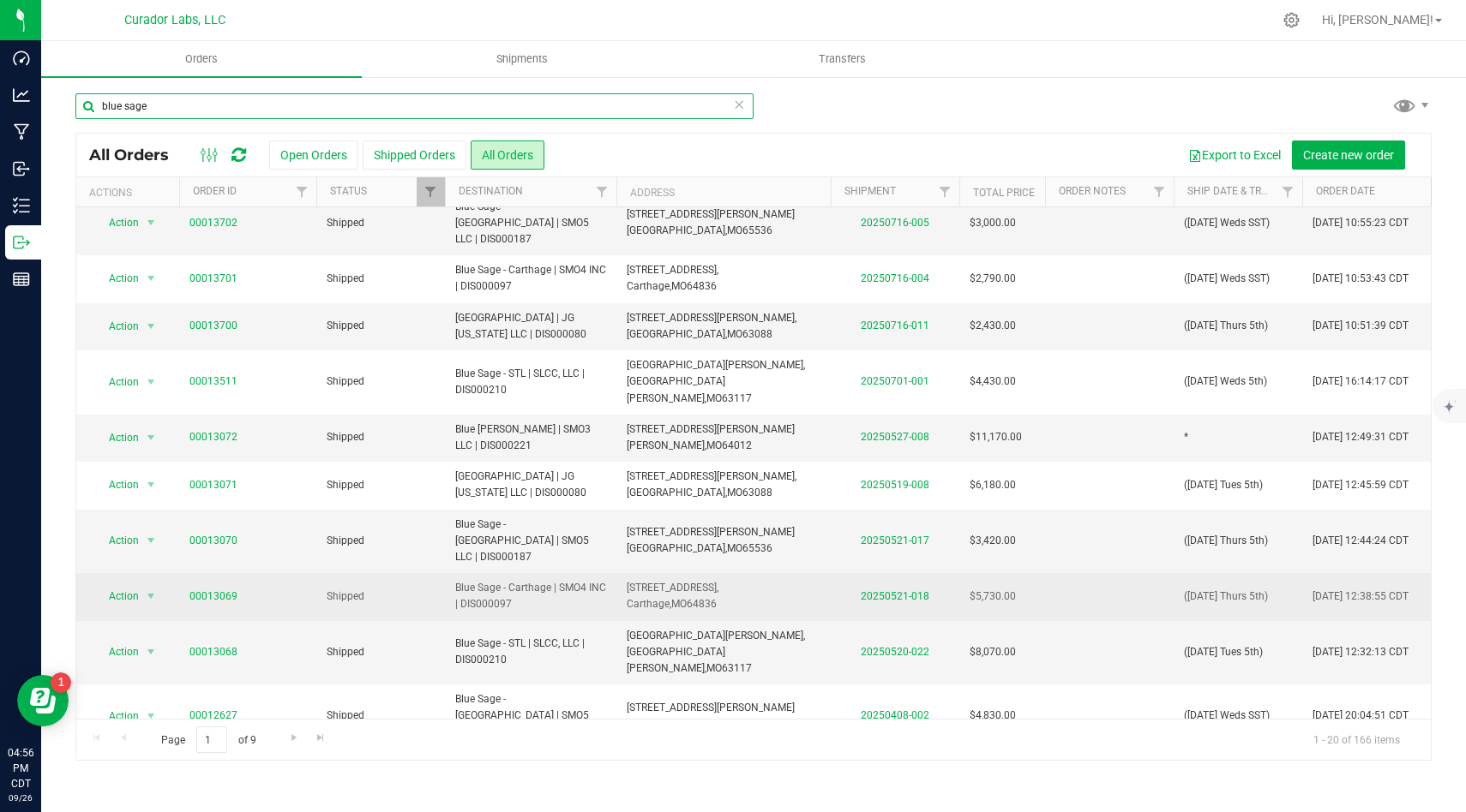
scroll to position [436, 0]
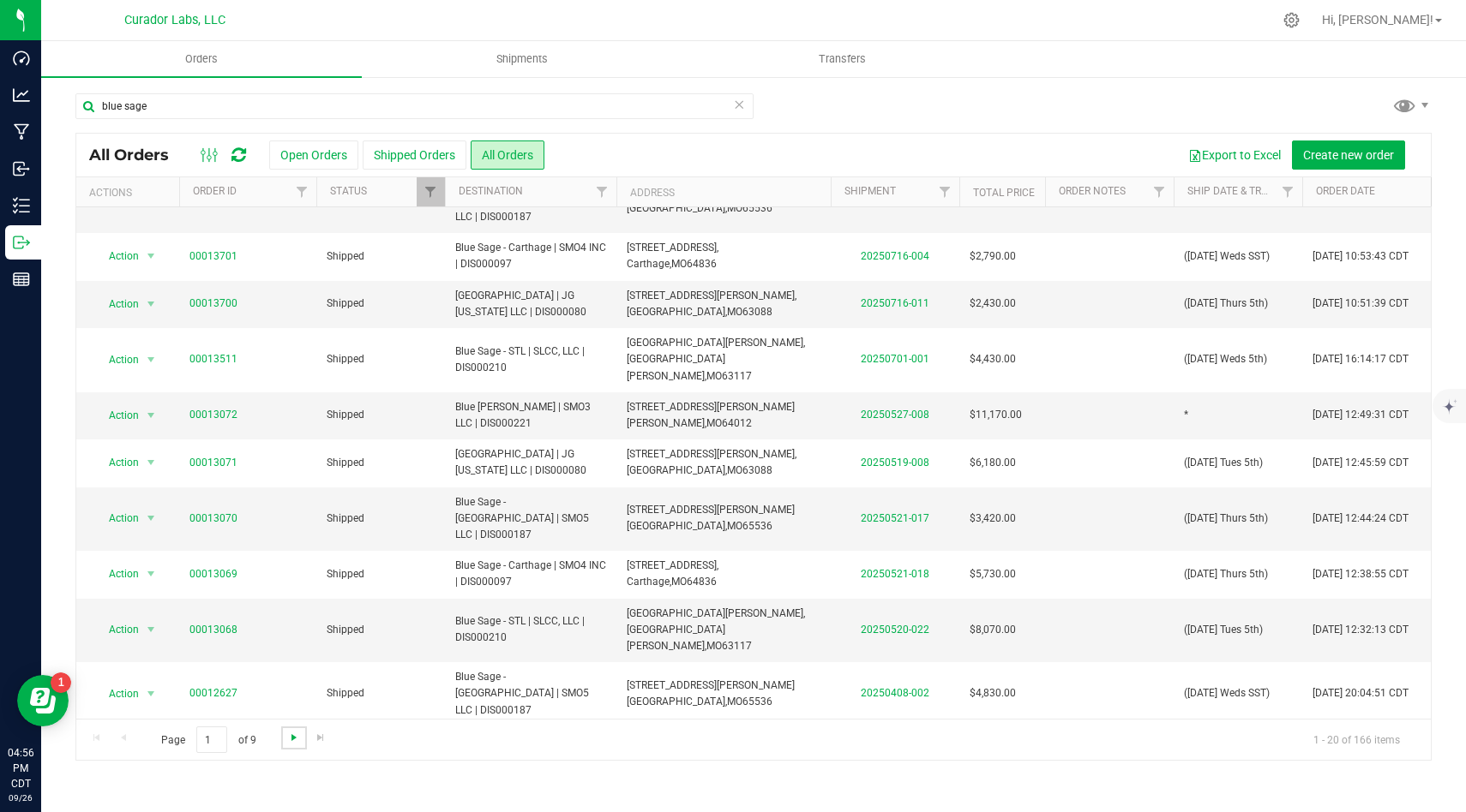
click at [288, 737] on span "Go to the next page" at bounding box center [294, 737] width 13 height 13
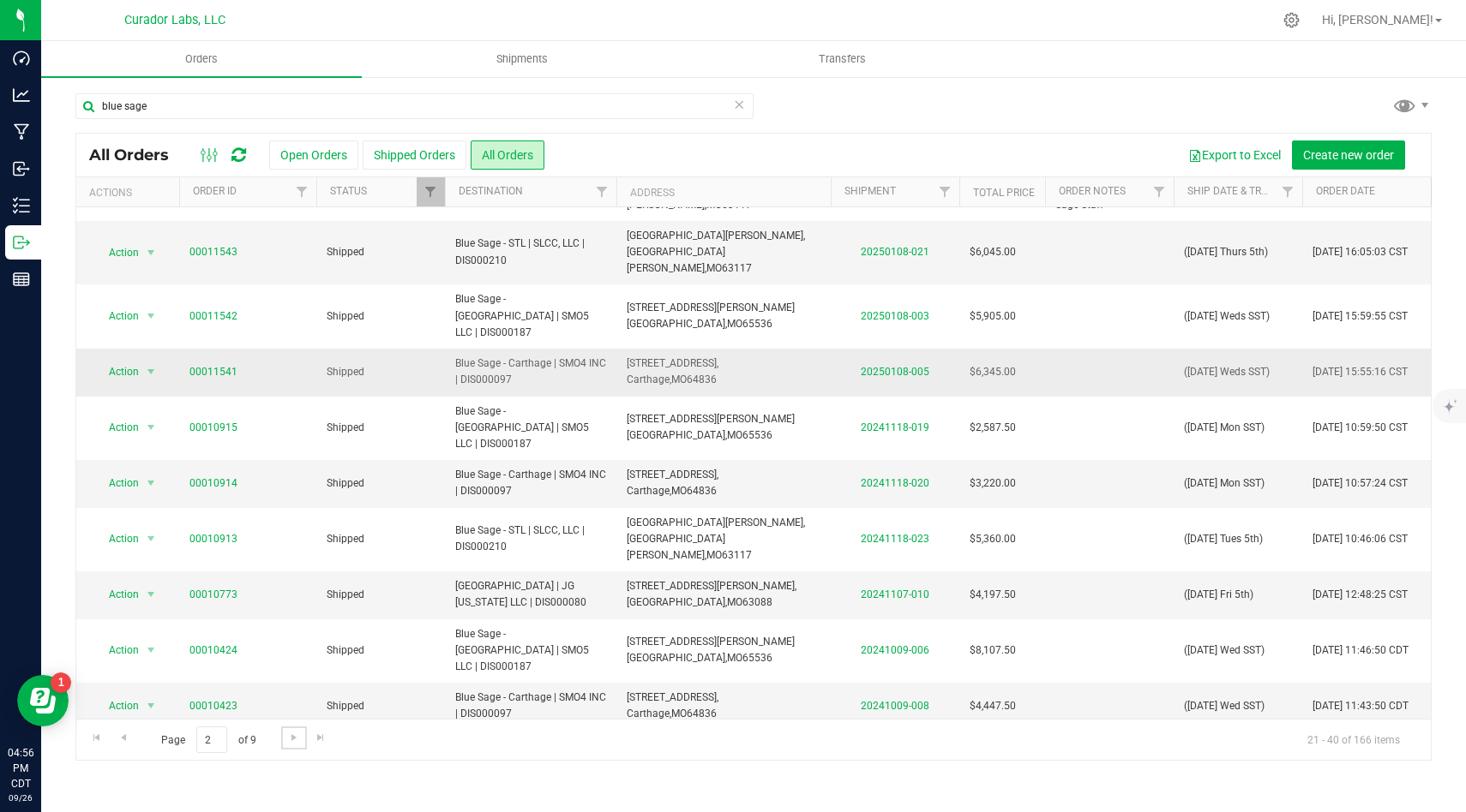
scroll to position [486, 0]
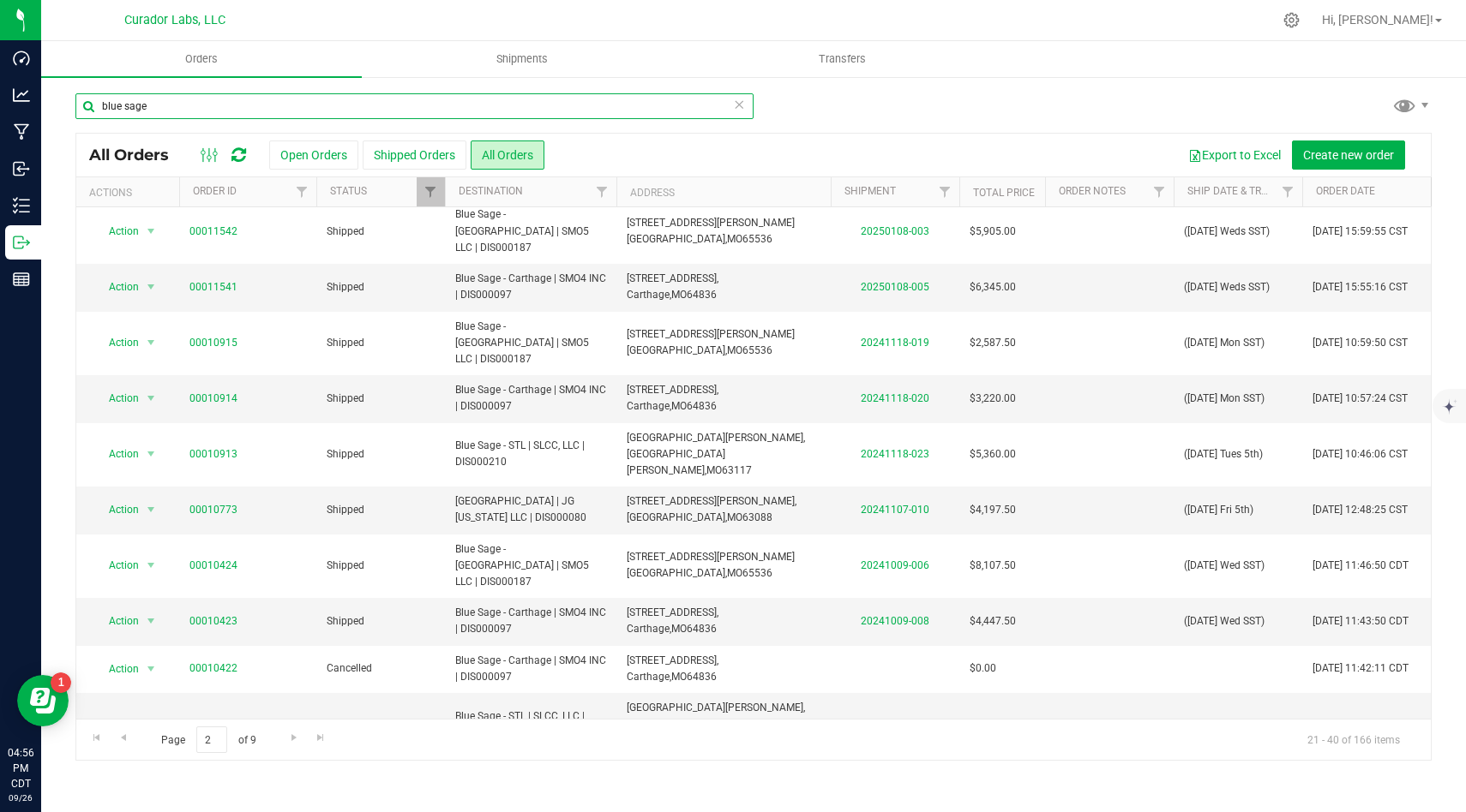
click at [370, 108] on input "blue sage" at bounding box center [414, 106] width 678 height 26
click at [361, 107] on input "blue sage" at bounding box center [414, 106] width 678 height 26
type input "farmington"
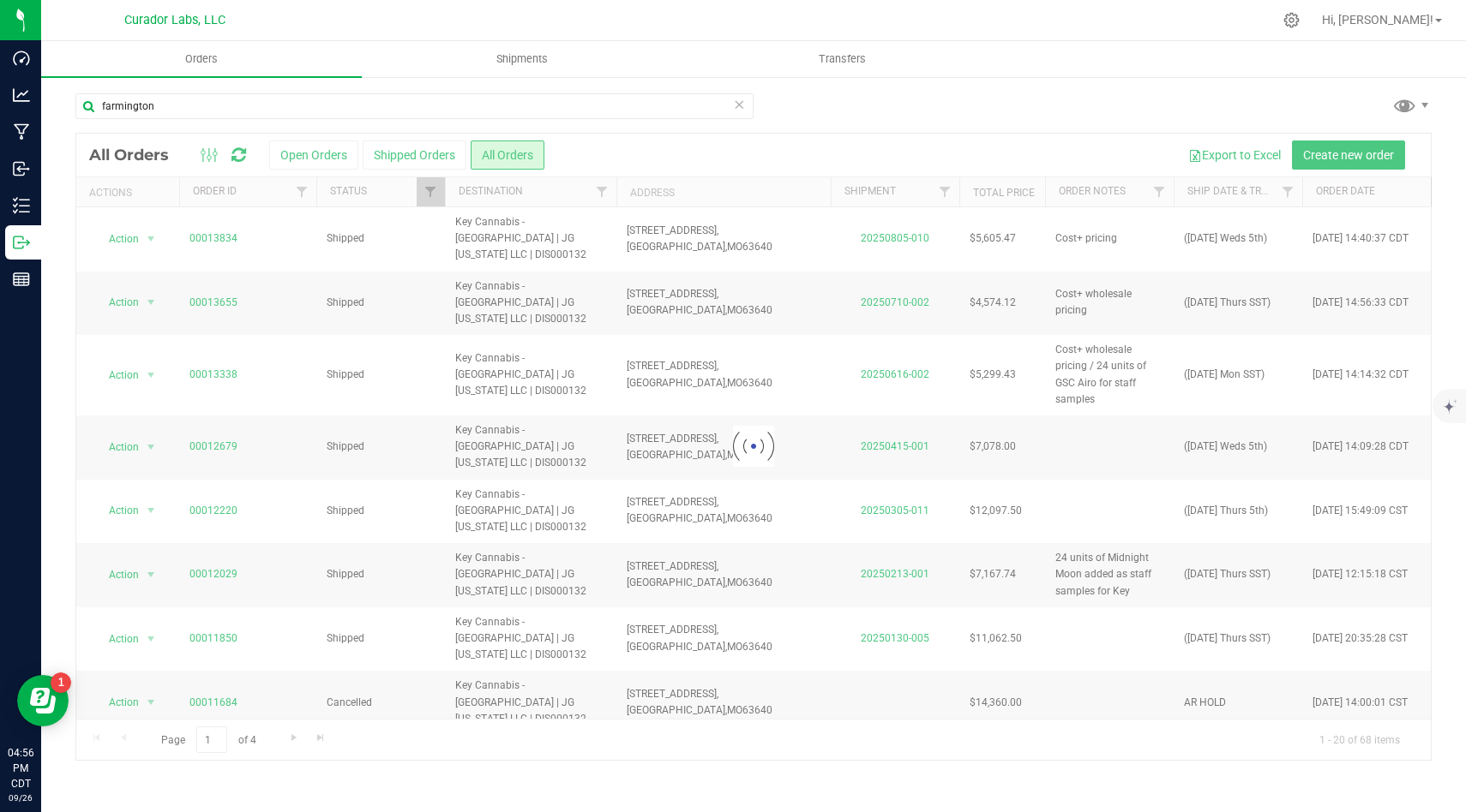
click at [324, 147] on div at bounding box center [754, 446] width 1354 height 626
click at [322, 159] on div at bounding box center [754, 446] width 1354 height 626
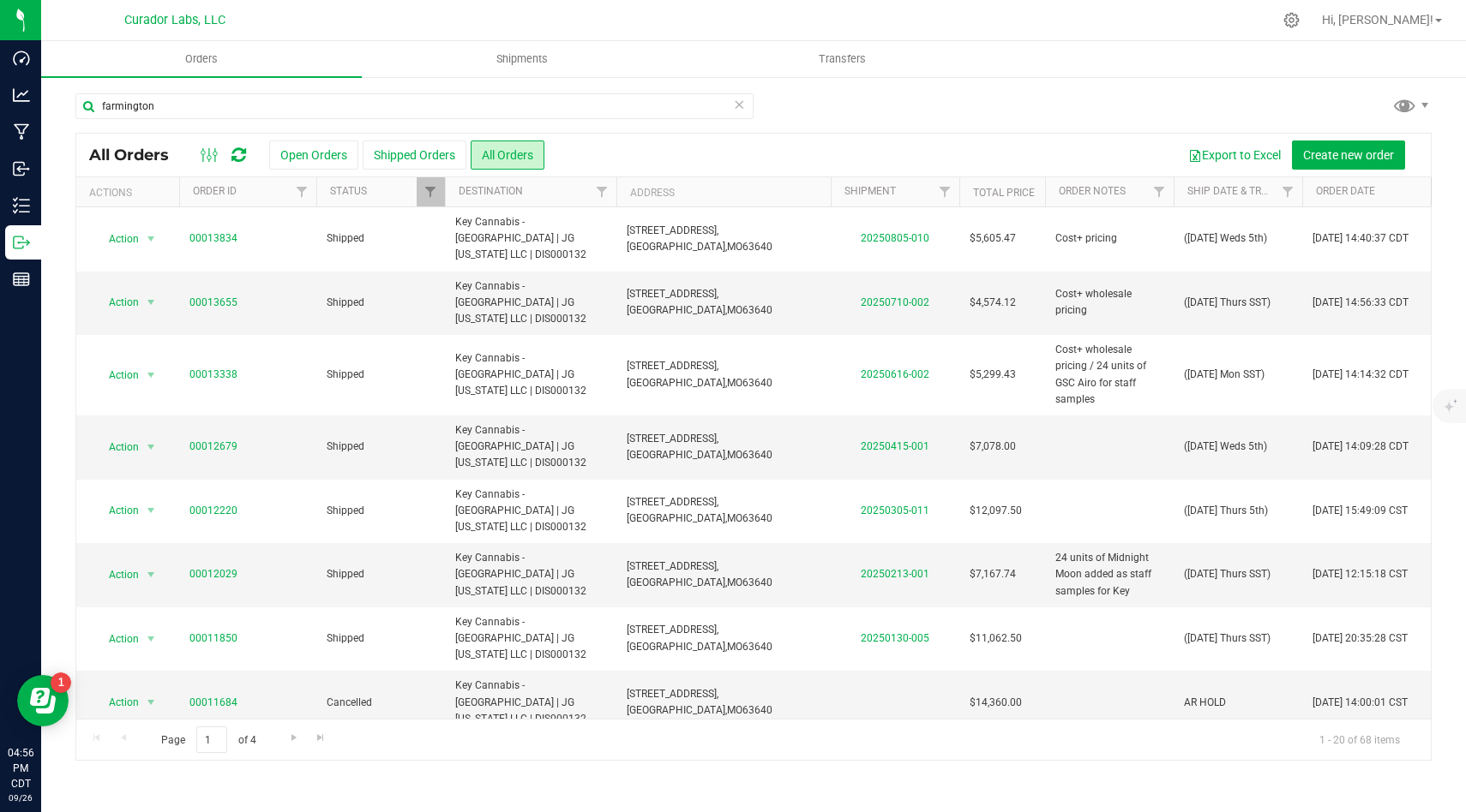
click at [322, 158] on button "Open Orders" at bounding box center [314, 155] width 89 height 29
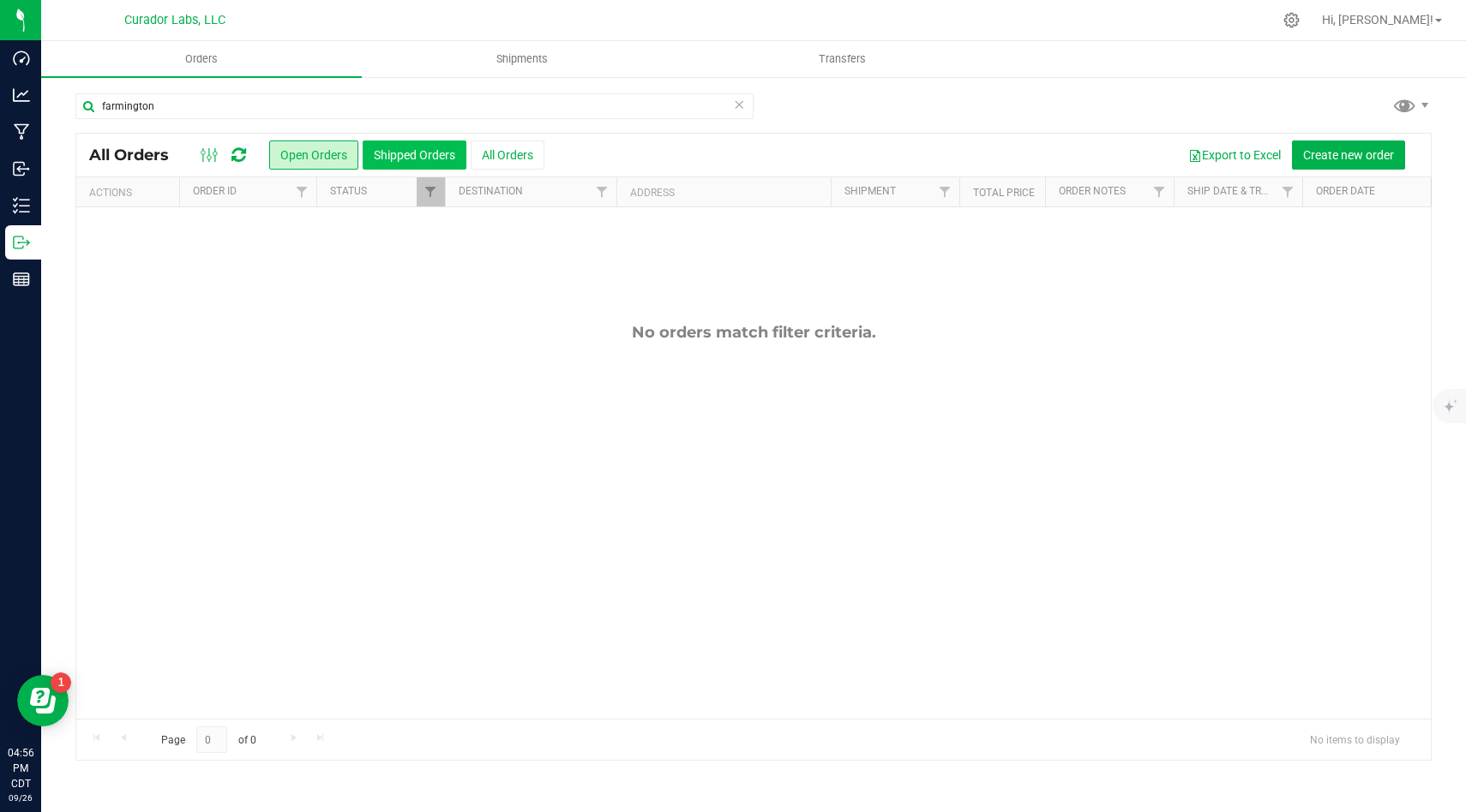
click at [428, 150] on button "Shipped Orders" at bounding box center [414, 155] width 104 height 29
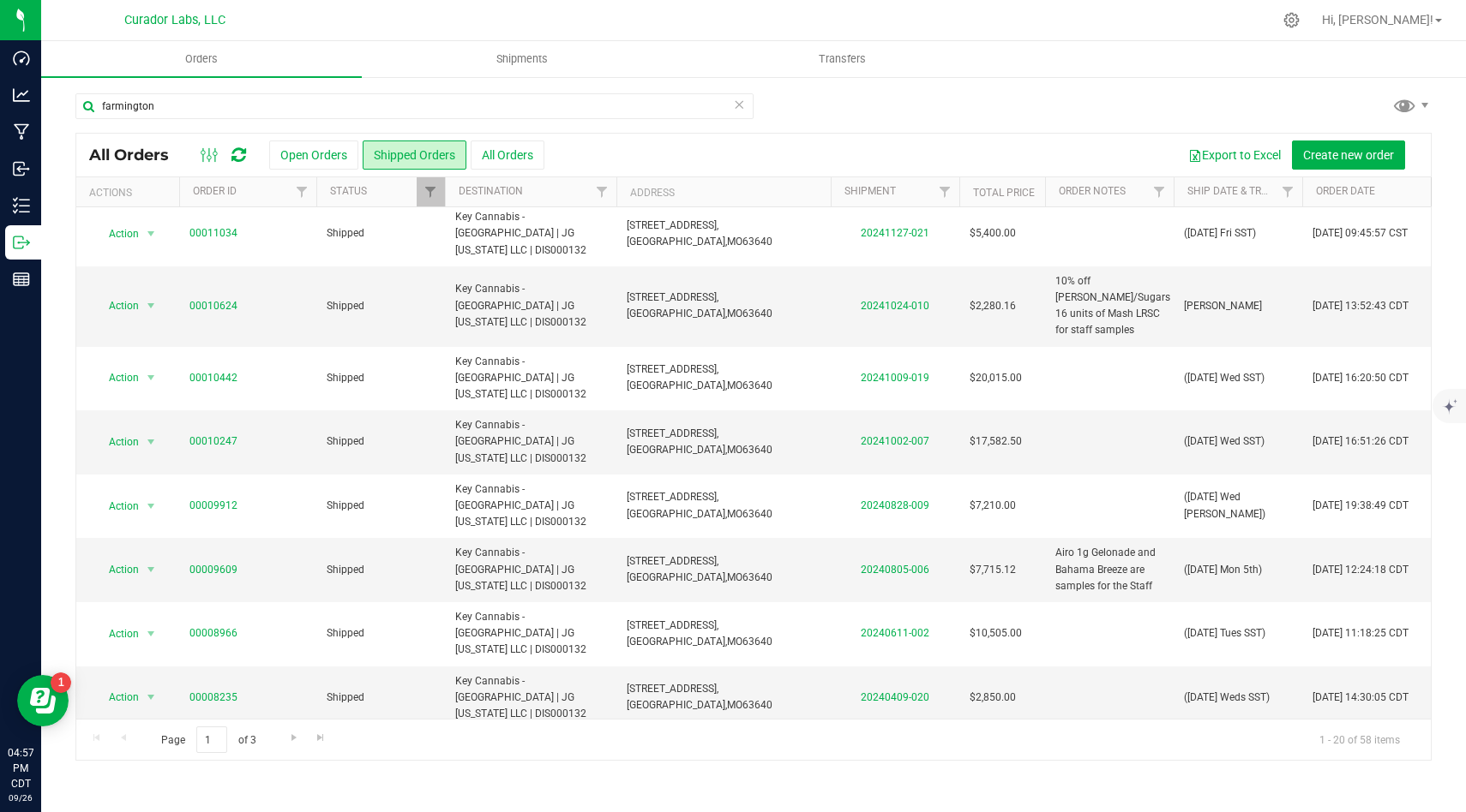
scroll to position [552, 0]
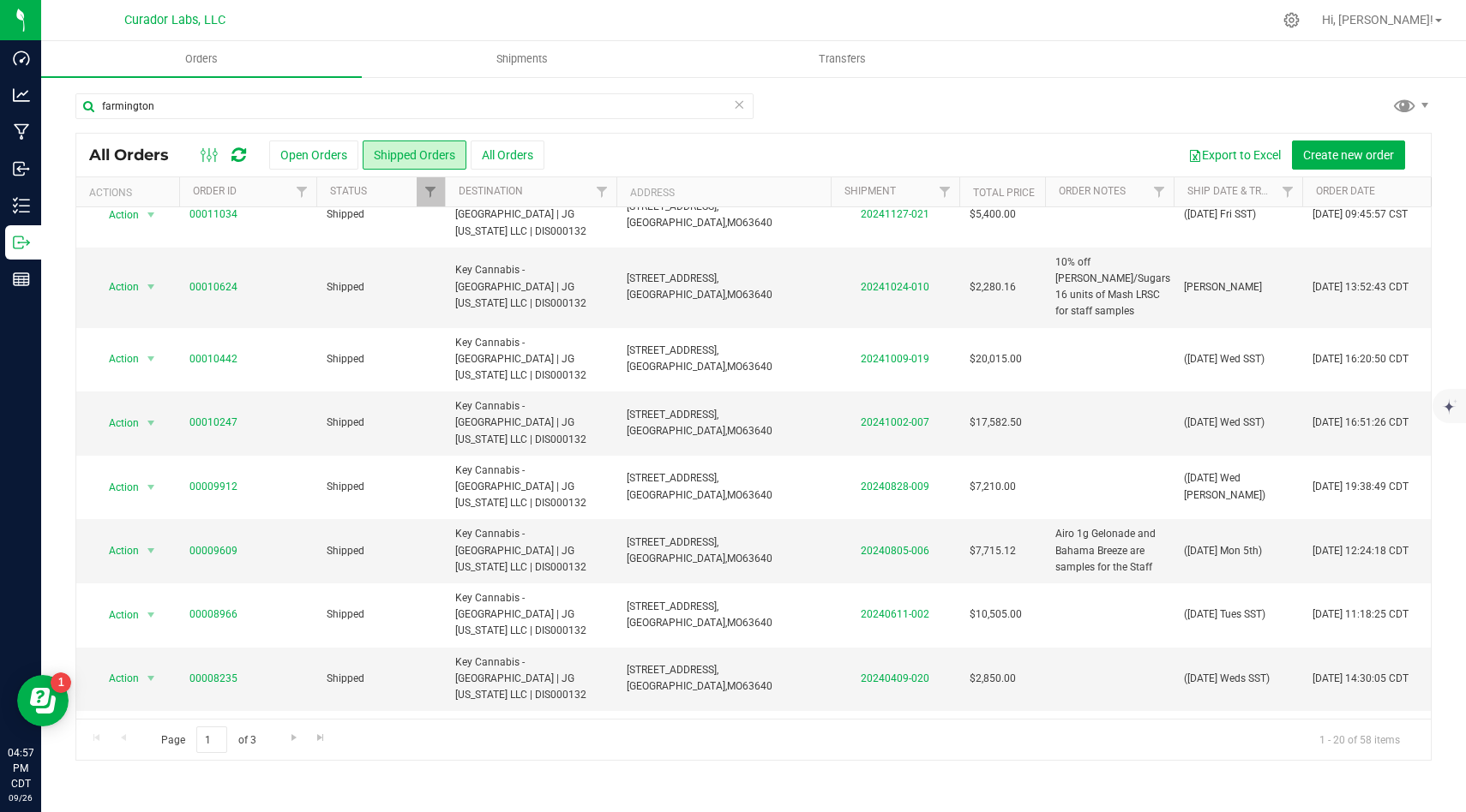
click at [711, 151] on div "Export to Excel Create new order" at bounding box center [980, 155] width 873 height 29
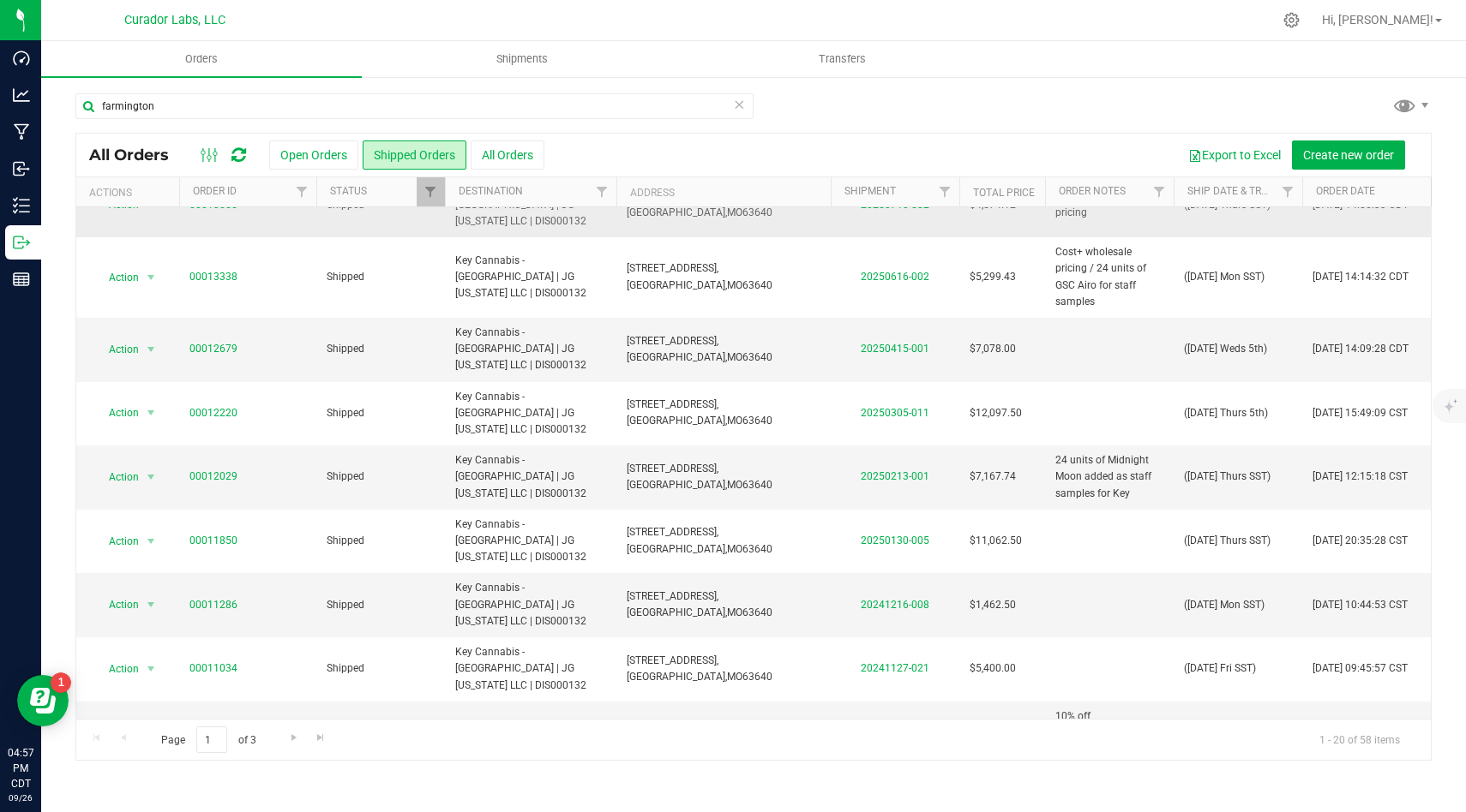
scroll to position [0, 0]
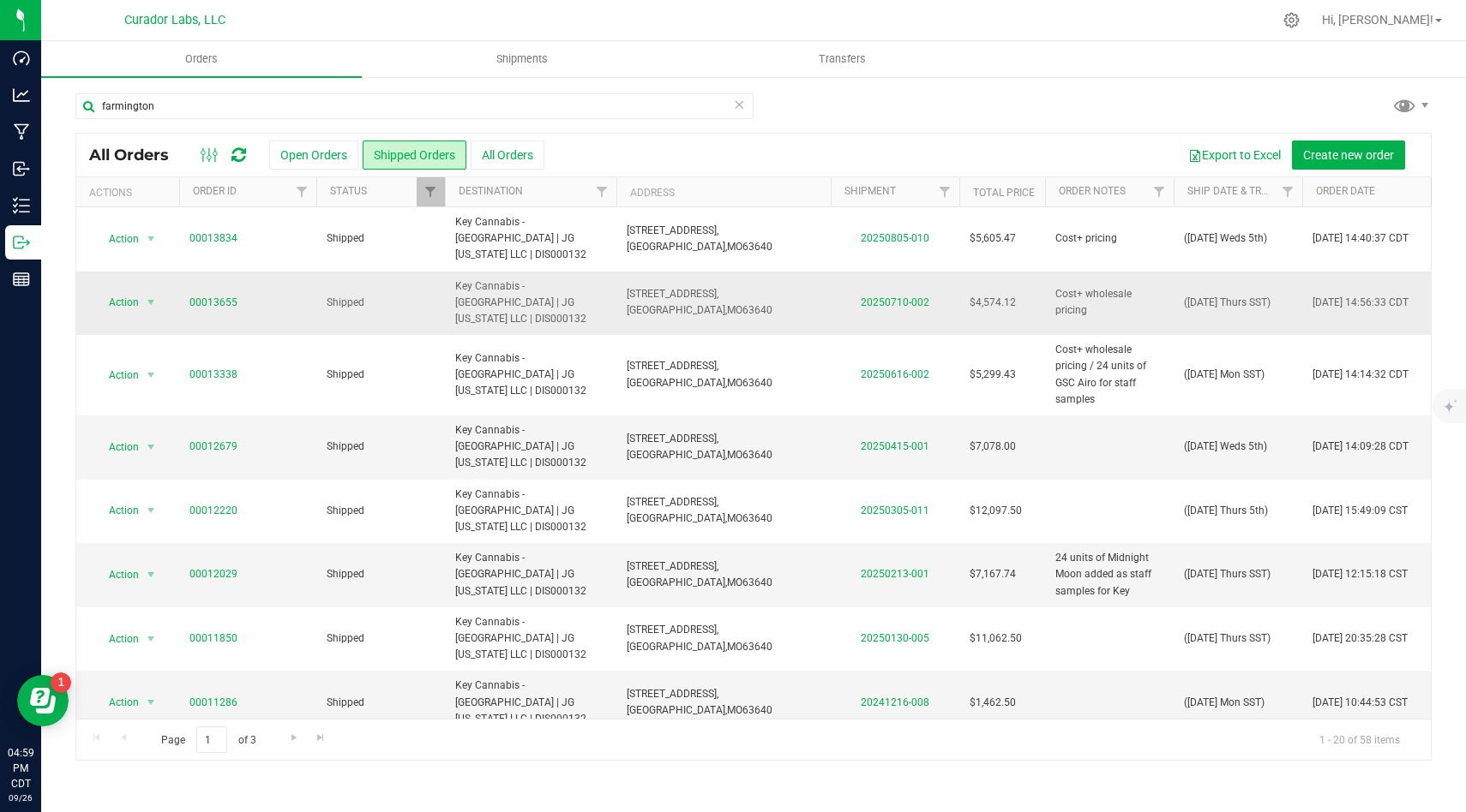
click at [799, 278] on td "[STREET_ADDRESS], [GEOGRAPHIC_DATA], [GEOGRAPHIC_DATA] 63640" at bounding box center [724, 303] width 215 height 64
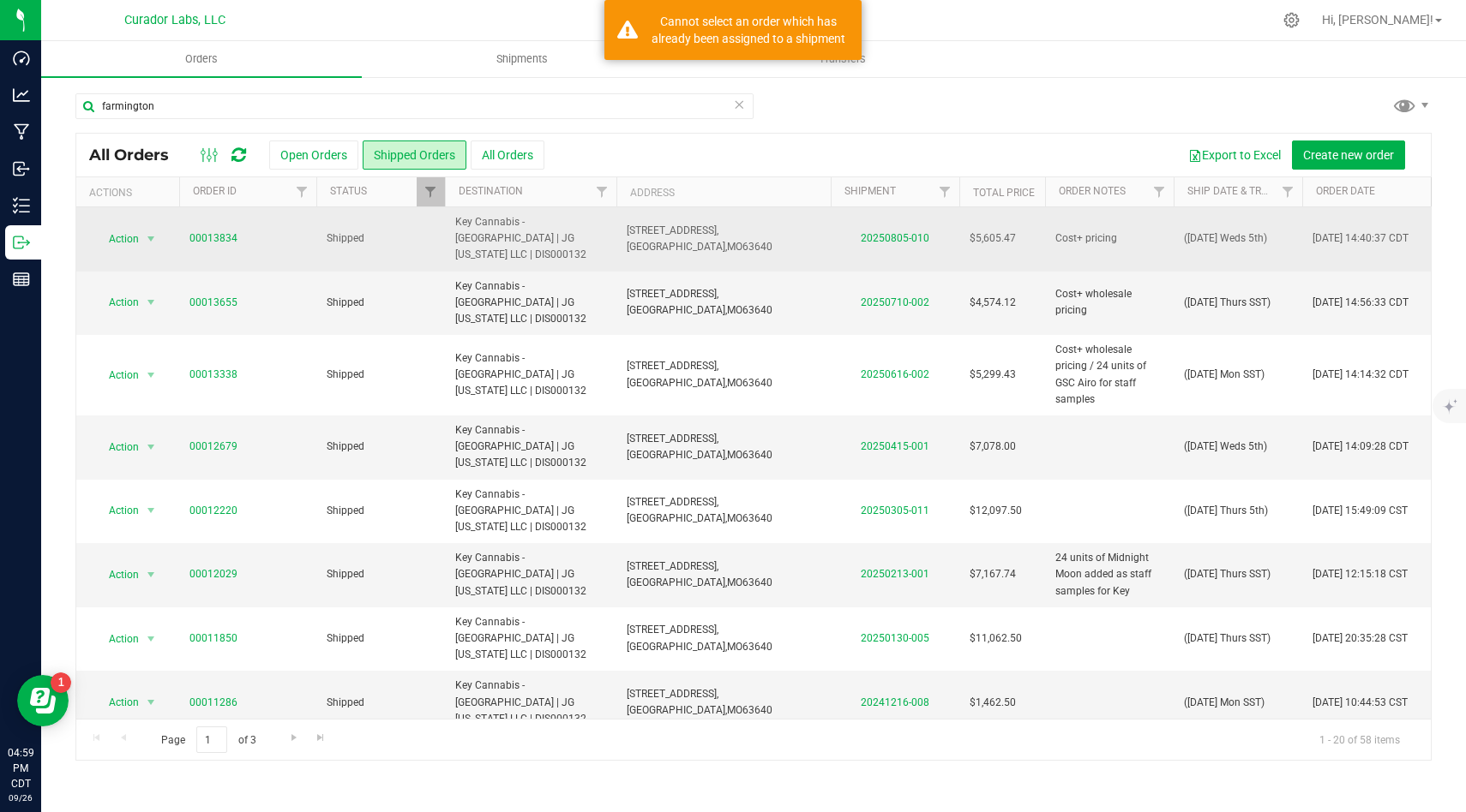
click at [803, 238] on td "[STREET_ADDRESS], [GEOGRAPHIC_DATA], [GEOGRAPHIC_DATA] 63640" at bounding box center [724, 239] width 215 height 64
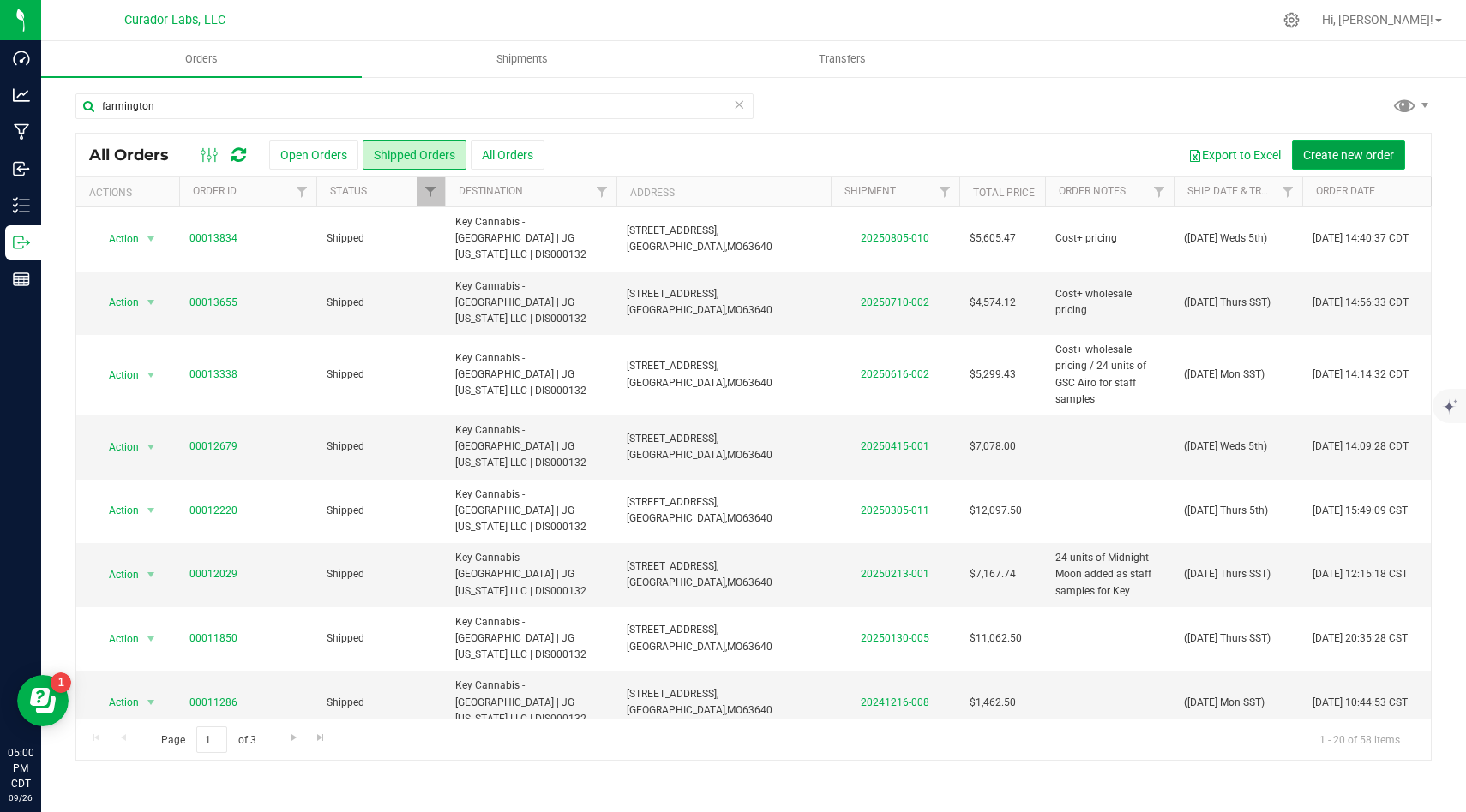
click at [1326, 158] on span "Create new order" at bounding box center [1348, 155] width 91 height 13
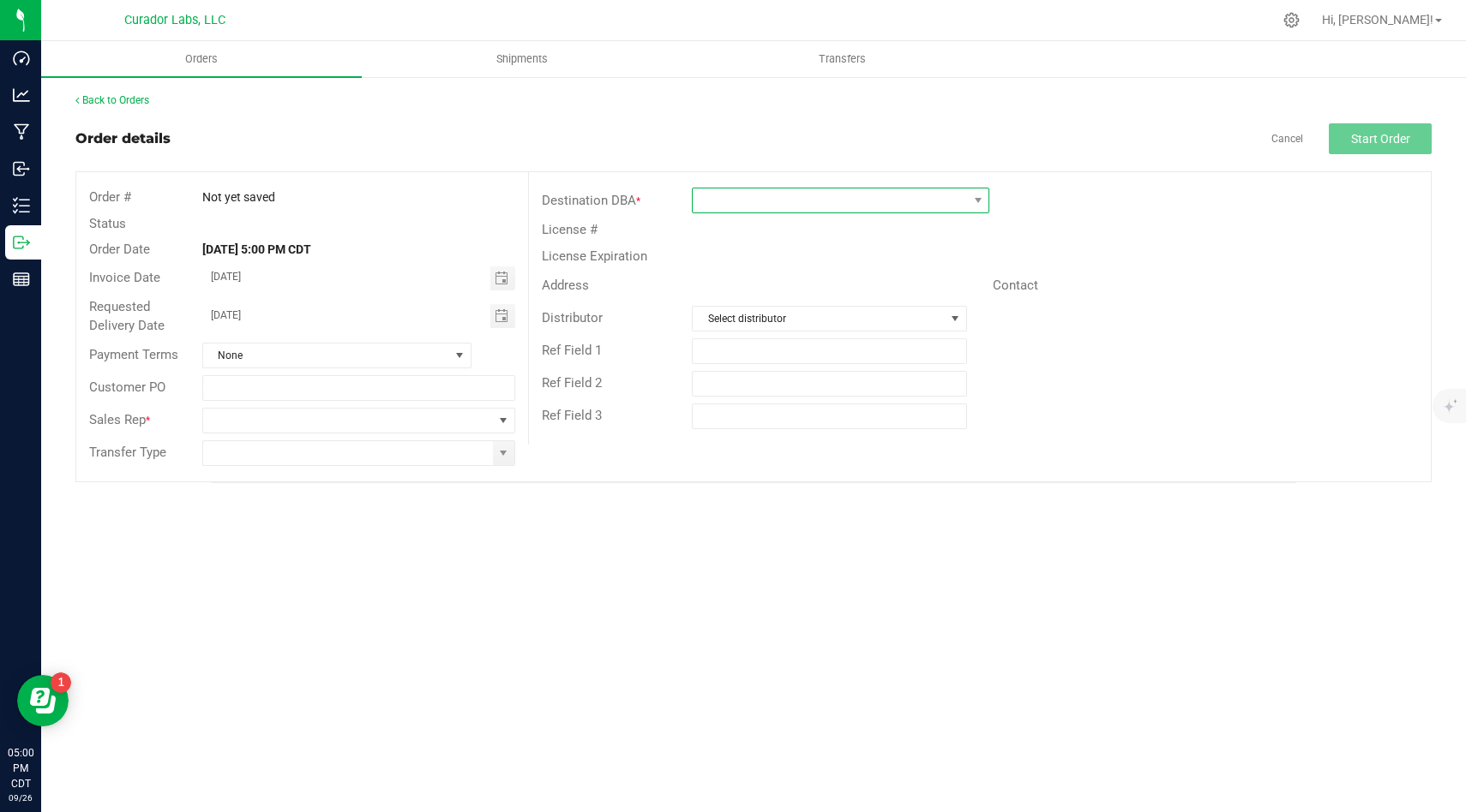
click at [718, 207] on span at bounding box center [829, 199] width 274 height 24
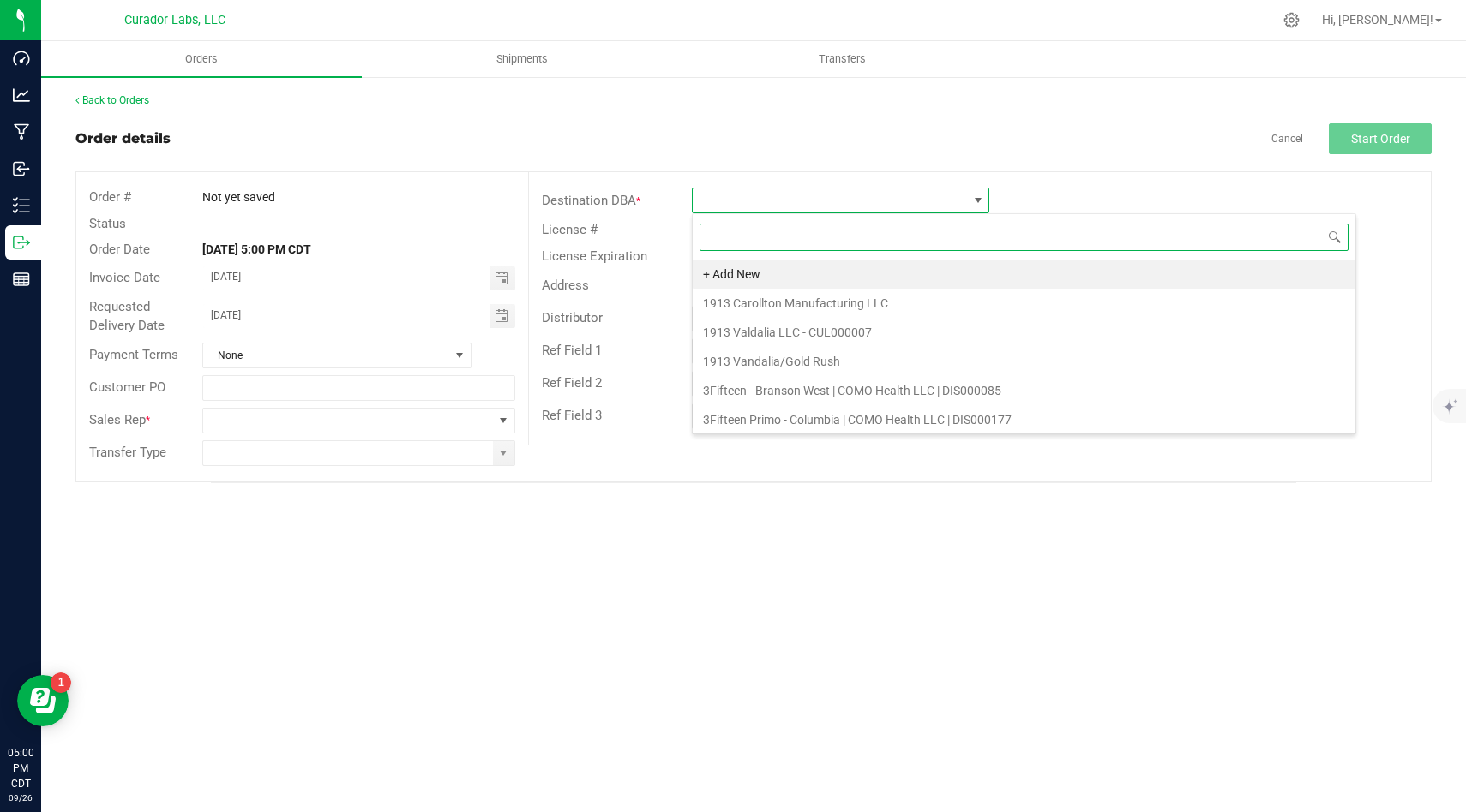
scroll to position [26, 297]
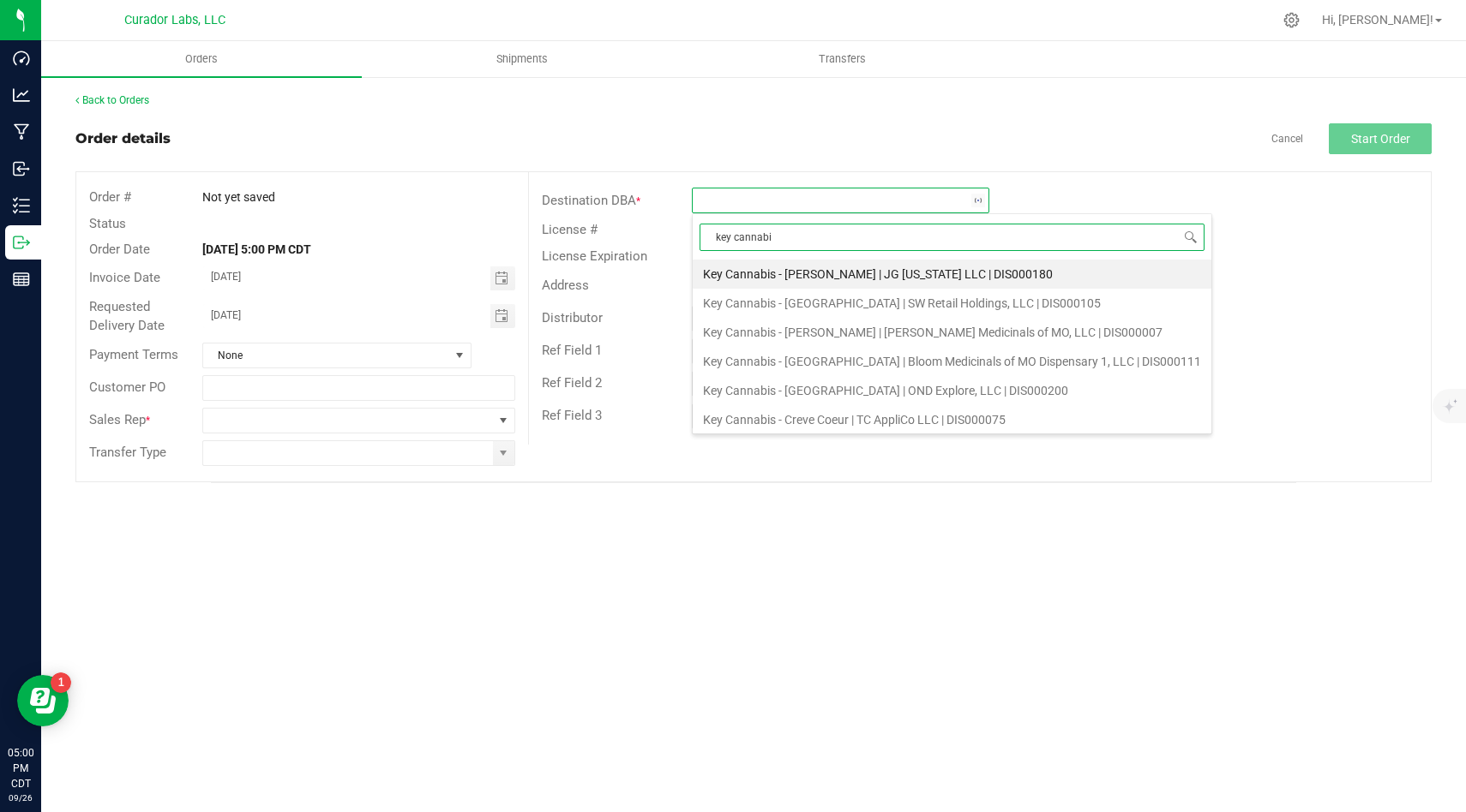
type input "key cannabis"
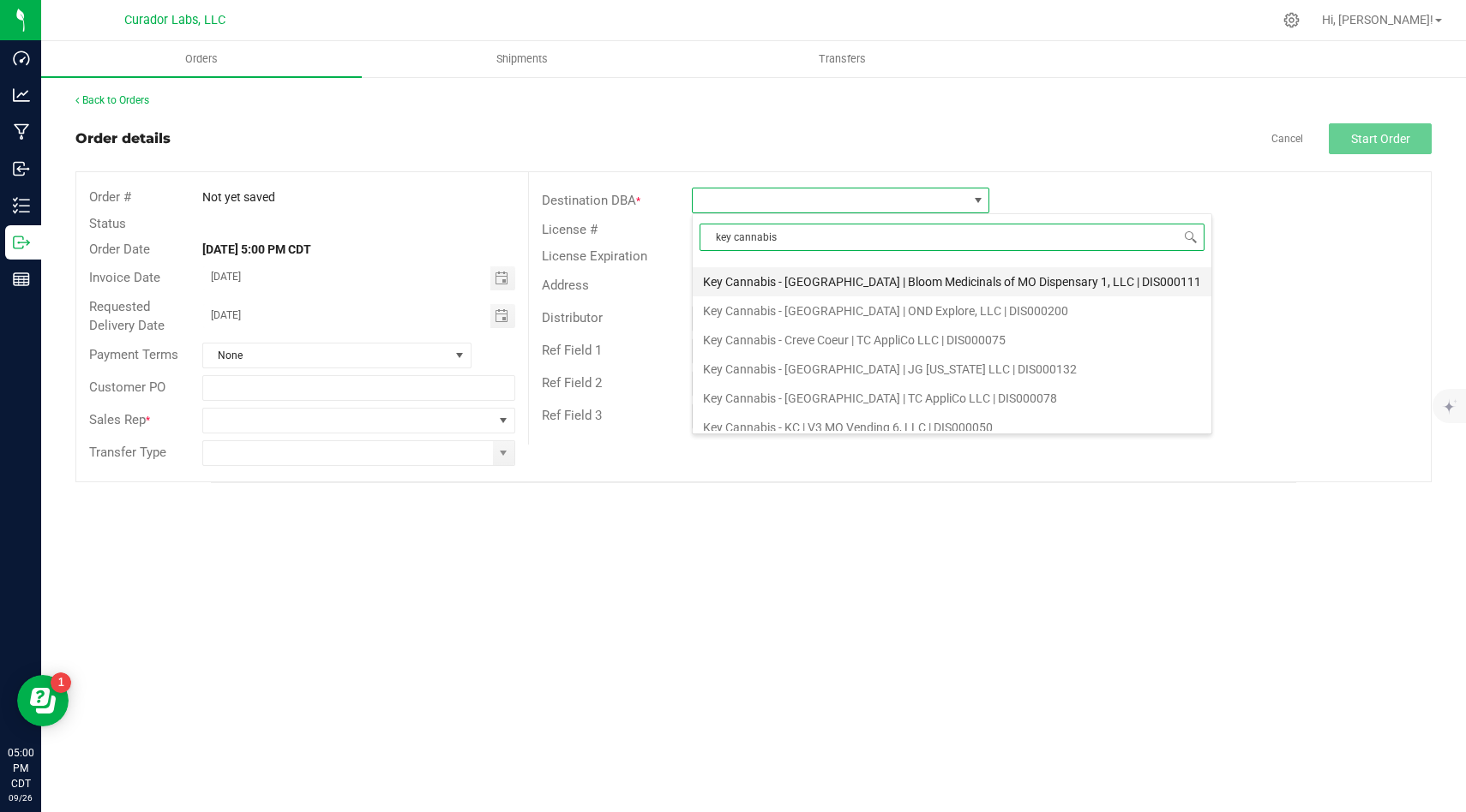
scroll to position [114, 0]
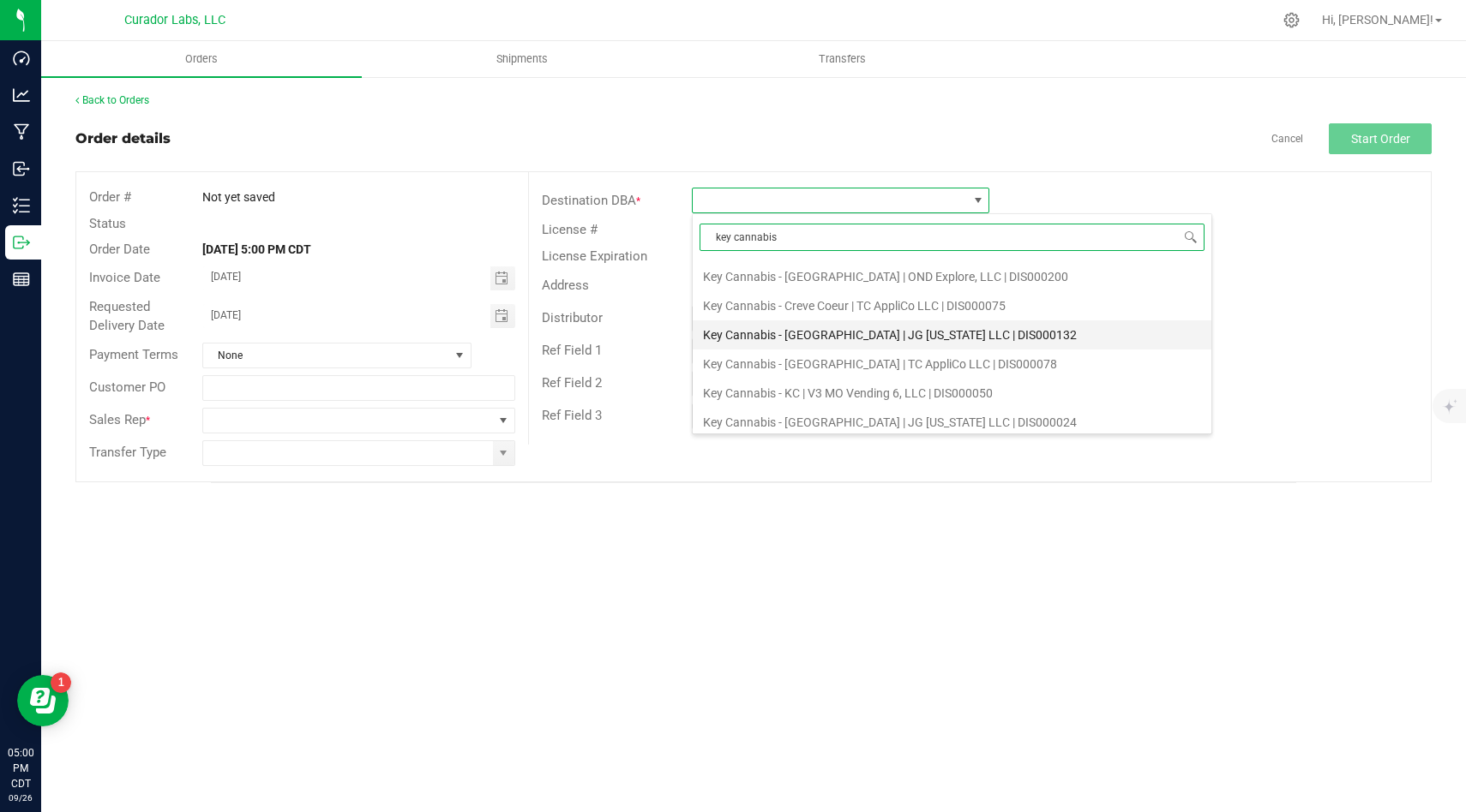
click at [846, 331] on li "Key Cannabis - [GEOGRAPHIC_DATA] | JG [US_STATE] LLC | DIS000132" at bounding box center [951, 335] width 518 height 29
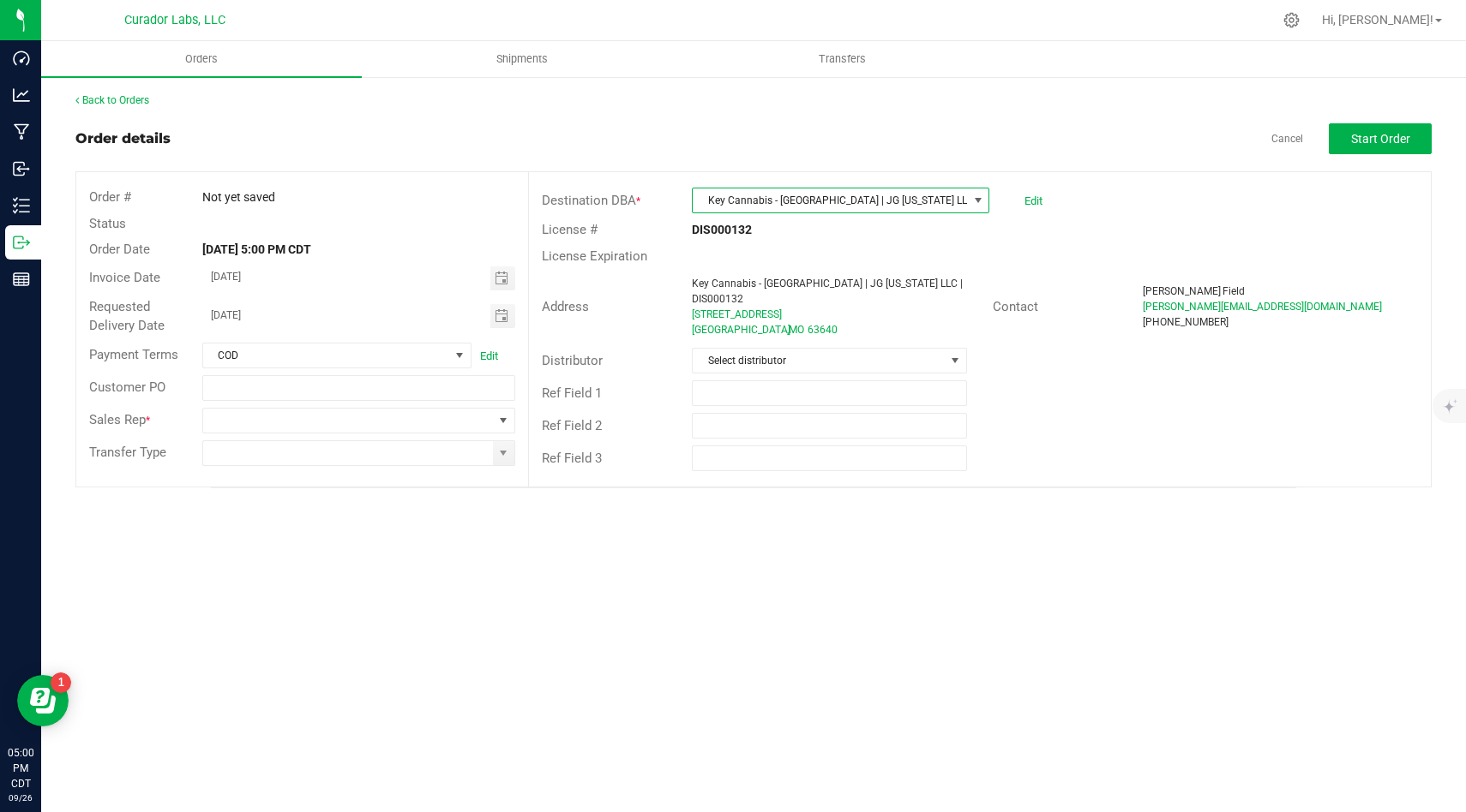
click at [1015, 377] on div "Ref Field 1" at bounding box center [979, 393] width 901 height 32
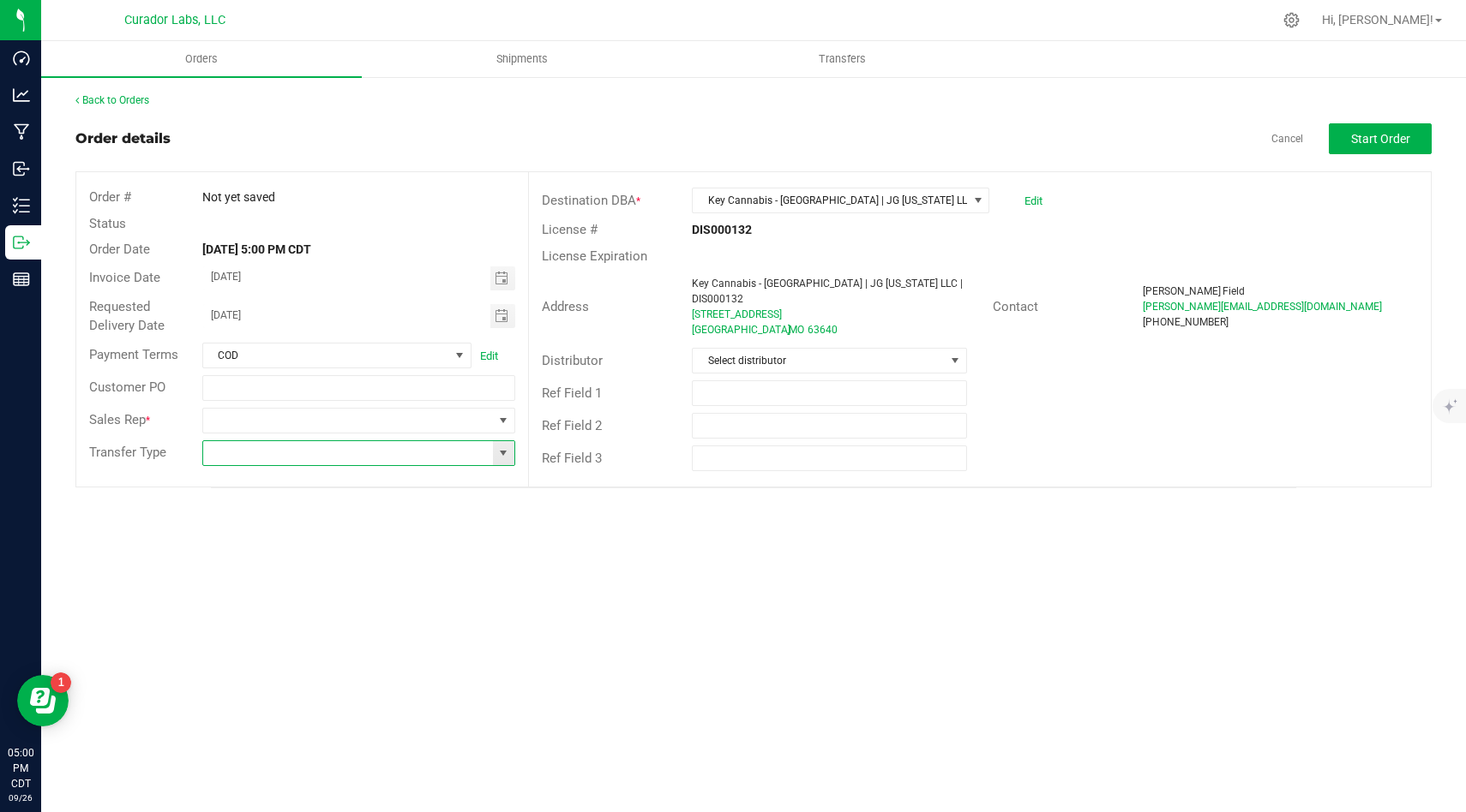
click at [370, 455] on input at bounding box center [348, 453] width 289 height 24
click at [343, 534] on li "Unaffiliated Transfer" at bounding box center [358, 542] width 311 height 29
type input "Unaffiliated Transfer"
click at [376, 421] on span at bounding box center [348, 420] width 289 height 24
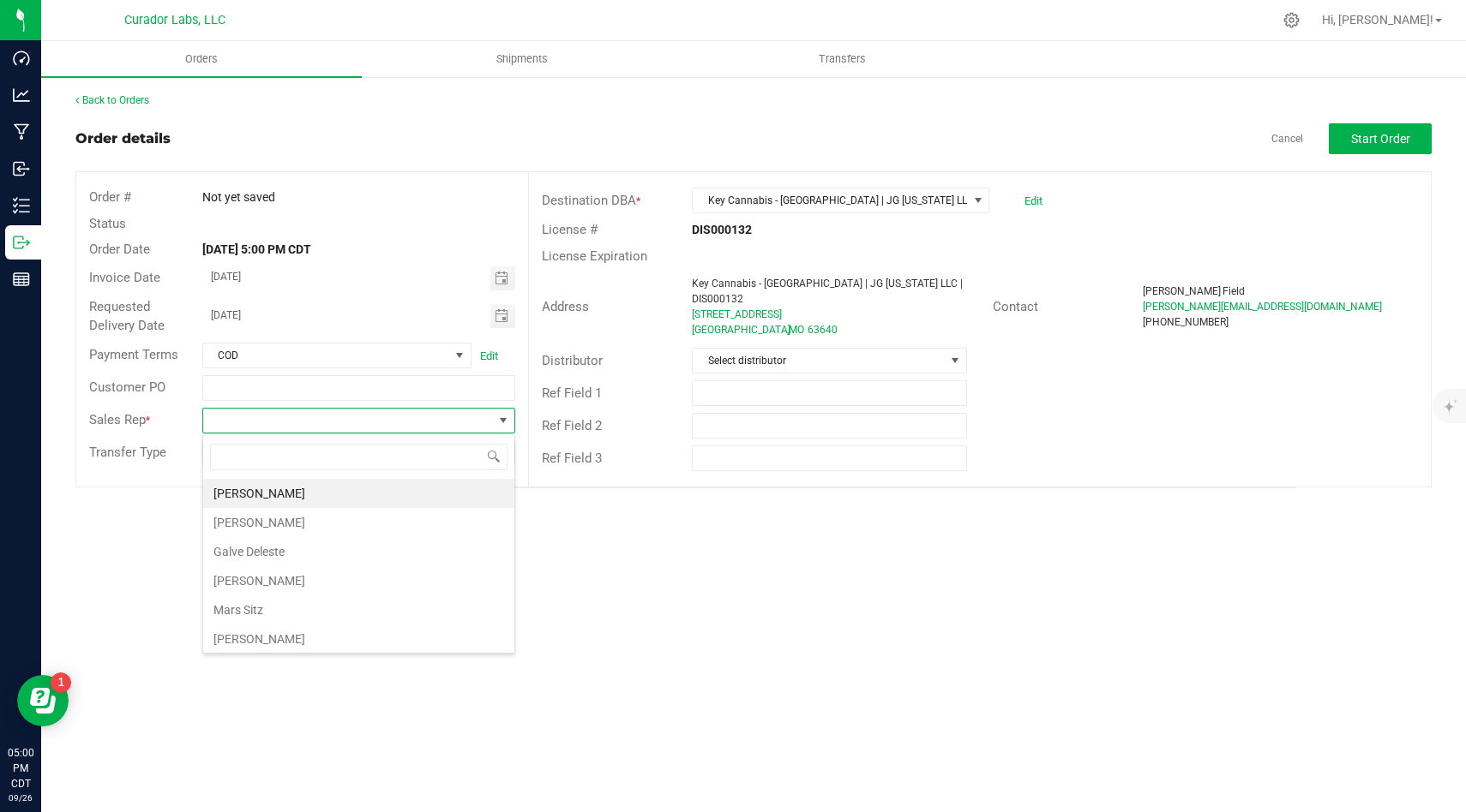
type input ","
type input "u"
type input "matt"
click at [361, 500] on li "[PERSON_NAME]" at bounding box center [358, 493] width 311 height 29
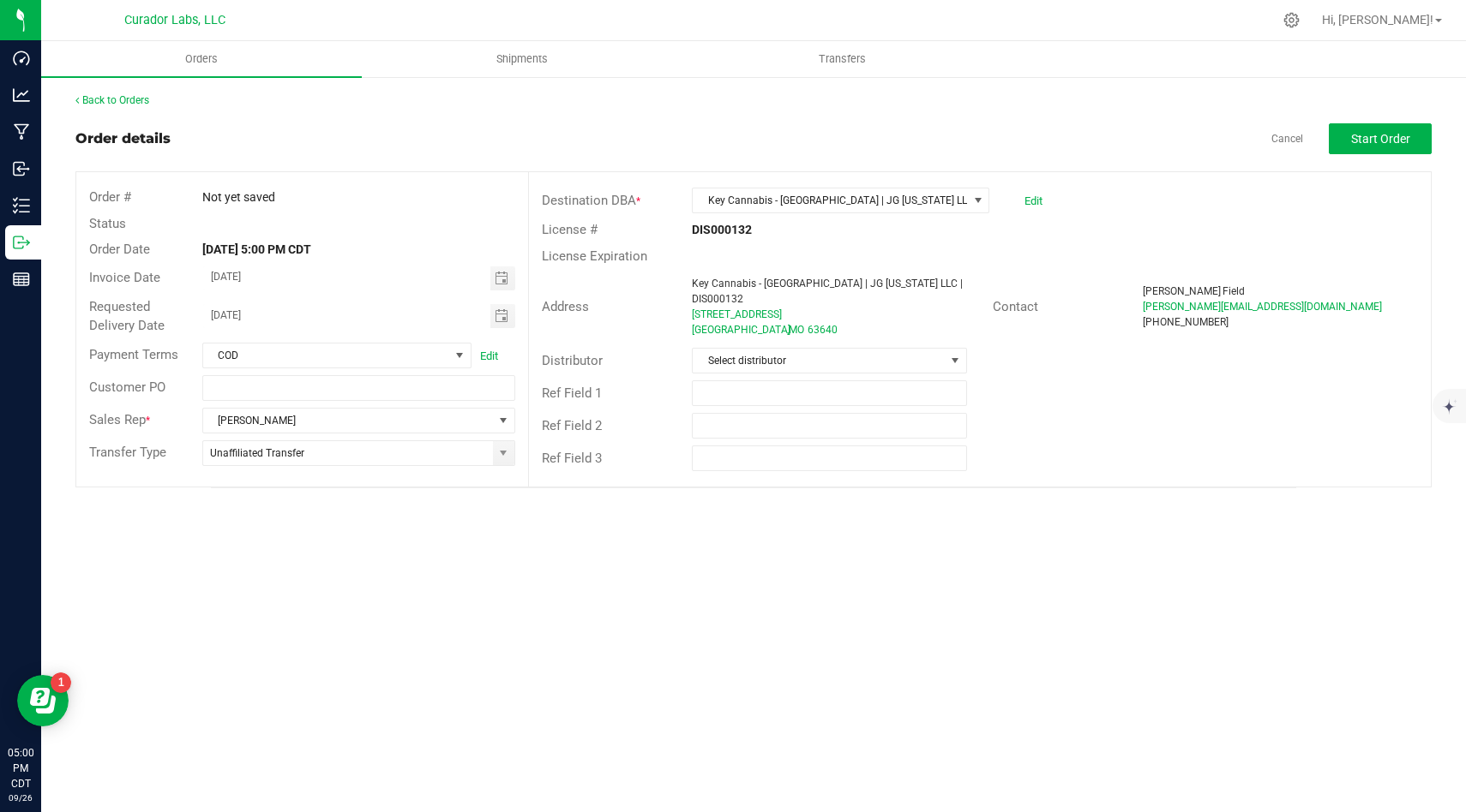
click at [520, 548] on div "Orders Shipments Transfers Back to Orders Order details Cancel Start Order Orde…" at bounding box center [753, 426] width 1424 height 771
click at [1360, 142] on span "Start Order" at bounding box center [1380, 139] width 60 height 13
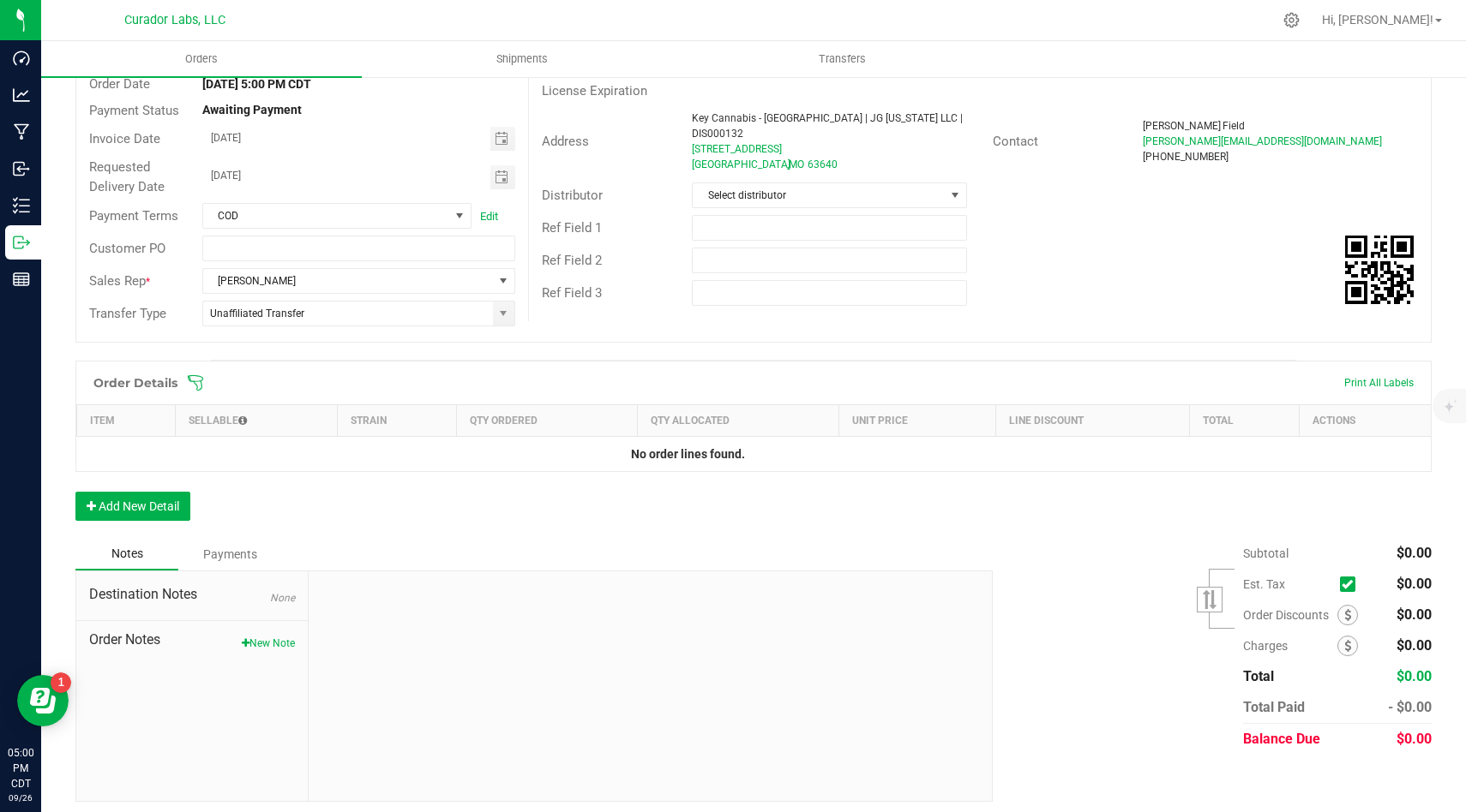
scroll to position [172, 0]
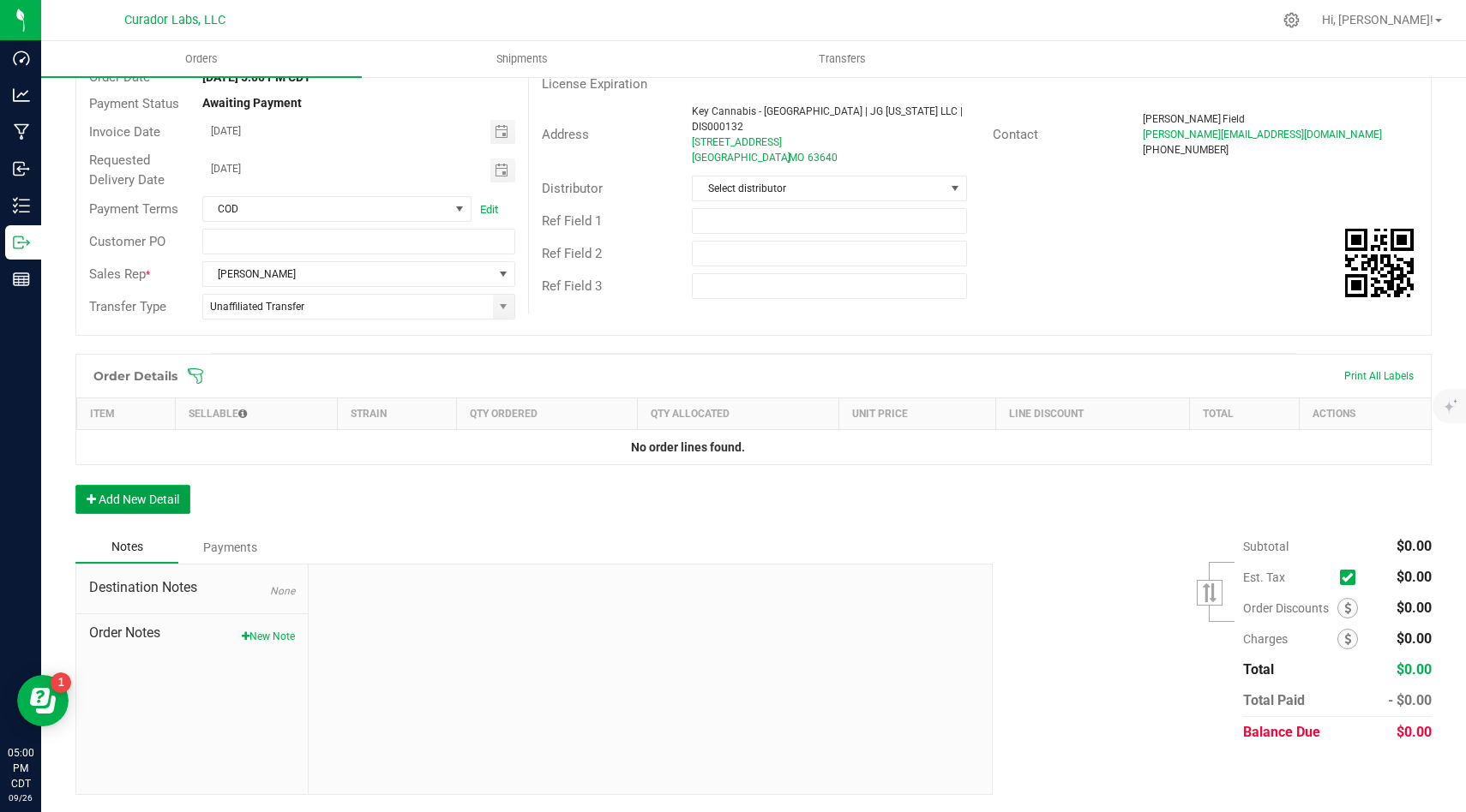
click at [132, 487] on button "Add New Detail" at bounding box center [132, 499] width 114 height 29
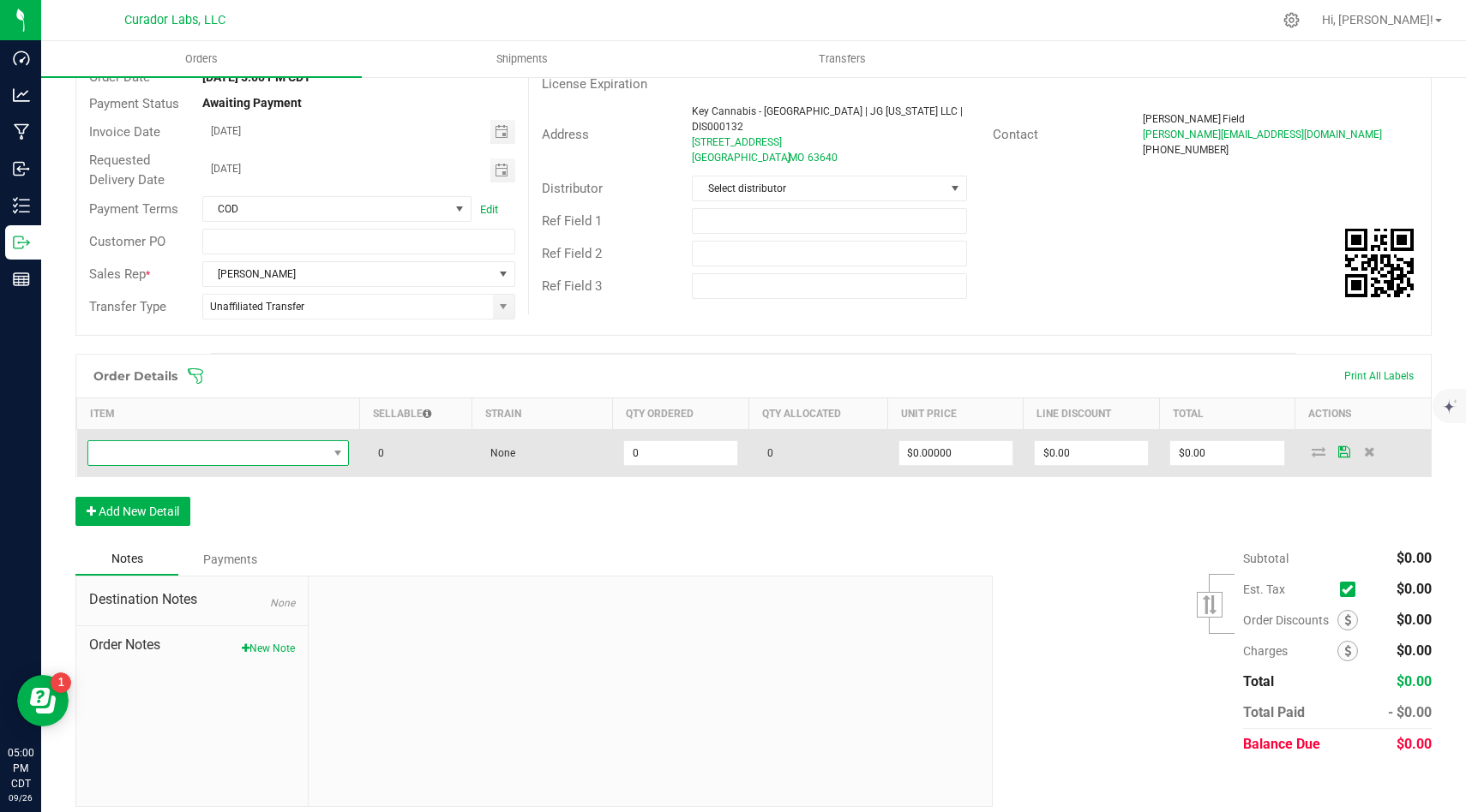
click at [315, 459] on span "NO DATA FOUND" at bounding box center [207, 453] width 239 height 24
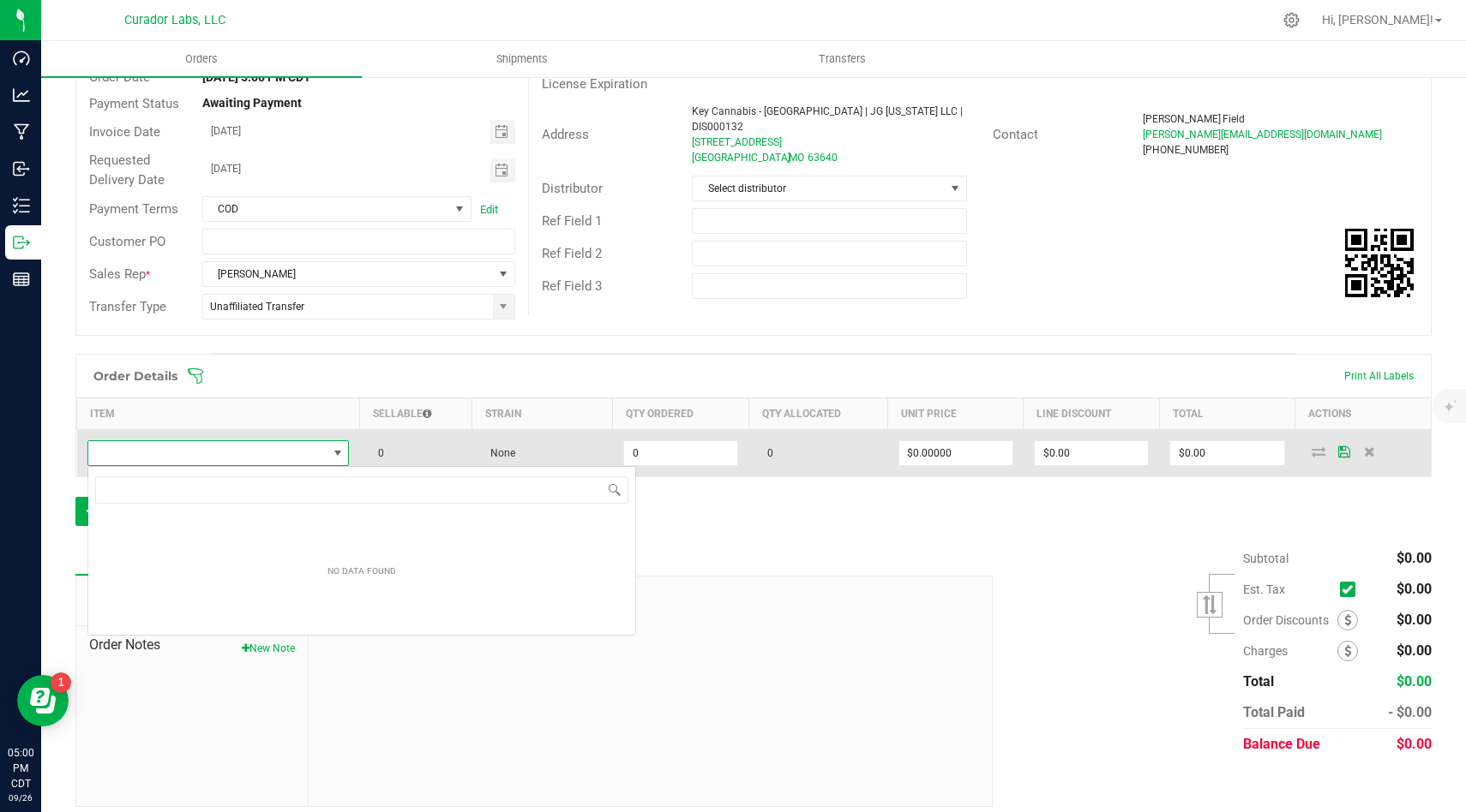
scroll to position [26, 261]
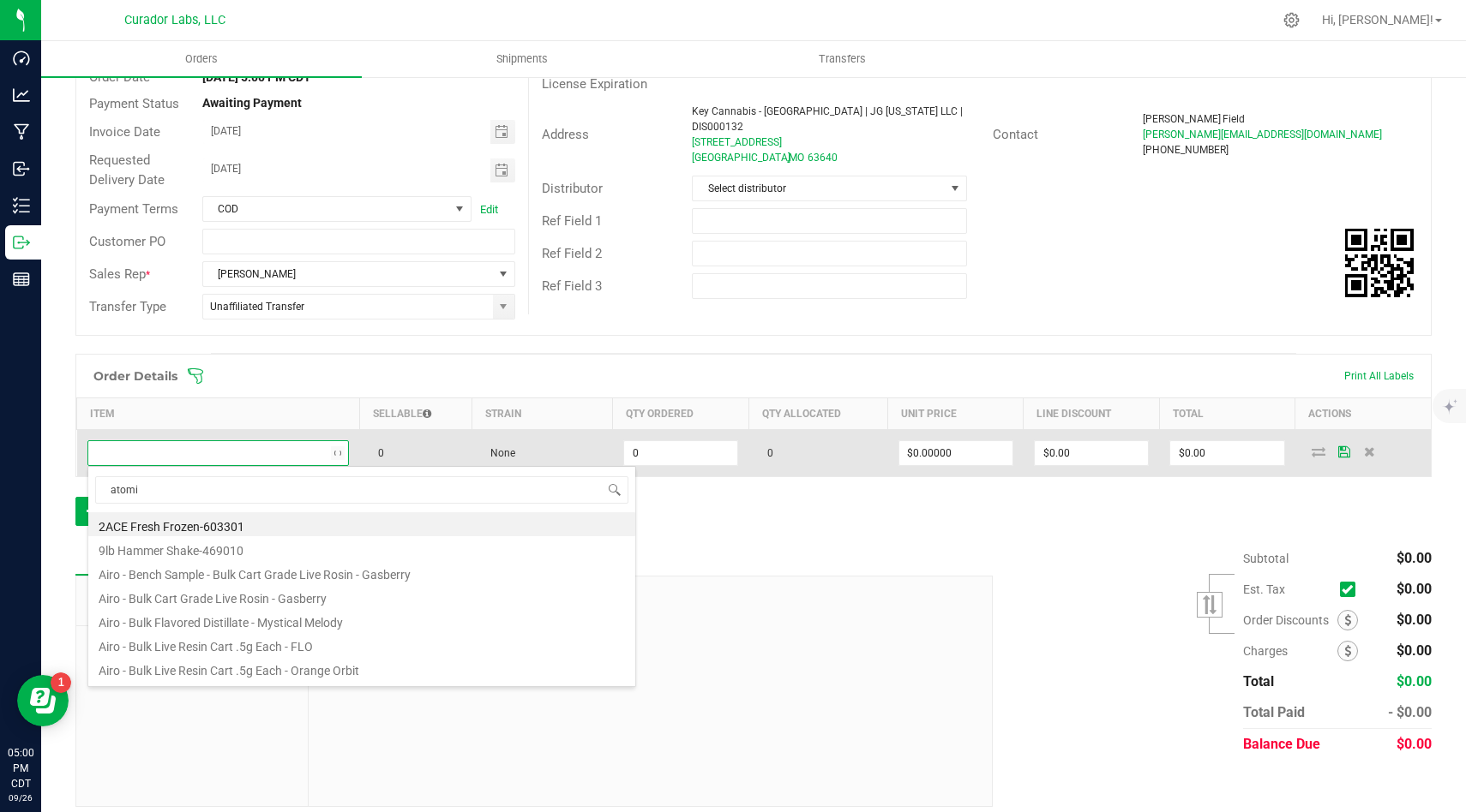
type input "atomic"
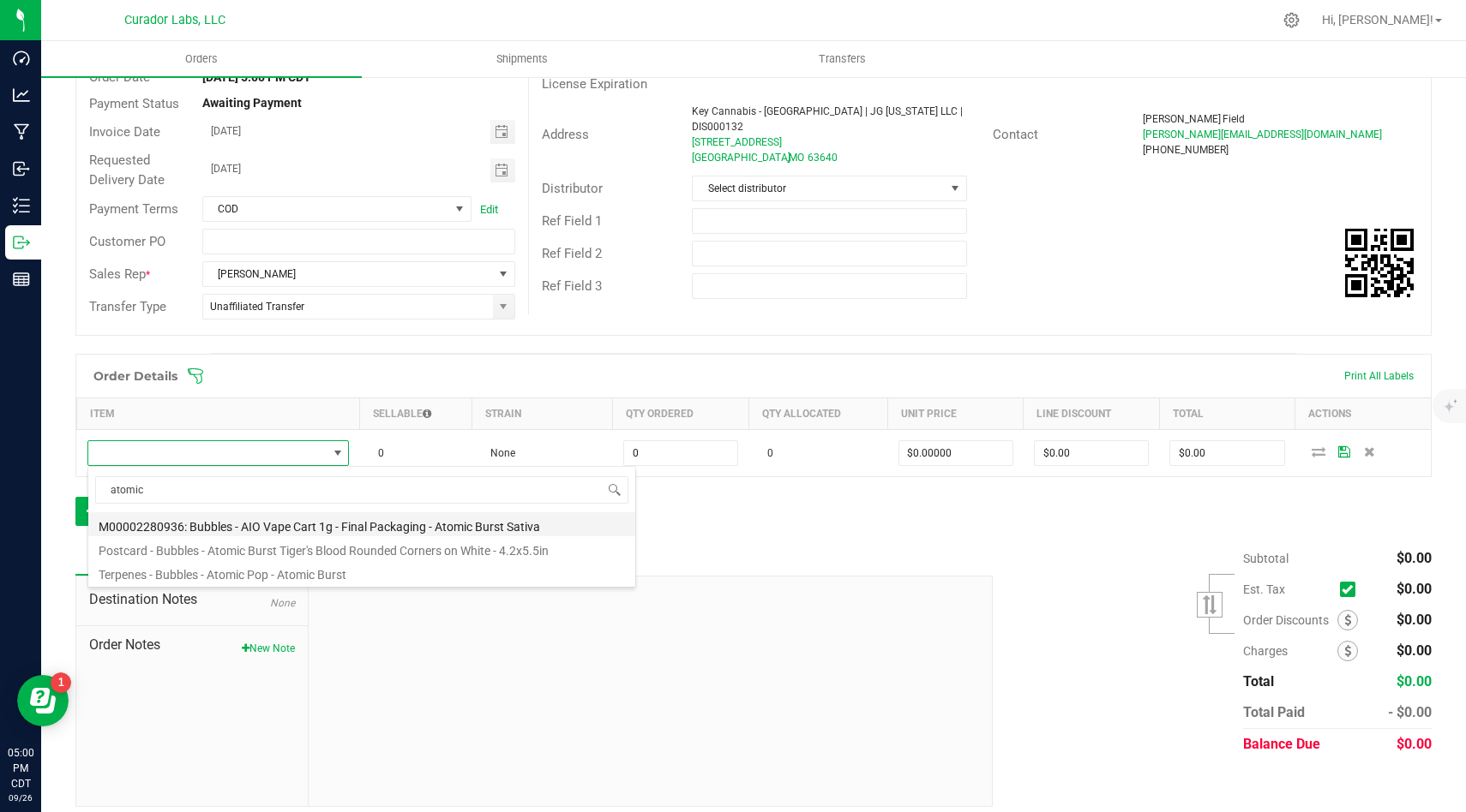
click at [410, 532] on li "M00002280936: Bubbles - AIO Vape Cart 1g - Final Packaging - Atomic Burst Sativa" at bounding box center [361, 524] width 547 height 24
type input "0 ea"
type input "$25.00000"
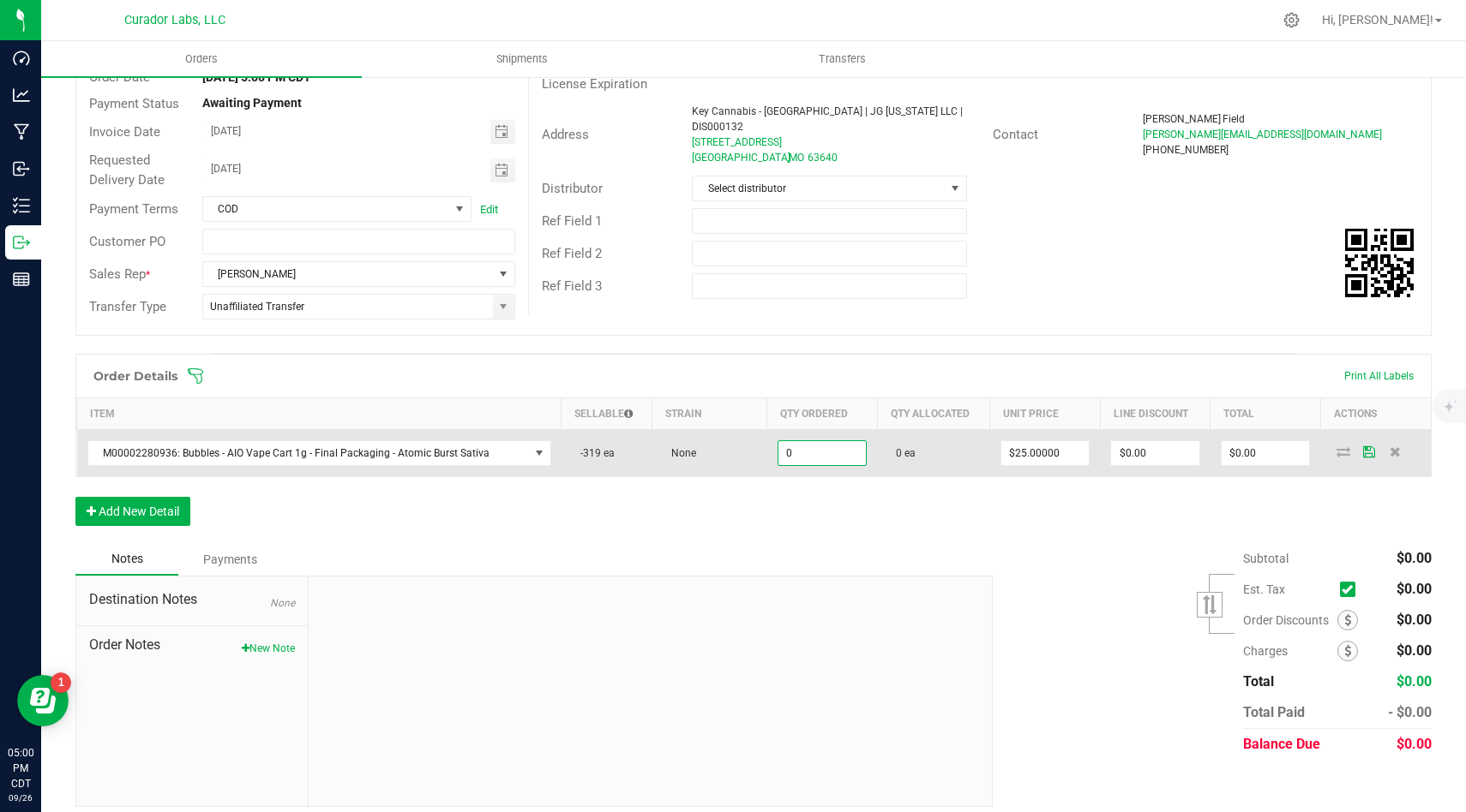
click at [826, 458] on input "0" at bounding box center [822, 453] width 88 height 24
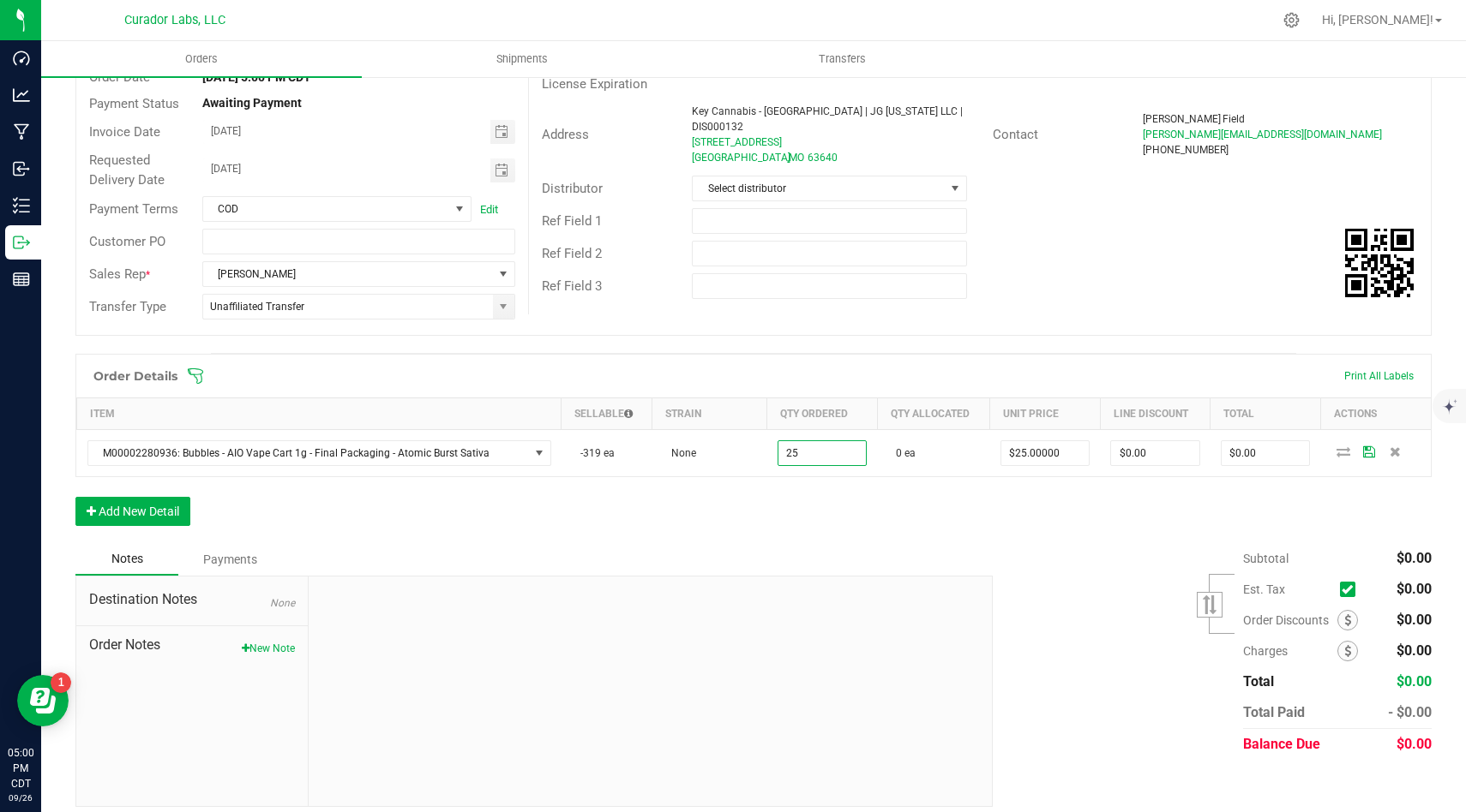
type input "25 ea"
type input "$625.00"
click at [689, 541] on div "Order Details Print All Labels Item Sellable Strain Qty Ordered Qty Allocated U…" at bounding box center [754, 448] width 1356 height 189
click at [163, 510] on button "Add New Detail" at bounding box center [132, 511] width 114 height 29
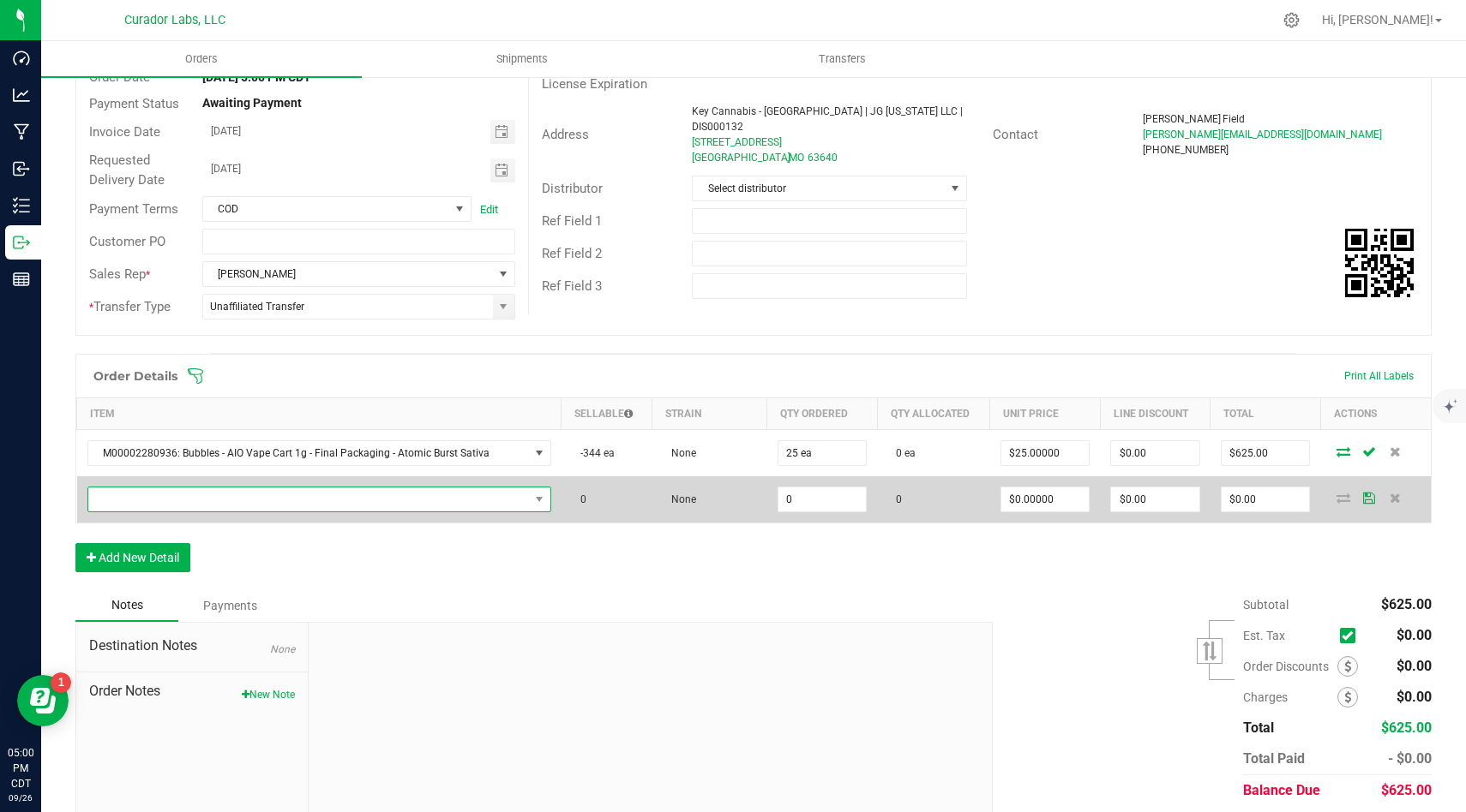
click at [511, 506] on span "NO DATA FOUND" at bounding box center [308, 499] width 441 height 24
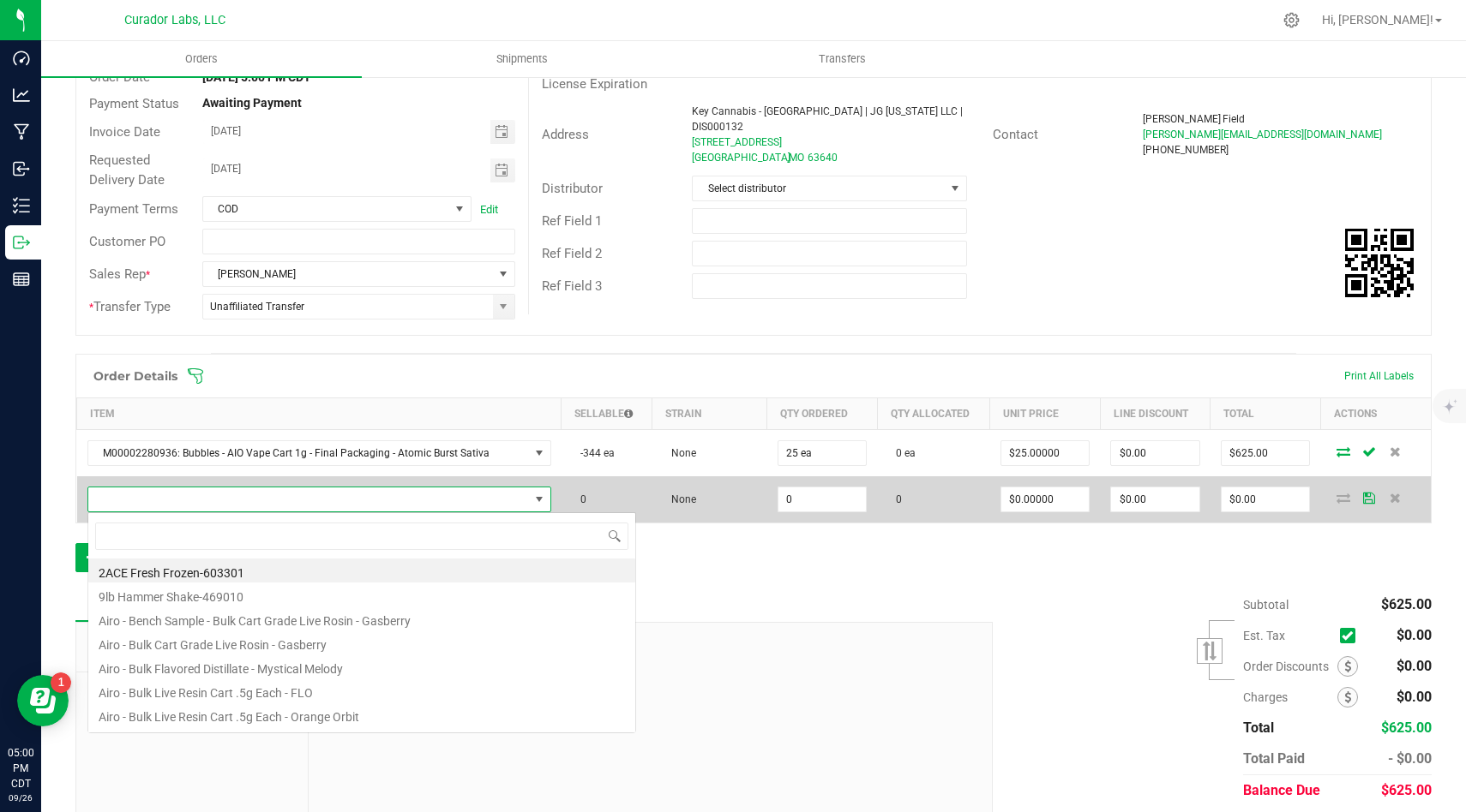
scroll to position [26, 458]
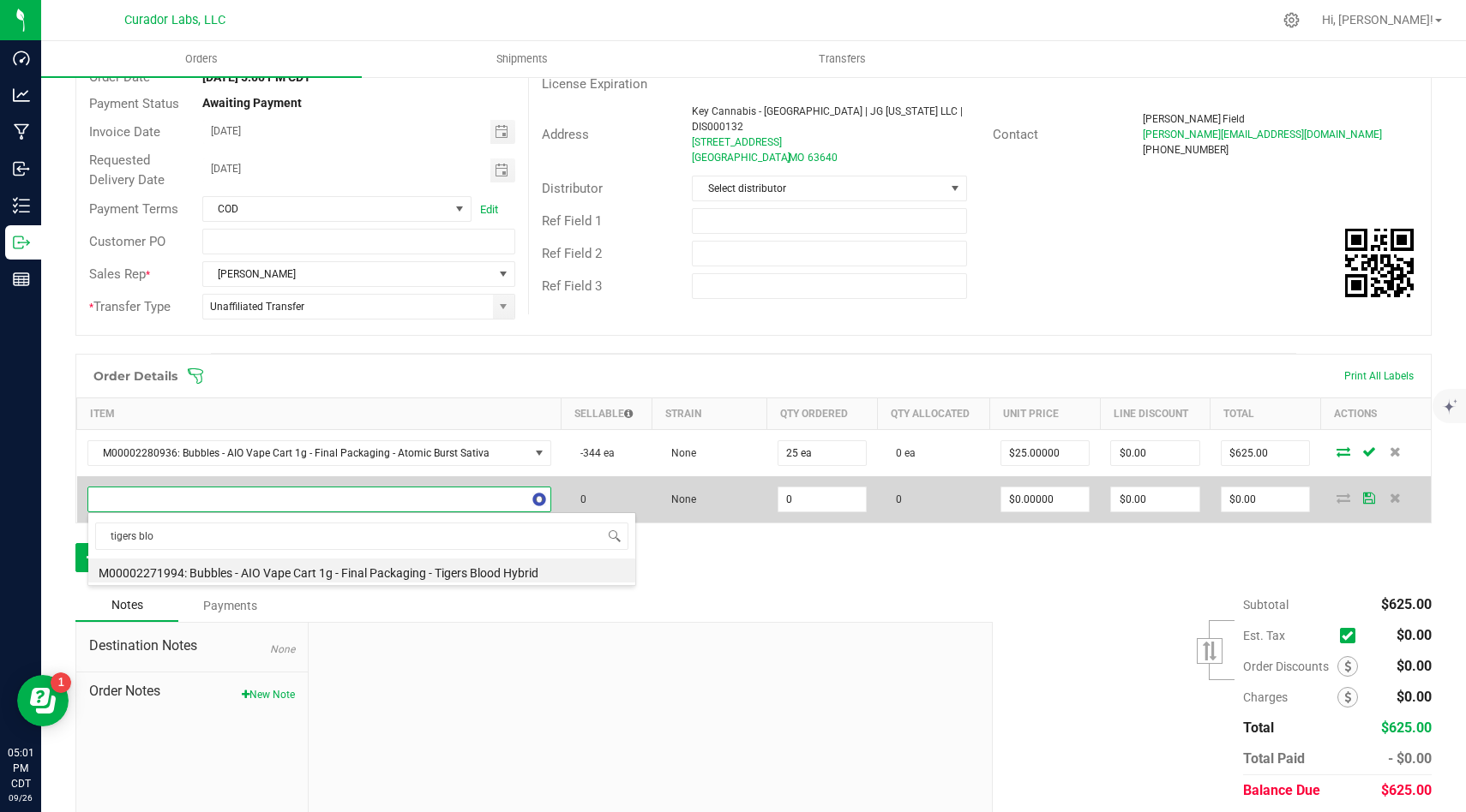
type input "tigers bloo"
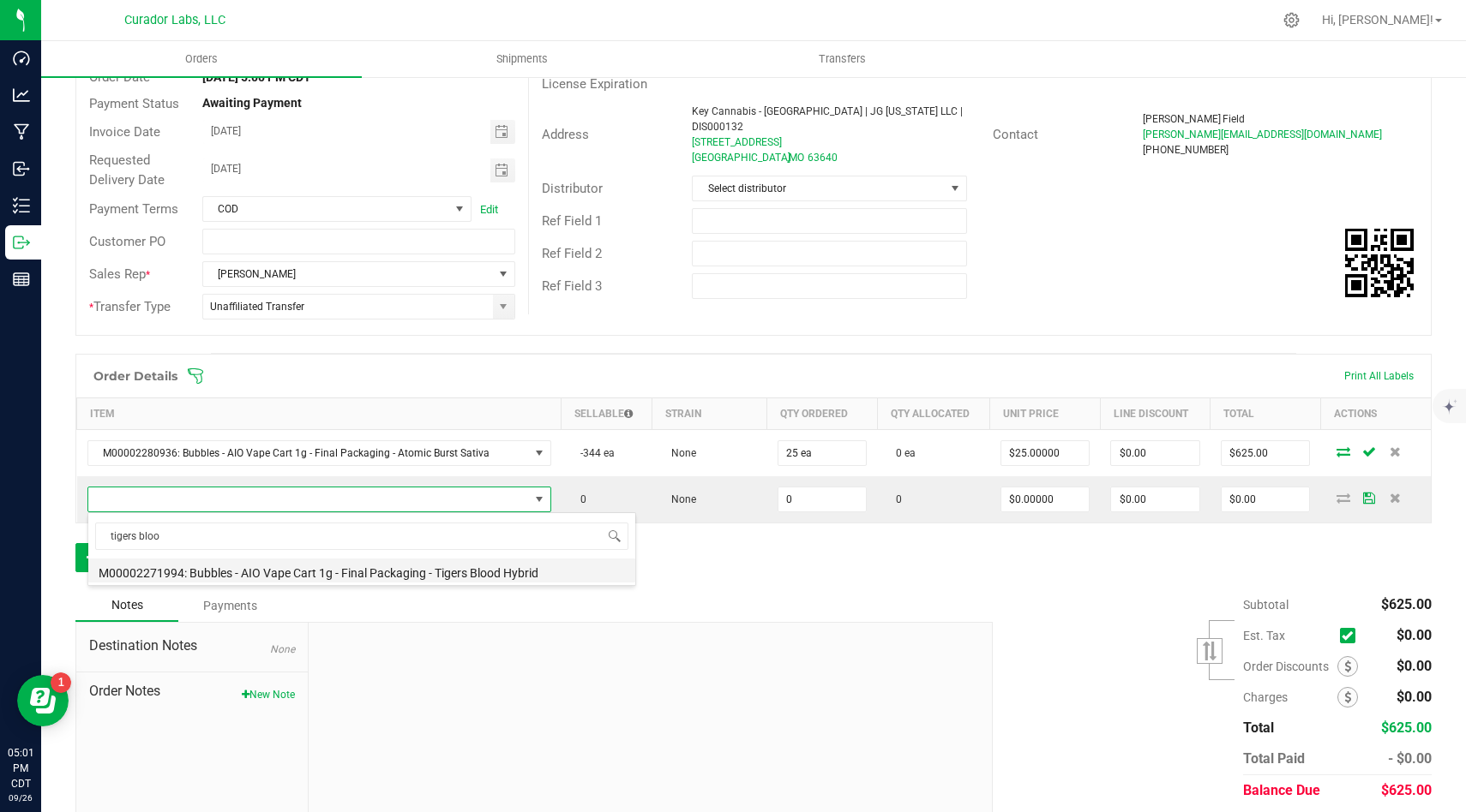
click at [541, 566] on li "M00002271994: Bubbles - AIO Vape Cart 1g - Final Packaging - Tigers Blood Hybrid" at bounding box center [361, 570] width 547 height 24
type input "0 ea"
type input "$25.00000"
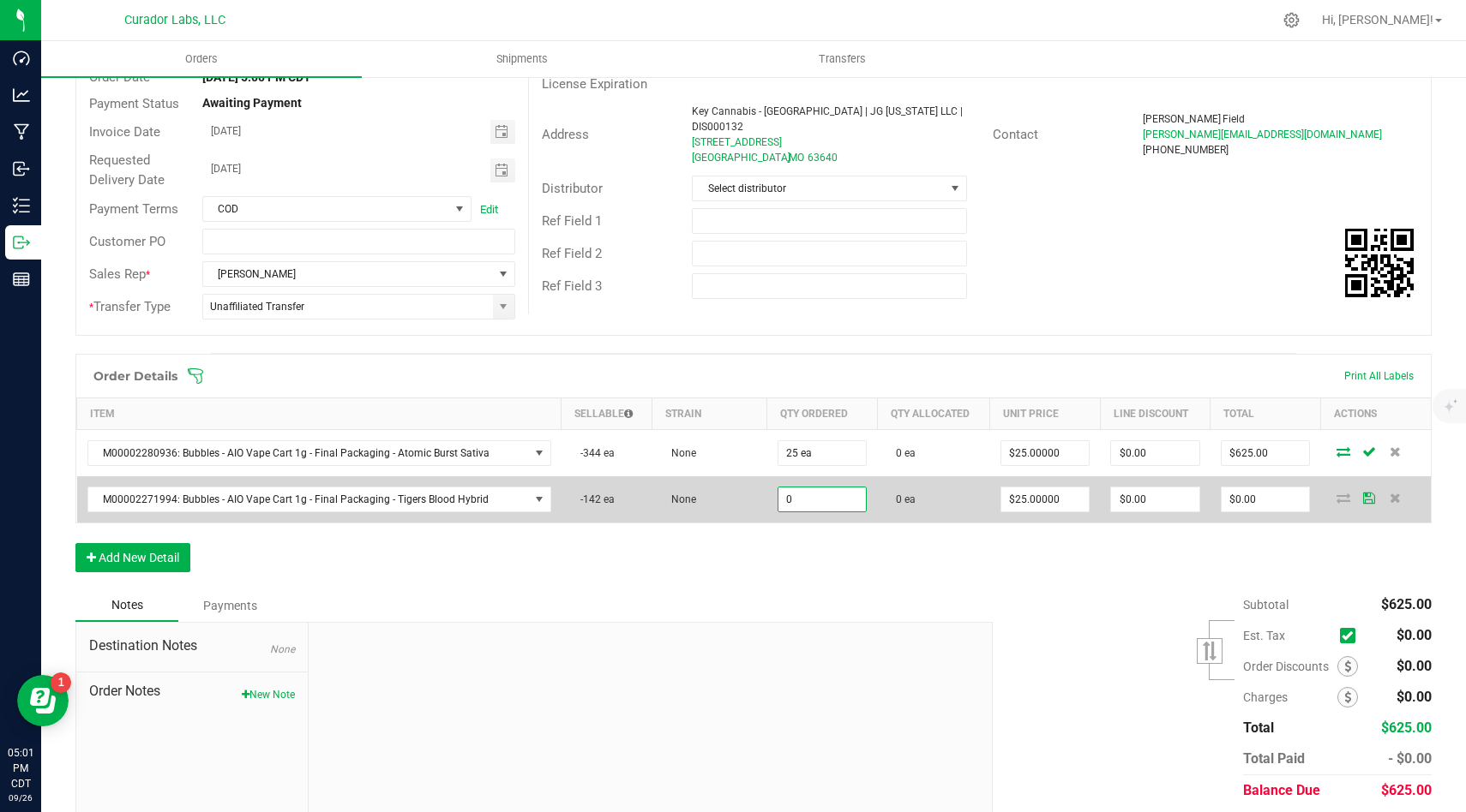
click at [830, 489] on input "0" at bounding box center [822, 499] width 88 height 24
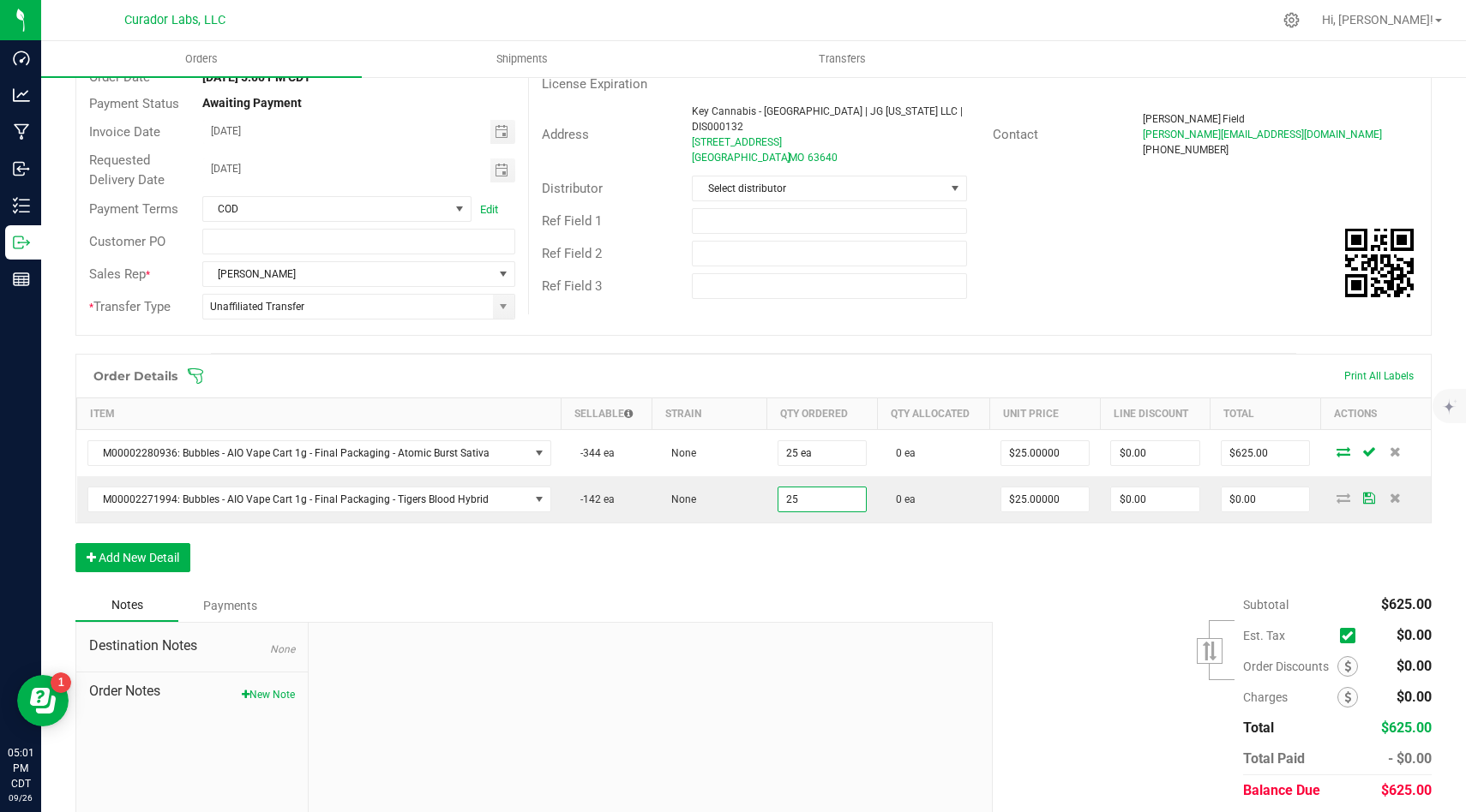
type input "25 ea"
type input "$625.00"
click at [811, 581] on div "Order Details Print All Labels Item Sellable Strain Qty Ordered Qty Allocated U…" at bounding box center [754, 471] width 1356 height 235
click at [146, 556] on button "Add New Detail" at bounding box center [132, 558] width 114 height 29
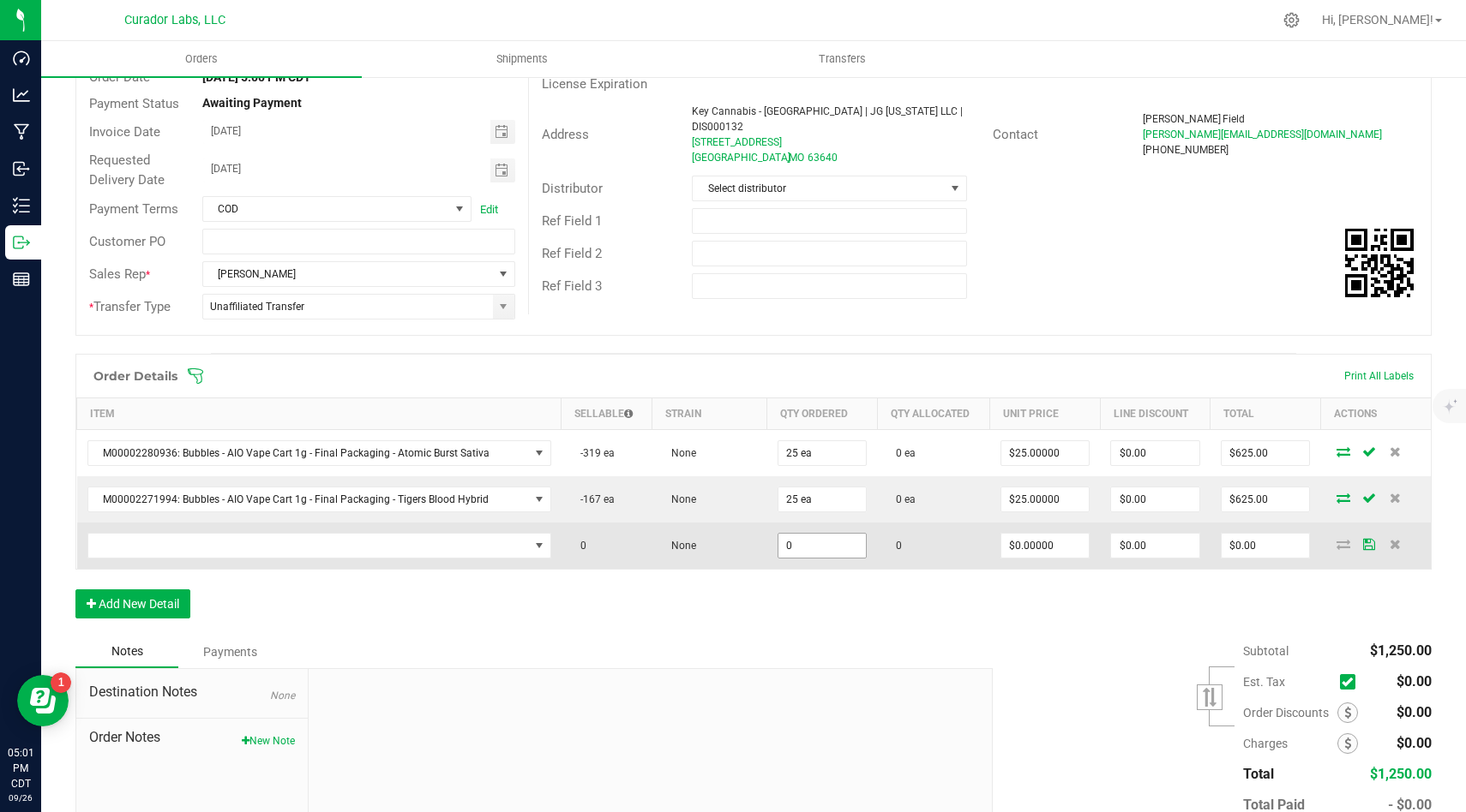
click at [824, 544] on input "0" at bounding box center [822, 545] width 88 height 24
type input "0"
click at [463, 543] on span "NO DATA FOUND" at bounding box center [308, 545] width 441 height 24
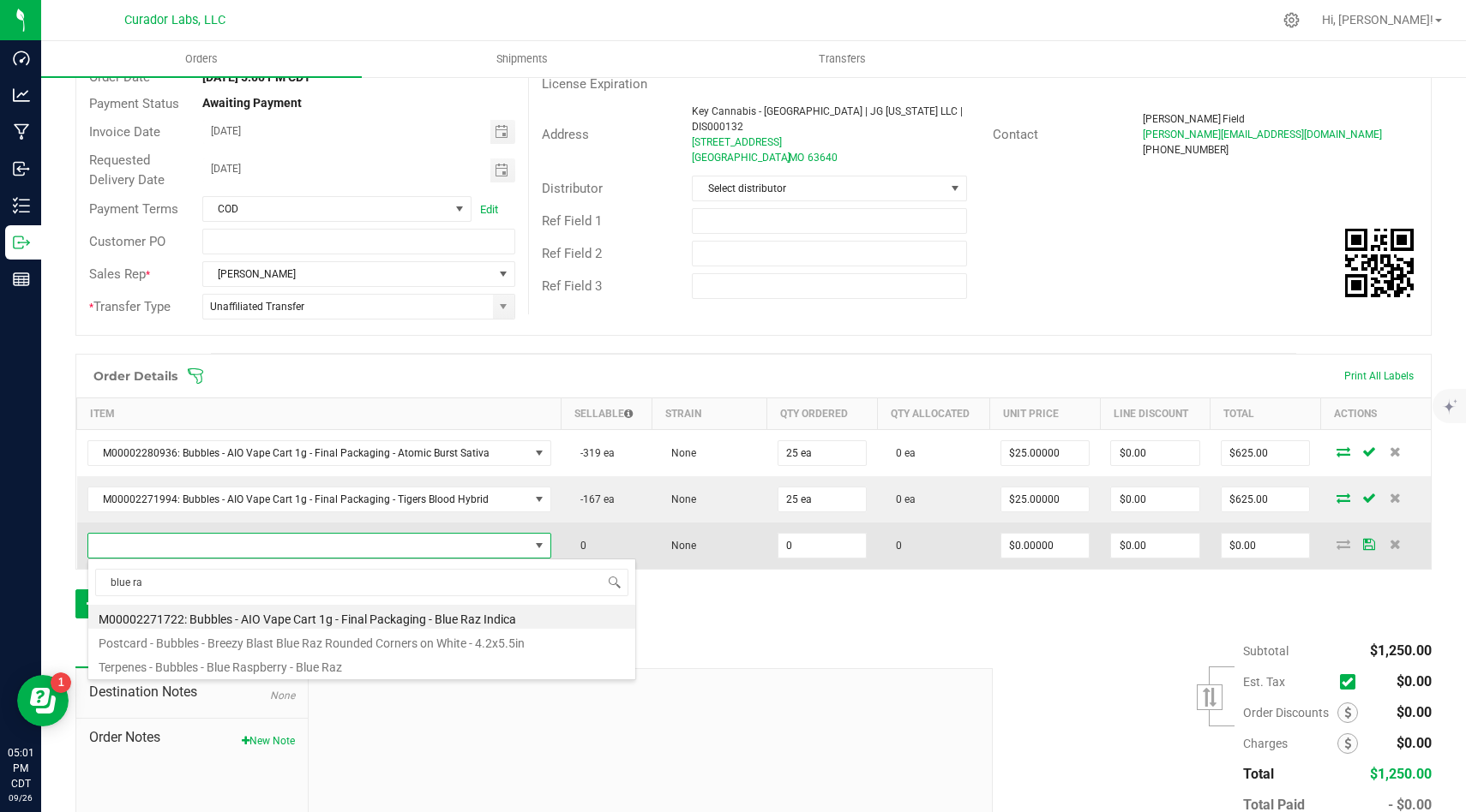
type input "blue raz"
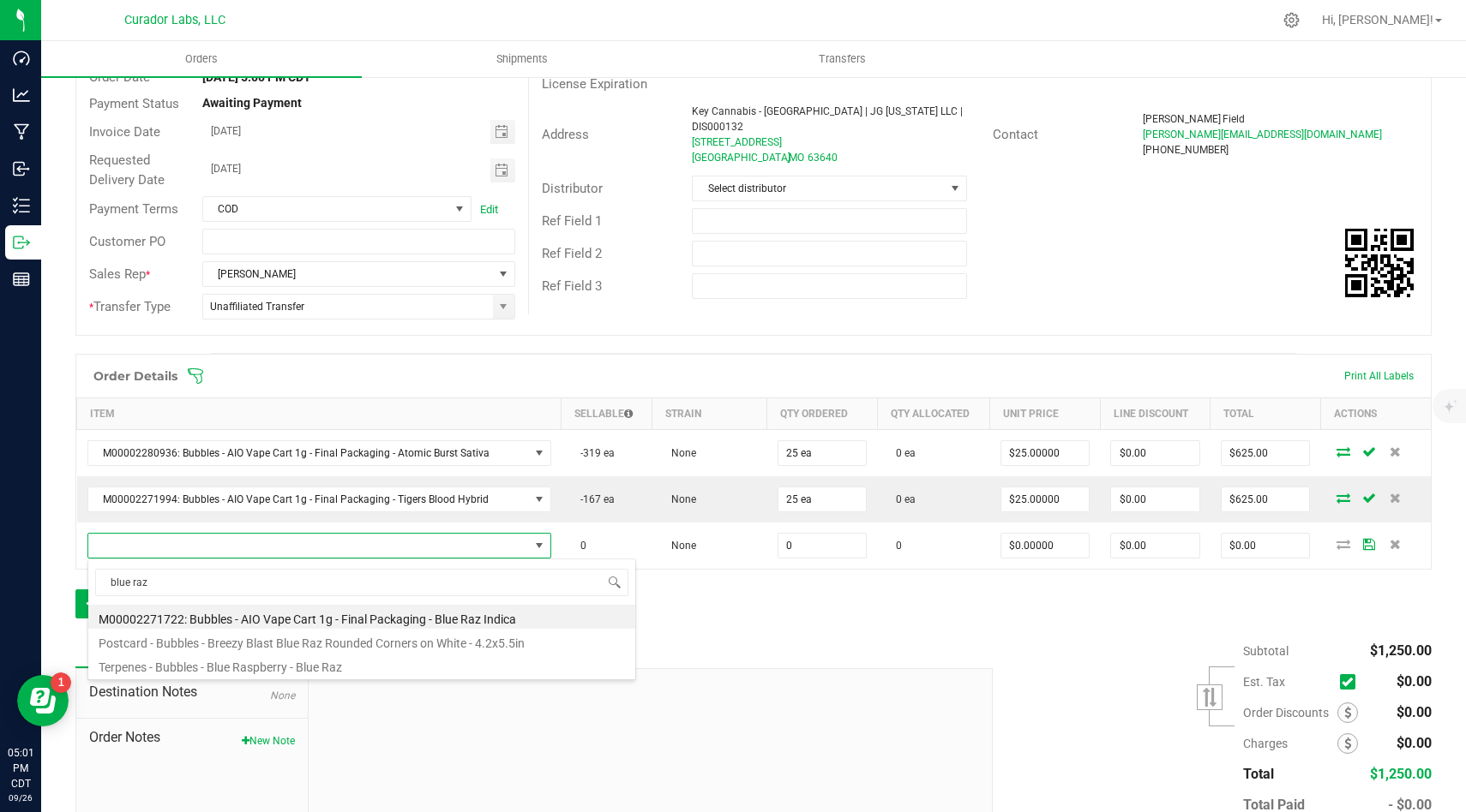
click at [507, 609] on li "M00002271722: Bubbles - AIO Vape Cart 1g - Final Packaging - Blue Raz Indica" at bounding box center [361, 616] width 547 height 24
type input "0 ea"
type input "$25.00000"
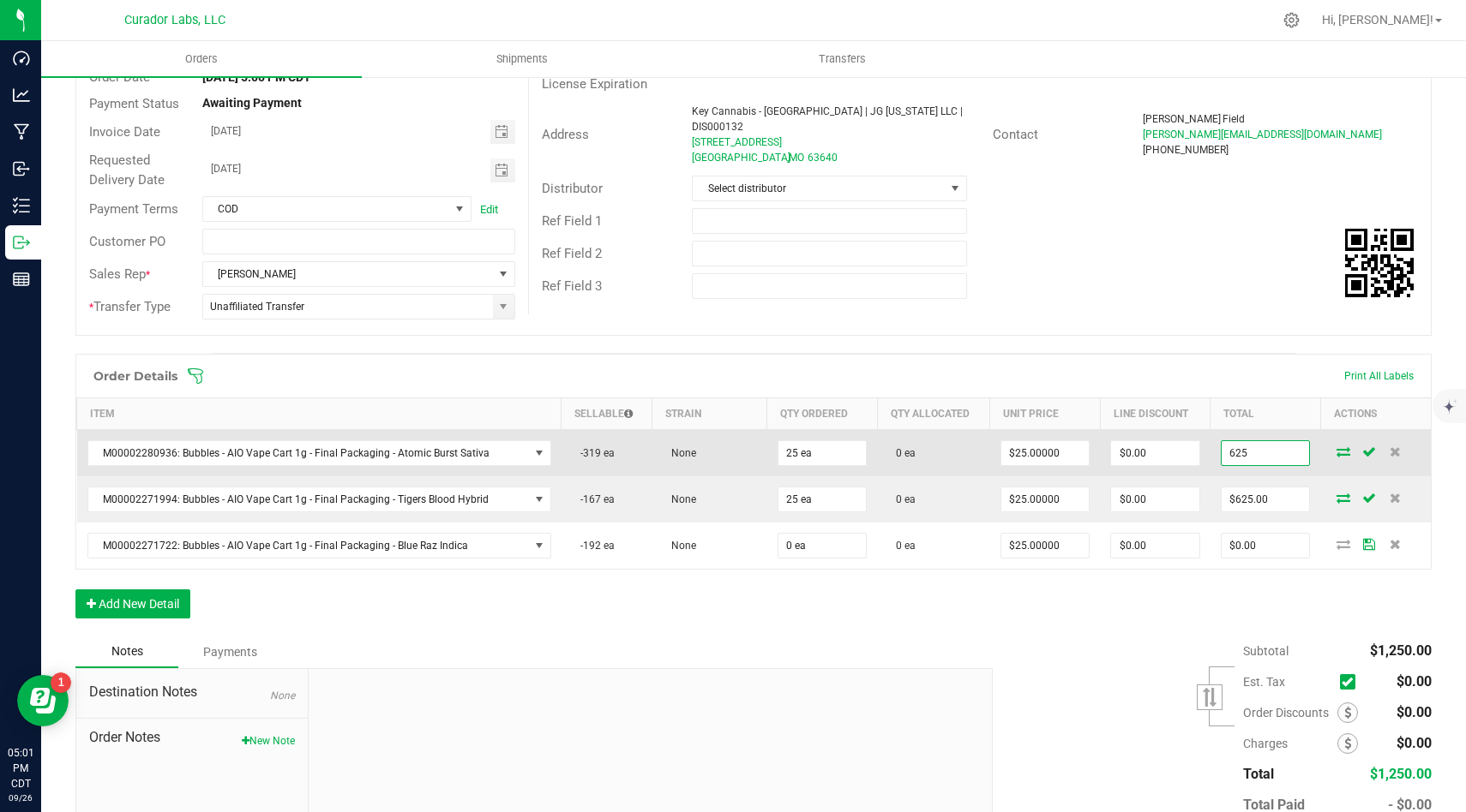
click at [1270, 461] on input "625" at bounding box center [1265, 453] width 88 height 24
click at [1249, 449] on input "562.50" at bounding box center [1265, 453] width 88 height 24
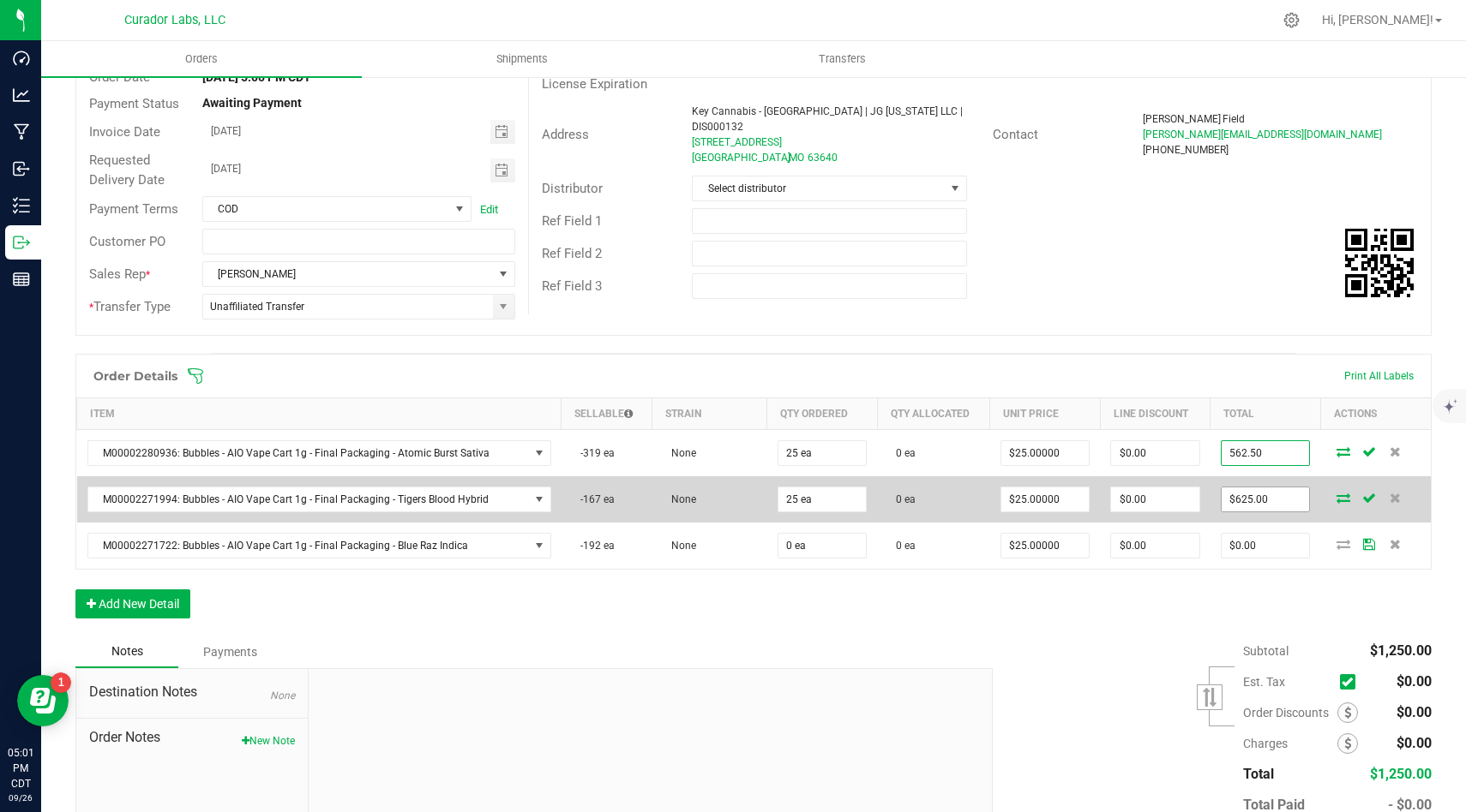
type input "562.50"
type input "$22.50000"
type input "$562.50"
click at [1268, 493] on input "625" at bounding box center [1265, 499] width 88 height 24
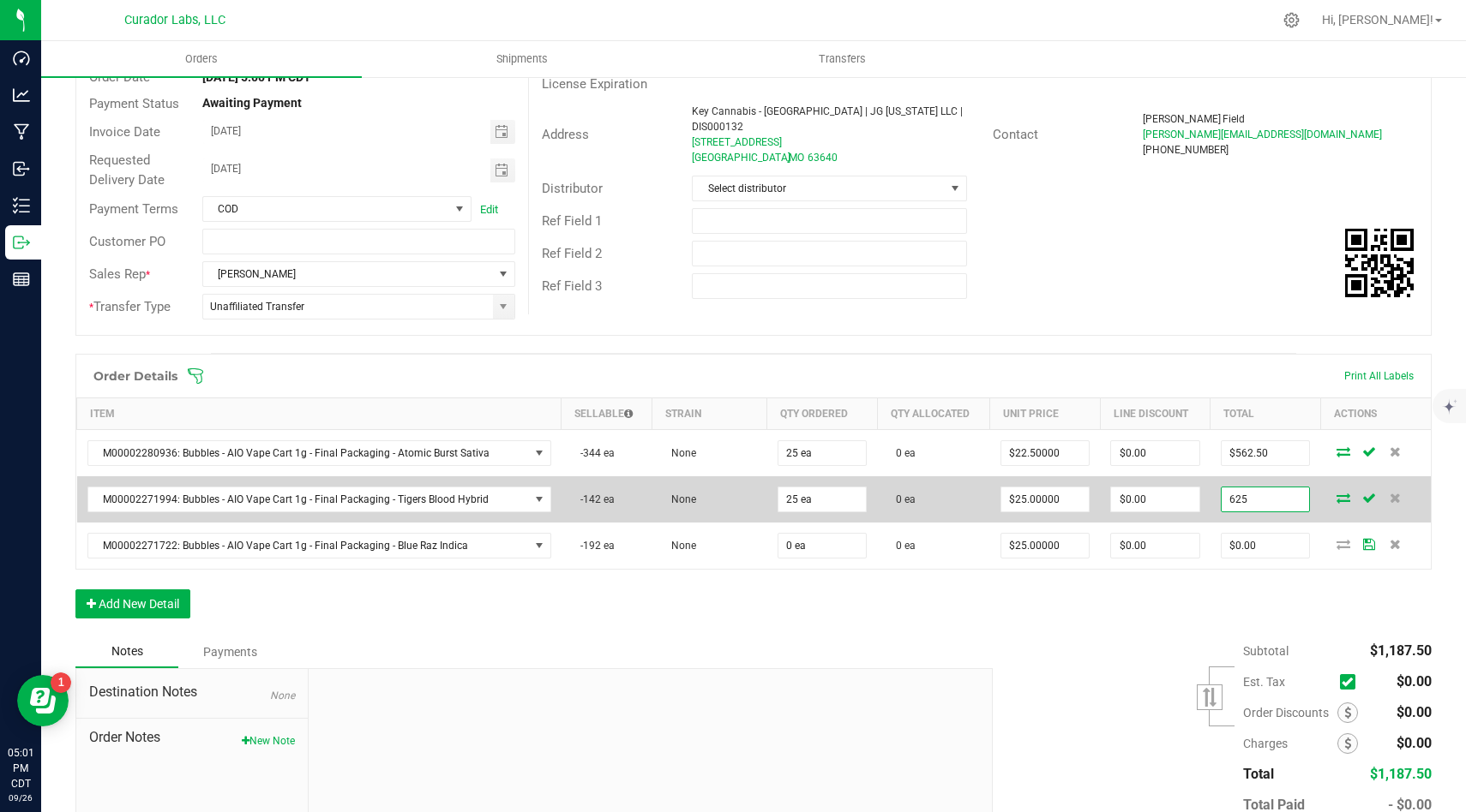
paste input "562."
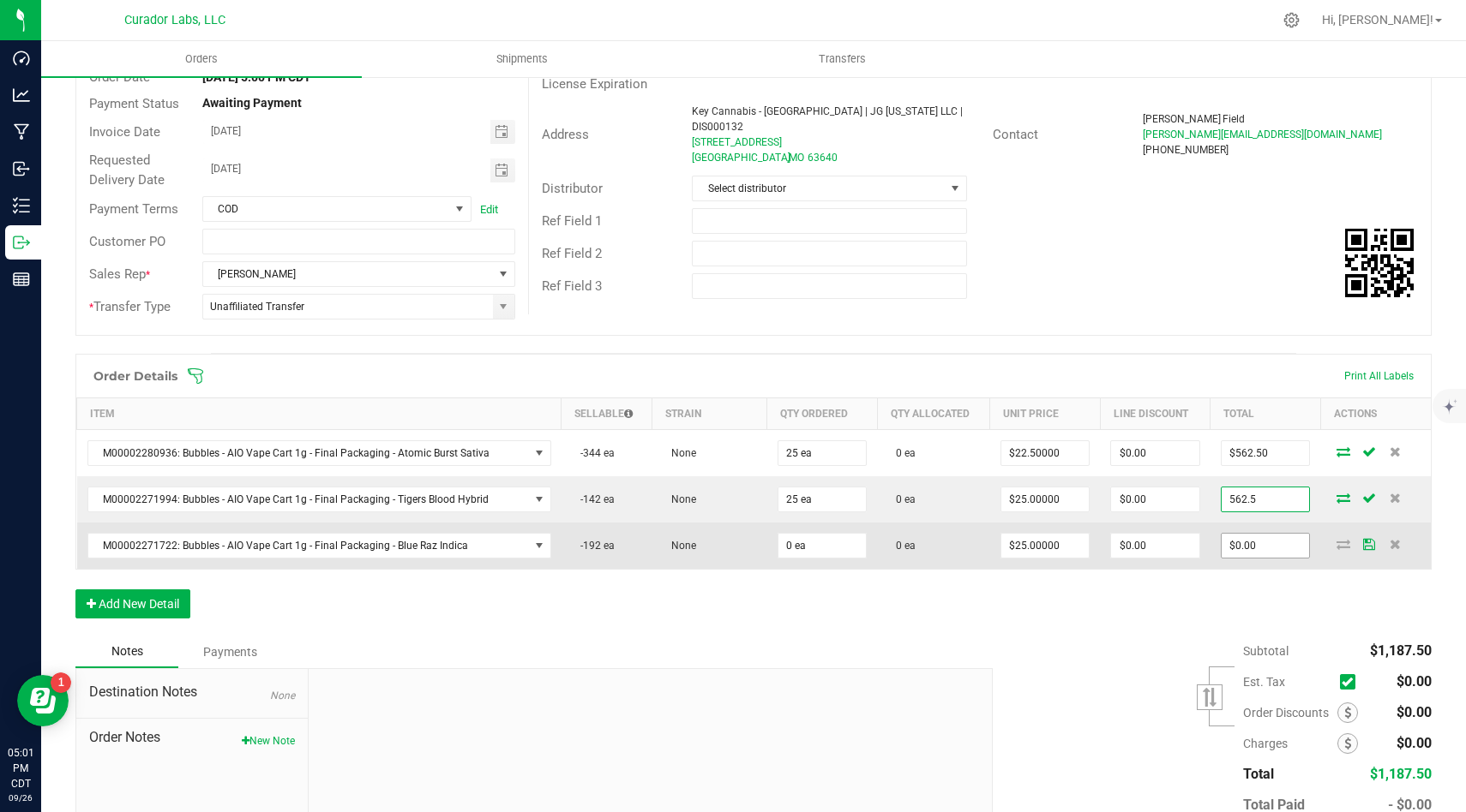
type input "562.5"
type input "$22.50000"
type input "$562.50"
click at [1270, 547] on input "0" at bounding box center [1265, 545] width 88 height 24
paste input "562.5"
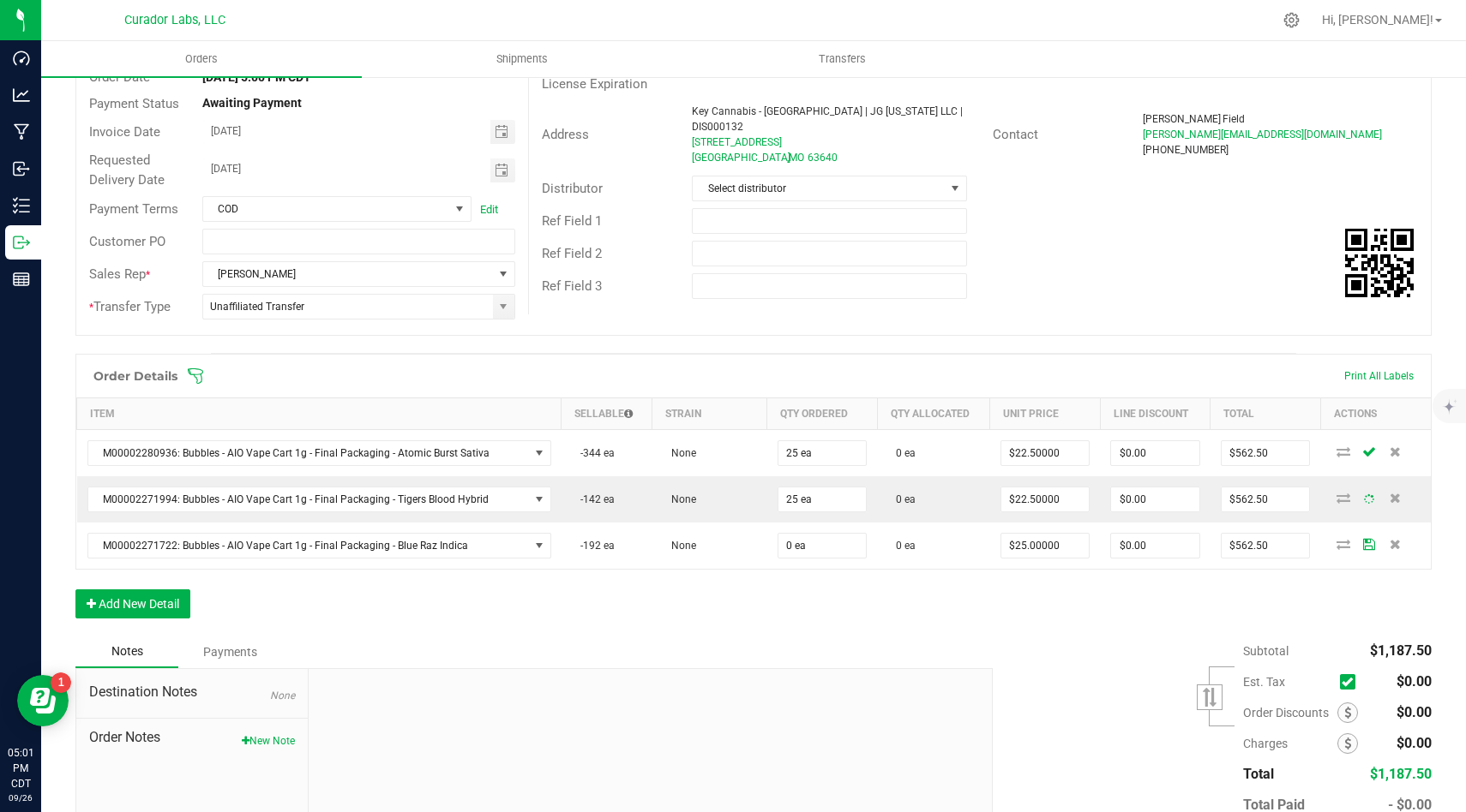
click at [1222, 580] on div "Order Details Print All Labels Item Sellable Strain Qty Ordered Qty Allocated U…" at bounding box center [754, 494] width 1356 height 282
click at [192, 602] on div "Order Details Print All Labels Item Sellable Strain Qty Ordered Qty Allocated U…" at bounding box center [754, 494] width 1356 height 282
click at [171, 603] on button "Add New Detail" at bounding box center [132, 603] width 114 height 29
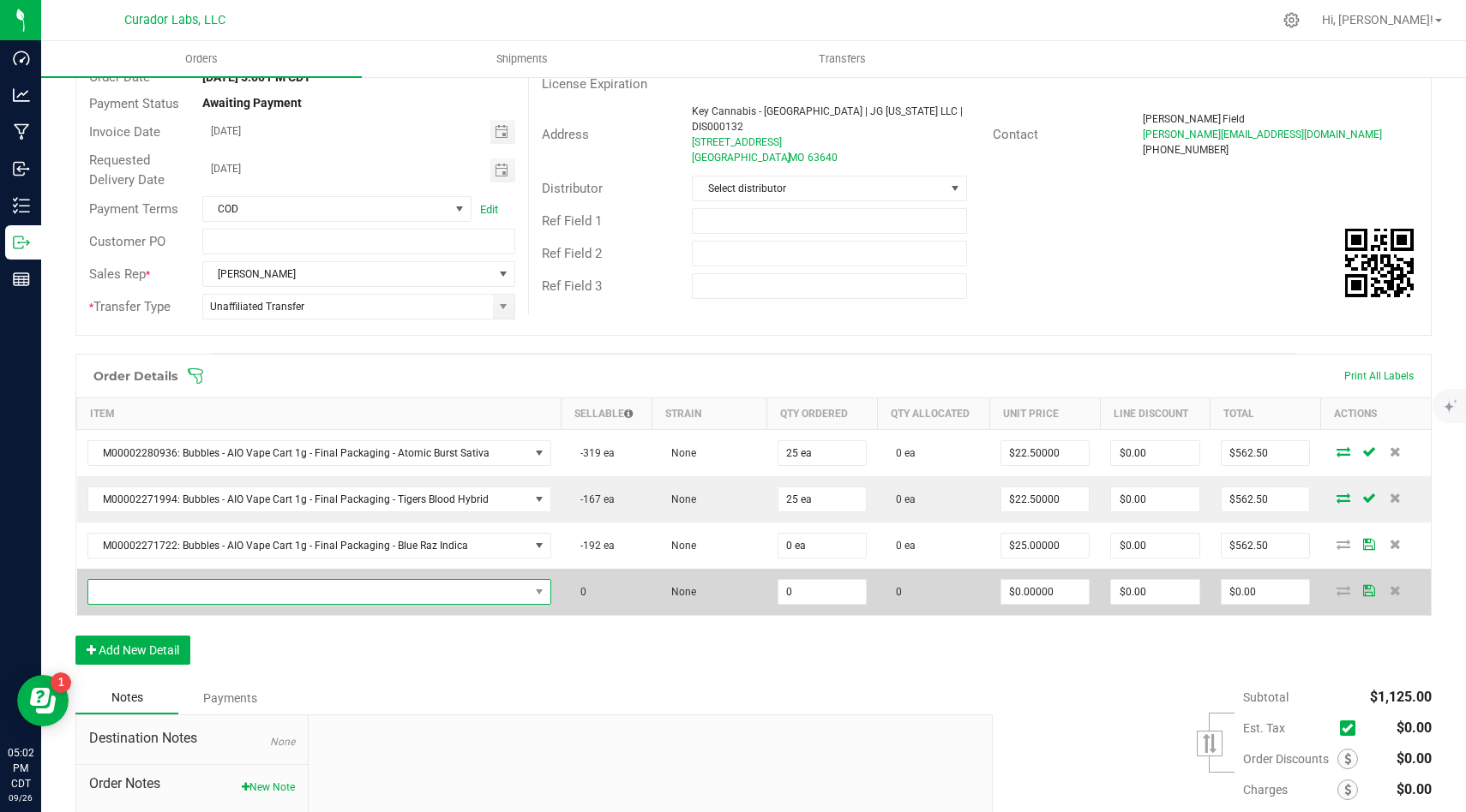
click at [459, 604] on span "NO DATA FOUND" at bounding box center [319, 592] width 463 height 26
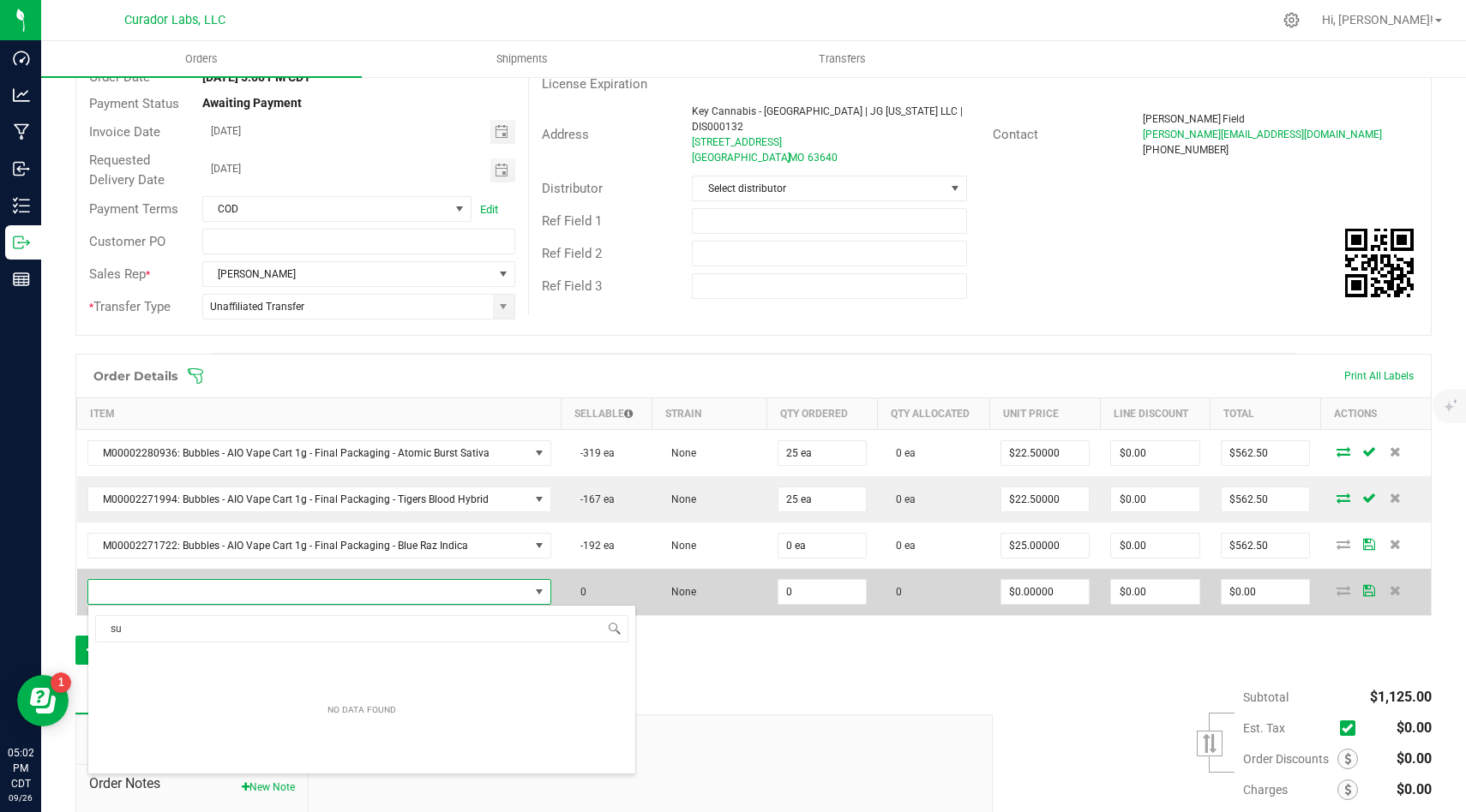
scroll to position [0, 0]
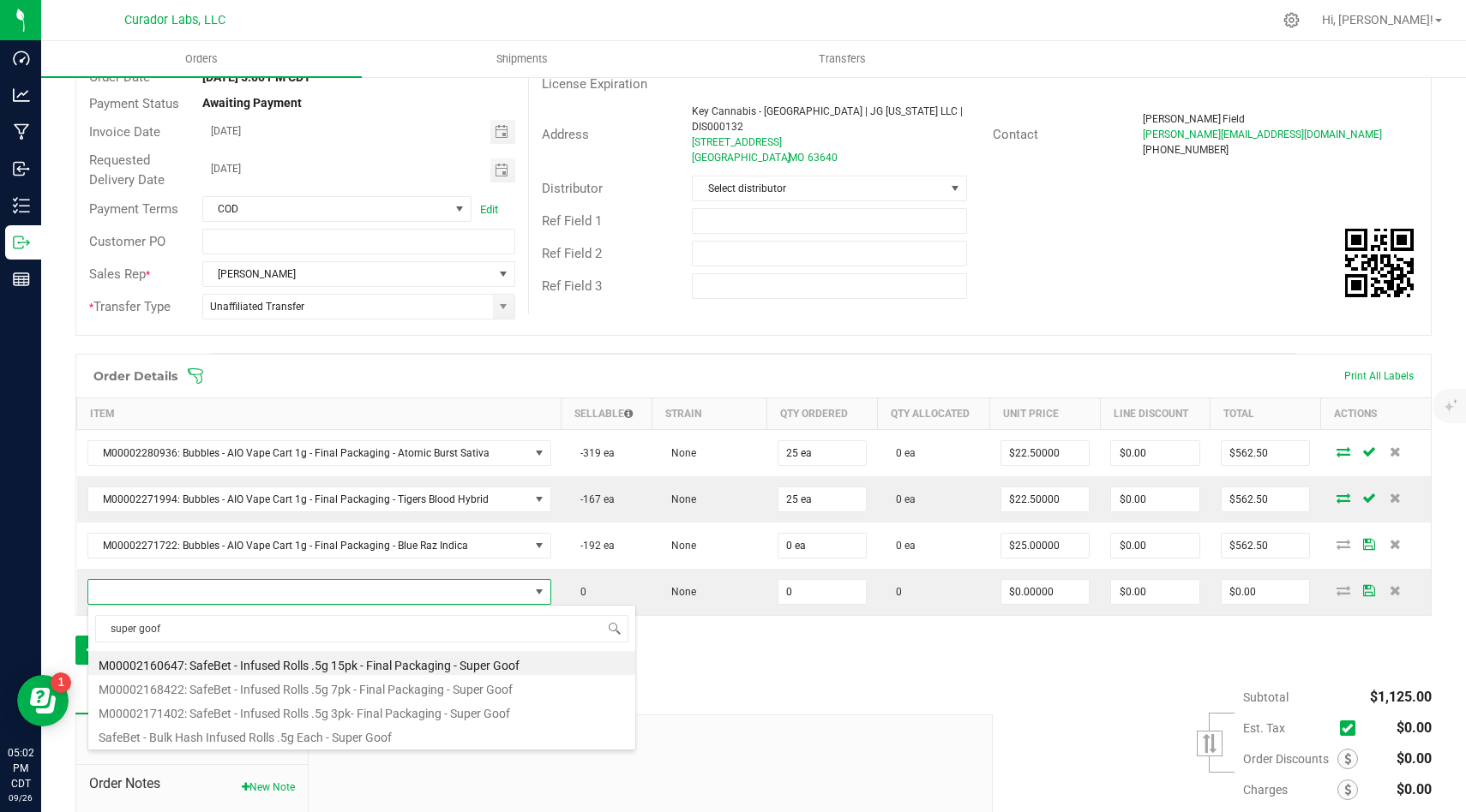
click at [401, 713] on li "M00002171402: SafeBet - Infused Rolls .5g 3pk- Final Packaging - Super Goof" at bounding box center [361, 710] width 547 height 24
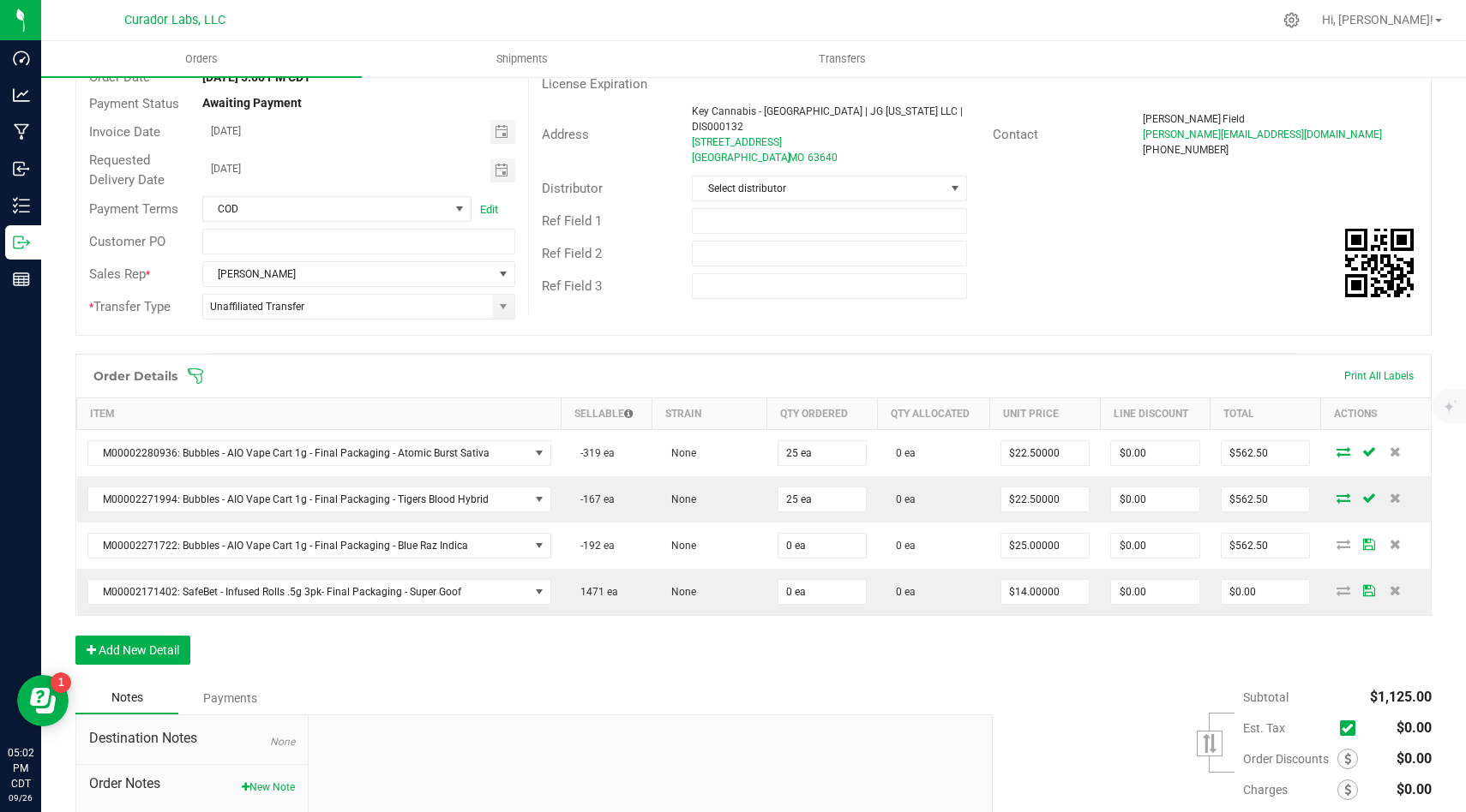
click at [166, 665] on div "Order Details Print All Labels Item Sellable Strain Qty Ordered Qty Allocated U…" at bounding box center [754, 517] width 1356 height 328
click at [178, 644] on button "Add New Detail" at bounding box center [132, 649] width 114 height 29
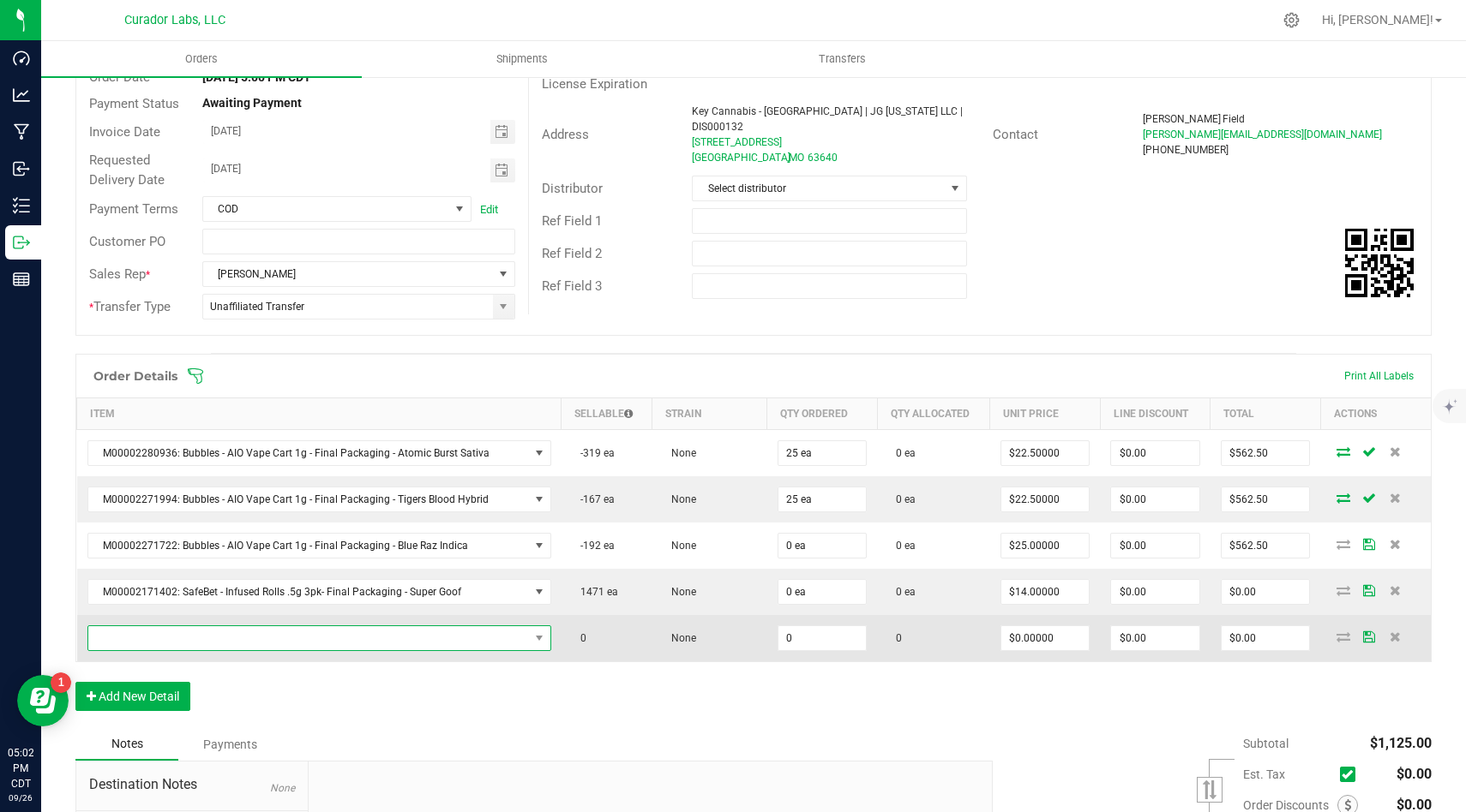
click at [229, 637] on span "NO DATA FOUND" at bounding box center [308, 637] width 441 height 24
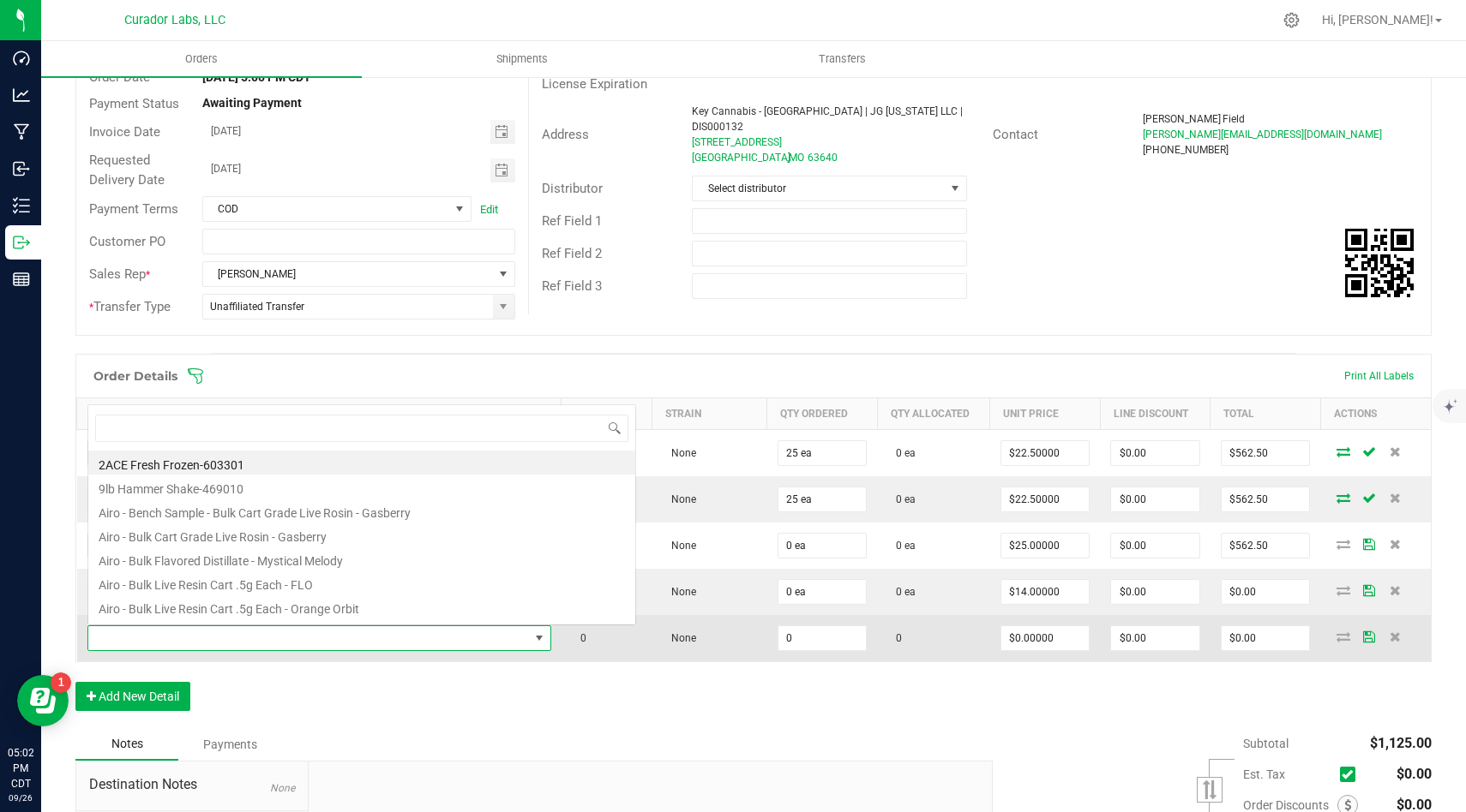
scroll to position [26, 458]
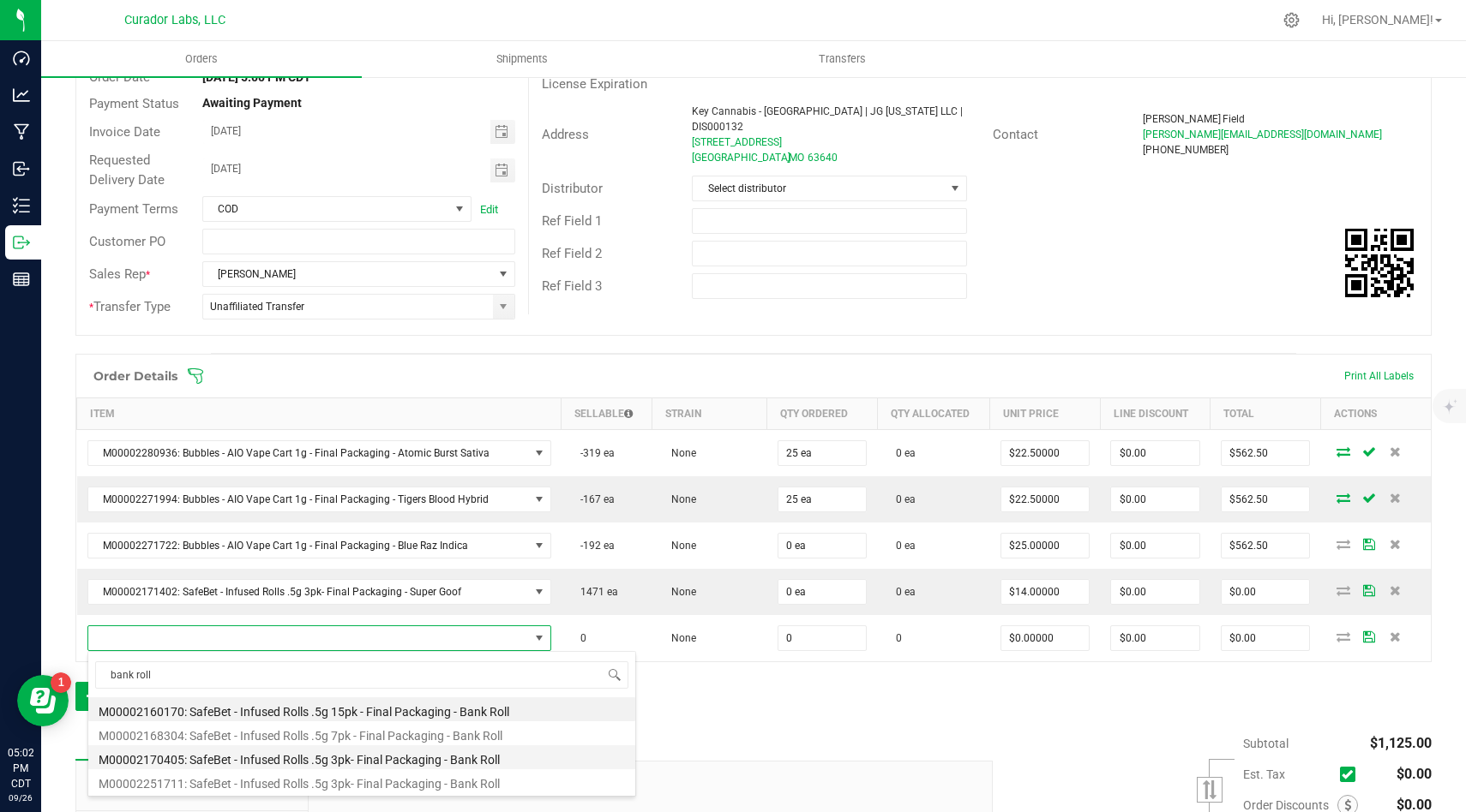
click at [539, 750] on li "M00002170405: SafeBet - Infused Rolls .5g 3pk- Final Packaging - Bank Roll" at bounding box center [361, 756] width 547 height 24
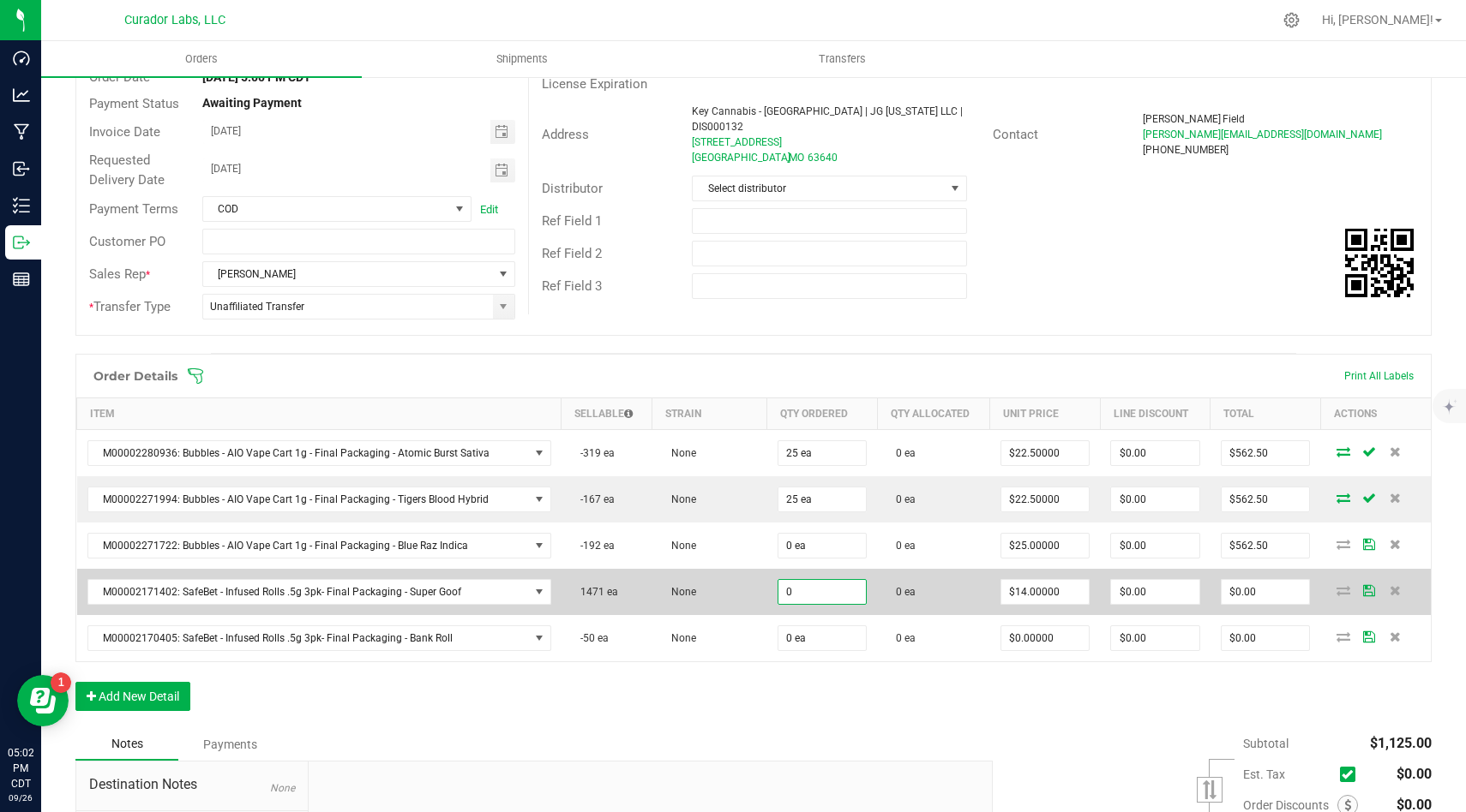
click at [842, 597] on input "0" at bounding box center [822, 591] width 88 height 24
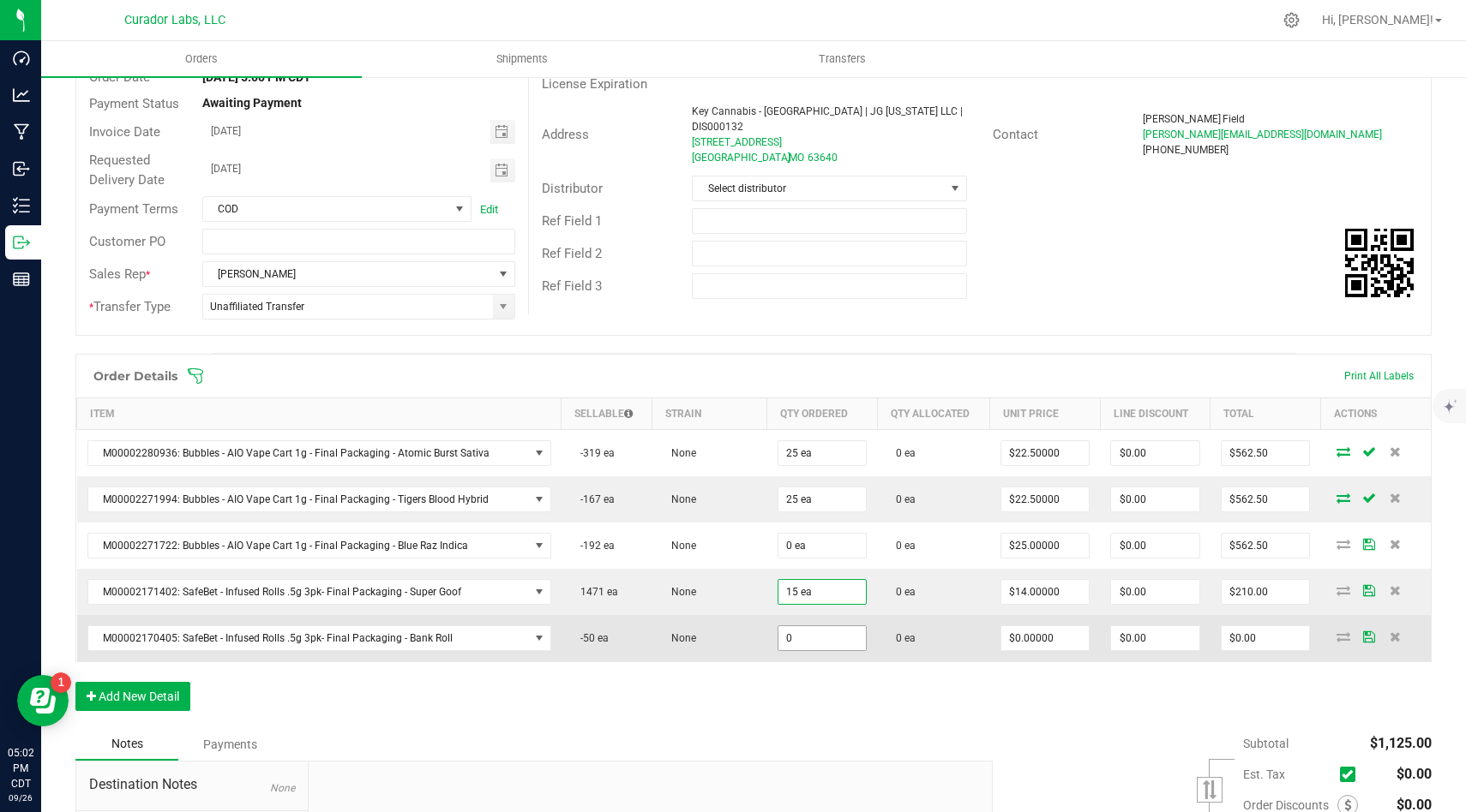
click at [836, 644] on input "0" at bounding box center [822, 637] width 88 height 24
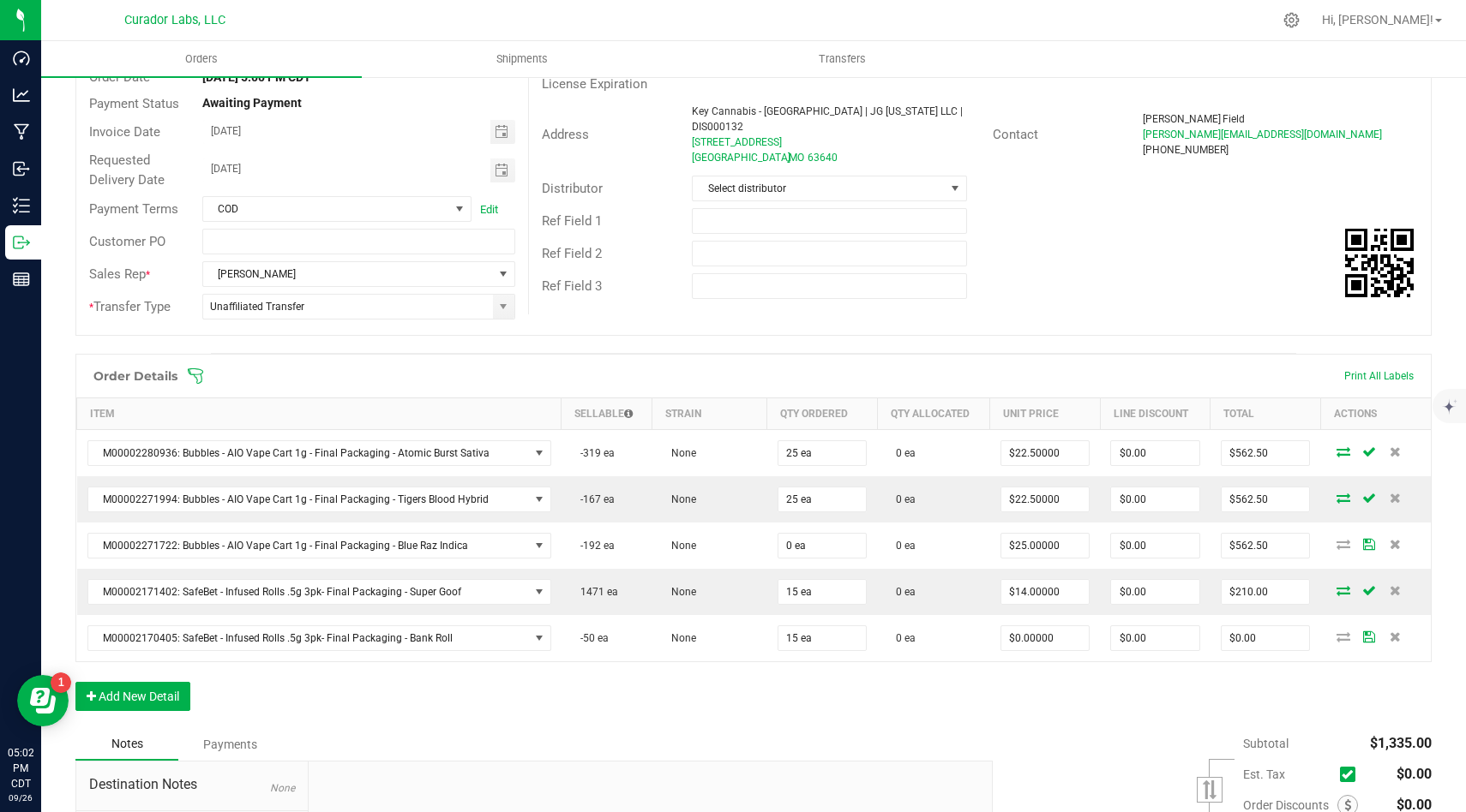
click at [835, 702] on div "Order Details Print All Labels Item Sellable Strain Qty Ordered Qty Allocated U…" at bounding box center [754, 541] width 1356 height 374
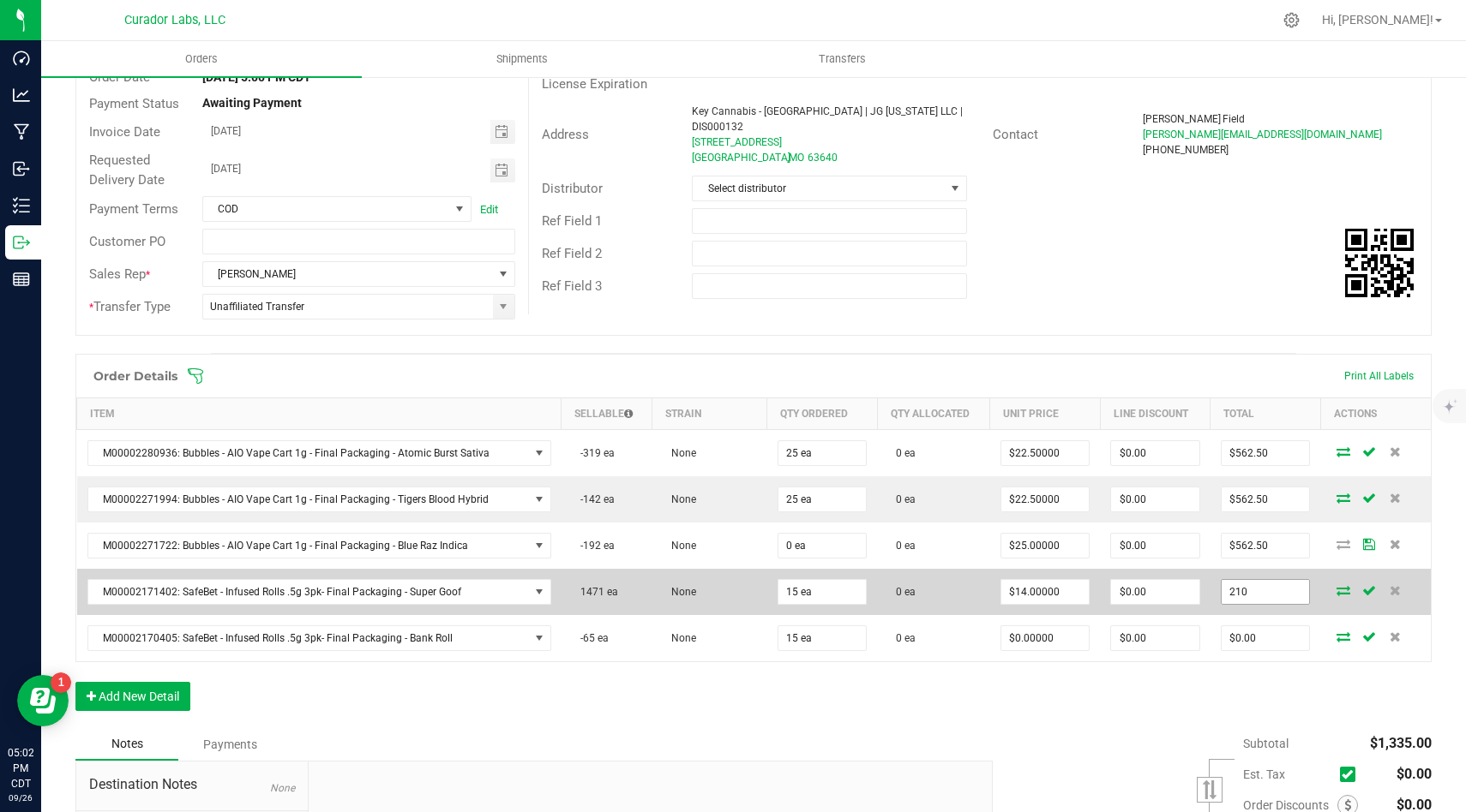
click at [1300, 594] on input "210" at bounding box center [1265, 591] width 88 height 24
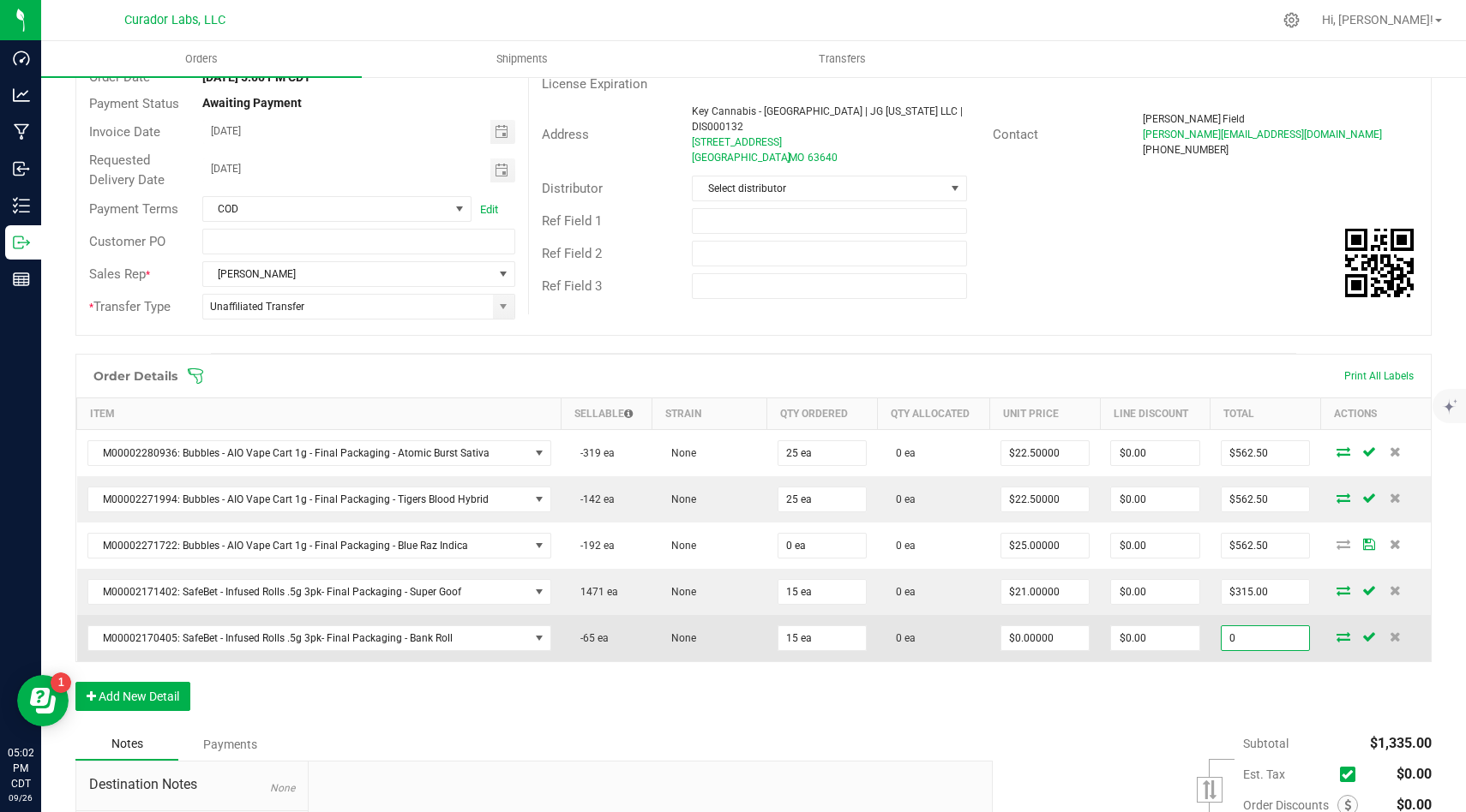
click at [1296, 639] on input "0" at bounding box center [1265, 637] width 88 height 24
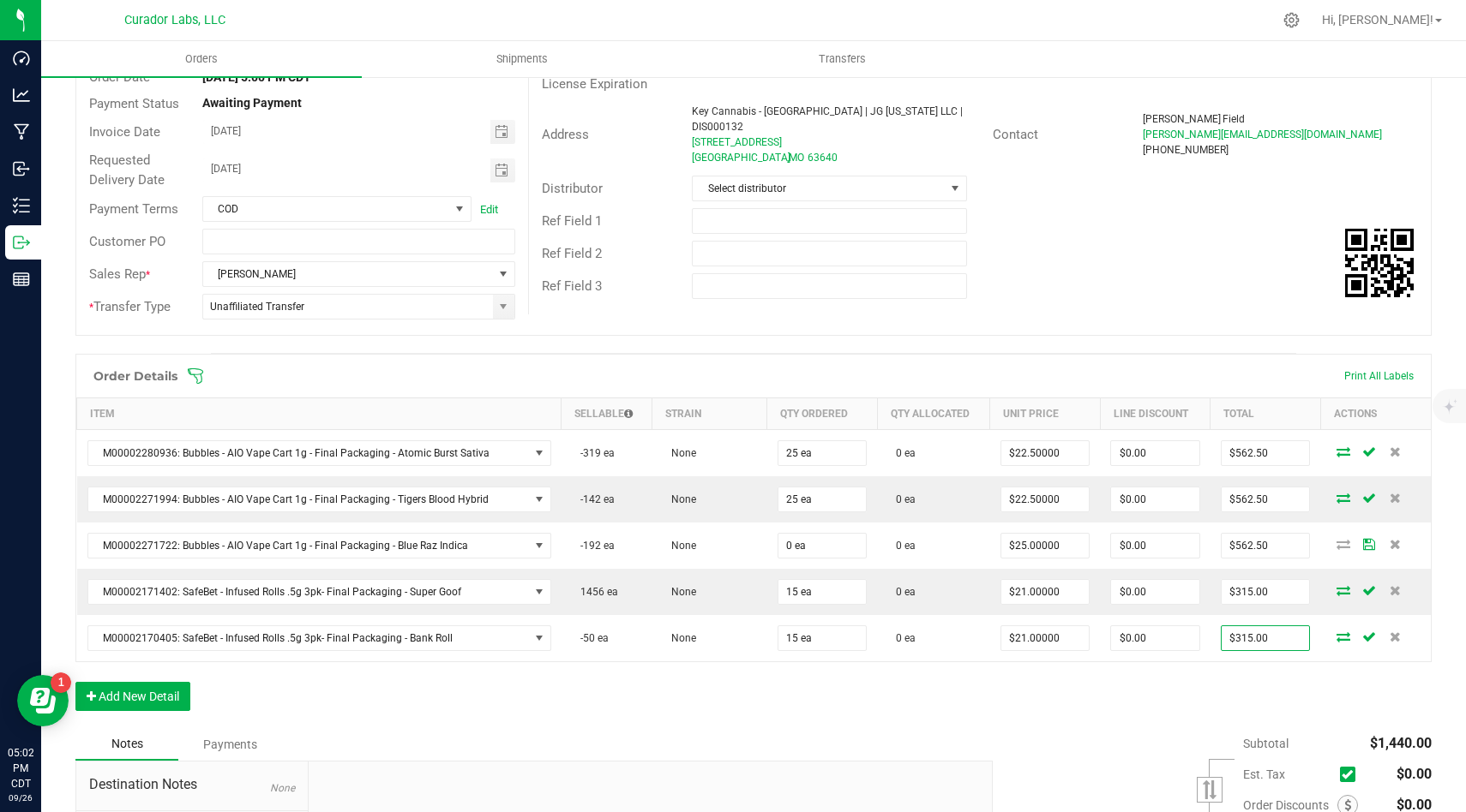
click at [1268, 707] on div "Order Details Print All Labels Item Sellable Strain Qty Ordered Qty Allocated U…" at bounding box center [754, 541] width 1356 height 374
click at [177, 699] on button "Add New Detail" at bounding box center [132, 696] width 114 height 29
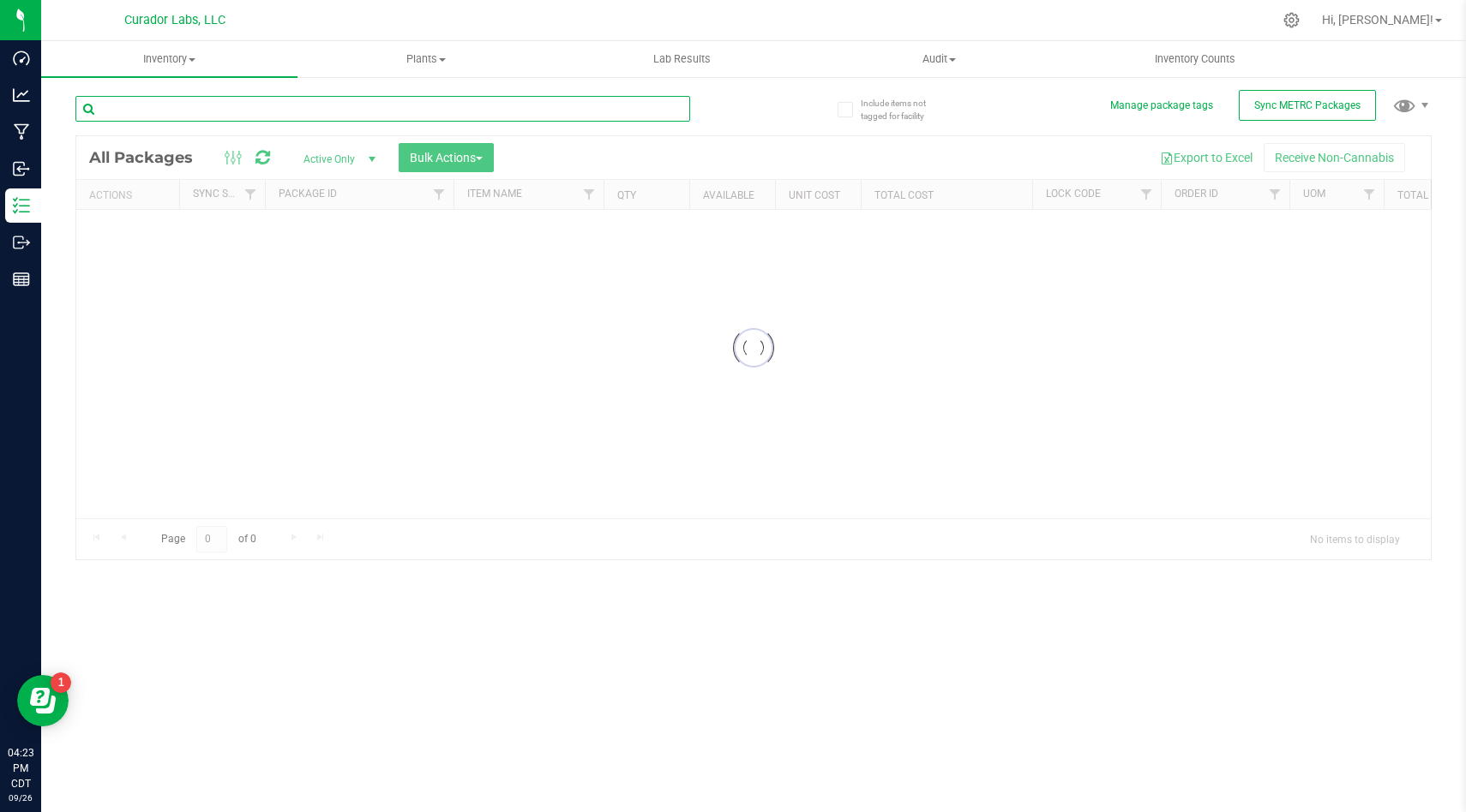
click at [584, 116] on input "text" at bounding box center [383, 108] width 615 height 26
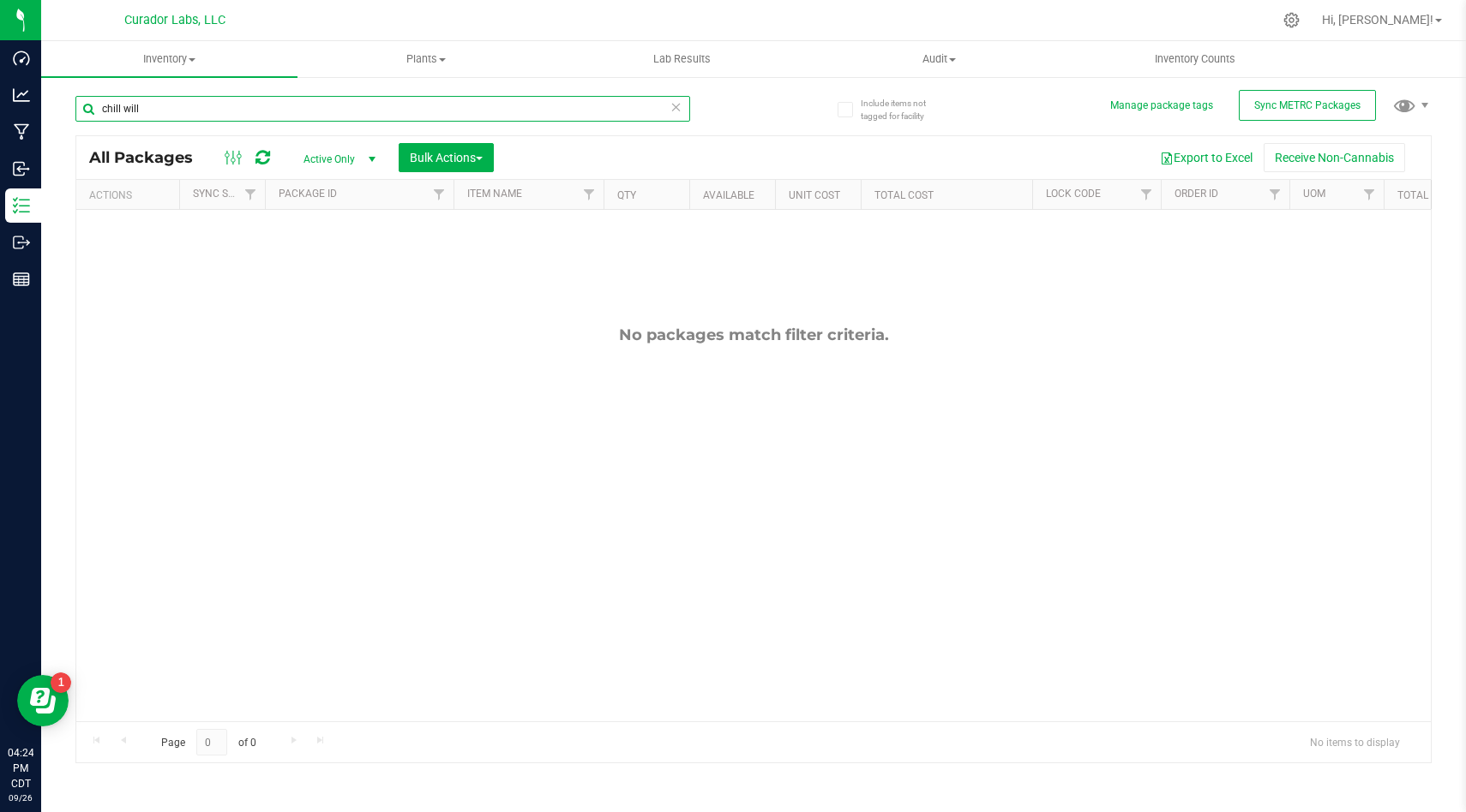
click at [123, 103] on input "chill will" at bounding box center [383, 108] width 615 height 26
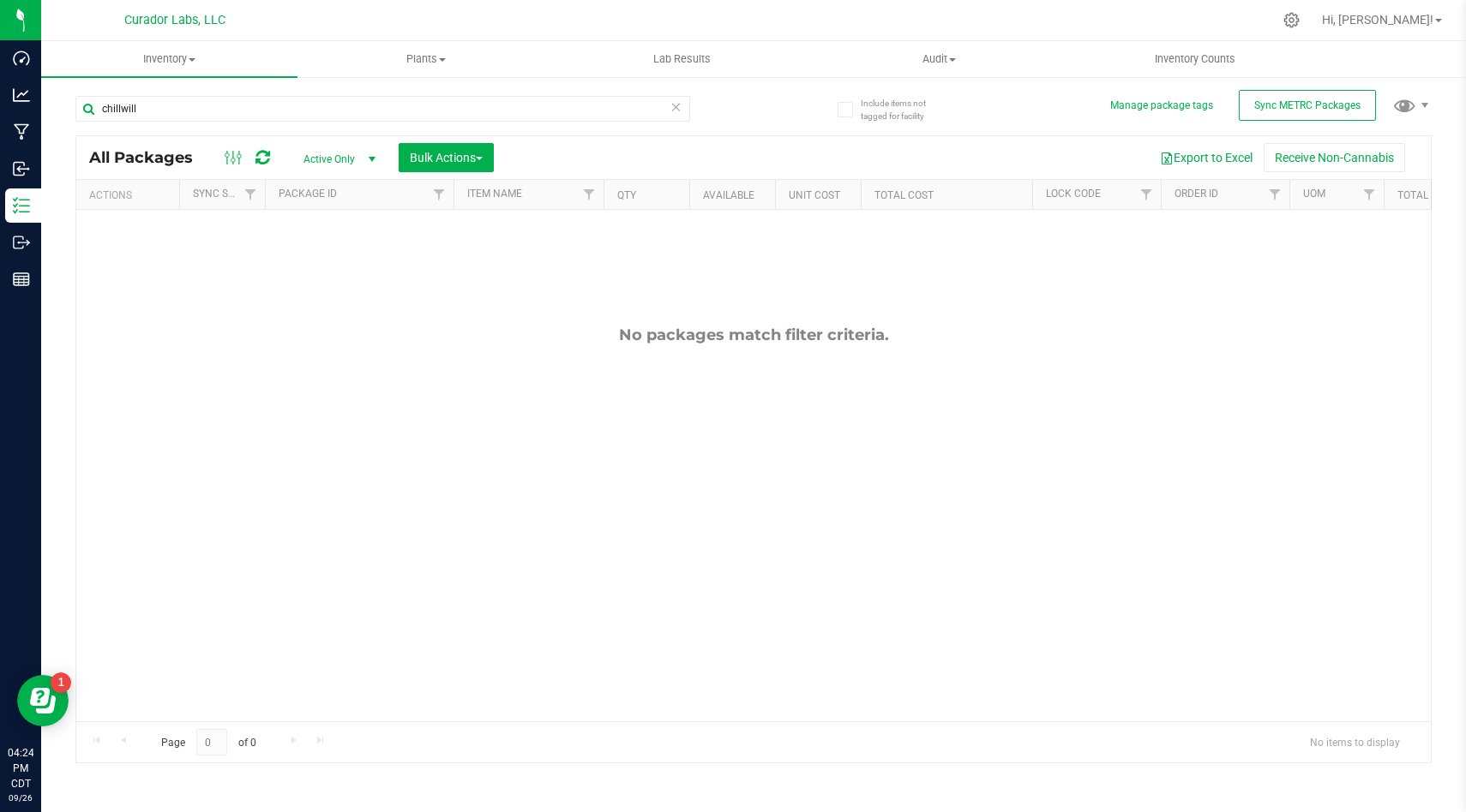
click at [704, 155] on div "Export to Excel Receive Non-Cannabis" at bounding box center [962, 157] width 911 height 29
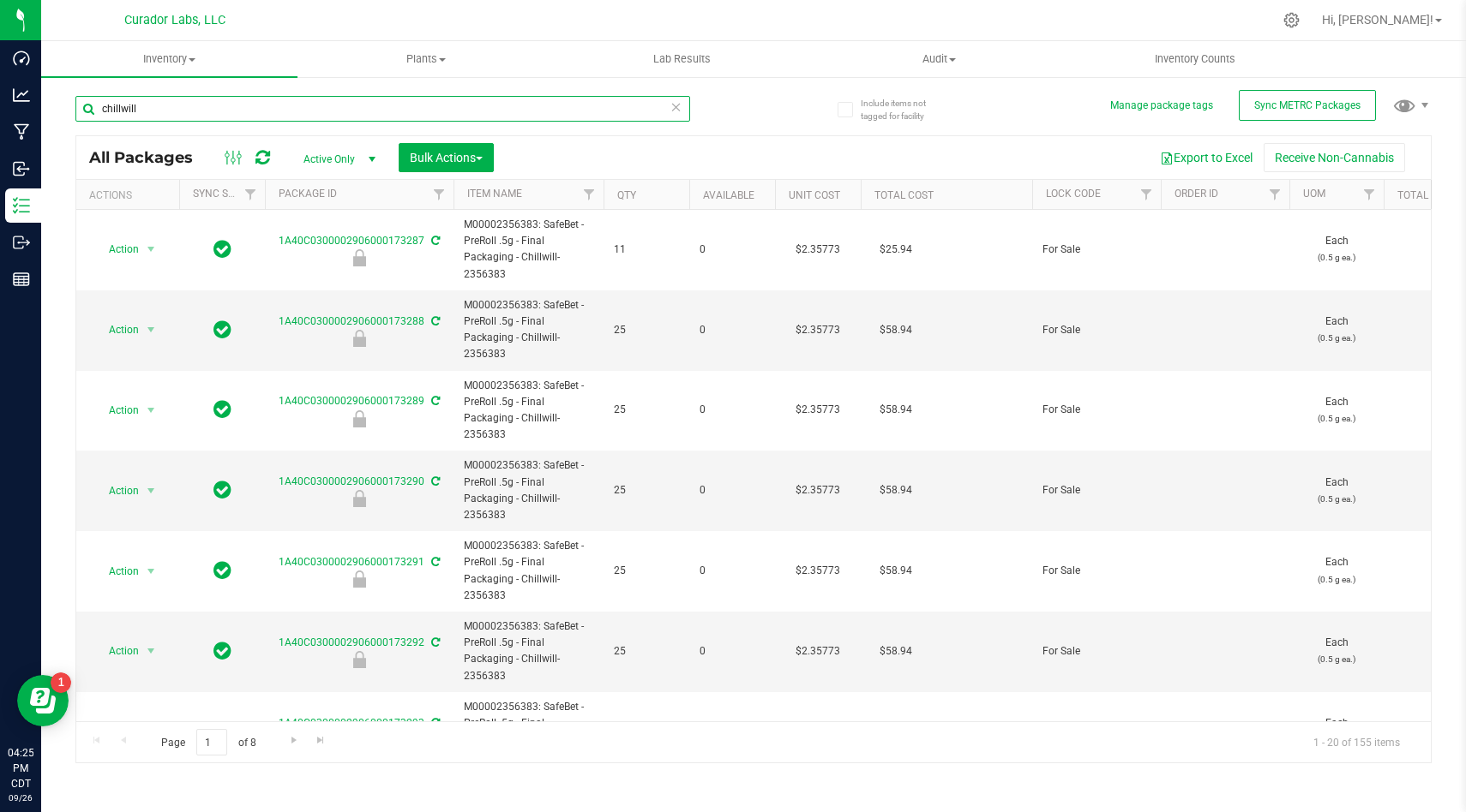
click at [490, 116] on input "chillwill" at bounding box center [383, 108] width 615 height 26
type input "blunt"
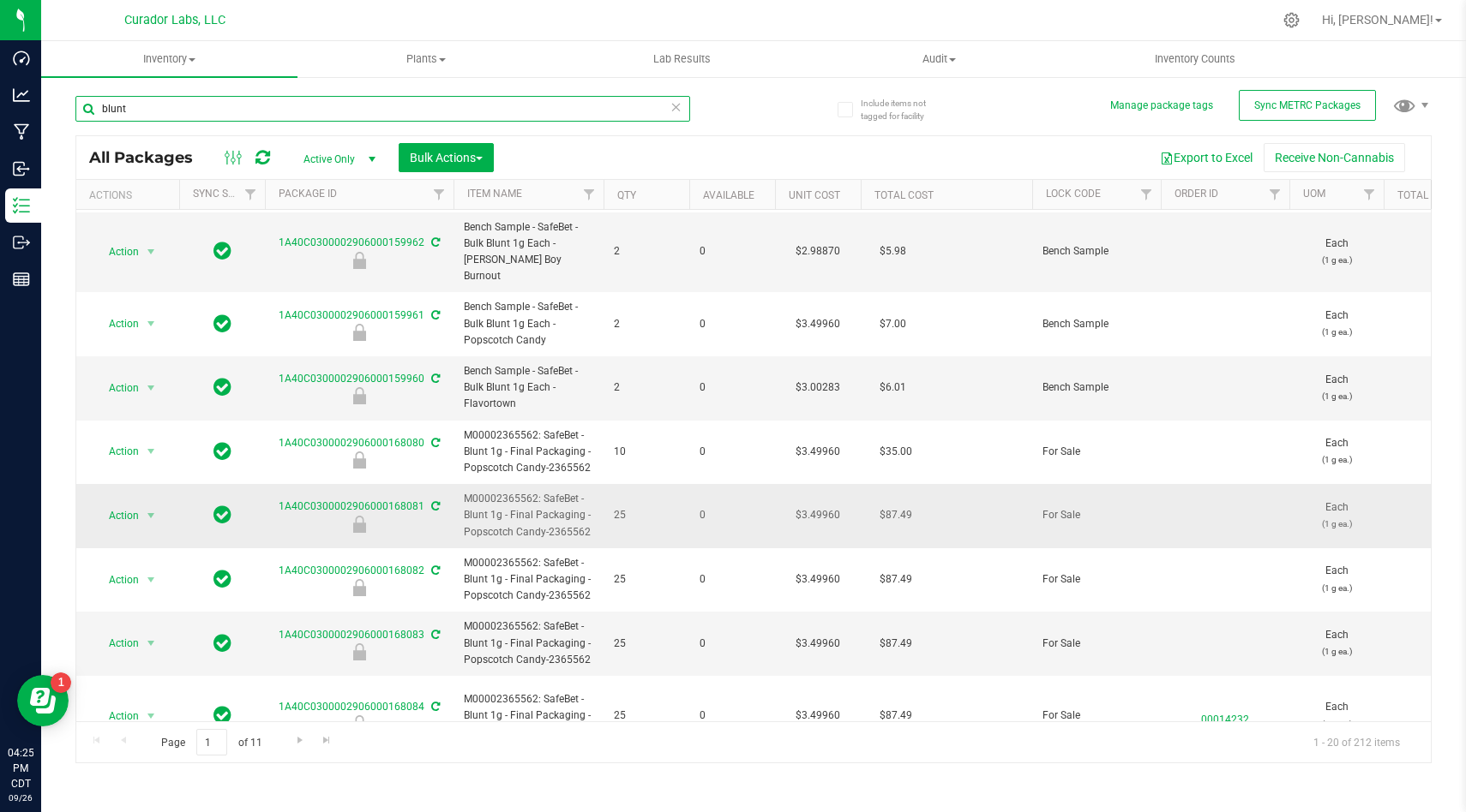
scroll to position [63, 0]
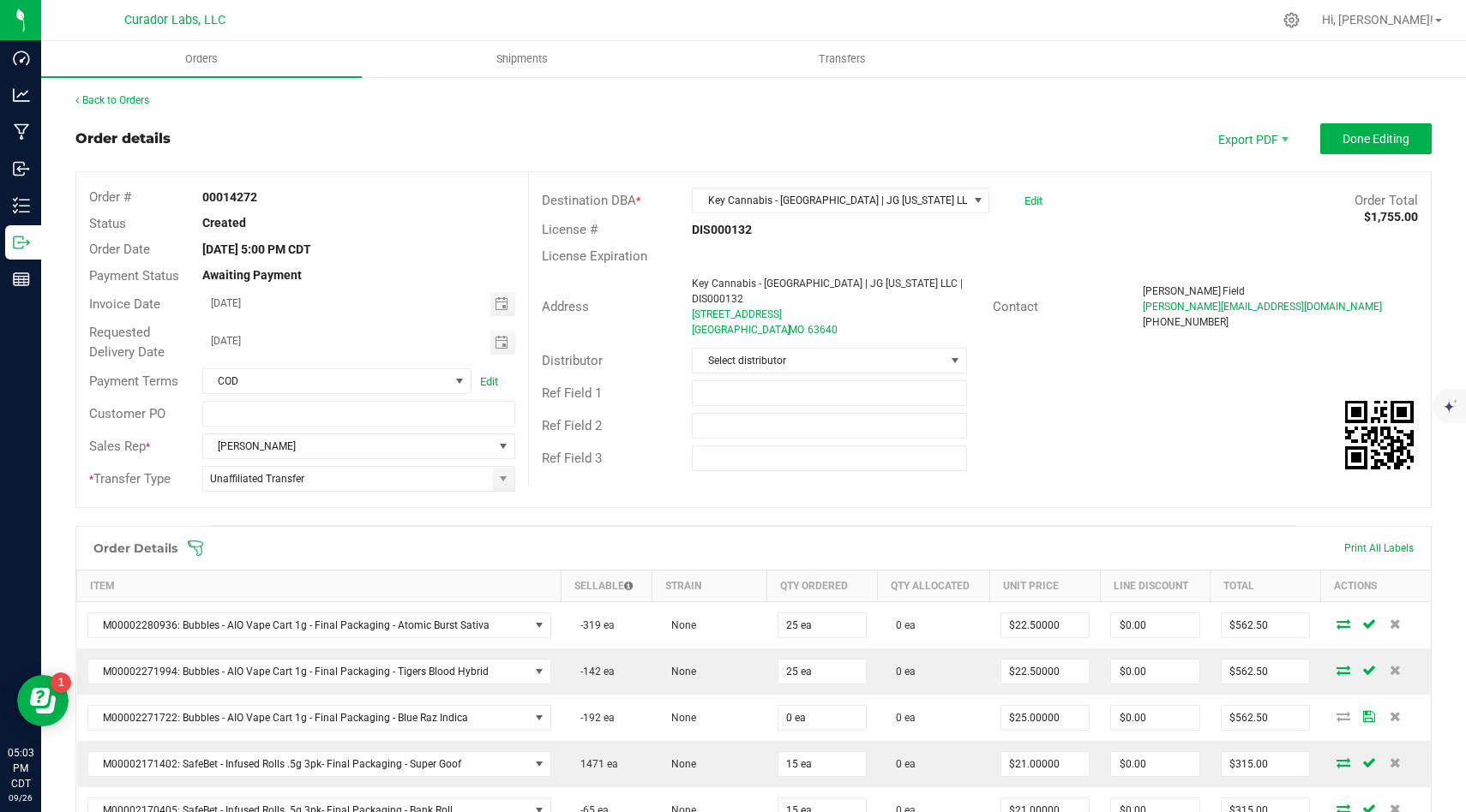
scroll to position [172, 0]
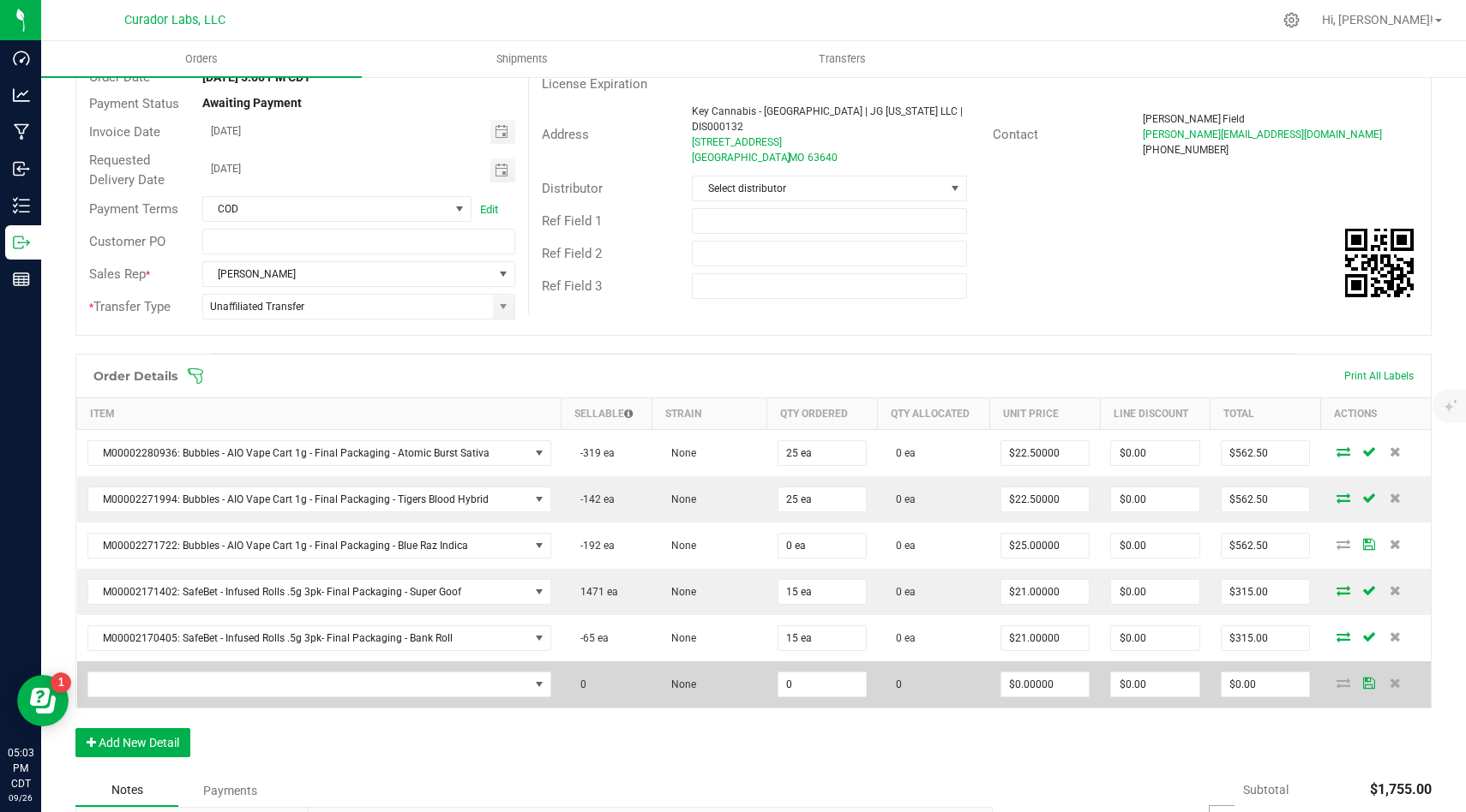
click at [502, 698] on td at bounding box center [320, 684] width 484 height 46
click at [503, 687] on span "NO DATA FOUND" at bounding box center [308, 683] width 441 height 24
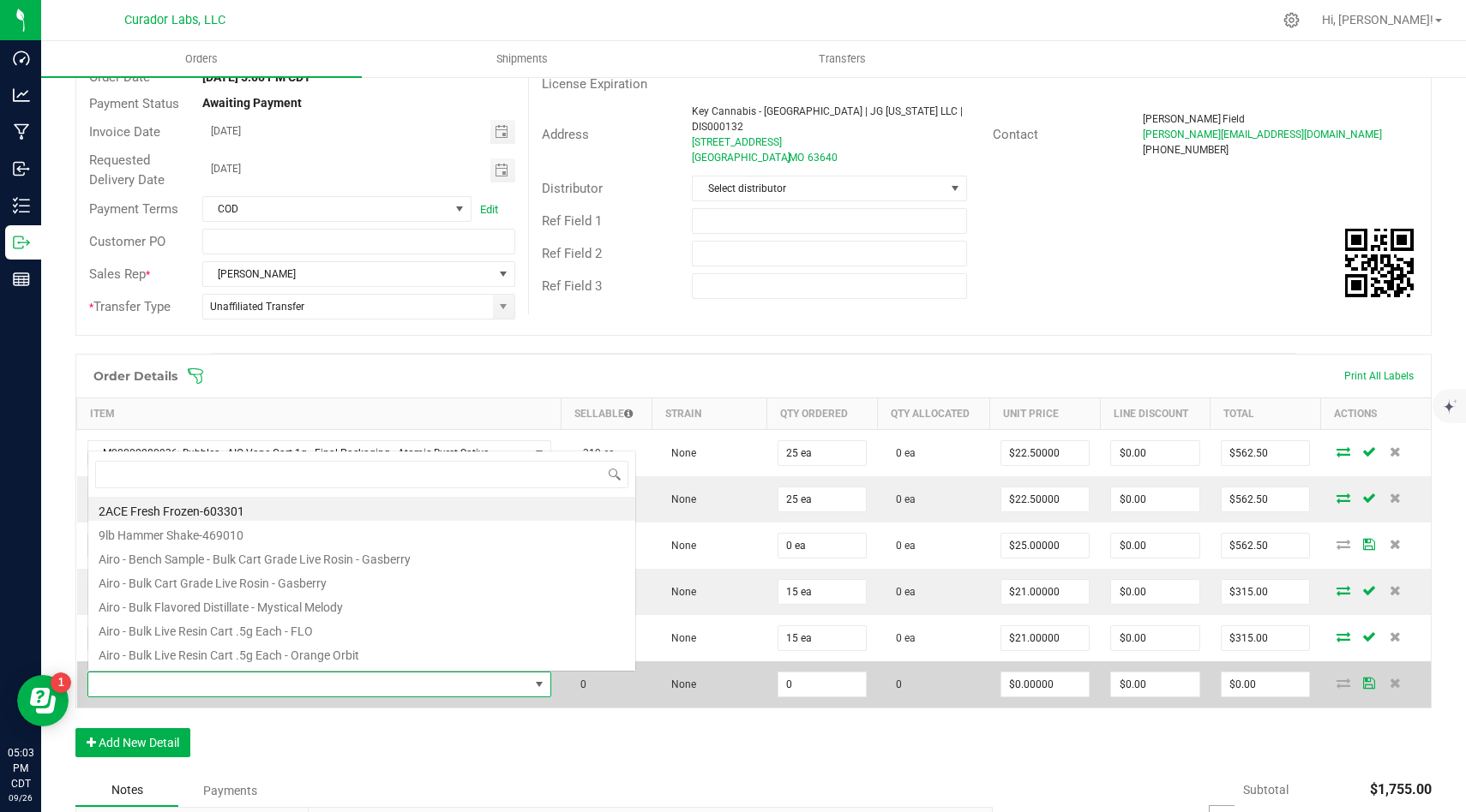
scroll to position [26, 458]
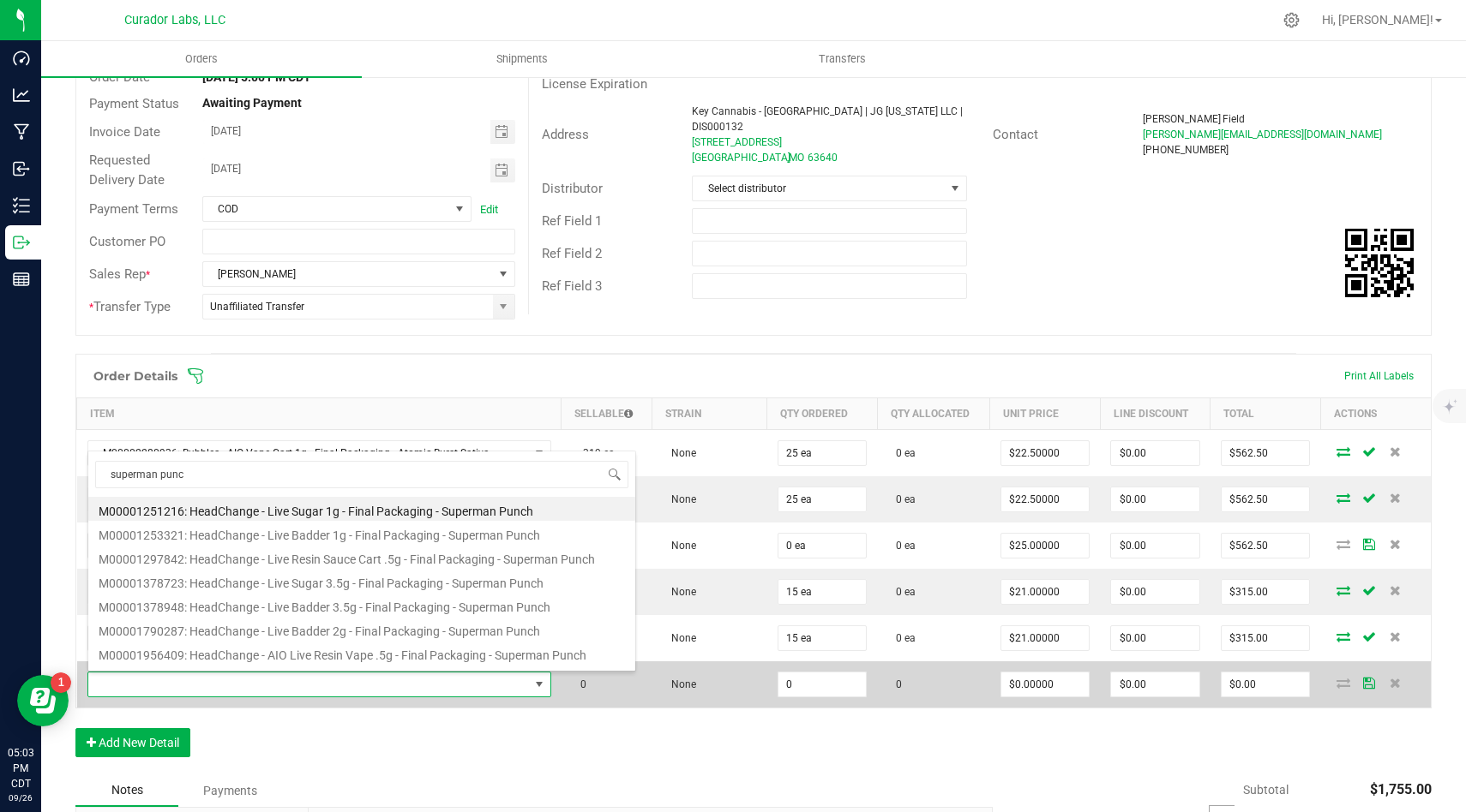
type input "superman punch"
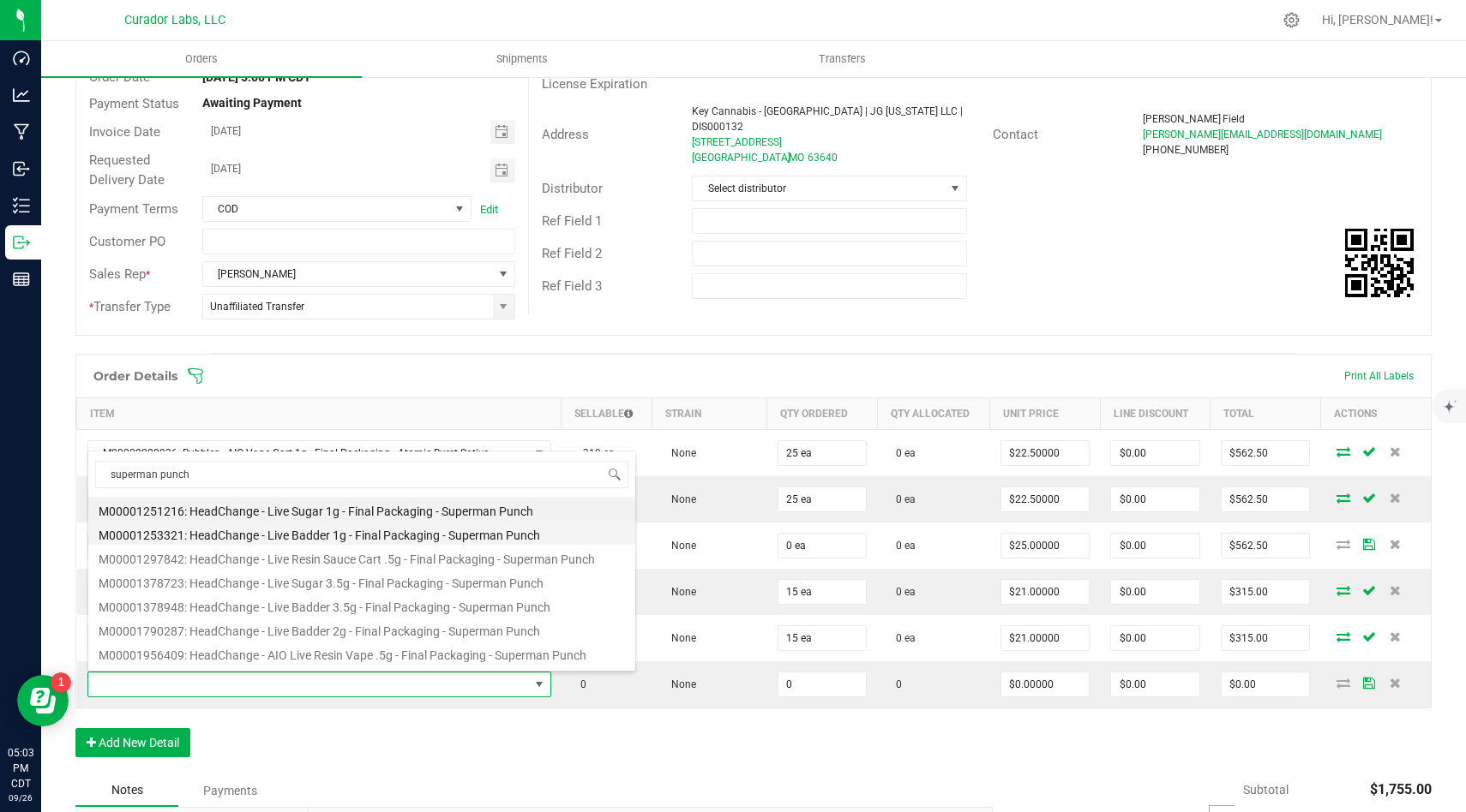
click at [523, 532] on li "M00001253321: HeadChange - Live Badder 1g - Final Packaging - Superman Punch" at bounding box center [361, 532] width 547 height 24
type input "0 ea"
type input "$25.00000"
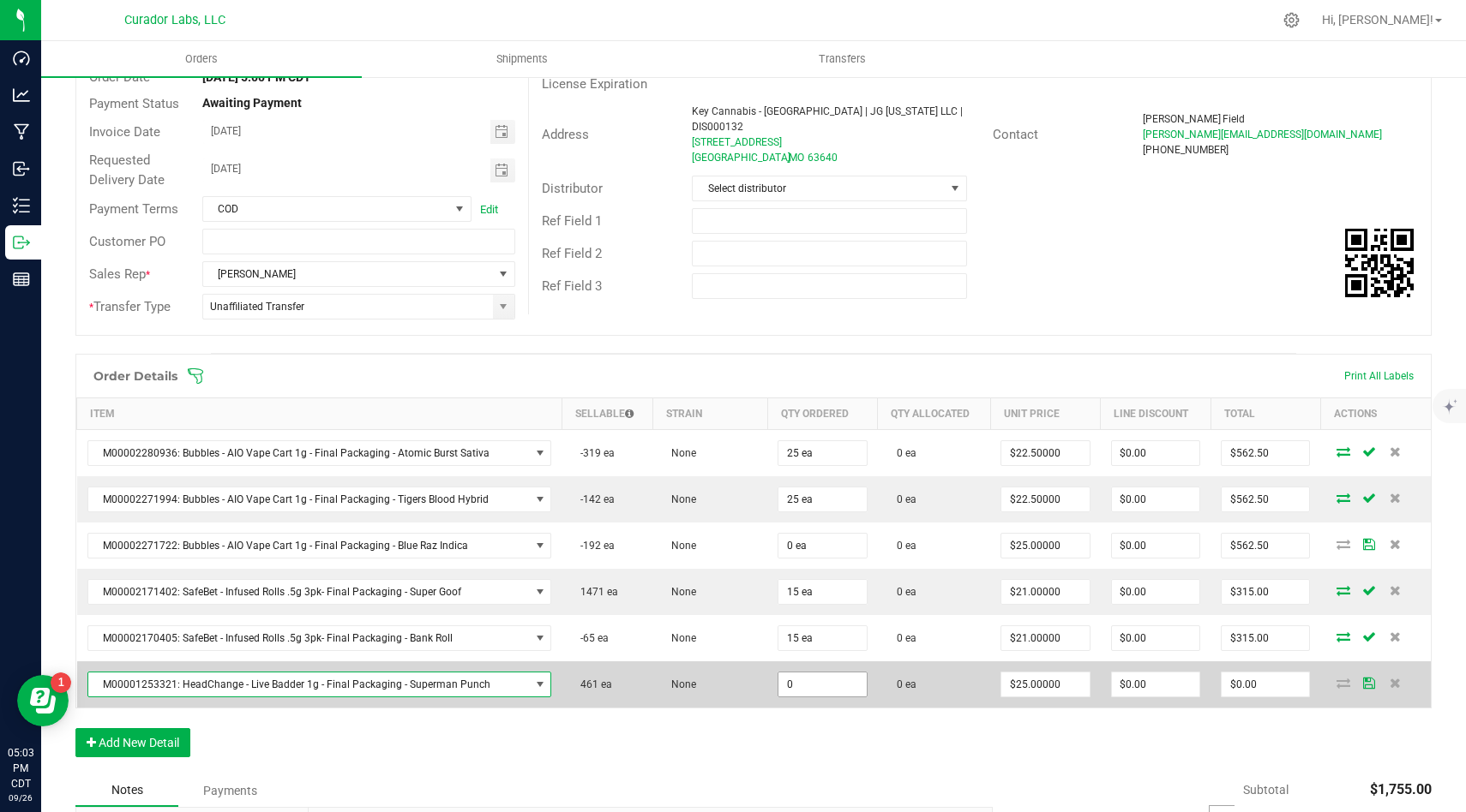
click at [839, 680] on input "0" at bounding box center [822, 683] width 87 height 24
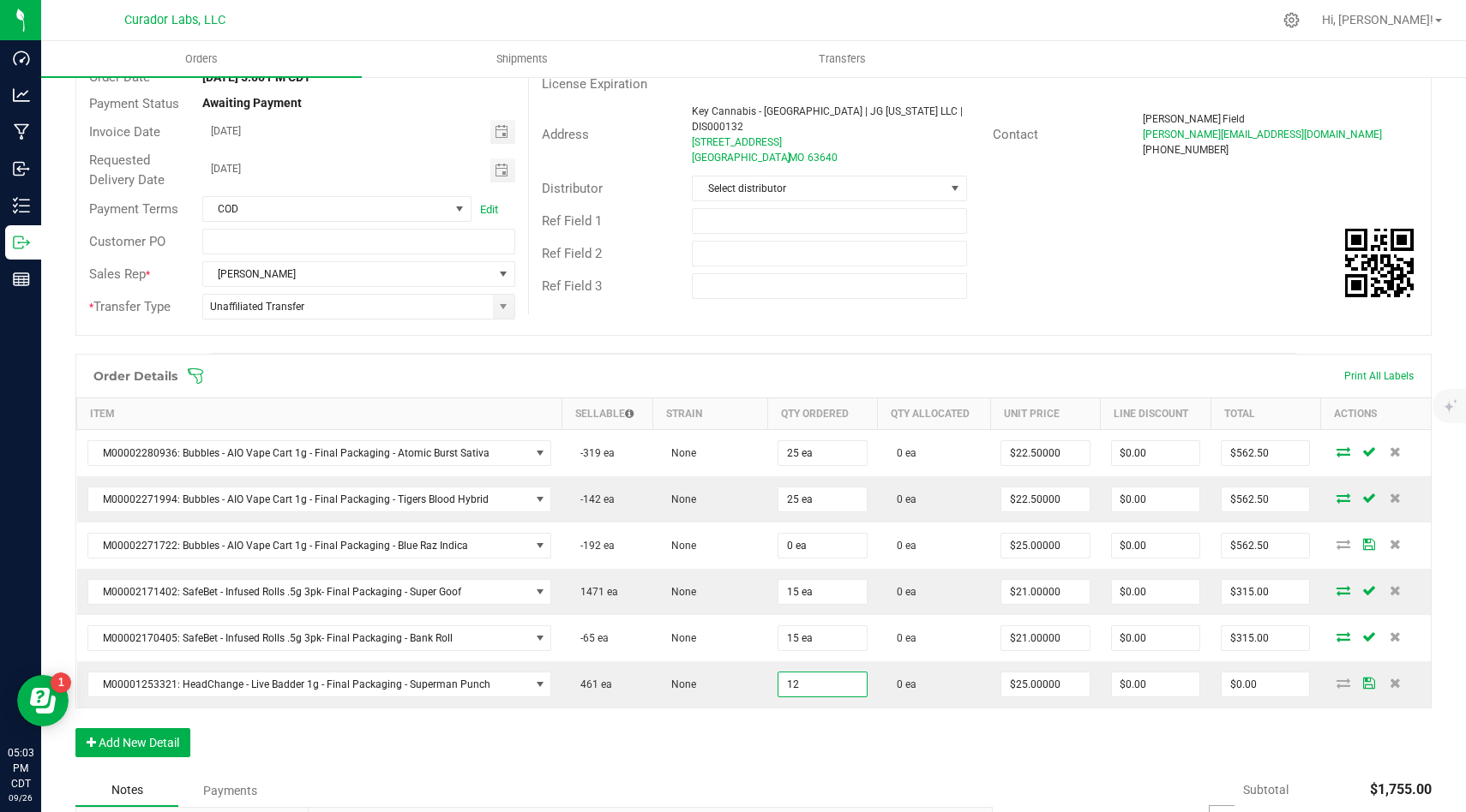
type input "12 ea"
type input "$300.00"
click at [839, 717] on div "Order Details Print All Labels Item Sellable Strain Qty Ordered Qty Allocated U…" at bounding box center [754, 563] width 1356 height 421
click at [165, 744] on button "Add New Detail" at bounding box center [132, 742] width 114 height 29
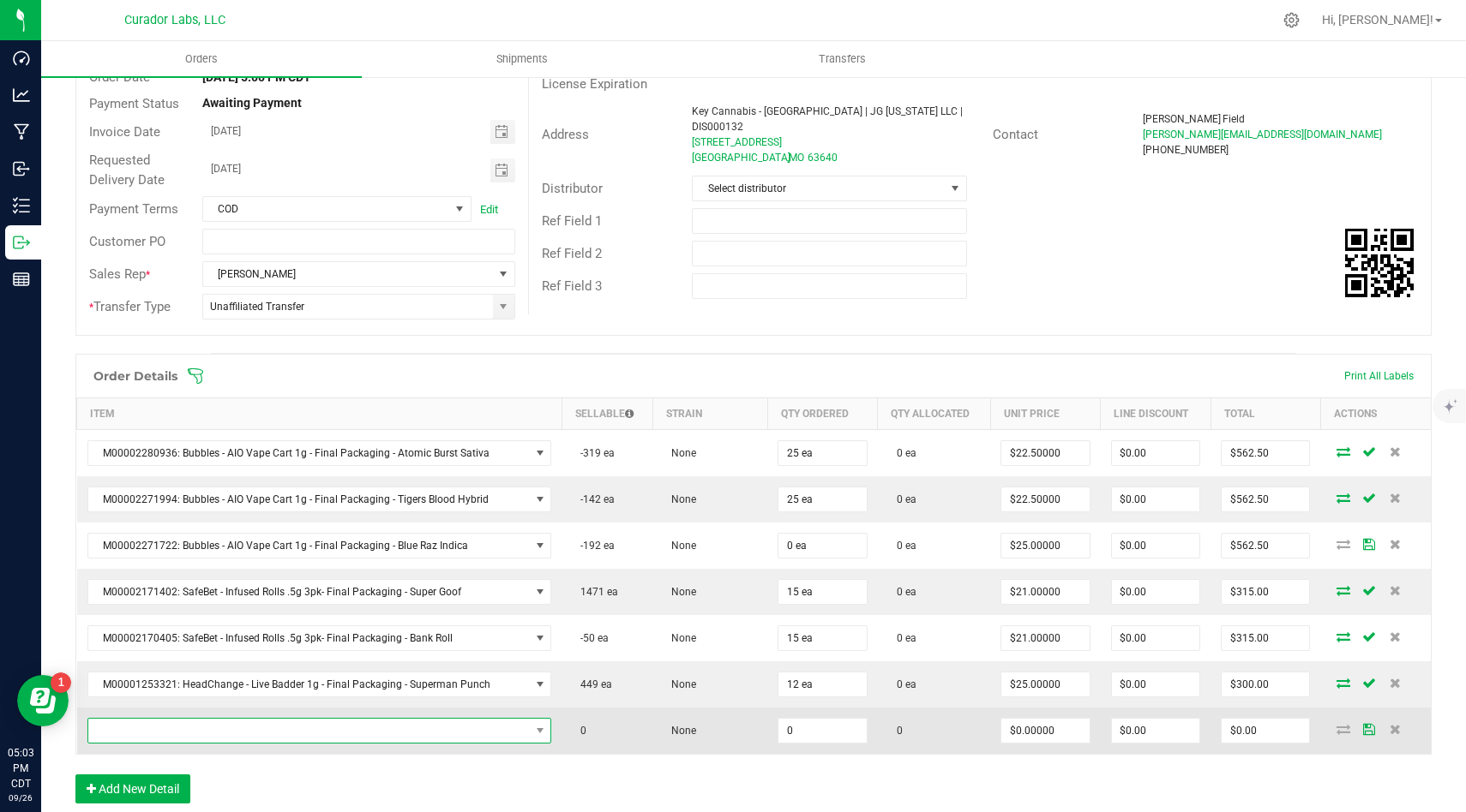
click at [532, 721] on span "NO DATA FOUND" at bounding box center [539, 730] width 22 height 24
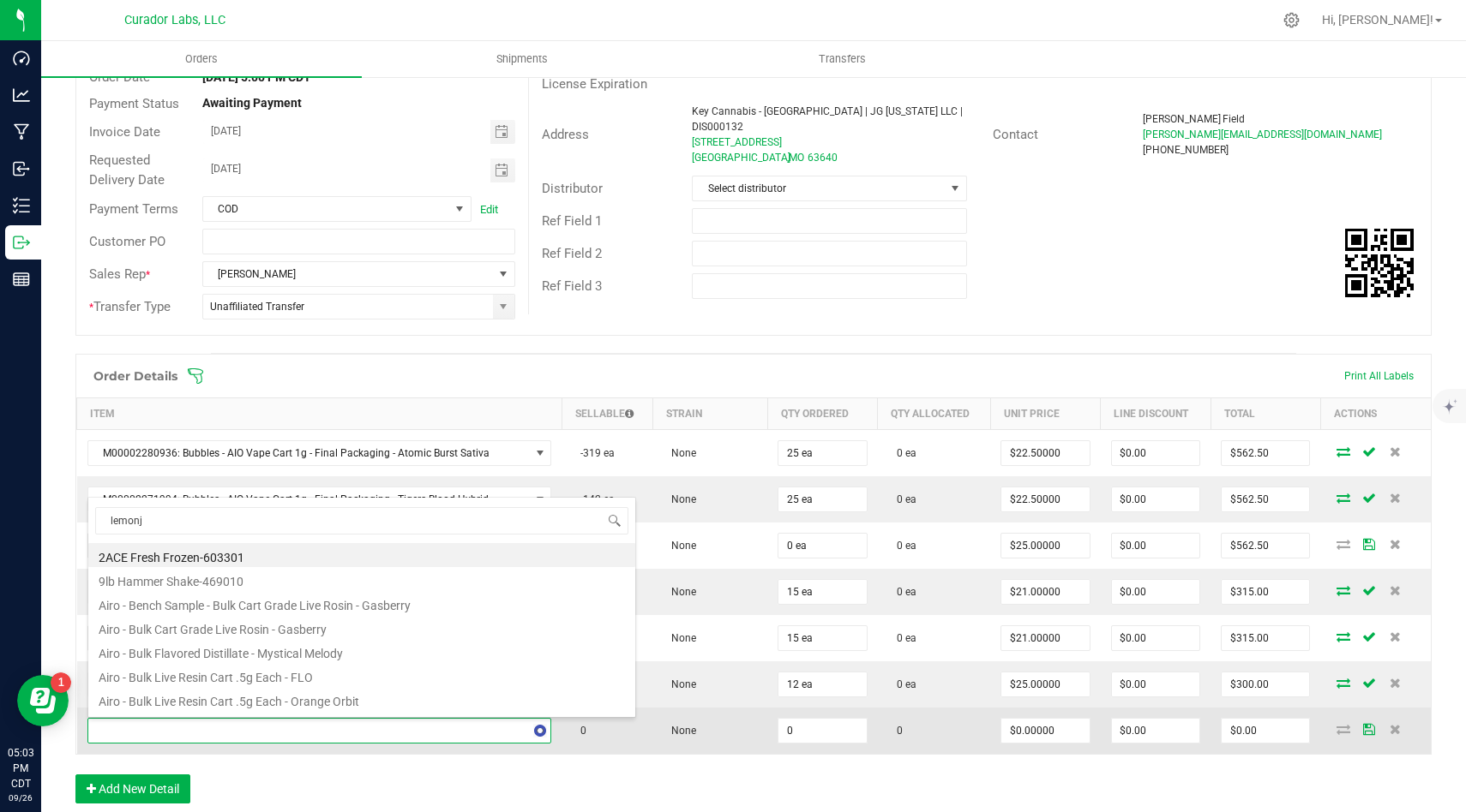
type input "lemonji"
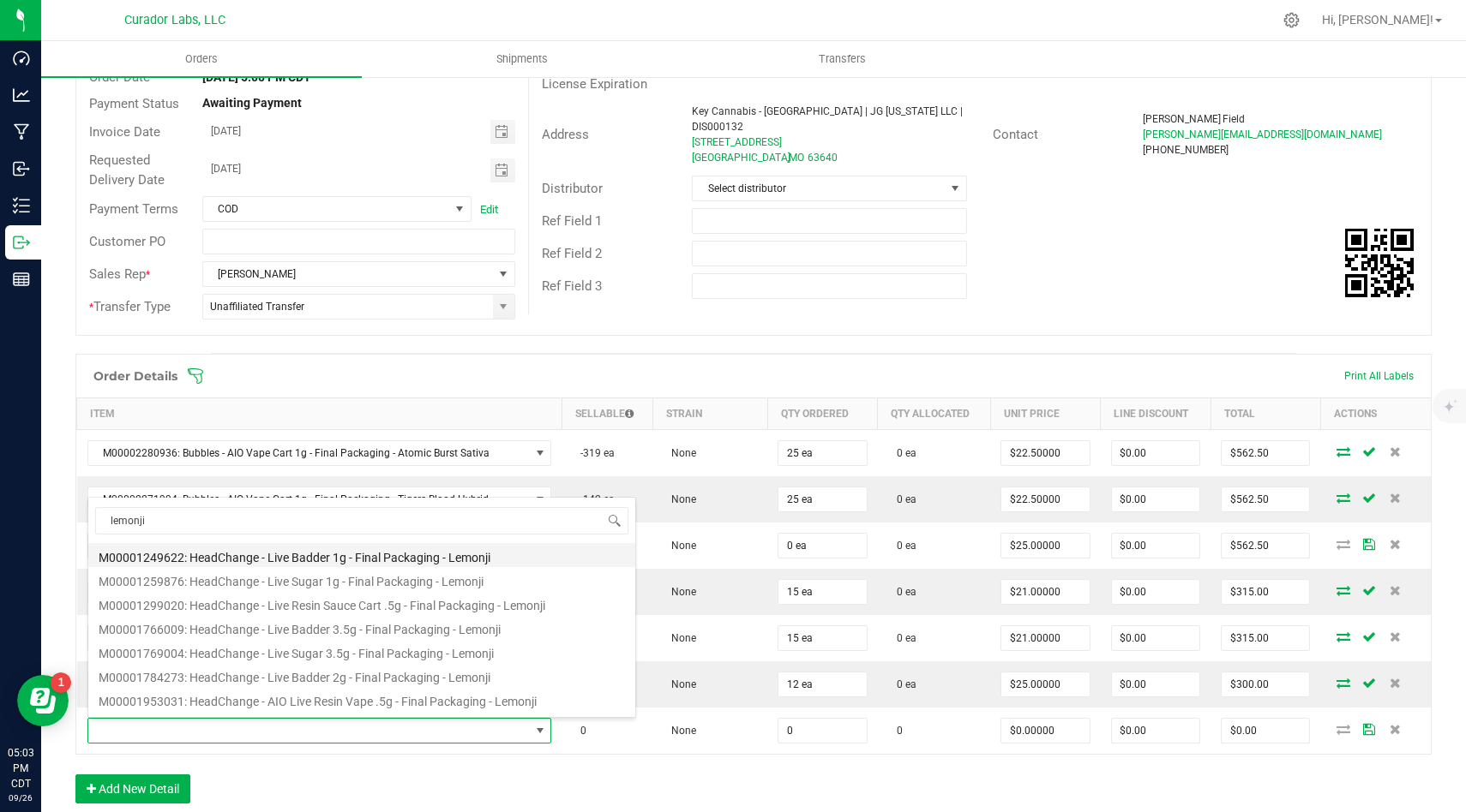
click at [498, 559] on li "M00001249622: HeadChange - Live Badder 1g - Final Packaging - Lemonji" at bounding box center [361, 555] width 547 height 24
type input "0 ea"
type input "$25.00000"
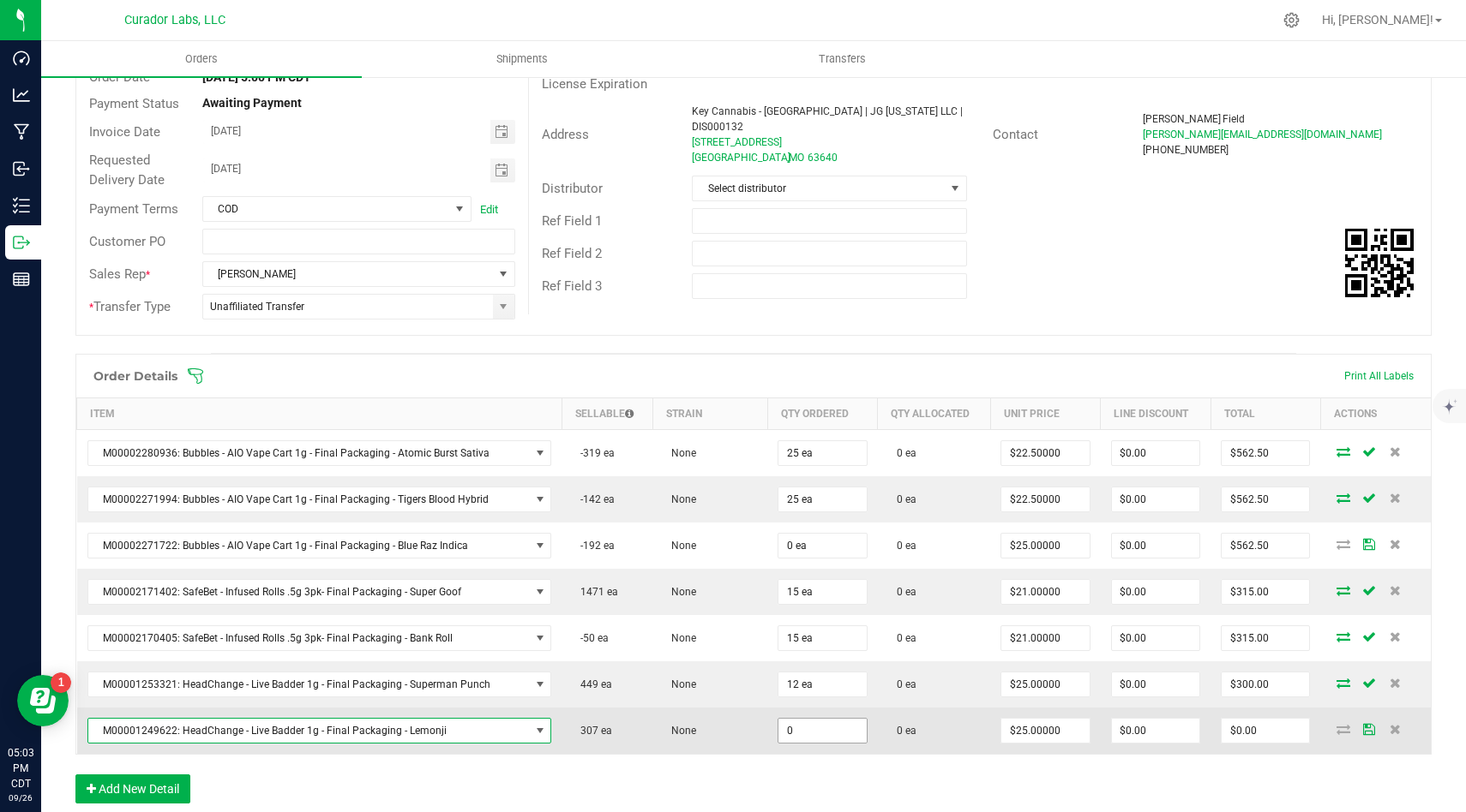
click at [836, 731] on input "0" at bounding box center [822, 730] width 87 height 24
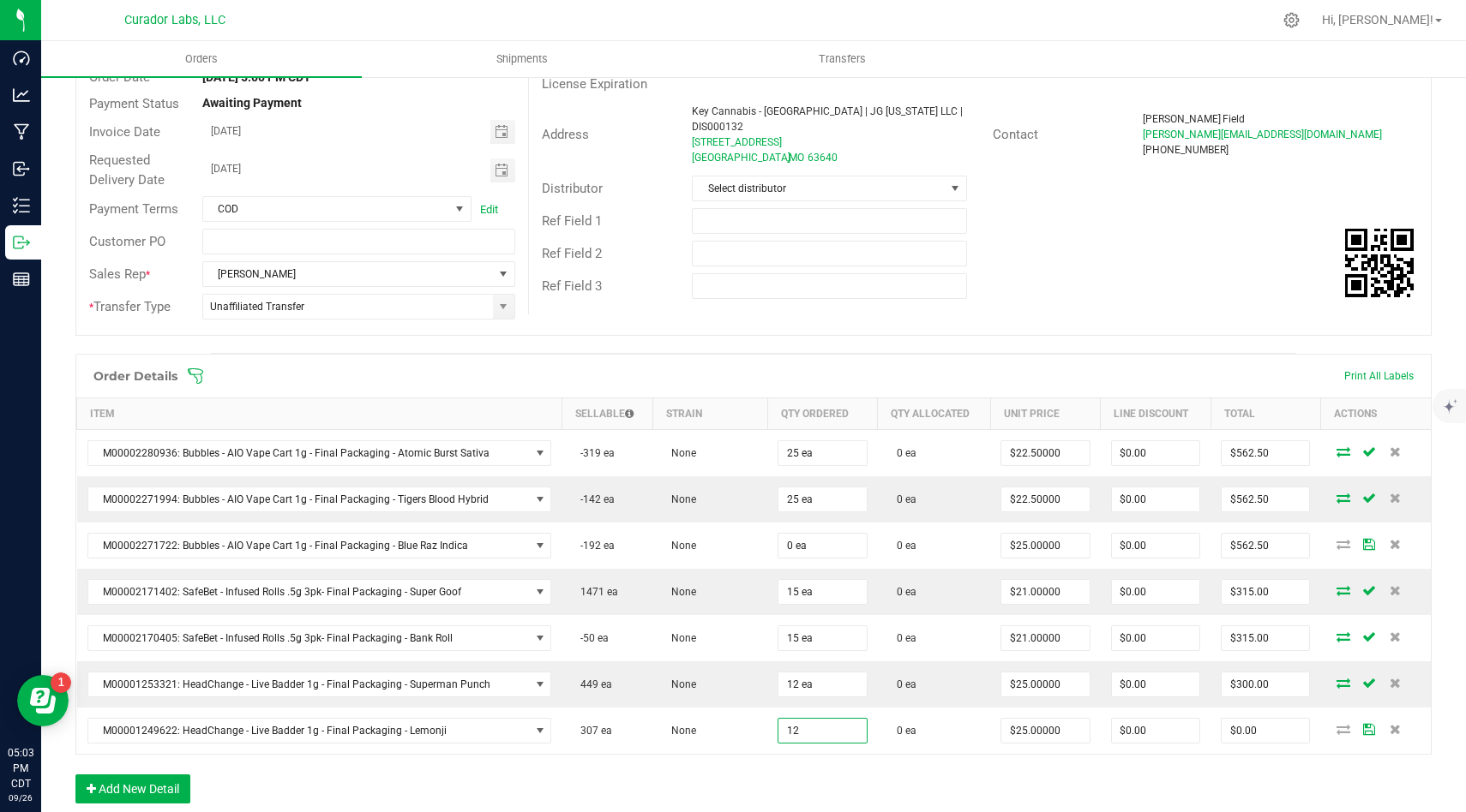
type input "12 ea"
type input "$300.00"
click at [838, 761] on div "Order Details Print All Labels Item Sellable Strain Qty Ordered Qty Allocated U…" at bounding box center [754, 587] width 1356 height 467
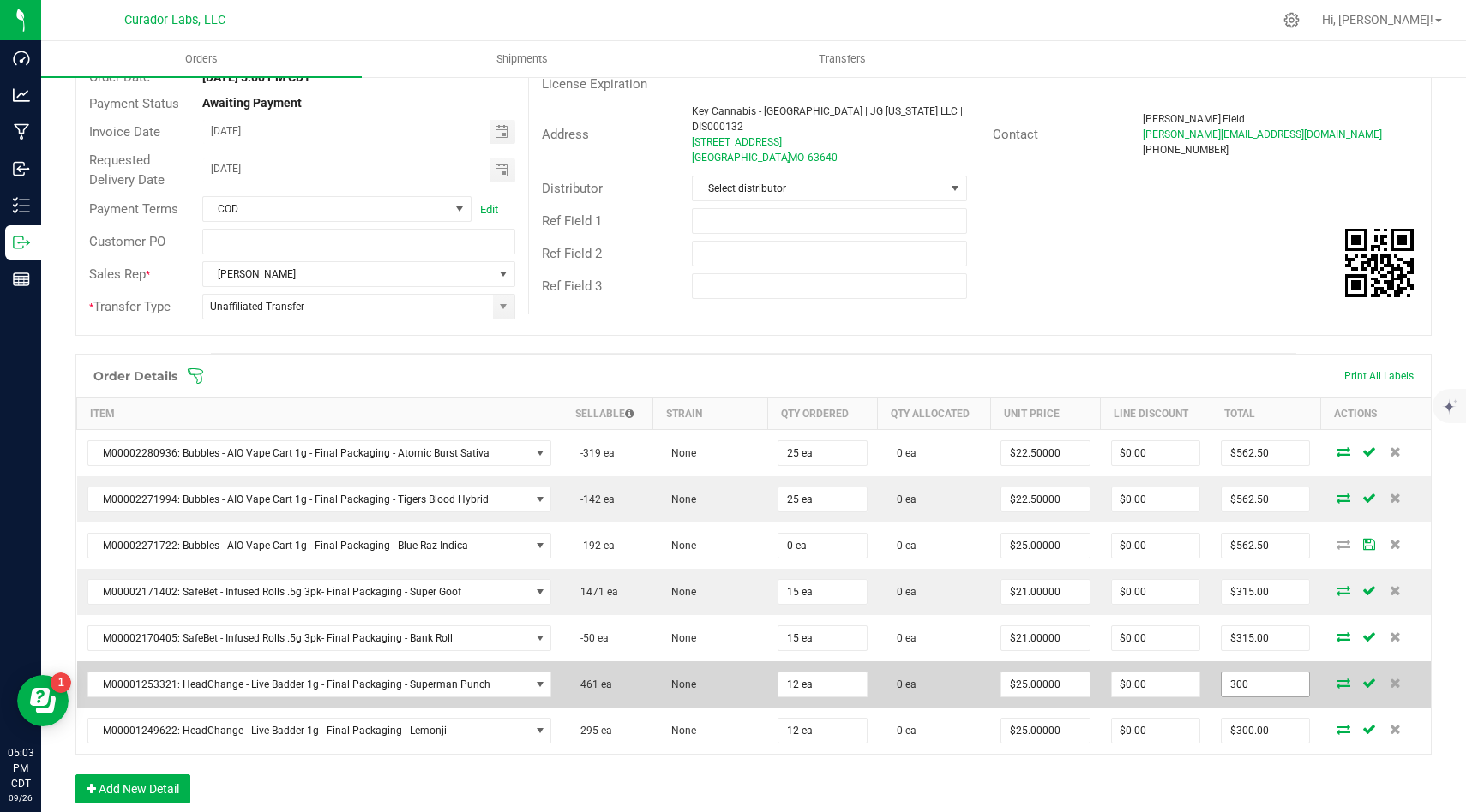
click at [1275, 674] on input "300" at bounding box center [1265, 683] width 87 height 24
click at [1271, 686] on input "270300" at bounding box center [1265, 683] width 87 height 24
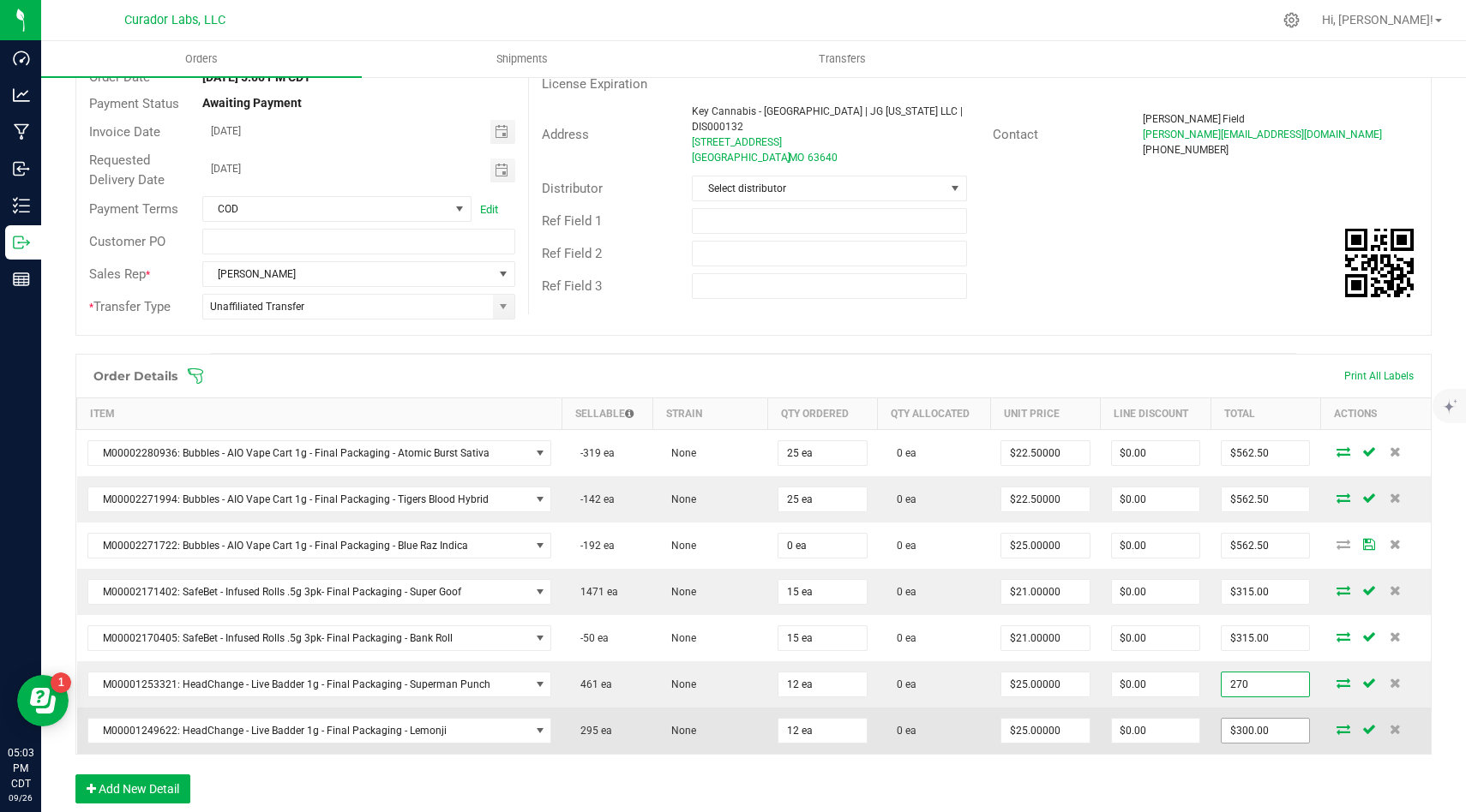
type input "270"
type input "$22.50000"
type input "$270.00"
click at [1282, 736] on input "300" at bounding box center [1265, 730] width 87 height 24
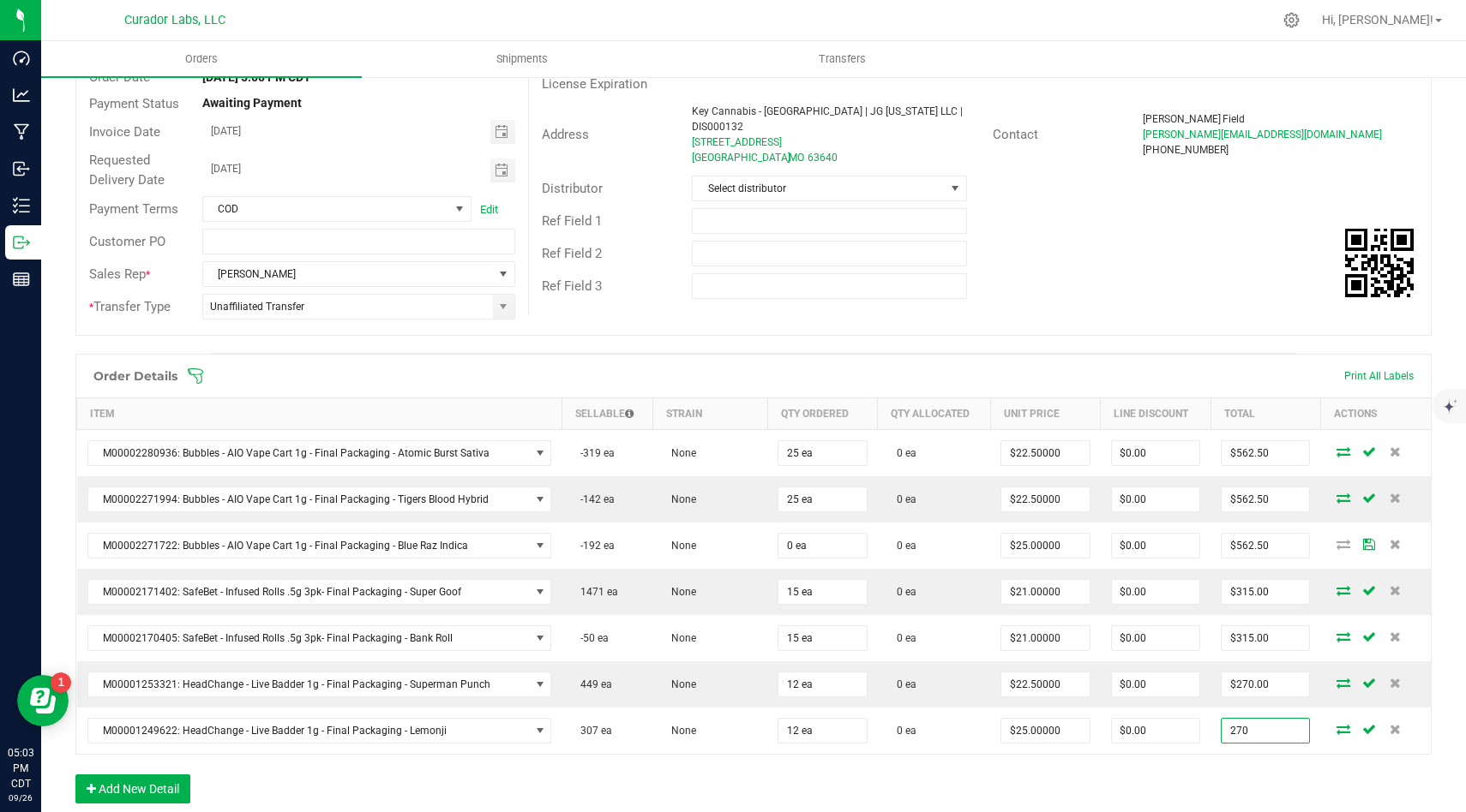
type input "270"
type input "$22.50000"
type input "$270.00"
click at [1255, 780] on div "Order Details Print All Labels Item Sellable Strain Qty Ordered Qty Allocated U…" at bounding box center [754, 587] width 1356 height 467
click at [159, 786] on button "Add New Detail" at bounding box center [132, 788] width 114 height 29
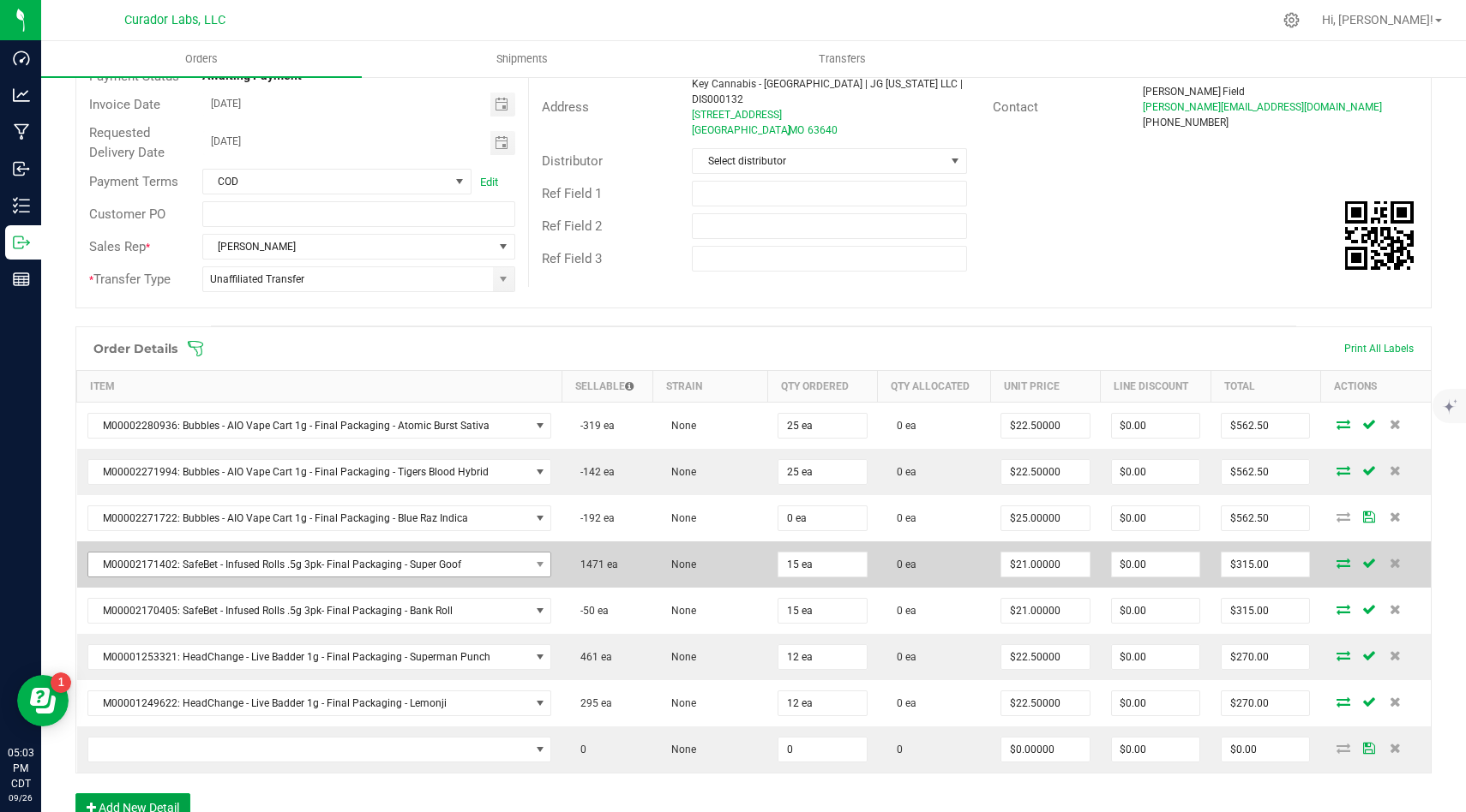
scroll to position [296, 0]
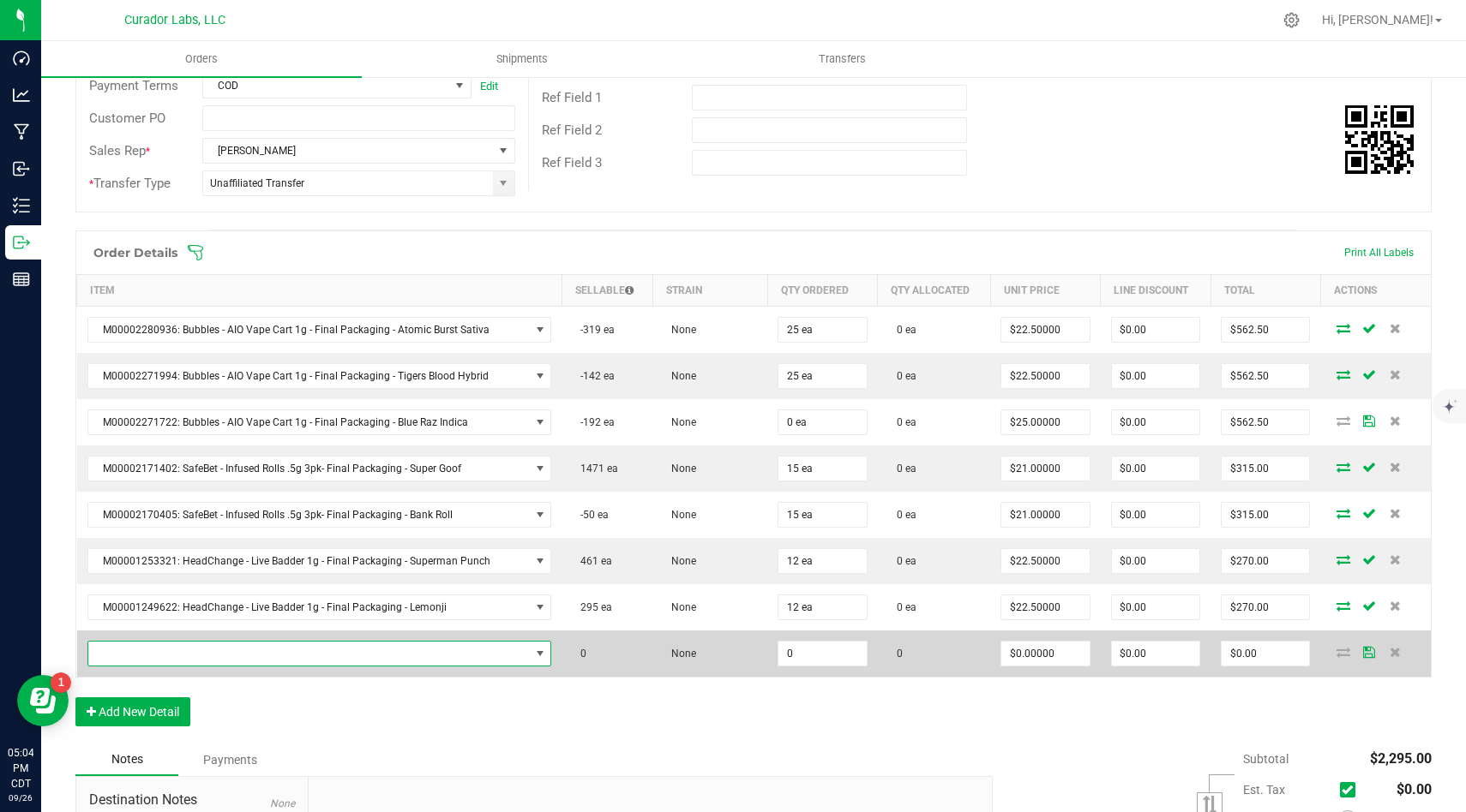
click at [497, 652] on span "NO DATA FOUND" at bounding box center [308, 653] width 442 height 24
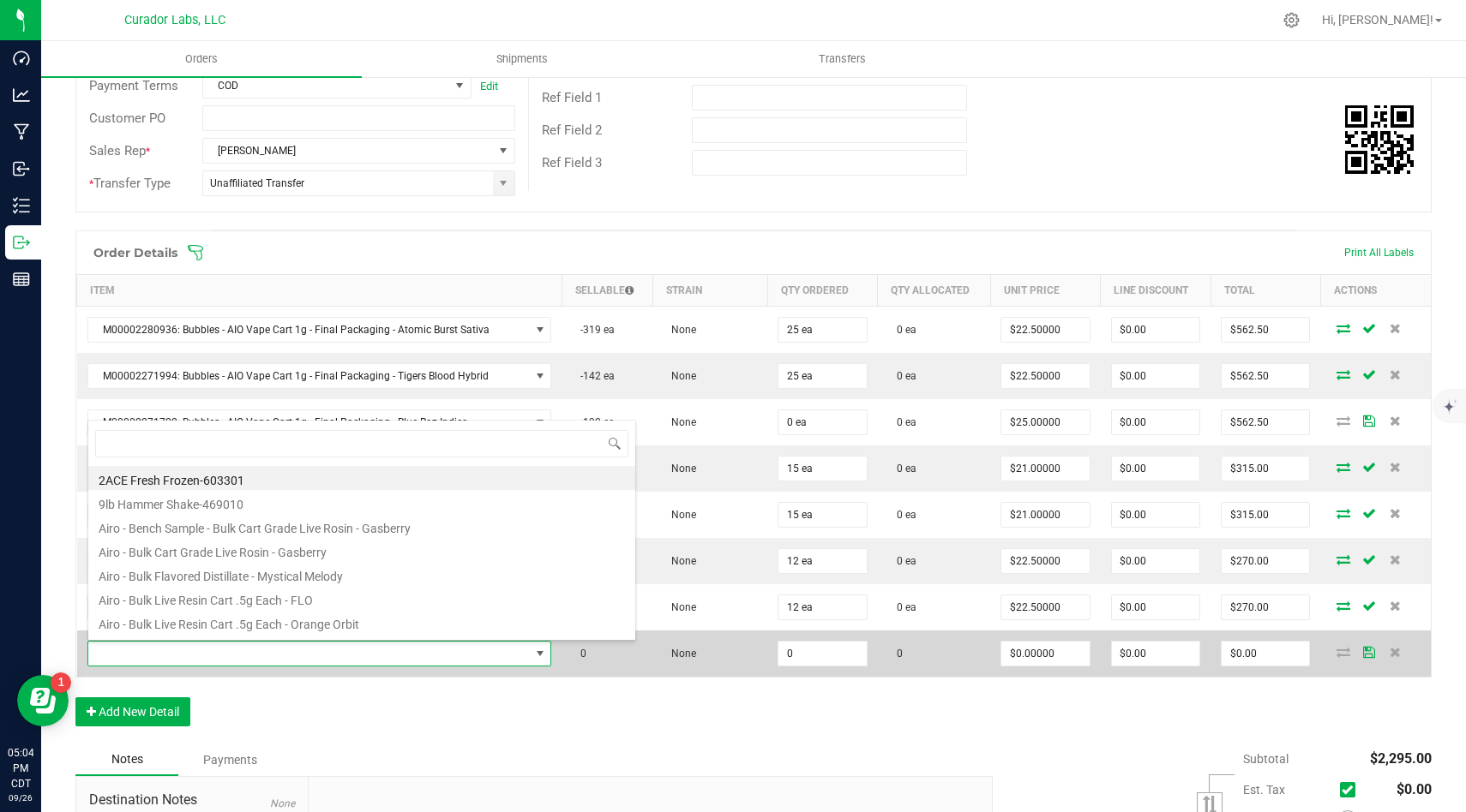
scroll to position [26, 458]
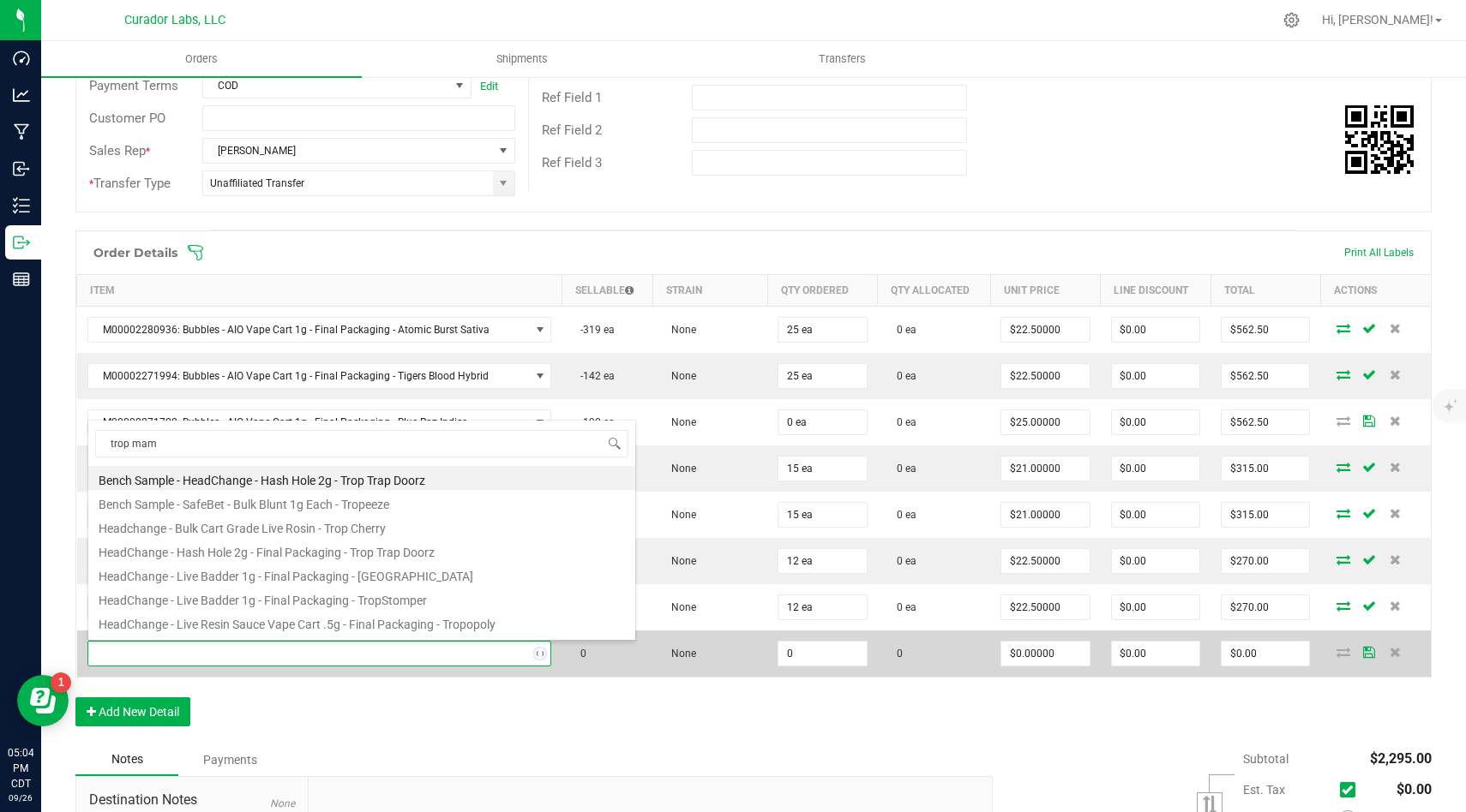
type input "trop mama"
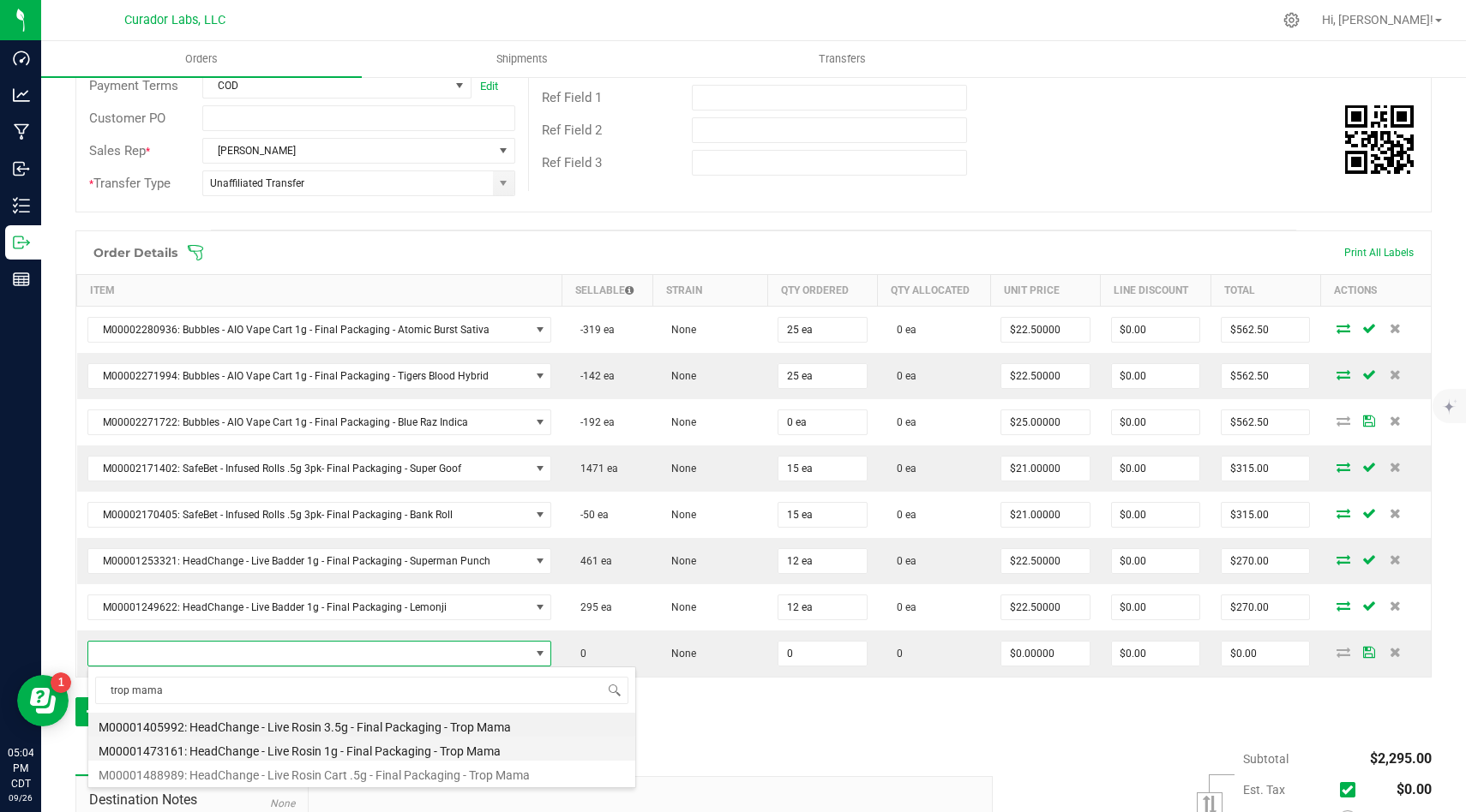
click at [470, 753] on li "M00001473161: HeadChange - Live Rosin 1g - Final Packaging - Trop Mama" at bounding box center [361, 748] width 547 height 24
type input "0 ea"
type input "$32.50000"
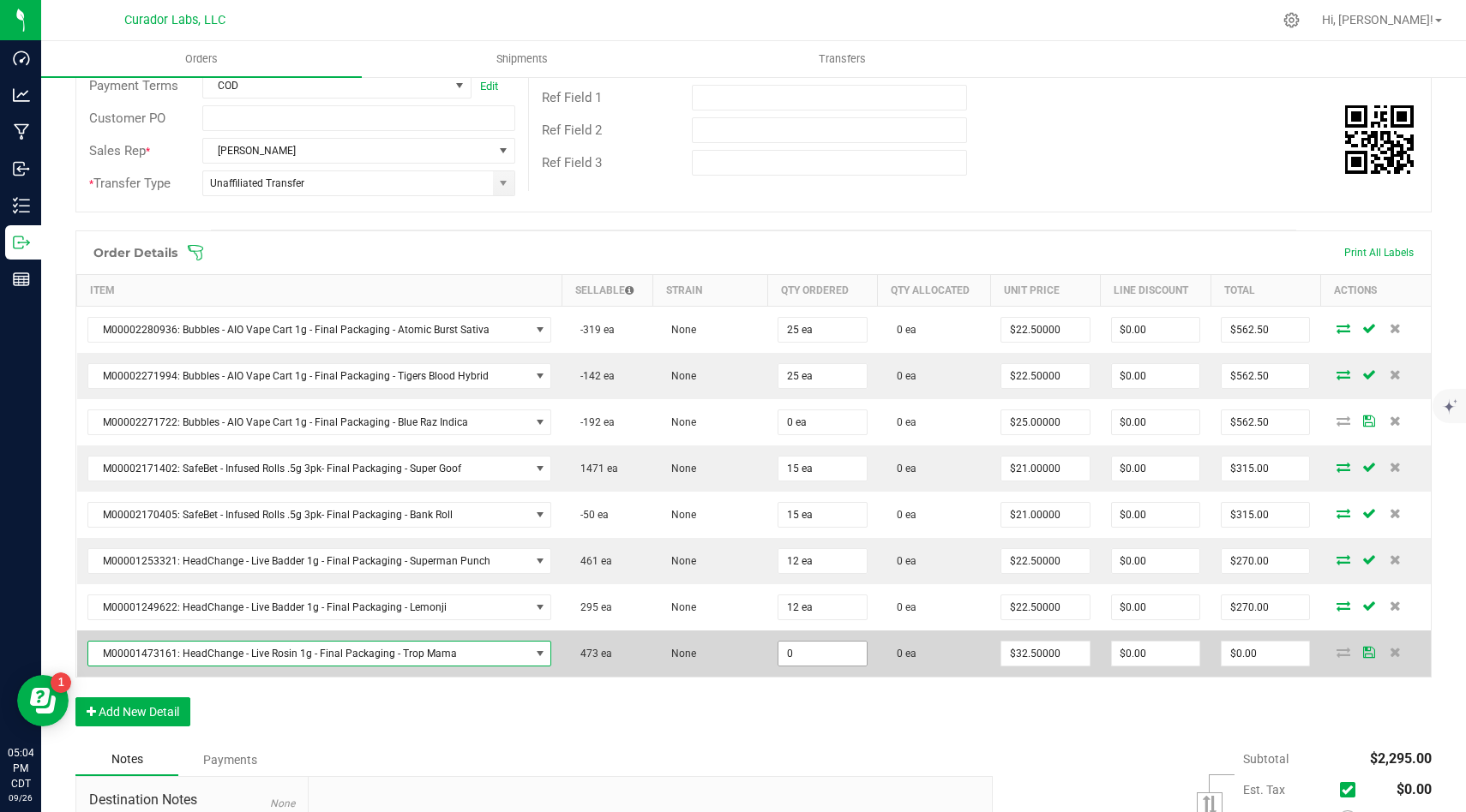
click at [813, 655] on input "0" at bounding box center [822, 653] width 87 height 24
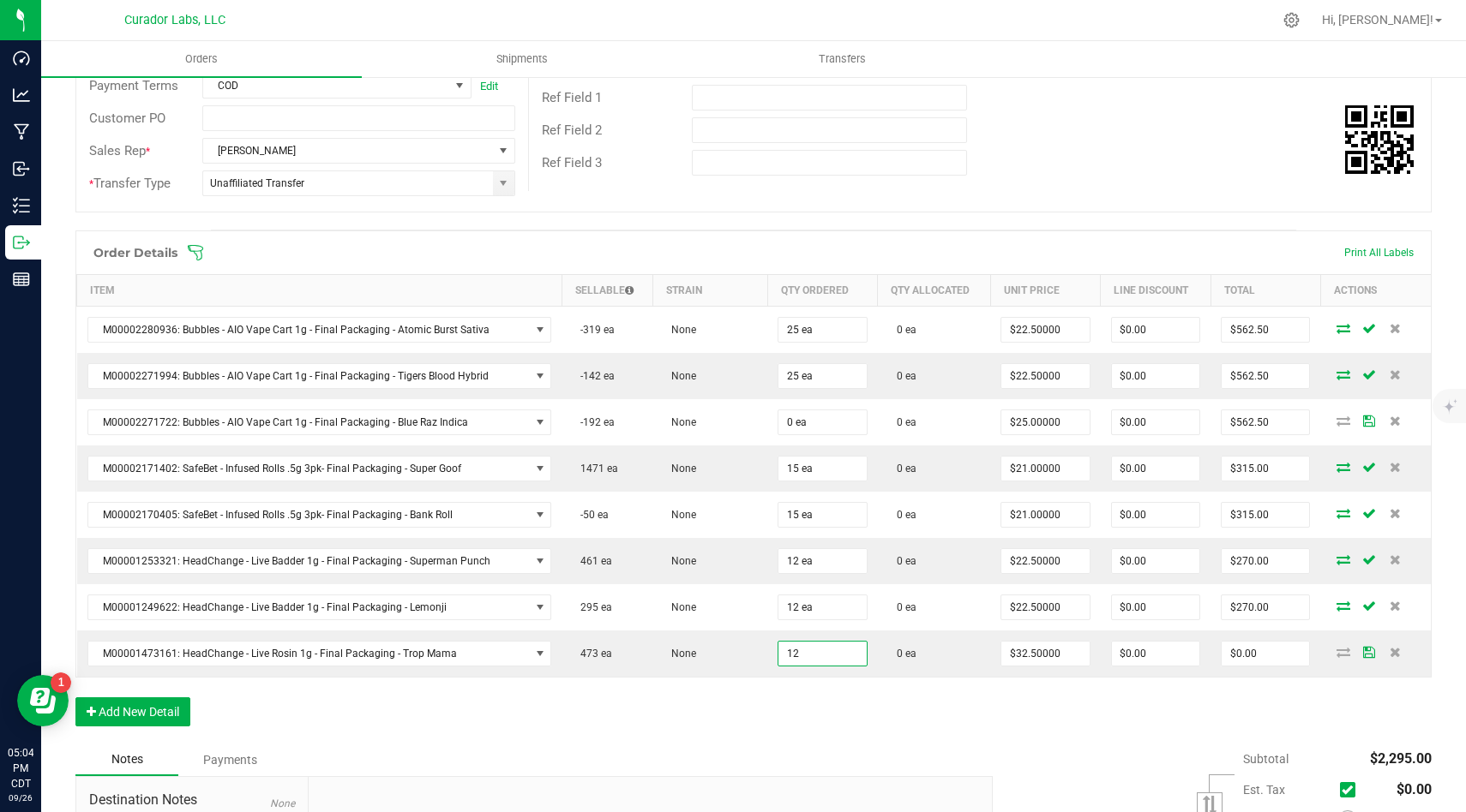
type input "12 ea"
type input "$390.00"
click at [810, 705] on div "Order Details Print All Labels Item Sellable Strain Qty Ordered Qty Allocated U…" at bounding box center [754, 487] width 1356 height 513
click at [180, 713] on button "Add New Detail" at bounding box center [132, 712] width 114 height 29
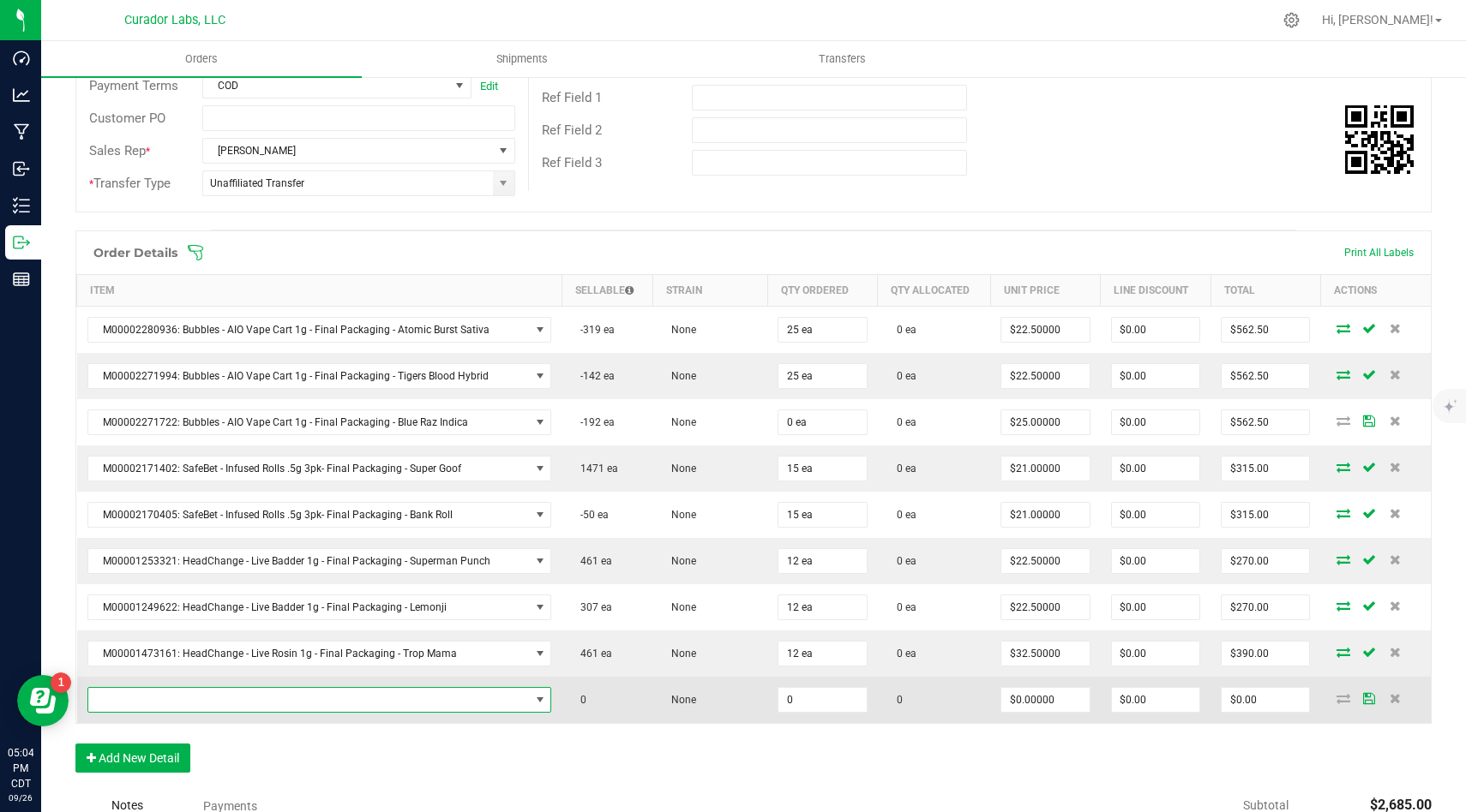
click at [246, 703] on span "NO DATA FOUND" at bounding box center [308, 700] width 442 height 24
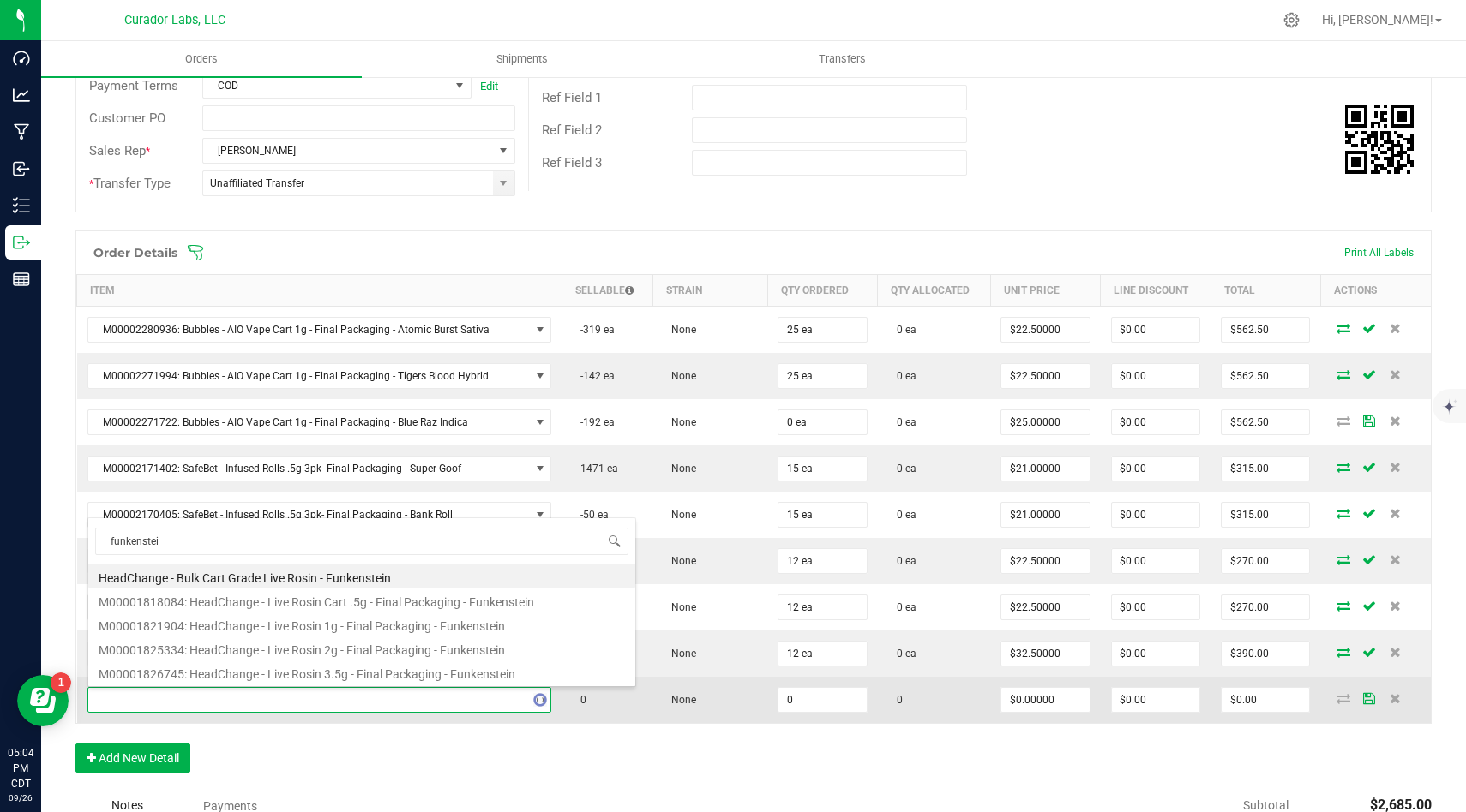
type input "funkenstein"
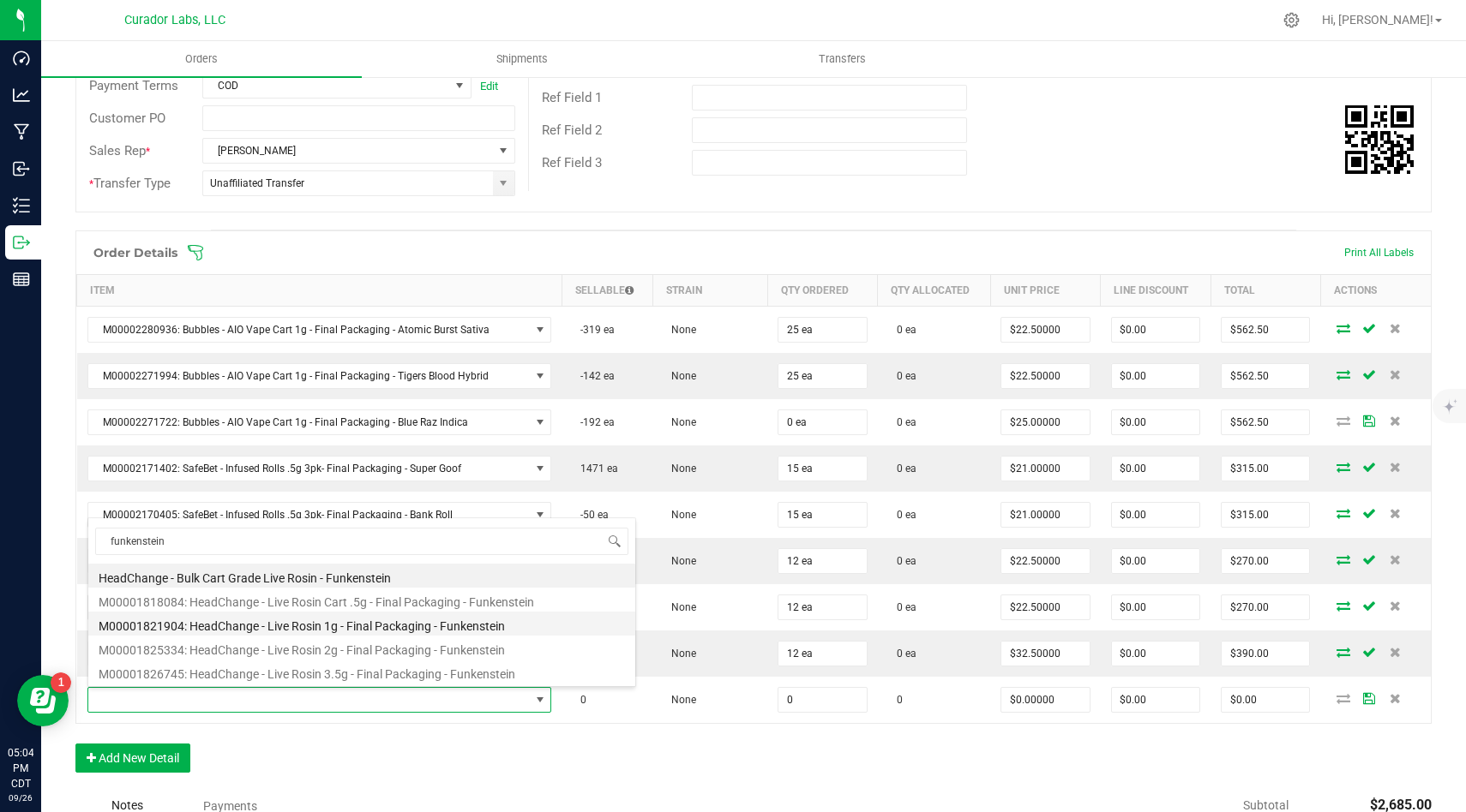
click at [364, 626] on li "M00001821904: HeadChange - Live Rosin 1g - Final Packaging - Funkenstein" at bounding box center [361, 623] width 547 height 24
type input "0 ea"
type input "$32.50000"
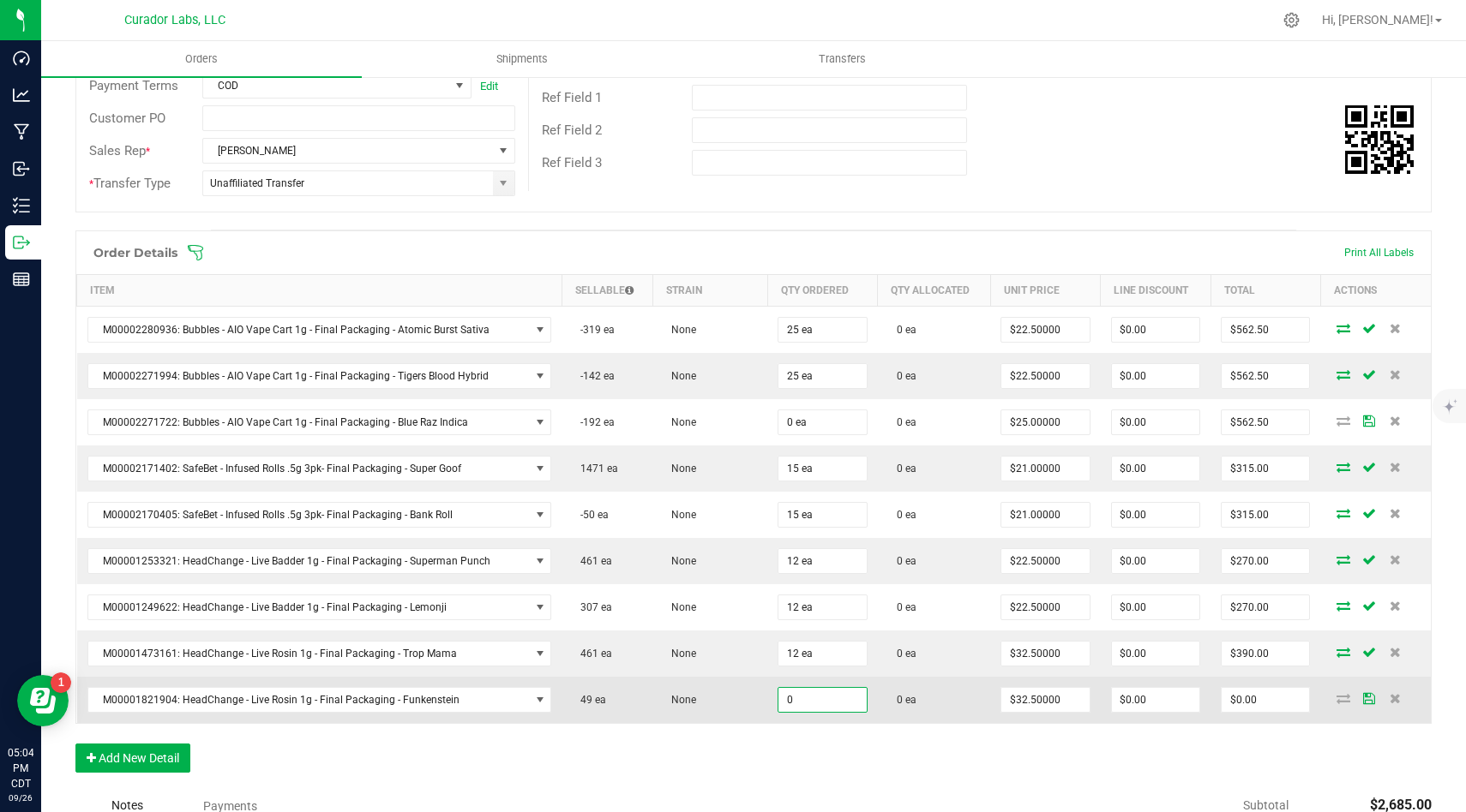
click at [845, 703] on input "0" at bounding box center [822, 700] width 87 height 24
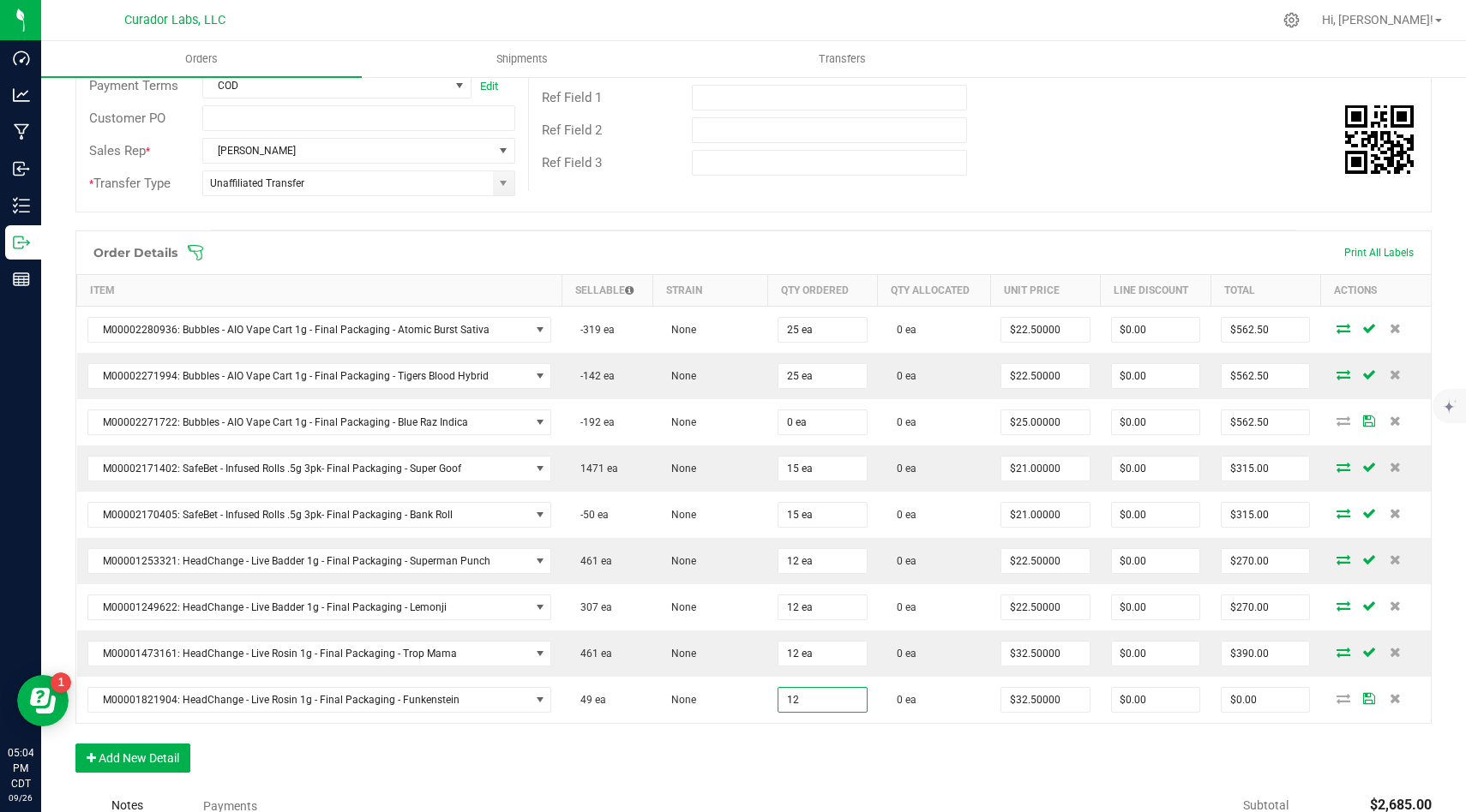
type input "12 ea"
type input "$390.00"
click at [1261, 769] on div "Order Details Print All Labels Item Sellable Strain Qty Ordered Qty Allocated U…" at bounding box center [754, 510] width 1356 height 560
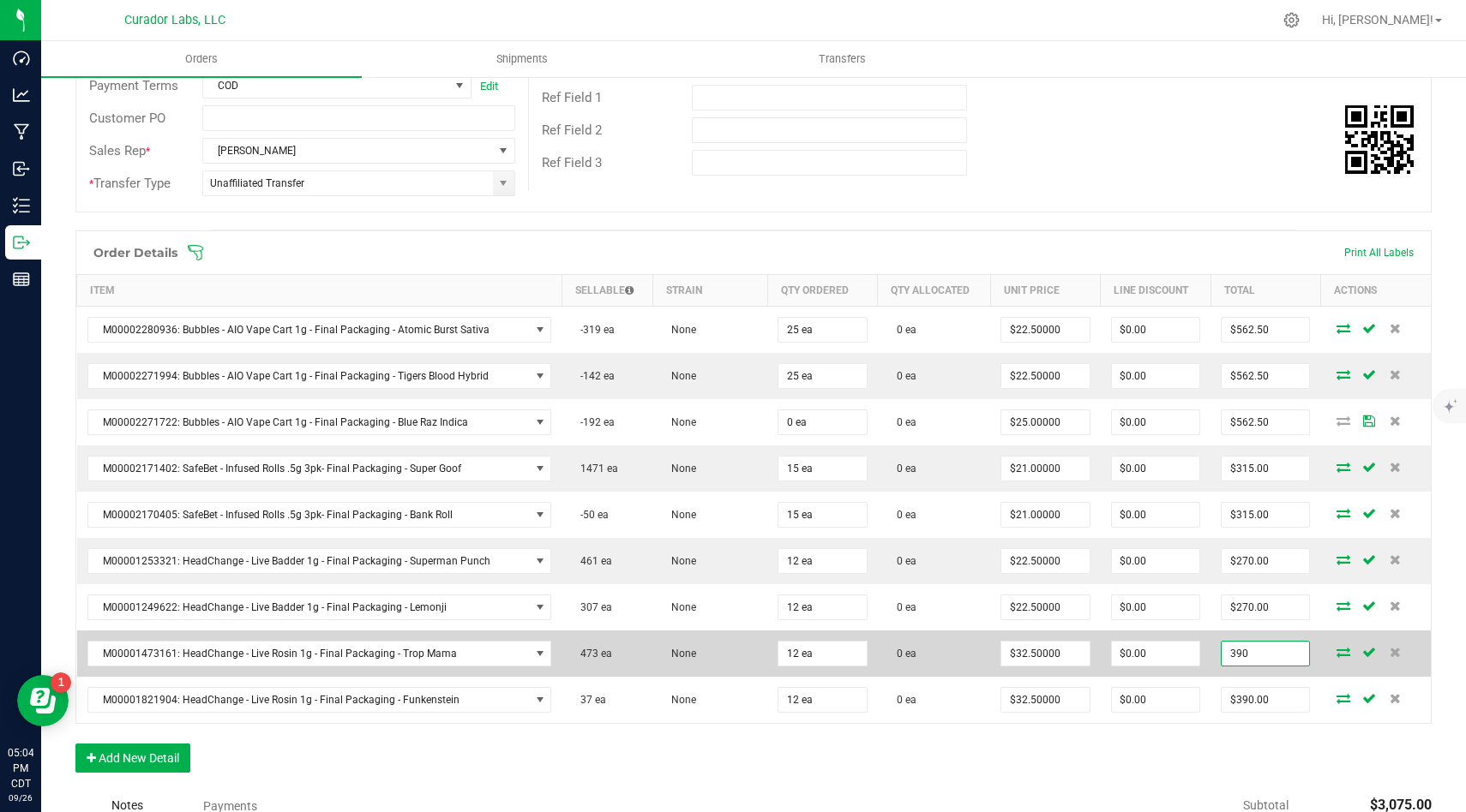
click at [1281, 658] on input "390" at bounding box center [1265, 653] width 87 height 24
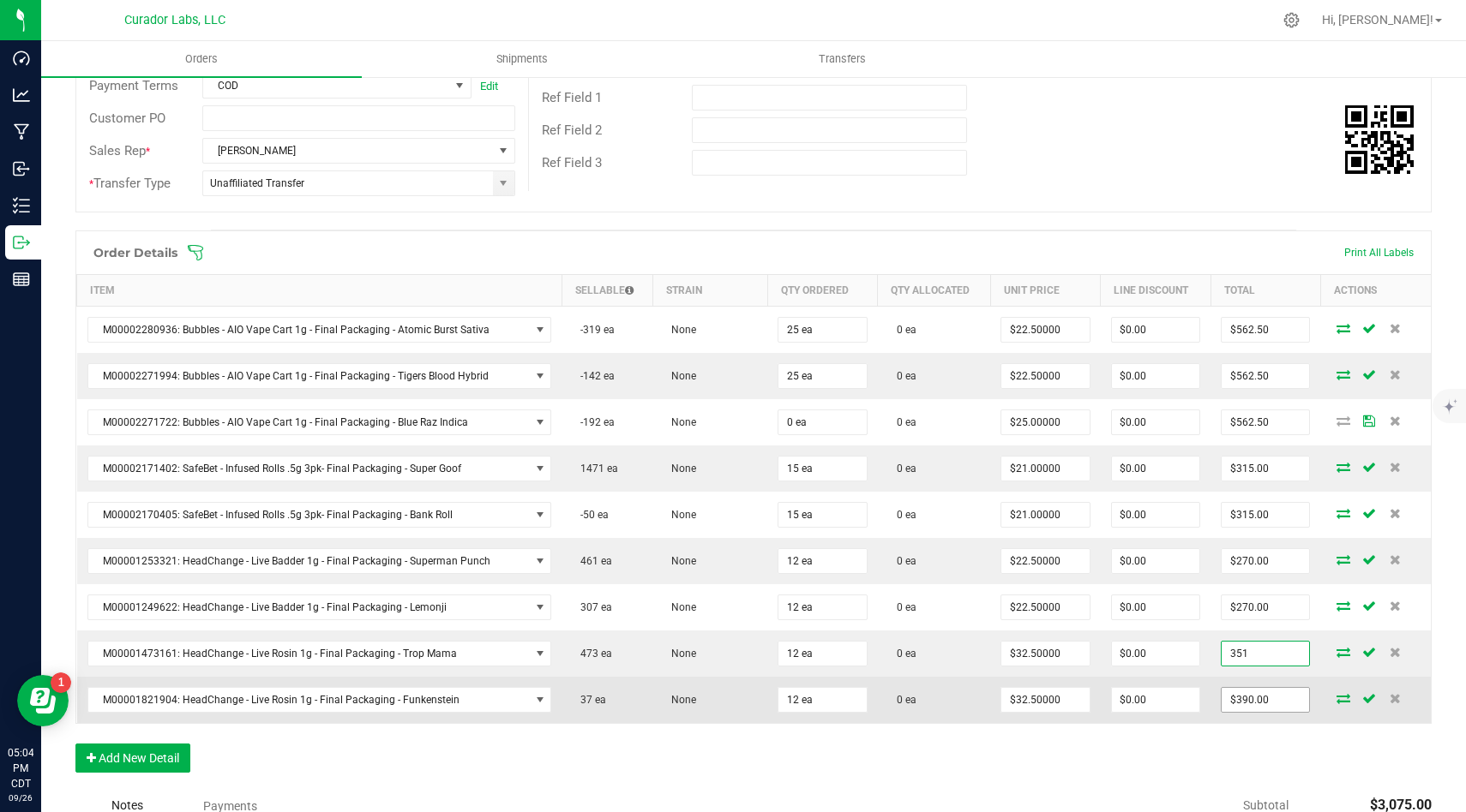
type input "351"
type input "$29.25000"
type input "$351.00"
click at [1272, 694] on input "390" at bounding box center [1265, 700] width 87 height 24
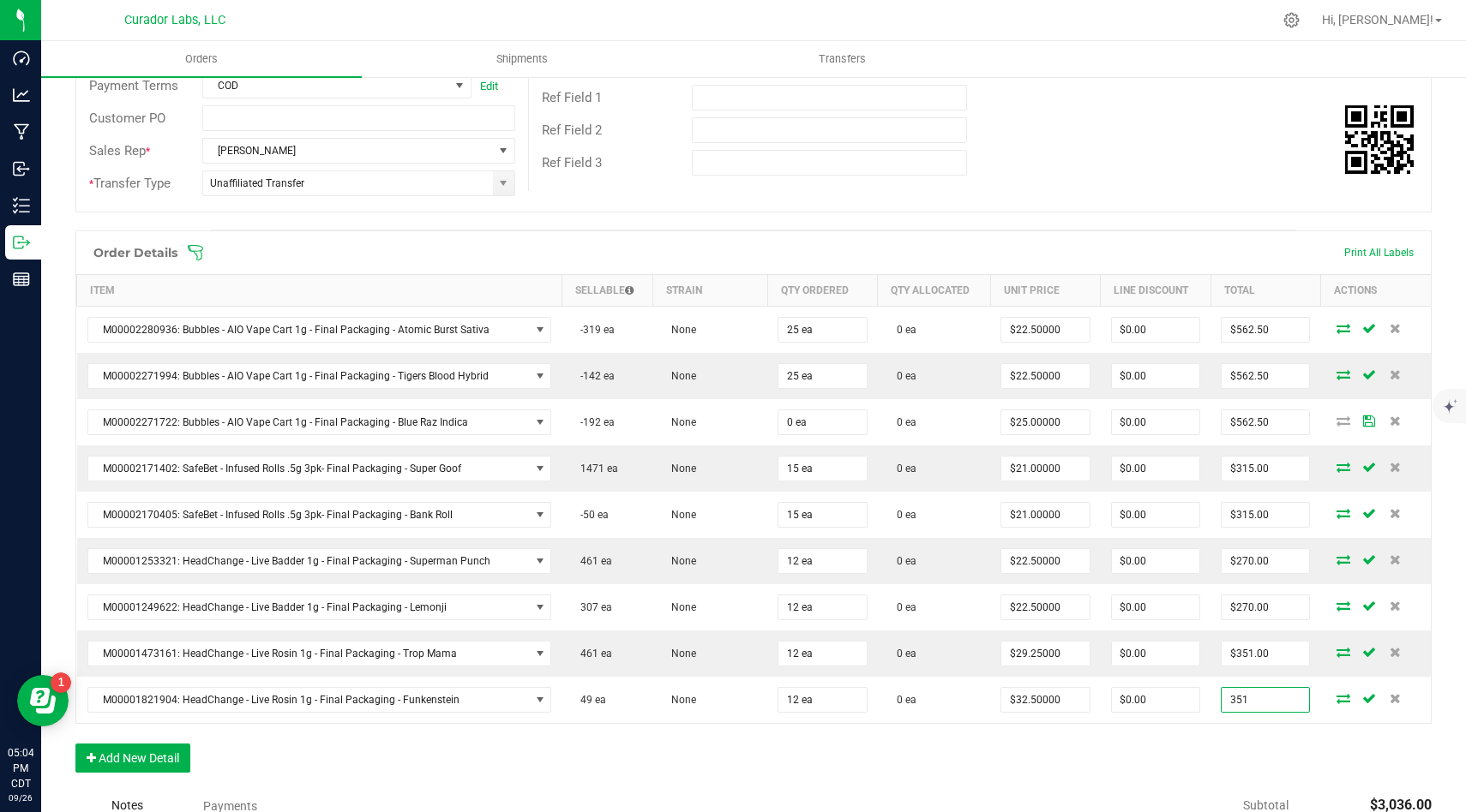
type input "351"
type input "$29.25000"
type input "$351.00"
click at [1279, 757] on div "Order Details Print All Labels Item Sellable Strain Qty Ordered Qty Allocated U…" at bounding box center [754, 510] width 1356 height 560
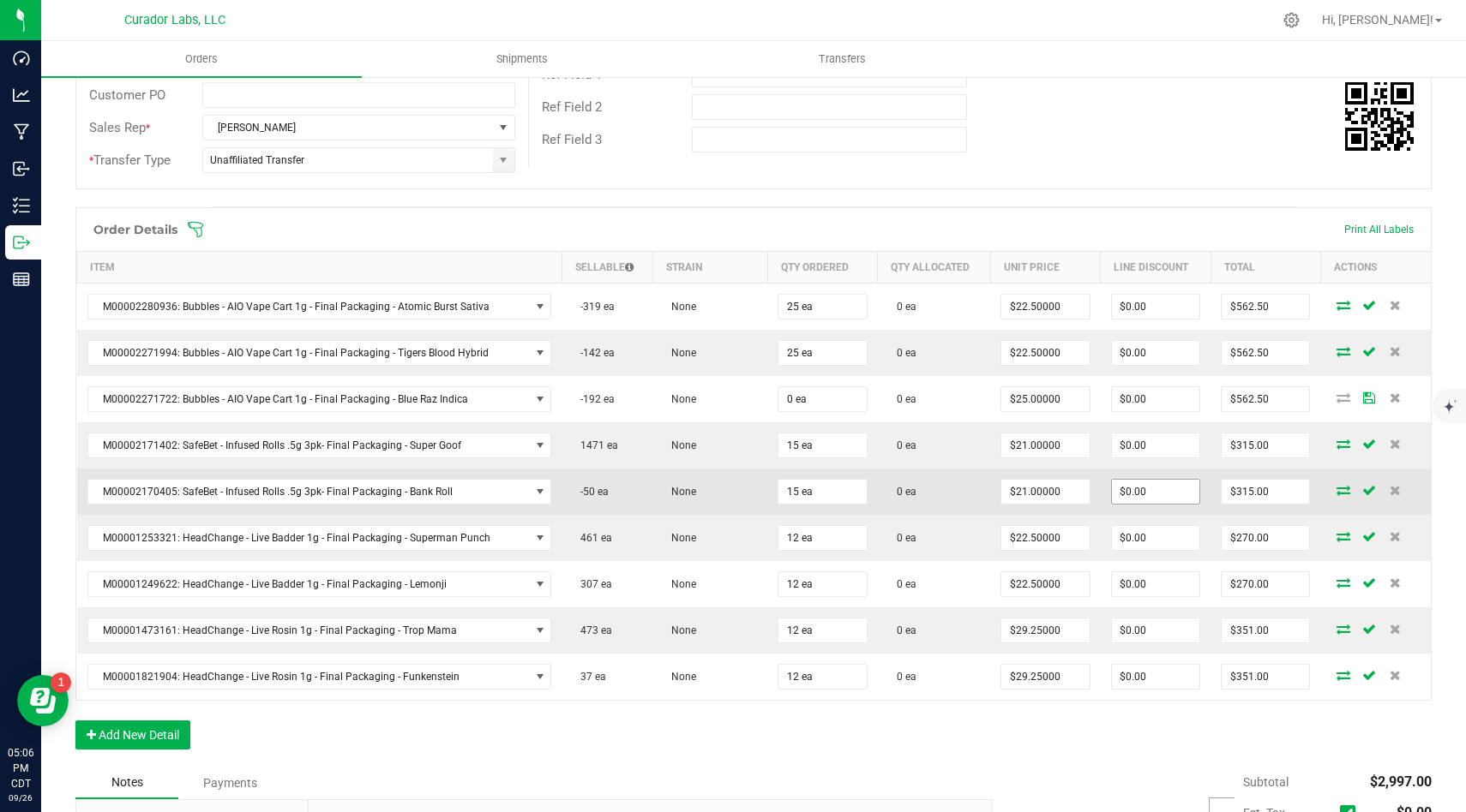
scroll to position [353, 0]
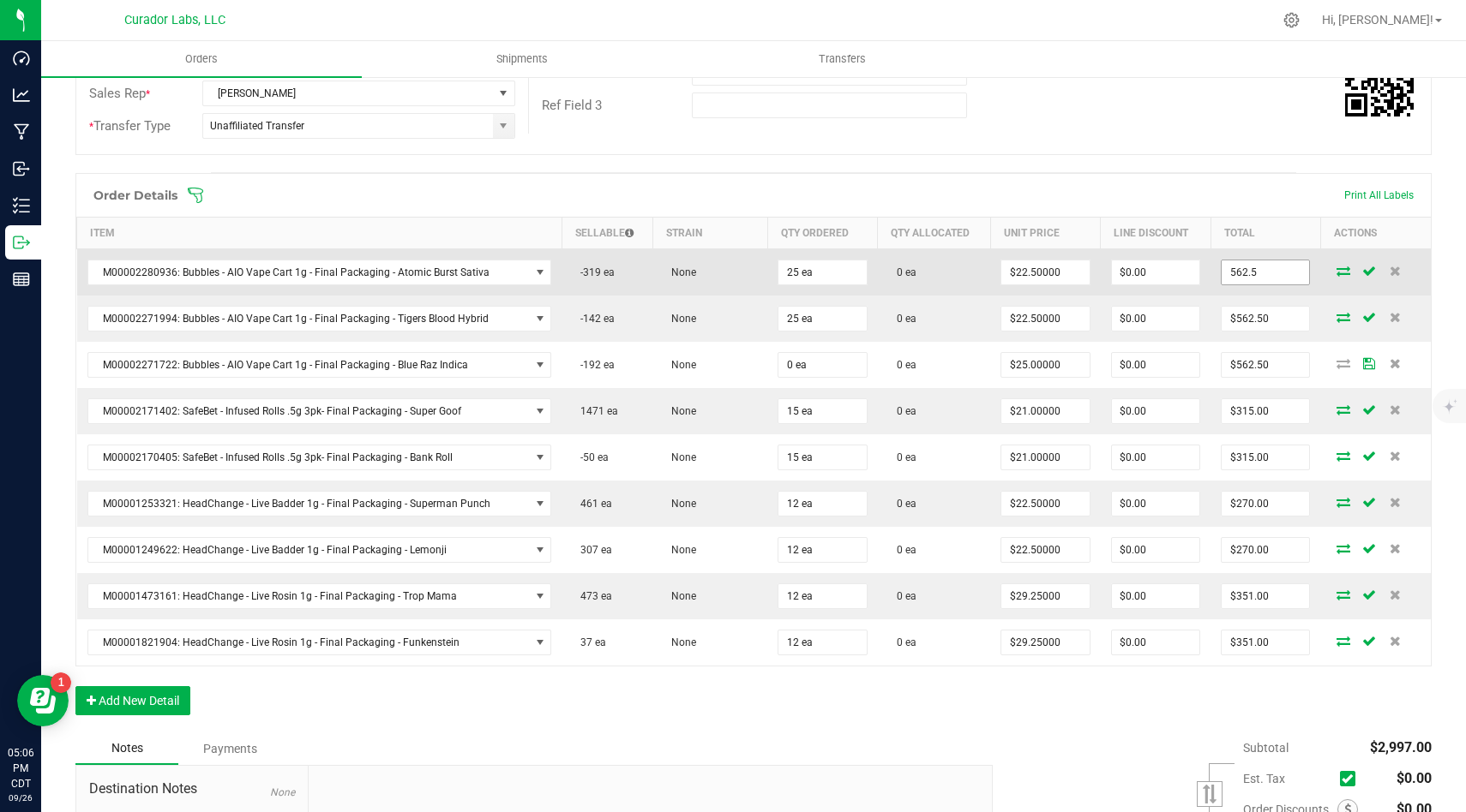
click at [1292, 270] on input "562.5" at bounding box center [1265, 271] width 87 height 24
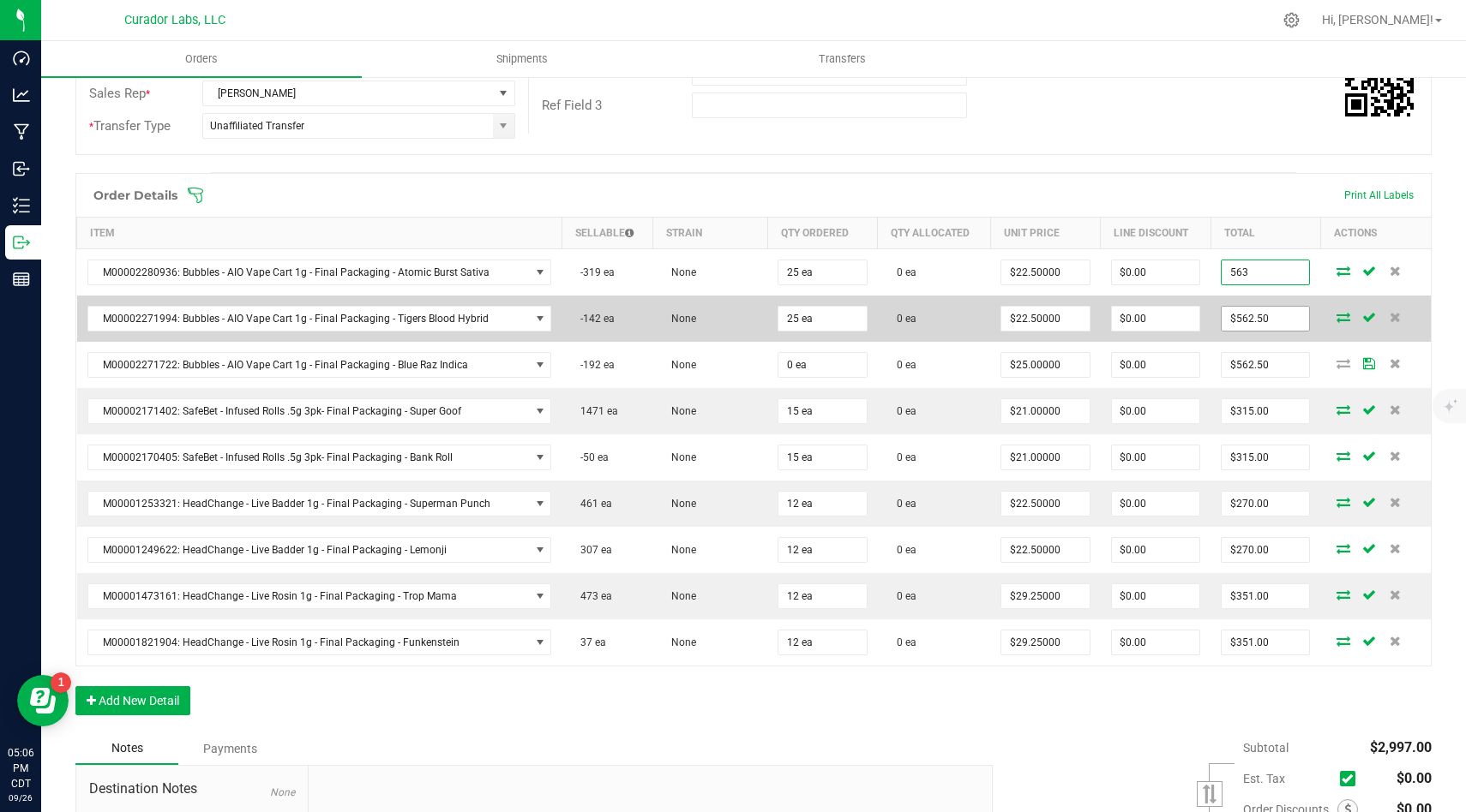
type input "563"
type input "$22.52000"
type input "$563.00"
click at [1298, 325] on input "562.5" at bounding box center [1265, 318] width 87 height 24
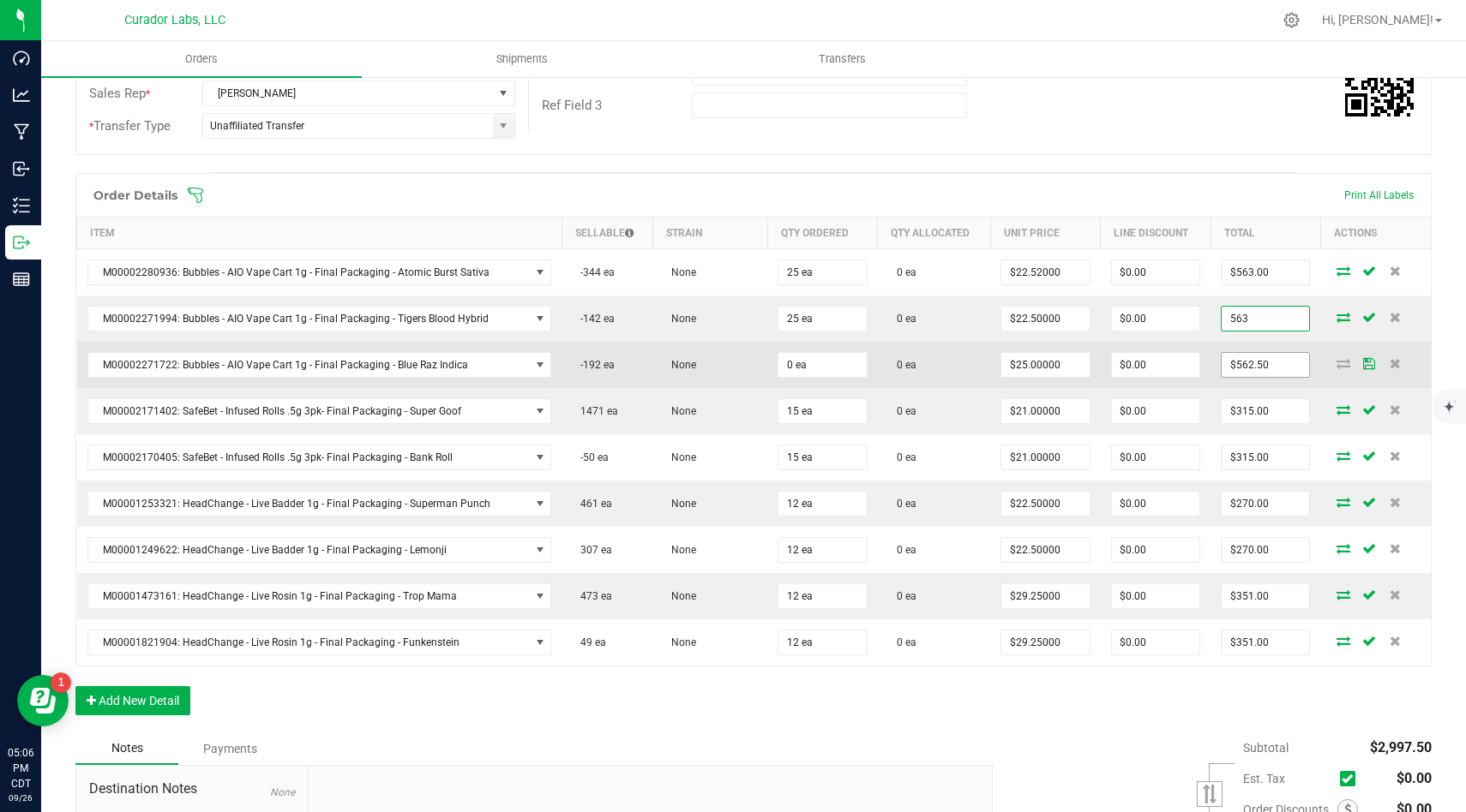
type input "563"
type input "$22.52000"
type input "$563.00"
click at [1290, 360] on input "562.5" at bounding box center [1265, 364] width 87 height 24
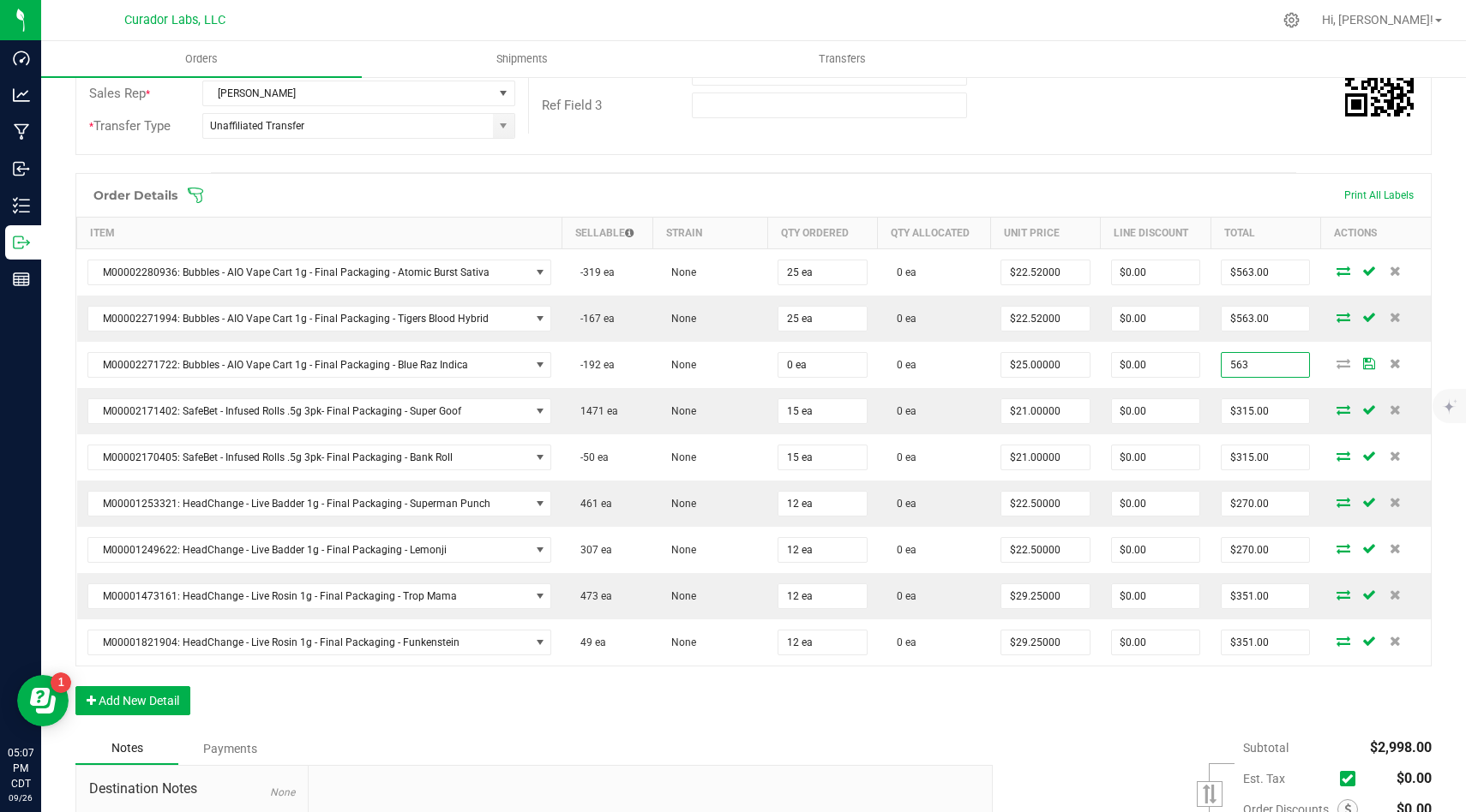
type input "$563.00"
click at [1258, 169] on div "Order details Export PDF Done Editing Order # 00014272 Status Created Order Dat…" at bounding box center [754, 383] width 1356 height 1226
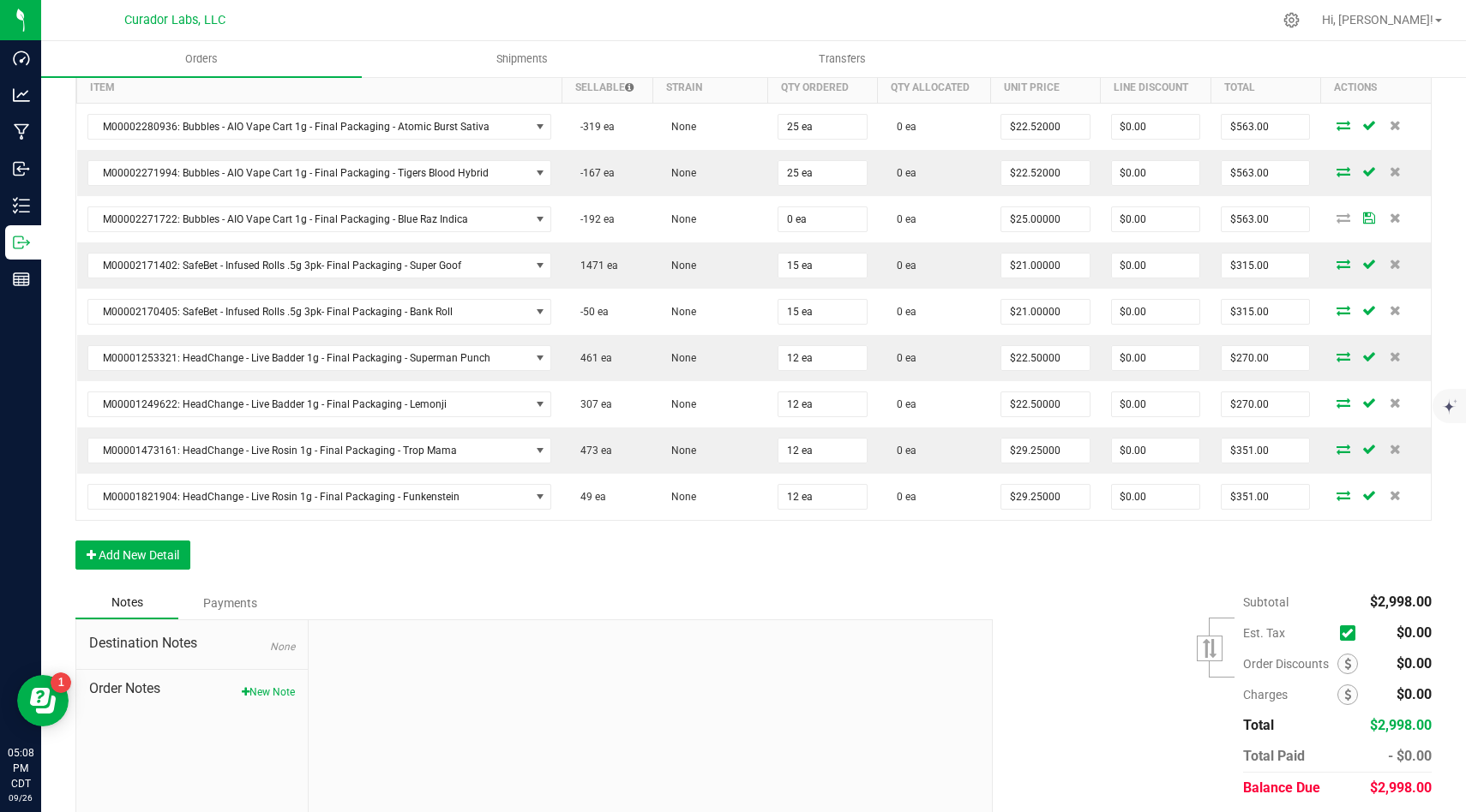
scroll to position [501, 0]
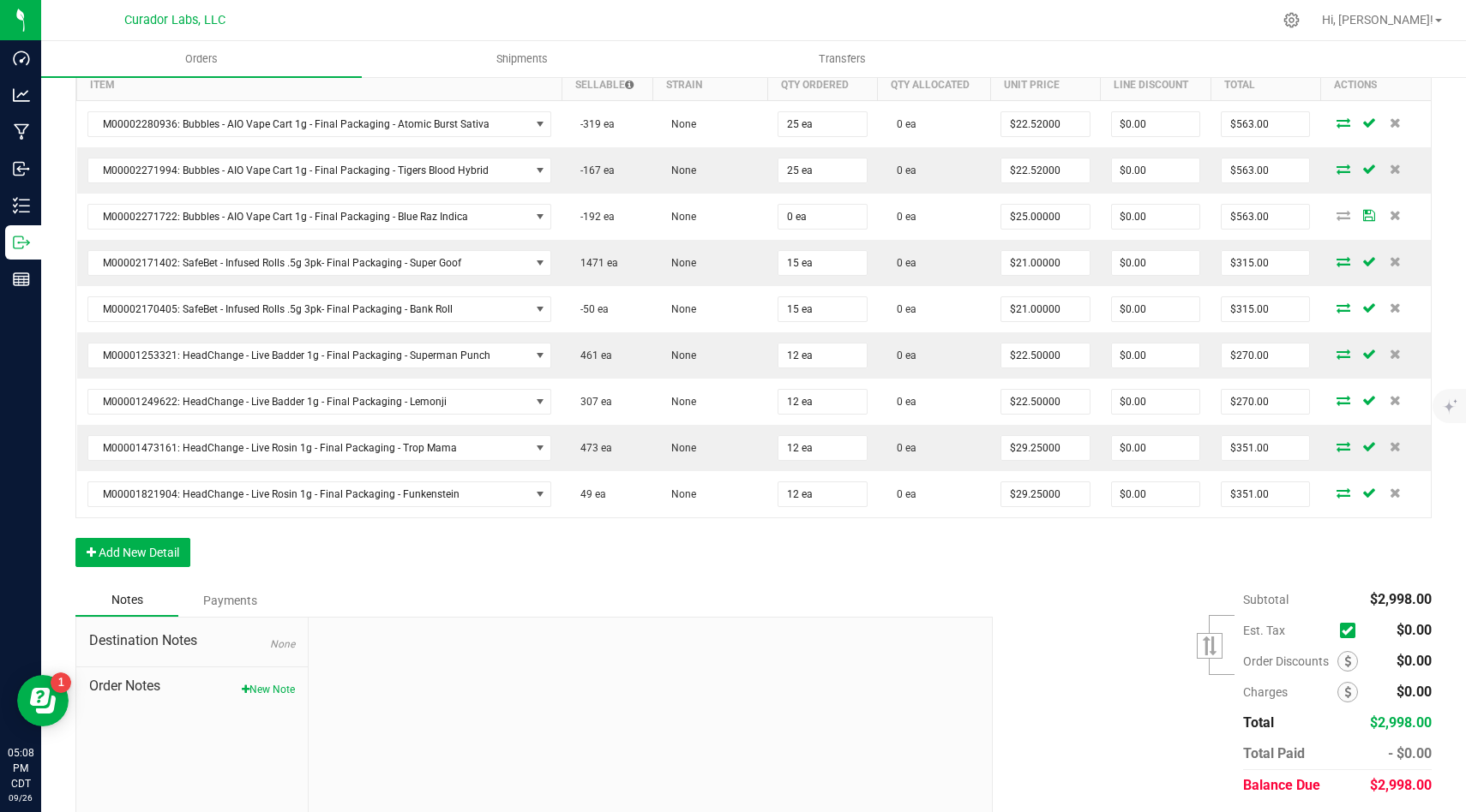
click at [1009, 581] on div "Order Details Print All Labels Item Sellable Strain Qty Ordered Qty Allocated U…" at bounding box center [754, 304] width 1356 height 560
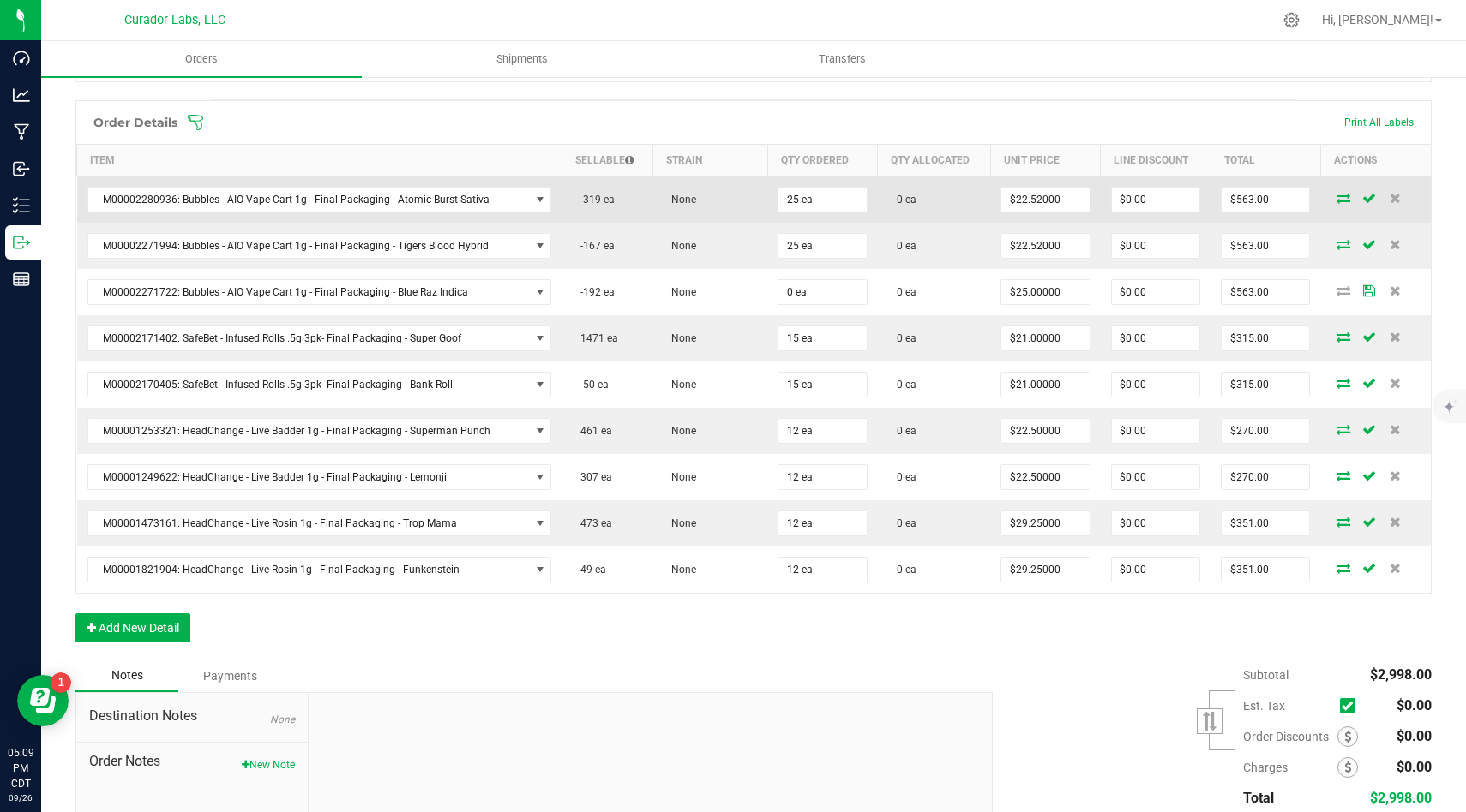
scroll to position [424, 0]
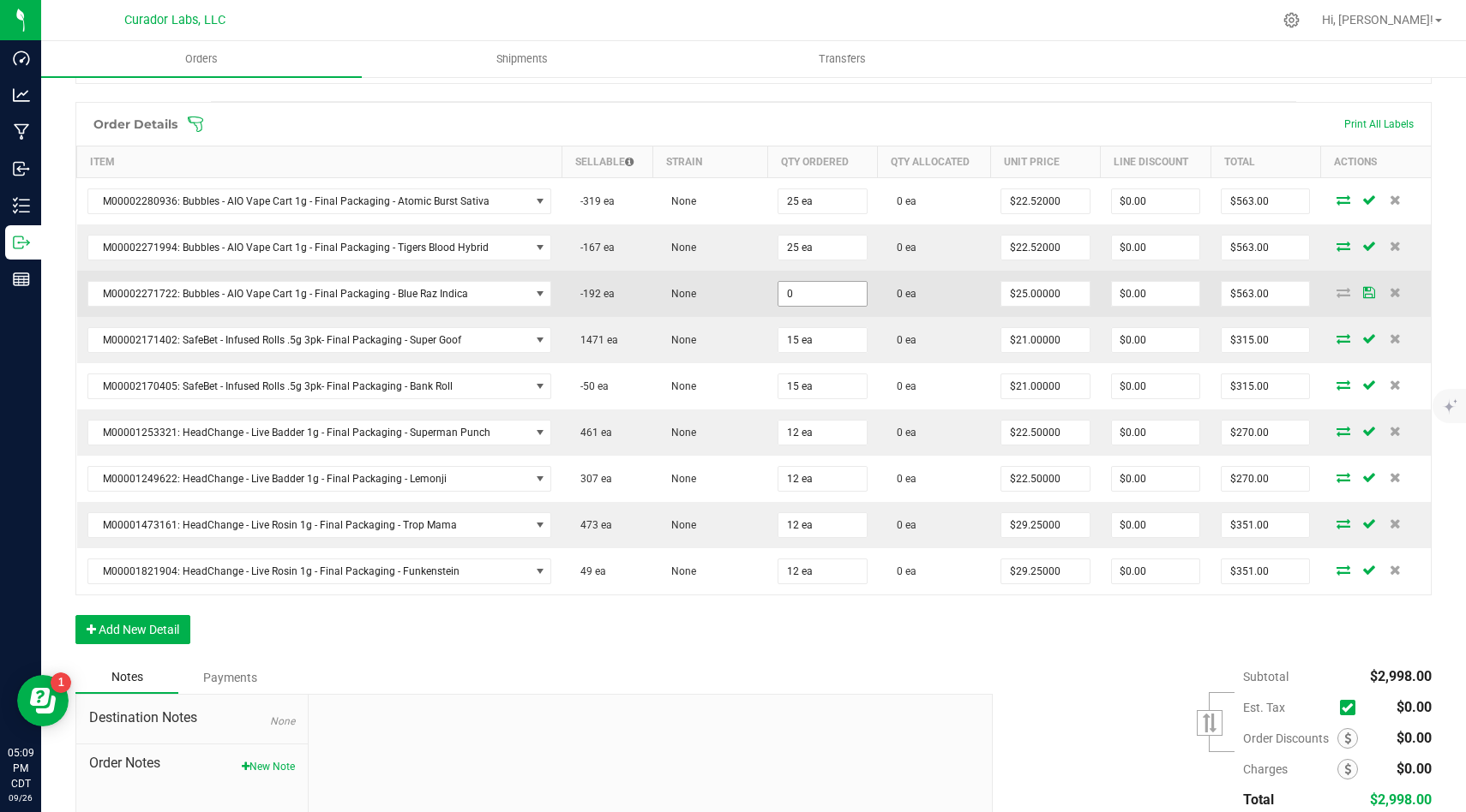
click at [821, 298] on input "0" at bounding box center [822, 293] width 87 height 24
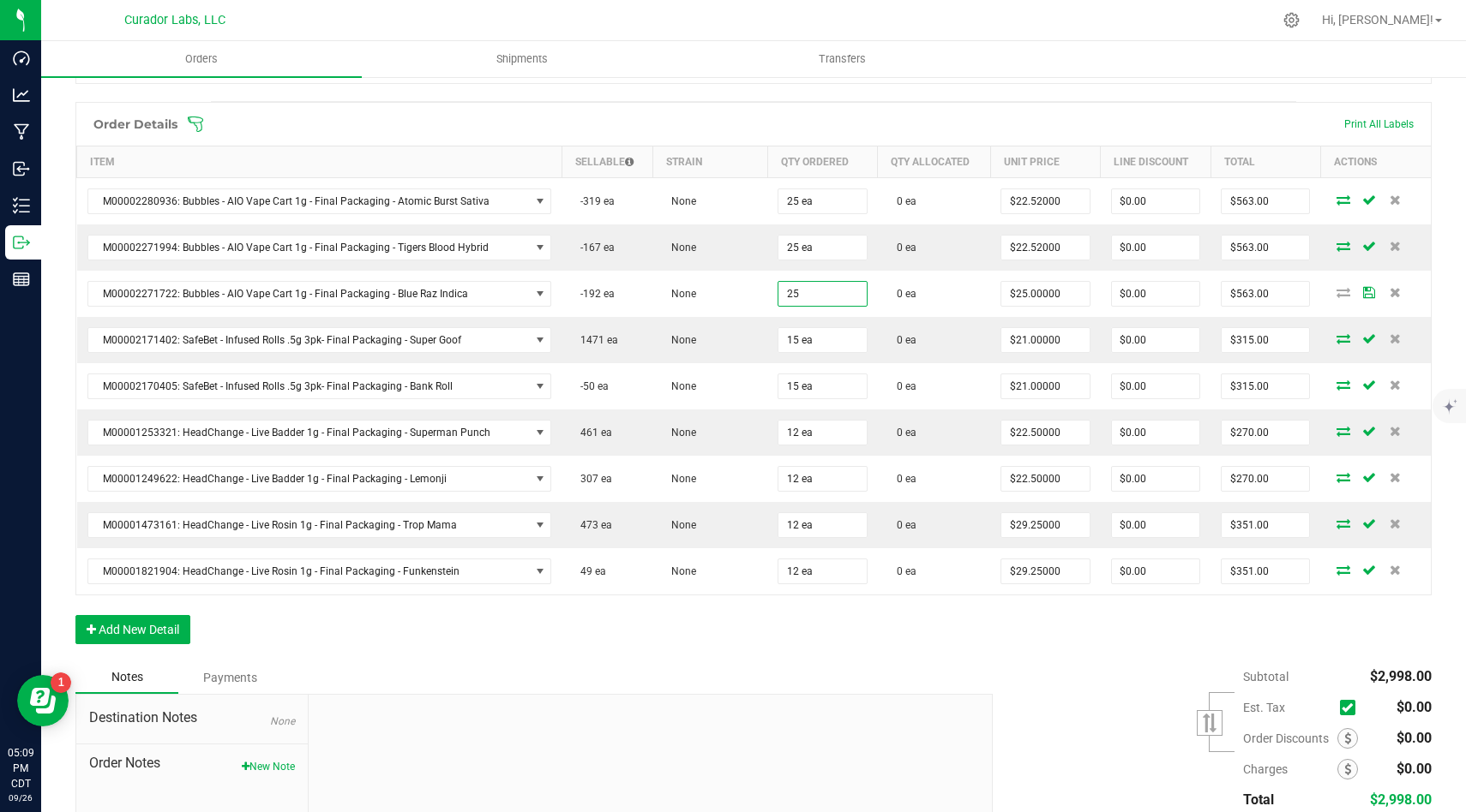
type input "25 ea"
type input "$625.00"
click at [934, 623] on div "Order Details Print All Labels Item Sellable Strain Qty Ordered Qty Allocated U…" at bounding box center [754, 382] width 1356 height 560
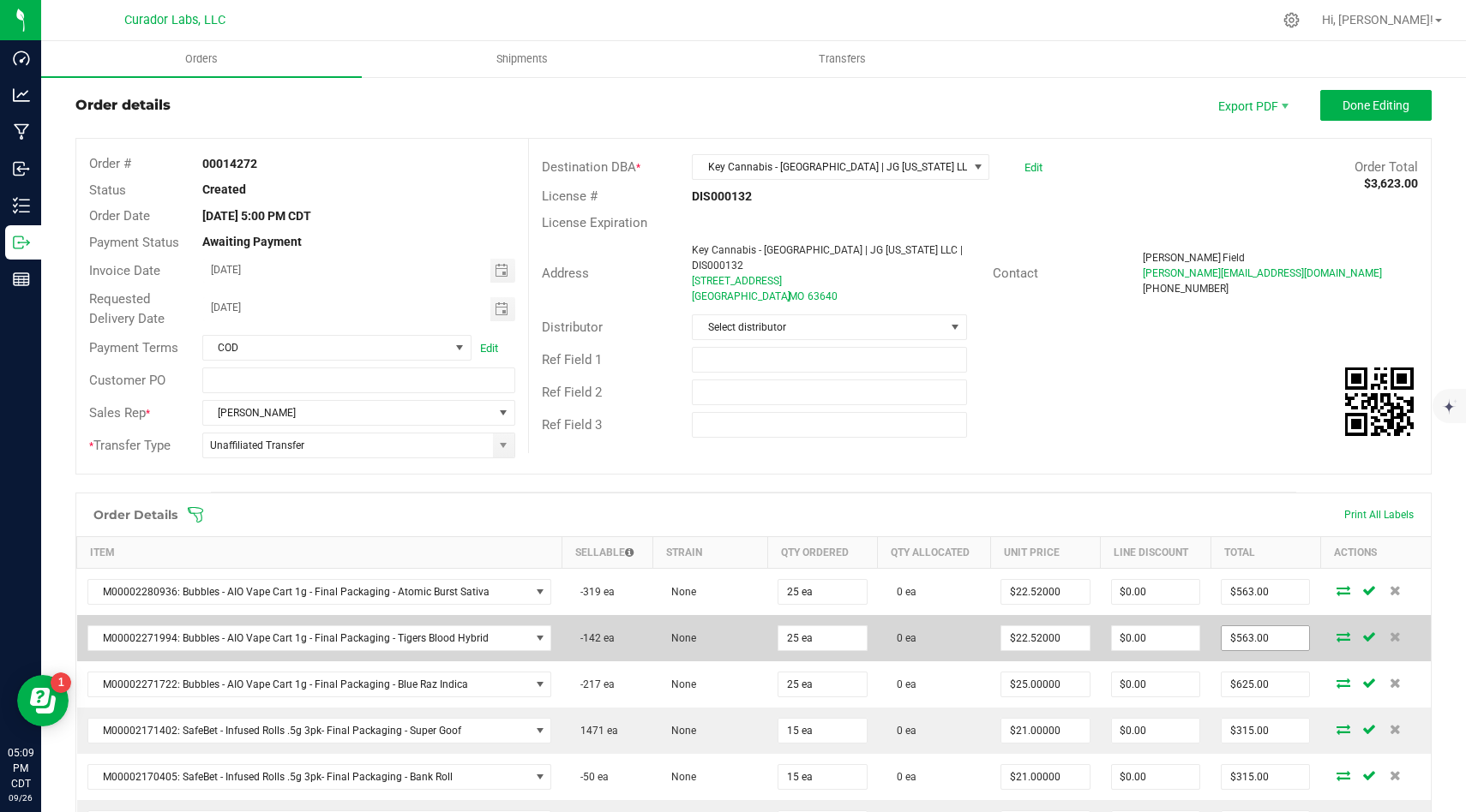
scroll to position [134, 0]
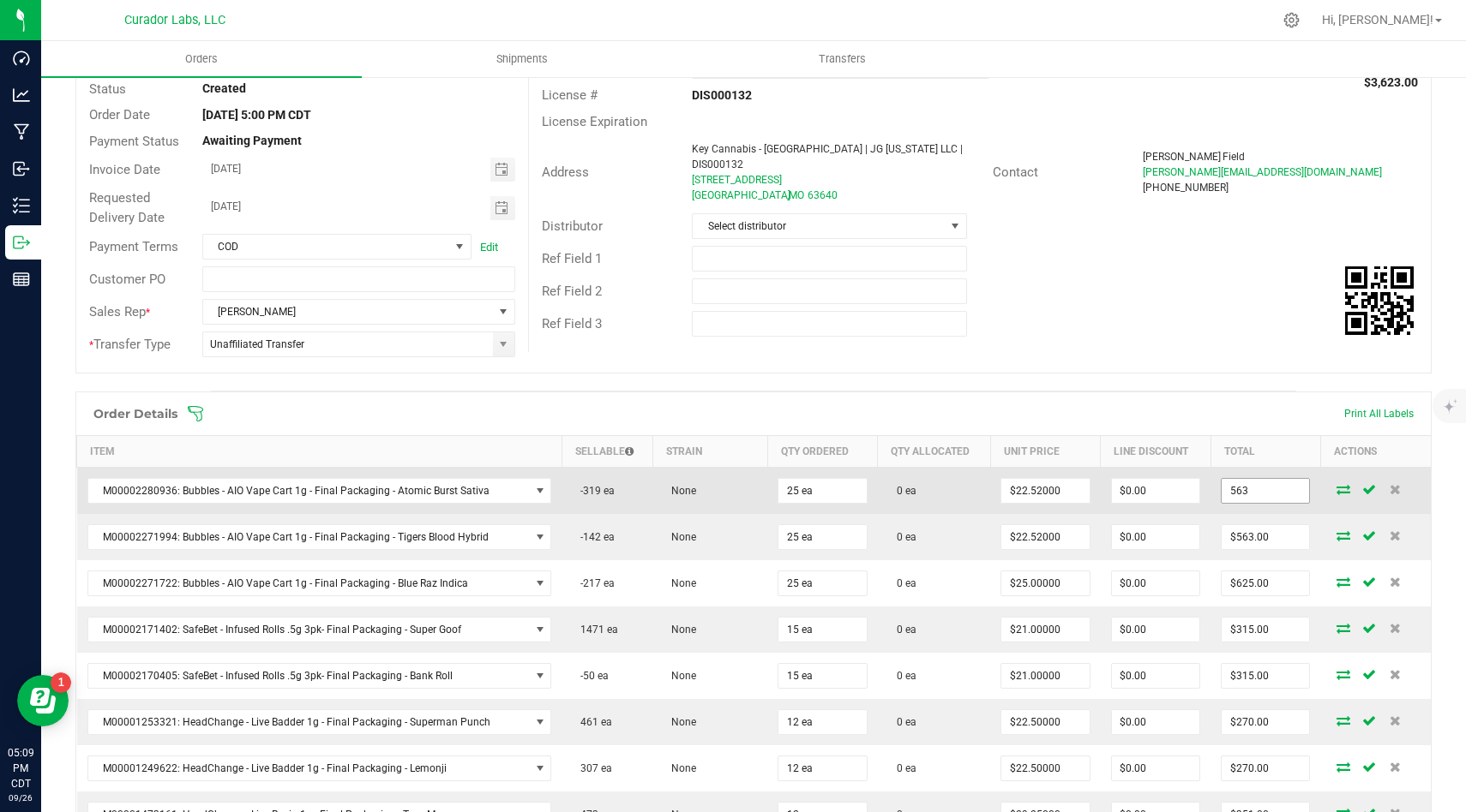
click at [1272, 497] on input "563" at bounding box center [1265, 491] width 87 height 24
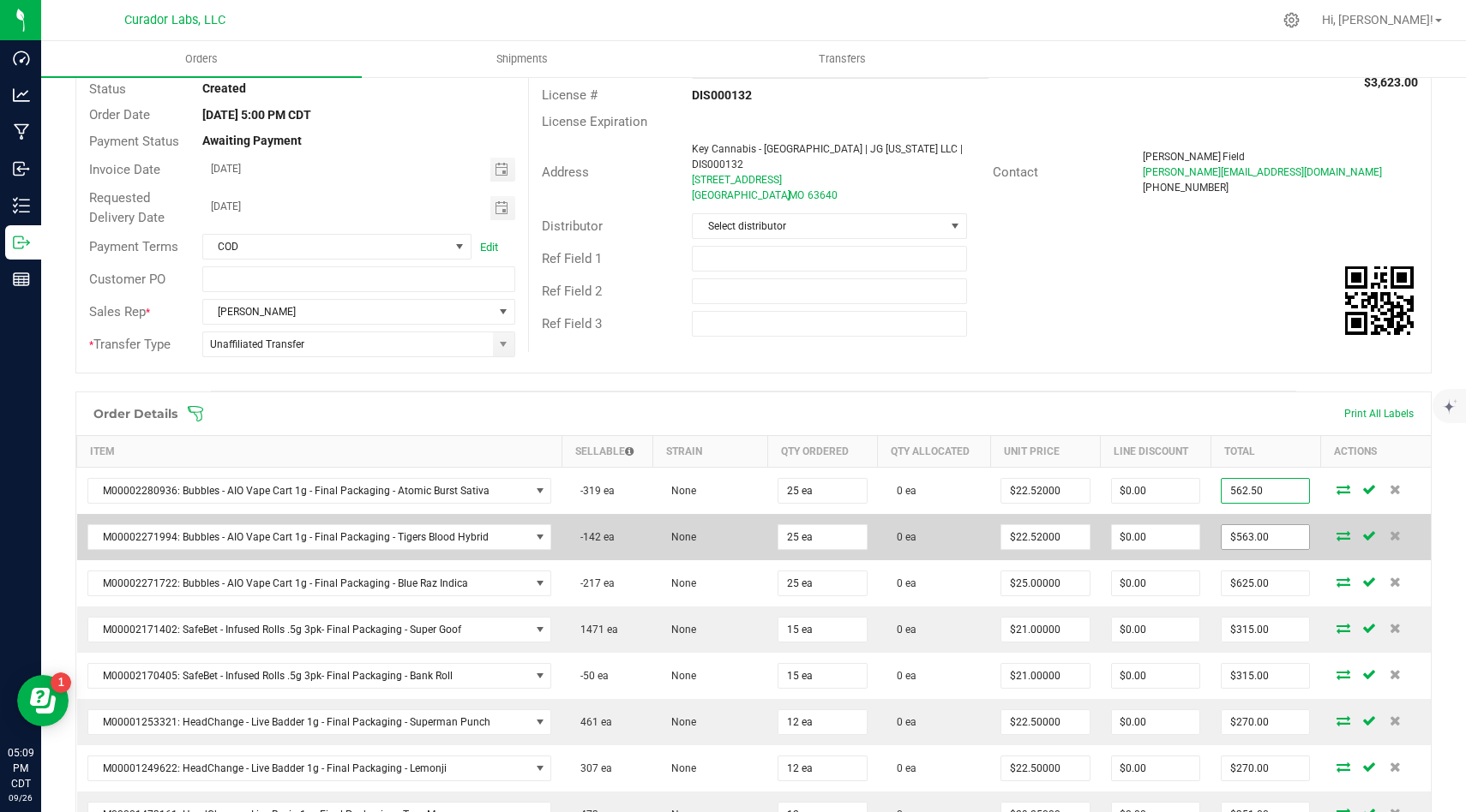
type input "562.50"
type input "$22.50000"
type input "$562.50"
click at [1288, 544] on input "563" at bounding box center [1265, 536] width 87 height 24
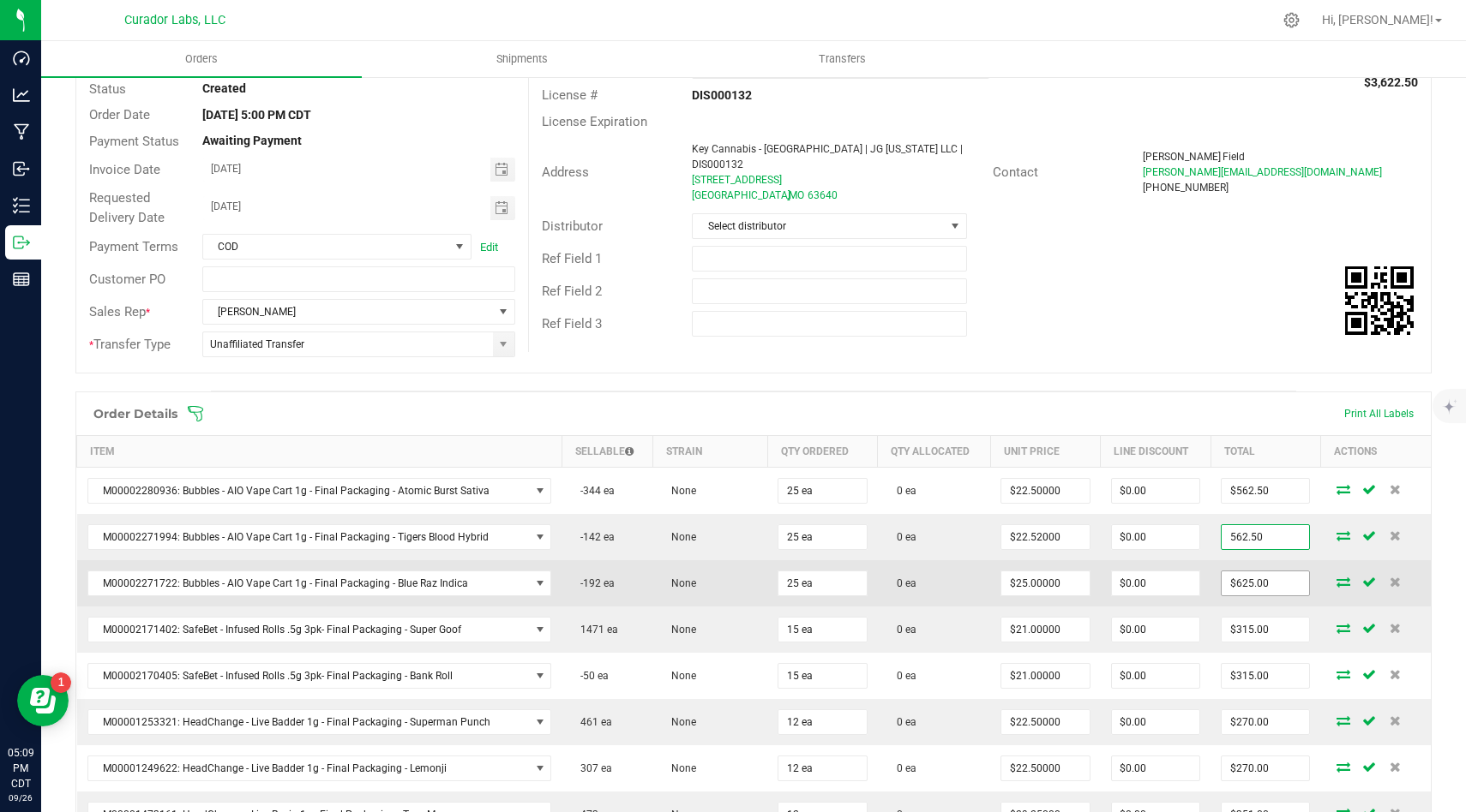
type input "562.50"
type input "$22.50000"
type input "$562.50"
click at [1288, 584] on input "625" at bounding box center [1265, 582] width 87 height 24
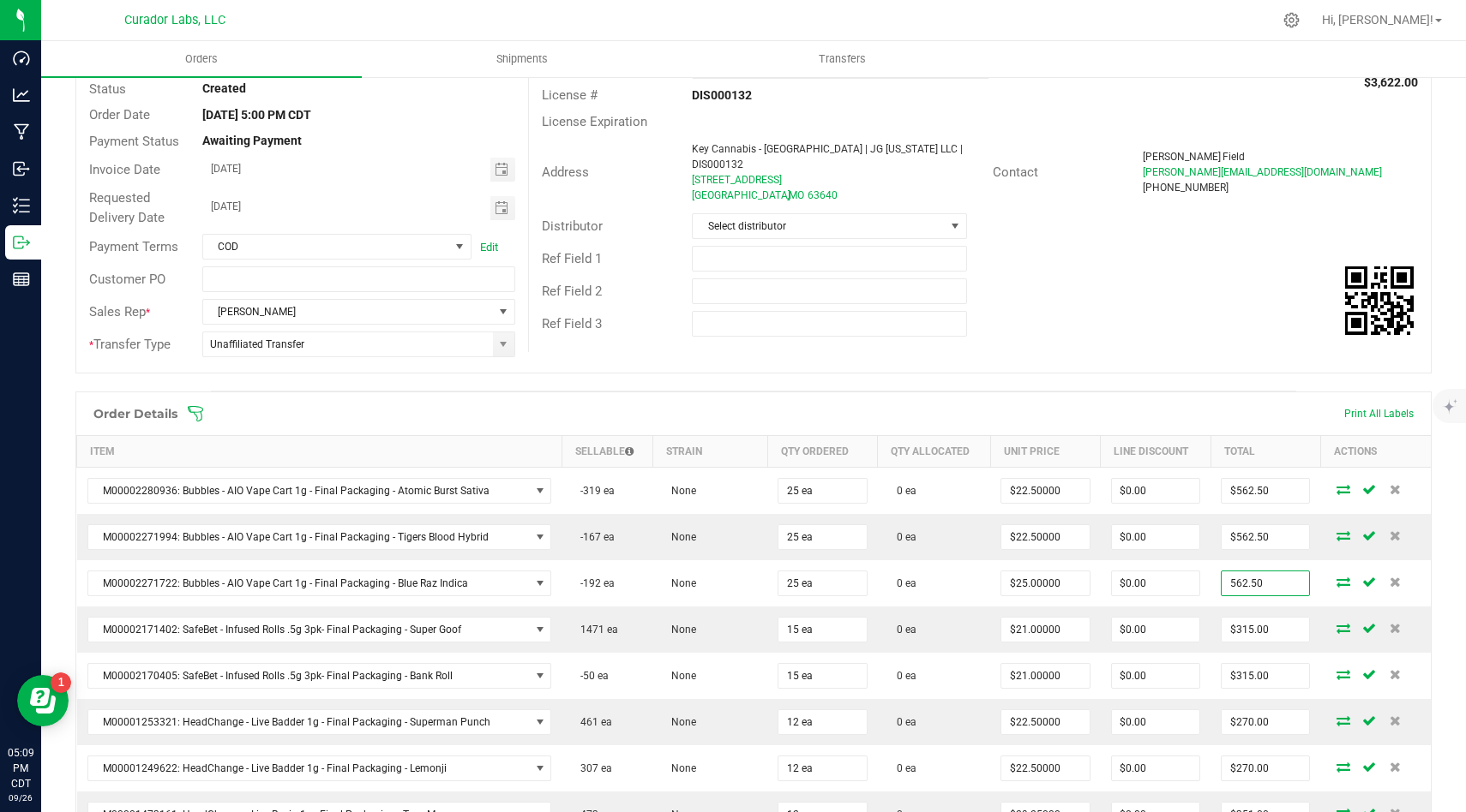
type input "562.50"
type input "$22.50000"
type input "$562.50"
click at [1293, 336] on div "Destination DBA * Key Cannabis - Farmington East | JG Missouri LLC | DIS000132 …" at bounding box center [979, 195] width 902 height 315
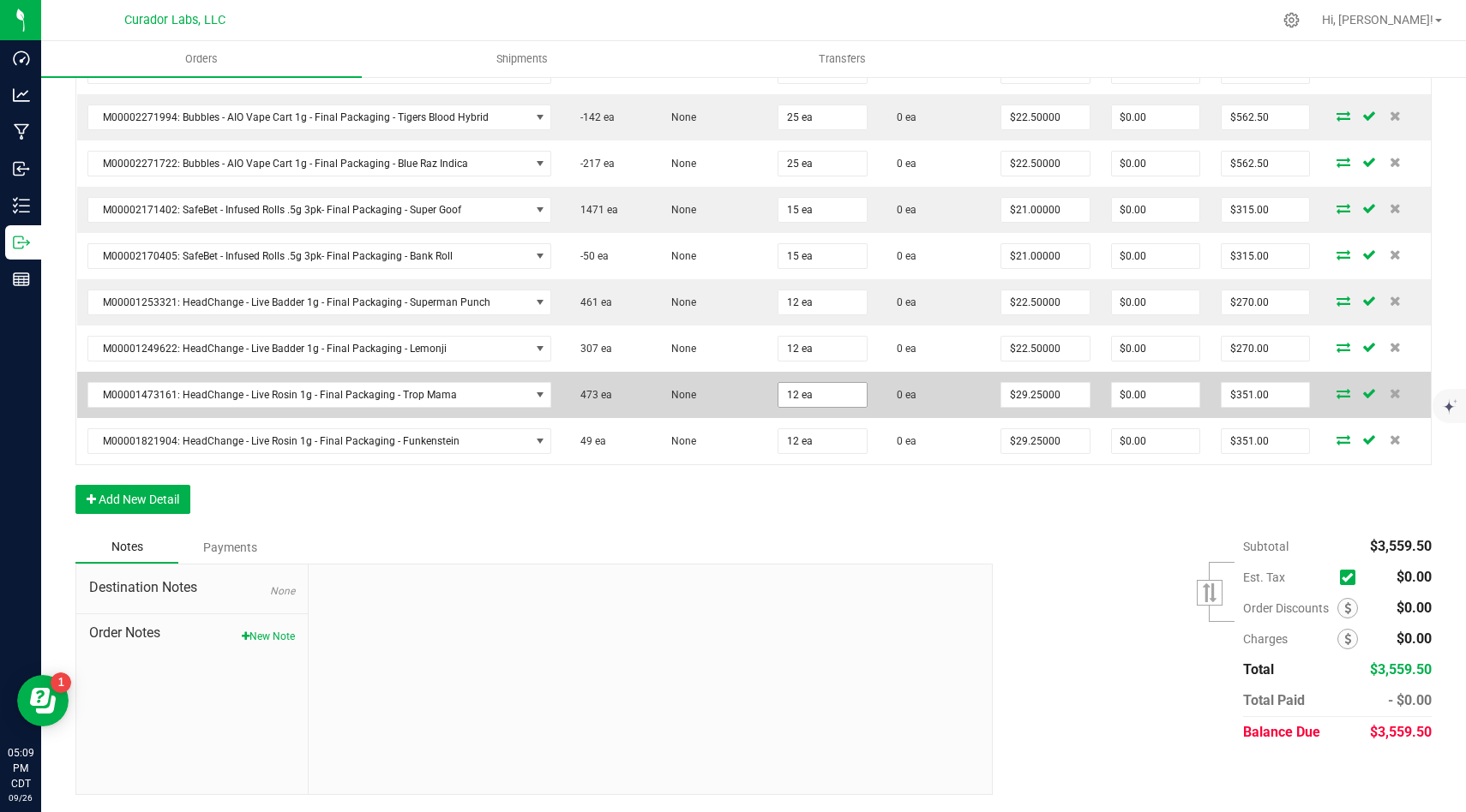
scroll to position [0, 0]
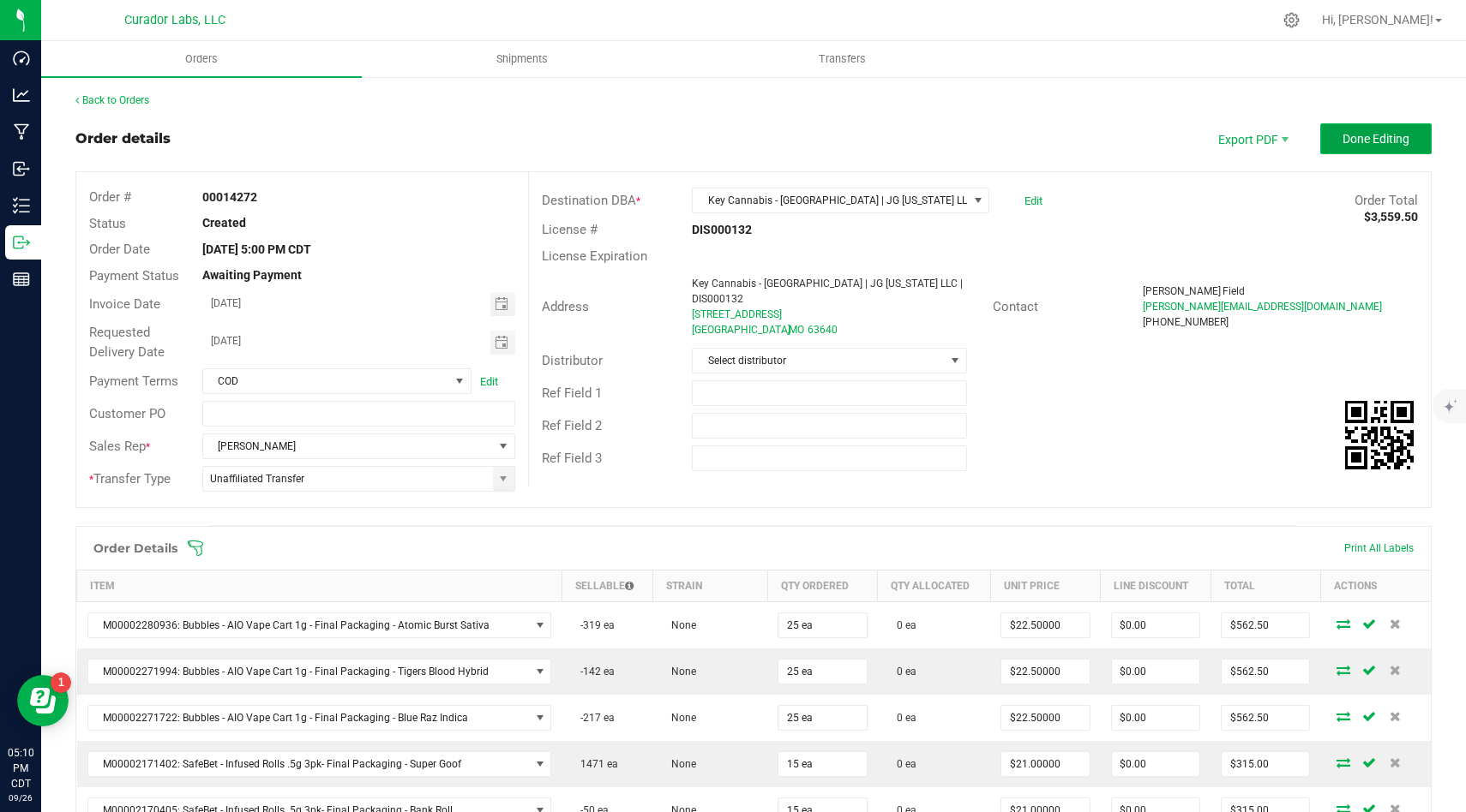
click at [1402, 135] on span "Done Editing" at bounding box center [1375, 139] width 67 height 13
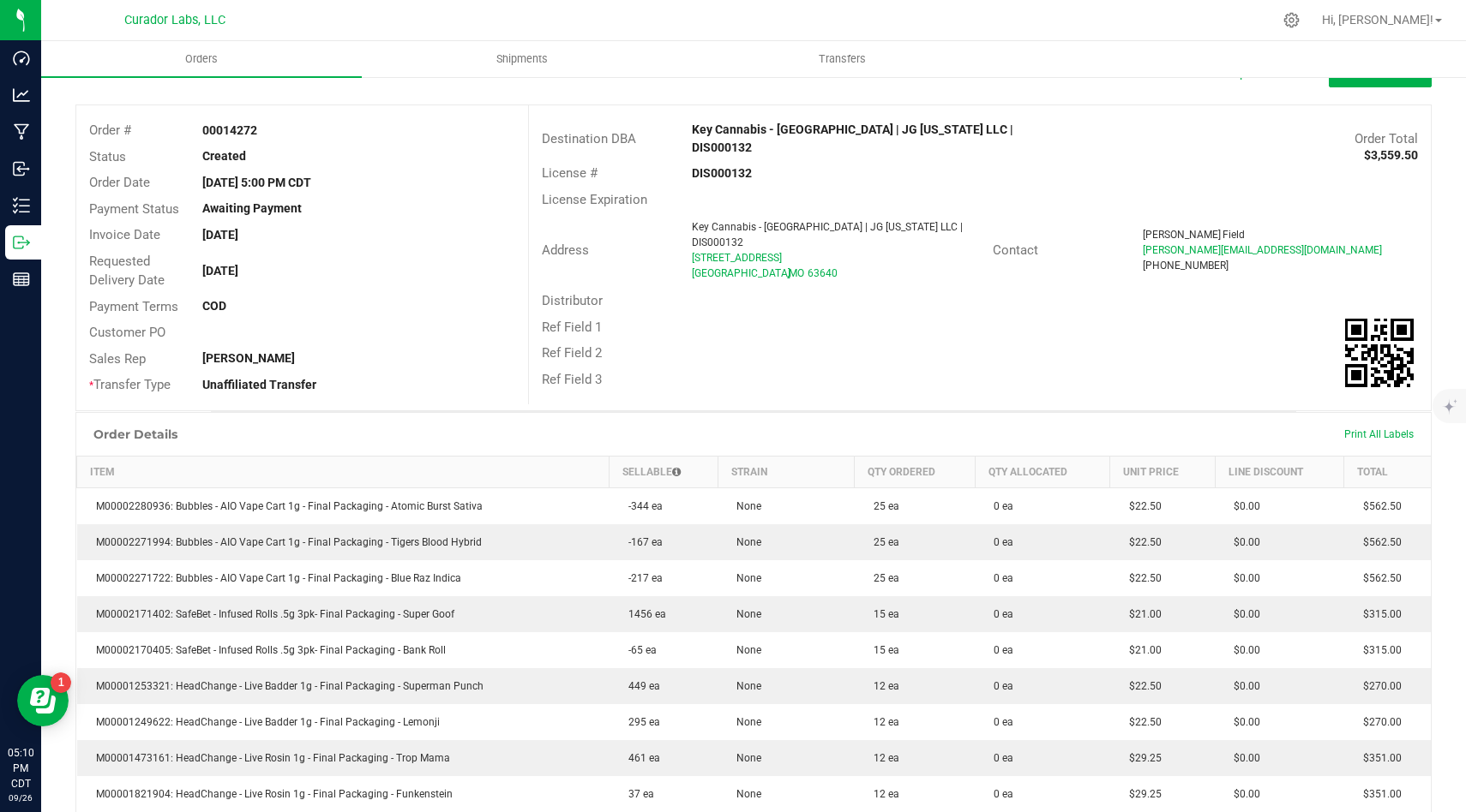
scroll to position [75, 0]
